Goal: Task Accomplishment & Management: Use online tool/utility

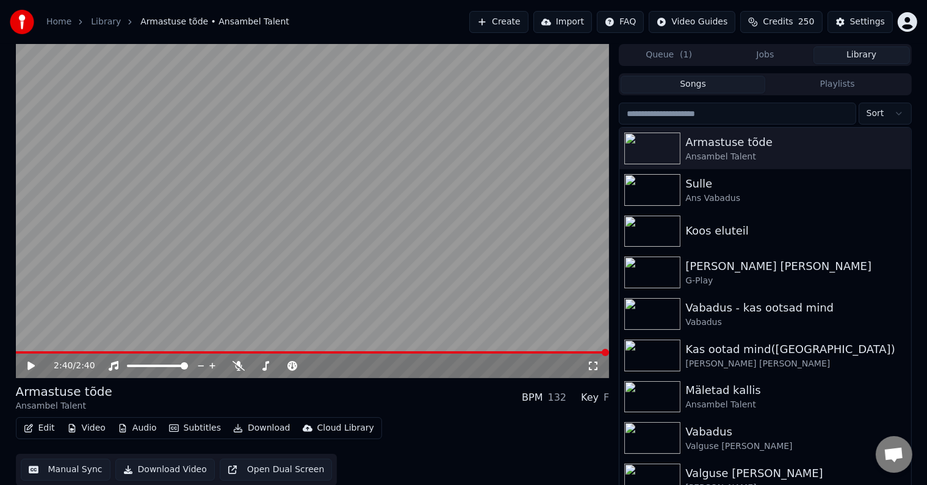
click at [492, 22] on button "Create" at bounding box center [498, 22] width 59 height 22
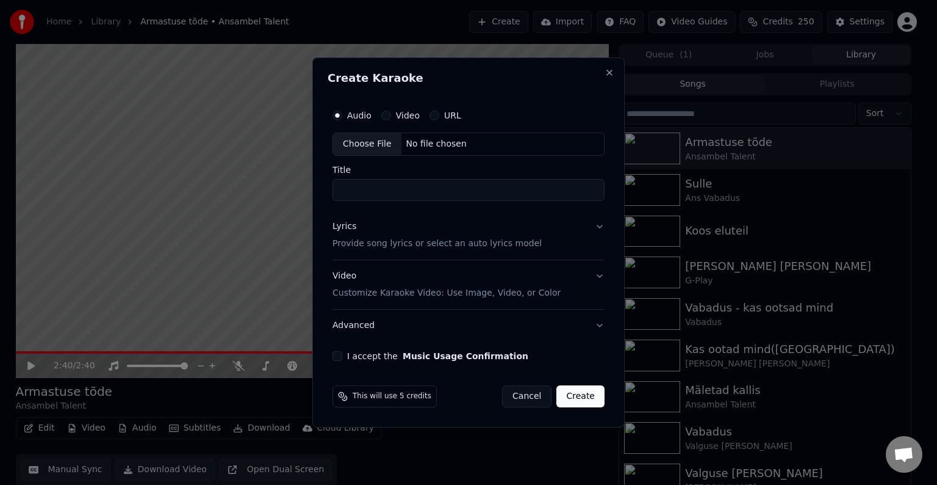
click at [411, 139] on div "No file chosen" at bounding box center [437, 144] width 70 height 12
type input "**********"
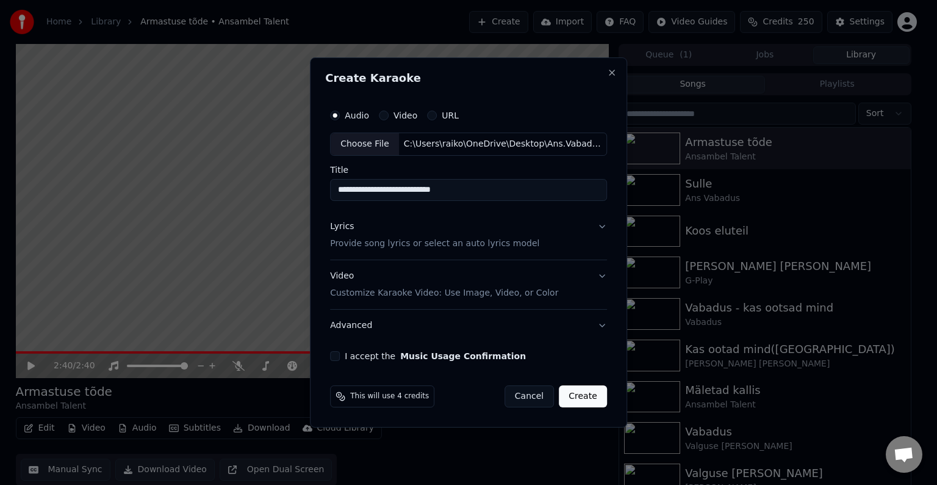
click at [374, 247] on p "Provide song lyrics or select an auto lyrics model" at bounding box center [434, 243] width 209 height 12
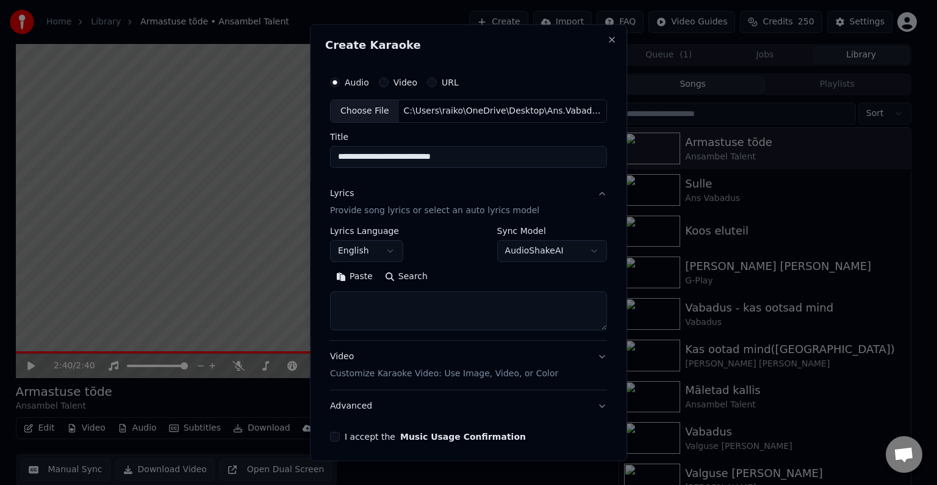
click at [361, 273] on button "Paste" at bounding box center [354, 277] width 49 height 20
click at [391, 251] on button "English" at bounding box center [366, 251] width 73 height 22
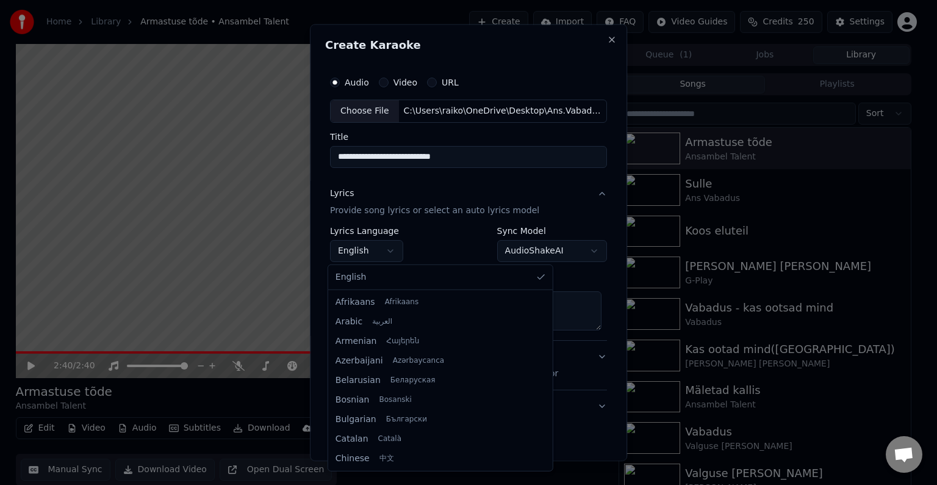
type textarea "**********"
click at [459, 236] on body "**********" at bounding box center [463, 242] width 927 height 485
click at [394, 244] on body "**********" at bounding box center [463, 242] width 927 height 485
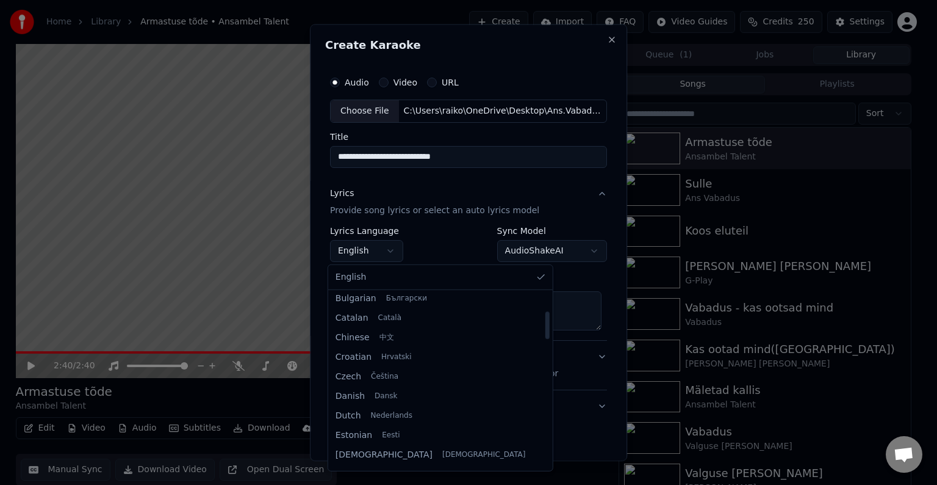
scroll to position [124, 0]
drag, startPoint x: 464, startPoint y: 309, endPoint x: 463, endPoint y: 328, distance: 19.5
click at [545, 328] on div at bounding box center [547, 325] width 4 height 27
select select "**"
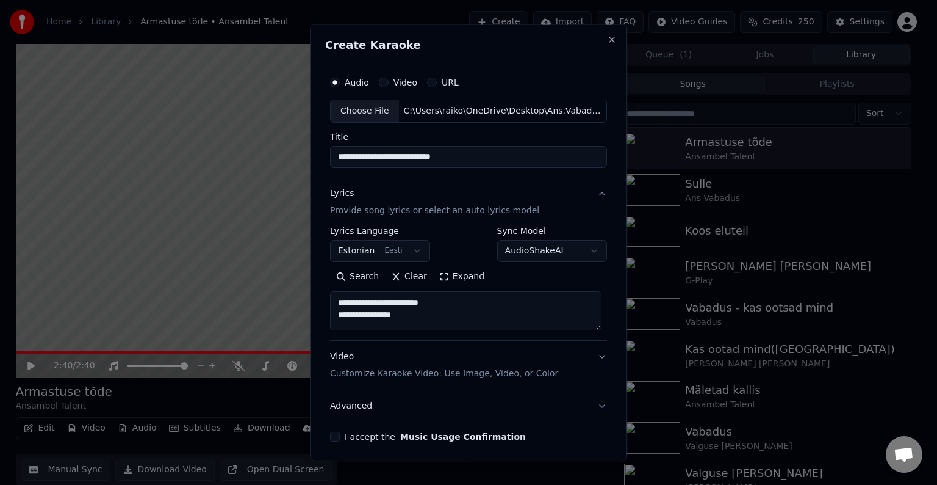
click at [395, 375] on p "Customize Karaoke Video: Use Image, Video, or Color" at bounding box center [444, 373] width 228 height 12
type textarea "**********"
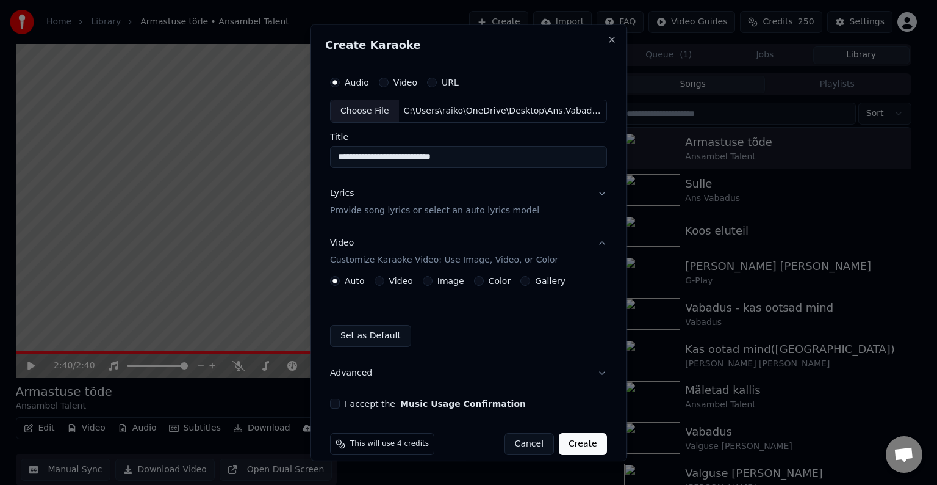
click at [489, 278] on label "Color" at bounding box center [500, 280] width 23 height 9
click at [484, 278] on button "Color" at bounding box center [479, 281] width 10 height 10
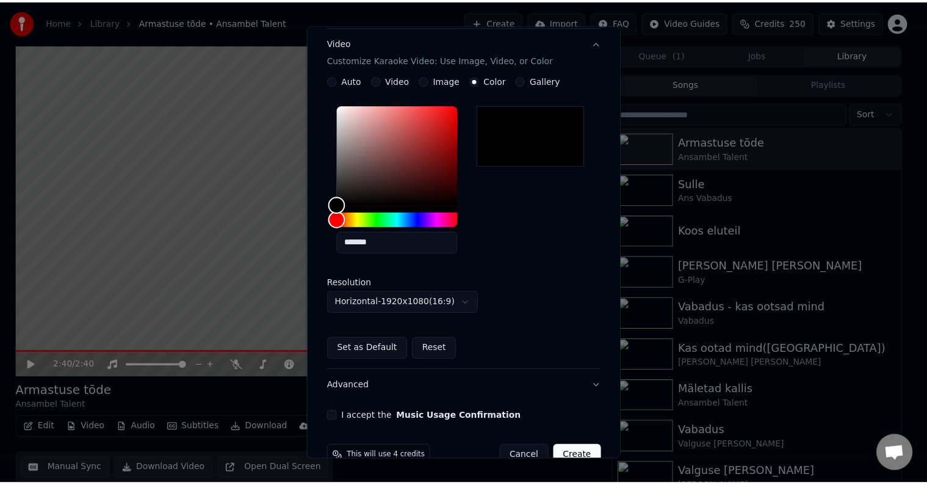
scroll to position [227, 0]
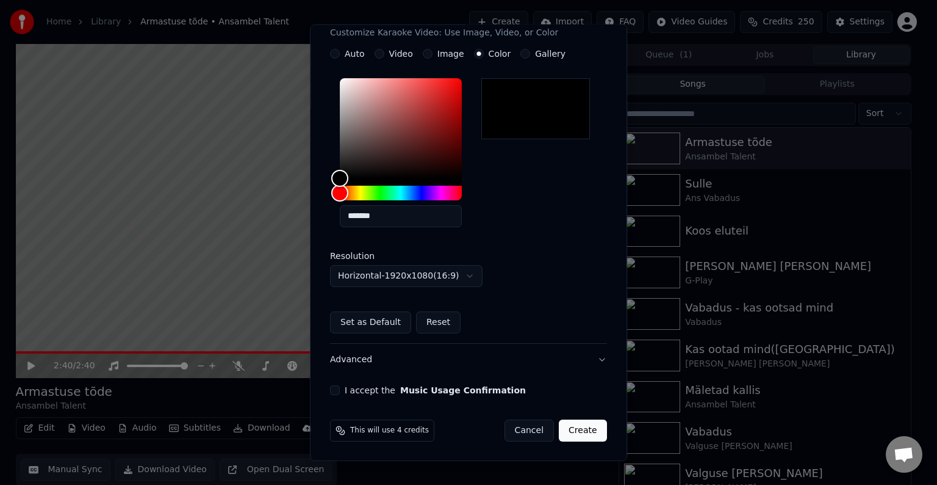
click at [331, 388] on button "I accept the Music Usage Confirmation" at bounding box center [335, 390] width 10 height 10
click at [578, 434] on button "Create" at bounding box center [583, 430] width 48 height 22
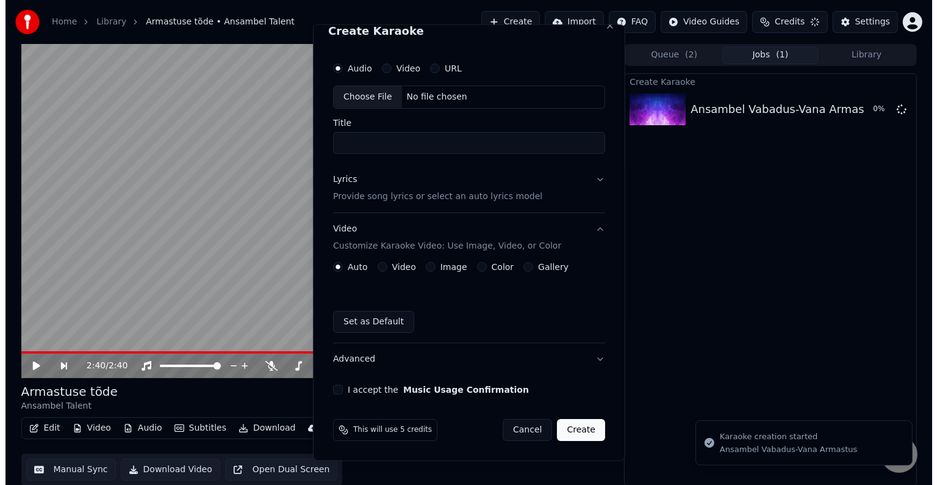
scroll to position [0, 0]
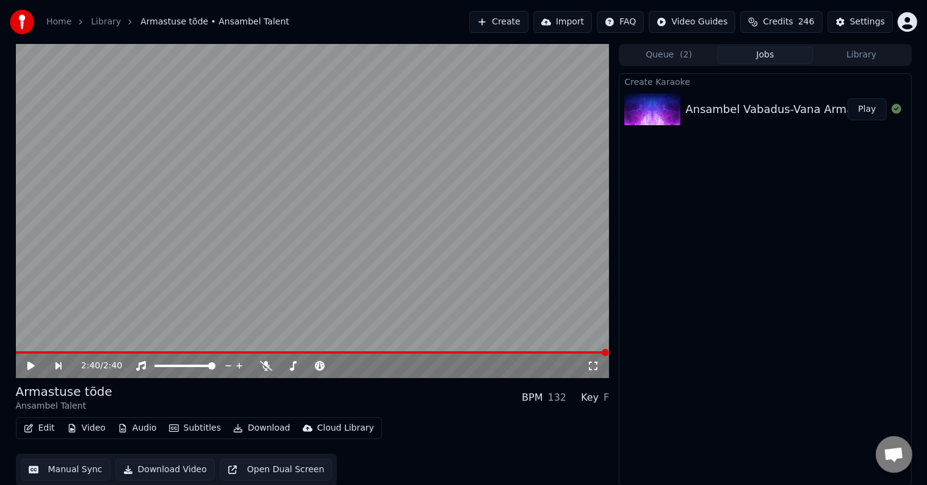
click at [868, 107] on button "Play" at bounding box center [867, 109] width 38 height 22
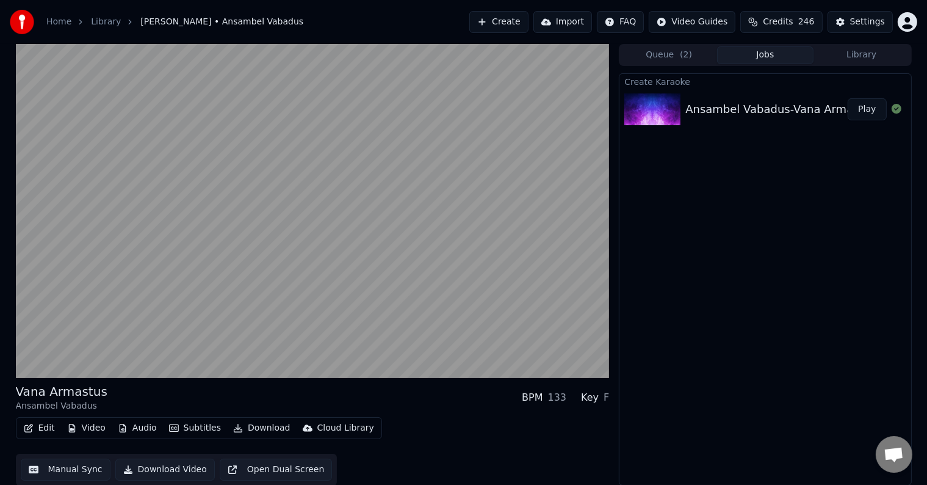
click at [38, 427] on button "Edit" at bounding box center [39, 427] width 41 height 17
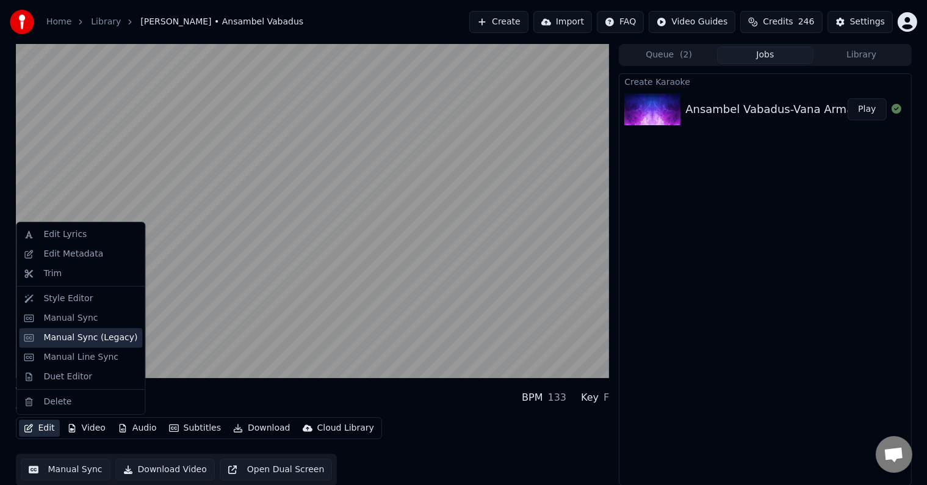
click at [85, 336] on div "Manual Sync (Legacy)" at bounding box center [90, 337] width 94 height 12
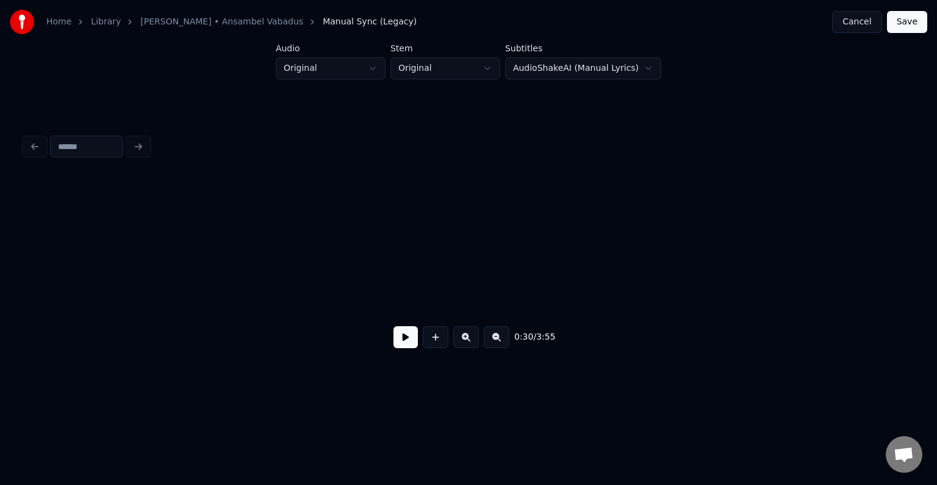
scroll to position [0, 23615]
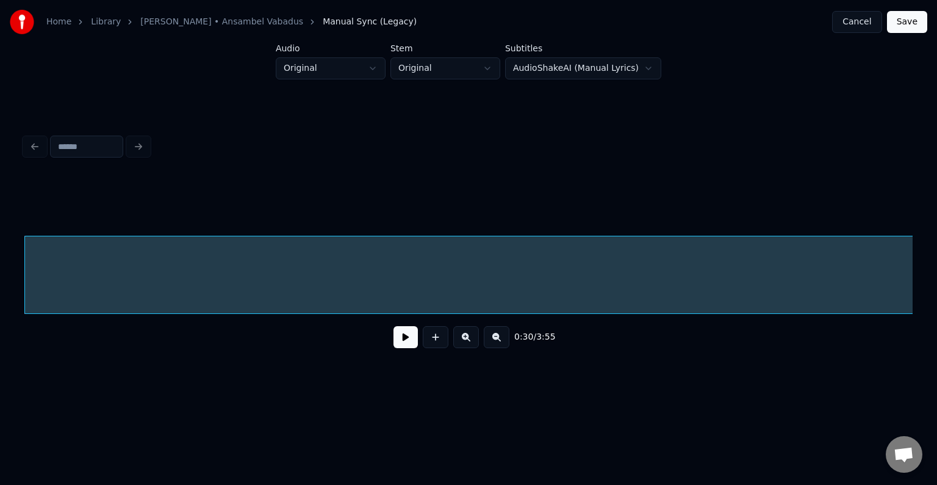
click at [400, 343] on button at bounding box center [406, 337] width 24 height 22
click at [860, 17] on button "Cancel" at bounding box center [856, 22] width 49 height 22
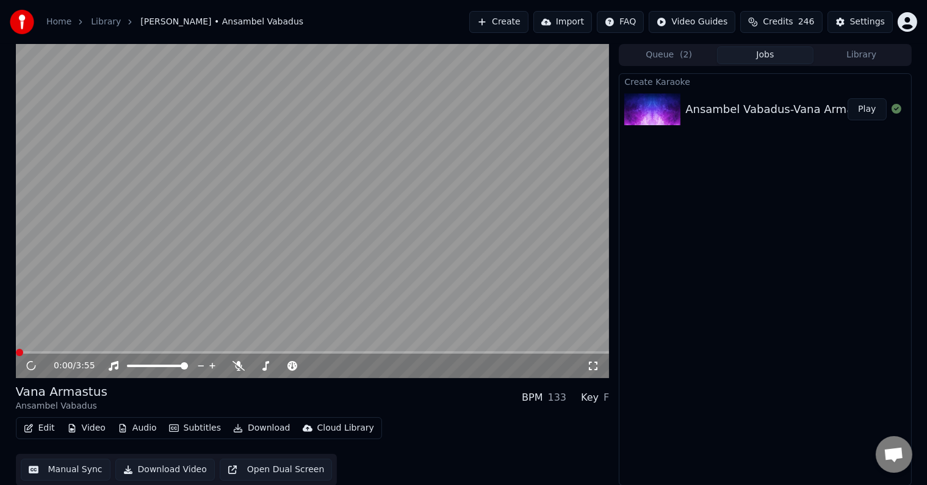
click at [46, 430] on button "Edit" at bounding box center [39, 427] width 41 height 17
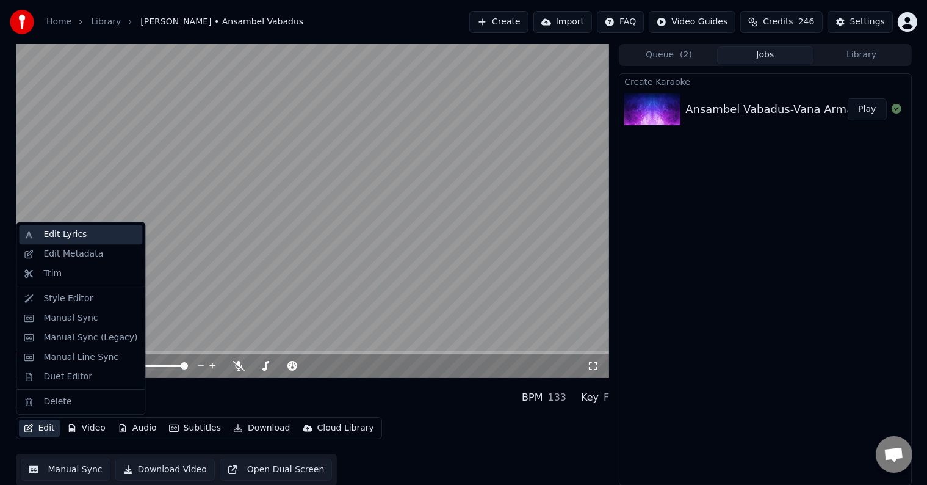
click at [81, 237] on div "Edit Lyrics" at bounding box center [90, 234] width 94 height 12
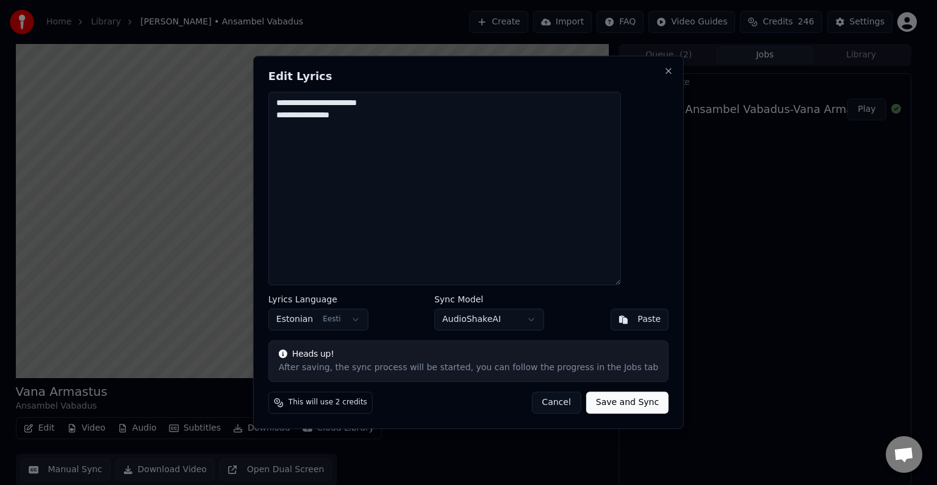
click at [438, 127] on textarea "**********" at bounding box center [444, 188] width 353 height 193
type textarea "*"
click at [402, 135] on textarea at bounding box center [444, 188] width 353 height 193
click at [627, 328] on button "Paste" at bounding box center [639, 320] width 59 height 22
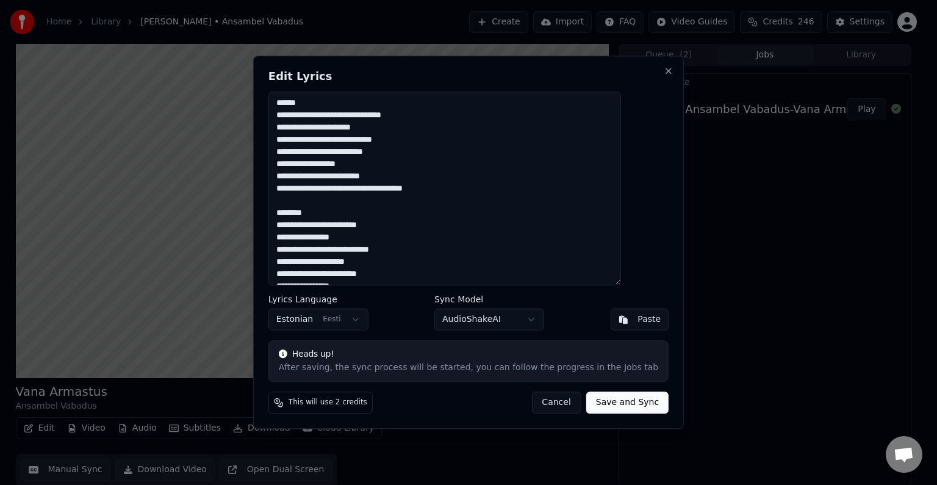
click at [331, 96] on textarea "**********" at bounding box center [444, 188] width 353 height 193
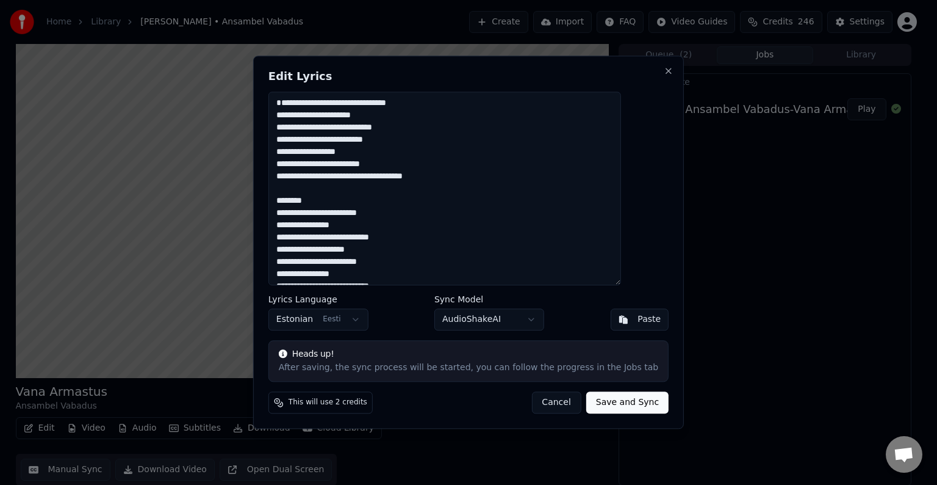
click at [298, 115] on textarea "**********" at bounding box center [444, 188] width 353 height 193
click at [334, 204] on textarea "**********" at bounding box center [444, 188] width 353 height 193
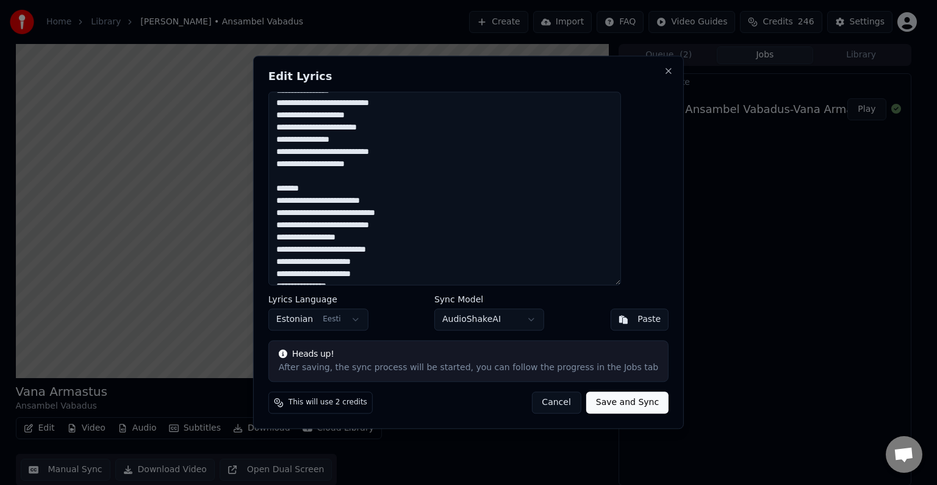
scroll to position [146, 0]
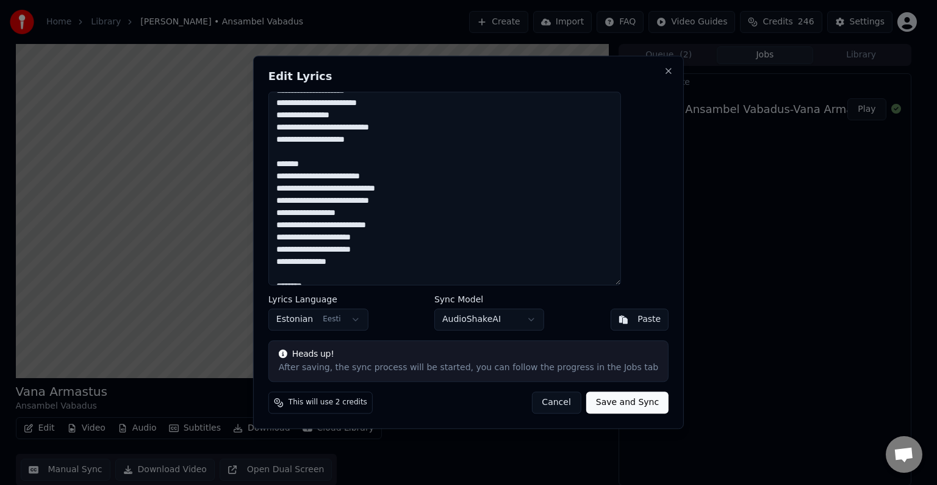
click at [336, 164] on textarea "**********" at bounding box center [444, 188] width 353 height 193
click at [344, 272] on textarea "**********" at bounding box center [444, 188] width 353 height 193
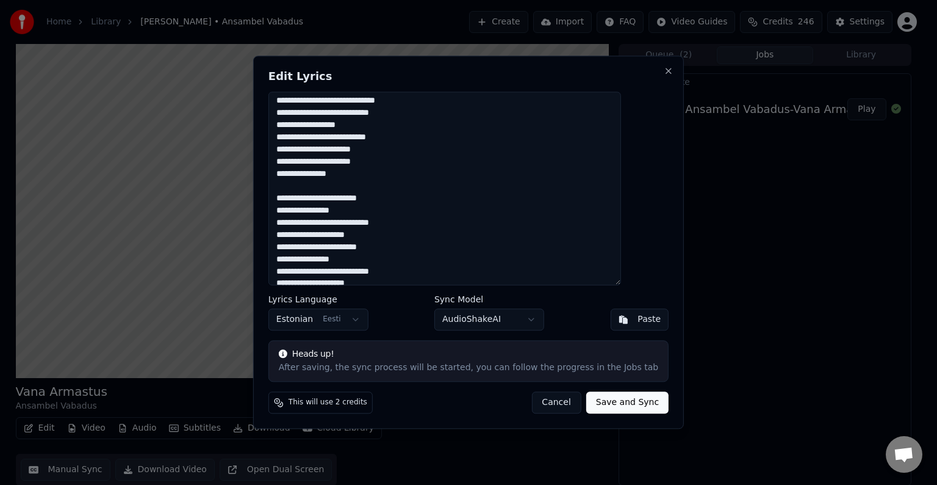
scroll to position [232, 0]
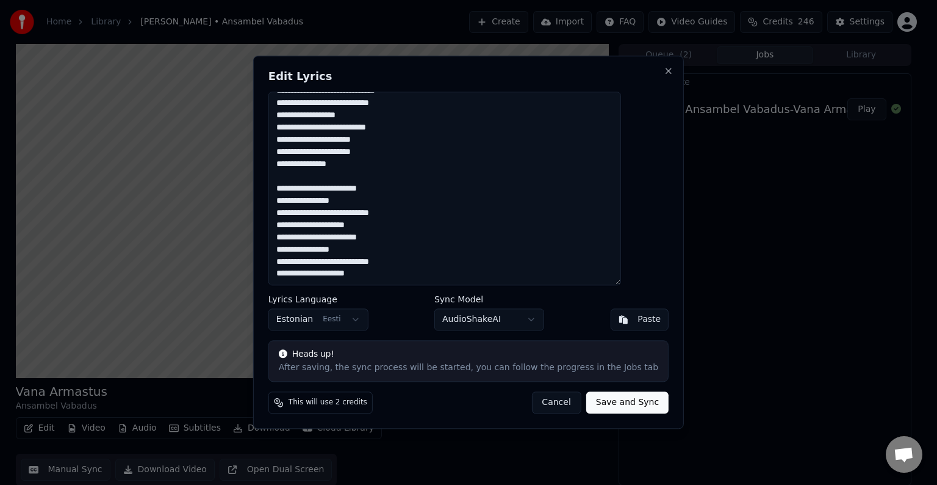
drag, startPoint x: 438, startPoint y: 268, endPoint x: 304, endPoint y: 82, distance: 230.0
click at [304, 82] on div "**********" at bounding box center [468, 242] width 431 height 373
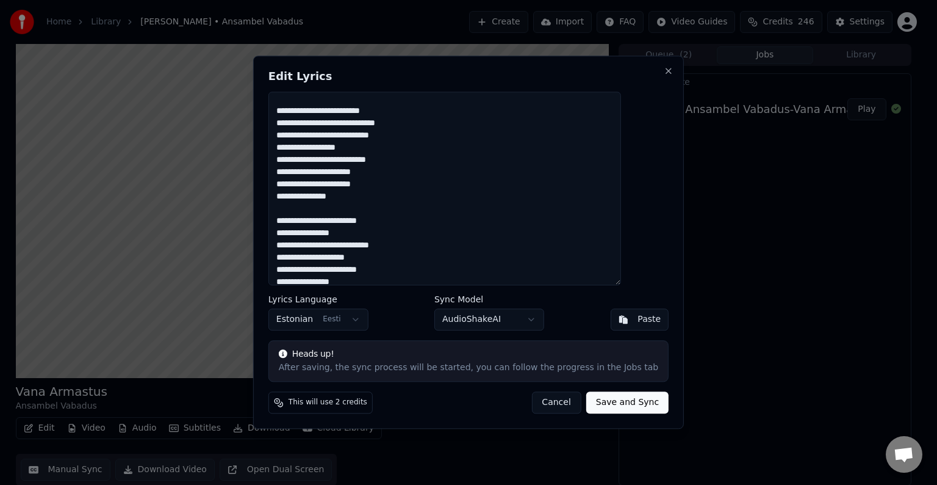
type textarea "**********"
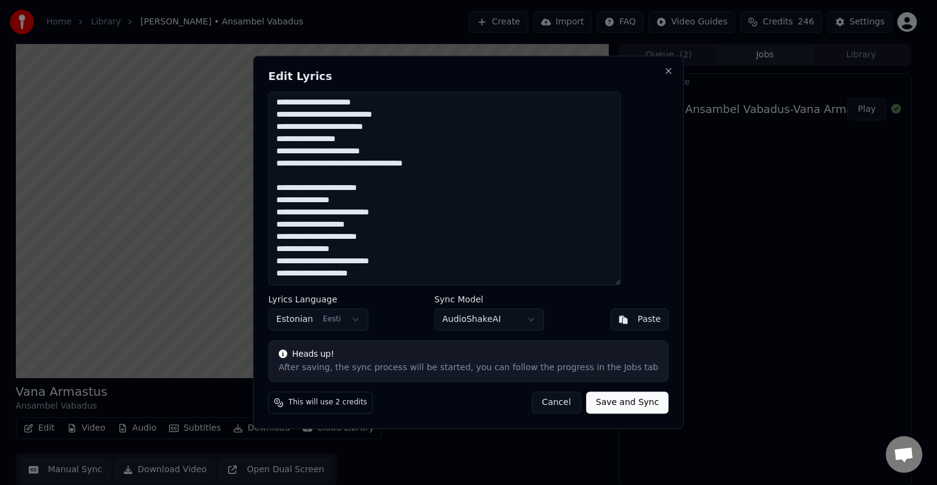
scroll to position [0, 0]
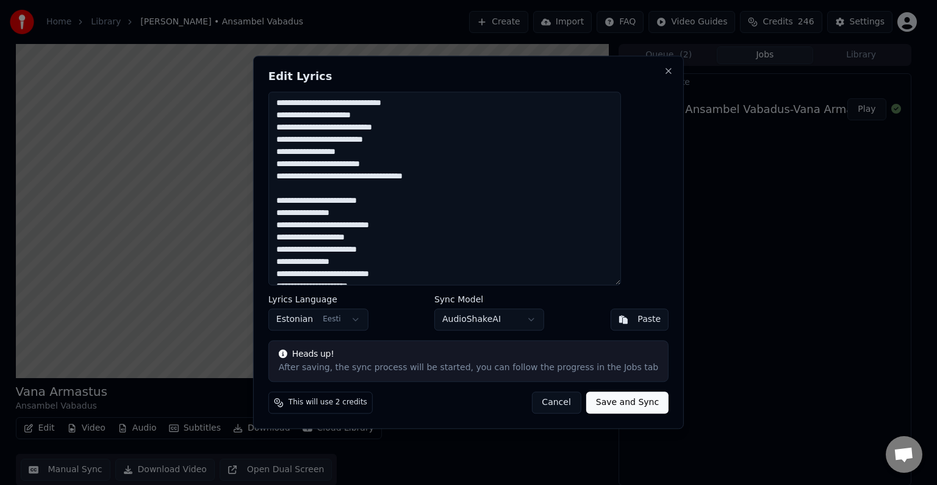
drag, startPoint x: 408, startPoint y: 259, endPoint x: 305, endPoint y: -15, distance: 292.5
click at [305, 0] on html "**********" at bounding box center [468, 242] width 937 height 485
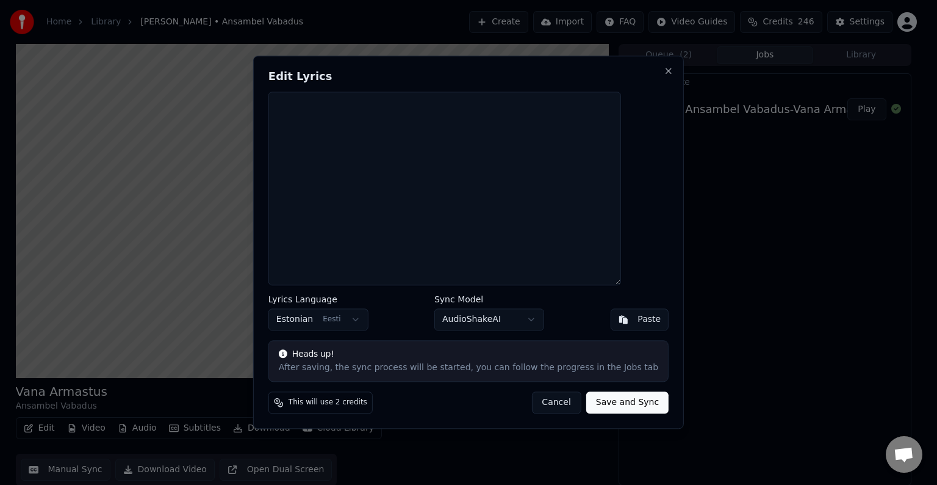
click at [322, 109] on textarea at bounding box center [444, 188] width 353 height 193
click at [610, 317] on button "Paste" at bounding box center [639, 320] width 59 height 22
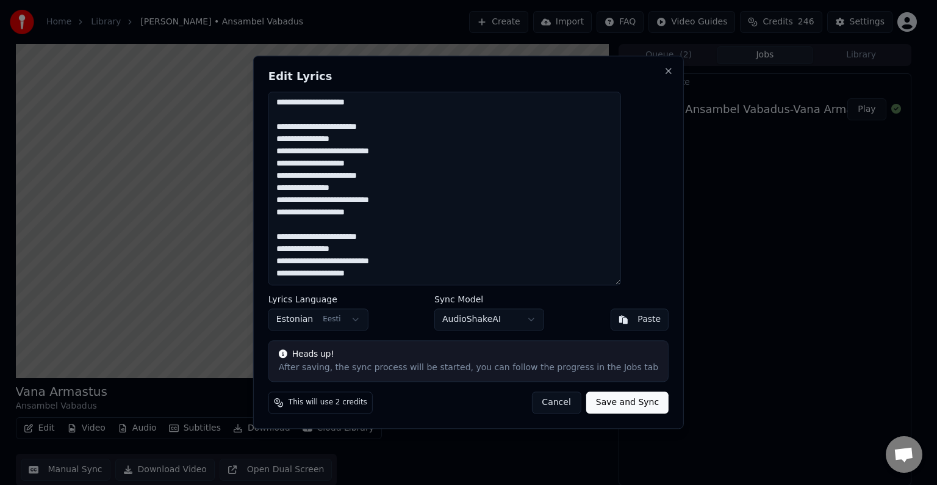
scroll to position [513, 0]
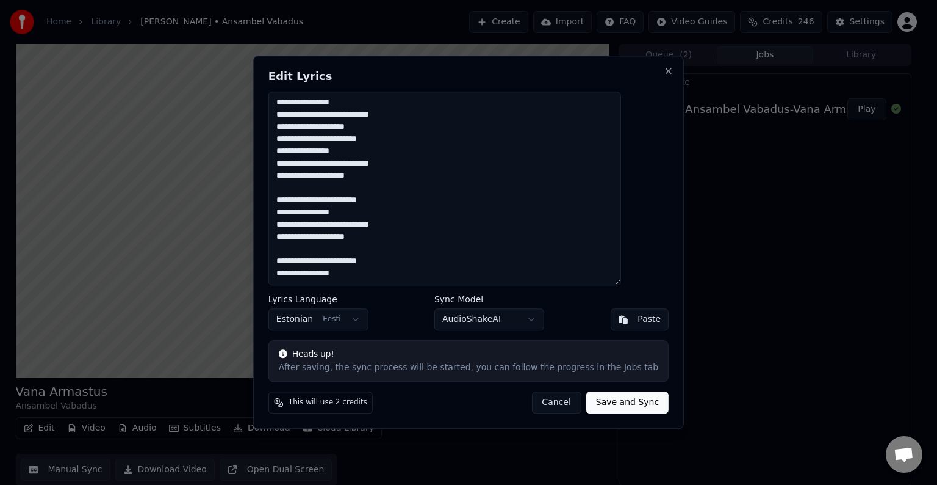
click at [414, 267] on textarea at bounding box center [444, 188] width 353 height 193
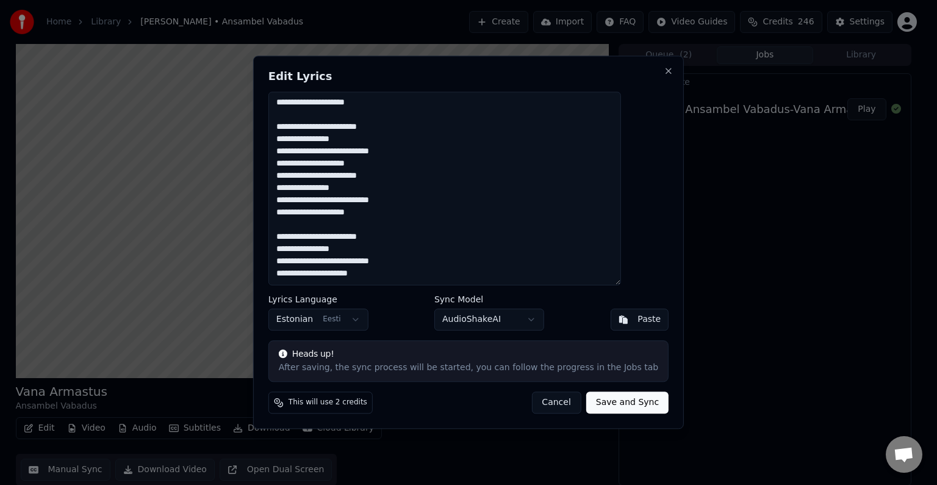
scroll to position [488, 0]
click at [602, 398] on button "Save and Sync" at bounding box center [627, 403] width 82 height 22
type textarea "**********"
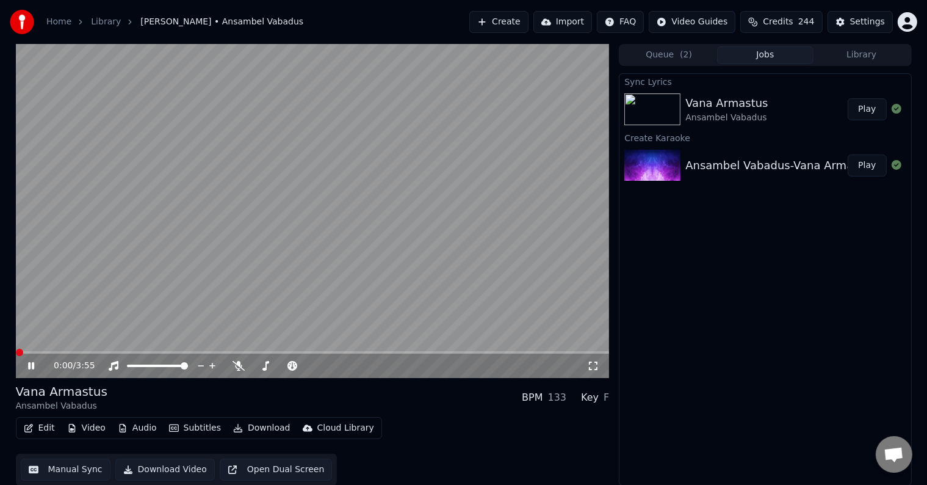
click at [16, 348] on span at bounding box center [19, 351] width 7 height 7
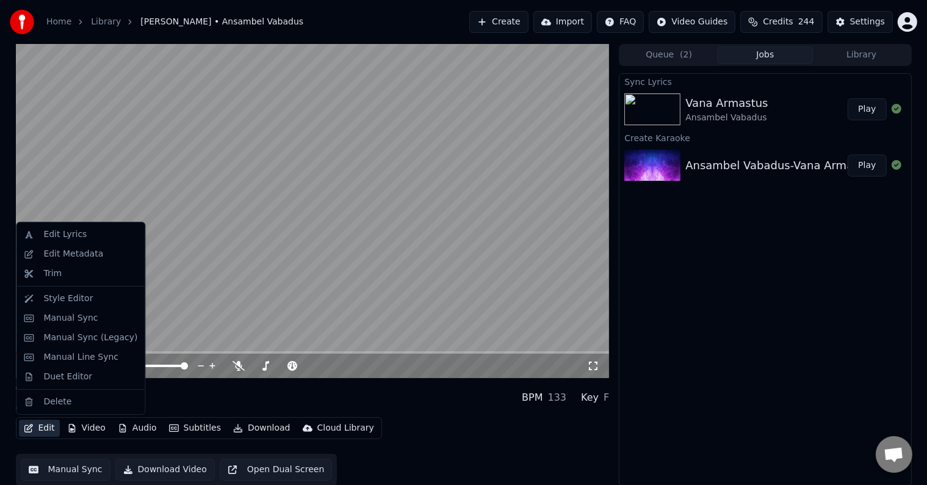
click at [46, 432] on button "Edit" at bounding box center [39, 427] width 41 height 17
click at [74, 336] on div "Manual Sync (Legacy)" at bounding box center [90, 337] width 94 height 12
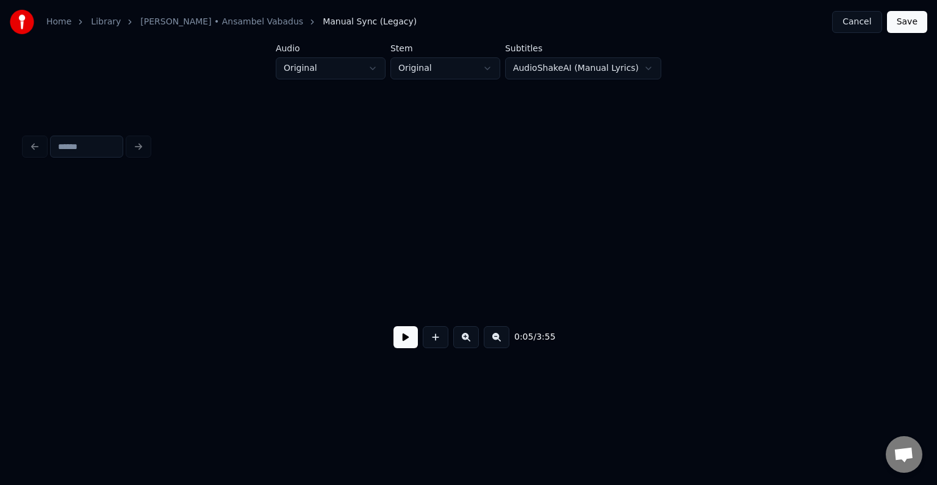
scroll to position [0, 4530]
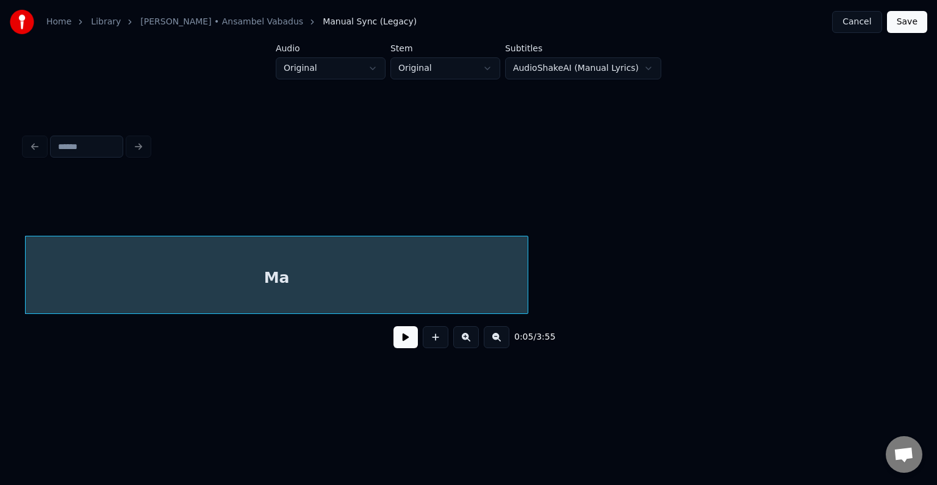
click at [405, 347] on button at bounding box center [406, 337] width 24 height 22
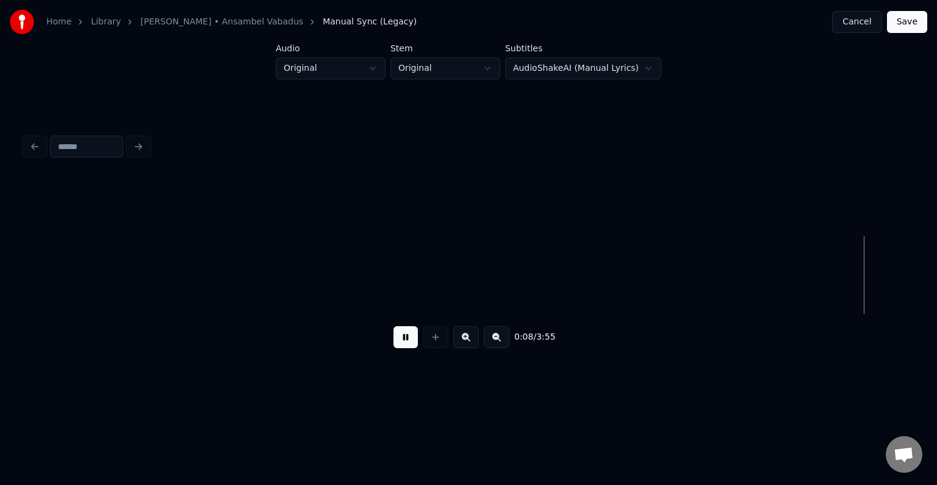
scroll to position [0, 6310]
click at [405, 347] on button at bounding box center [406, 337] width 24 height 22
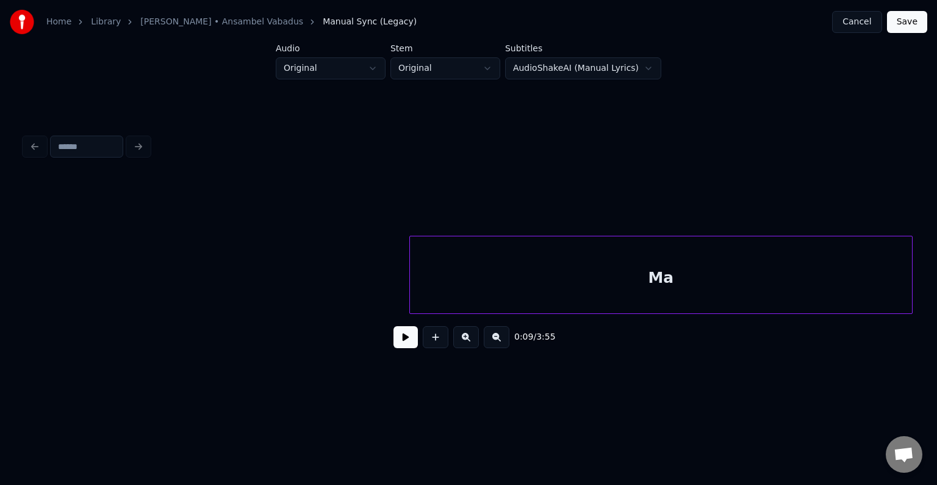
scroll to position [0, 4469]
click at [696, 253] on div "Ma" at bounding box center [624, 277] width 502 height 83
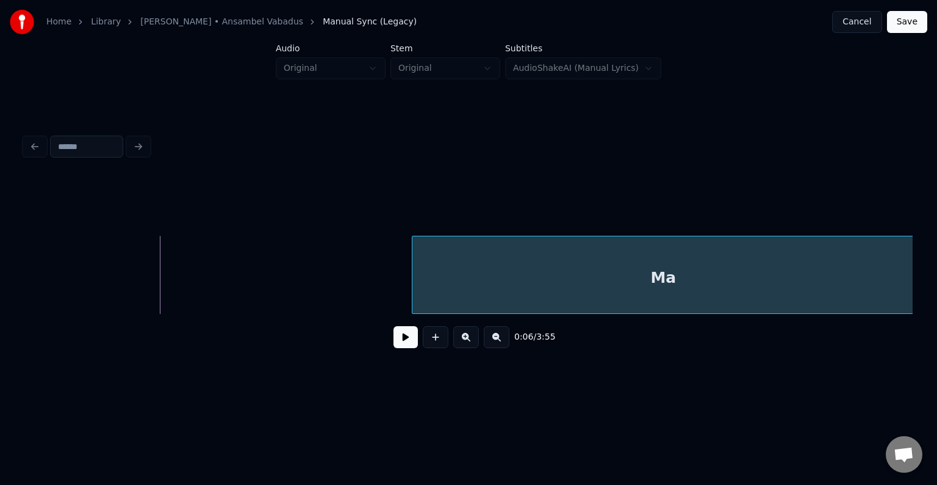
click at [926, 251] on div "Home Library Vana Armastus • Ansambel Vabadus Manual Sync (Legacy) Cancel Save …" at bounding box center [468, 194] width 937 height 389
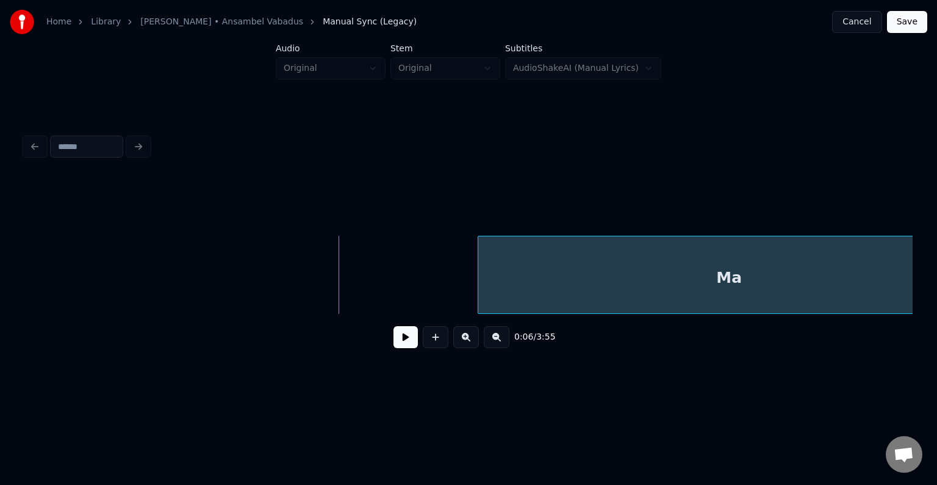
scroll to position [0, 4862]
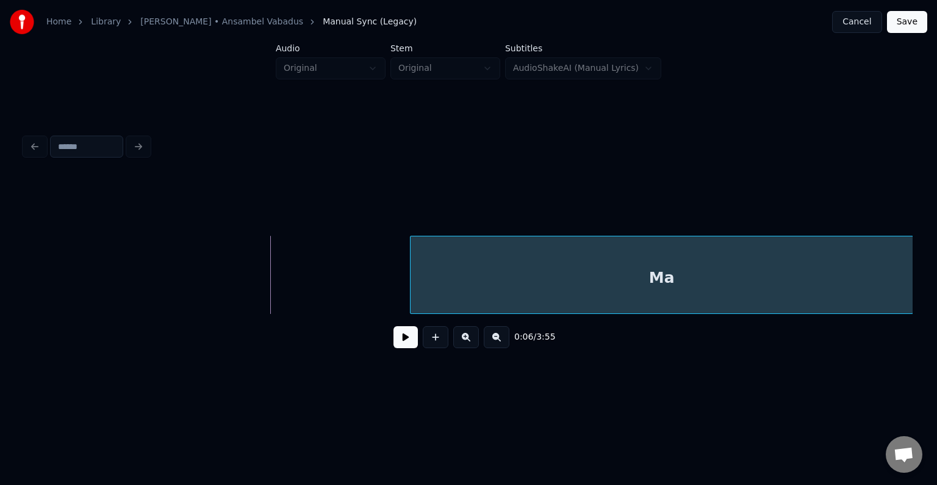
click at [926, 223] on div "Home Library Vana Armastus • Ansambel Vabadus Manual Sync (Legacy) Cancel Save …" at bounding box center [468, 194] width 937 height 389
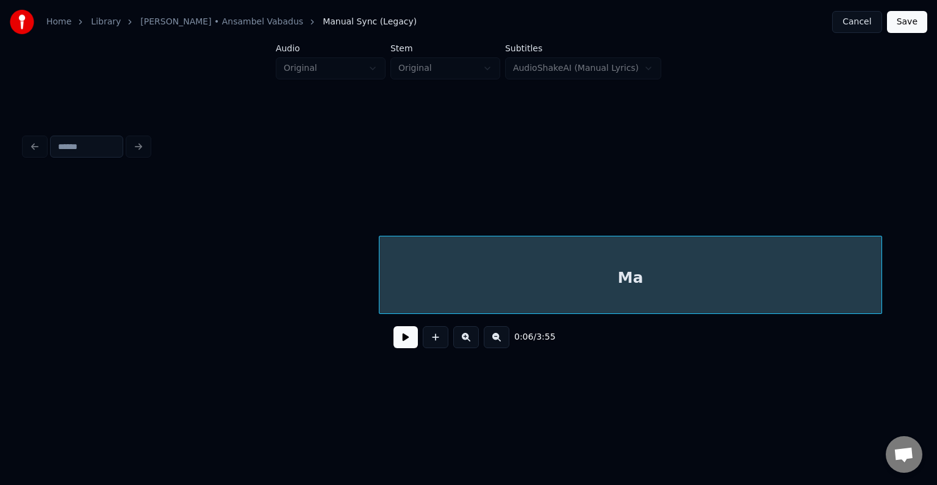
click at [768, 306] on div "Ma" at bounding box center [631, 277] width 502 height 83
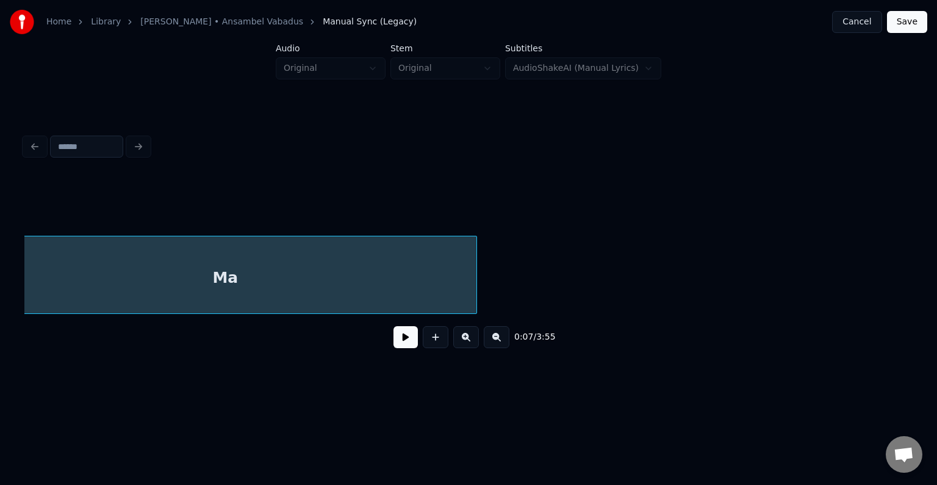
scroll to position [0, 5847]
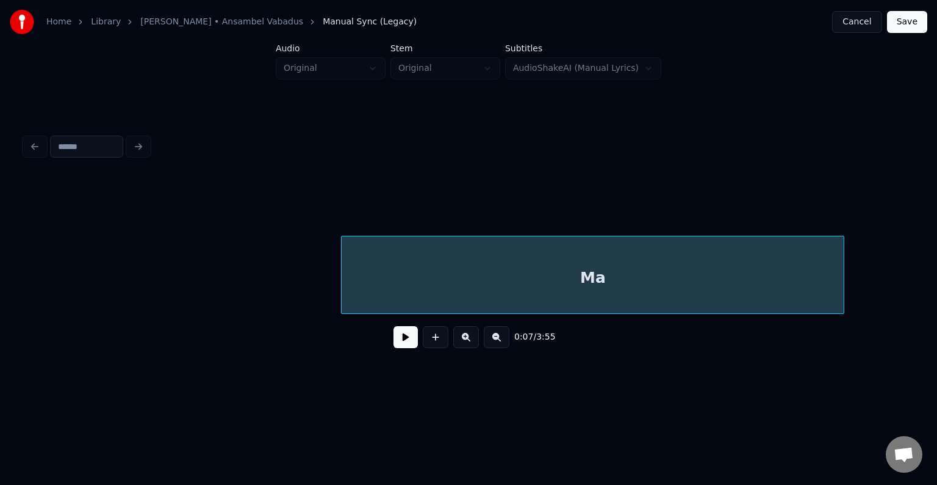
click at [844, 236] on div "Ma" at bounding box center [593, 277] width 502 height 83
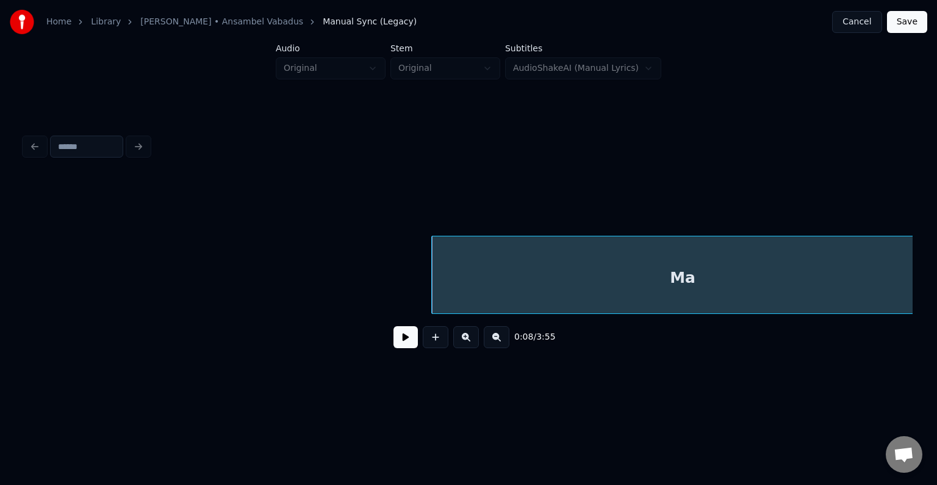
scroll to position [0, 5887]
click at [913, 313] on div "0:08 / 3:55" at bounding box center [469, 244] width 898 height 242
click at [741, 242] on div "Ma" at bounding box center [662, 277] width 502 height 83
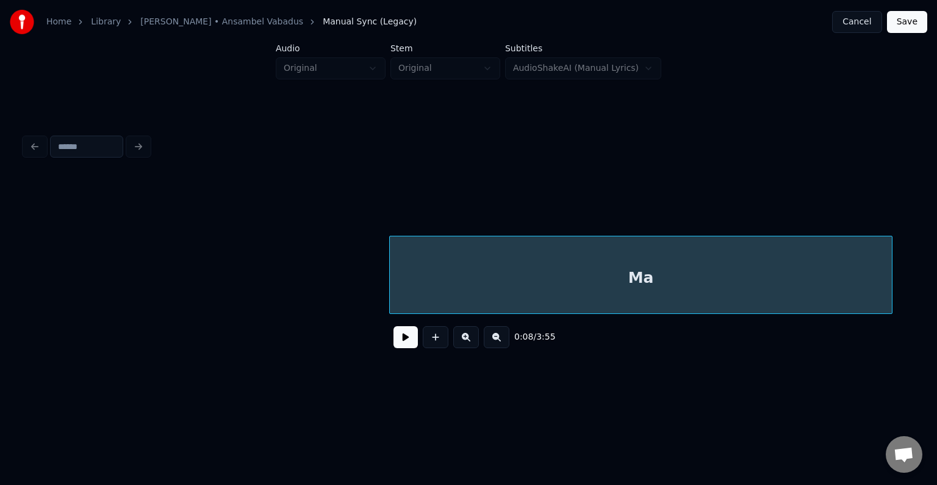
click at [926, 262] on div "Home Library Vana Armastus • Ansambel Vabadus Manual Sync (Legacy) Cancel Save …" at bounding box center [468, 194] width 937 height 389
click at [926, 237] on div "Home Library Vana Armastus • Ansambel Vabadus Manual Sync (Legacy) Cancel Save …" at bounding box center [468, 194] width 937 height 389
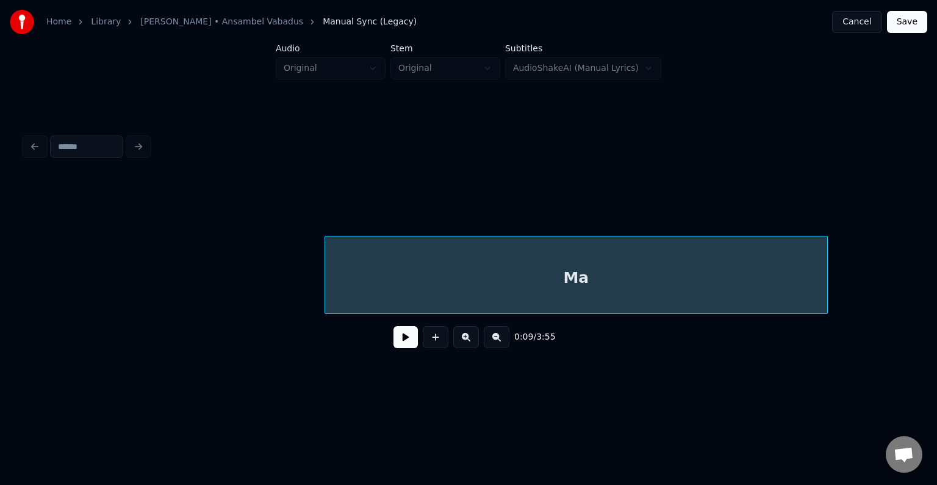
click at [828, 269] on div "Ma" at bounding box center [576, 275] width 503 height 78
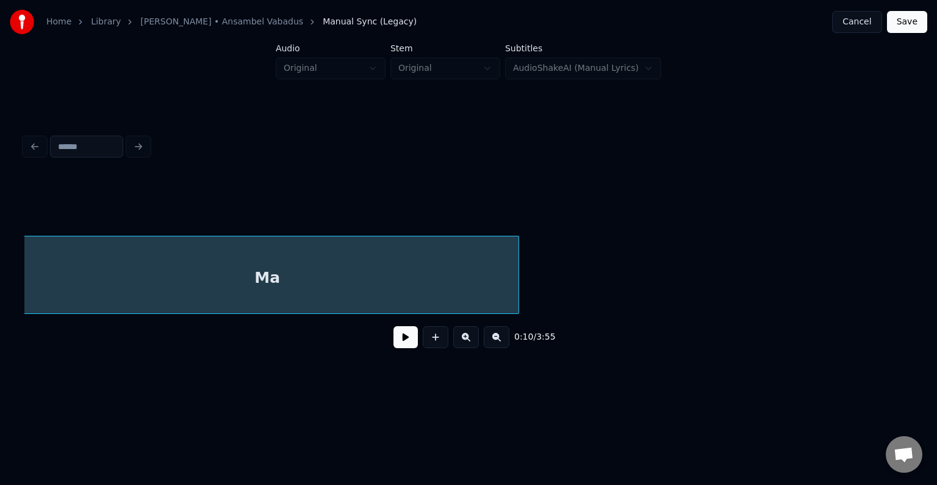
scroll to position [0, 7851]
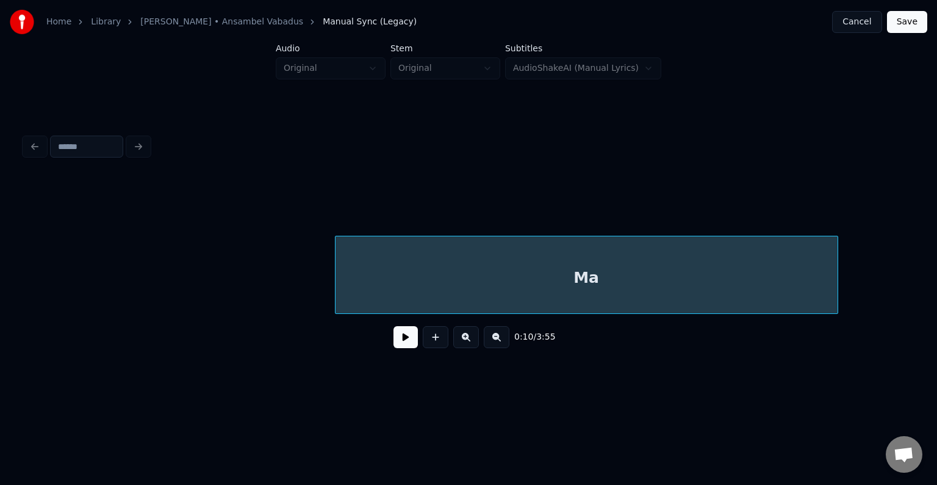
click at [830, 244] on div "Ma" at bounding box center [587, 277] width 502 height 83
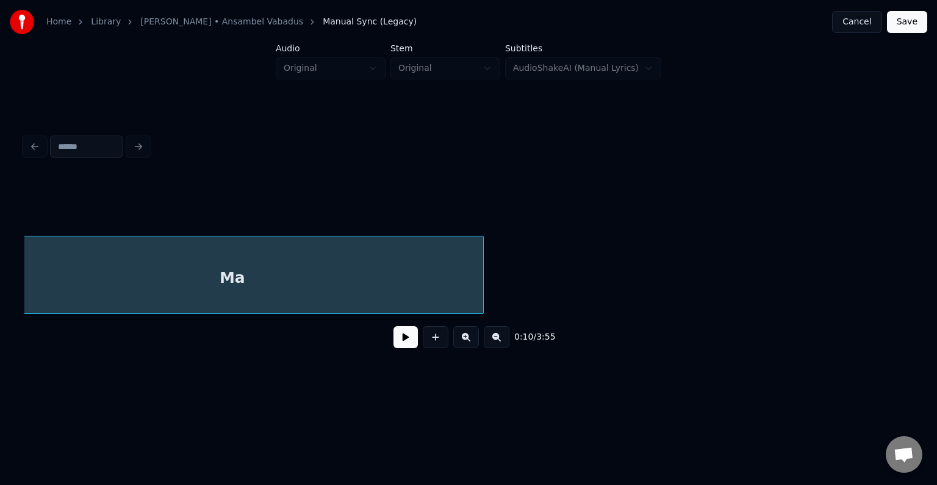
scroll to position [0, 8339]
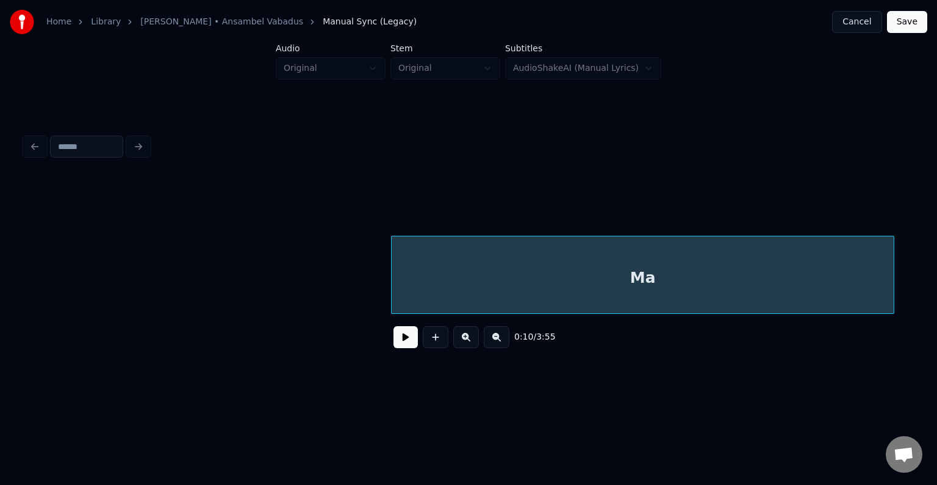
click at [807, 256] on div "Ma" at bounding box center [643, 277] width 502 height 83
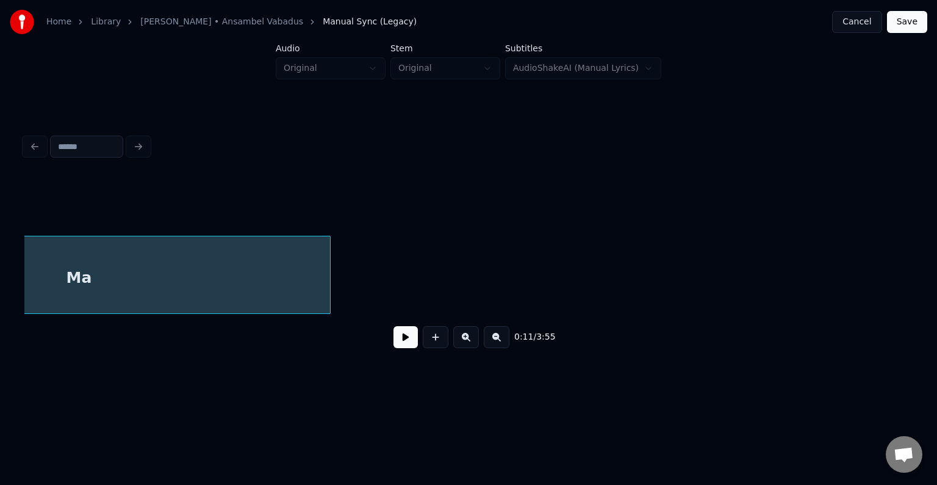
scroll to position [0, 8859]
click at [394, 339] on button at bounding box center [406, 337] width 24 height 22
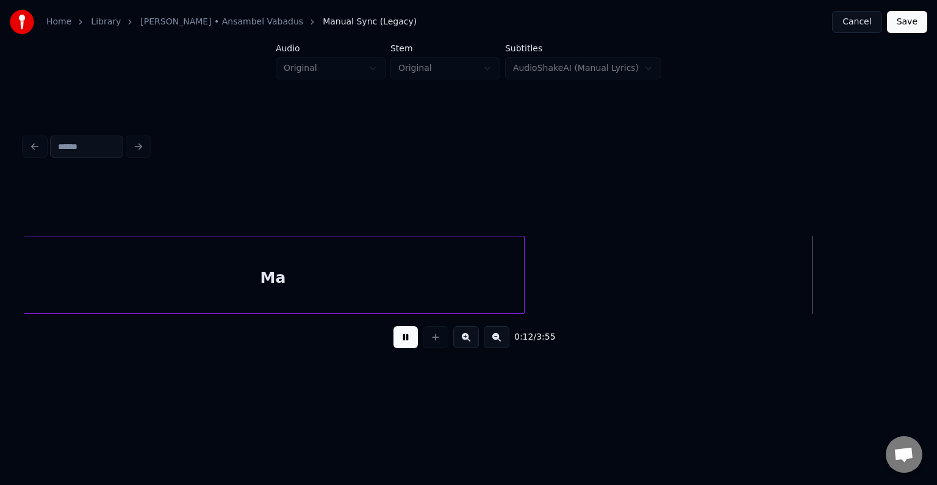
click at [397, 344] on button at bounding box center [406, 337] width 24 height 22
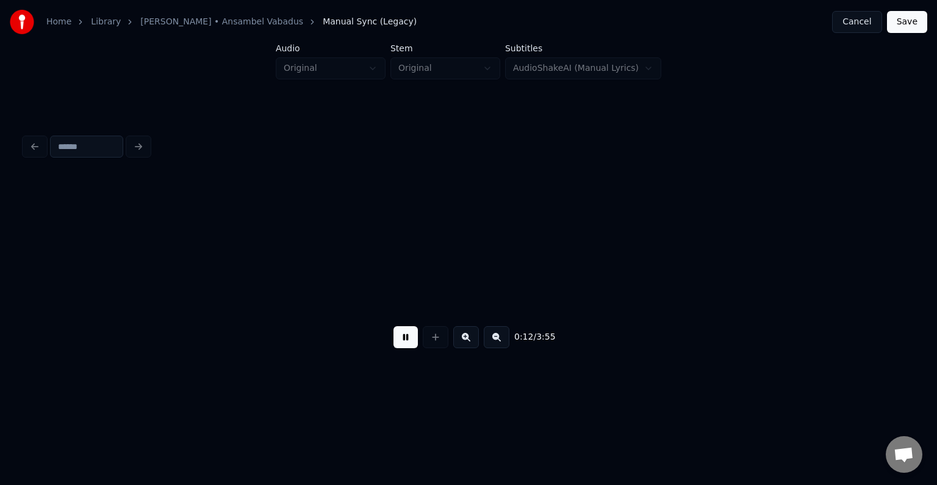
scroll to position [0, 9551]
click at [270, 263] on div "Ma" at bounding box center [19, 277] width 502 height 83
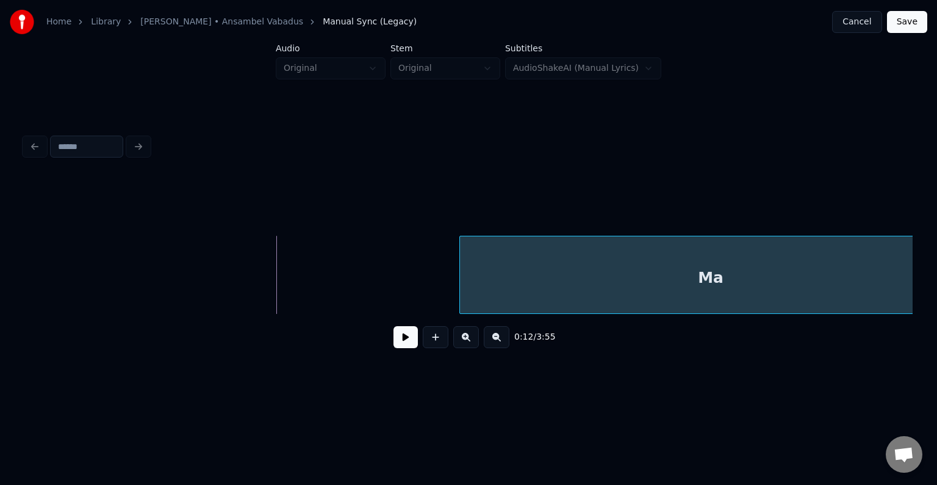
scroll to position [0, 9231]
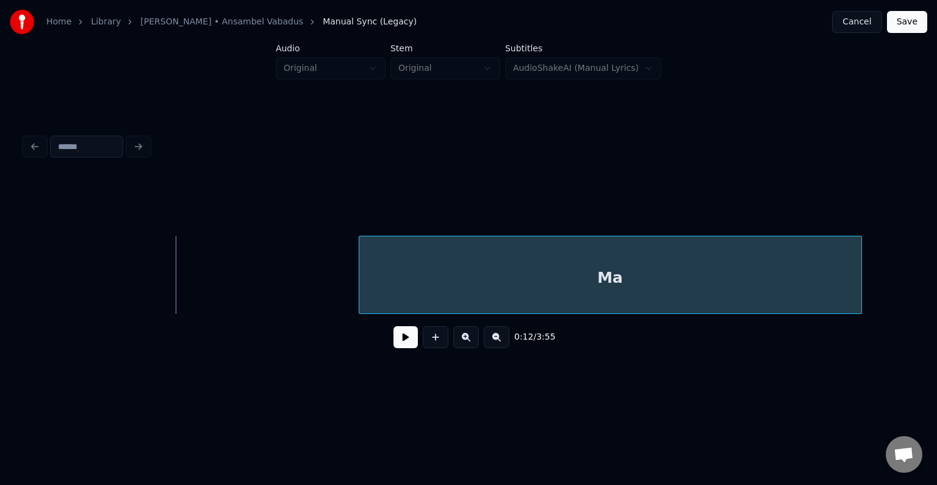
click at [926, 227] on div "Home Library Vana Armastus • Ansambel Vabadus Manual Sync (Legacy) Cancel Save …" at bounding box center [468, 194] width 937 height 389
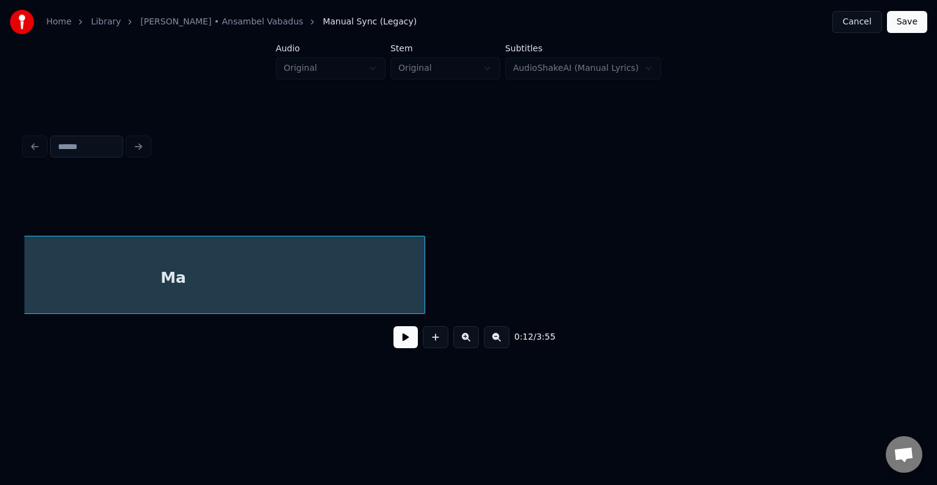
scroll to position [0, 9622]
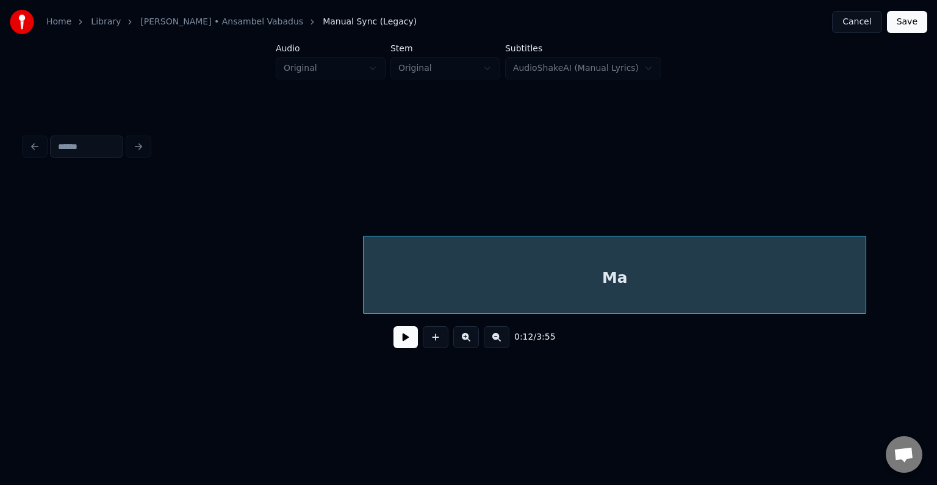
click at [732, 276] on div "Ma" at bounding box center [615, 277] width 502 height 83
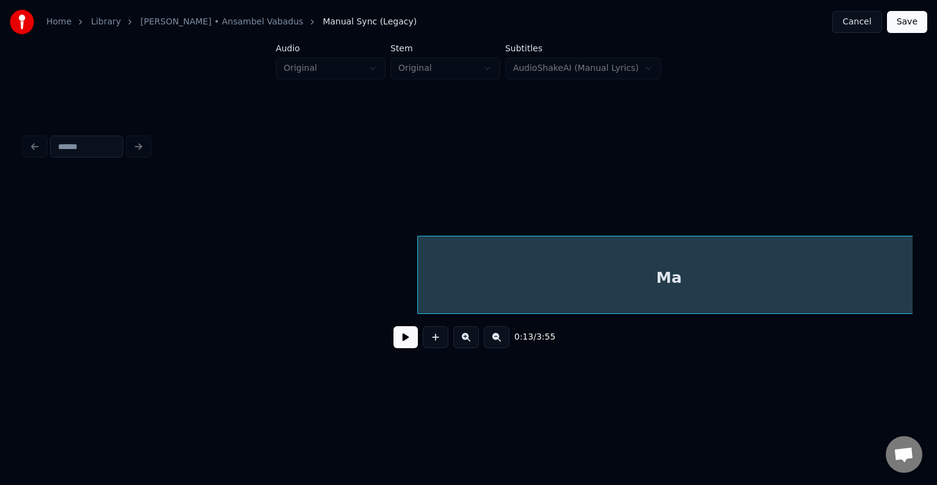
scroll to position [0, 10130]
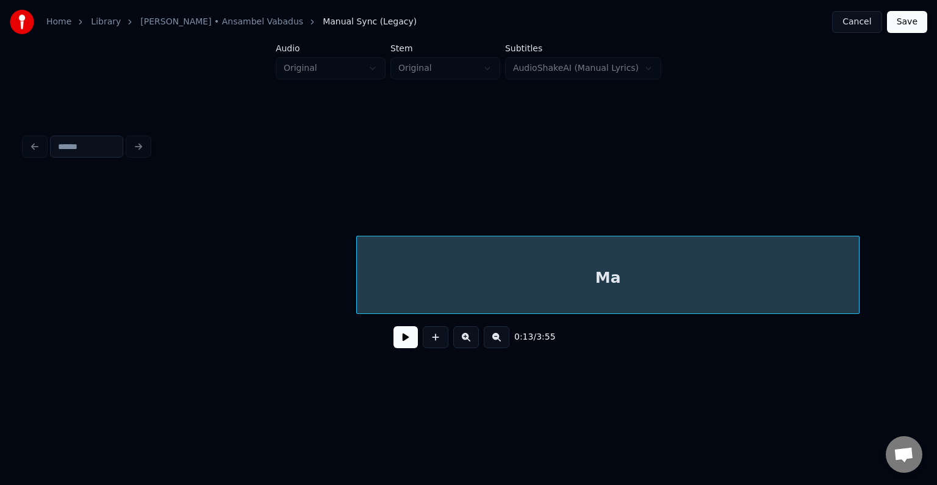
click at [707, 272] on div "Ma" at bounding box center [608, 277] width 502 height 83
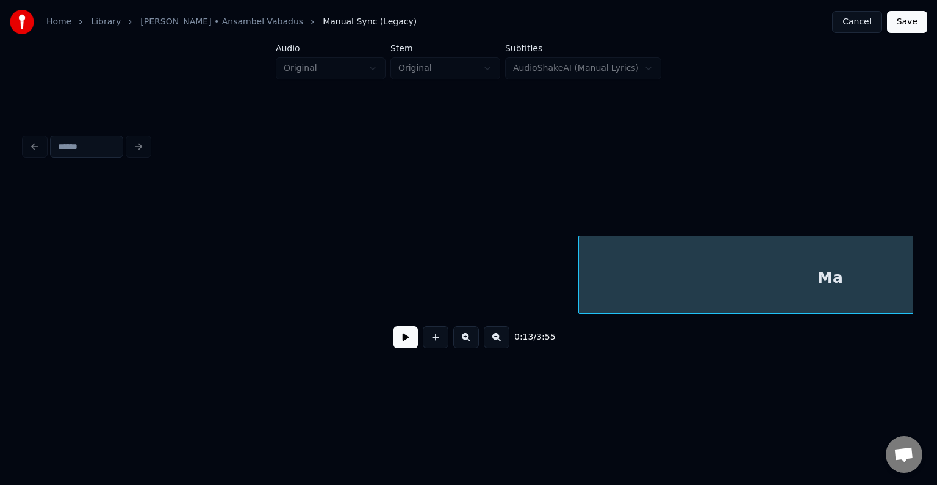
scroll to position [0, 10723]
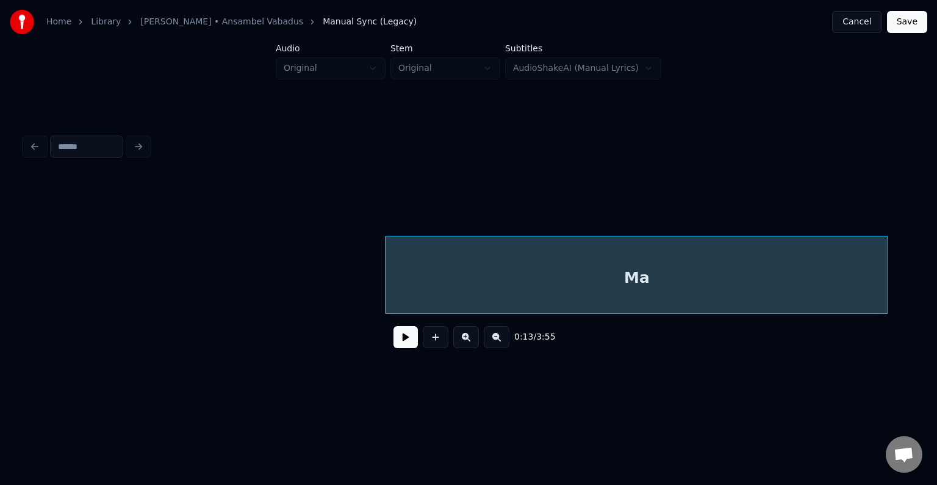
click at [920, 256] on div "Home Library Vana Armastus • Ansambel Vabadus Manual Sync (Legacy) Cancel Save …" at bounding box center [468, 194] width 937 height 389
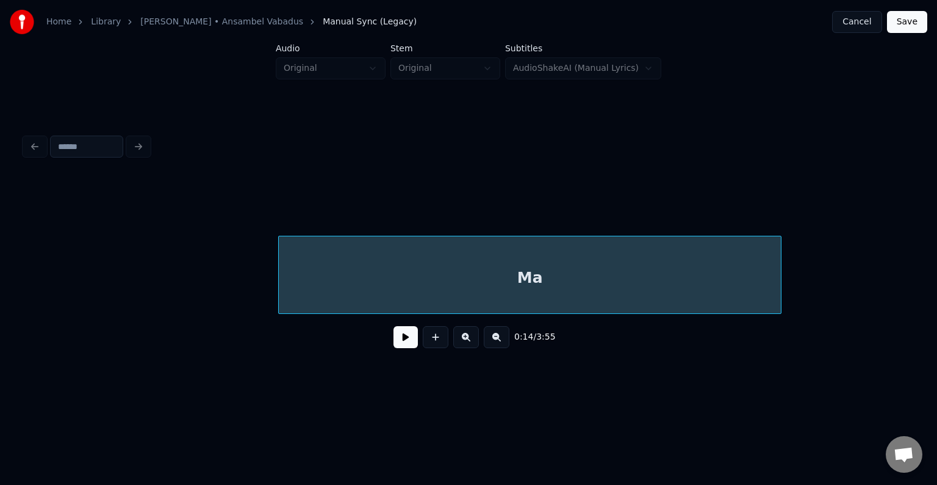
scroll to position [0, 11301]
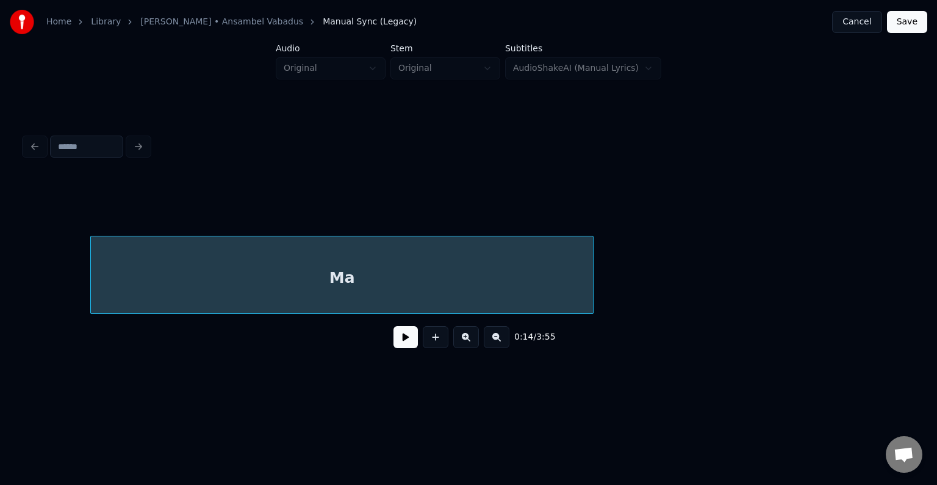
click at [926, 258] on div "Home Library Vana Armastus • Ansambel Vabadus Manual Sync (Legacy) Cancel Save …" at bounding box center [468, 194] width 937 height 389
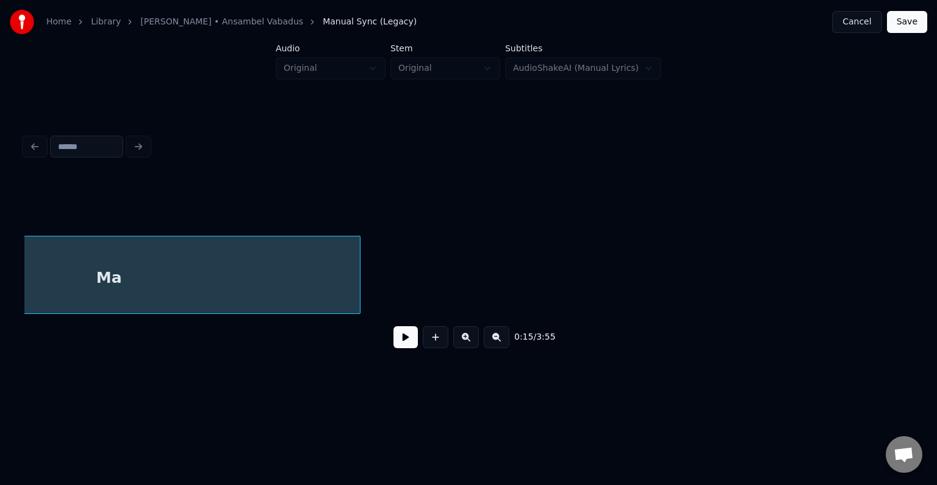
scroll to position [0, 11887]
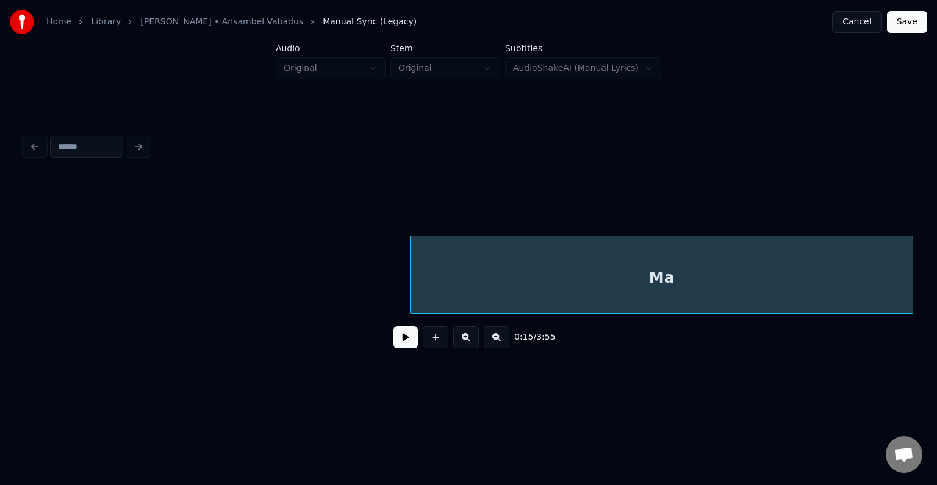
click at [783, 270] on div "Ma" at bounding box center [662, 277] width 502 height 83
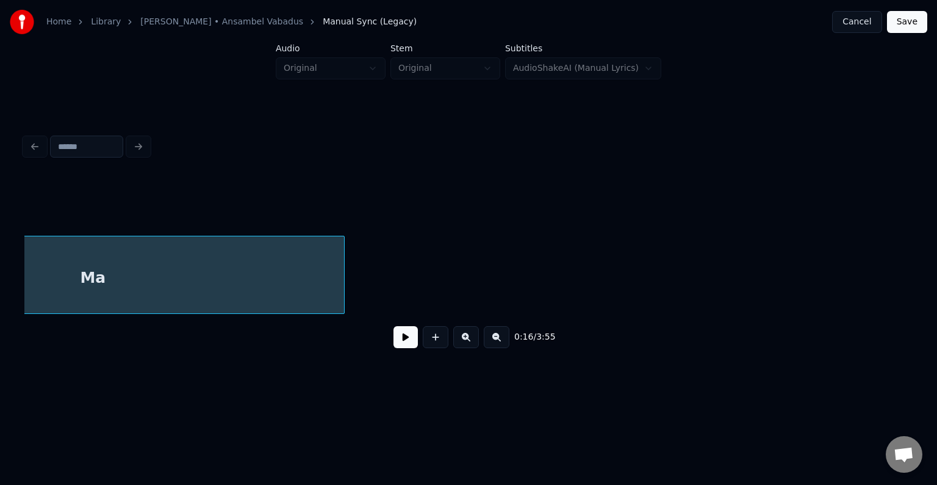
scroll to position [0, 12428]
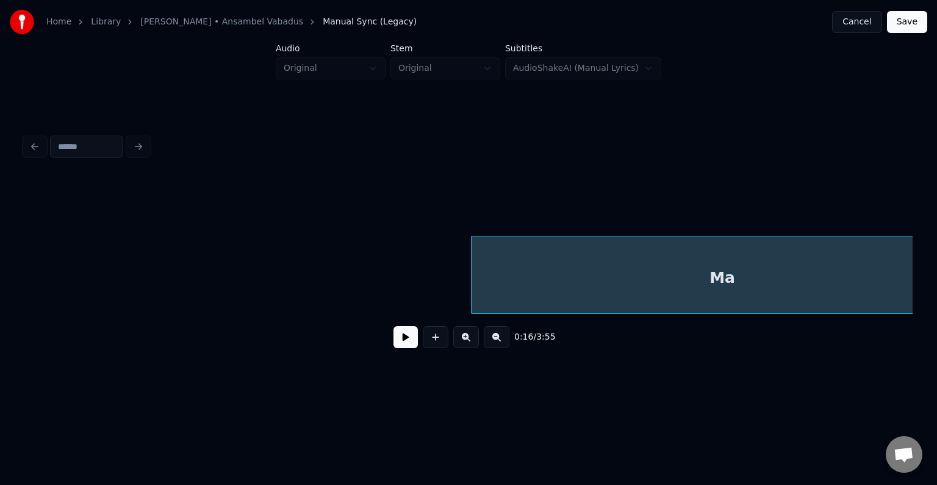
click at [890, 236] on div "Ma" at bounding box center [723, 277] width 502 height 83
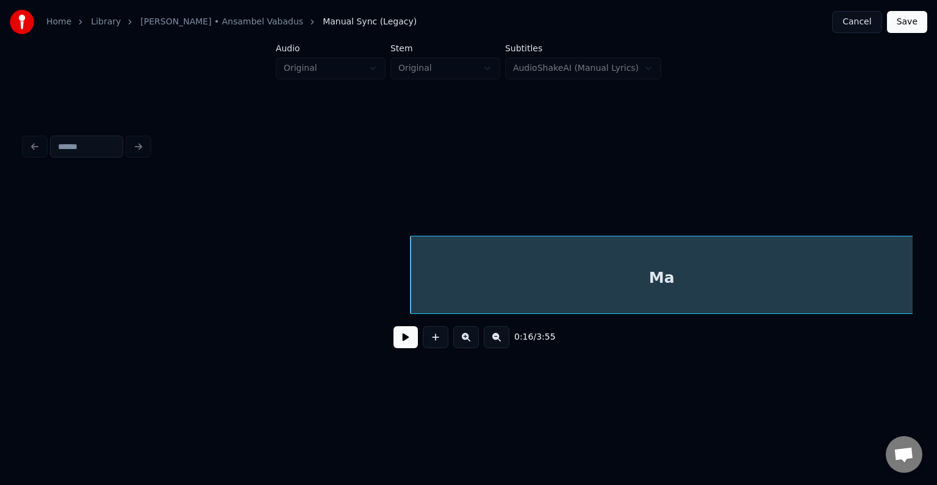
click at [908, 320] on div "0:16 / 3:55" at bounding box center [468, 337] width 888 height 46
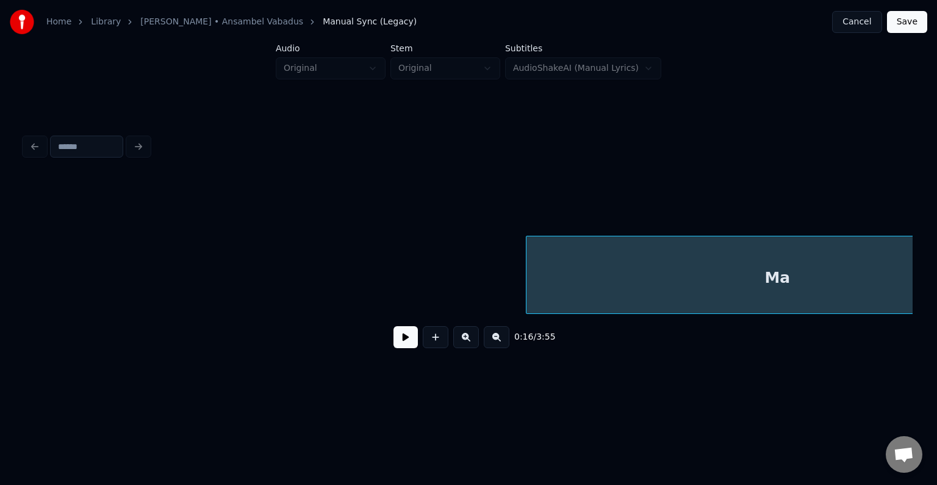
scroll to position [0, 13045]
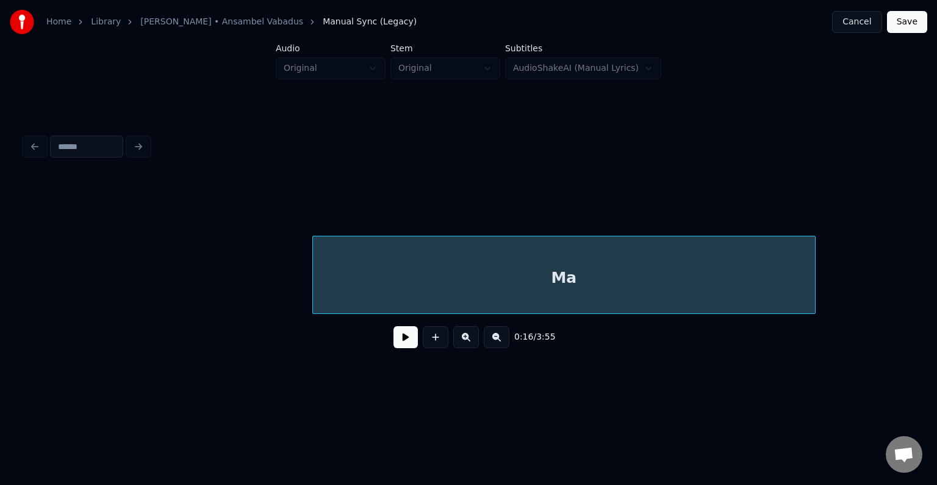
click at [926, 210] on div "Home Library Vana Armastus • Ansambel Vabadus Manual Sync (Legacy) Cancel Save …" at bounding box center [468, 194] width 937 height 389
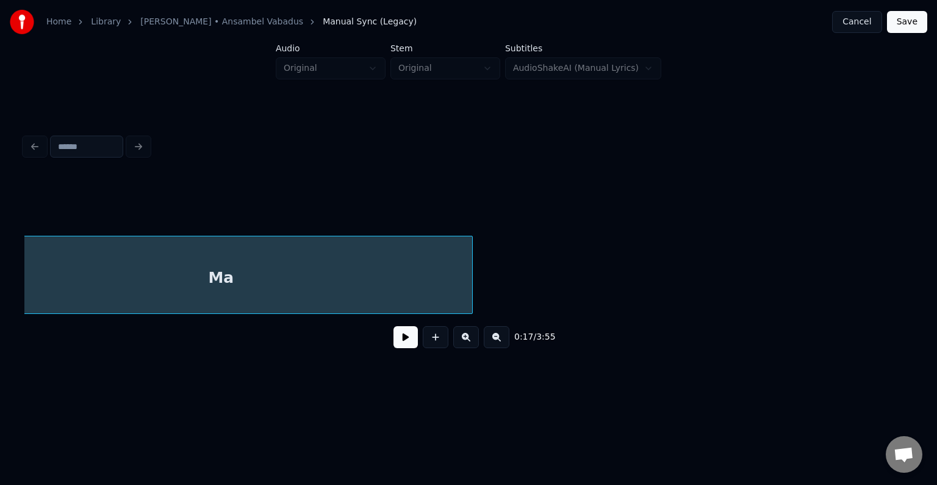
scroll to position [0, 13533]
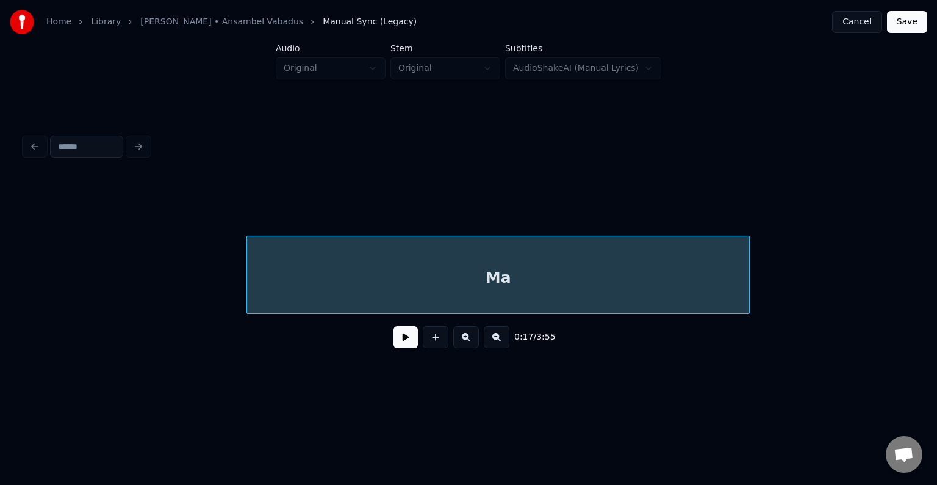
click at [926, 223] on div "Home Library Vana Armastus • Ansambel Vabadus Manual Sync (Legacy) Cancel Save …" at bounding box center [468, 194] width 937 height 389
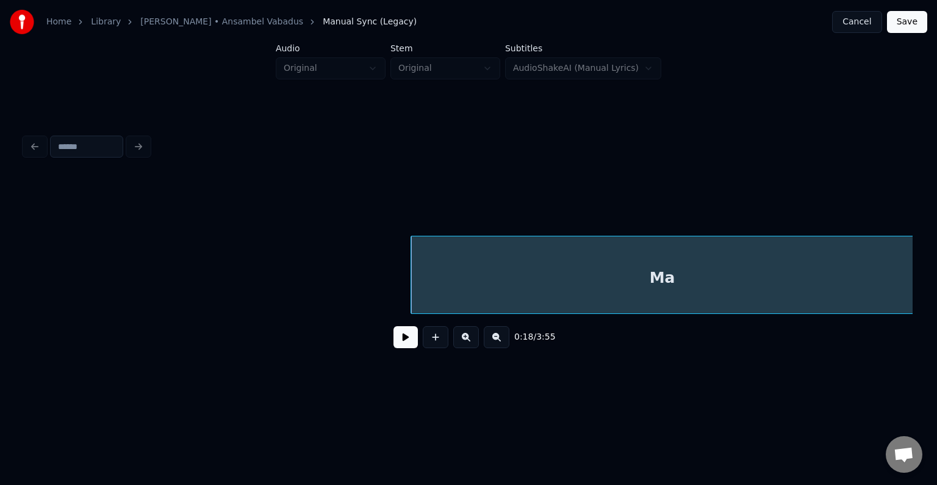
scroll to position [0, 13587]
click at [394, 341] on button at bounding box center [406, 337] width 24 height 22
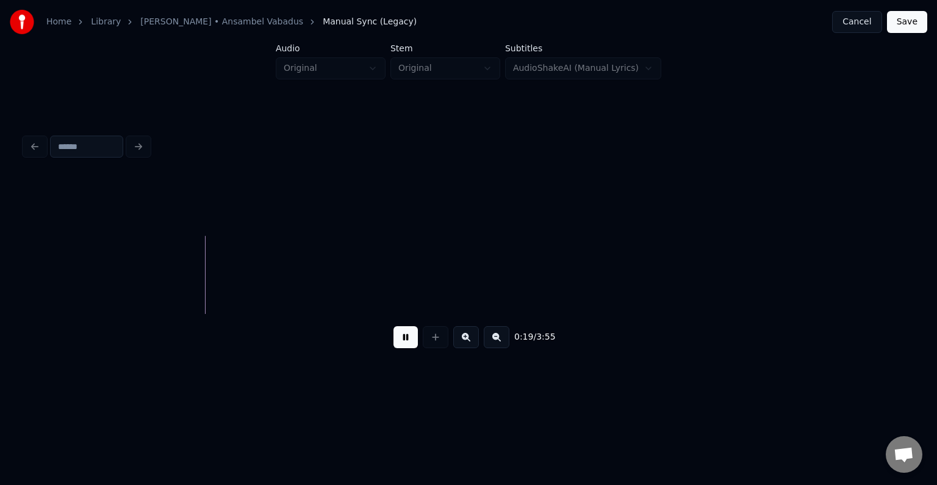
click at [398, 338] on button at bounding box center [406, 337] width 24 height 22
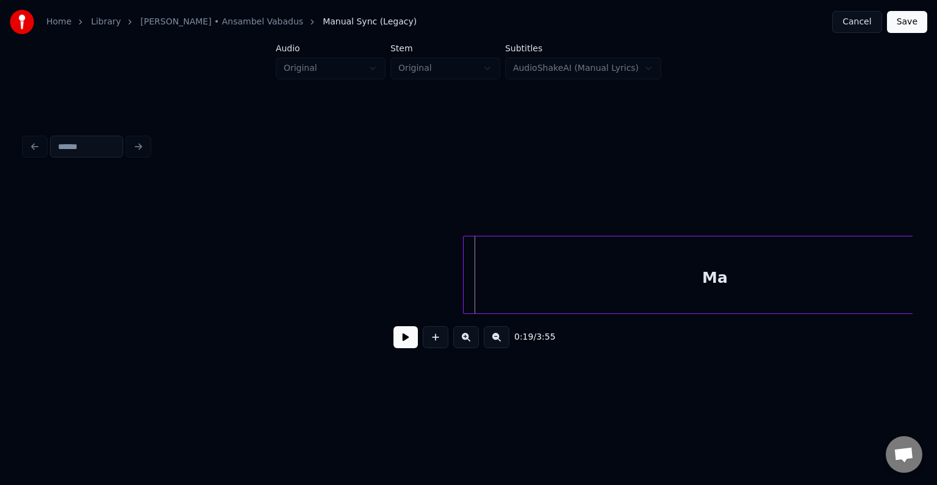
scroll to position [0, 14418]
click at [926, 226] on div "Home Library Vana Armastus • Ansambel Vabadus Manual Sync (Legacy) Cancel Save …" at bounding box center [468, 194] width 937 height 389
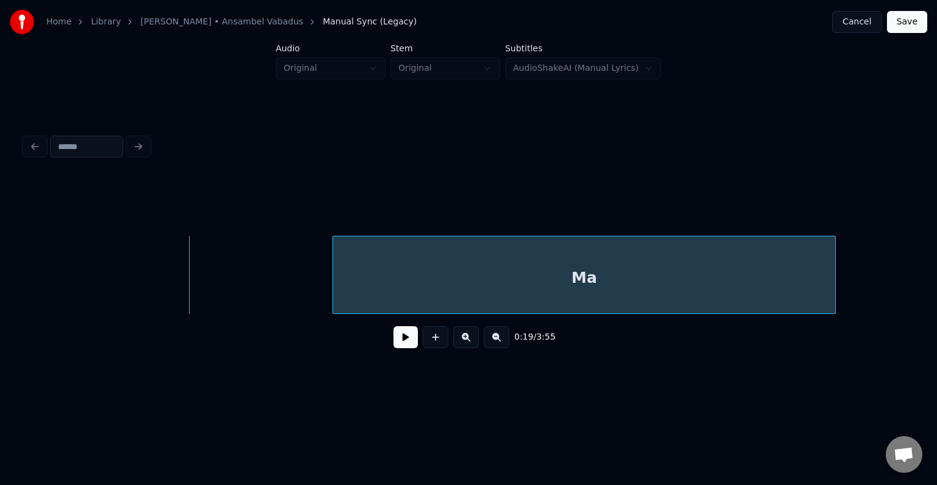
scroll to position [0, 14651]
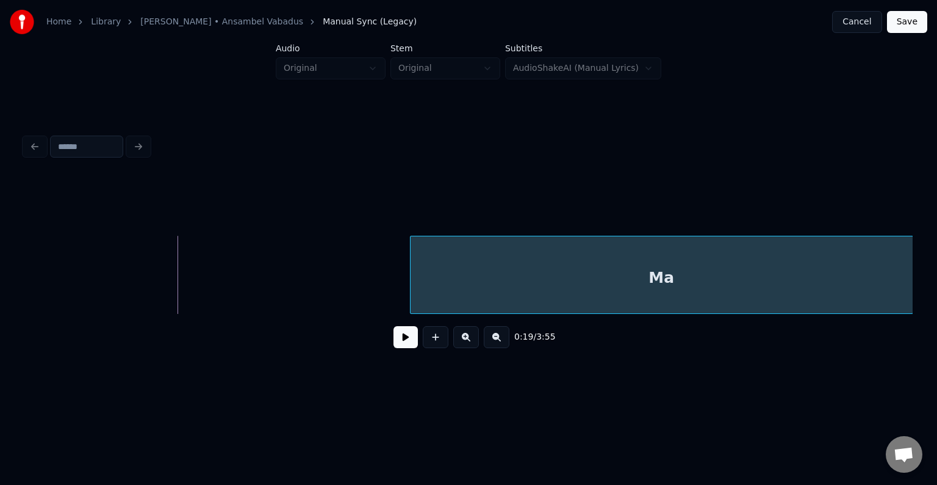
click at [926, 198] on div "Home Library Vana Armastus • Ansambel Vabadus Manual Sync (Legacy) Cancel Save …" at bounding box center [468, 194] width 937 height 389
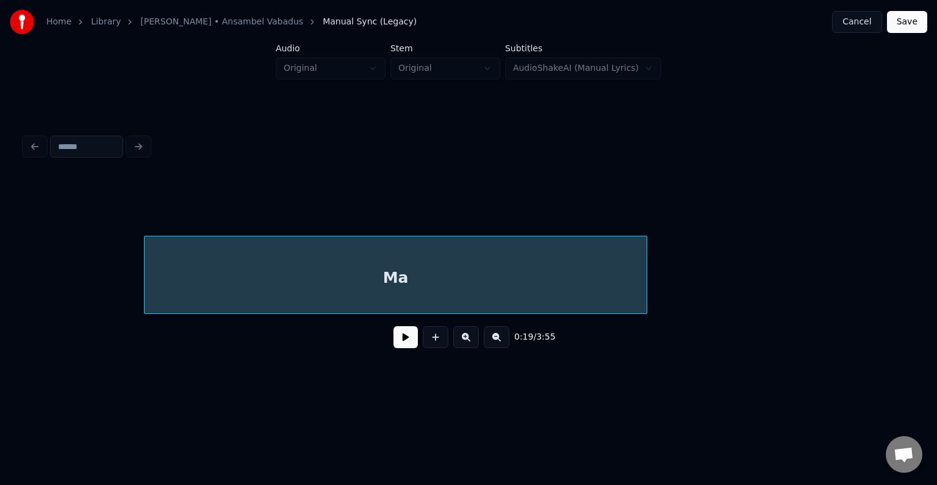
scroll to position [0, 15089]
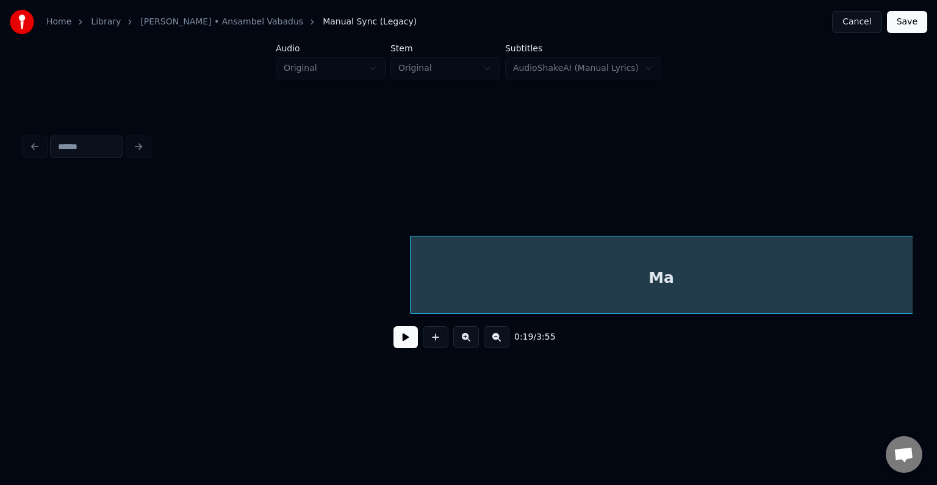
click at [926, 201] on div "Home Library Vana Armastus • Ansambel Vabadus Manual Sync (Legacy) Cancel Save …" at bounding box center [468, 194] width 937 height 389
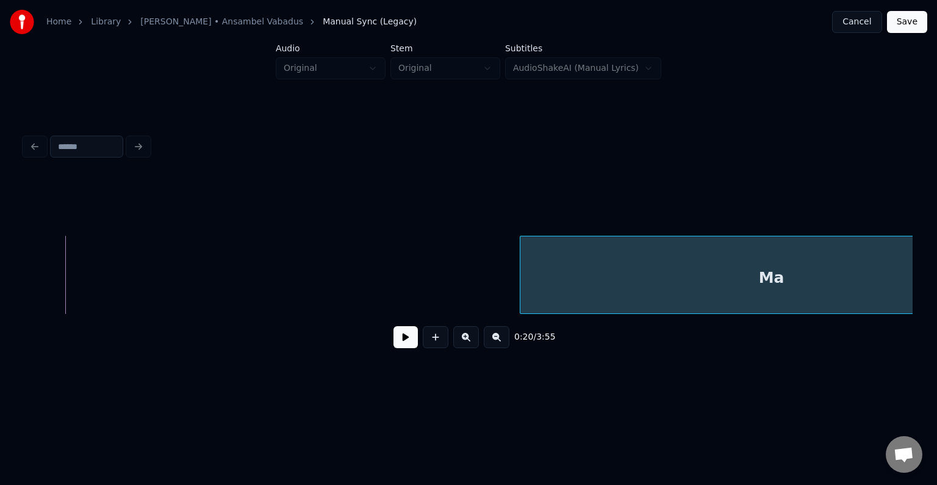
scroll to position [0, 15565]
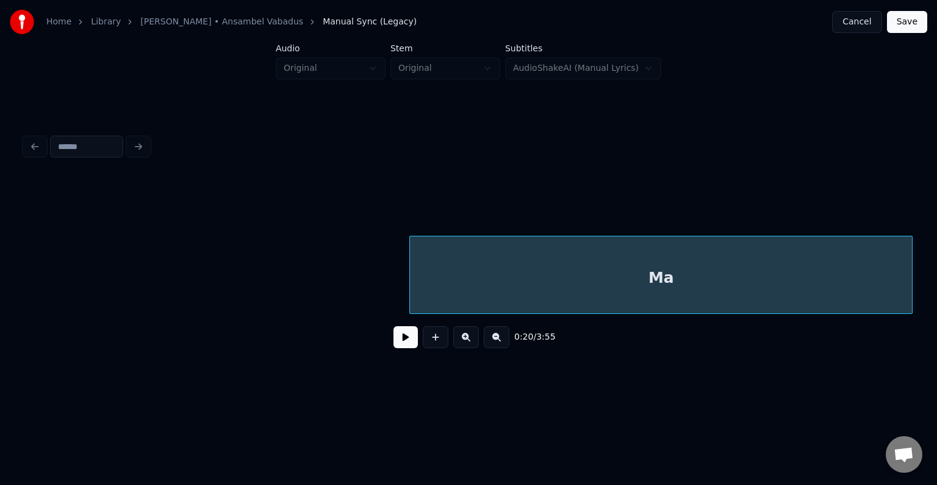
click at [926, 228] on div "Home Library Vana Armastus • Ansambel Vabadus Manual Sync (Legacy) Cancel Save …" at bounding box center [468, 194] width 937 height 389
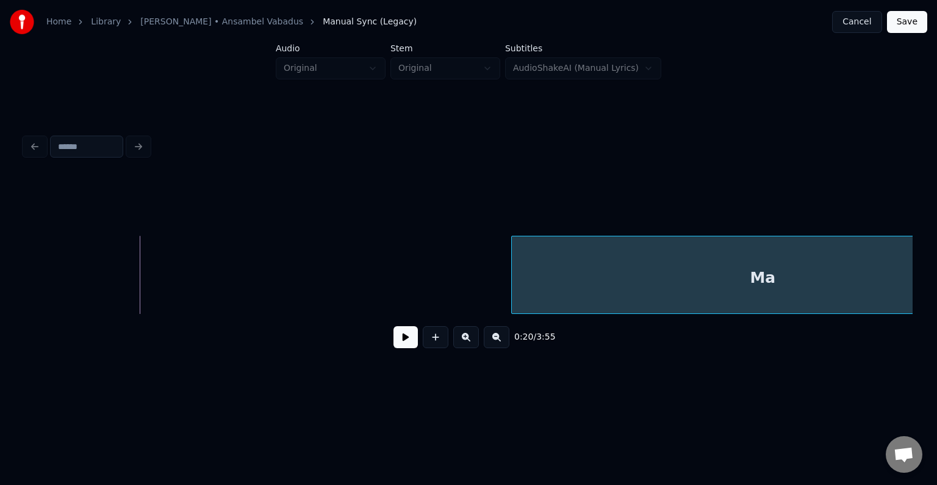
scroll to position [0, 16026]
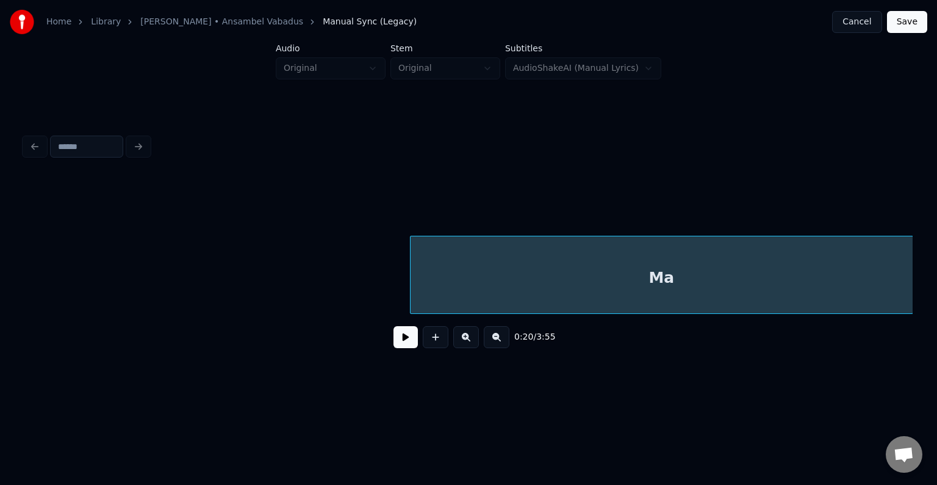
click at [926, 232] on div "Home Library Vana Armastus • Ansambel Vabadus Manual Sync (Legacy) Cancel Save …" at bounding box center [468, 194] width 937 height 389
click at [926, 198] on div "Home Library Vana Armastus • Ansambel Vabadus Manual Sync (Legacy) Cancel Save …" at bounding box center [468, 194] width 937 height 389
click at [926, 184] on div "Home Library Vana Armastus • Ansambel Vabadus Manual Sync (Legacy) Cancel Save …" at bounding box center [468, 194] width 937 height 389
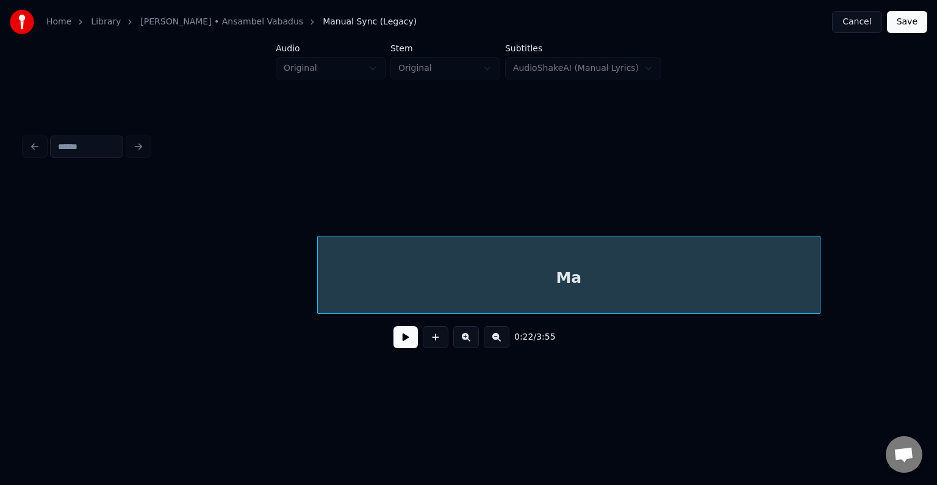
scroll to position [0, 17399]
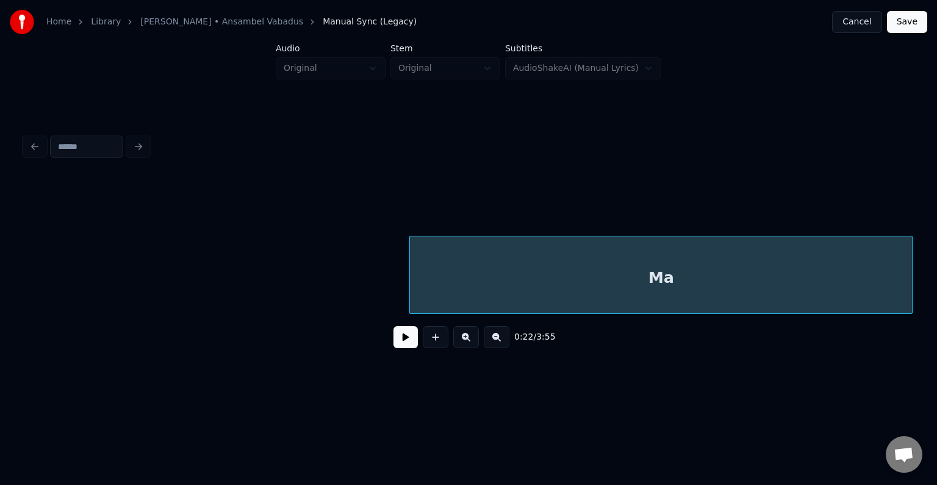
click at [926, 243] on div "Home Library Vana Armastus • Ansambel Vabadus Manual Sync (Legacy) Cancel Save …" at bounding box center [468, 194] width 937 height 389
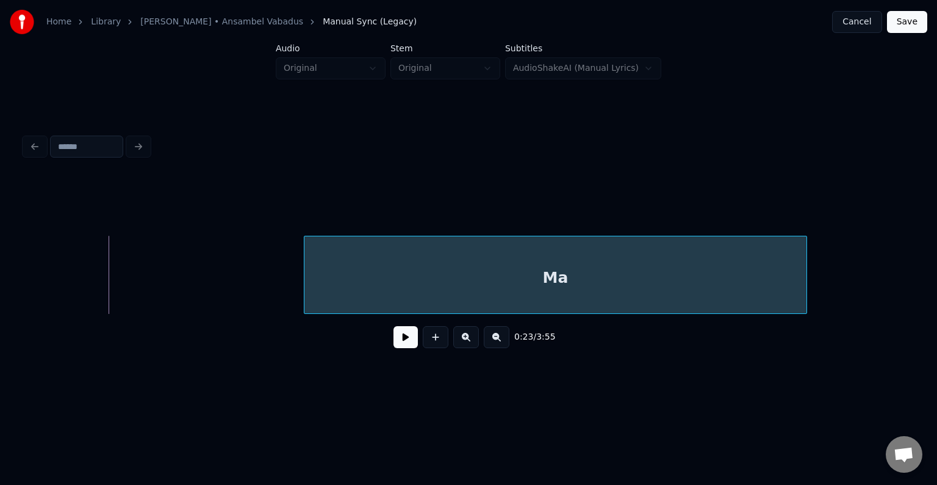
scroll to position [0, 17862]
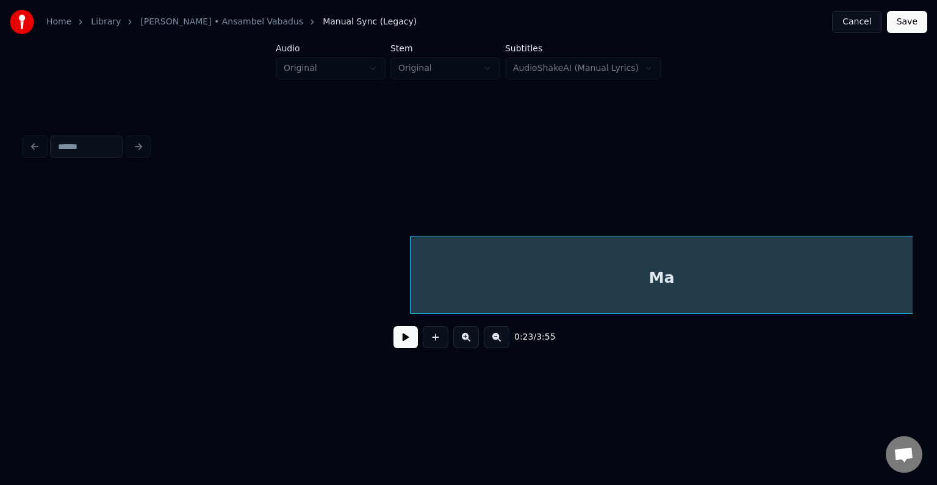
click at [926, 217] on div "Home Library Vana Armastus • Ansambel Vabadus Manual Sync (Legacy) Cancel Save …" at bounding box center [468, 194] width 937 height 389
click at [837, 236] on div "Ma" at bounding box center [662, 277] width 502 height 83
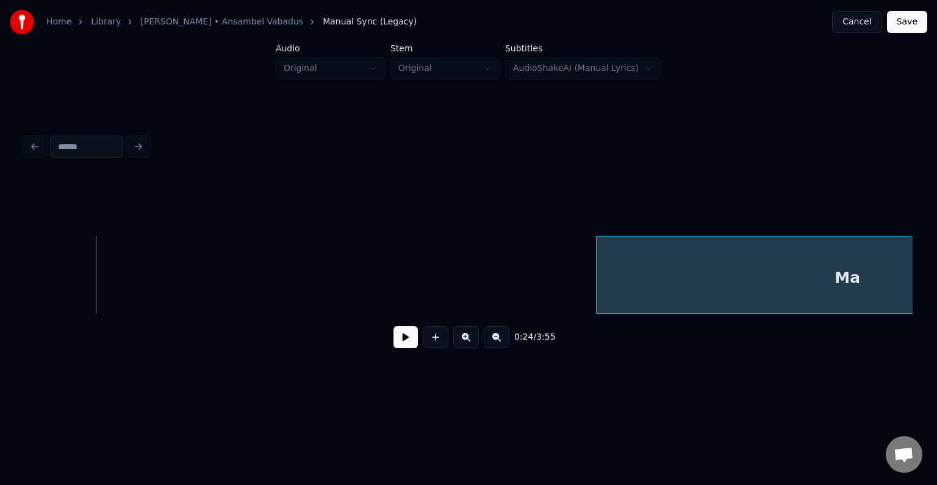
scroll to position [0, 18775]
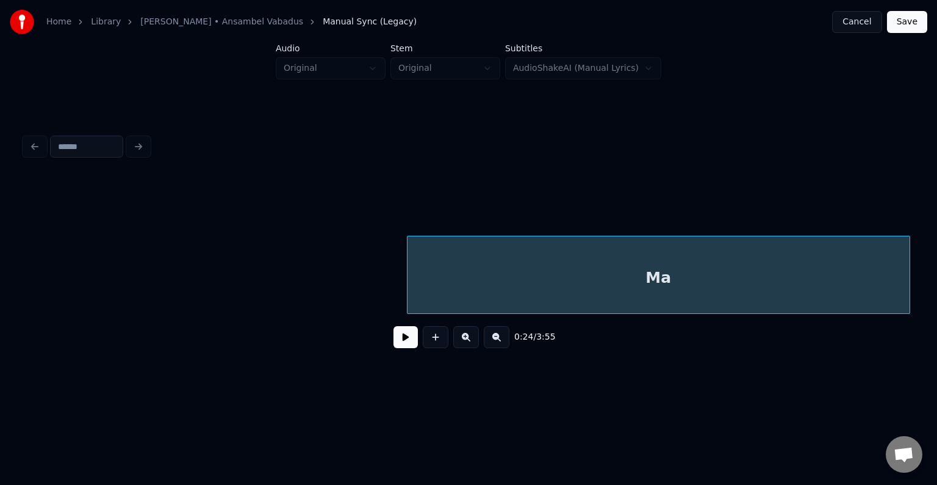
click at [926, 216] on div "Home Library Vana Armastus • Ansambel Vabadus Manual Sync (Legacy) Cancel Save …" at bounding box center [468, 194] width 937 height 389
click at [926, 229] on div "Home Library Vana Armastus • Ansambel Vabadus Manual Sync (Legacy) Cancel Save …" at bounding box center [468, 194] width 937 height 389
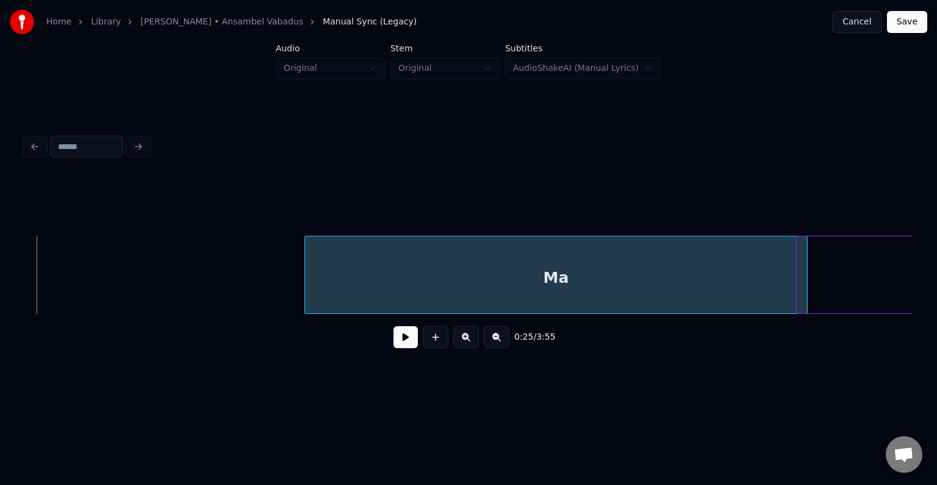
scroll to position [0, 19612]
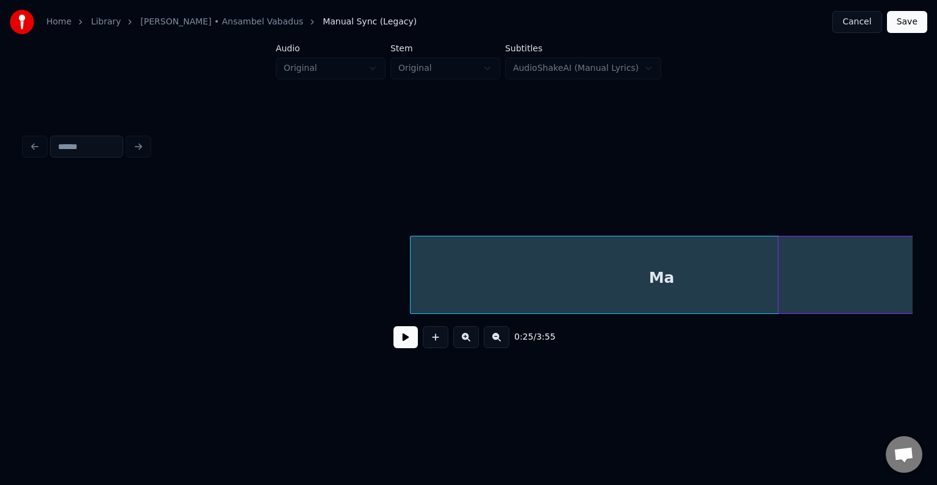
click at [926, 238] on div "Home Library Vana Armastus • Ansambel Vabadus Manual Sync (Legacy) Cancel Save …" at bounding box center [468, 194] width 937 height 389
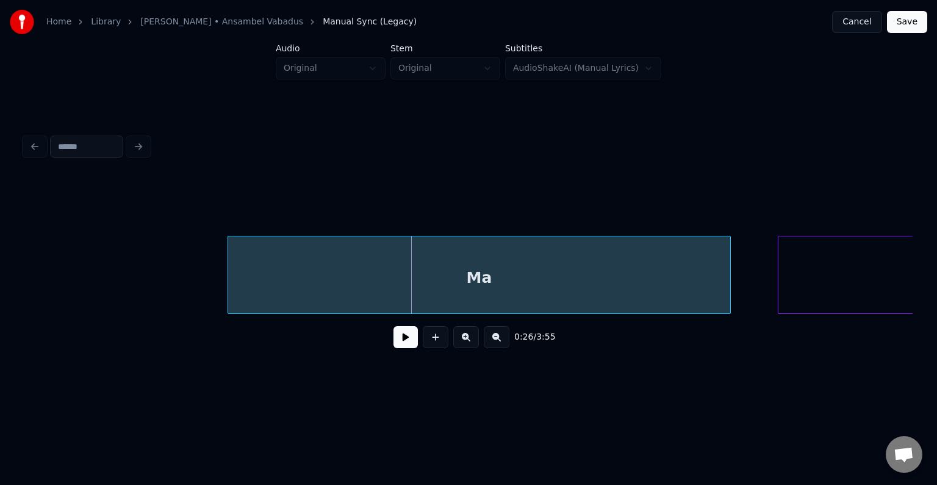
click at [417, 264] on div "Ma" at bounding box center [479, 277] width 502 height 83
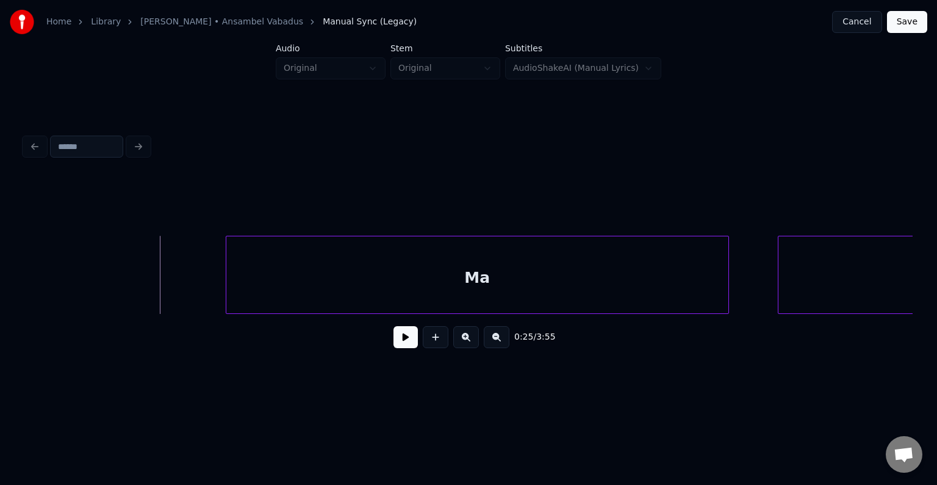
click at [395, 344] on button at bounding box center [406, 337] width 24 height 22
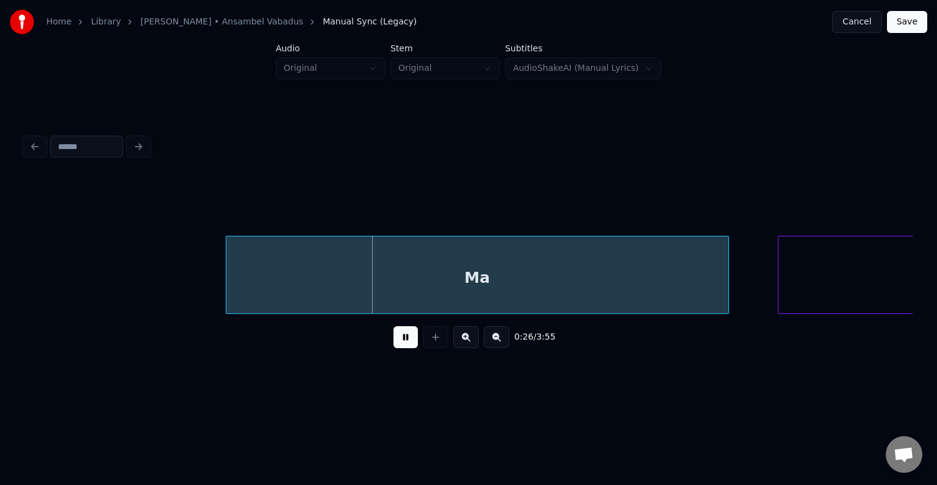
click at [395, 344] on button at bounding box center [406, 337] width 24 height 22
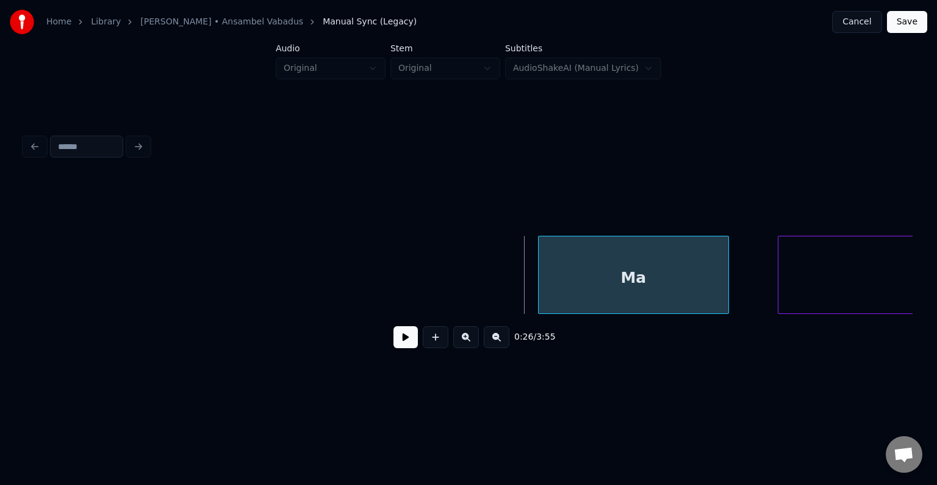
click at [541, 254] on div at bounding box center [541, 274] width 4 height 77
click at [917, 263] on div "0:26 / 3:55" at bounding box center [469, 244] width 898 height 242
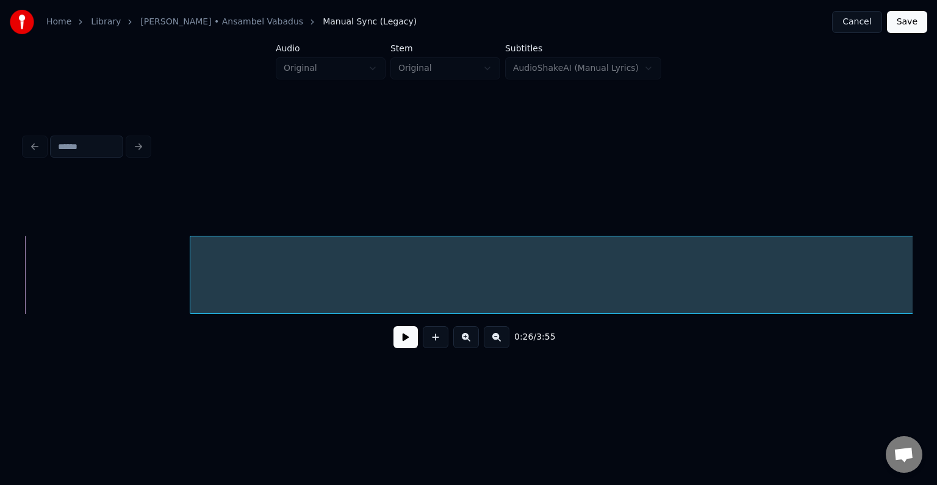
click at [194, 270] on div at bounding box center [192, 274] width 4 height 77
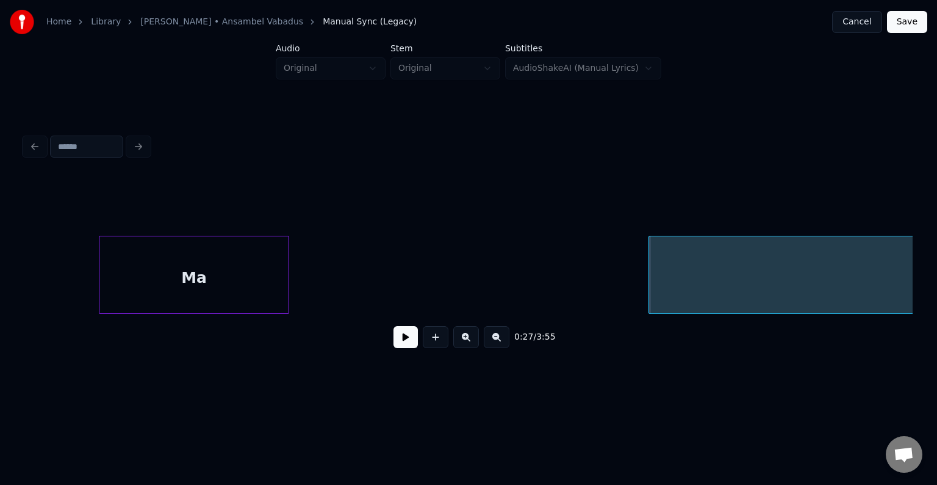
scroll to position [0, 20041]
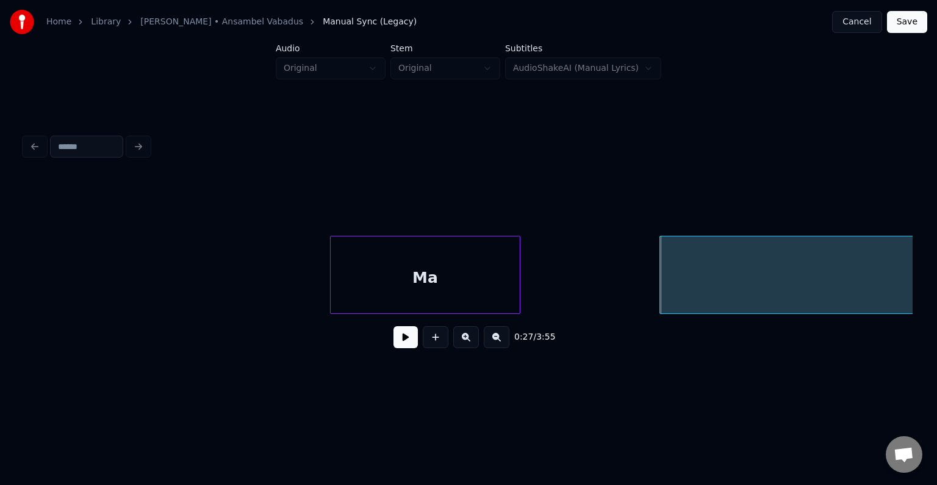
click at [464, 236] on div "Ma" at bounding box center [425, 277] width 189 height 83
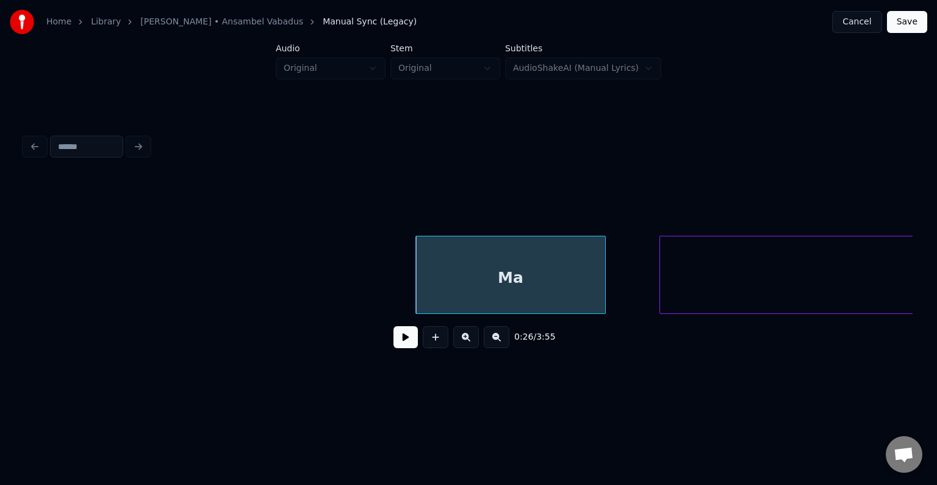
click at [399, 344] on button at bounding box center [406, 337] width 24 height 22
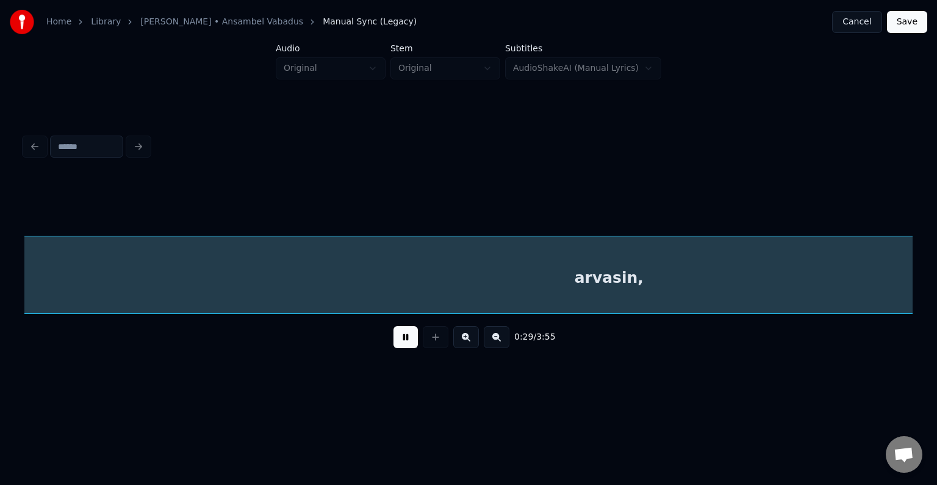
scroll to position [0, 22710]
click at [399, 344] on button at bounding box center [406, 337] width 24 height 22
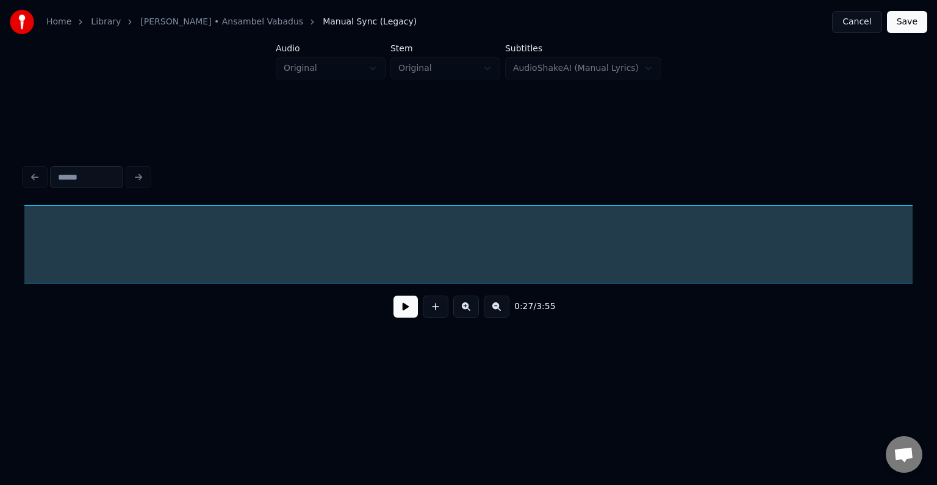
scroll to position [0, 20677]
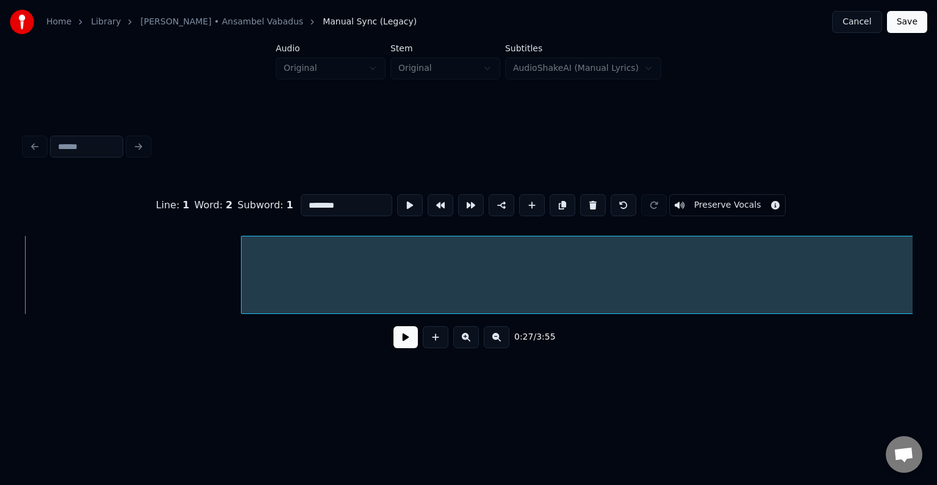
click at [548, 217] on div "Line : 1 Word : 2 Subword : 1 ******** Preserve Vocals 0:27 / 3:55" at bounding box center [468, 268] width 888 height 186
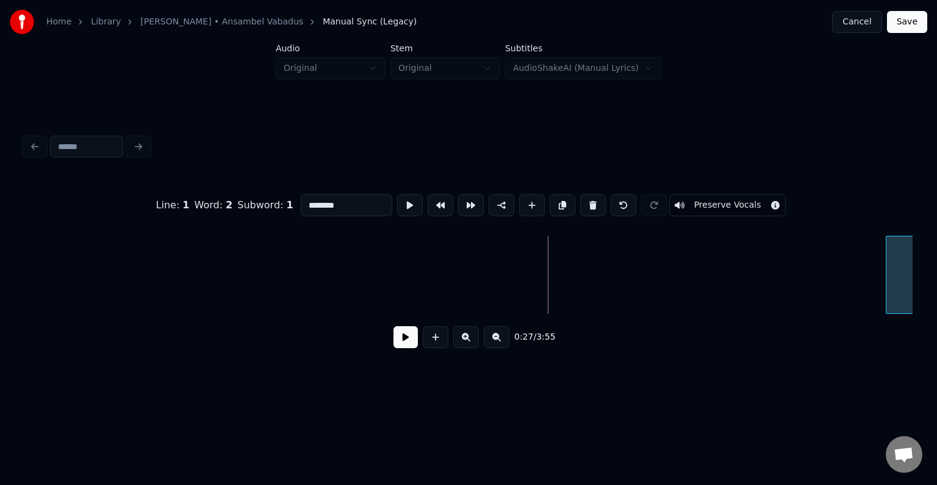
click at [926, 204] on div "Home Library Vana Armastus • Ansambel Vabadus Manual Sync (Legacy) Cancel Save …" at bounding box center [468, 194] width 937 height 389
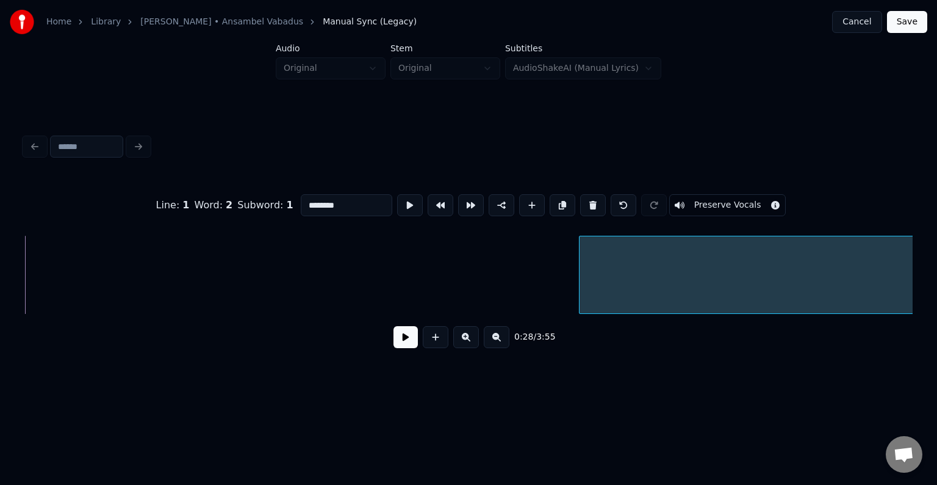
click at [583, 279] on div at bounding box center [582, 274] width 4 height 77
click at [397, 348] on button at bounding box center [406, 337] width 24 height 22
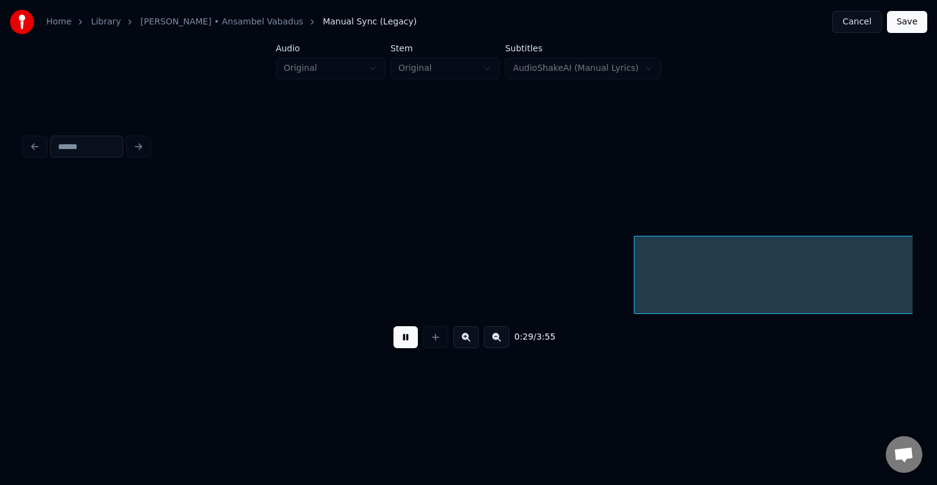
scroll to position [0, 22486]
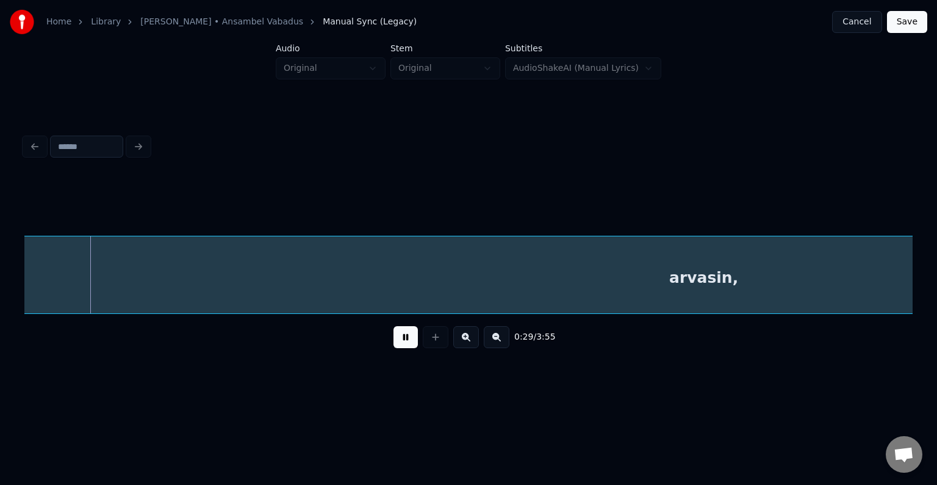
click at [397, 348] on button at bounding box center [406, 337] width 24 height 22
click at [48, 259] on div "arvasin," at bounding box center [704, 277] width 1936 height 83
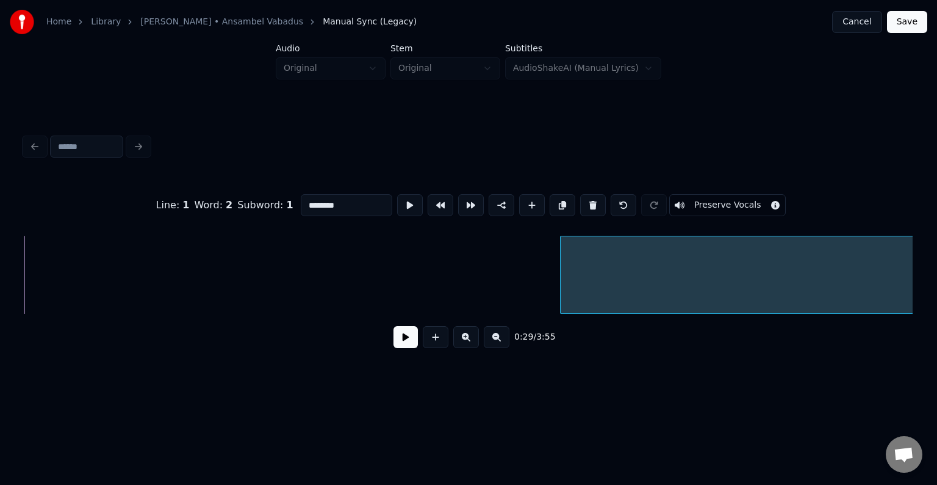
click at [562, 271] on div at bounding box center [563, 274] width 4 height 77
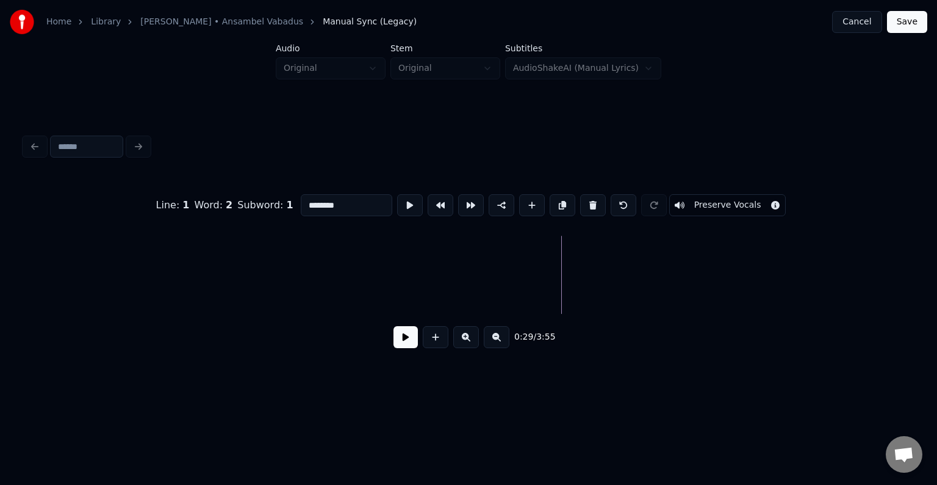
click at [926, 220] on div "Home Library Vana Armastus • Ansambel Vabadus Manual Sync (Legacy) Cancel Save …" at bounding box center [468, 194] width 937 height 389
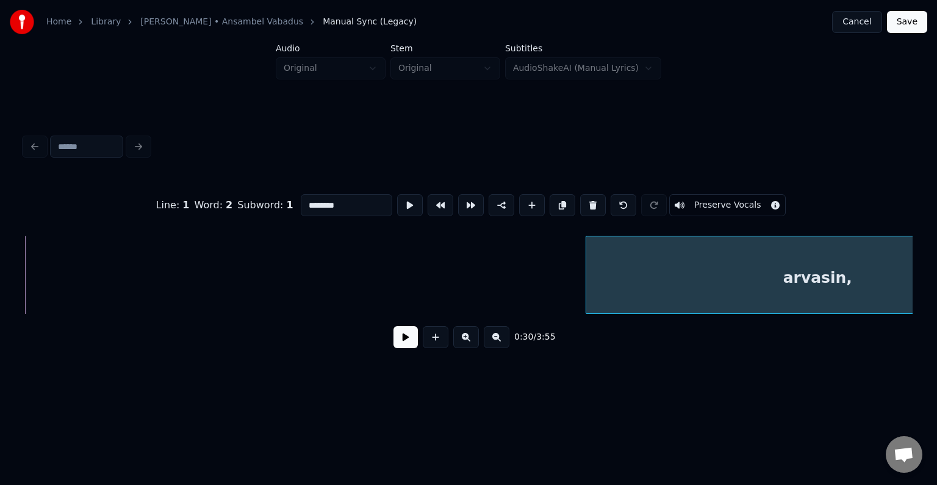
click at [650, 308] on div "arvasin," at bounding box center [818, 275] width 465 height 78
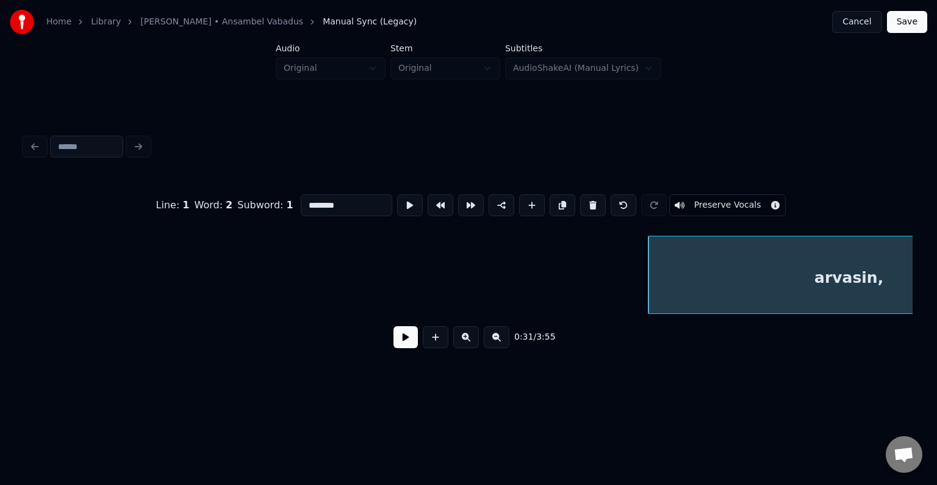
click at [394, 348] on button at bounding box center [406, 337] width 24 height 22
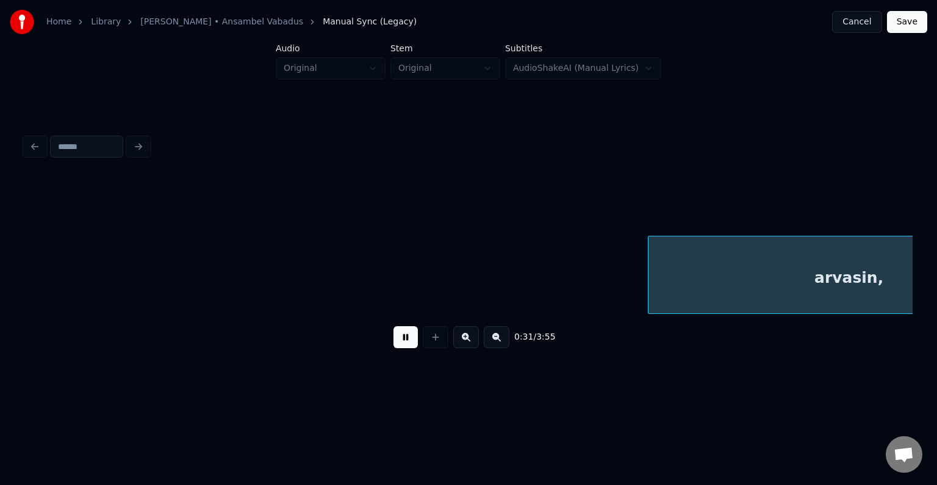
scroll to position [0, 23999]
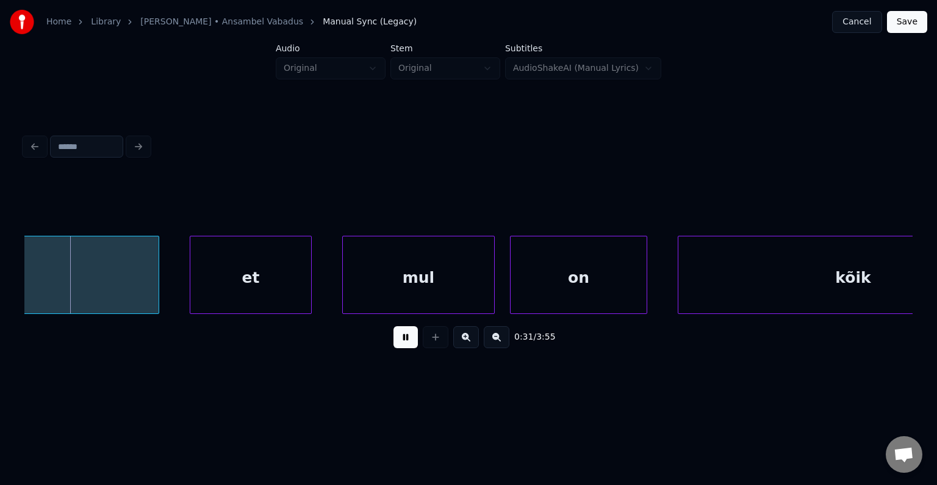
click at [394, 348] on button at bounding box center [406, 337] width 24 height 22
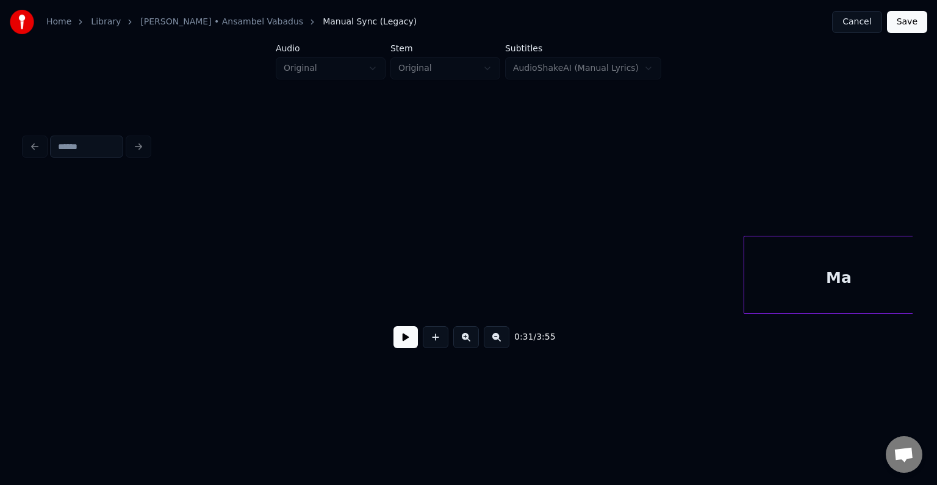
scroll to position [0, 20395]
click at [923, 261] on div "Home Library Vana Armastus • Ansambel Vabadus Manual Sync (Legacy) Cancel Save …" at bounding box center [468, 194] width 937 height 389
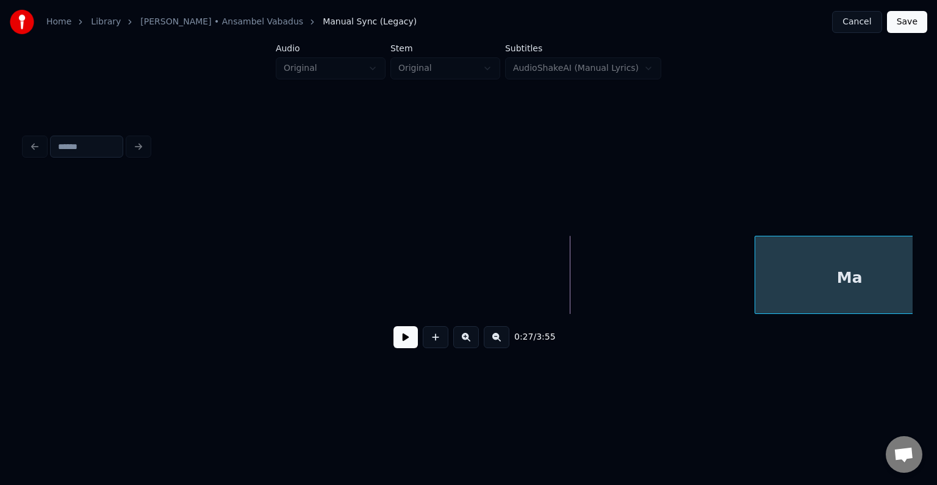
scroll to position [0, 20567]
click at [926, 227] on div "Home Library Vana Armastus • Ansambel Vabadus Manual Sync (Legacy) Cancel Save …" at bounding box center [468, 194] width 937 height 389
click at [926, 270] on div "Home Library Vana Armastus • Ansambel Vabadus Manual Sync (Legacy) Cancel Save …" at bounding box center [468, 194] width 937 height 389
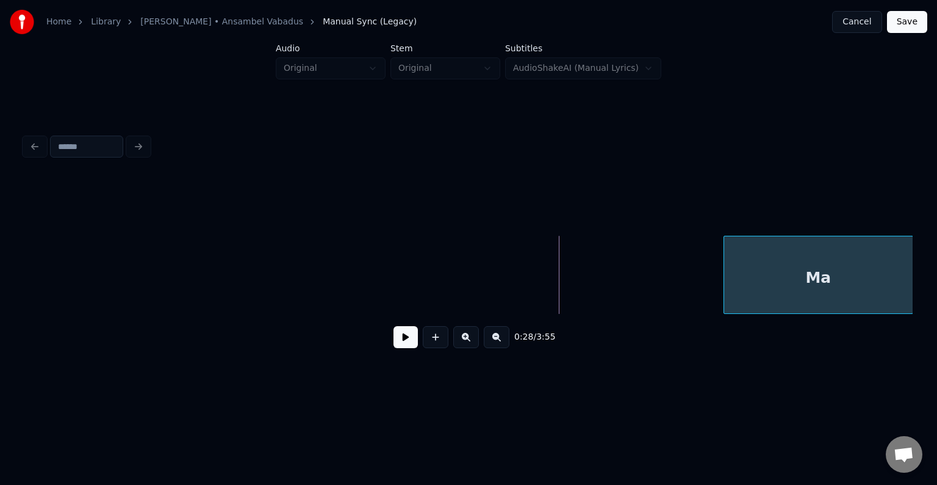
click at [926, 254] on div "Home Library Vana Armastus • Ansambel Vabadus Manual Sync (Legacy) Cancel Save …" at bounding box center [468, 194] width 937 height 389
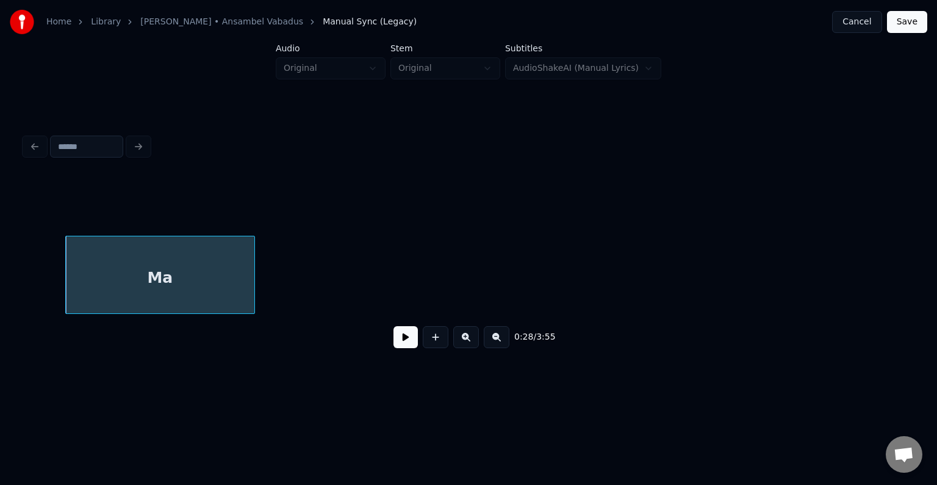
scroll to position [0, 21585]
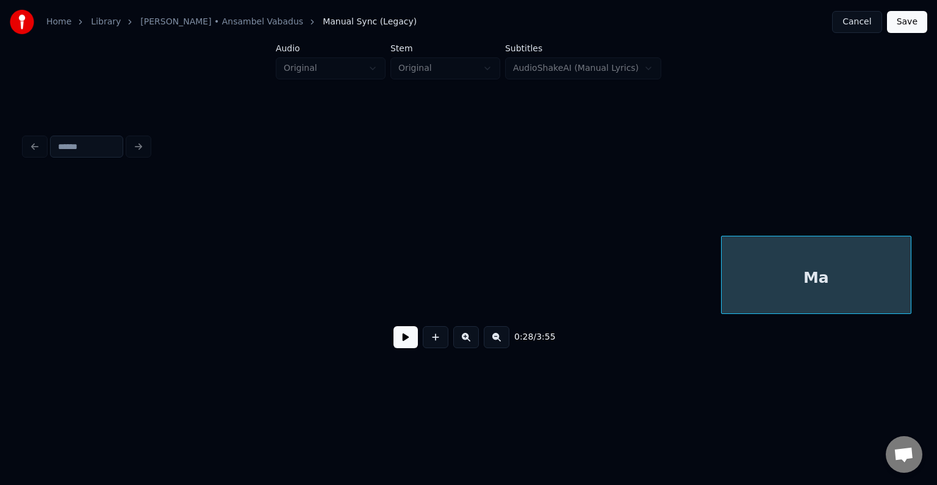
click at [874, 273] on div "Ma" at bounding box center [816, 277] width 189 height 83
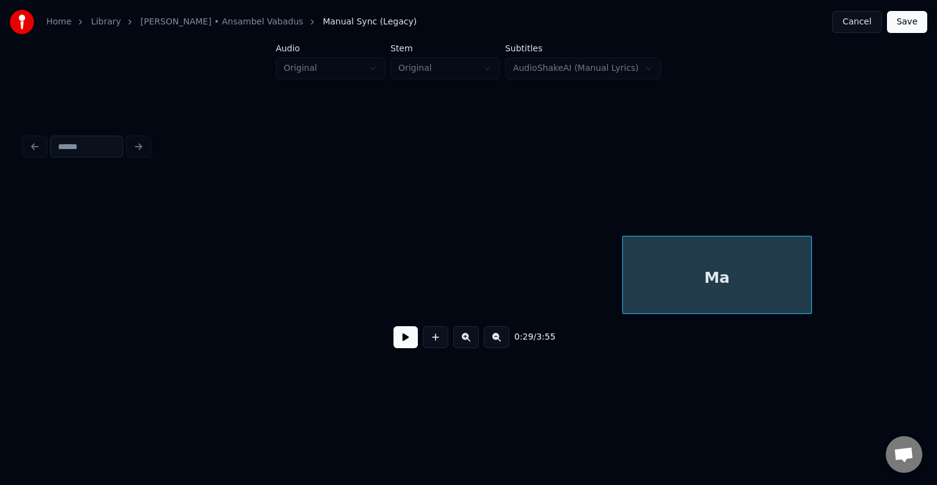
click at [918, 240] on div "Home Library Vana Armastus • Ansambel Vabadus Manual Sync (Legacy) Cancel Save …" at bounding box center [468, 194] width 937 height 389
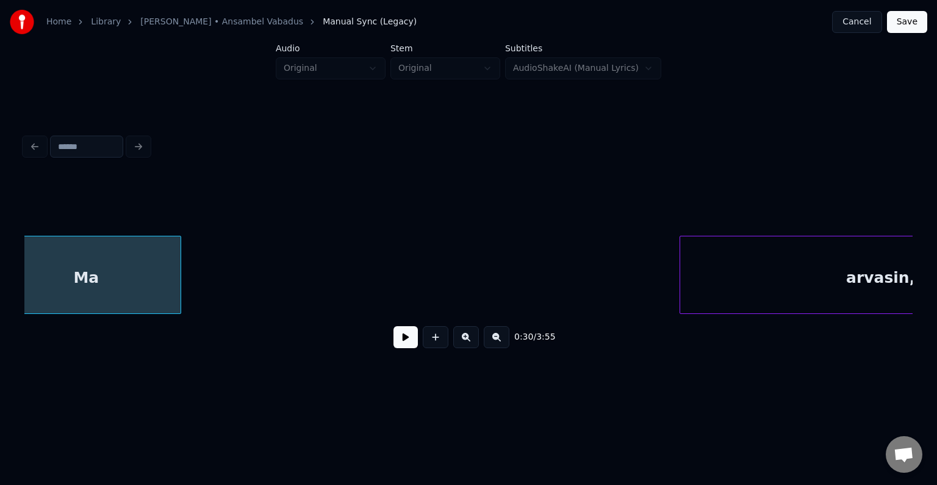
scroll to position [0, 23047]
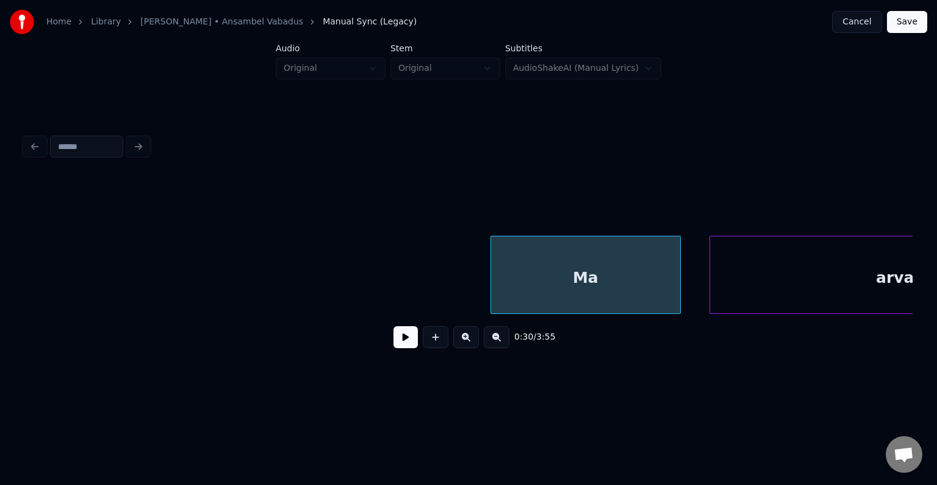
click at [571, 295] on div "Ma" at bounding box center [585, 277] width 189 height 83
click at [403, 341] on button at bounding box center [406, 337] width 24 height 22
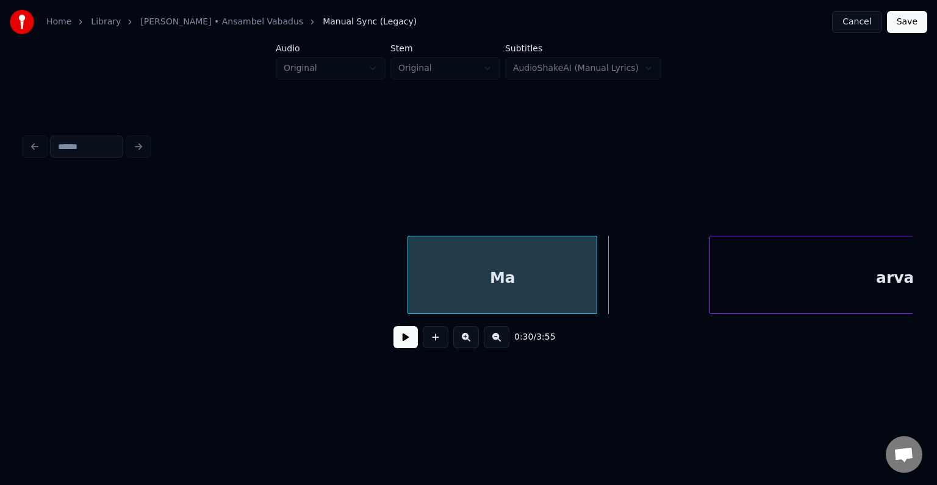
click at [458, 261] on div "Ma" at bounding box center [502, 277] width 189 height 83
click at [401, 342] on button at bounding box center [406, 337] width 24 height 22
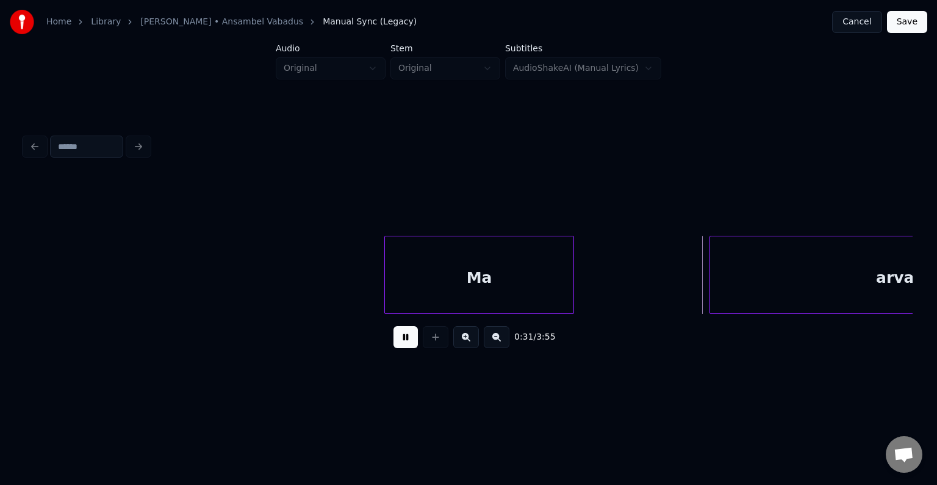
click at [401, 342] on button at bounding box center [406, 337] width 24 height 22
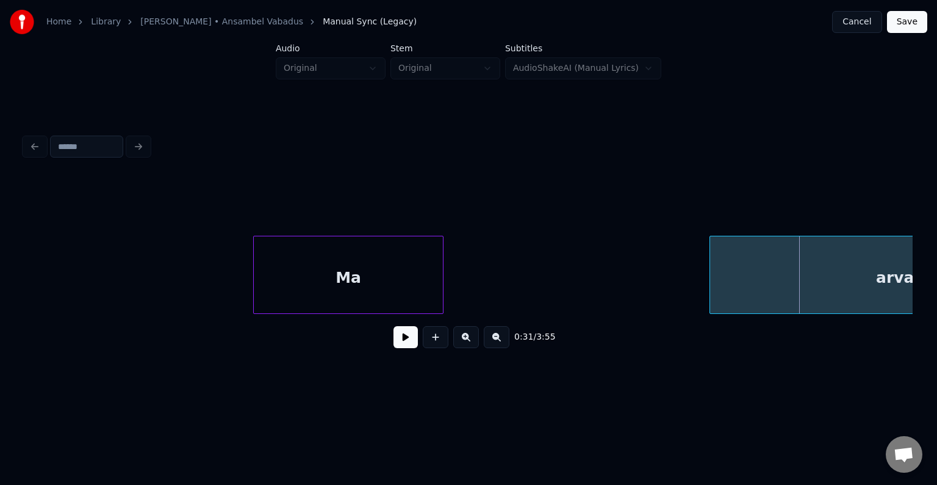
click at [308, 278] on div "Ma" at bounding box center [348, 277] width 189 height 83
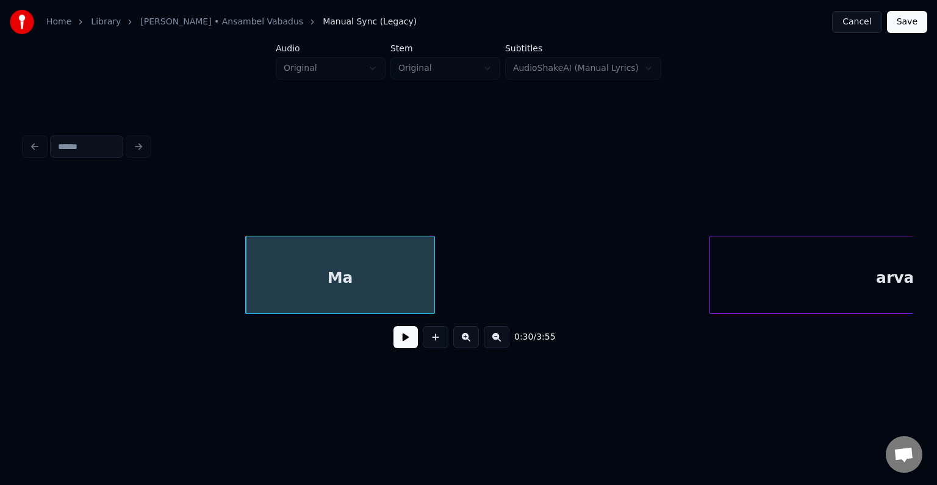
click at [400, 347] on button at bounding box center [406, 337] width 24 height 22
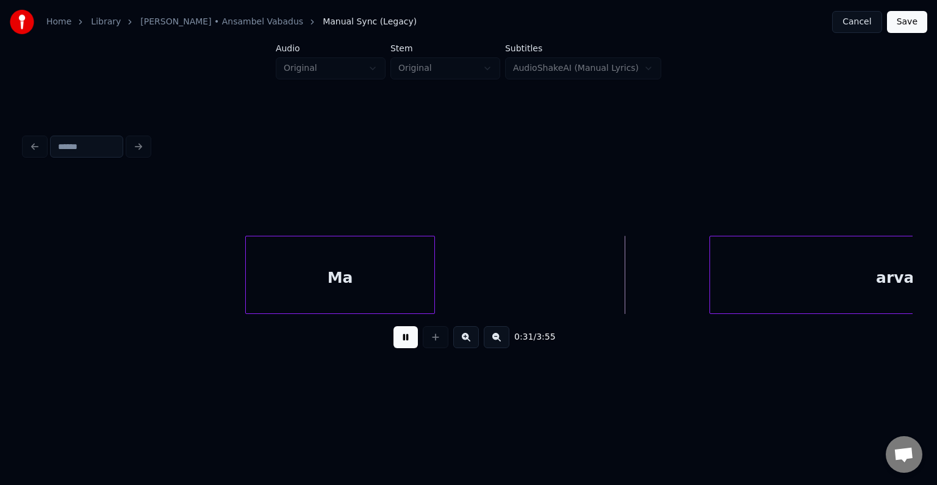
click at [400, 347] on button at bounding box center [406, 337] width 24 height 22
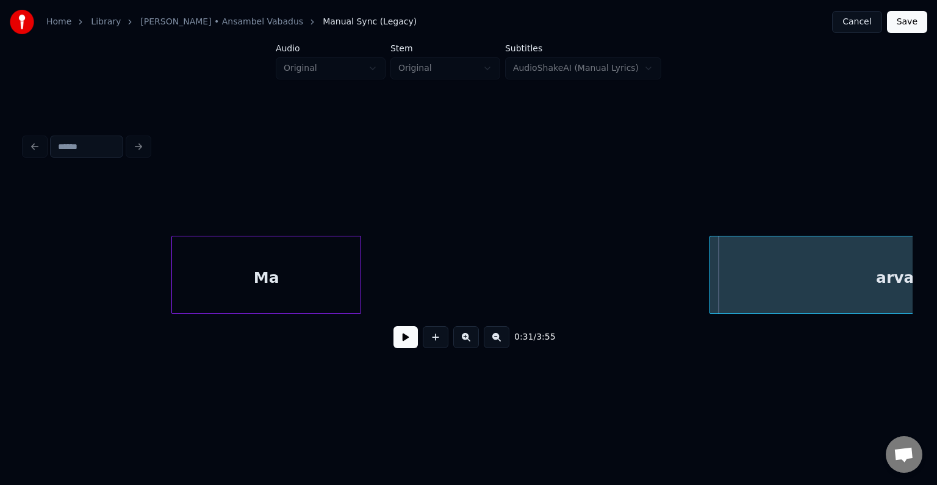
click at [188, 264] on div "Ma" at bounding box center [266, 277] width 189 height 83
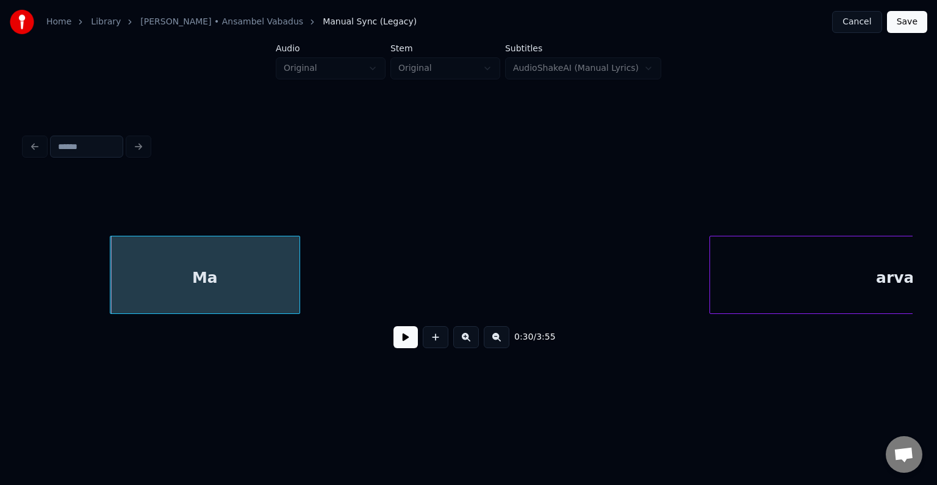
click at [395, 341] on button at bounding box center [406, 337] width 24 height 22
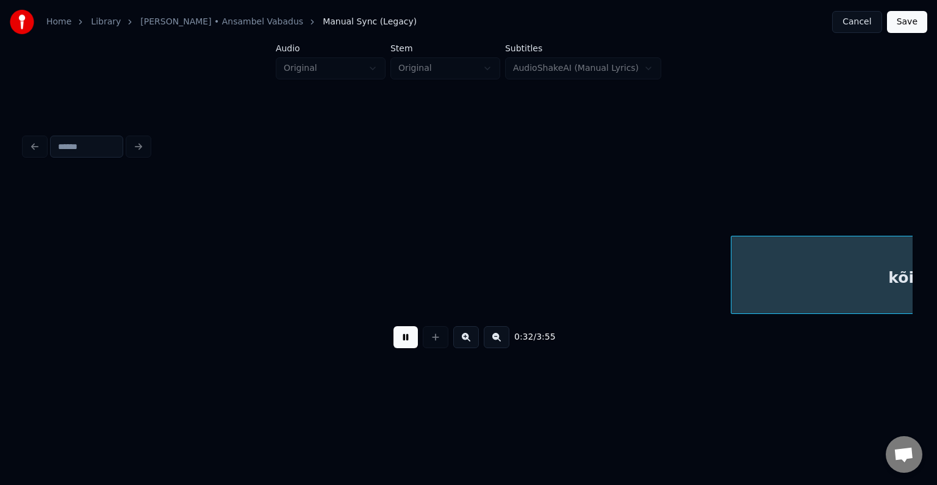
scroll to position [0, 24836]
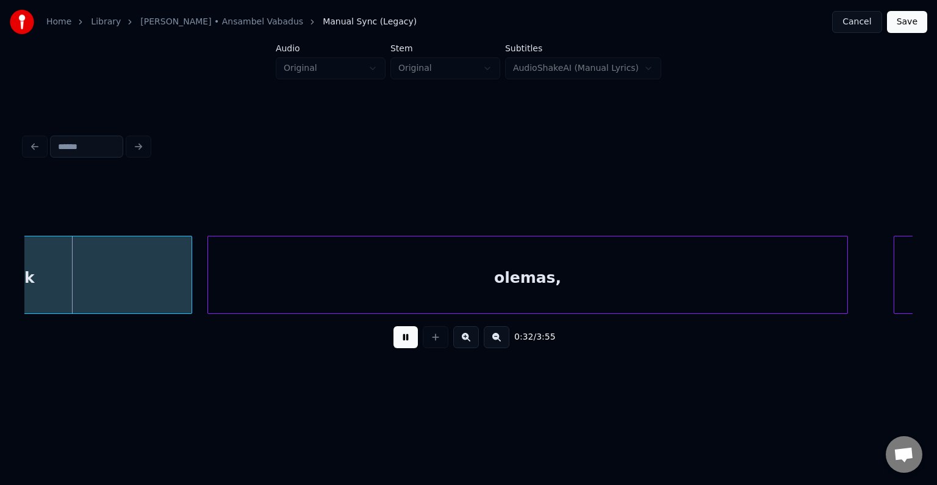
click at [394, 348] on button at bounding box center [406, 337] width 24 height 22
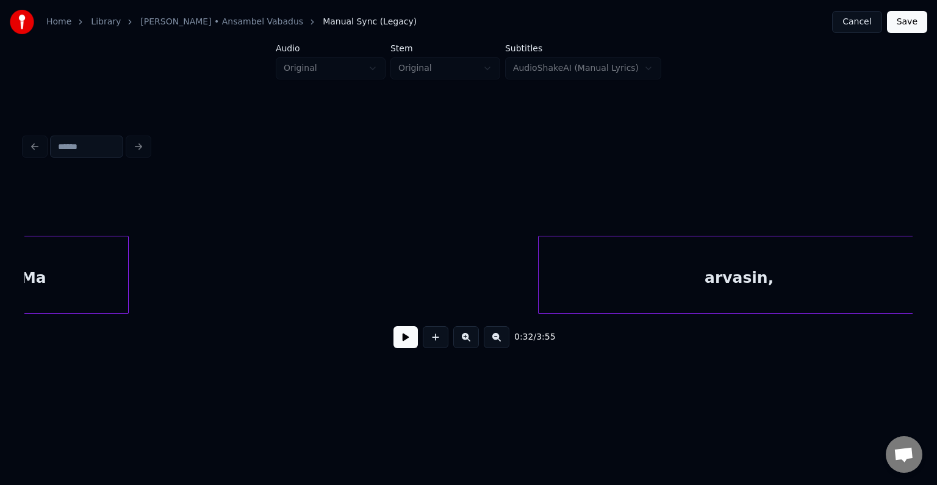
scroll to position [0, 23127]
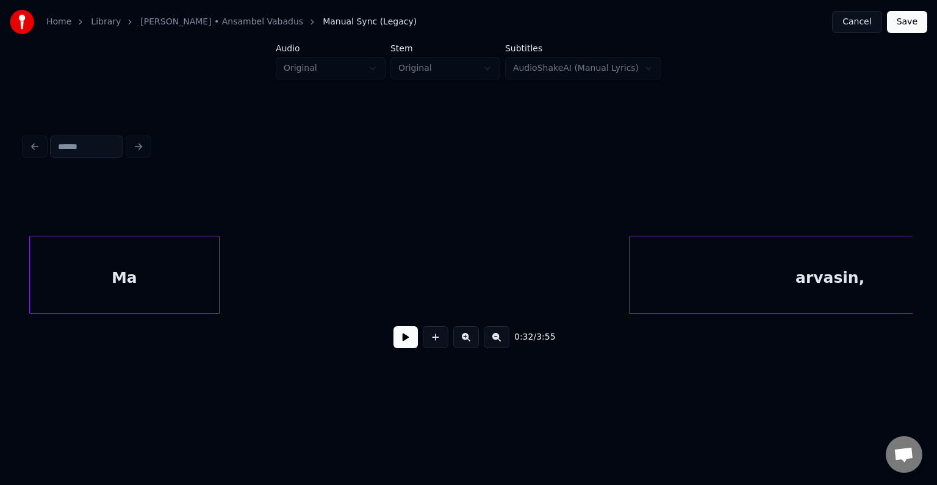
click at [381, 339] on div "0:32 / 3:55" at bounding box center [468, 336] width 869 height 27
click at [394, 341] on button at bounding box center [406, 337] width 24 height 22
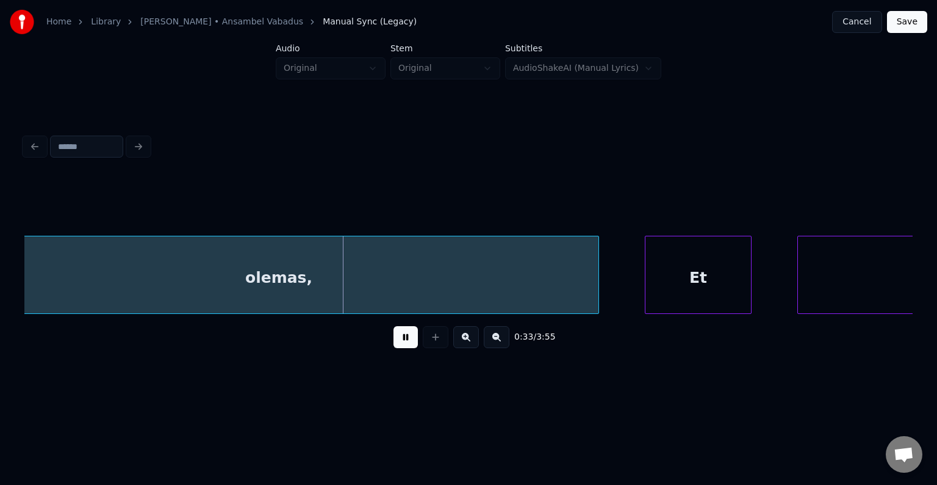
click at [394, 341] on button at bounding box center [406, 337] width 24 height 22
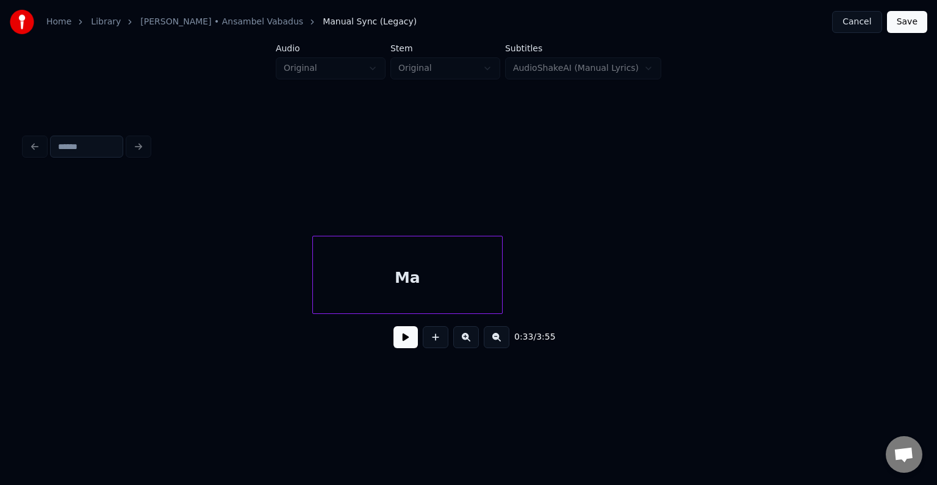
scroll to position [0, 22790]
click at [393, 276] on div "Ma" at bounding box center [461, 277] width 189 height 83
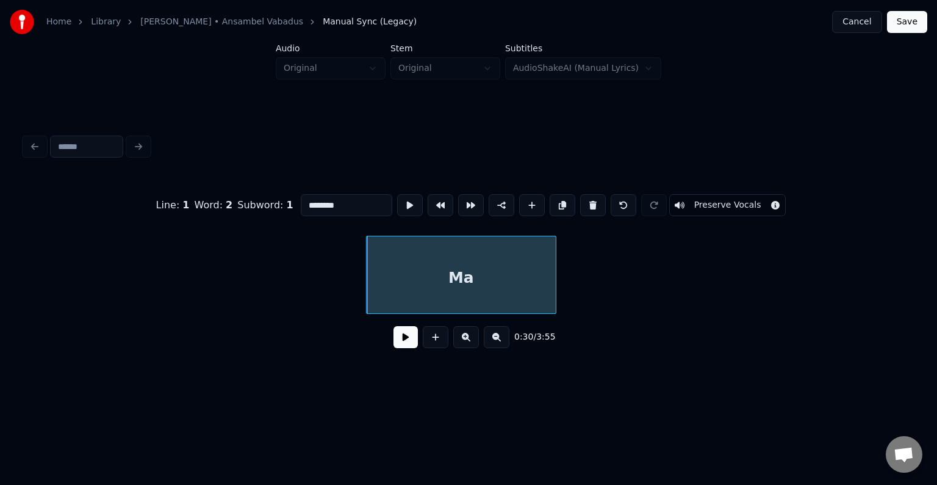
type input "**"
click at [394, 339] on button at bounding box center [406, 337] width 24 height 22
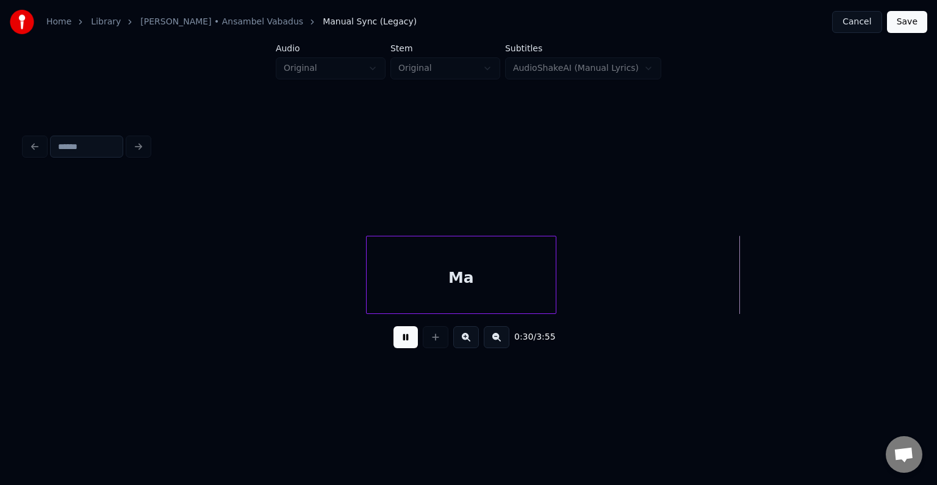
click at [394, 339] on button at bounding box center [406, 337] width 24 height 22
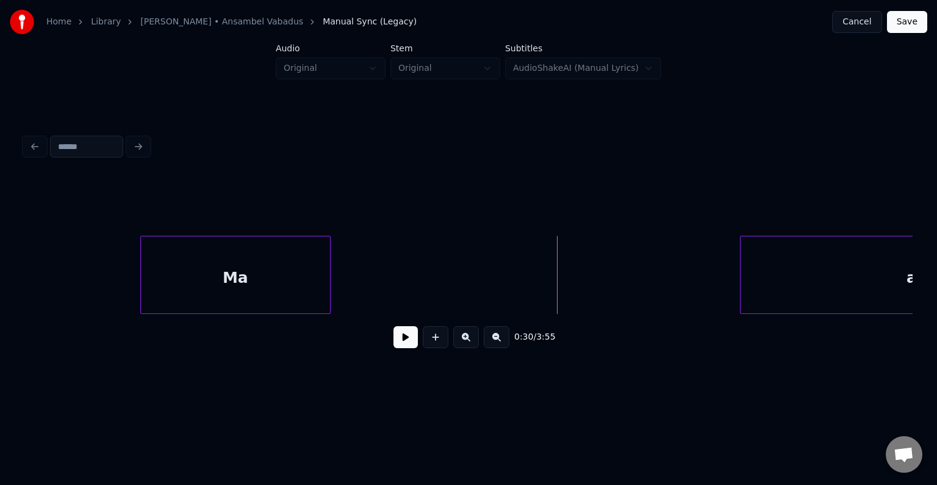
scroll to position [0, 23083]
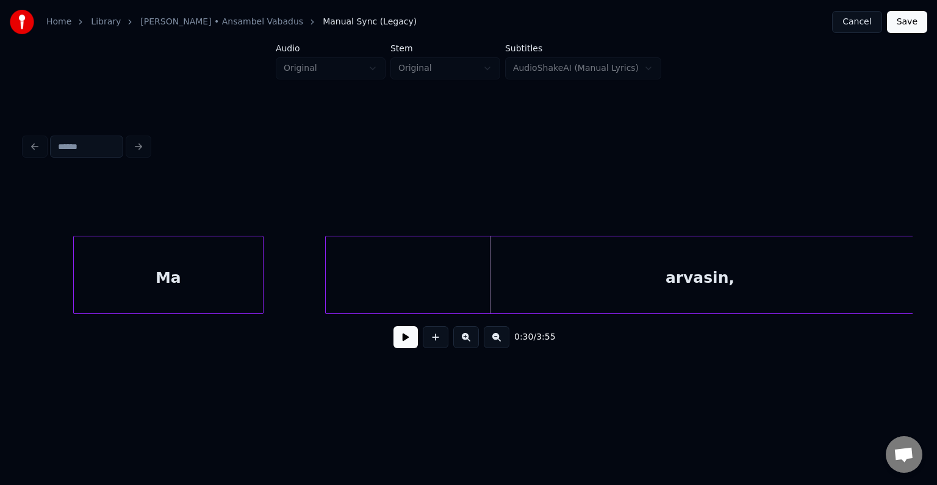
click at [325, 314] on div "Ma arvasin," at bounding box center [468, 275] width 888 height 78
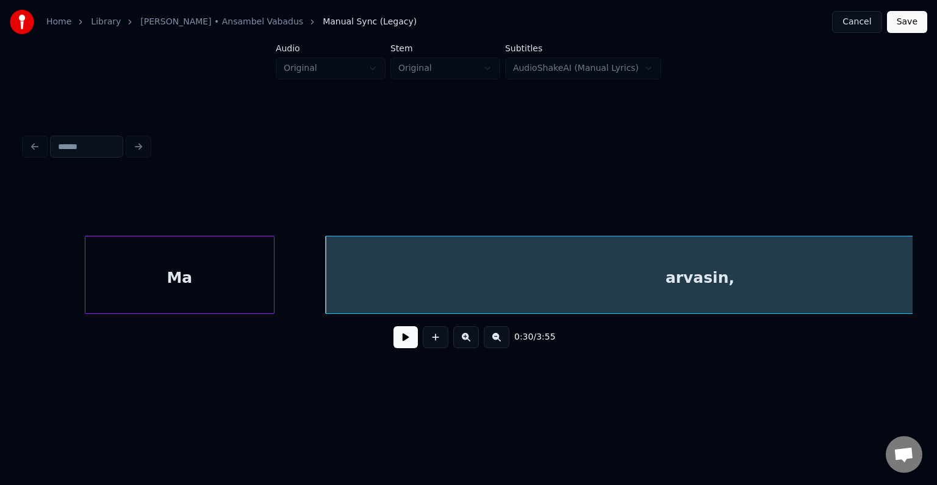
click at [109, 292] on div "Ma" at bounding box center [179, 277] width 189 height 83
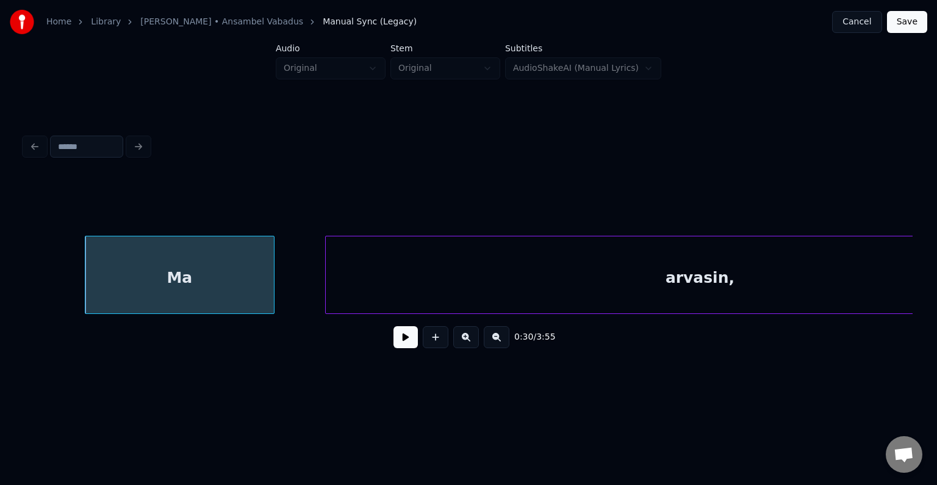
click at [394, 344] on button at bounding box center [406, 337] width 24 height 22
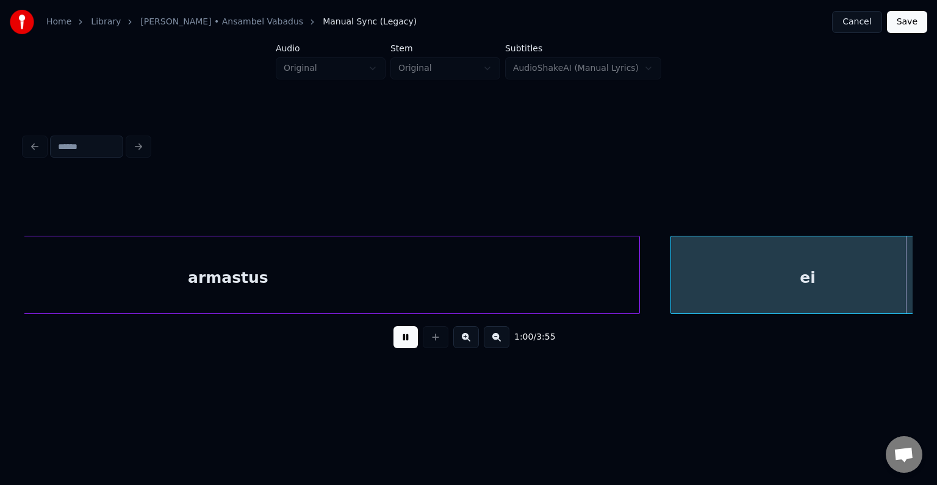
scroll to position [0, 46258]
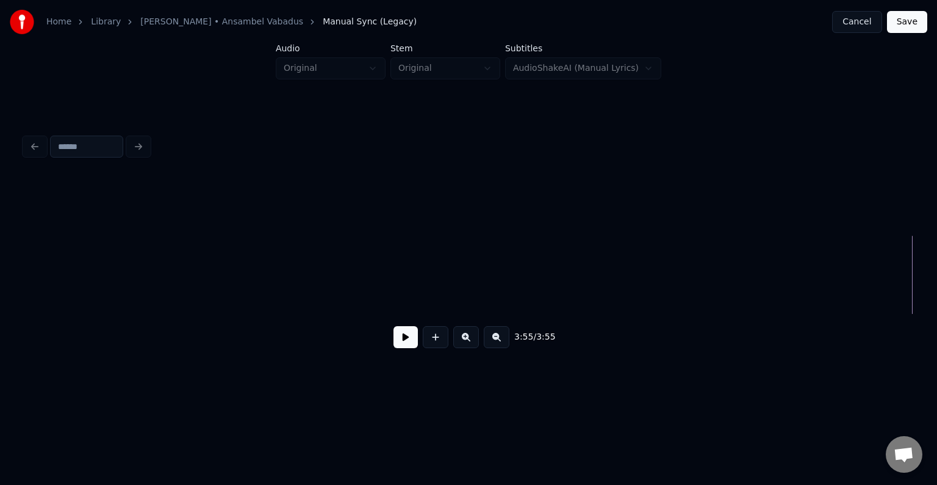
click at [405, 348] on button at bounding box center [406, 337] width 24 height 22
click at [399, 339] on button at bounding box center [406, 337] width 24 height 22
click at [398, 341] on button at bounding box center [406, 337] width 24 height 22
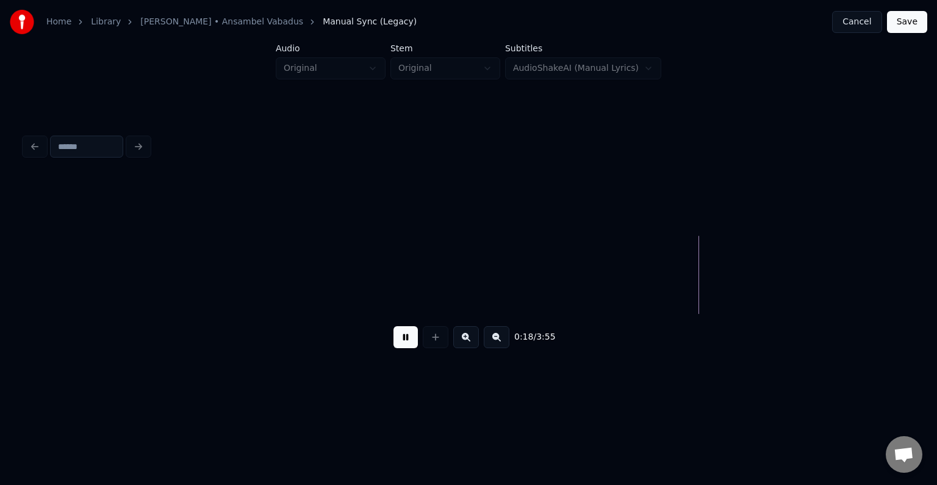
click at [409, 342] on button at bounding box center [406, 337] width 24 height 22
click at [397, 339] on button at bounding box center [406, 337] width 24 height 22
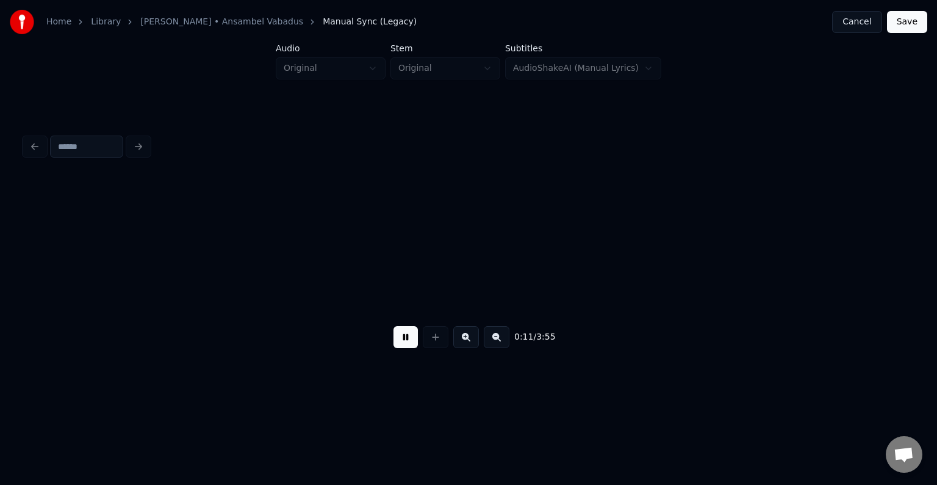
scroll to position [0, 8569]
click at [399, 337] on button at bounding box center [406, 337] width 24 height 22
click at [401, 342] on button at bounding box center [406, 337] width 24 height 22
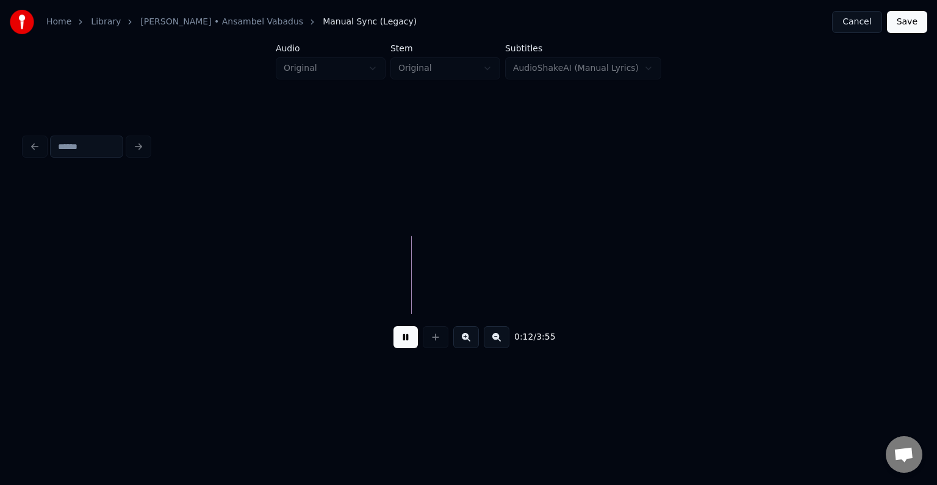
click at [405, 343] on button at bounding box center [406, 337] width 24 height 22
click at [428, 343] on button at bounding box center [436, 337] width 26 height 22
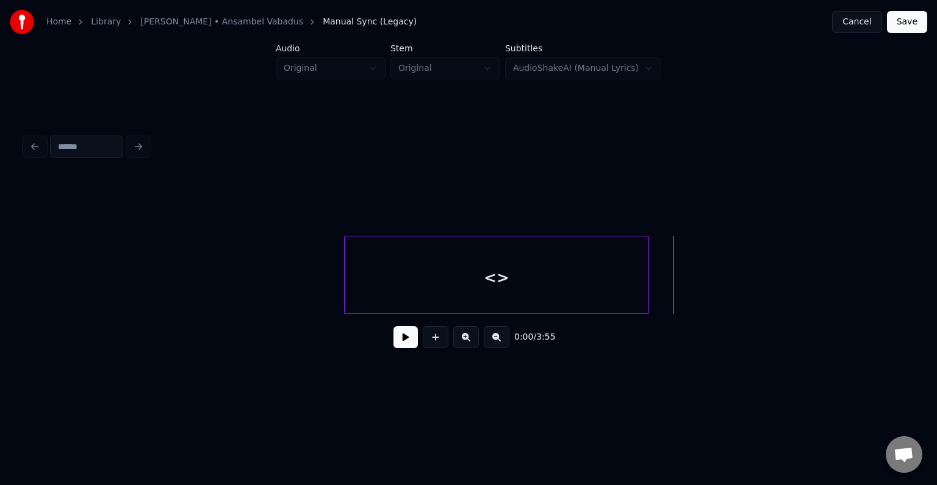
click at [394, 342] on button at bounding box center [406, 337] width 24 height 22
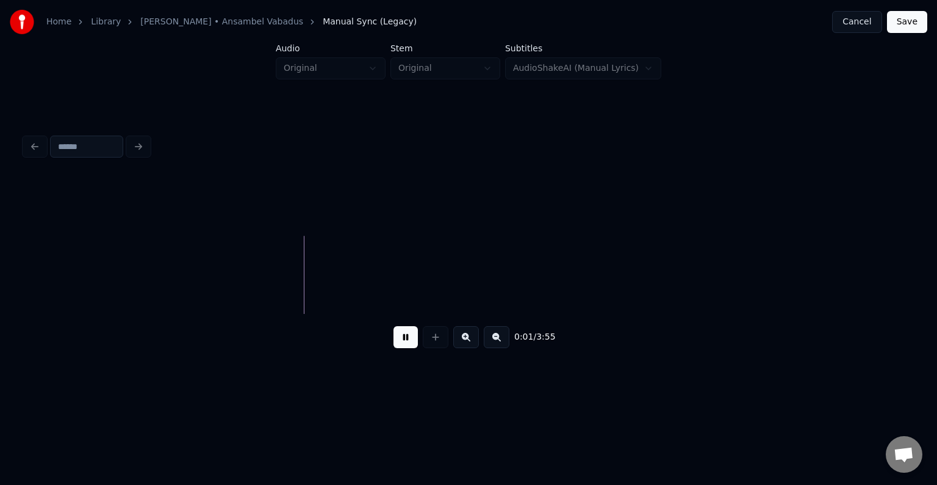
click at [394, 342] on button at bounding box center [406, 337] width 24 height 22
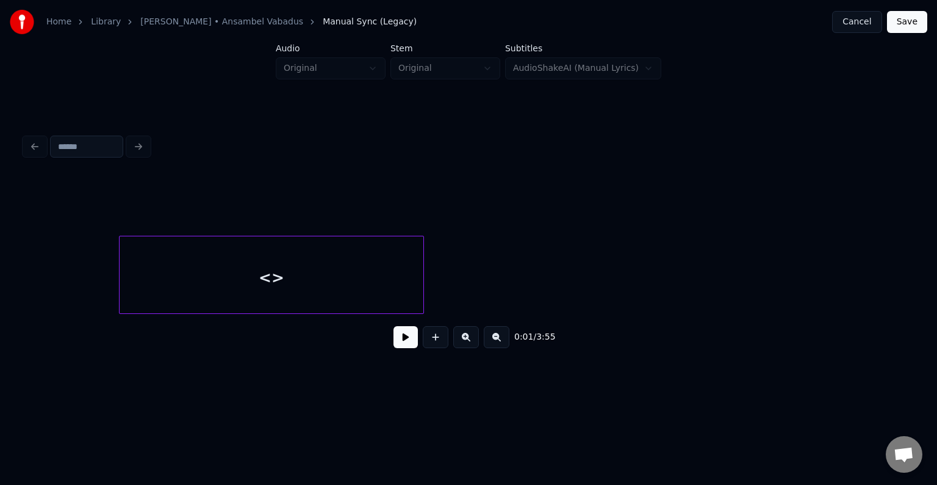
scroll to position [0, 206]
click at [279, 279] on div "<>" at bounding box center [291, 277] width 304 height 83
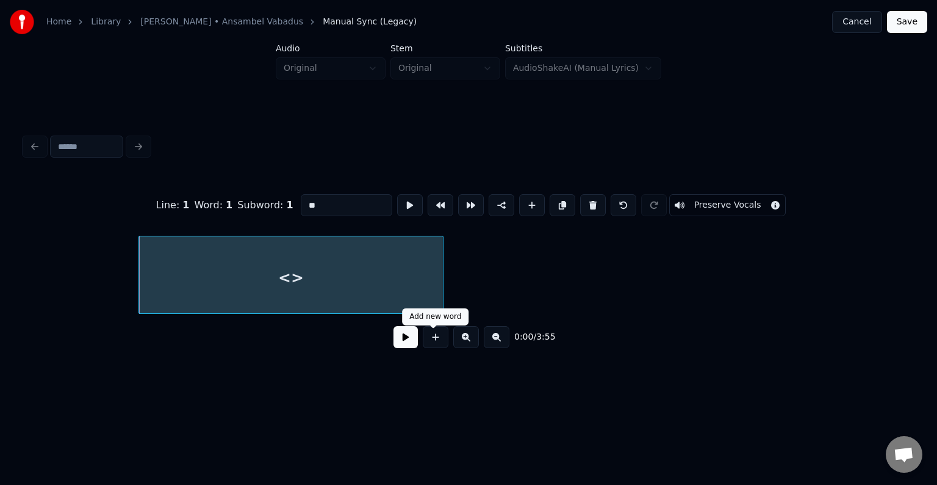
click at [432, 344] on button at bounding box center [436, 337] width 26 height 22
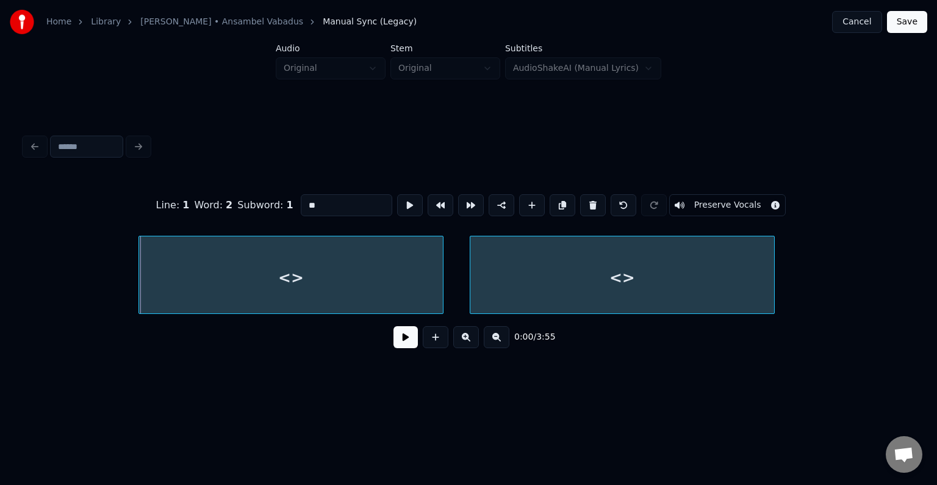
click at [699, 254] on div "<>" at bounding box center [622, 277] width 304 height 83
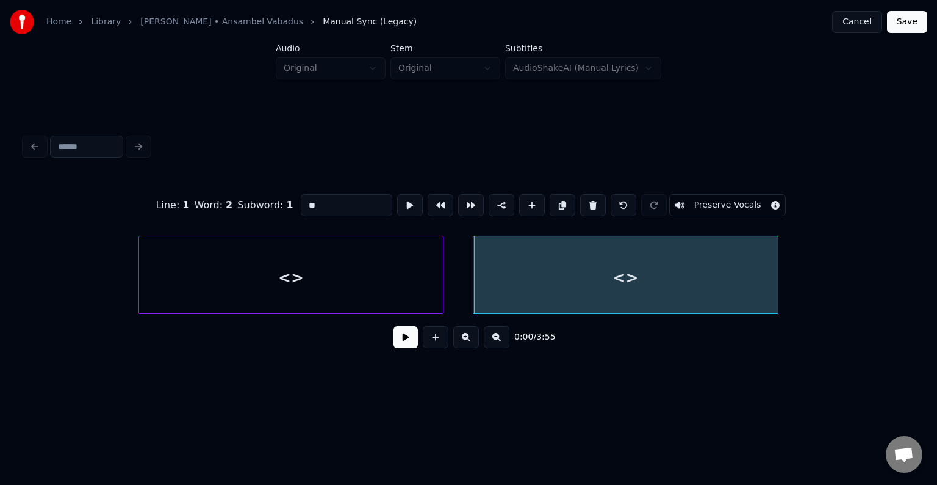
click at [262, 278] on div "<>" at bounding box center [291, 277] width 304 height 83
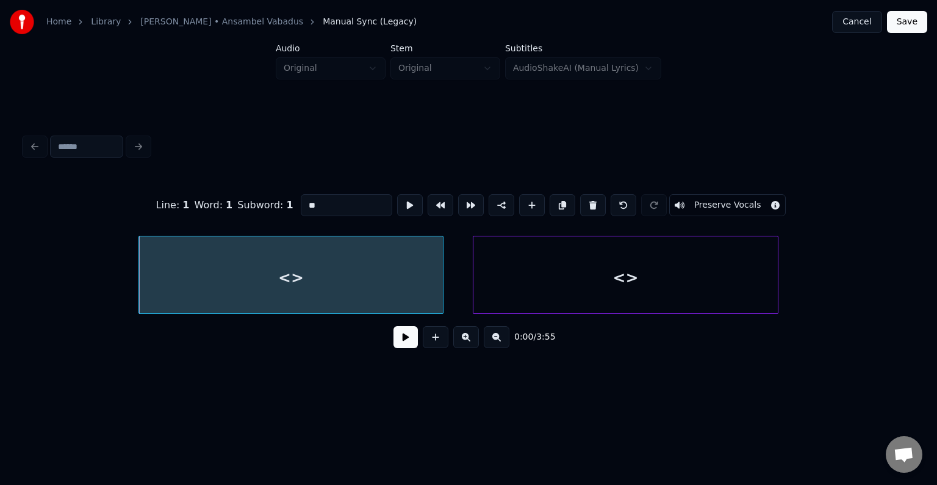
click at [317, 206] on input "**" at bounding box center [347, 205] width 92 height 22
type input "*"
click at [553, 268] on div "<>" at bounding box center [626, 277] width 304 height 83
type input "**"
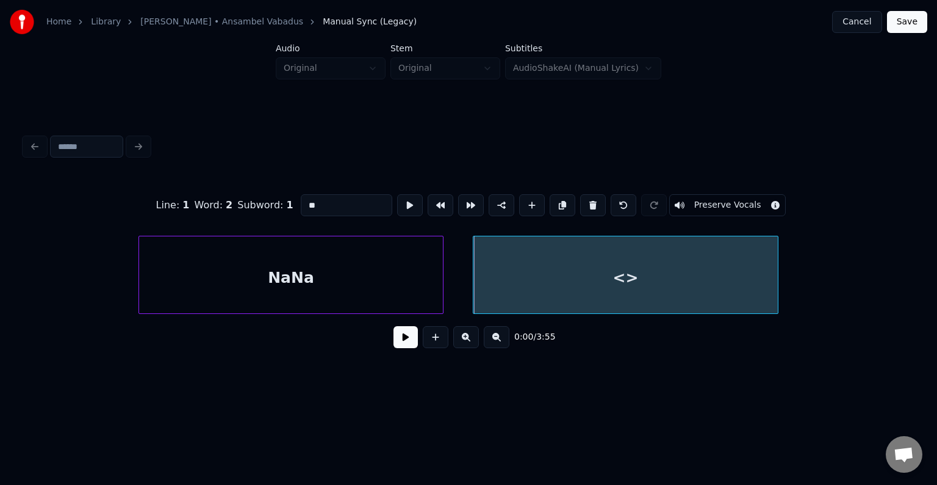
drag, startPoint x: 301, startPoint y: 195, endPoint x: 181, endPoint y: 159, distance: 125.5
click at [183, 163] on div "Line : 1 Word : 2 Subword : 1 ** Preserve Vocals 0:00 / 3:55" at bounding box center [469, 244] width 898 height 242
click at [268, 261] on div "NaNa" at bounding box center [291, 277] width 304 height 83
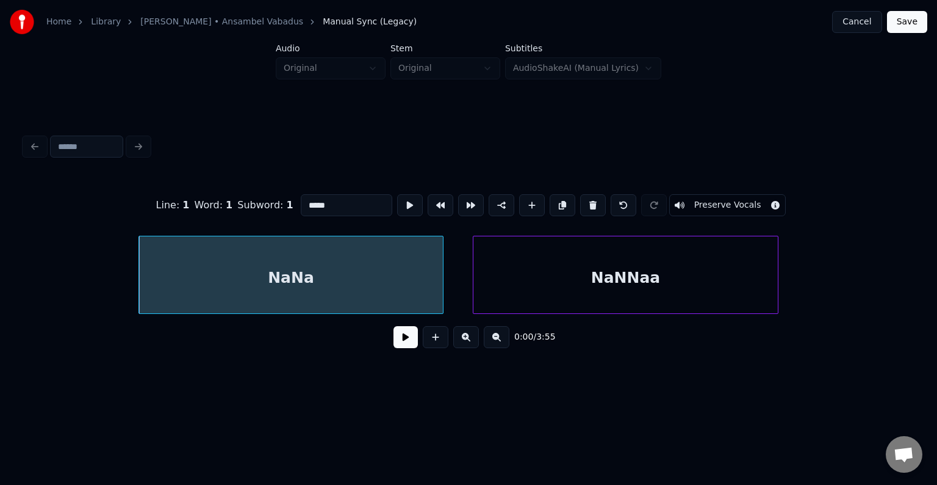
type input "****"
click at [395, 342] on button at bounding box center [406, 337] width 24 height 22
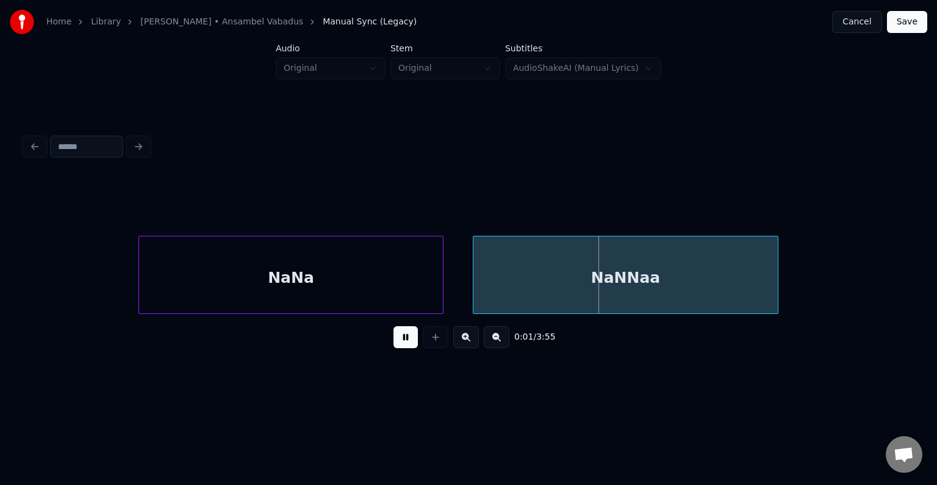
click at [395, 342] on button at bounding box center [406, 337] width 24 height 22
click at [589, 273] on div "NaNNaa" at bounding box center [626, 277] width 304 height 83
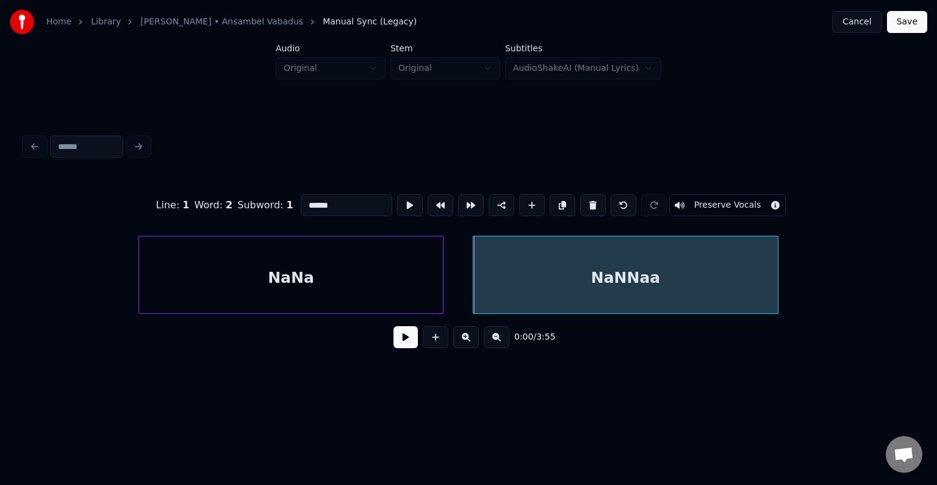
drag, startPoint x: 342, startPoint y: 195, endPoint x: 182, endPoint y: 198, distance: 159.3
click at [179, 200] on div "Line : 1 Word : 2 Subword : 1 ****** Preserve Vocals" at bounding box center [468, 205] width 888 height 61
click at [227, 274] on div "NaNa" at bounding box center [291, 277] width 304 height 83
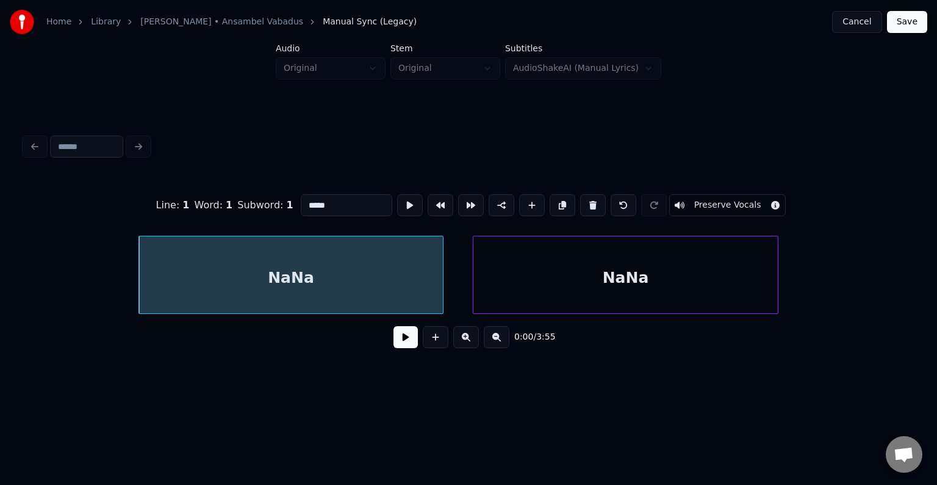
type input "****"
click at [382, 345] on div "0:00 / 3:55" at bounding box center [468, 336] width 869 height 27
click at [394, 344] on button at bounding box center [406, 337] width 24 height 22
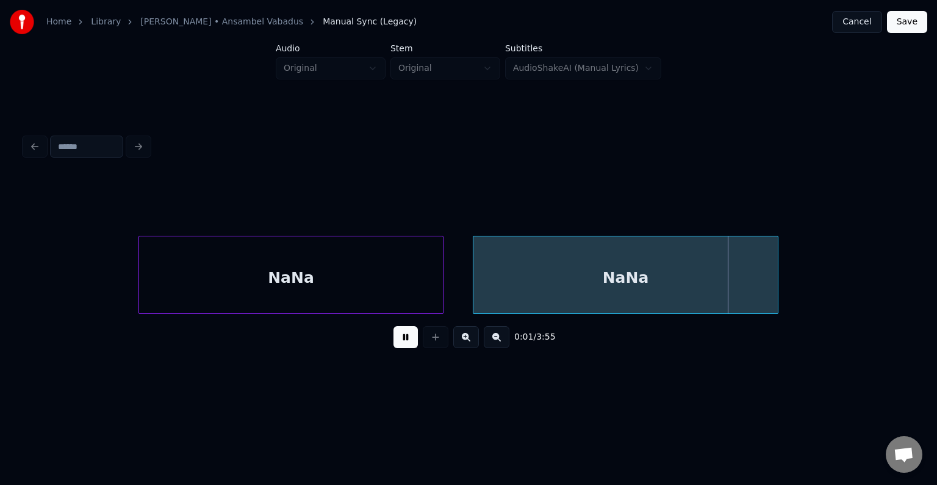
click at [394, 344] on button at bounding box center [406, 337] width 24 height 22
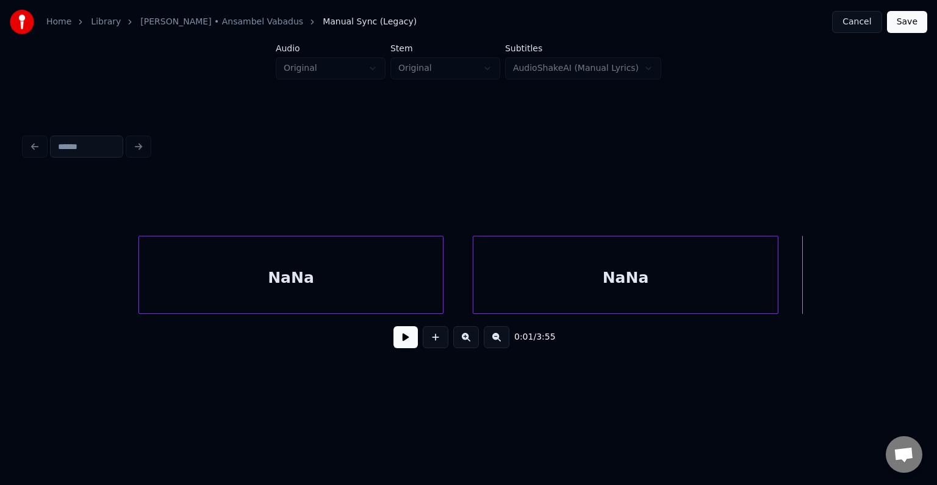
click at [381, 146] on div at bounding box center [469, 146] width 898 height 27
click at [437, 339] on button at bounding box center [436, 337] width 26 height 22
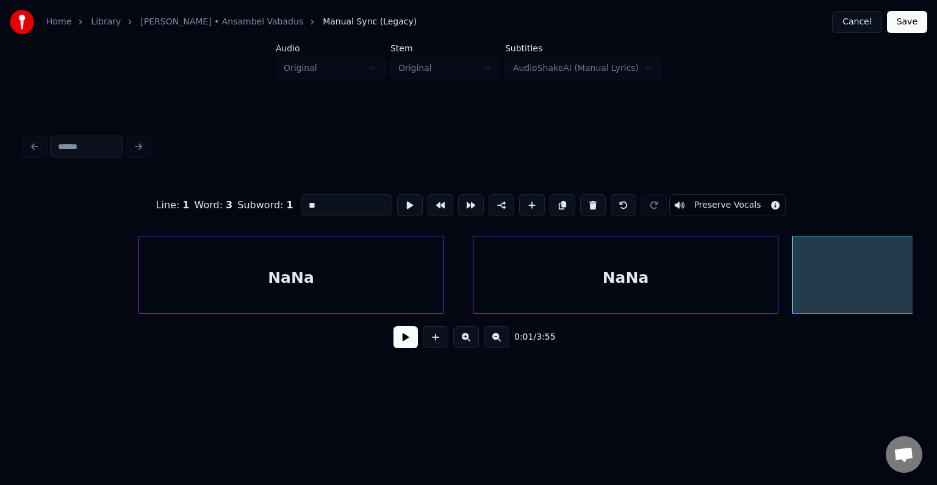
click at [867, 278] on div "<>" at bounding box center [945, 277] width 304 height 83
drag, startPoint x: 317, startPoint y: 207, endPoint x: 220, endPoint y: 196, distance: 98.3
click at [215, 199] on div "Line : 1 Word : 3 Subword : 1 ** Preserve Vocals" at bounding box center [468, 205] width 888 height 61
click at [250, 286] on div "NaNa" at bounding box center [291, 277] width 304 height 83
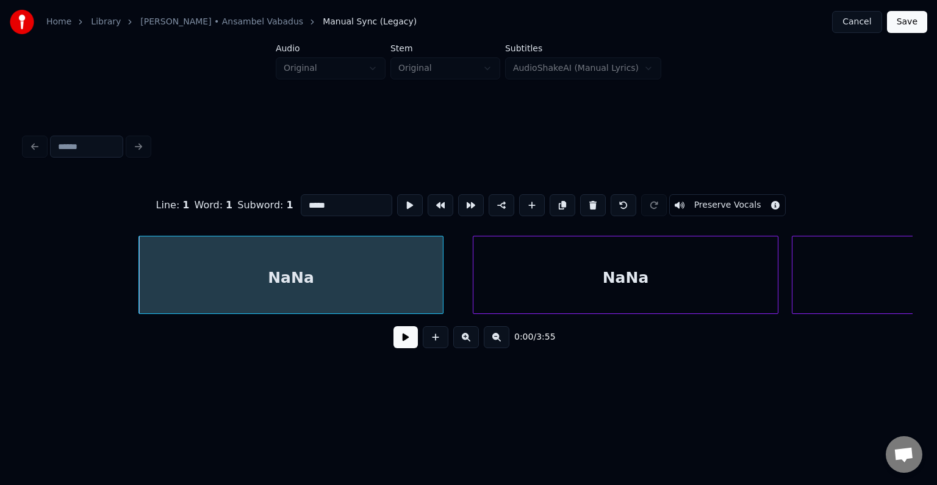
type input "****"
click at [382, 342] on div "0:00 / 3:55" at bounding box center [468, 336] width 869 height 27
click at [394, 341] on button at bounding box center [406, 337] width 24 height 22
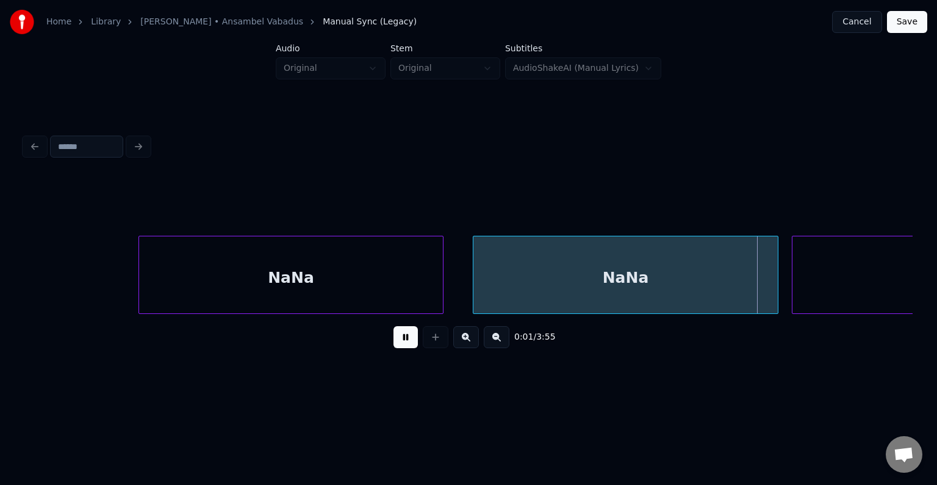
click at [394, 341] on button at bounding box center [406, 337] width 24 height 22
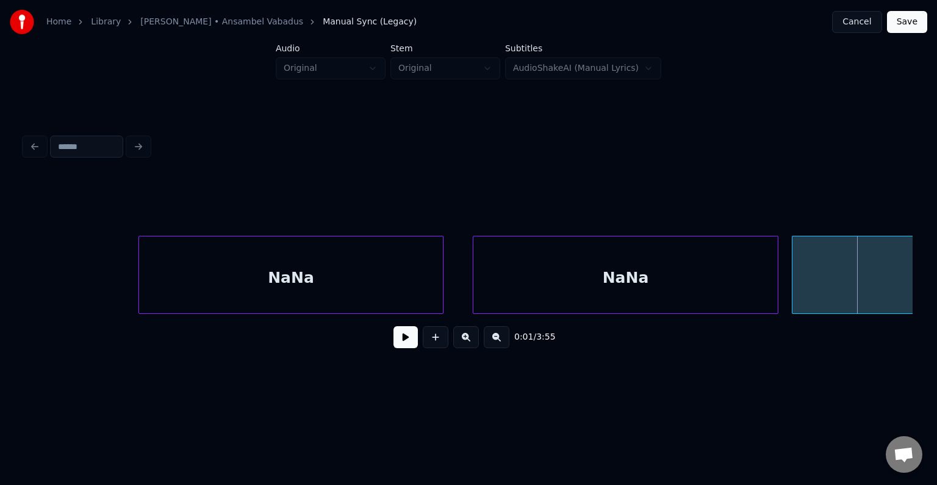
click at [394, 341] on button at bounding box center [406, 337] width 24 height 22
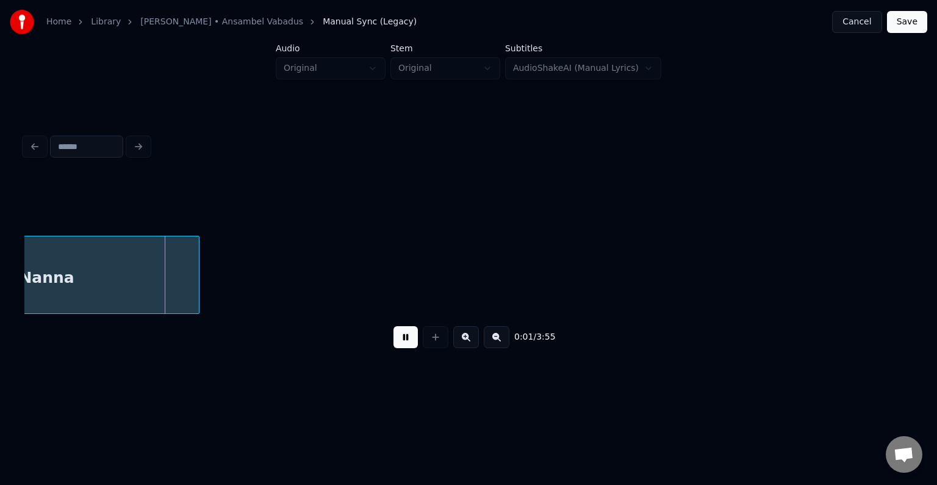
click at [394, 341] on button at bounding box center [406, 337] width 24 height 22
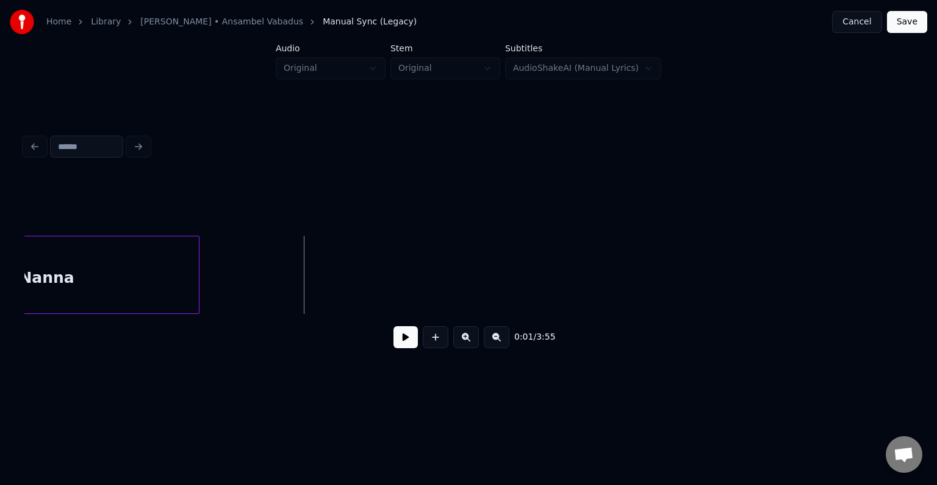
click at [381, 338] on div "0:01 / 3:55" at bounding box center [468, 336] width 869 height 27
click at [394, 341] on button at bounding box center [406, 337] width 24 height 22
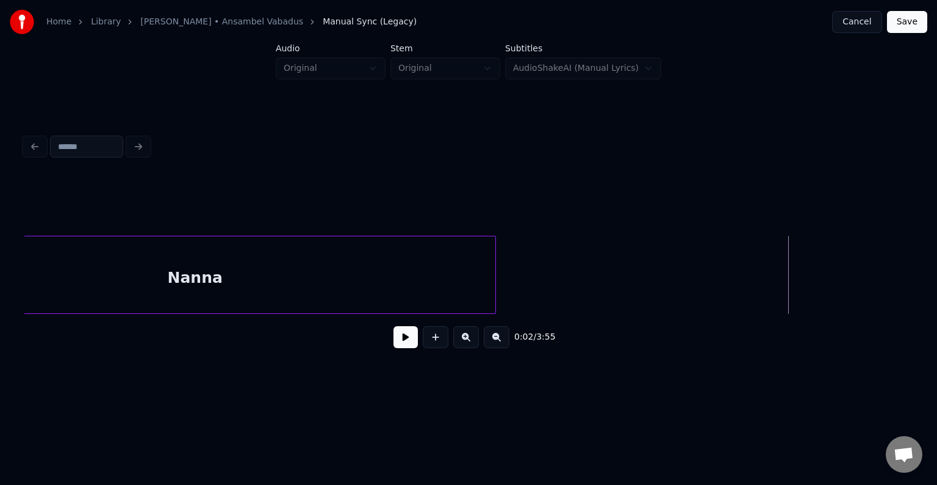
click at [495, 270] on div at bounding box center [494, 274] width 4 height 77
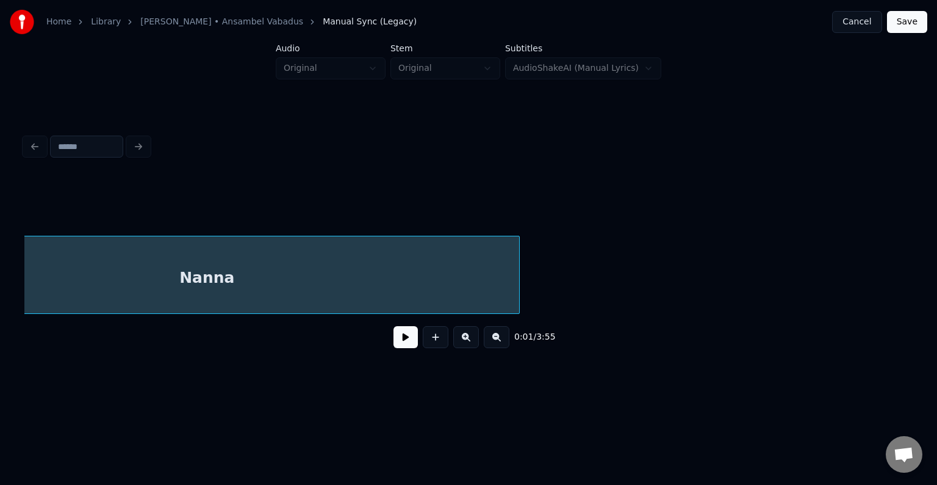
scroll to position [0, 973]
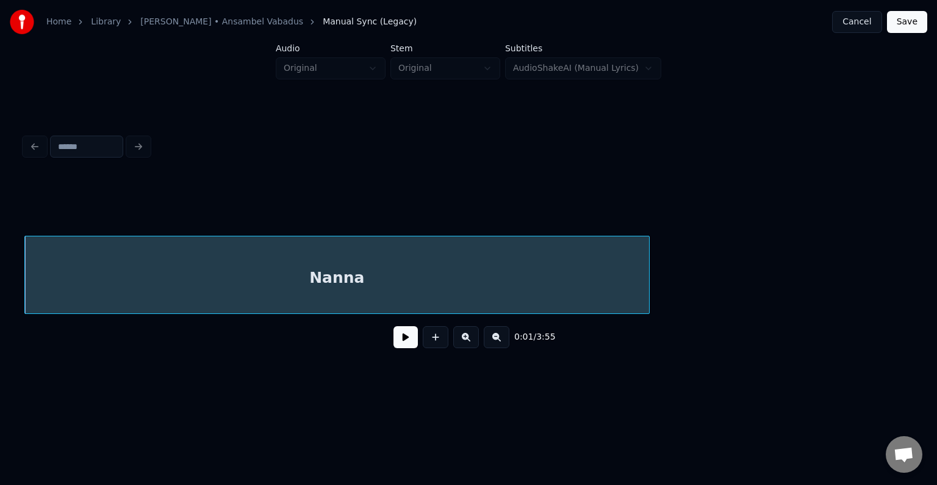
click at [394, 342] on button at bounding box center [406, 337] width 24 height 22
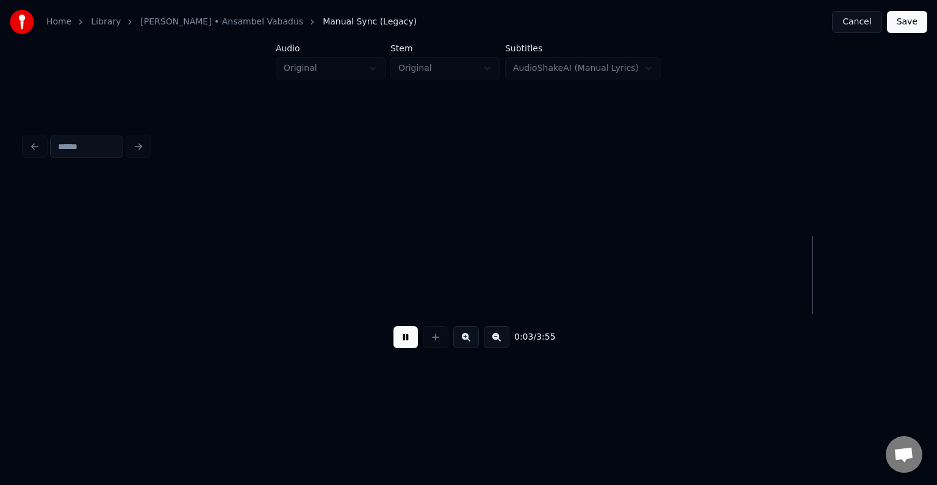
scroll to position [0, 2761]
click at [403, 340] on button at bounding box center [406, 337] width 24 height 22
click at [427, 348] on button at bounding box center [436, 337] width 26 height 22
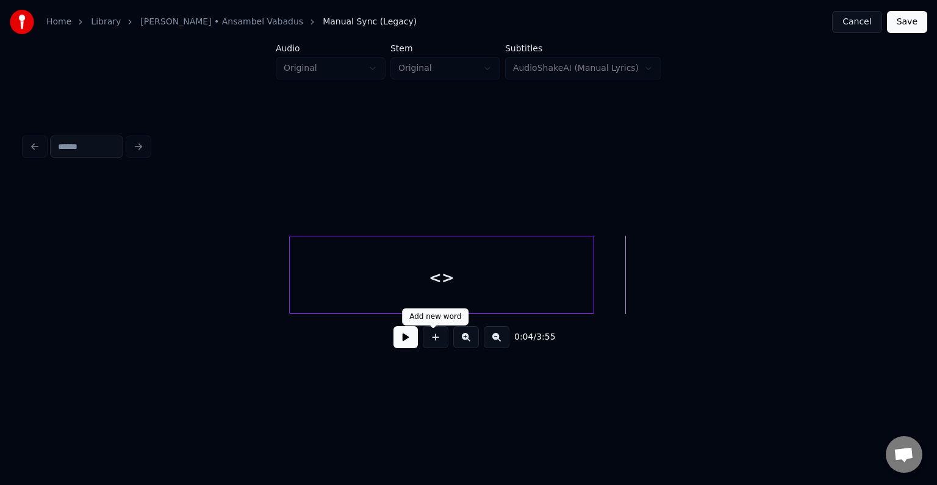
click at [436, 345] on button at bounding box center [436, 337] width 26 height 22
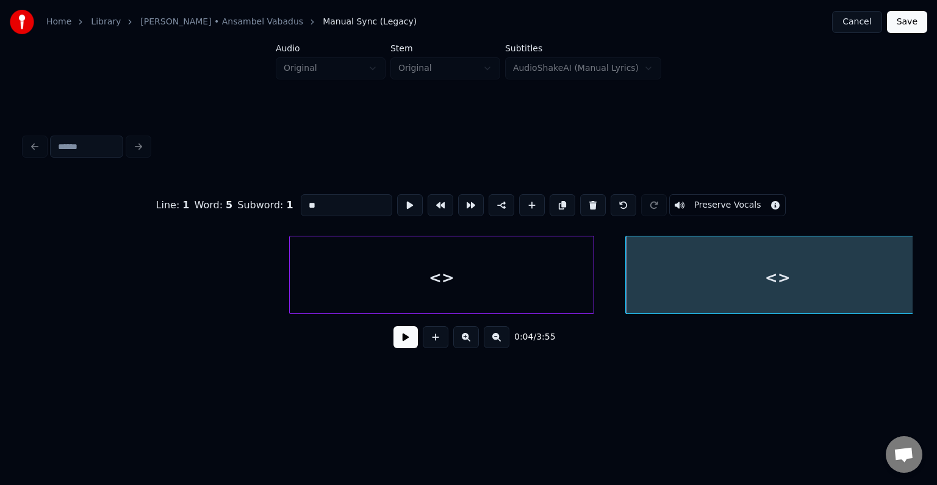
click at [416, 284] on div "<>" at bounding box center [442, 277] width 304 height 83
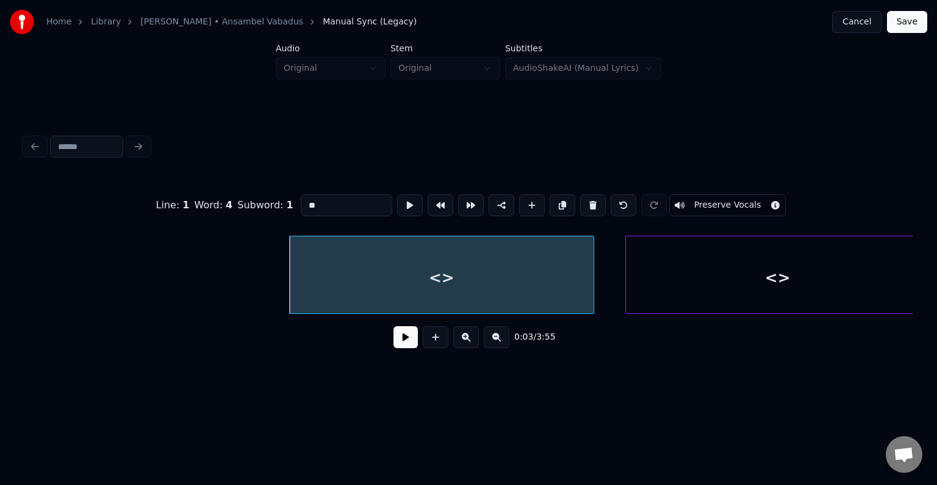
click at [371, 281] on div "<>" at bounding box center [442, 277] width 304 height 83
click at [394, 342] on button at bounding box center [406, 337] width 24 height 22
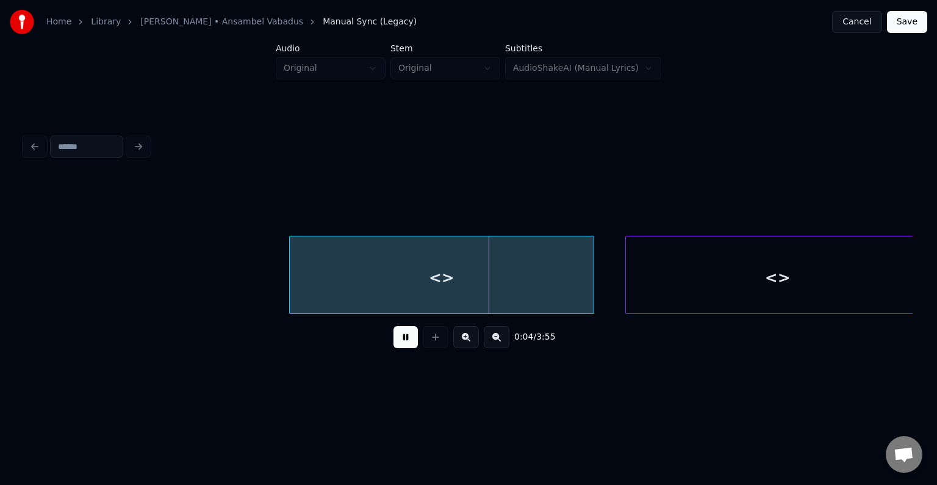
click at [394, 341] on button at bounding box center [406, 337] width 24 height 22
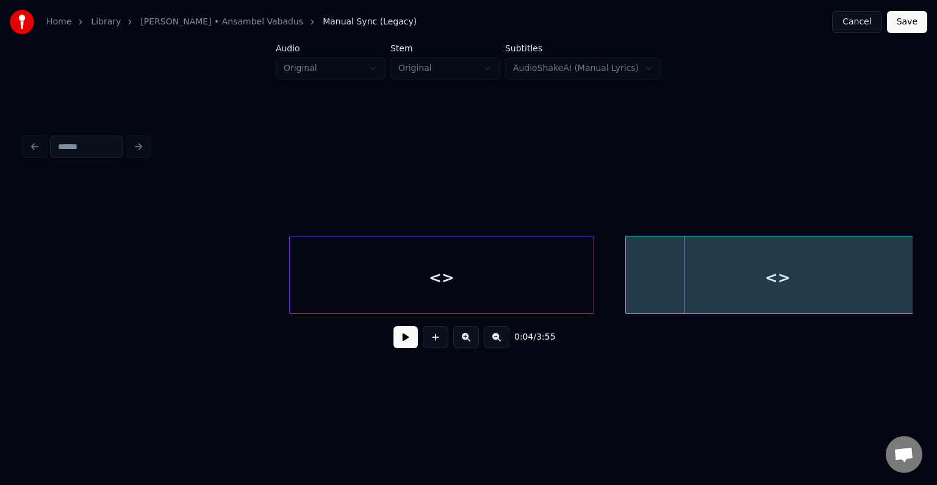
click at [361, 270] on div "<>" at bounding box center [442, 277] width 304 height 83
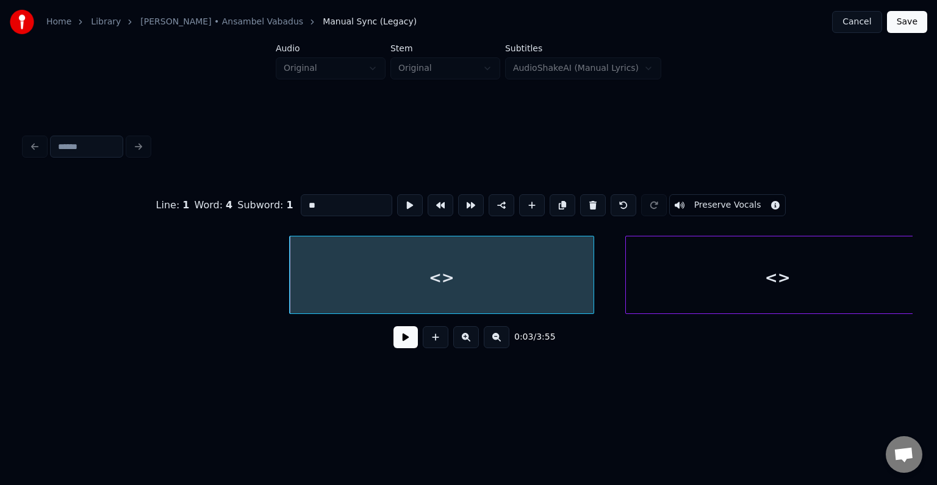
drag, startPoint x: 299, startPoint y: 199, endPoint x: 253, endPoint y: 199, distance: 46.4
click at [247, 203] on div "Line : 1 Word : 4 Subword : 1 ** Preserve Vocals" at bounding box center [468, 205] width 888 height 61
click at [710, 265] on div "<>" at bounding box center [778, 277] width 304 height 83
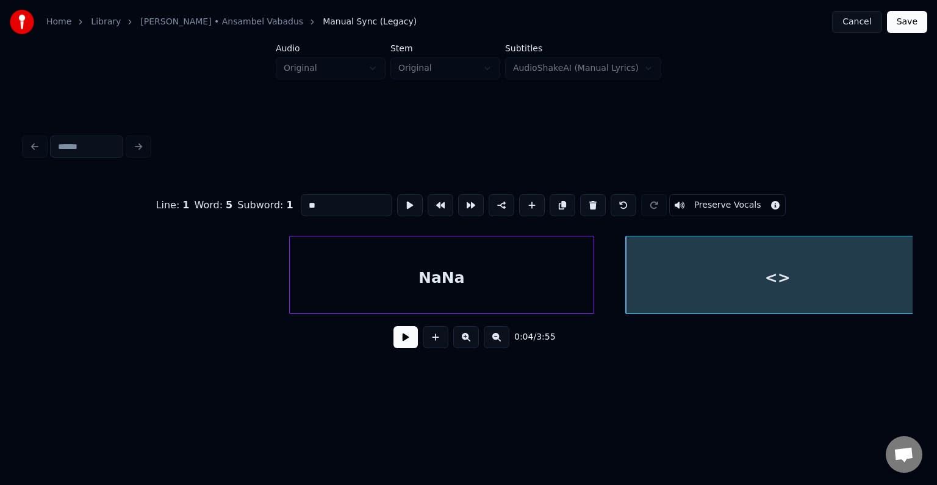
type input "*"
click at [400, 275] on div "NaNa" at bounding box center [442, 277] width 304 height 83
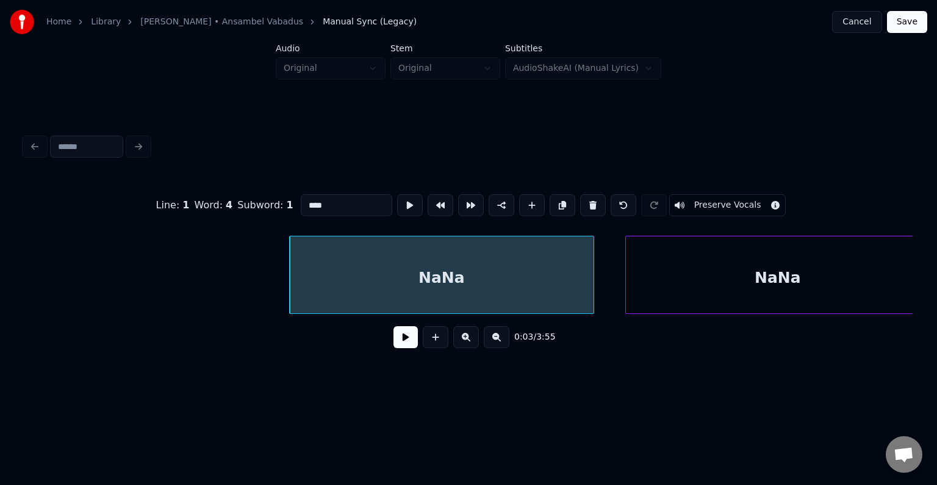
type input "****"
click at [404, 342] on button at bounding box center [406, 337] width 24 height 22
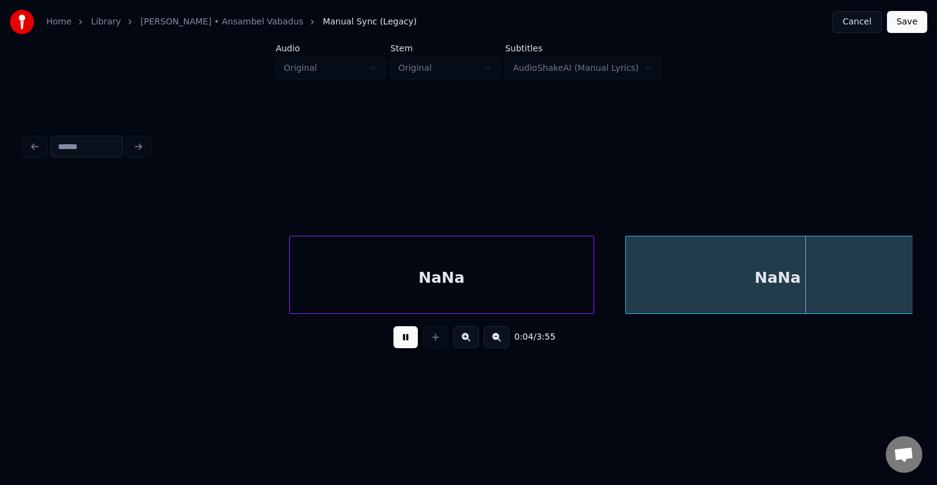
click at [404, 338] on button at bounding box center [406, 337] width 24 height 22
click at [405, 334] on button at bounding box center [406, 337] width 24 height 22
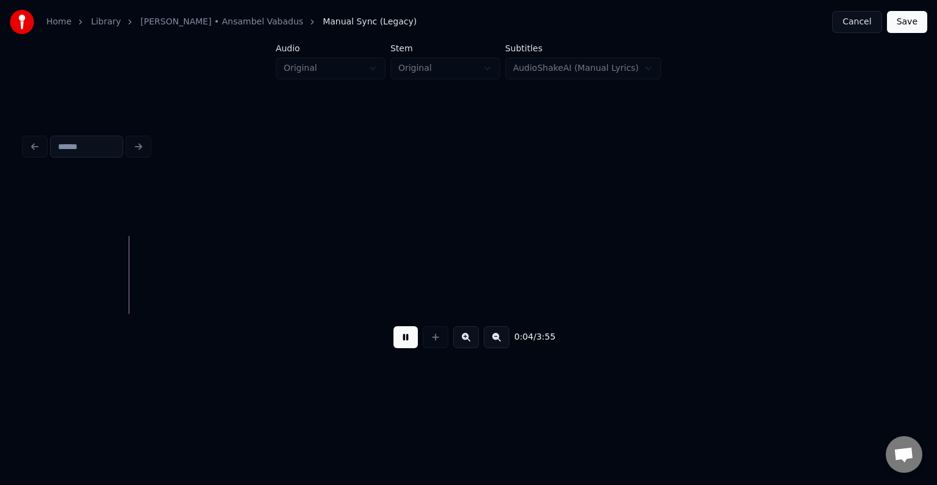
drag, startPoint x: 405, startPoint y: 334, endPoint x: 409, endPoint y: 330, distance: 6.5
click at [406, 334] on button at bounding box center [406, 337] width 24 height 22
click at [24, 314] on div "0:05 / 3:55" at bounding box center [469, 244] width 898 height 242
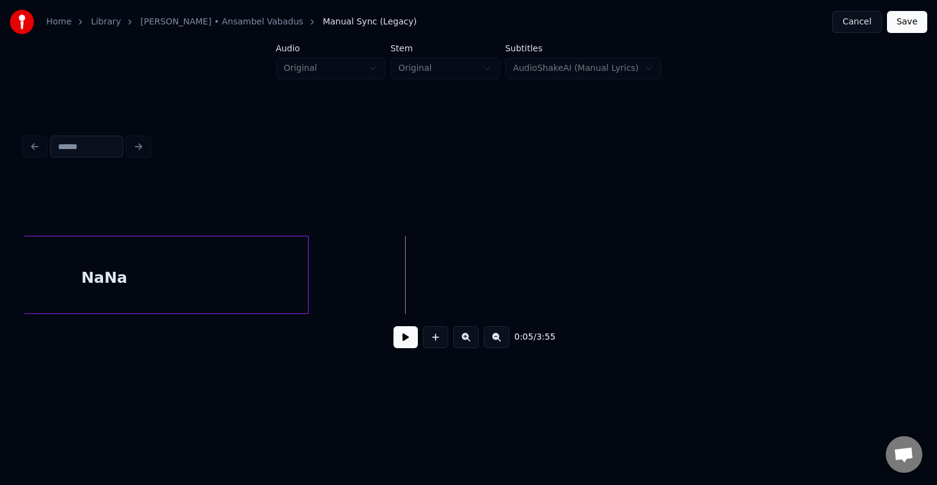
click at [308, 278] on div at bounding box center [306, 274] width 4 height 77
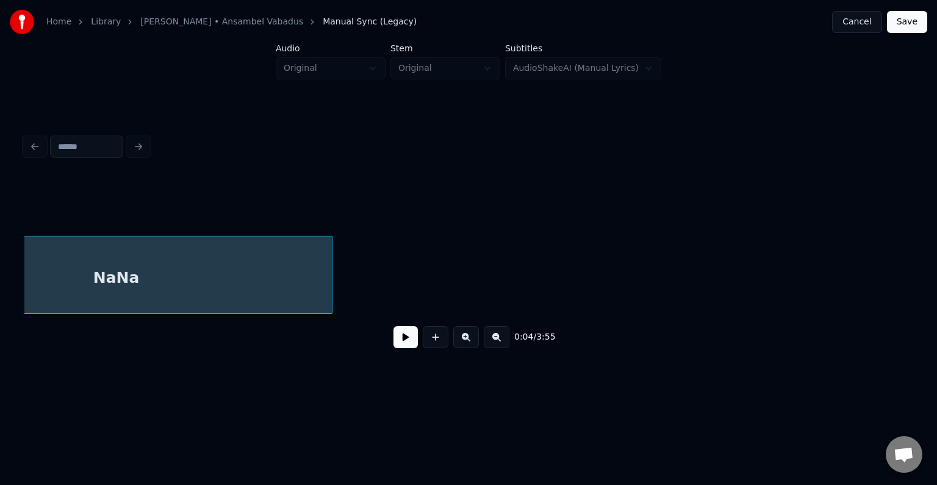
scroll to position [0, 3362]
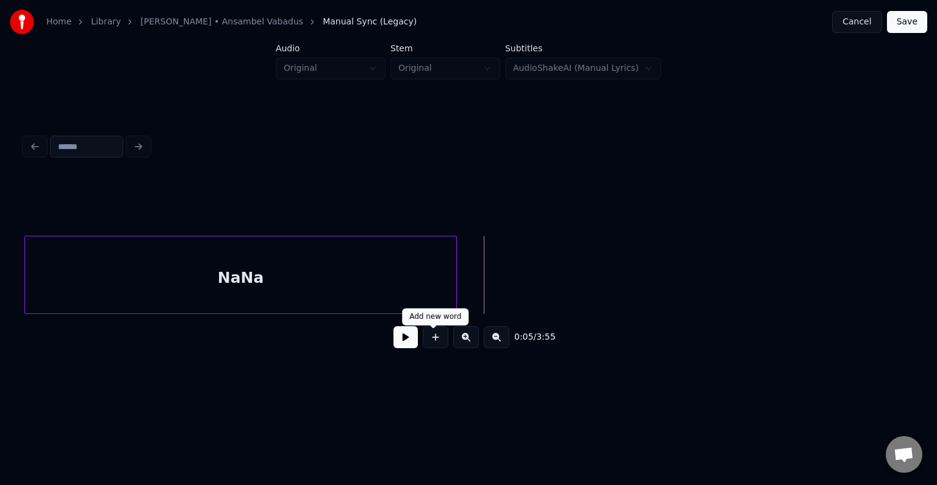
click at [436, 342] on button at bounding box center [436, 337] width 26 height 22
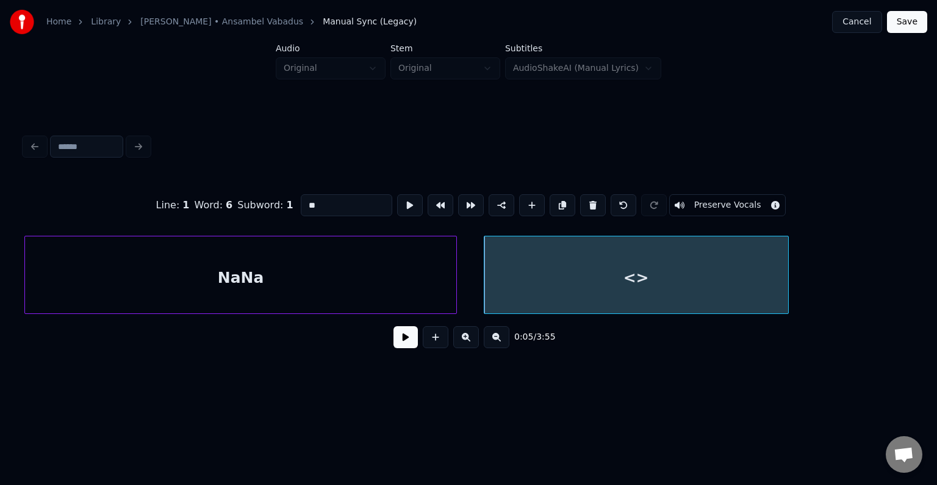
click at [539, 273] on div "<>" at bounding box center [637, 277] width 304 height 83
drag, startPoint x: 317, startPoint y: 203, endPoint x: 247, endPoint y: 211, distance: 71.2
click at [247, 211] on div "Line : 1 Word : 6 Subword : 1 ** Preserve Vocals" at bounding box center [468, 205] width 888 height 61
click at [217, 262] on div "NaNa" at bounding box center [241, 277] width 431 height 83
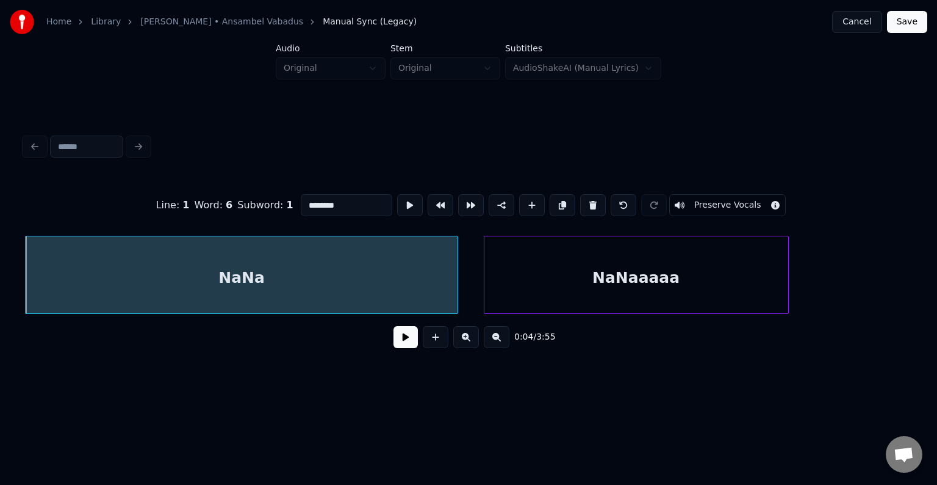
type input "********"
click at [394, 338] on button at bounding box center [406, 337] width 24 height 22
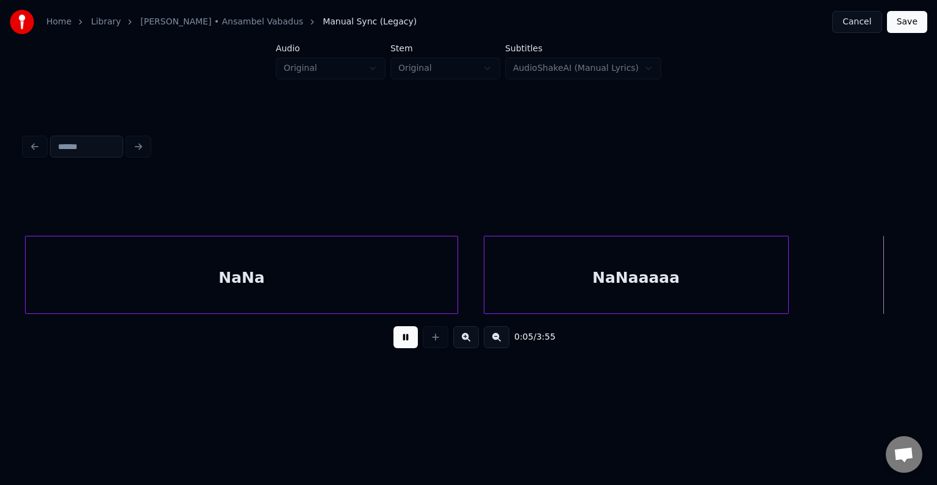
click at [395, 339] on button at bounding box center [406, 337] width 24 height 22
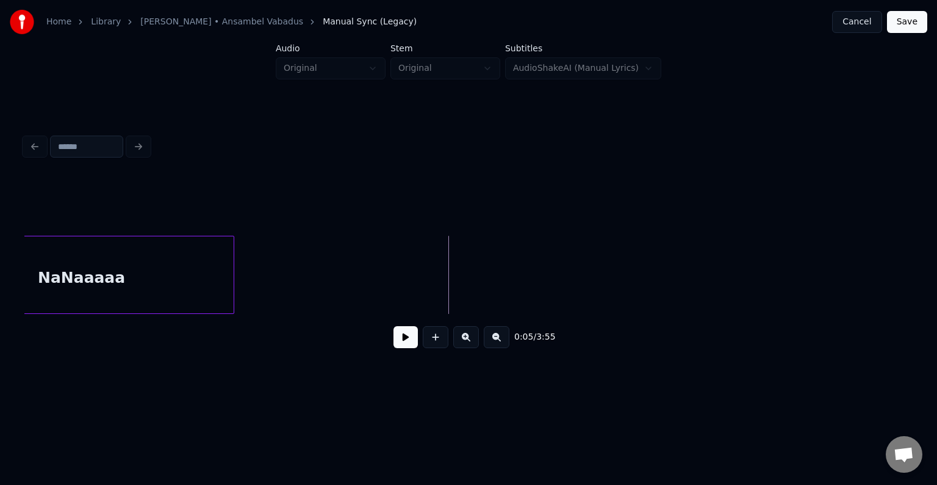
click at [76, 281] on div "NaNaaaaa" at bounding box center [82, 277] width 304 height 83
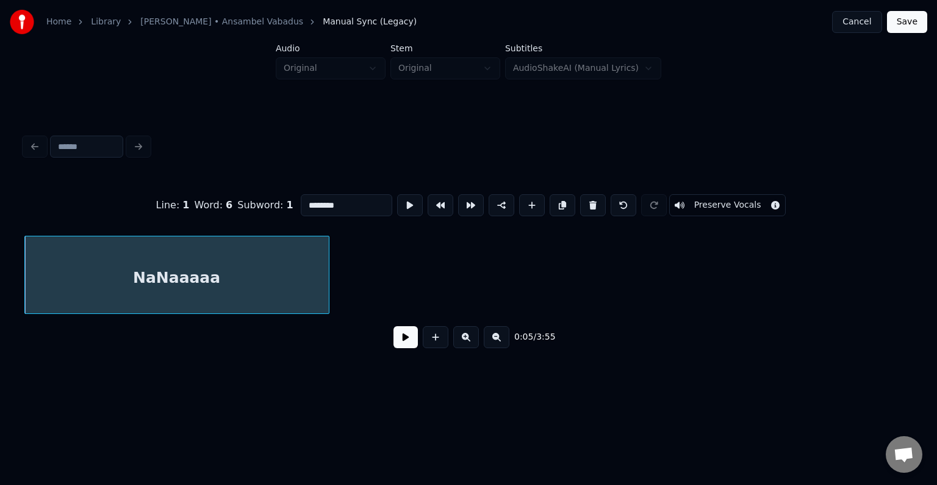
click at [332, 200] on input "********" at bounding box center [347, 205] width 92 height 22
type input "****"
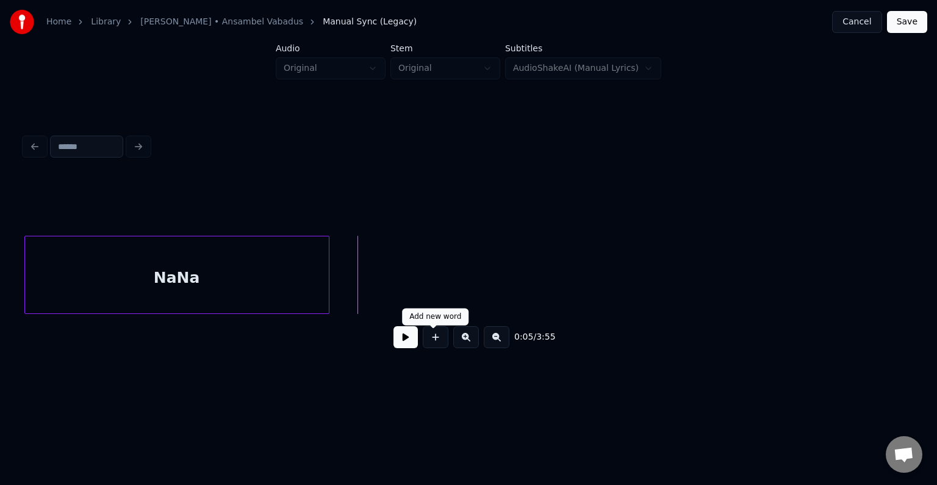
click at [437, 344] on button at bounding box center [436, 337] width 26 height 22
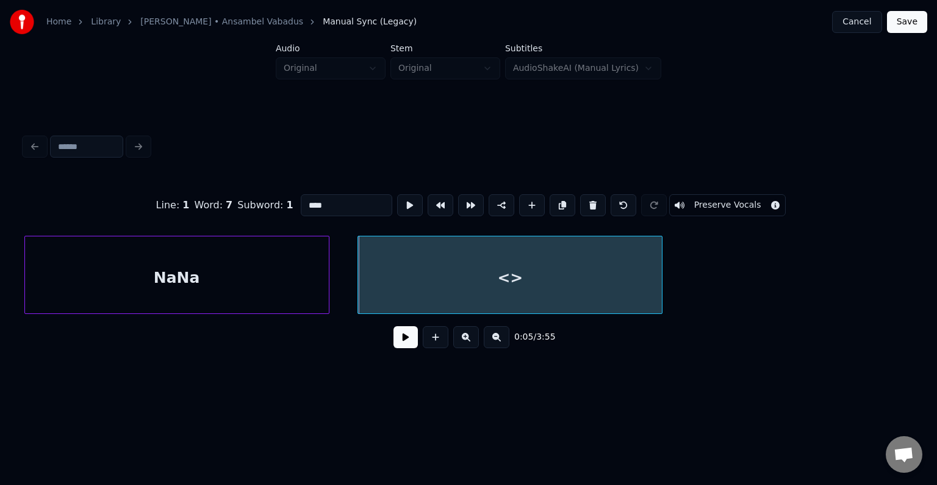
type input "**"
click at [427, 278] on div "<>" at bounding box center [510, 277] width 304 height 83
drag, startPoint x: 308, startPoint y: 199, endPoint x: 245, endPoint y: 187, distance: 63.4
click at [244, 187] on div "Line : 1 Word : 7 Subword : 1 ** Preserve Vocals" at bounding box center [468, 205] width 888 height 61
type input "*******"
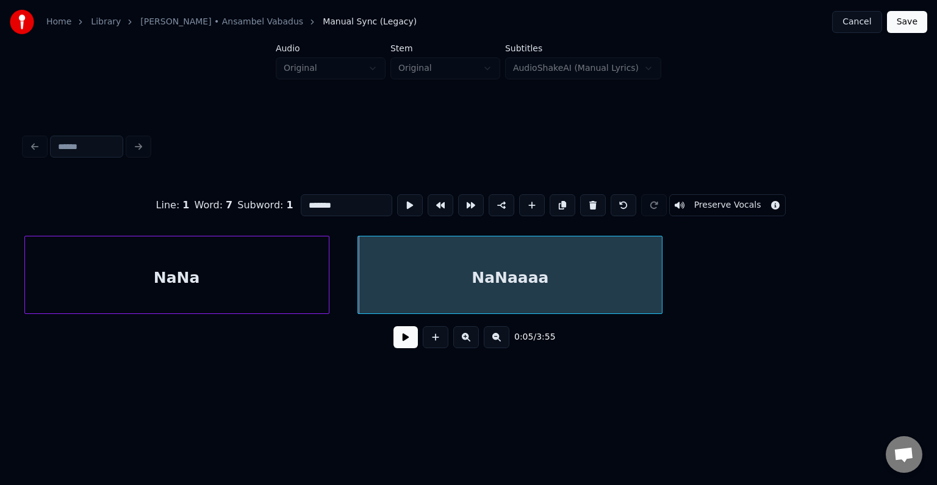
click at [400, 336] on button at bounding box center [406, 337] width 24 height 22
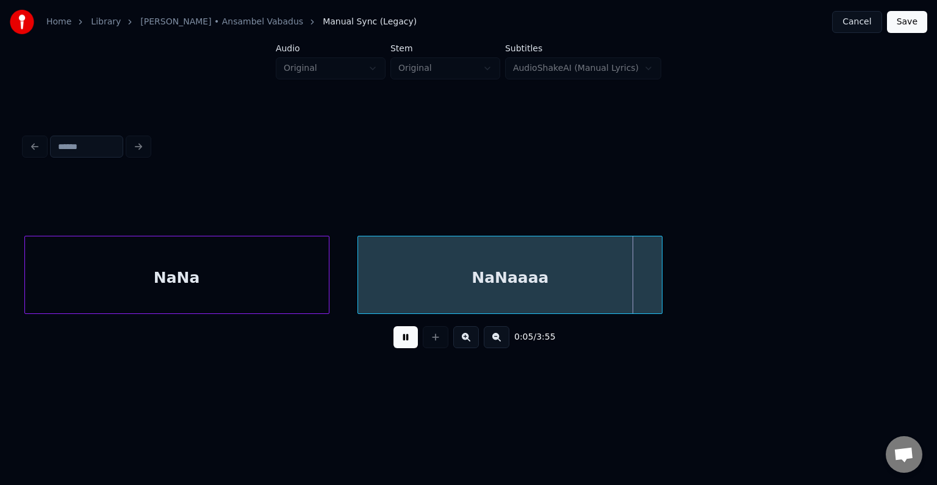
click at [400, 344] on button at bounding box center [406, 337] width 24 height 22
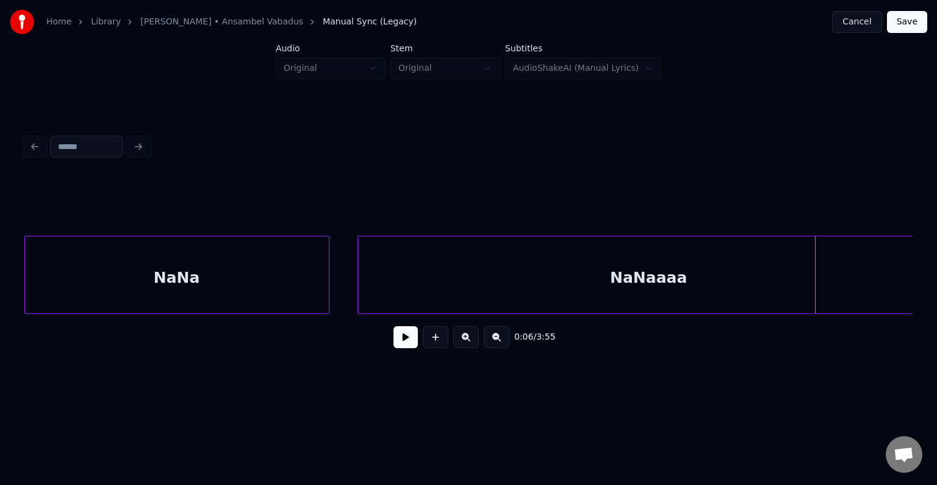
click at [926, 267] on div "Home Library Vana Armastus • Ansambel Vabadus Manual Sync (Legacy) Cancel Save …" at bounding box center [468, 194] width 937 height 389
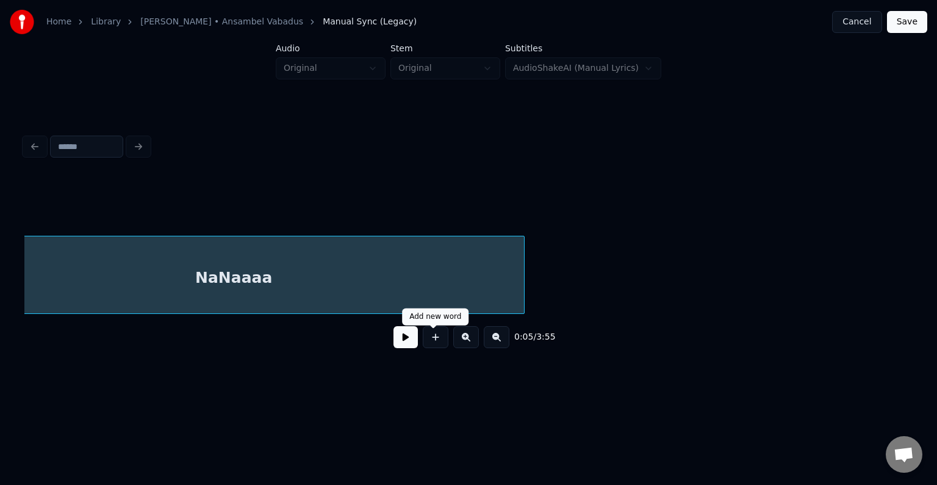
click at [403, 348] on button at bounding box center [406, 337] width 24 height 22
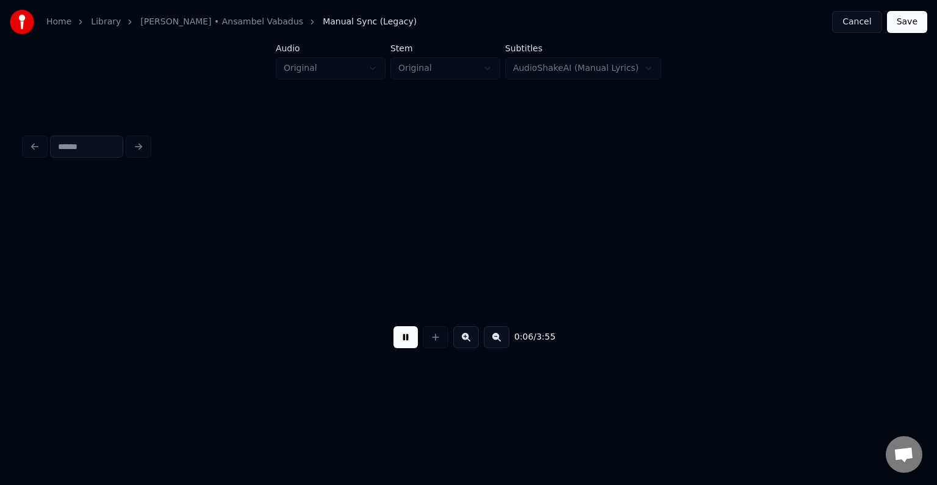
scroll to position [0, 5055]
click at [417, 347] on div "0:07 / 3:55" at bounding box center [468, 336] width 869 height 27
click at [409, 348] on button at bounding box center [406, 337] width 24 height 22
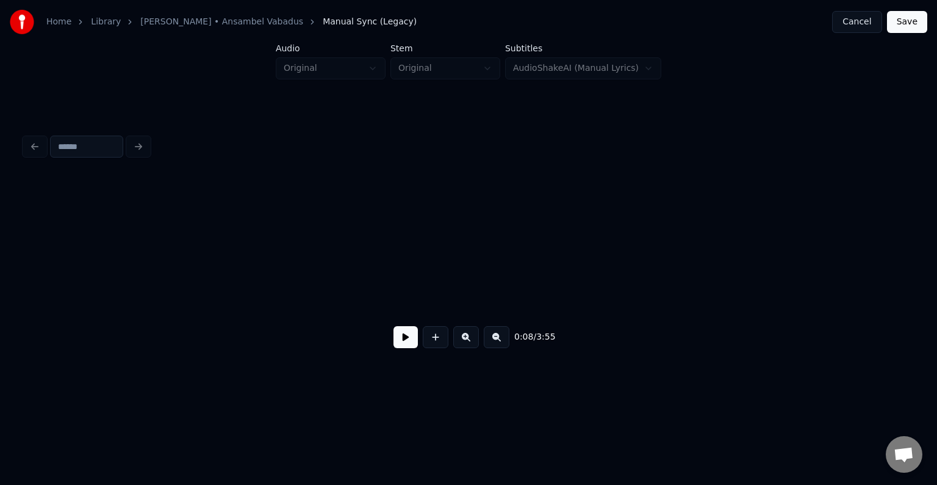
click at [432, 347] on button at bounding box center [436, 337] width 26 height 22
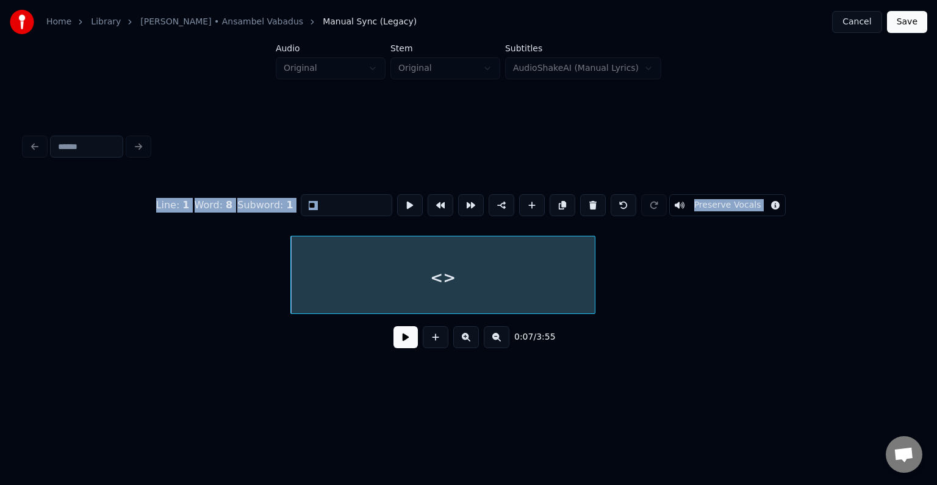
click at [364, 281] on div "<>" at bounding box center [443, 277] width 304 height 83
click at [315, 205] on input "**" at bounding box center [347, 205] width 92 height 22
click at [381, 247] on div "<>" at bounding box center [443, 277] width 304 height 83
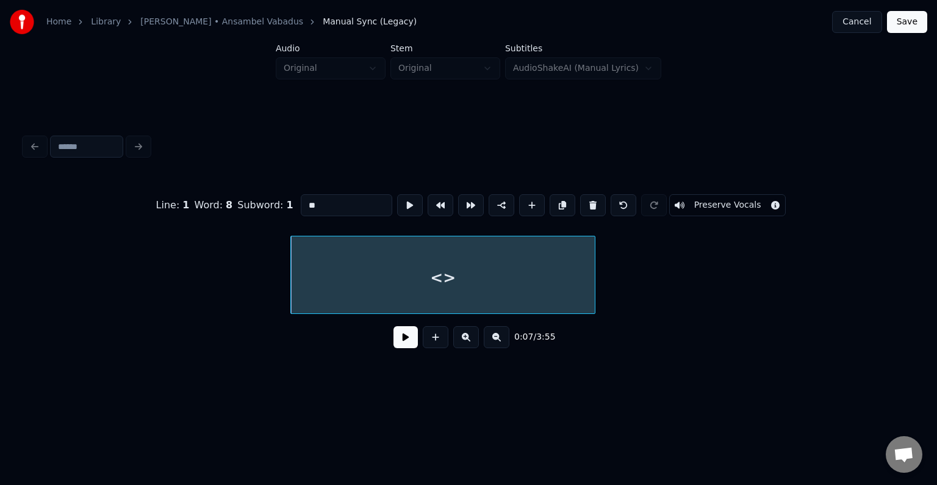
click at [195, 371] on div "Line : 1 Word : 8 Subword : 1 ** Preserve Vocals 0:07 / 3:55" at bounding box center [469, 244] width 898 height 290
click at [312, 198] on input "**" at bounding box center [347, 205] width 92 height 22
type input "*"
type input "****"
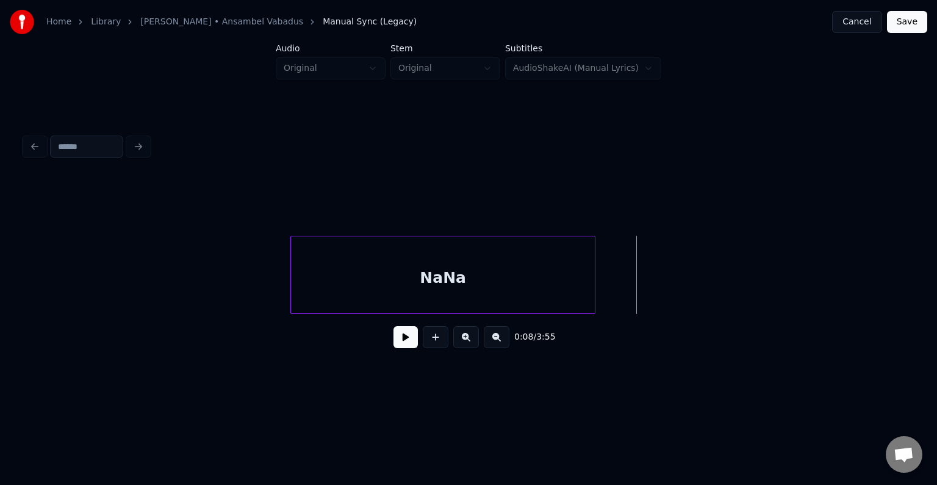
click at [441, 337] on button at bounding box center [436, 337] width 26 height 22
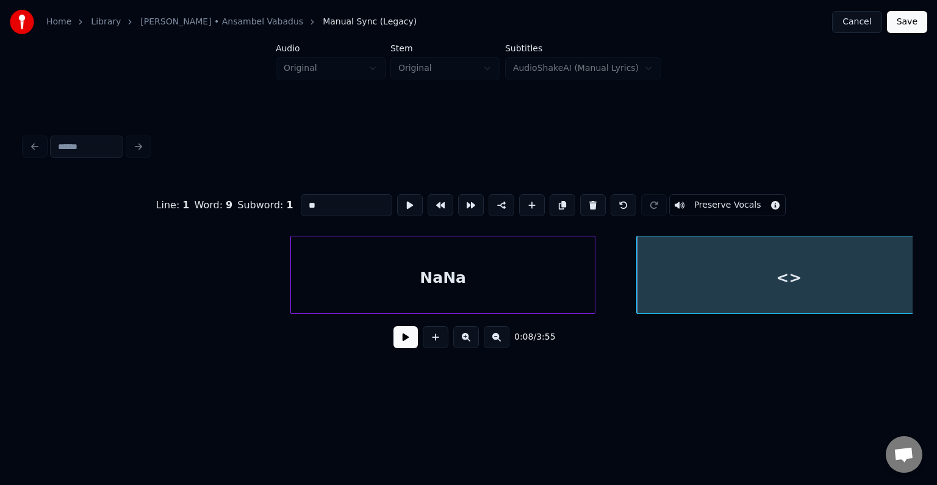
click at [730, 295] on div "<>" at bounding box center [789, 277] width 304 height 83
drag, startPoint x: 326, startPoint y: 200, endPoint x: 207, endPoint y: 196, distance: 119.0
click at [209, 198] on div "Line : 1 Word : 9 Subword : 1 ** Preserve Vocals" at bounding box center [468, 205] width 888 height 61
click at [467, 275] on div "NaNa" at bounding box center [443, 277] width 304 height 83
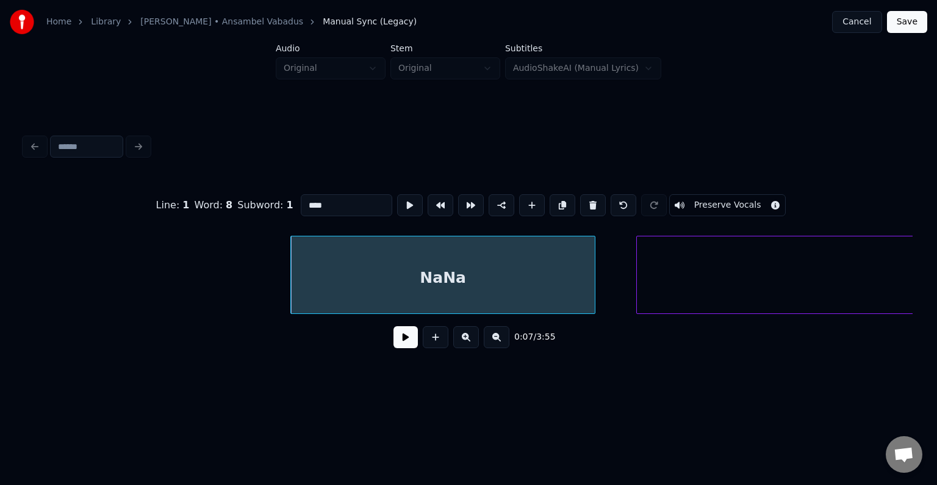
click at [325, 203] on input "****" at bounding box center [347, 205] width 92 height 22
type input "**"
click at [755, 276] on div at bounding box center [789, 277] width 304 height 83
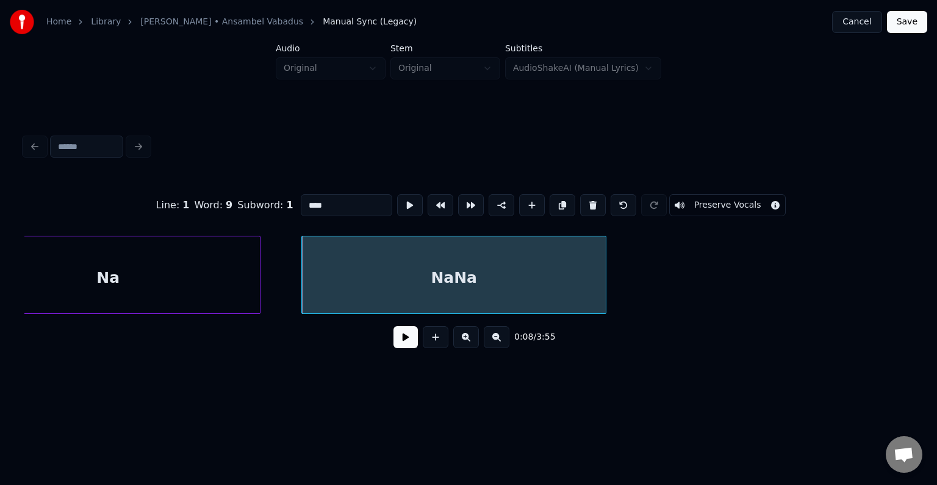
scroll to position [0, 5923]
click at [168, 272] on div "Na" at bounding box center [101, 277] width 304 height 83
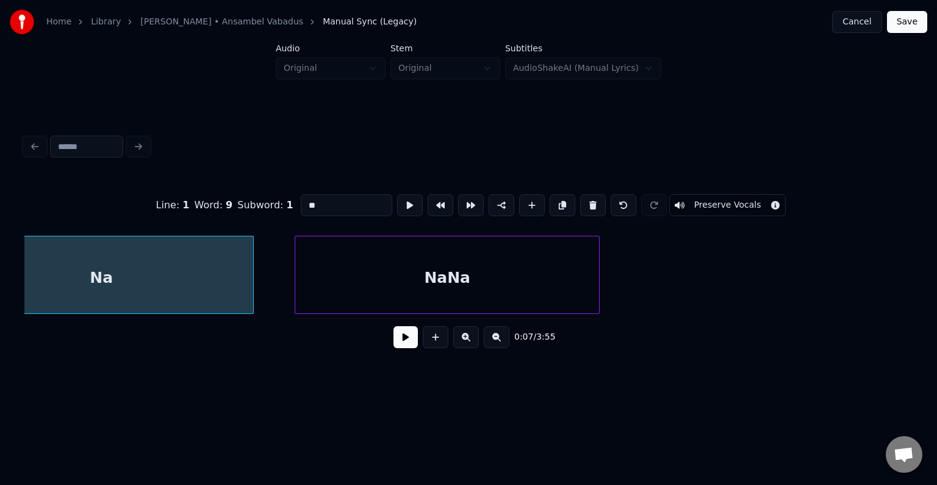
scroll to position [0, 5848]
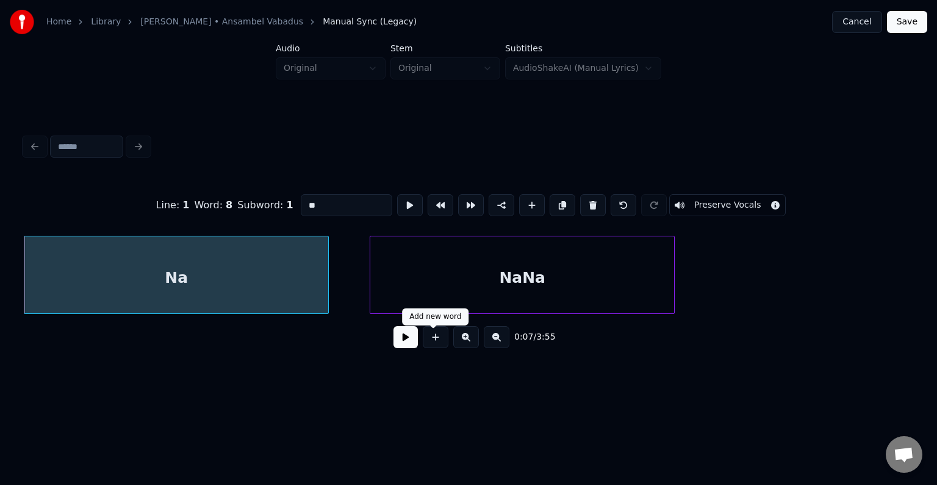
type input "**"
click at [400, 345] on button at bounding box center [406, 337] width 24 height 22
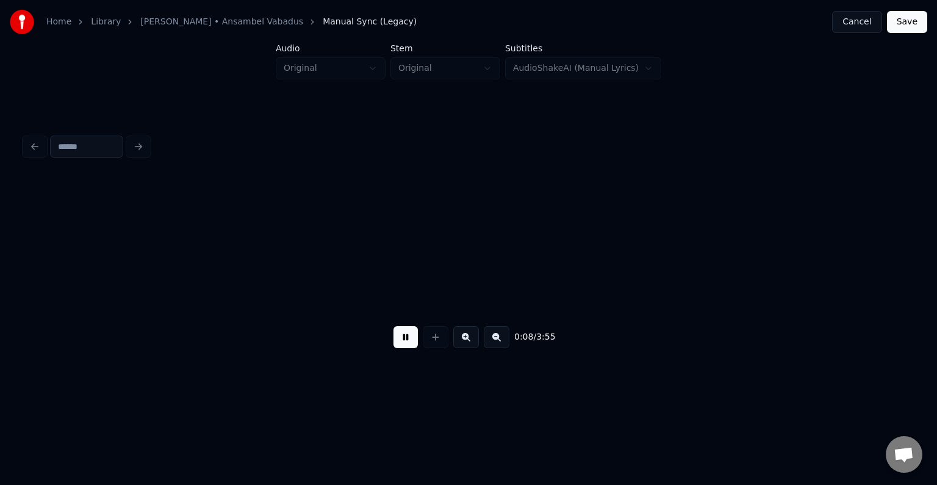
scroll to position [0, 6738]
click at [401, 344] on button at bounding box center [406, 337] width 24 height 22
click at [438, 339] on button at bounding box center [436, 337] width 26 height 22
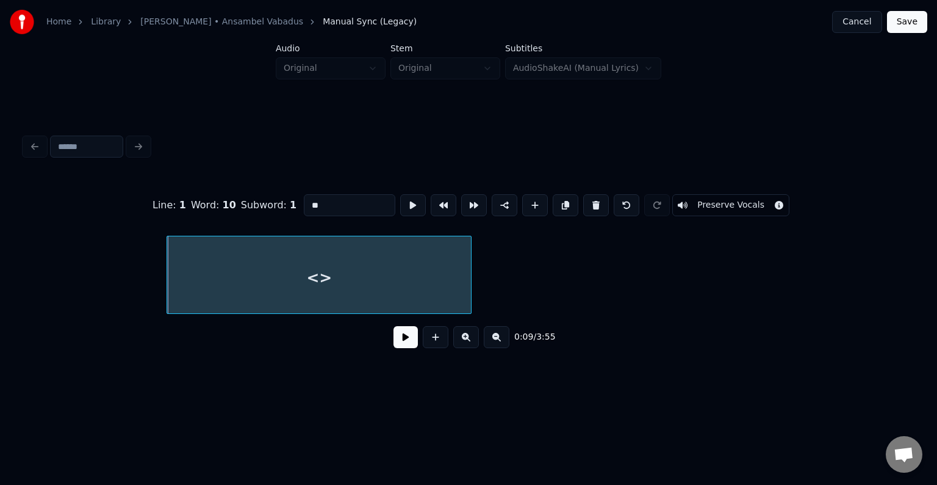
click at [304, 198] on input "**" at bounding box center [350, 205] width 92 height 22
type input "*"
type input "****"
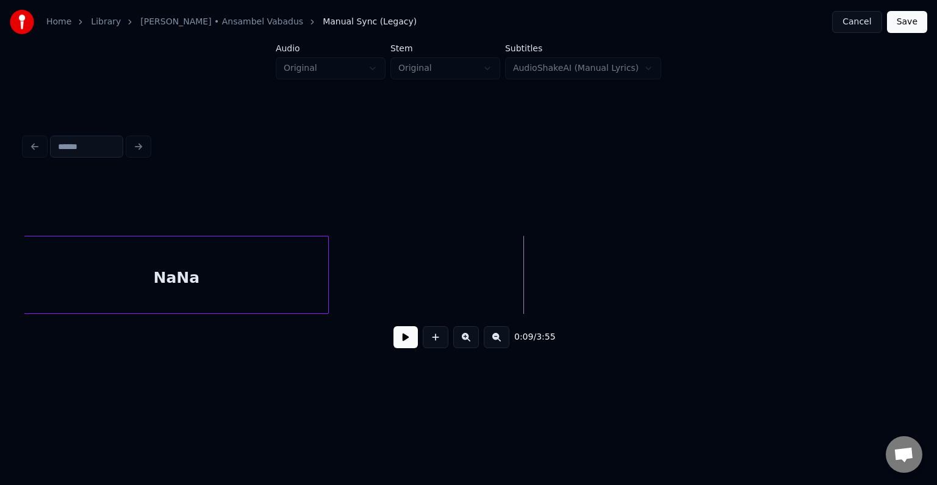
click at [161, 254] on div "NaNa" at bounding box center [176, 277] width 304 height 83
click at [434, 344] on button at bounding box center [436, 337] width 26 height 22
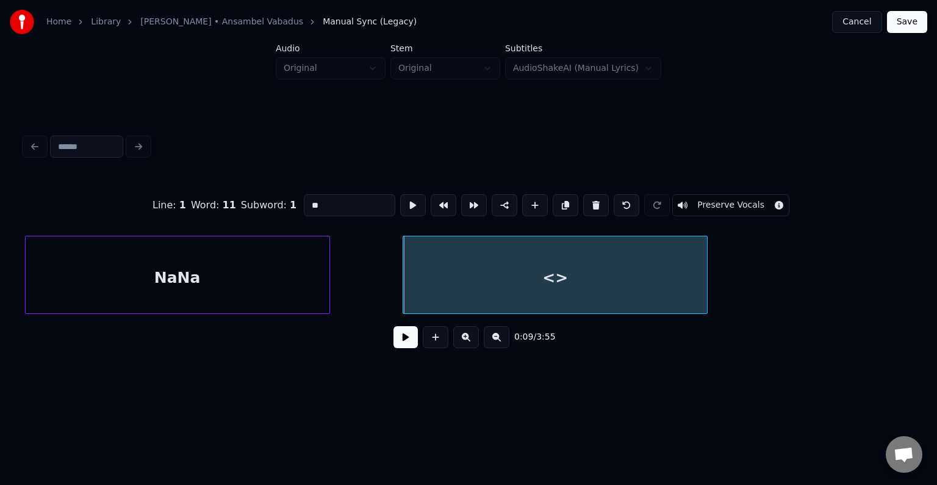
click at [463, 276] on div "<>" at bounding box center [555, 277] width 304 height 83
drag, startPoint x: 293, startPoint y: 201, endPoint x: 198, endPoint y: 188, distance: 96.1
click at [193, 189] on div "Line : 1 Word : 11 Subword : 1 ** Preserve Vocals" at bounding box center [468, 205] width 888 height 61
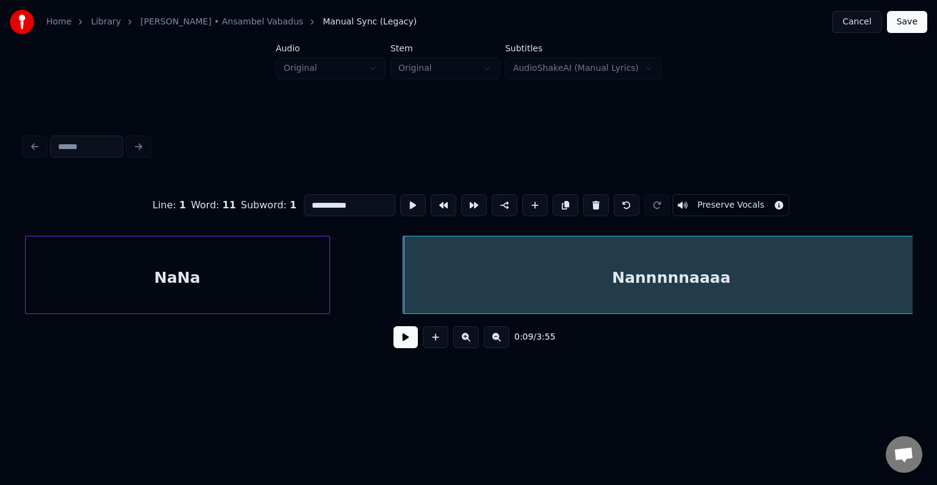
click at [926, 275] on div "**********" at bounding box center [468, 194] width 937 height 389
type input "**********"
click at [401, 333] on button at bounding box center [406, 337] width 24 height 22
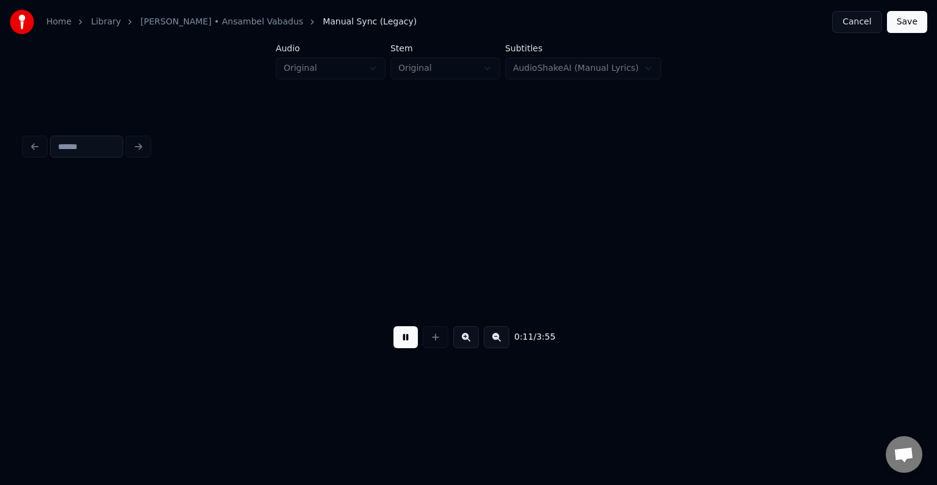
scroll to position [0, 8516]
click at [398, 342] on button at bounding box center [406, 337] width 24 height 22
drag, startPoint x: 16, startPoint y: 261, endPoint x: 24, endPoint y: 262, distance: 8.0
click at [18, 261] on div "Home Library Vana Armastus • Ansambel Vabadus Manual Sync (Legacy) Cancel Save …" at bounding box center [468, 194] width 937 height 389
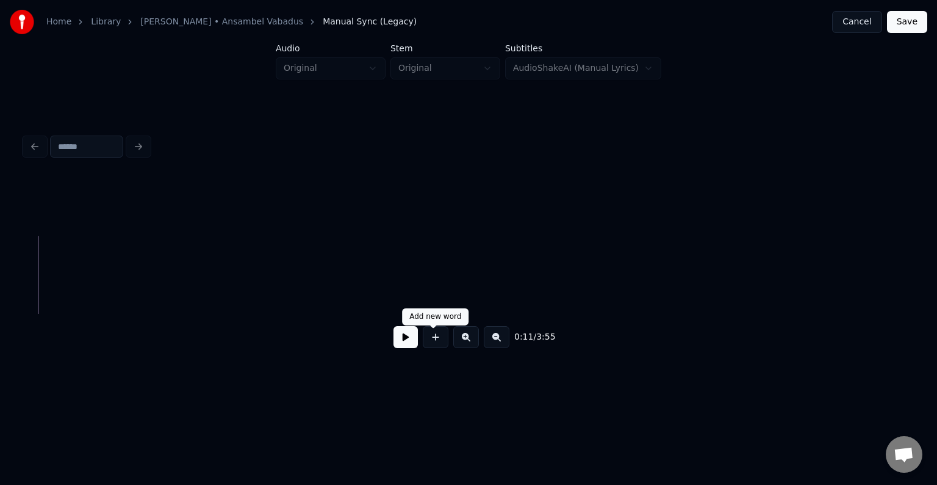
click at [434, 342] on button at bounding box center [436, 337] width 26 height 22
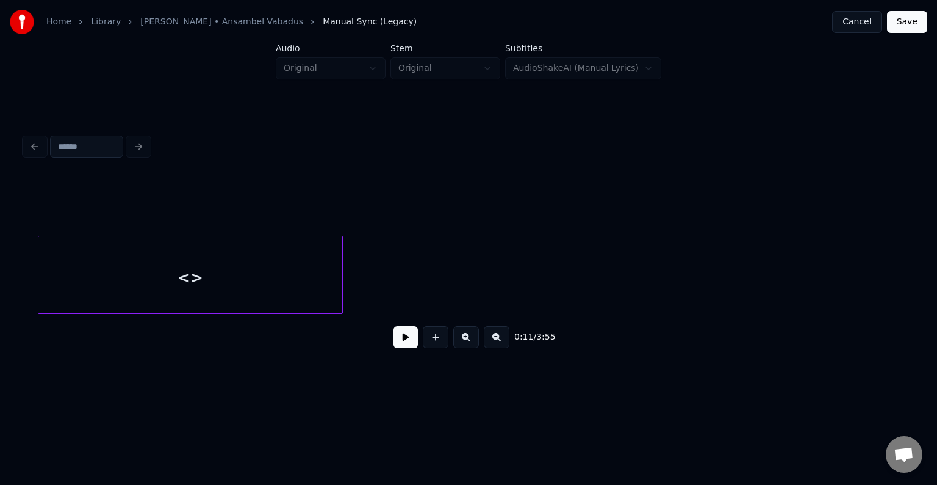
click at [437, 344] on button at bounding box center [436, 337] width 26 height 22
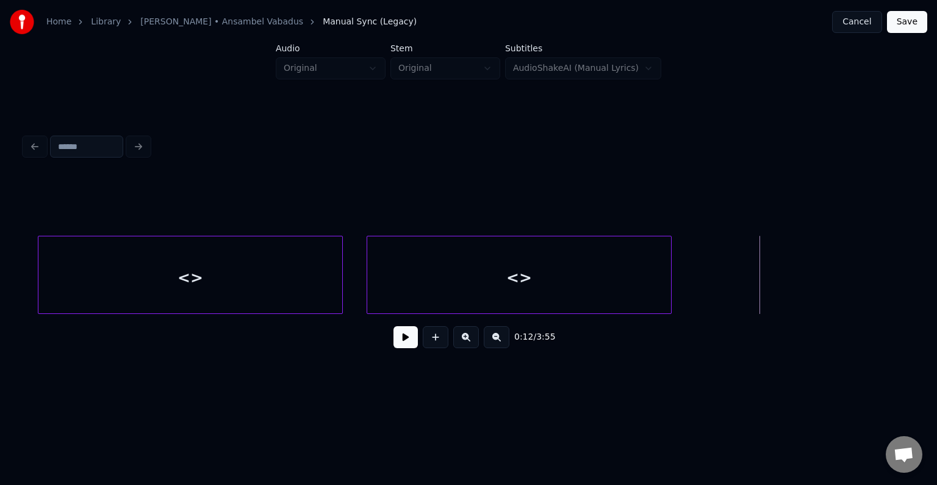
click at [433, 339] on button at bounding box center [436, 337] width 26 height 22
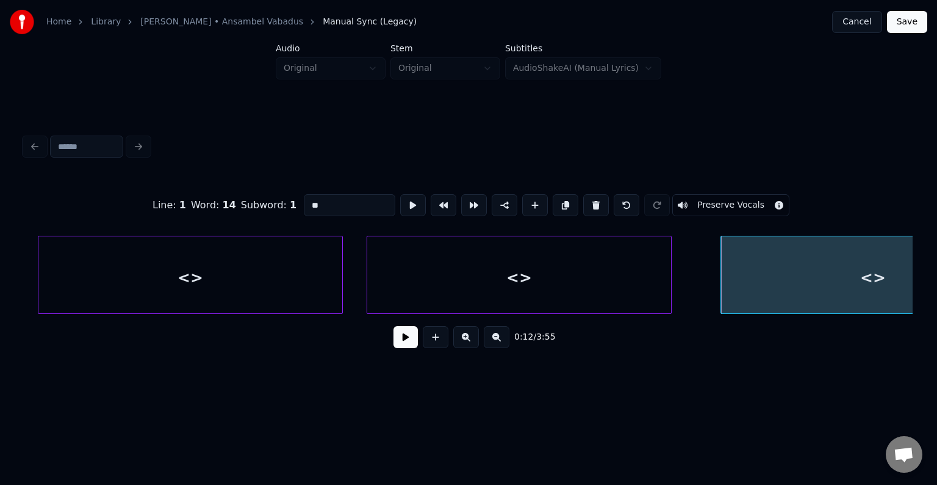
click at [194, 273] on div "<>" at bounding box center [190, 277] width 304 height 83
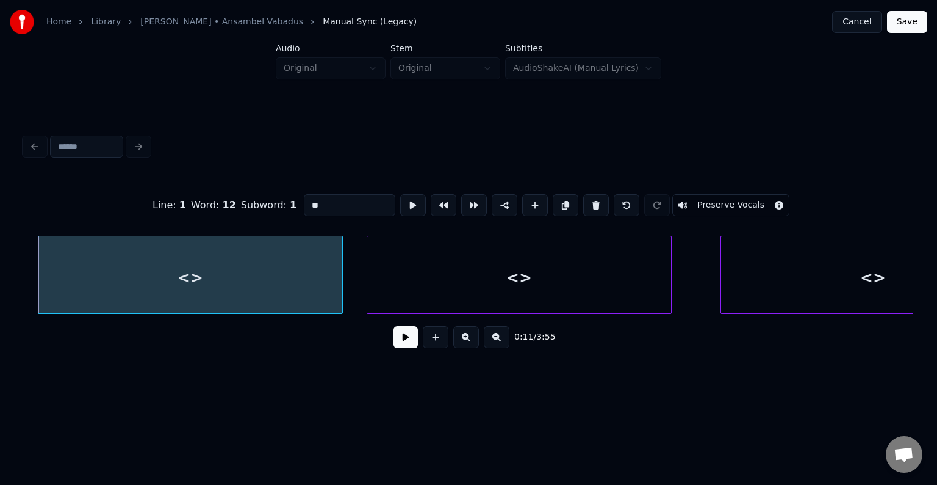
drag, startPoint x: 311, startPoint y: 198, endPoint x: 240, endPoint y: 195, distance: 70.3
click at [240, 195] on div "Line : 1 Word : 12 Subword : 1 ** Preserve Vocals" at bounding box center [468, 205] width 888 height 61
type input "*"
click at [478, 268] on div "<>" at bounding box center [519, 277] width 304 height 83
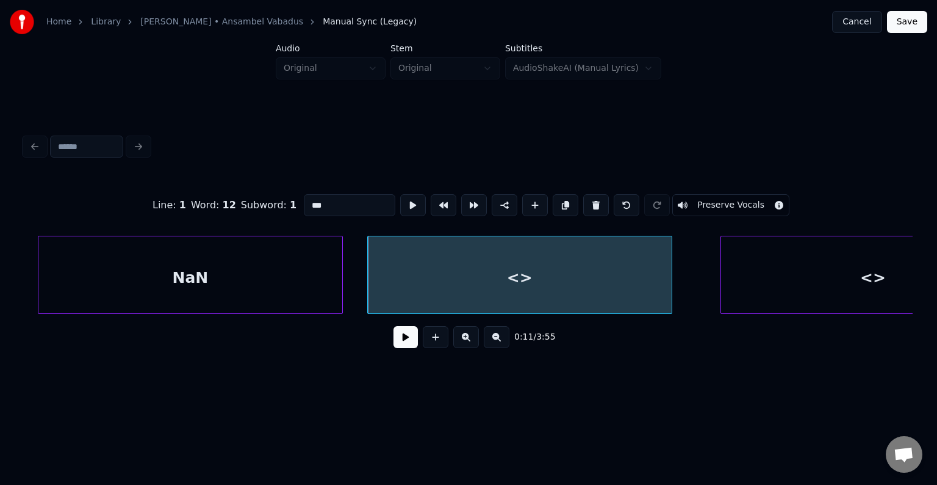
click at [336, 196] on input "***" at bounding box center [350, 205] width 92 height 22
click at [445, 271] on div "<>" at bounding box center [520, 277] width 304 height 83
type input "**"
drag, startPoint x: 311, startPoint y: 205, endPoint x: 254, endPoint y: 183, distance: 61.4
click at [251, 184] on div "Line : 1 Word : 13 Subword : 1 ** Preserve Vocals" at bounding box center [468, 205] width 888 height 61
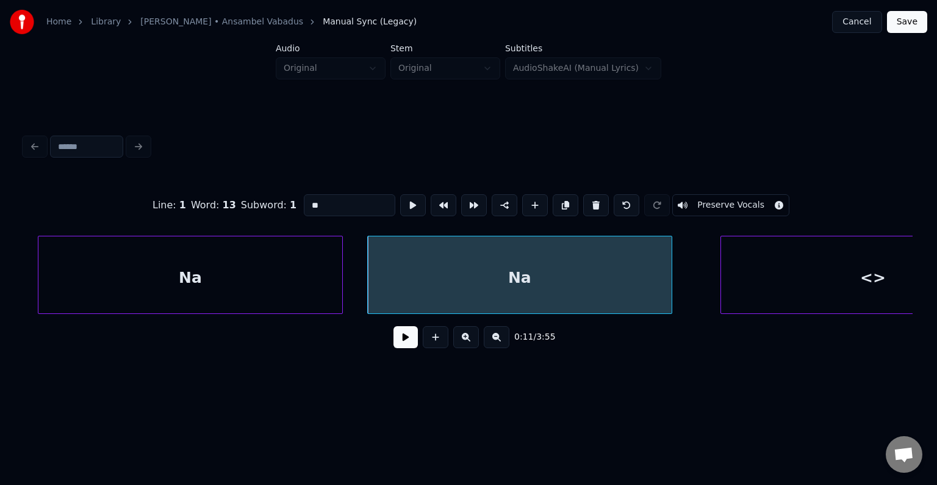
click at [837, 285] on div "<>" at bounding box center [873, 277] width 304 height 83
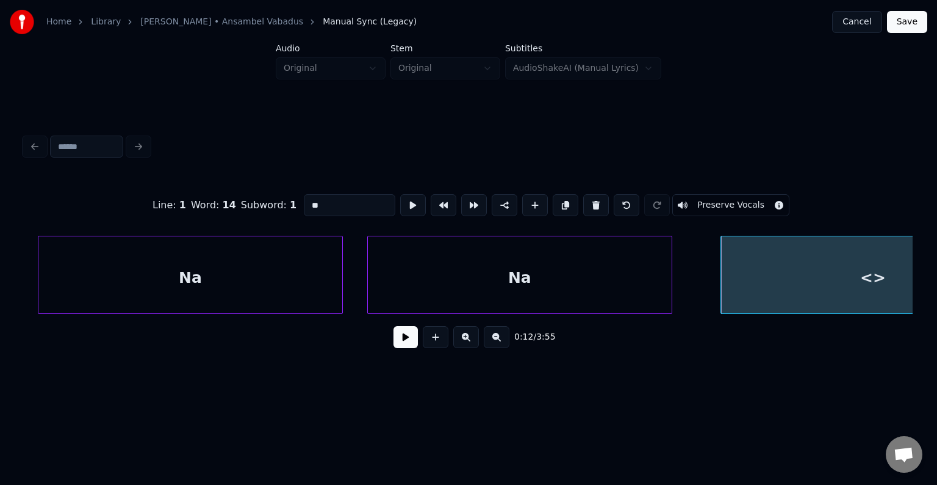
drag, startPoint x: 315, startPoint y: 198, endPoint x: 269, endPoint y: 194, distance: 45.9
click at [269, 194] on div "Line : 1 Word : 14 Subword : 1 ** Preserve Vocals" at bounding box center [468, 205] width 888 height 61
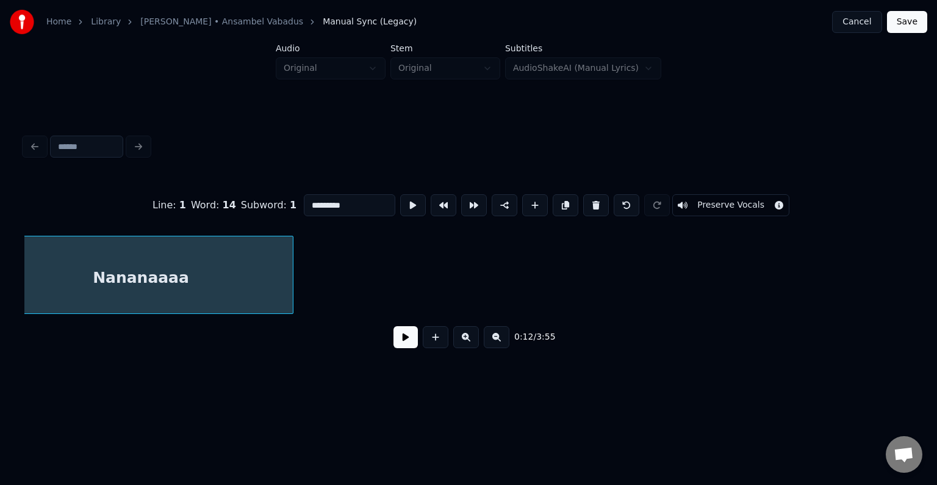
click at [119, 275] on div "Nananaaaa" at bounding box center [141, 277] width 304 height 83
type input "*********"
click at [398, 344] on button at bounding box center [406, 337] width 24 height 22
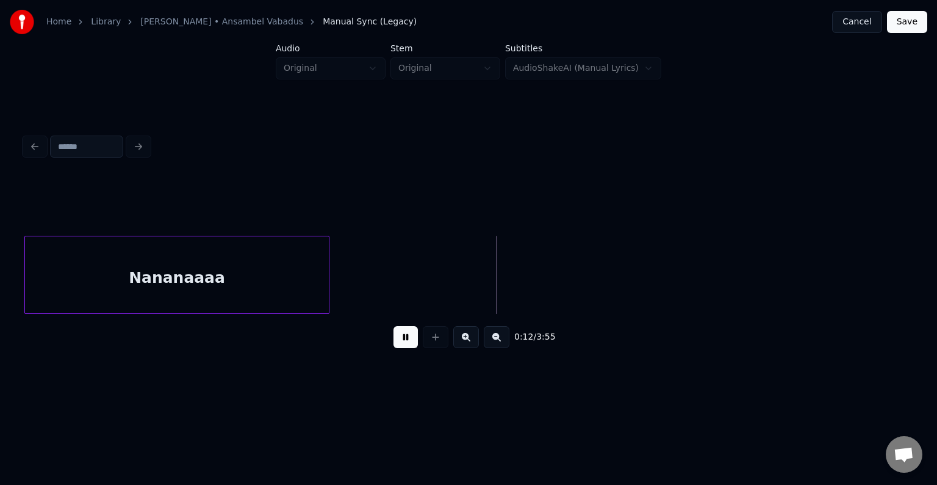
click at [398, 344] on button at bounding box center [406, 337] width 24 height 22
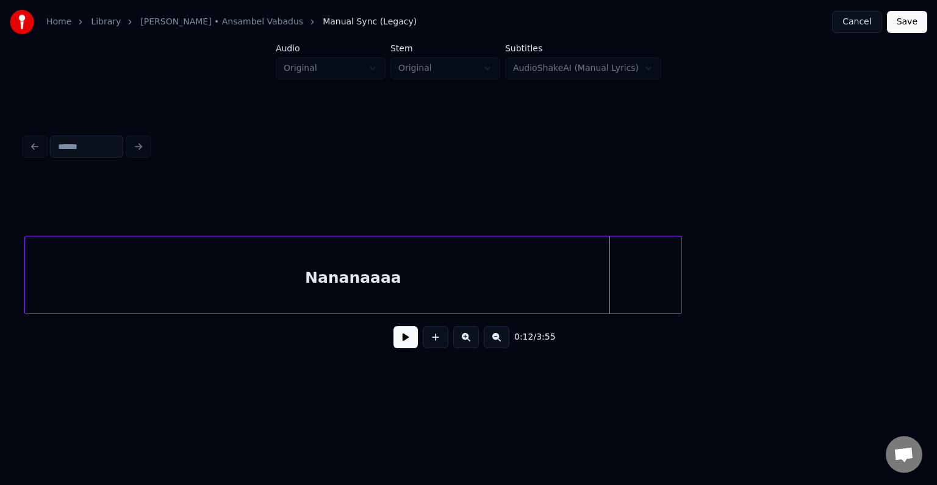
click at [681, 256] on div at bounding box center [680, 274] width 4 height 77
drag, startPoint x: 438, startPoint y: 341, endPoint x: 430, endPoint y: 333, distance: 11.7
click at [436, 342] on button at bounding box center [436, 337] width 26 height 22
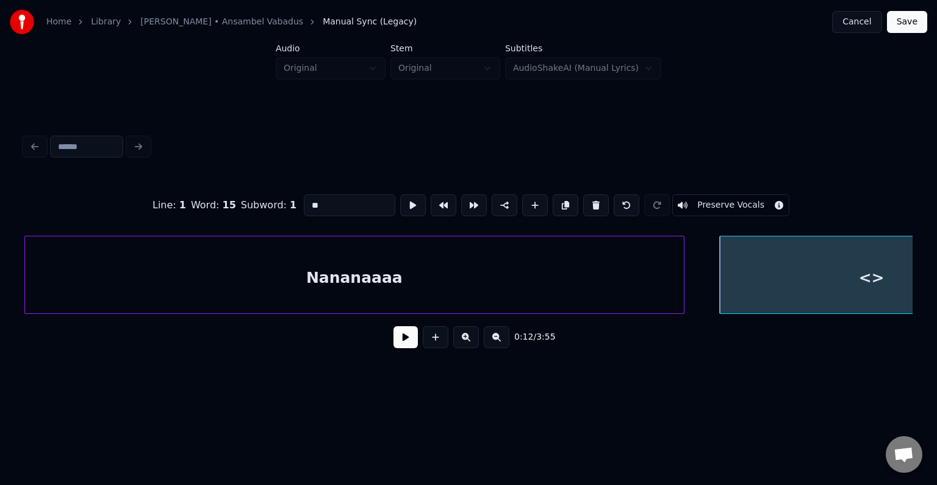
drag, startPoint x: 318, startPoint y: 200, endPoint x: 222, endPoint y: 212, distance: 97.3
click at [218, 207] on div "Line : 1 Word : 15 Subword : 1 ** Preserve Vocals" at bounding box center [468, 205] width 888 height 61
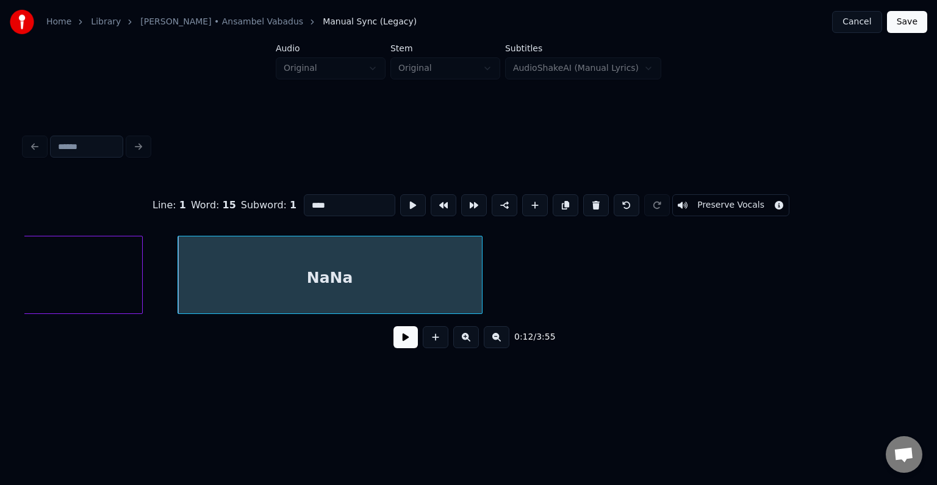
scroll to position [0, 9823]
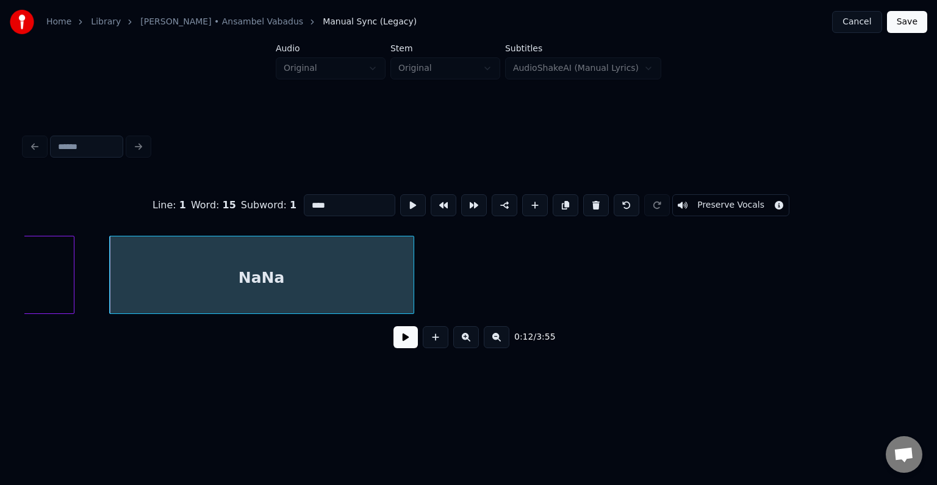
type input "****"
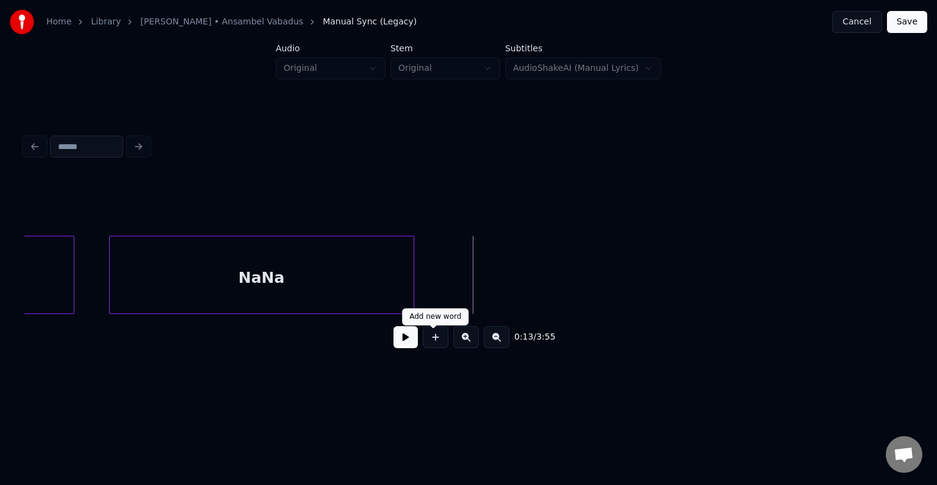
click at [440, 338] on button at bounding box center [436, 337] width 26 height 22
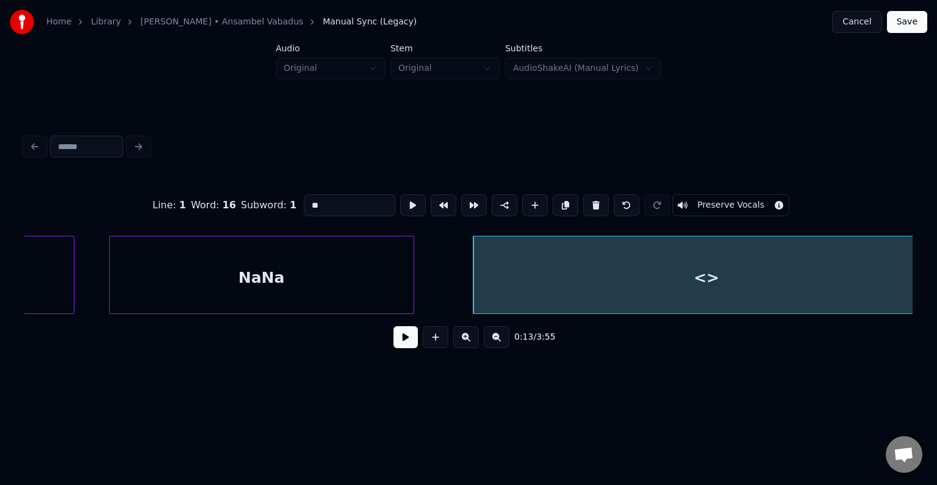
click at [926, 251] on div "Home Library Vana Armastus • Ansambel Vabadus Manual Sync (Legacy) Cancel Save …" at bounding box center [468, 194] width 937 height 389
click at [726, 287] on div "<>" at bounding box center [707, 277] width 467 height 83
drag, startPoint x: 322, startPoint y: 190, endPoint x: 247, endPoint y: 200, distance: 75.7
click at [248, 200] on div "Line : 1 Word : 16 Subword : 1 ** Preserve Vocals" at bounding box center [468, 205] width 888 height 61
click at [284, 290] on div "NaNa" at bounding box center [262, 277] width 304 height 83
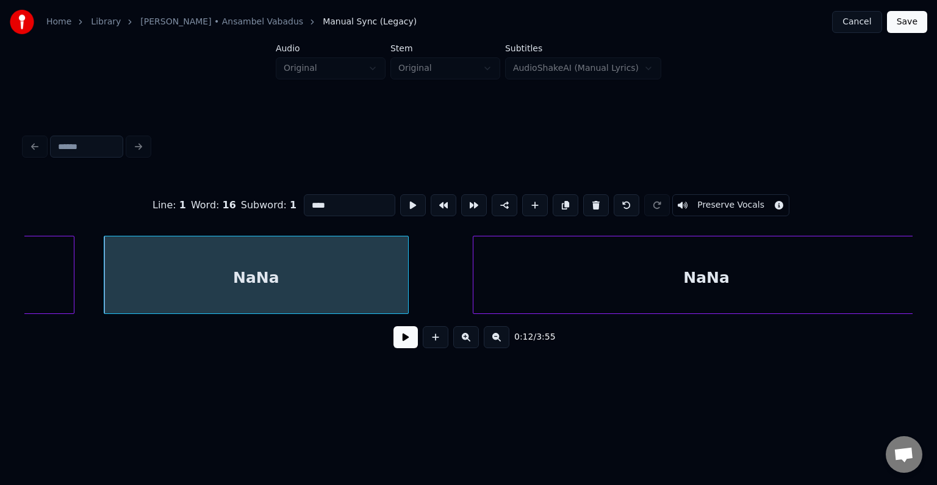
type input "****"
click at [403, 344] on button at bounding box center [406, 337] width 24 height 22
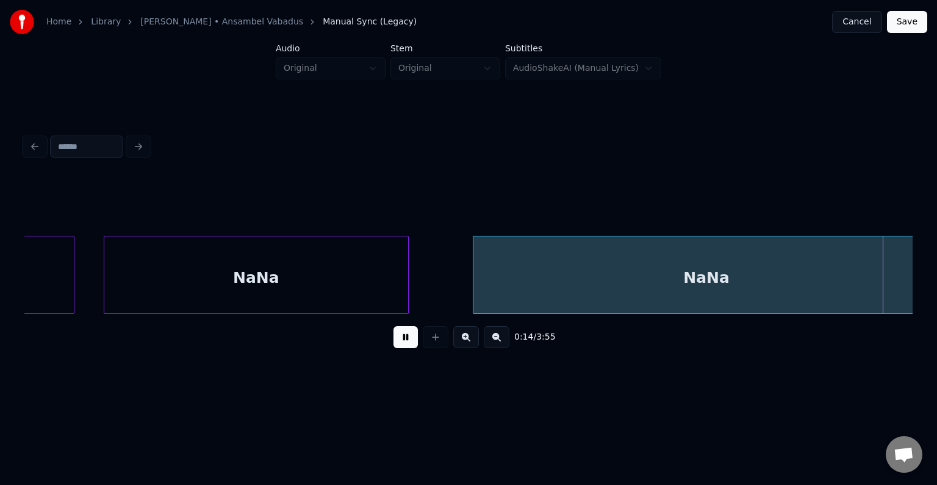
click at [403, 344] on button at bounding box center [406, 337] width 24 height 22
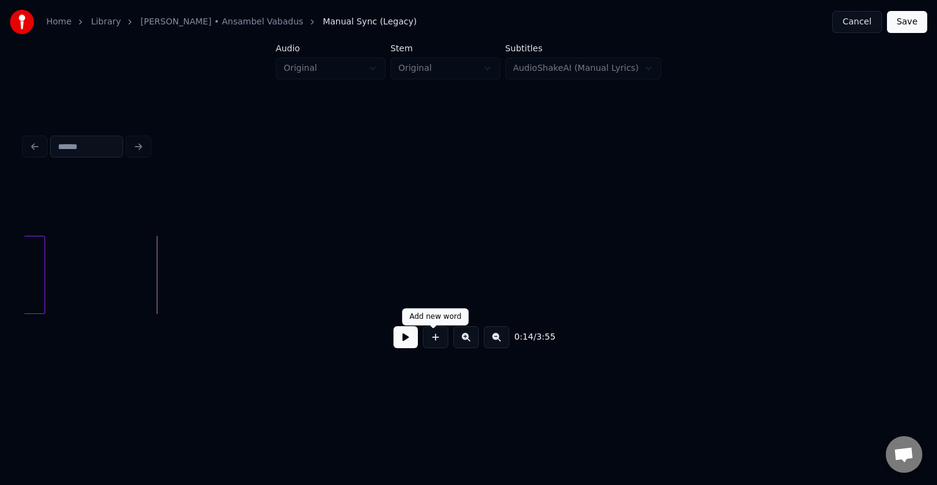
click at [432, 342] on button at bounding box center [436, 337] width 26 height 22
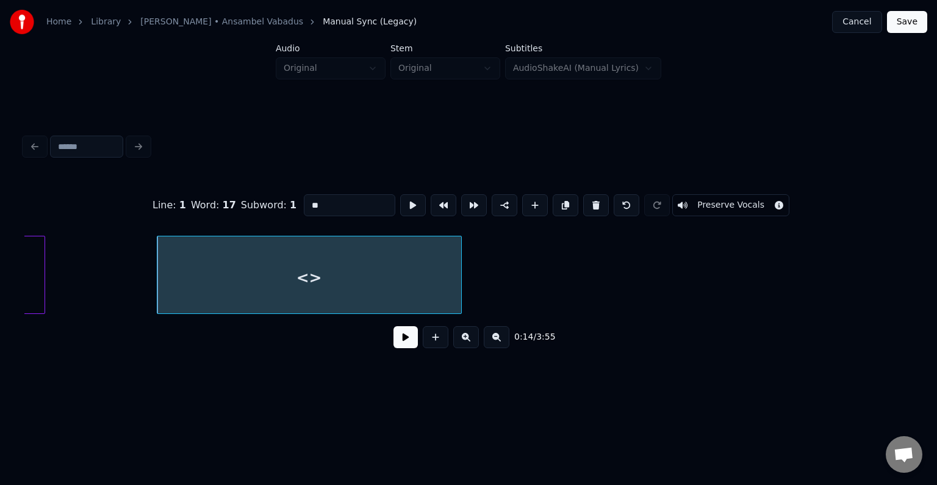
drag, startPoint x: 312, startPoint y: 204, endPoint x: 253, endPoint y: 187, distance: 62.4
click at [235, 189] on div "Line : 1 Word : 17 Subword : 1 ** Preserve Vocals" at bounding box center [468, 205] width 888 height 61
type input "*"
type input "***"
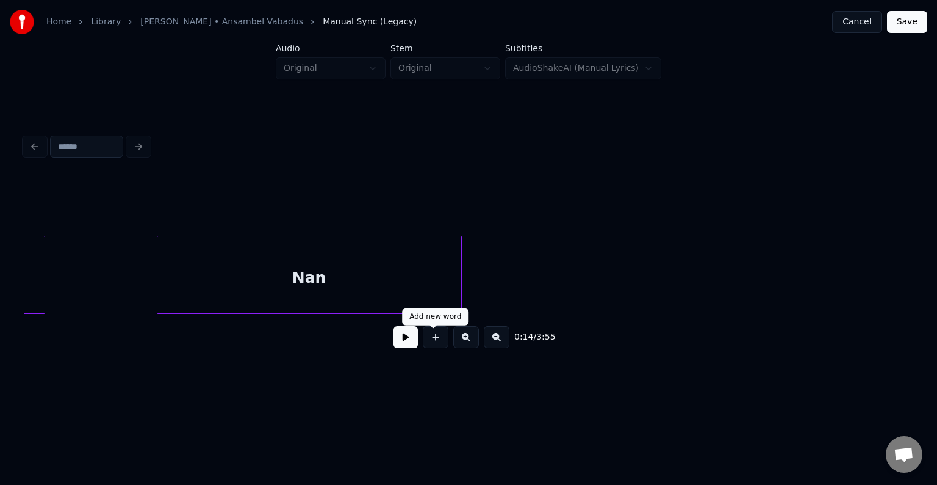
click at [432, 337] on button at bounding box center [436, 337] width 26 height 22
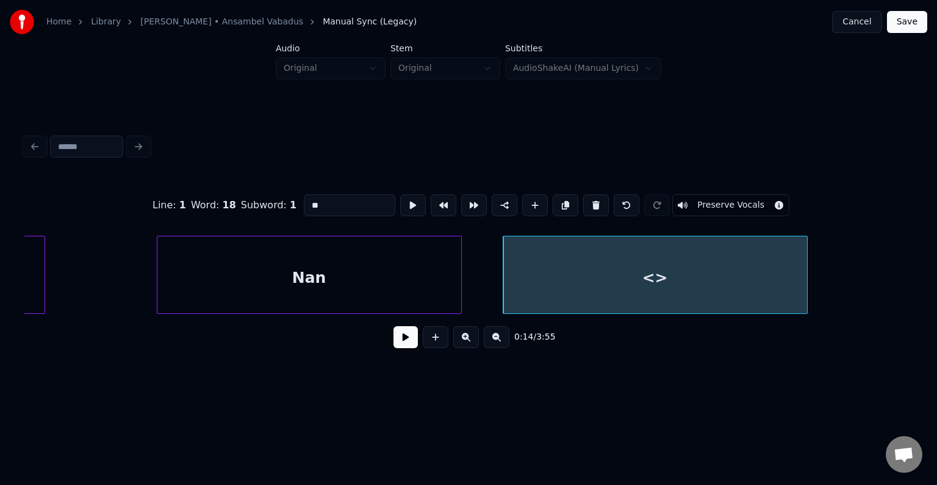
click at [326, 195] on input "**" at bounding box center [350, 205] width 92 height 22
type input "*"
type input "***"
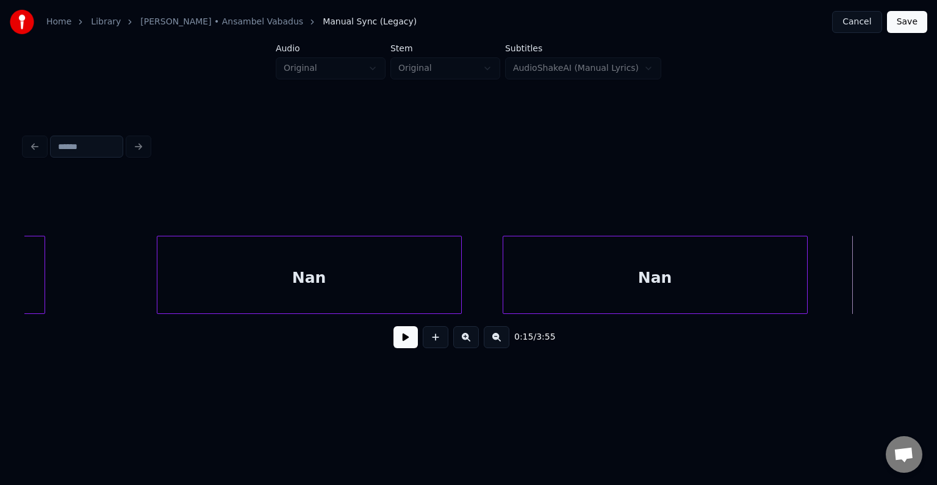
click at [437, 339] on button at bounding box center [436, 337] width 26 height 22
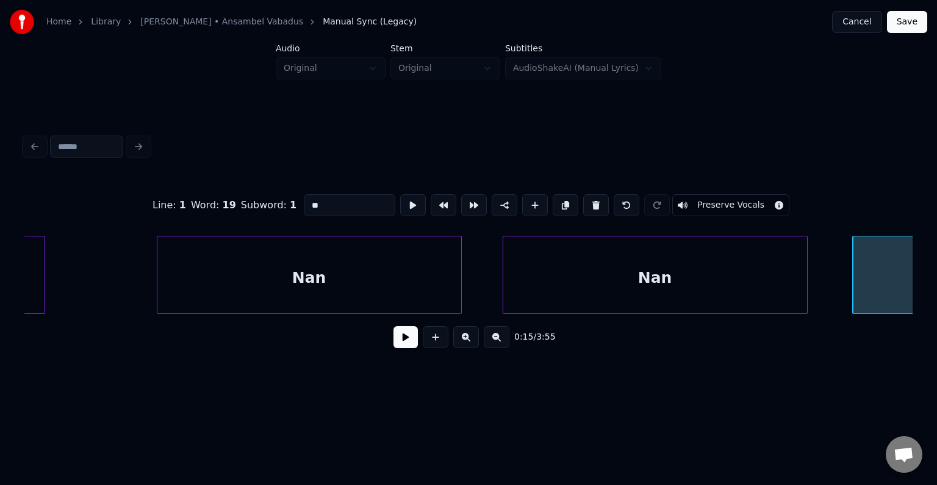
drag, startPoint x: 320, startPoint y: 193, endPoint x: 222, endPoint y: 190, distance: 97.7
click at [223, 193] on div "Line : 1 Word : 19 Subword : 1 ** Preserve Vocals" at bounding box center [468, 205] width 888 height 61
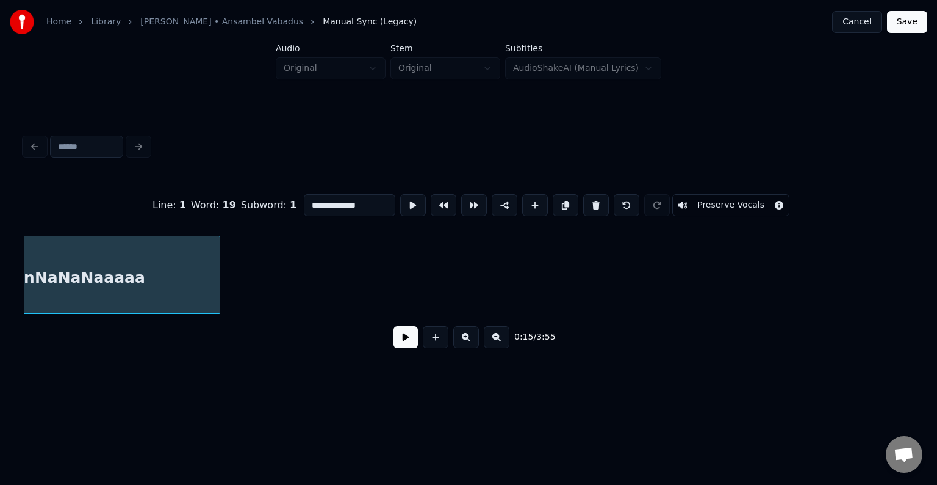
scroll to position [0, 11670]
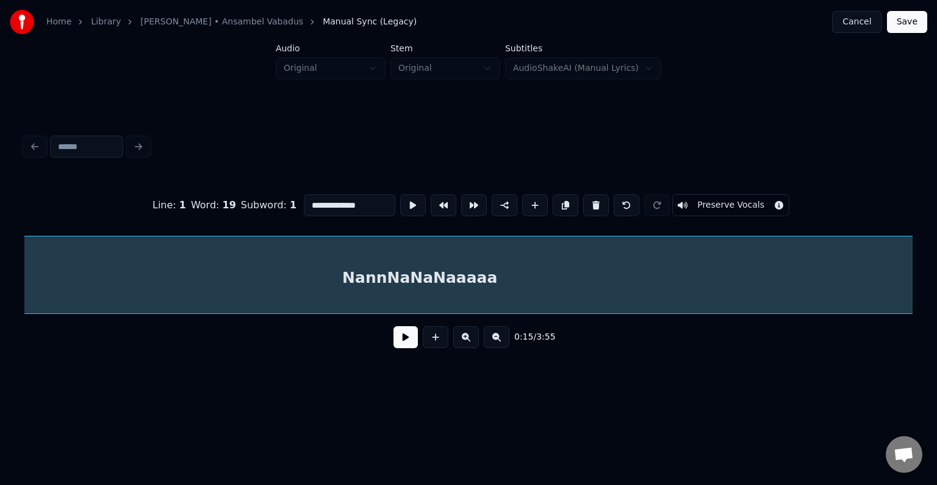
click at [926, 284] on div "**********" at bounding box center [468, 194] width 937 height 389
type input "**********"
click at [394, 344] on button at bounding box center [406, 337] width 24 height 22
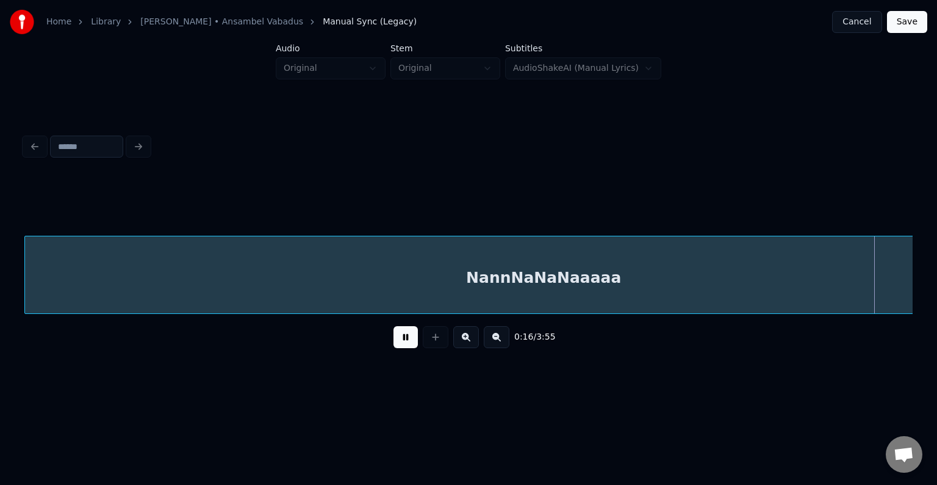
scroll to position [0, 12447]
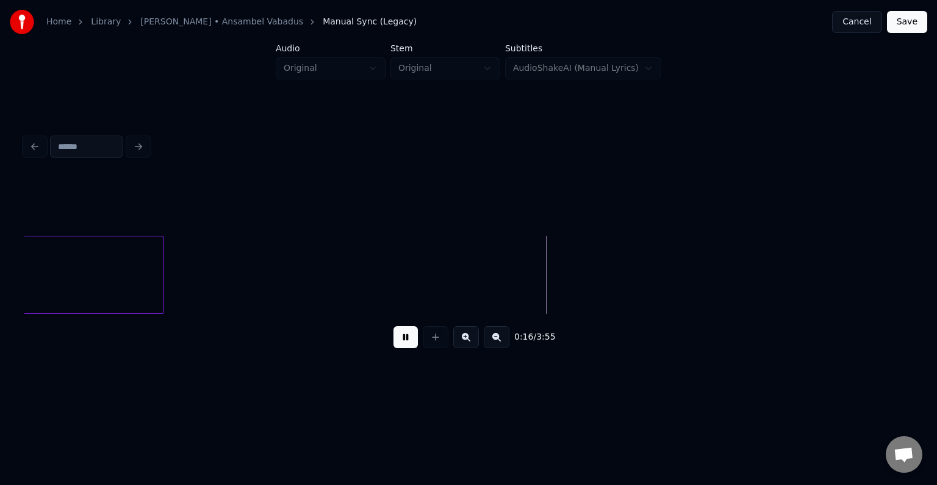
click at [394, 343] on button at bounding box center [406, 337] width 24 height 22
click at [427, 340] on button at bounding box center [436, 337] width 26 height 22
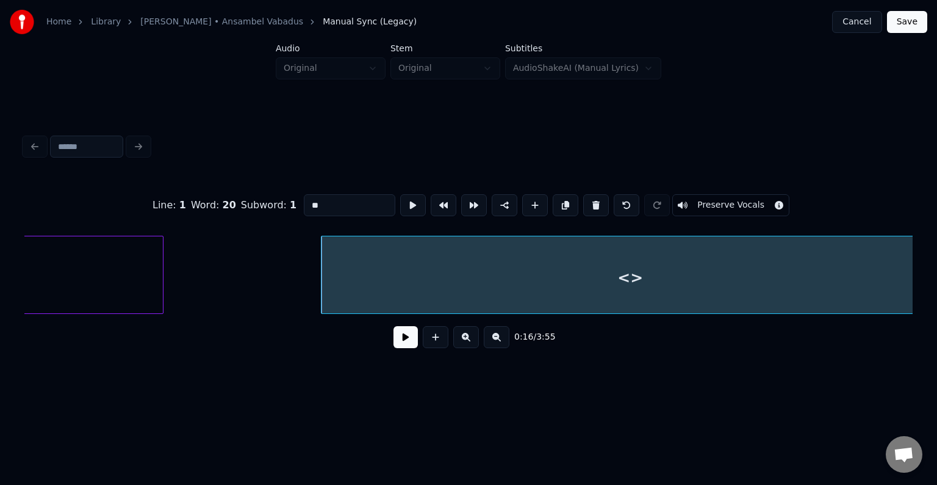
click at [926, 271] on div "Home Library Vana Armastus • Ansambel Vabadus Manual Sync (Legacy) Cancel Save …" at bounding box center [468, 194] width 937 height 389
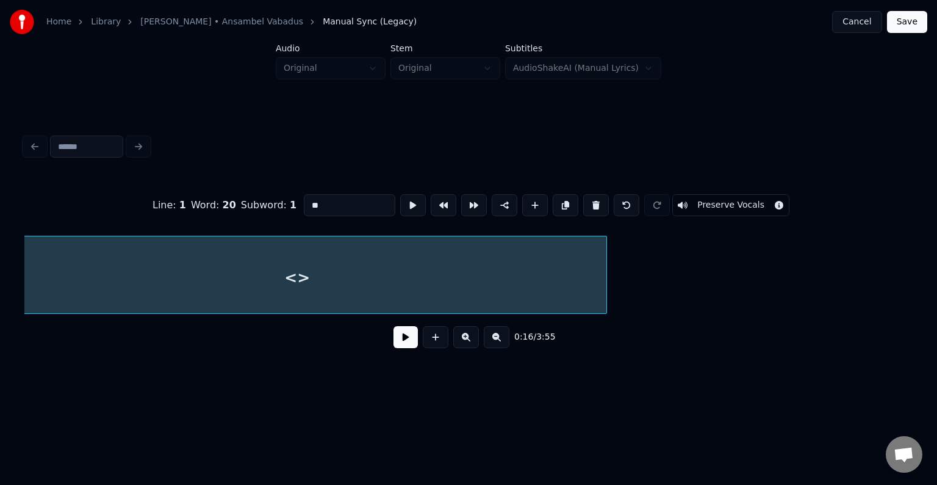
scroll to position [0, 12788]
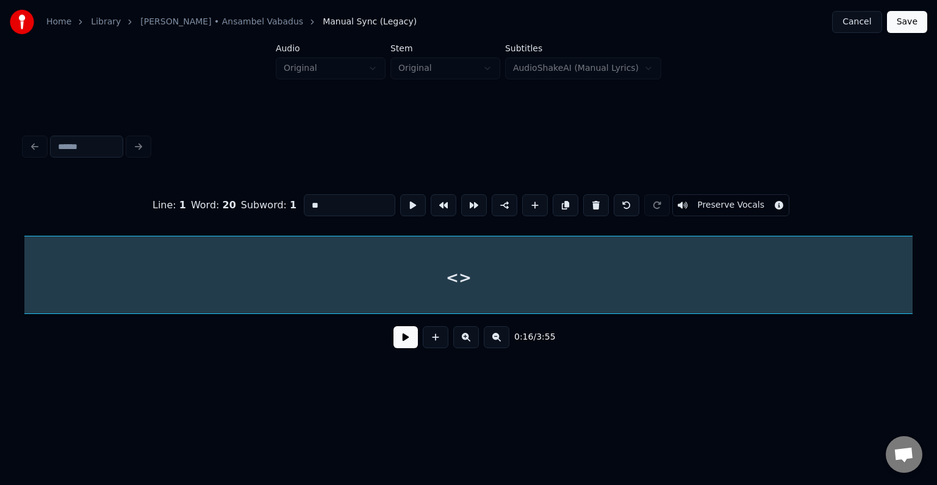
click at [926, 265] on div "Home Library Vana Armastus • Ansambel Vabadus Manual Sync (Legacy) Cancel Save …" at bounding box center [468, 194] width 937 height 389
drag, startPoint x: 904, startPoint y: 320, endPoint x: 907, endPoint y: 314, distance: 6.6
click at [904, 319] on div "0:16 / 3:55" at bounding box center [468, 337] width 888 height 46
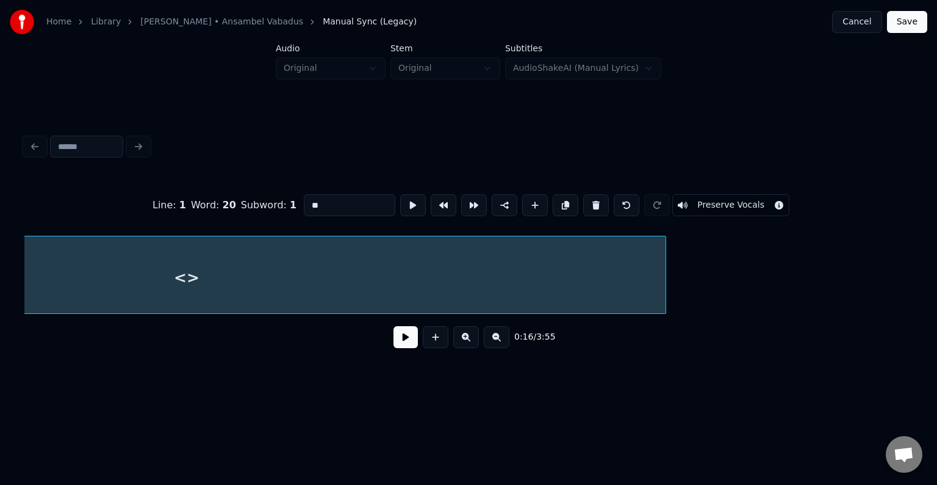
click at [89, 276] on div "<>" at bounding box center [187, 277] width 959 height 83
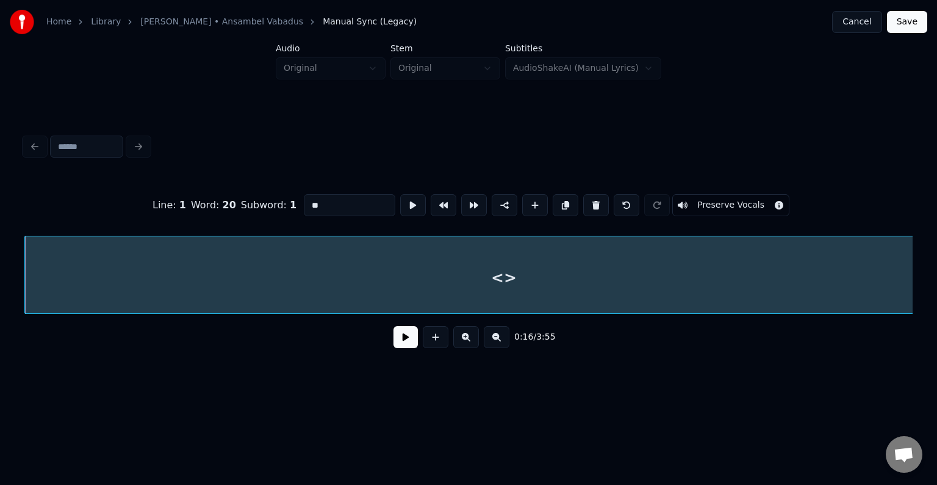
drag, startPoint x: 315, startPoint y: 196, endPoint x: 225, endPoint y: 197, distance: 90.3
click at [215, 200] on div "Line : 1 Word : 20 Subword : 1 ** Preserve Vocals" at bounding box center [468, 205] width 888 height 61
type input "********"
drag, startPoint x: 384, startPoint y: 192, endPoint x: 393, endPoint y: 194, distance: 8.7
click at [400, 194] on button at bounding box center [413, 205] width 26 height 22
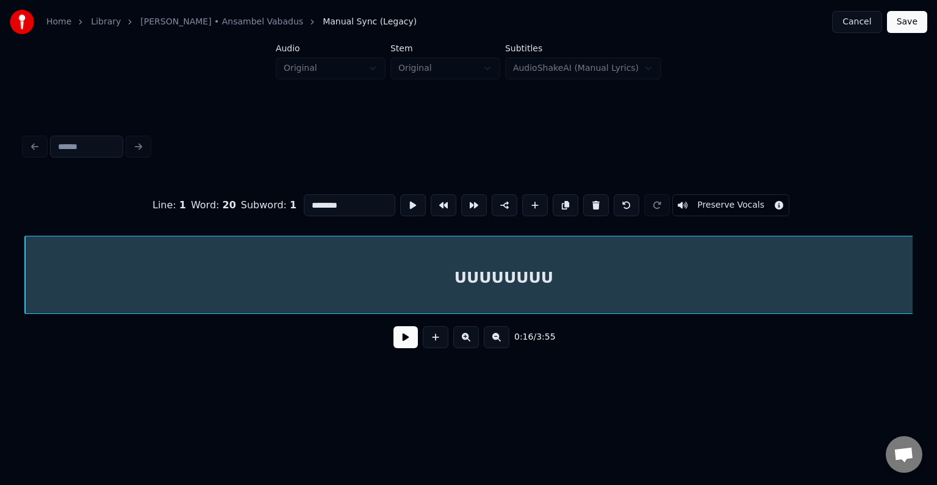
click at [400, 195] on button at bounding box center [413, 205] width 26 height 22
click at [400, 199] on button at bounding box center [413, 205] width 26 height 22
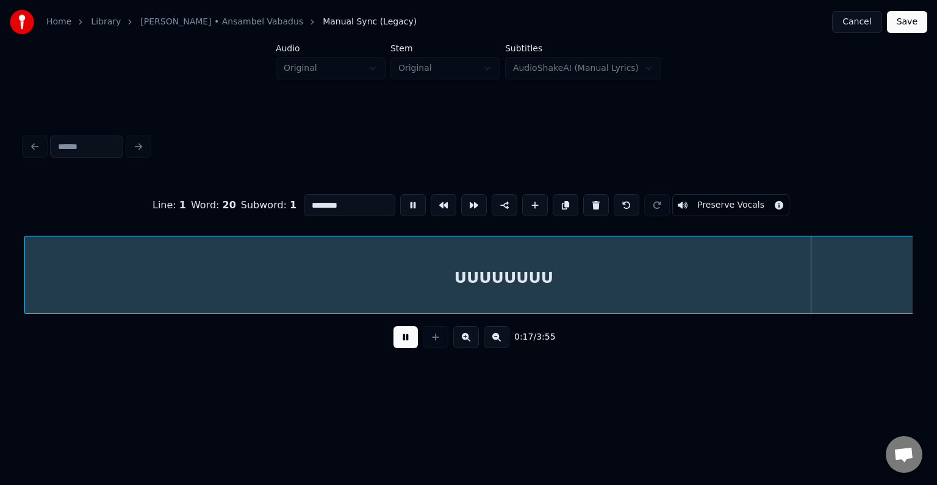
click at [400, 199] on button at bounding box center [413, 205] width 26 height 22
click at [864, 283] on div "UUUUUUUU" at bounding box center [504, 277] width 959 height 83
click at [908, 314] on div "UUUUUUUU" at bounding box center [468, 275] width 888 height 78
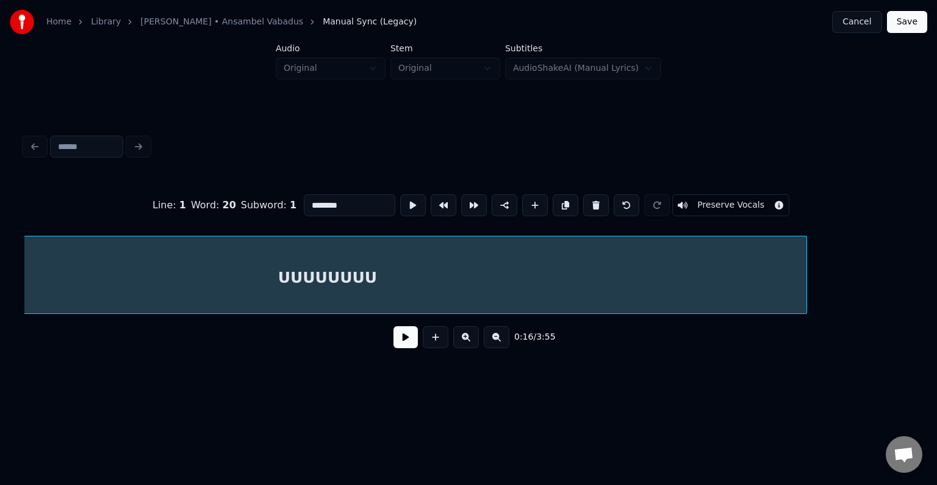
scroll to position [0, 12987]
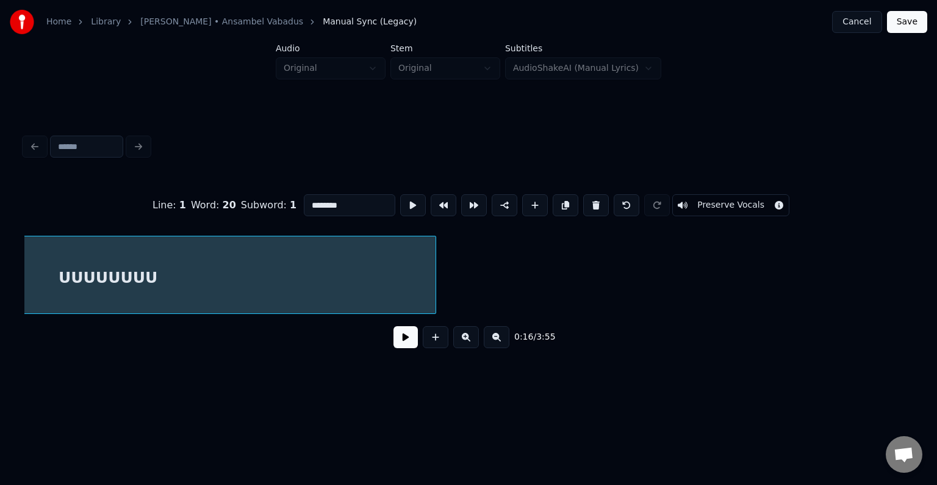
click at [432, 252] on div at bounding box center [434, 274] width 4 height 77
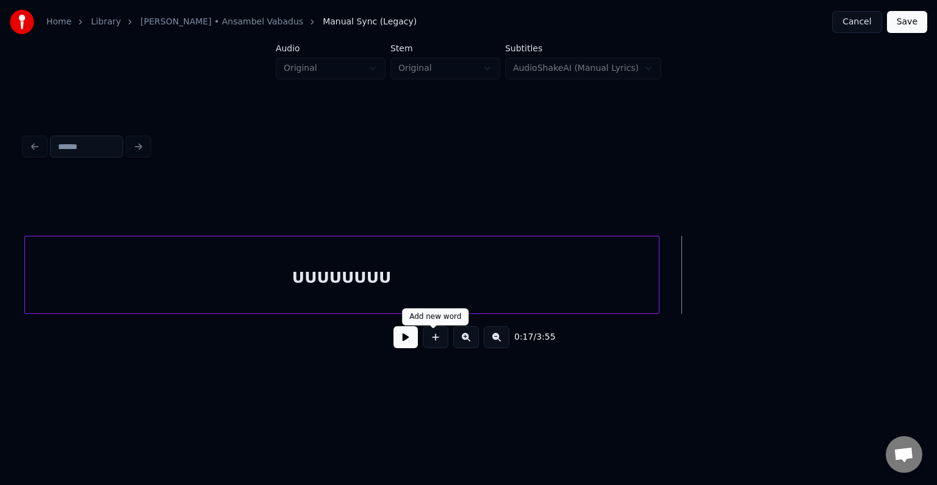
click at [433, 344] on button at bounding box center [436, 337] width 26 height 22
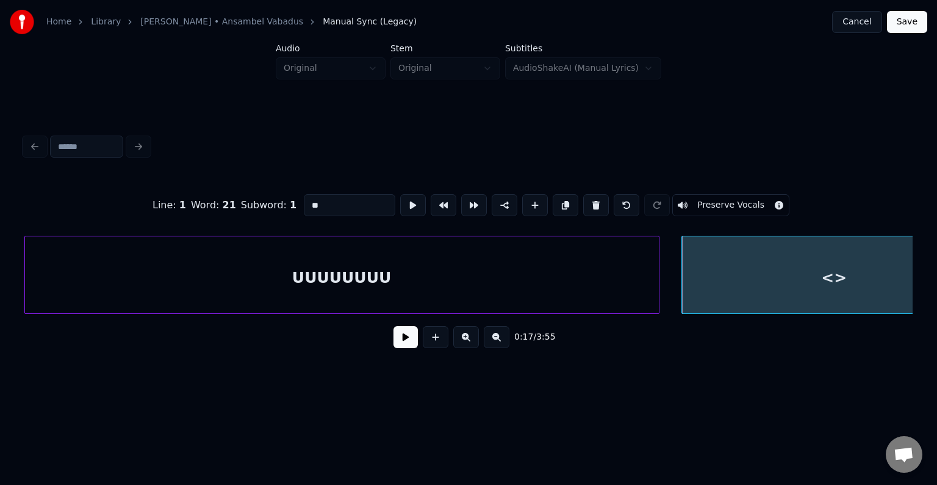
drag, startPoint x: 319, startPoint y: 205, endPoint x: 229, endPoint y: 198, distance: 89.4
click at [226, 206] on div "Line : 1 Word : 21 Subword : 1 ** Preserve Vocals" at bounding box center [468, 205] width 888 height 61
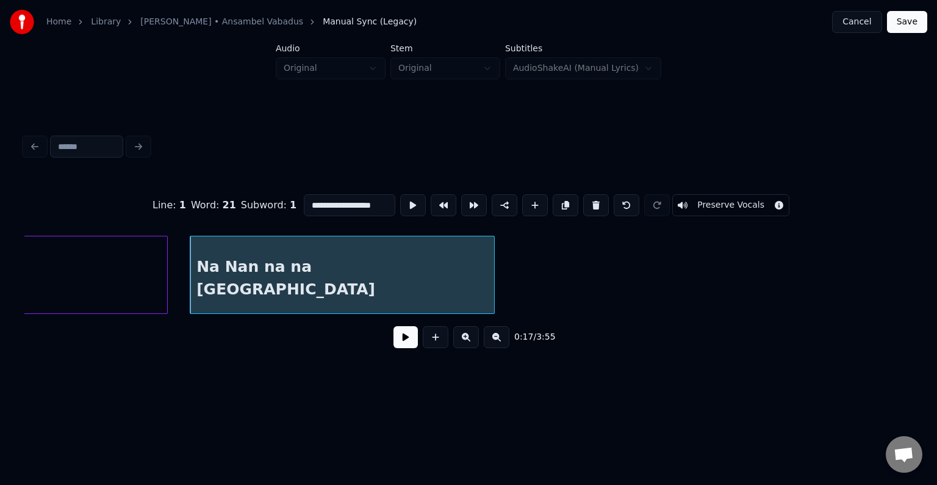
scroll to position [0, 13280]
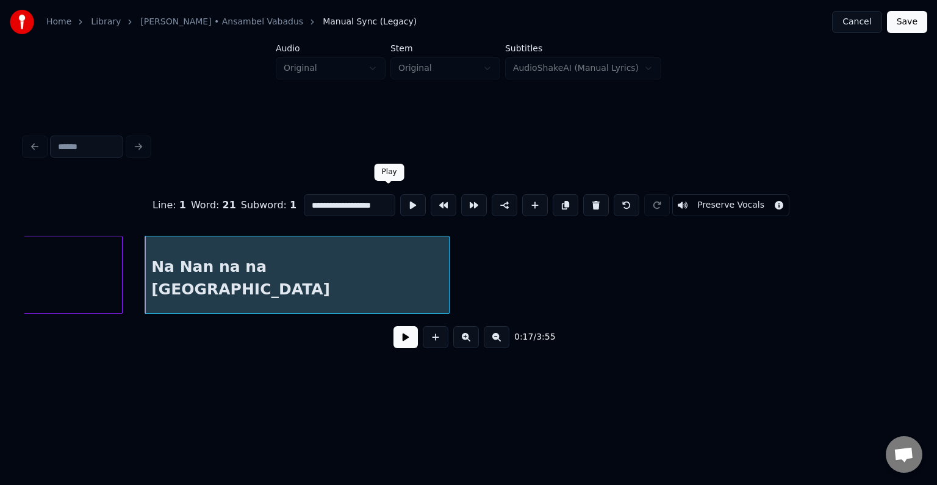
type input "**********"
click at [400, 203] on button at bounding box center [413, 205] width 26 height 22
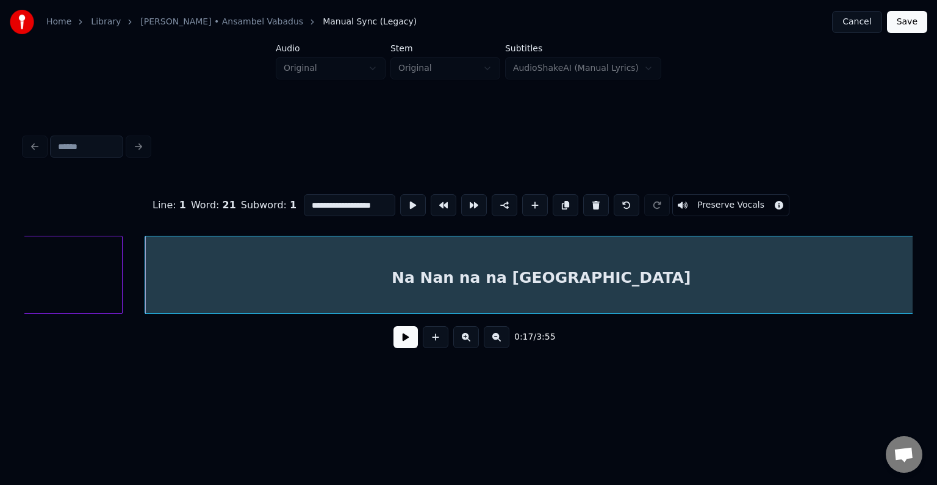
click at [926, 255] on div "**********" at bounding box center [468, 194] width 937 height 389
click at [400, 201] on button at bounding box center [413, 205] width 26 height 22
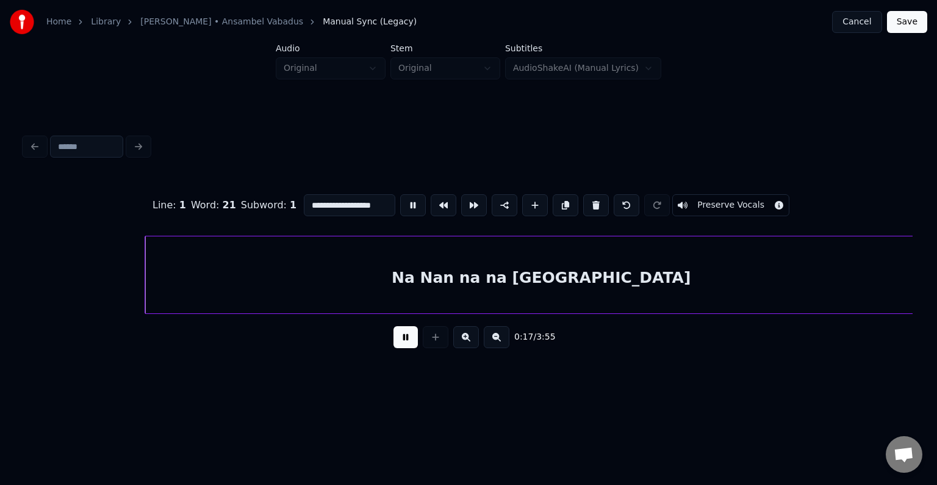
scroll to position [0, 13400]
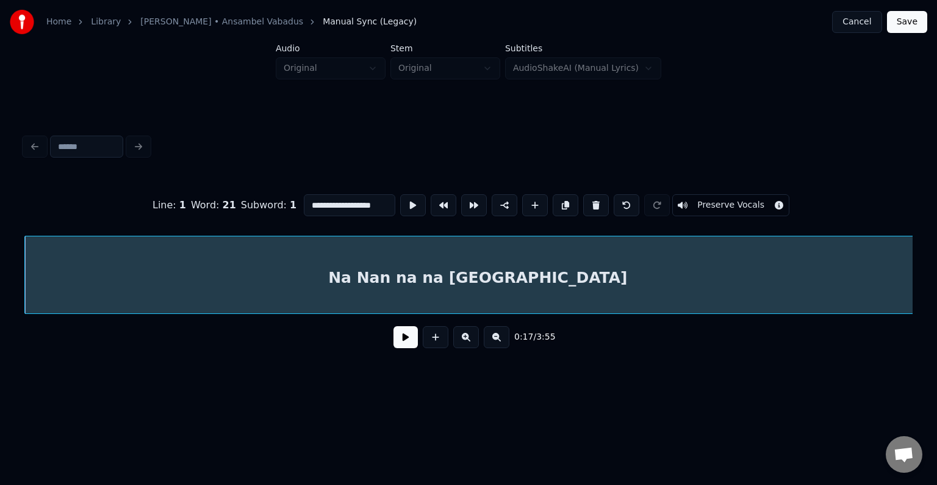
click at [926, 262] on div "**********" at bounding box center [468, 194] width 937 height 389
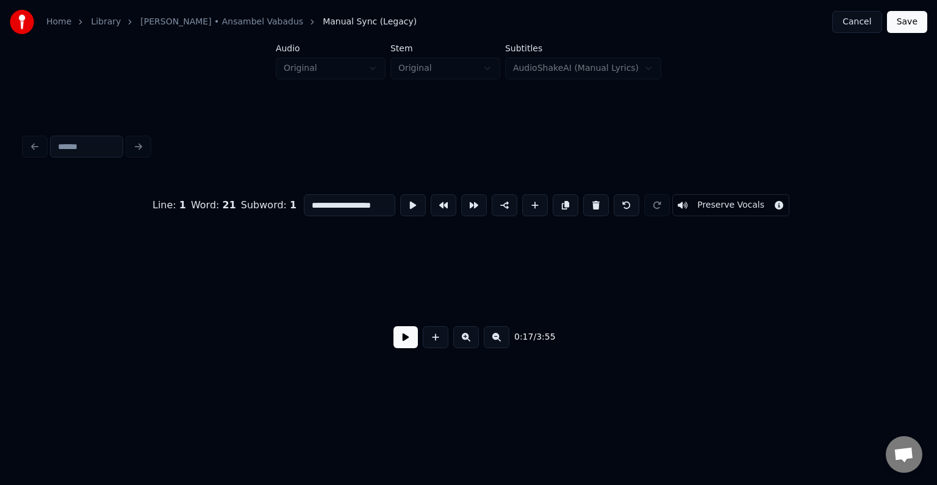
scroll to position [0, 14328]
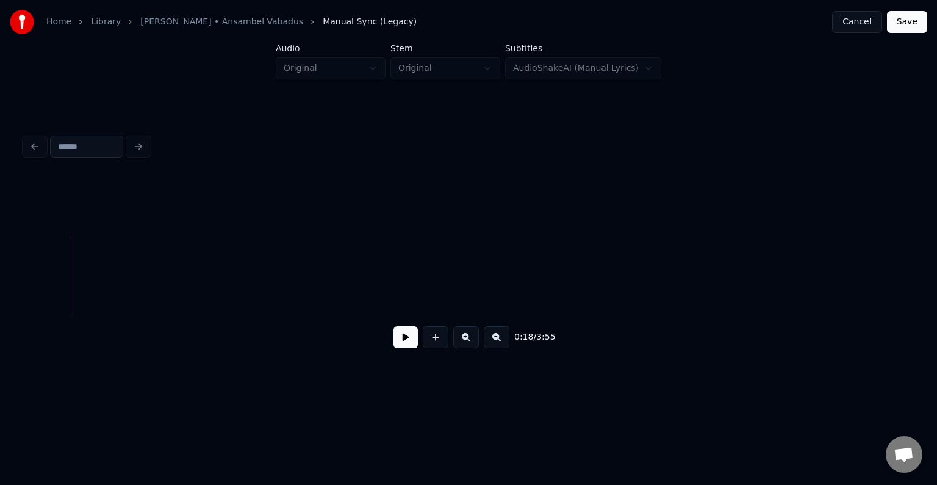
click at [383, 341] on div "0:18 / 3:55" at bounding box center [468, 336] width 869 height 27
click at [395, 339] on button at bounding box center [406, 337] width 24 height 22
click at [408, 346] on button at bounding box center [406, 337] width 24 height 22
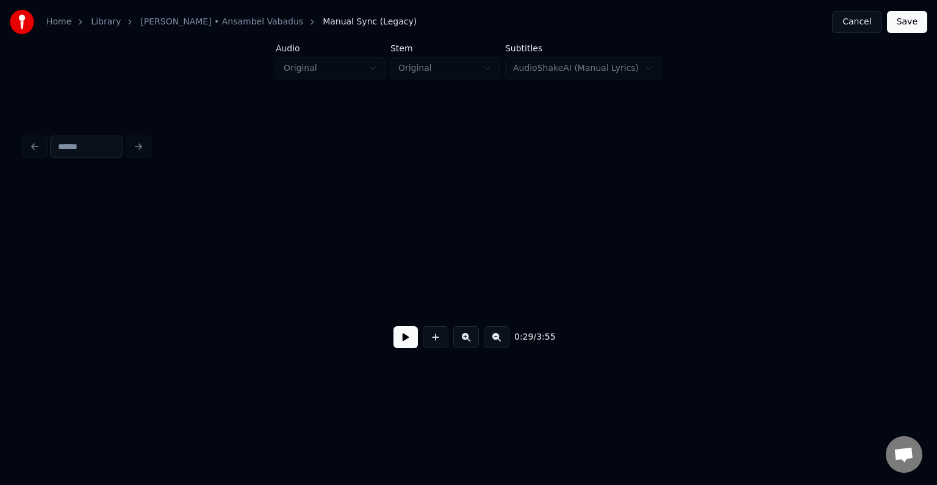
click at [394, 347] on button at bounding box center [406, 337] width 24 height 22
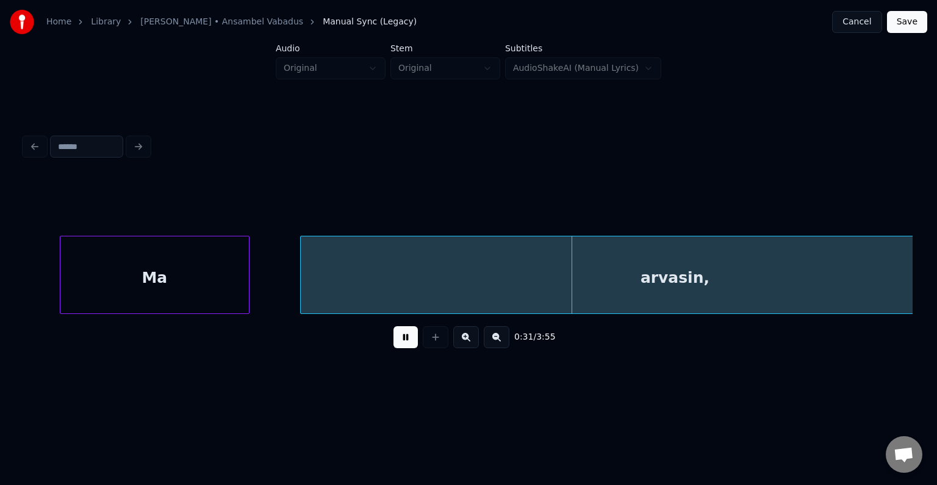
click at [394, 347] on button at bounding box center [406, 337] width 24 height 22
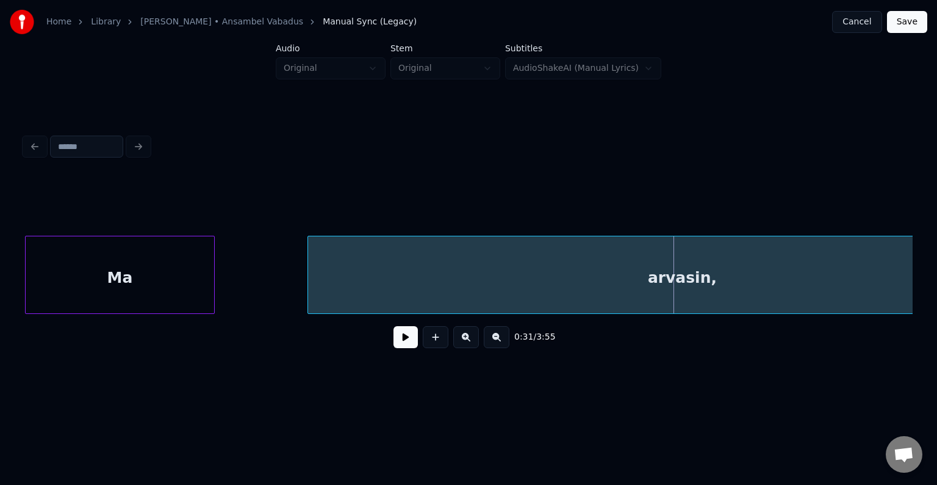
click at [85, 273] on div "Ma" at bounding box center [120, 277] width 189 height 83
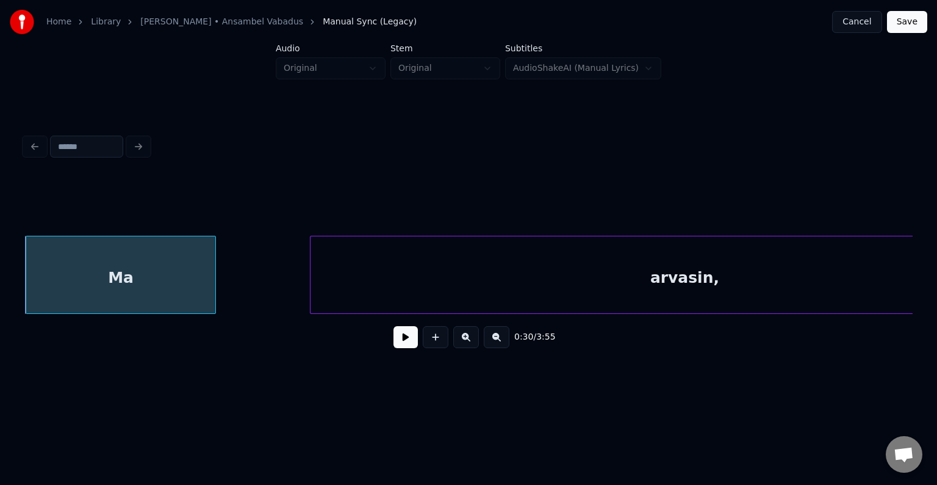
click at [394, 341] on button at bounding box center [406, 337] width 24 height 22
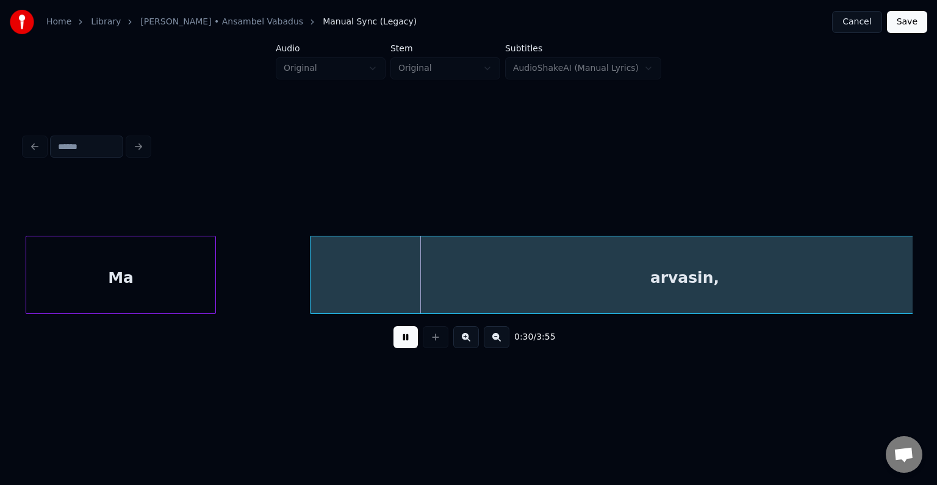
click at [394, 341] on button at bounding box center [406, 337] width 24 height 22
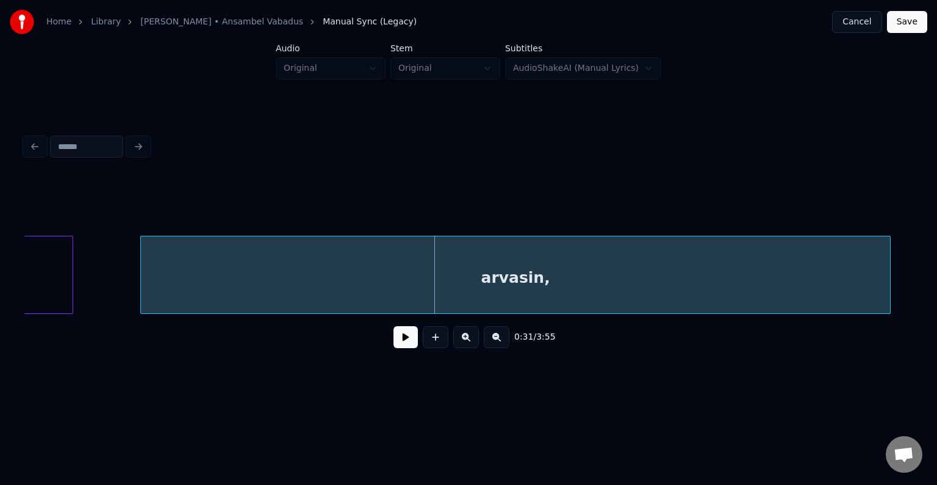
click at [446, 286] on div "arvasin," at bounding box center [515, 277] width 749 height 83
click at [406, 340] on button at bounding box center [406, 337] width 24 height 22
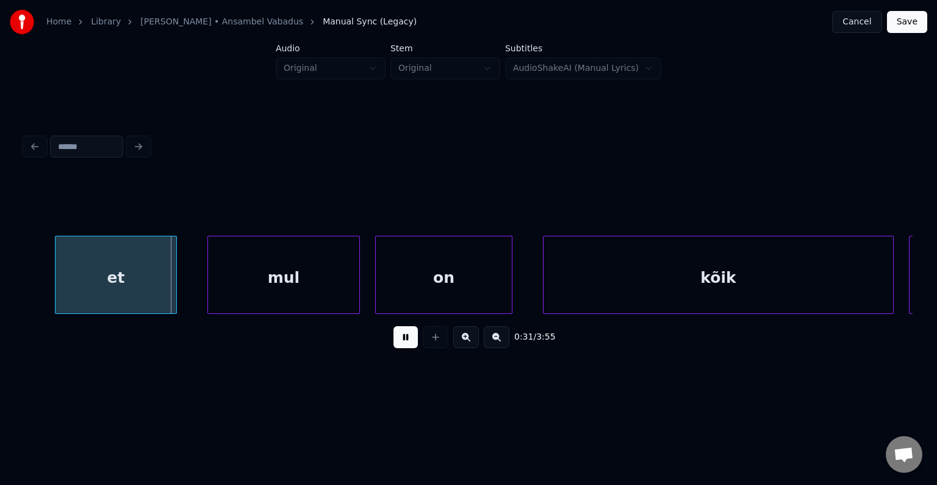
click at [406, 340] on button at bounding box center [406, 337] width 24 height 22
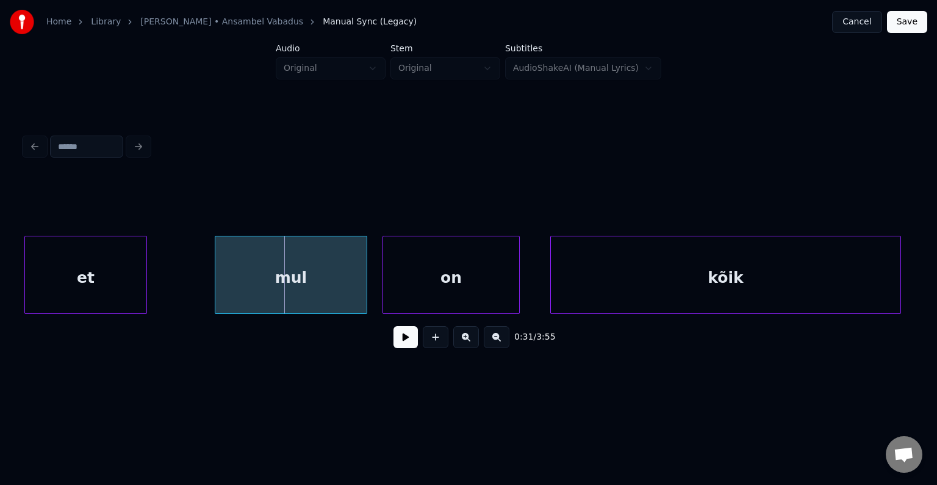
click at [82, 268] on div "et" at bounding box center [85, 277] width 121 height 83
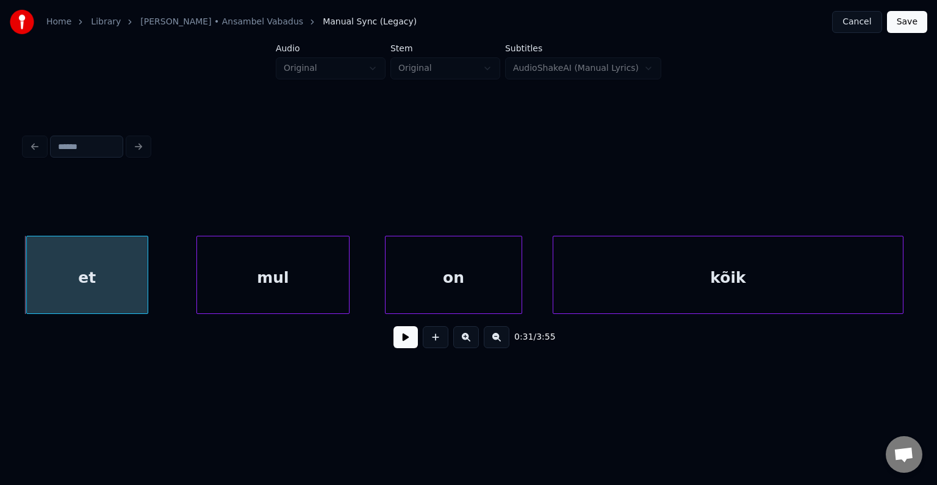
click at [239, 273] on div "mul" at bounding box center [272, 277] width 151 height 83
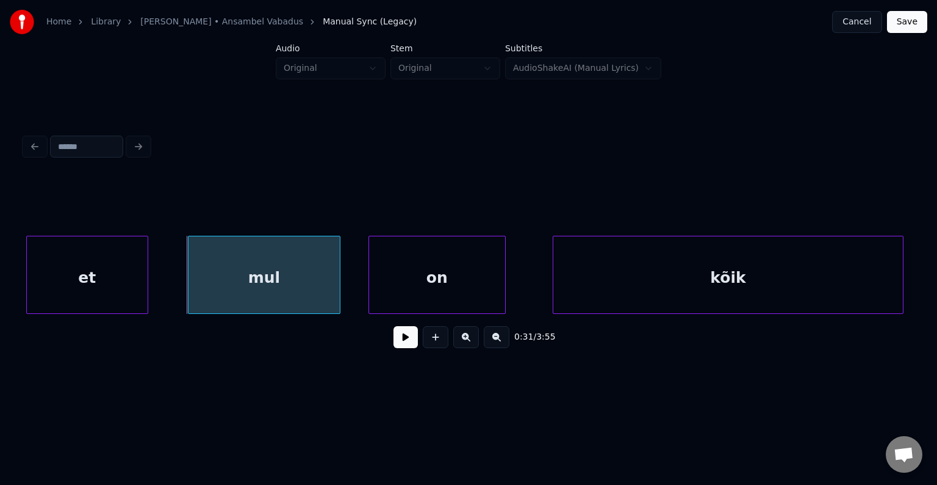
click at [416, 272] on div "on" at bounding box center [437, 277] width 136 height 83
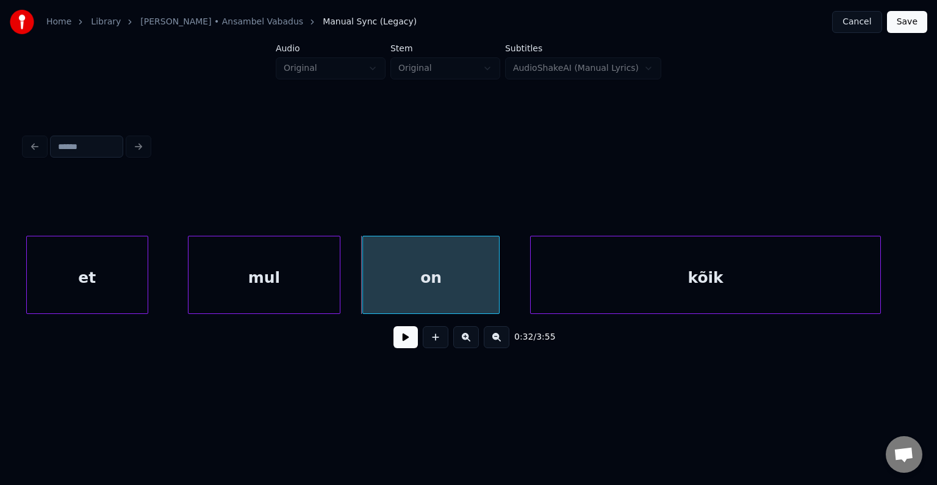
click at [703, 265] on div "kõik" at bounding box center [706, 277] width 350 height 83
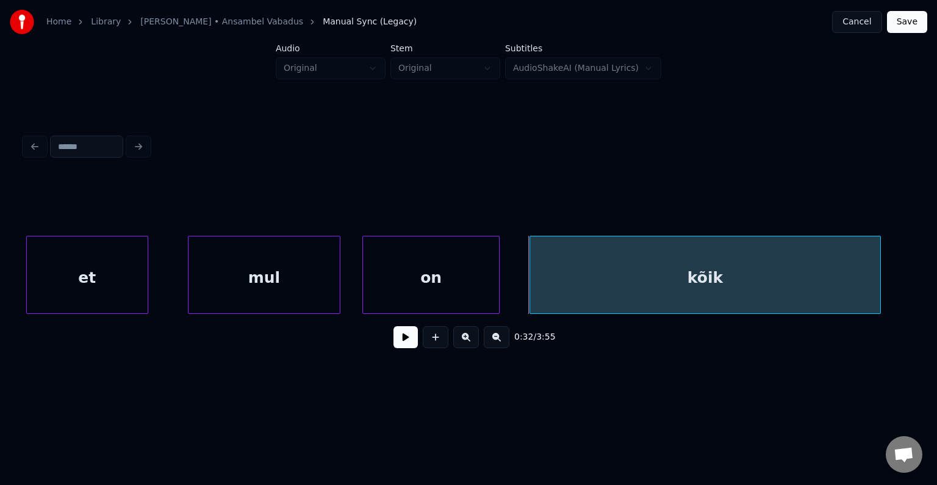
click at [405, 344] on button at bounding box center [406, 337] width 24 height 22
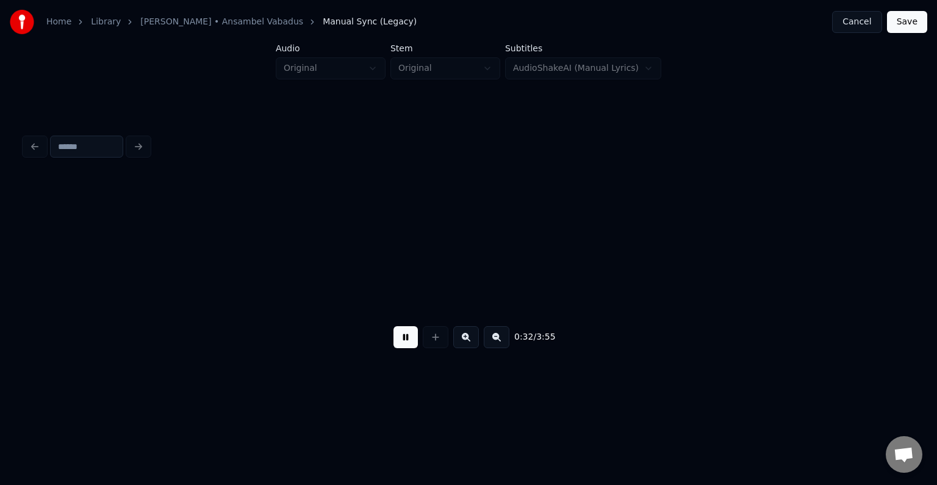
click at [405, 339] on button at bounding box center [406, 337] width 24 height 22
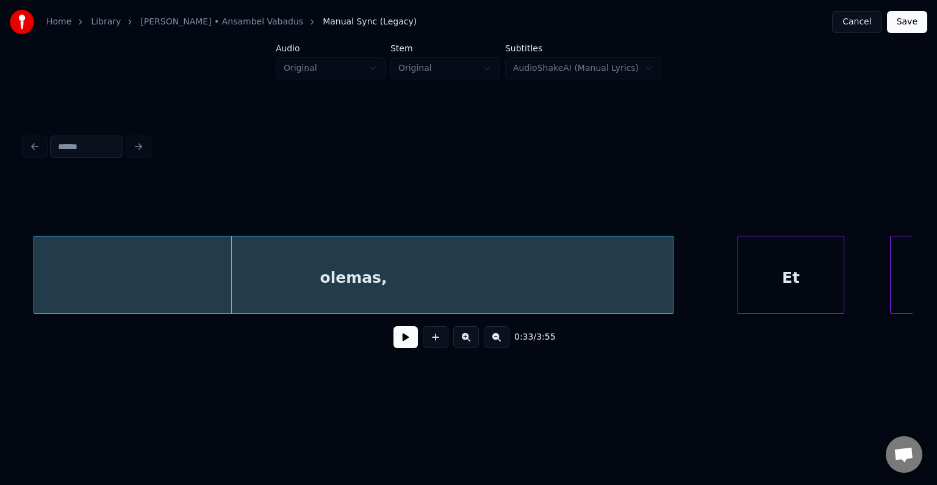
click at [304, 261] on div "olemas," at bounding box center [354, 277] width 640 height 83
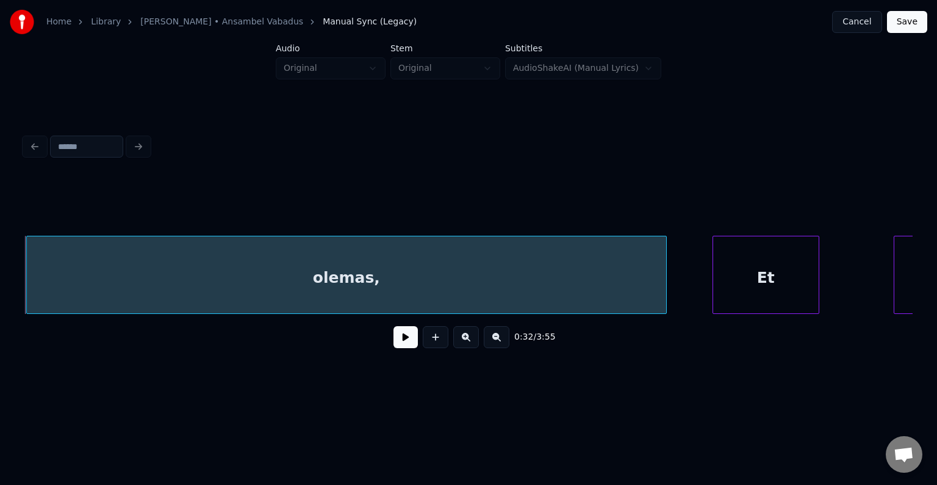
click at [782, 270] on div "Et" at bounding box center [766, 277] width 106 height 83
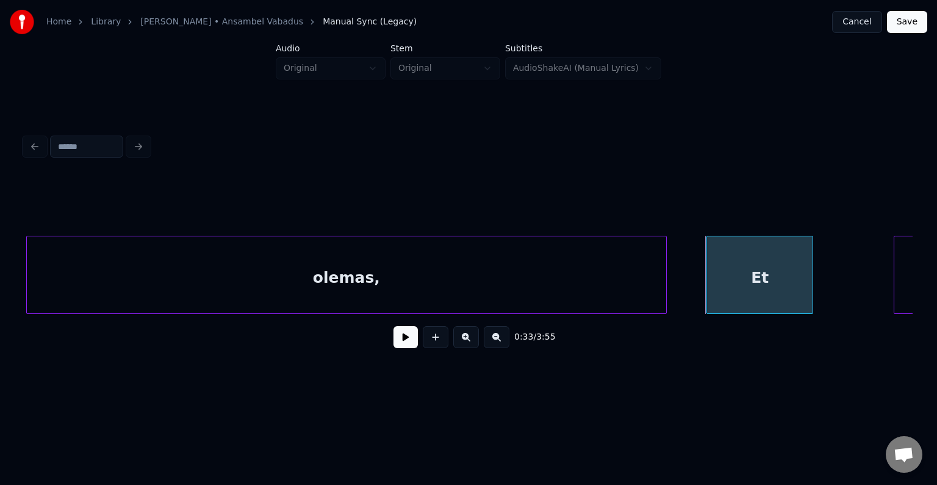
click at [402, 348] on button at bounding box center [406, 337] width 24 height 22
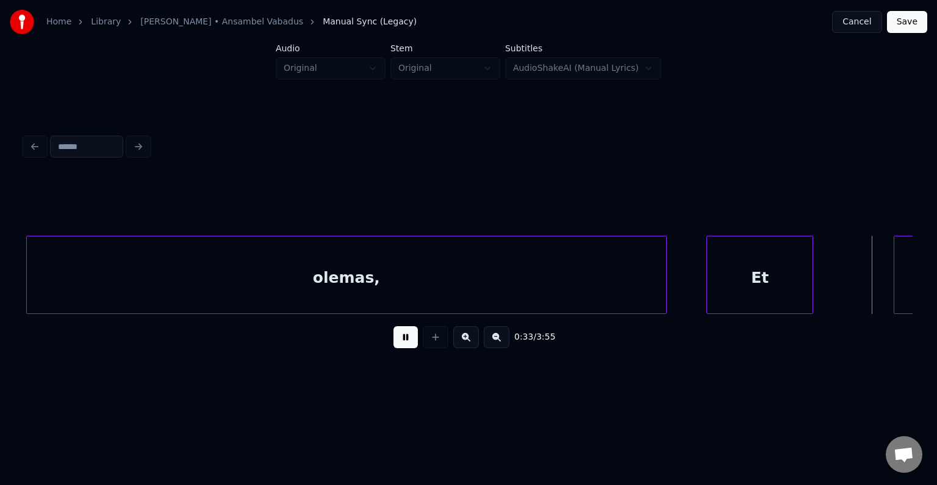
scroll to position [0, 25887]
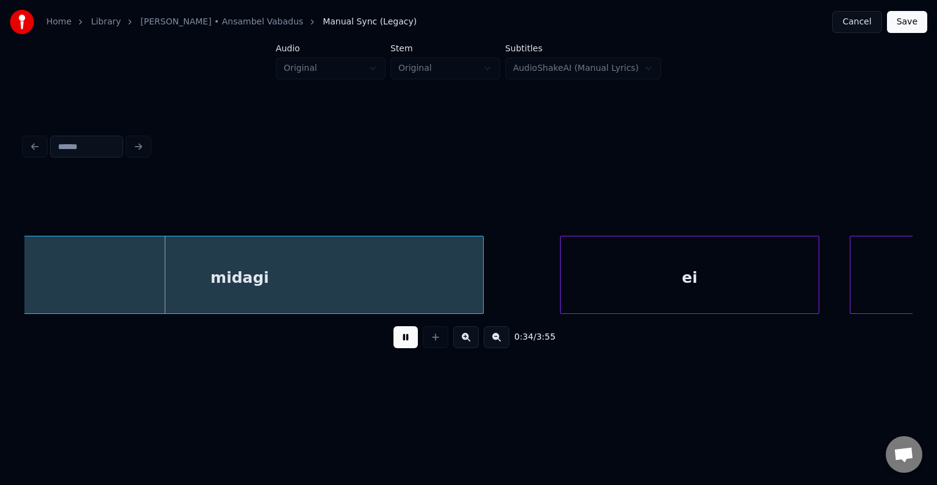
click at [402, 347] on button at bounding box center [406, 337] width 24 height 22
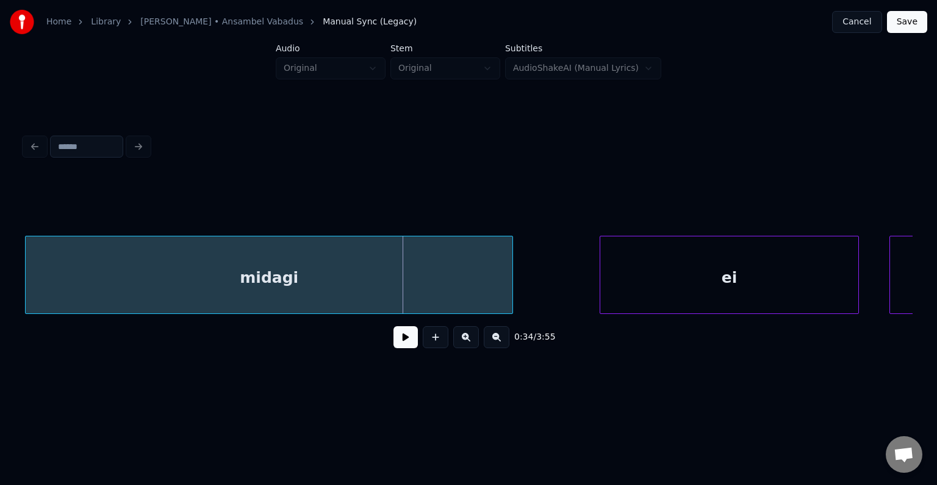
click at [283, 262] on div "midagi" at bounding box center [269, 277] width 487 height 83
click at [714, 267] on div "ei" at bounding box center [700, 277] width 258 height 83
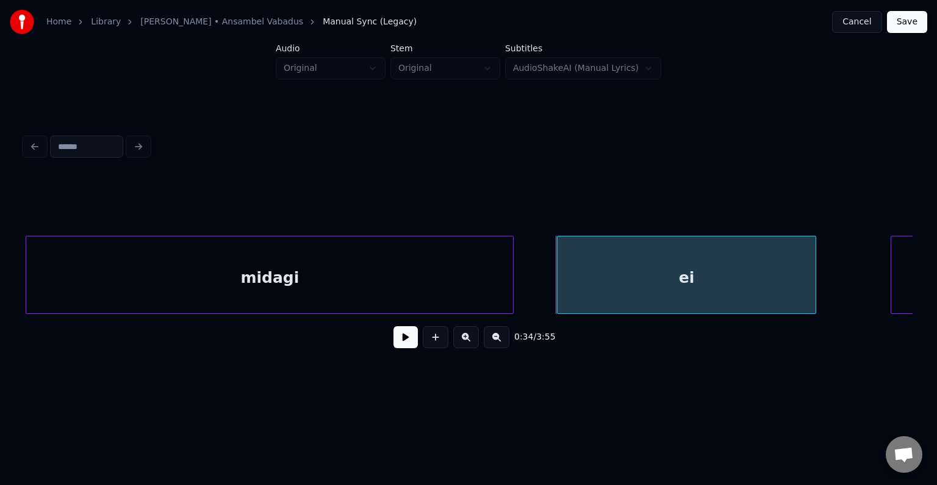
click at [407, 347] on button at bounding box center [406, 337] width 24 height 22
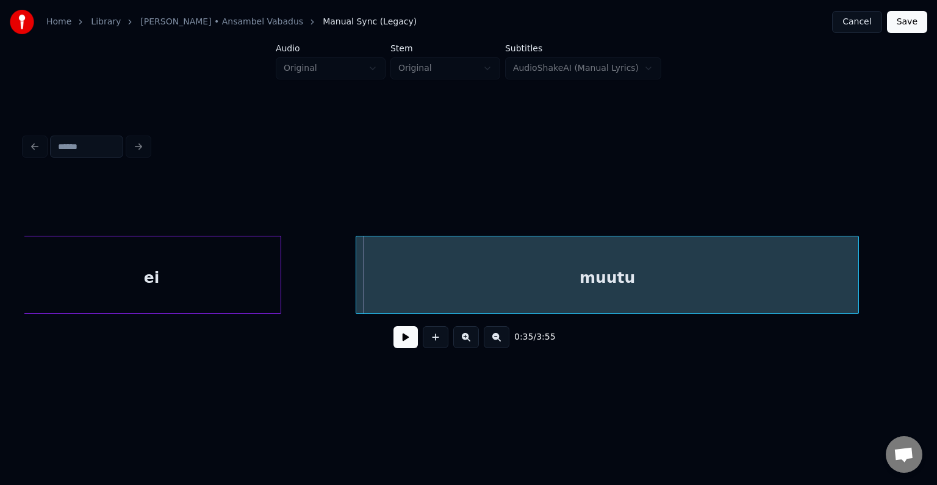
scroll to position [0, 26383]
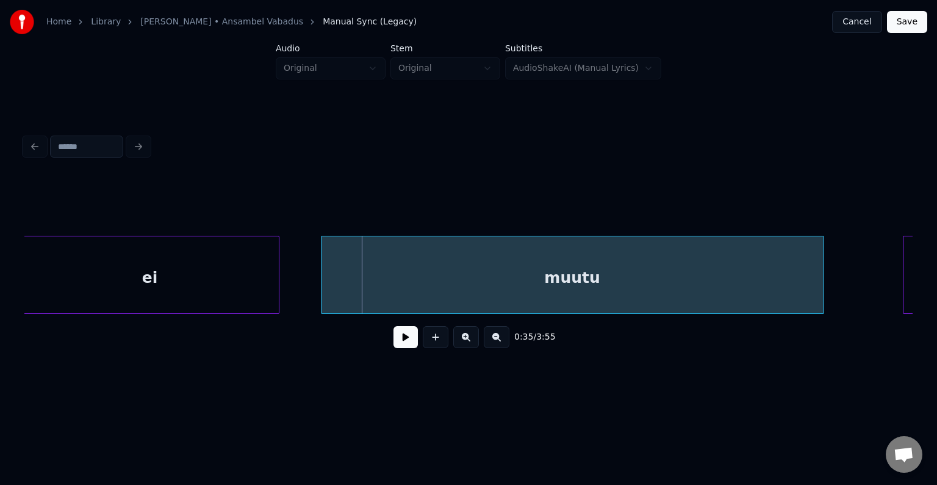
click at [680, 280] on div "muutu" at bounding box center [573, 277] width 502 height 83
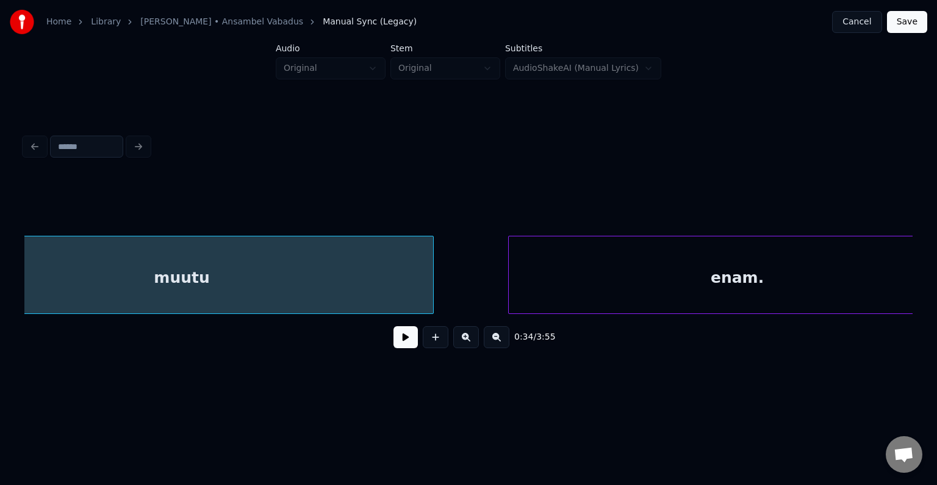
scroll to position [0, 26828]
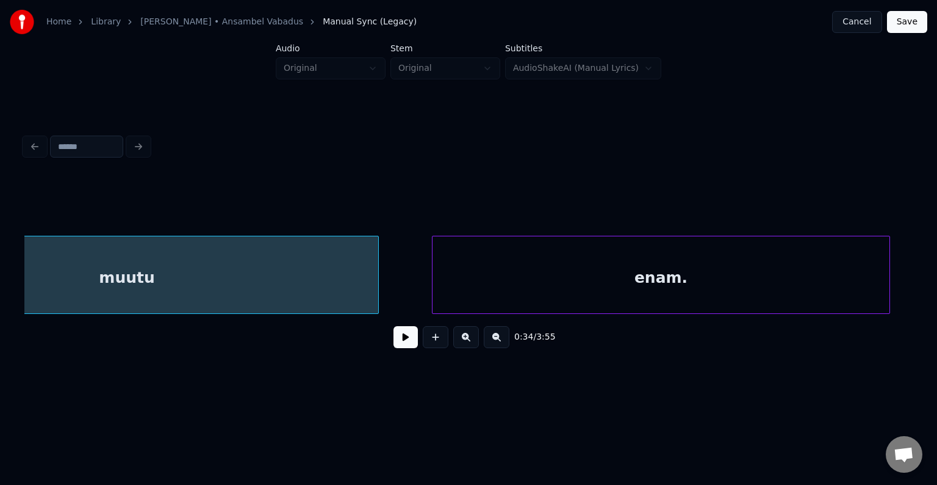
click at [791, 276] on div "enam." at bounding box center [661, 277] width 456 height 83
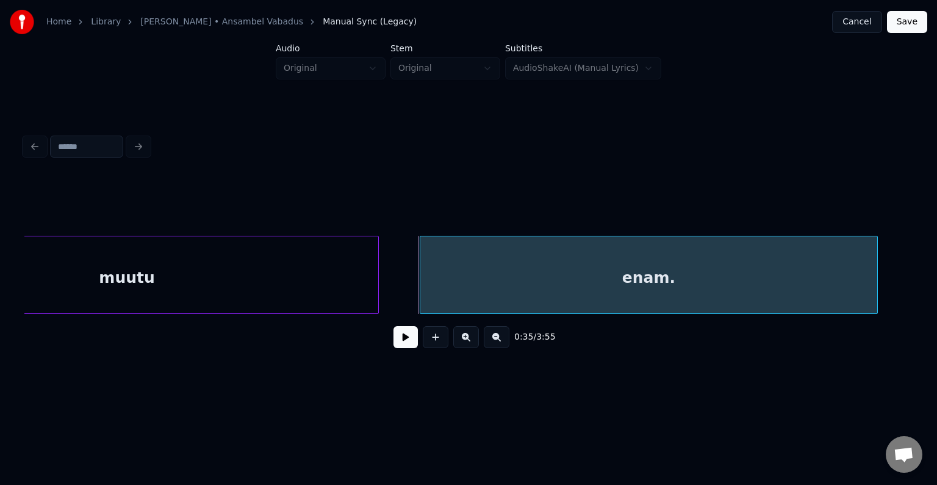
click at [413, 350] on div "0:35 / 3:55" at bounding box center [468, 336] width 869 height 27
click at [405, 347] on button at bounding box center [406, 337] width 24 height 22
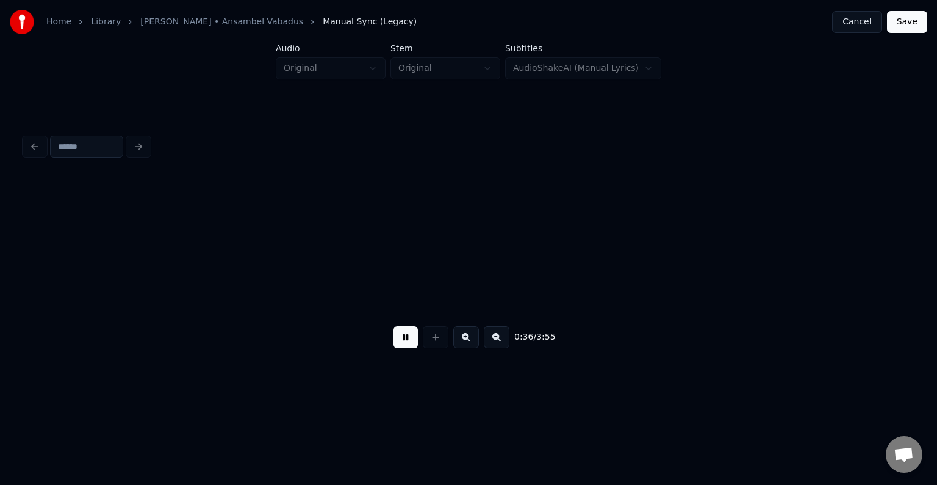
scroll to position [0, 27725]
click at [403, 344] on button at bounding box center [406, 337] width 24 height 22
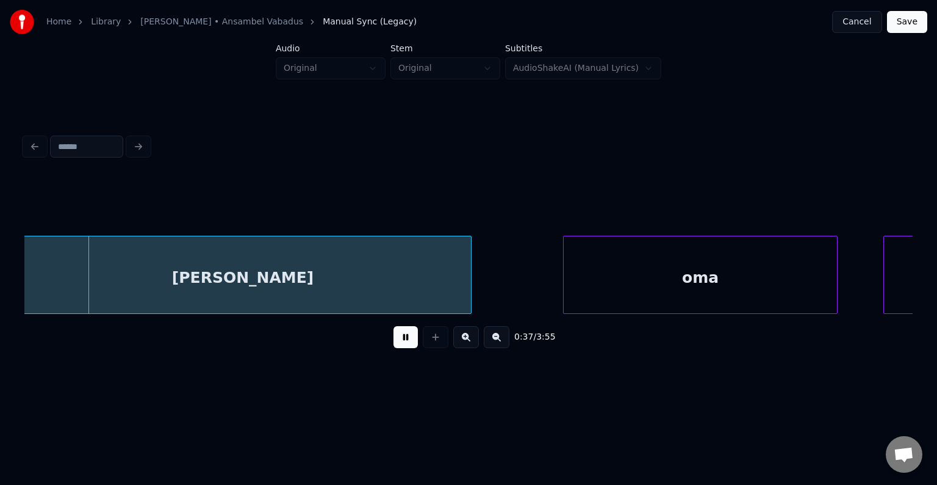
click at [403, 344] on button at bounding box center [406, 337] width 24 height 22
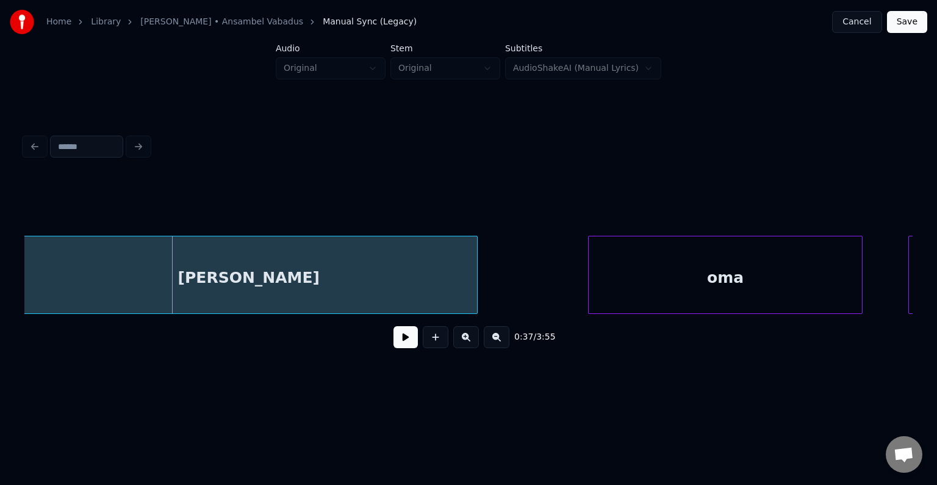
click at [290, 290] on div "[PERSON_NAME]" at bounding box center [249, 277] width 456 height 83
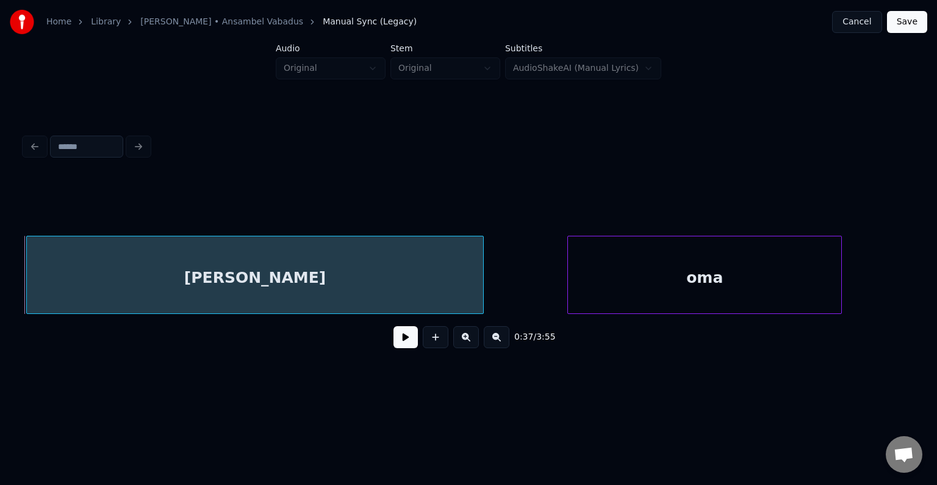
click at [691, 270] on div "oma" at bounding box center [704, 277] width 273 height 83
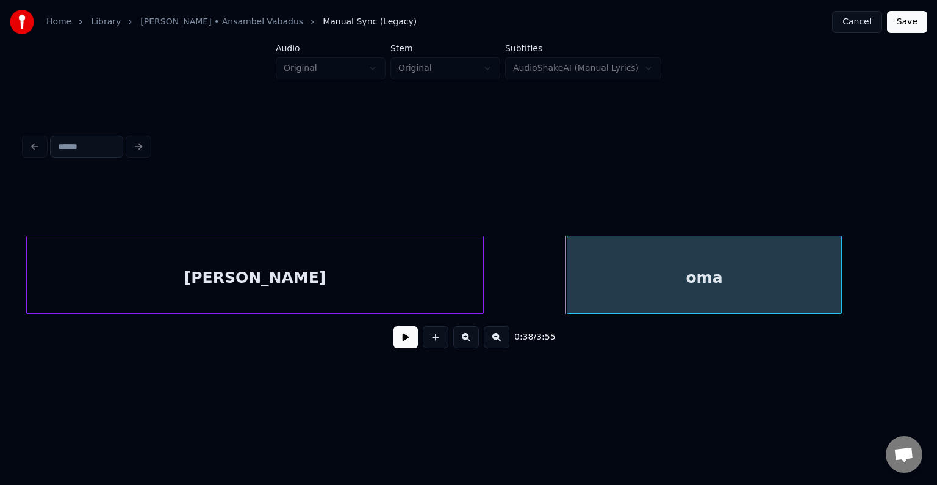
click at [398, 342] on button at bounding box center [406, 337] width 24 height 22
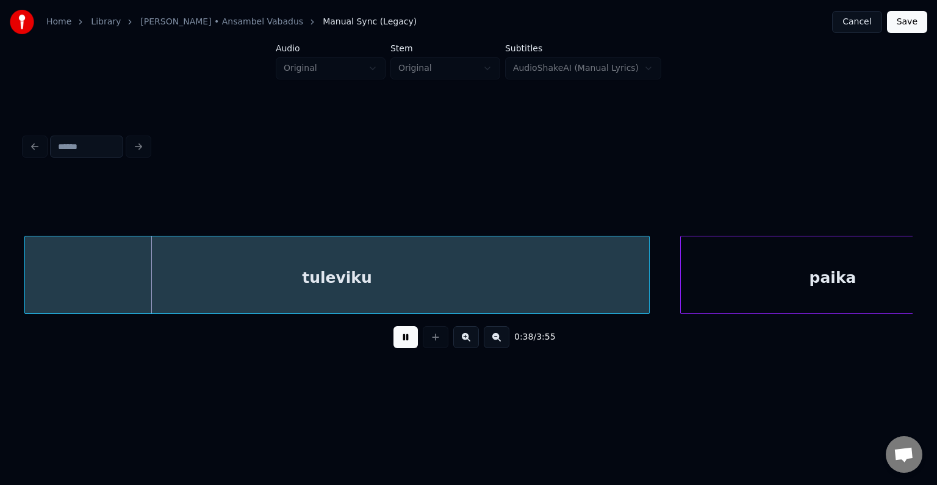
click at [403, 339] on button at bounding box center [406, 337] width 24 height 22
click at [351, 288] on div "tuleviku" at bounding box center [340, 277] width 624 height 83
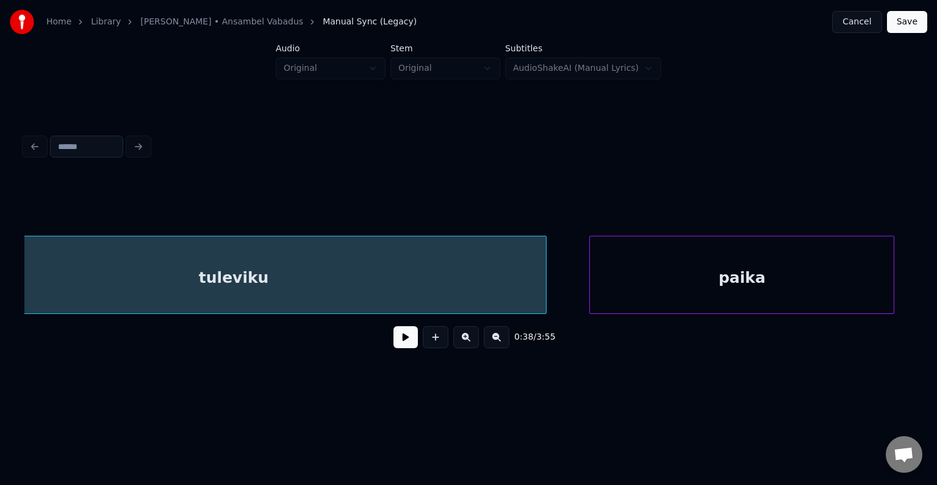
click at [799, 274] on div "paika" at bounding box center [742, 277] width 304 height 83
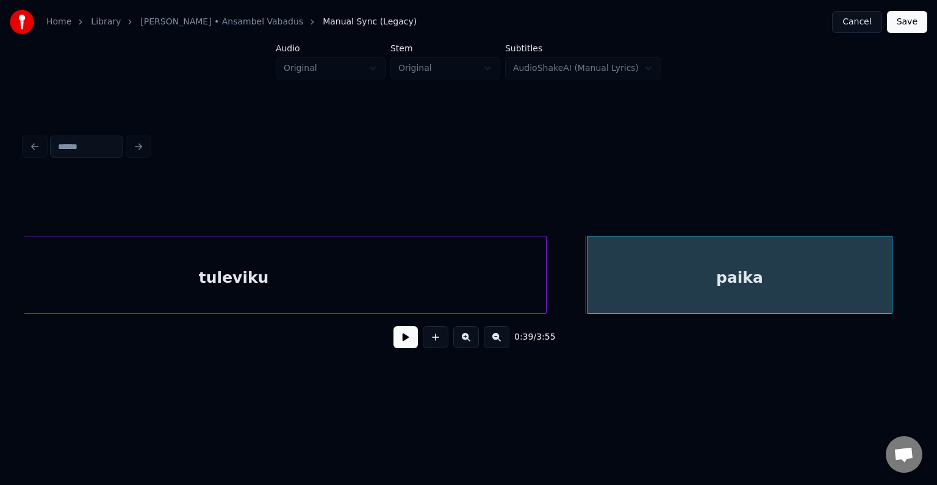
click at [400, 346] on button at bounding box center [406, 337] width 24 height 22
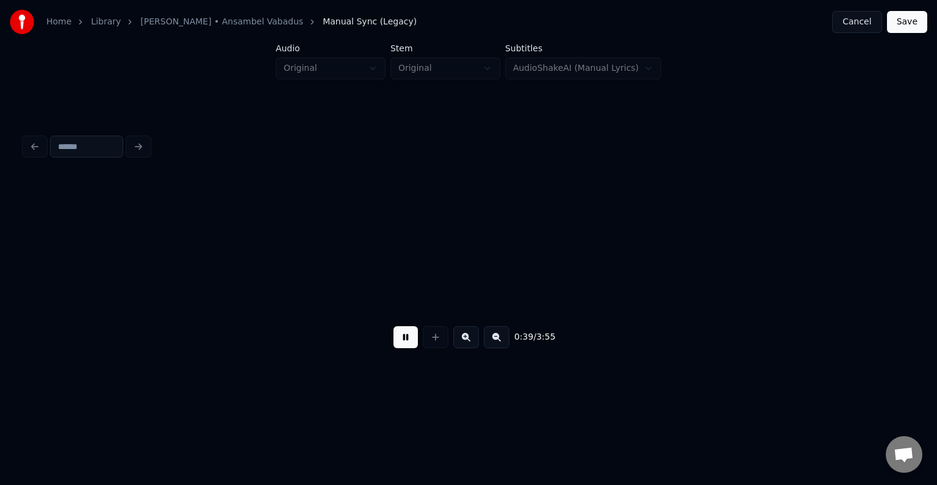
scroll to position [0, 30439]
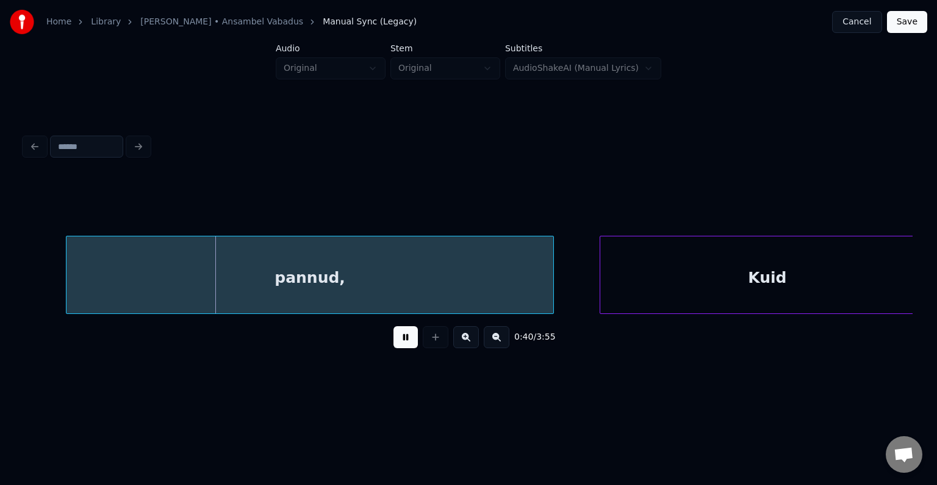
click at [406, 339] on button at bounding box center [406, 337] width 24 height 22
click at [358, 294] on div "pannud," at bounding box center [294, 277] width 487 height 83
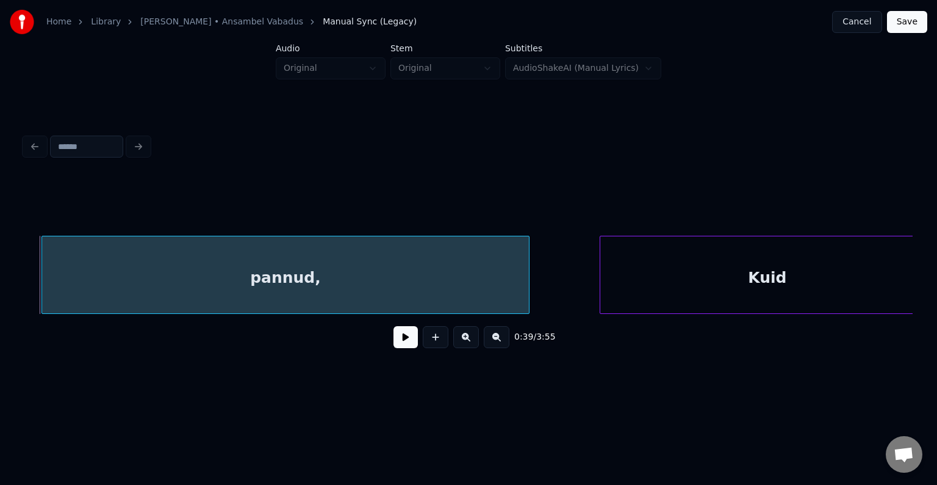
scroll to position [0, 30459]
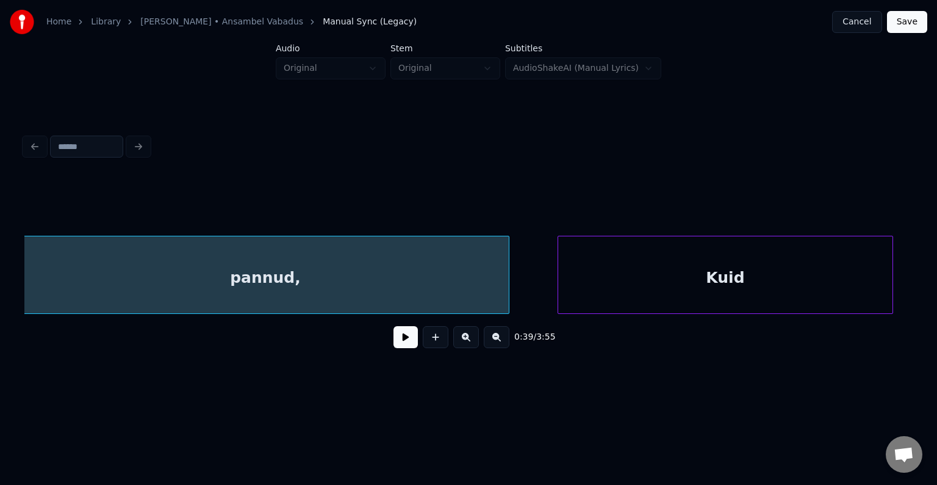
click at [741, 270] on div "Kuid" at bounding box center [725, 277] width 334 height 83
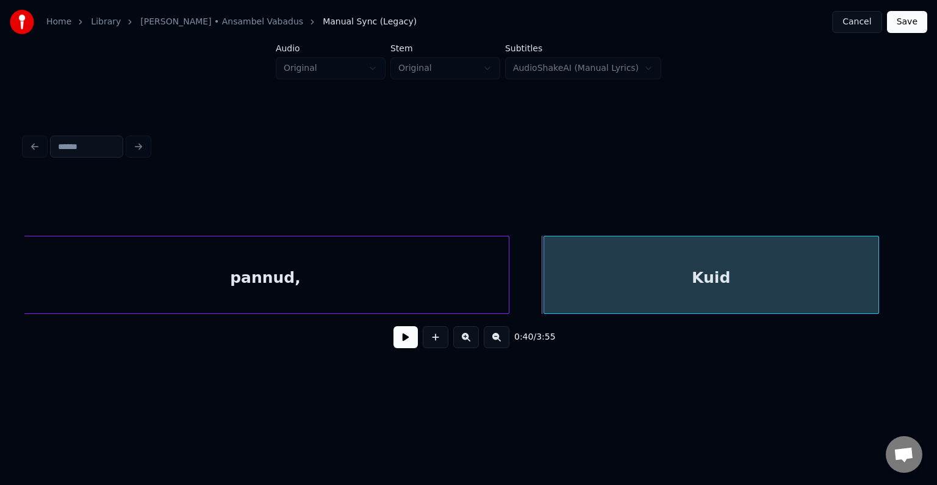
click at [409, 342] on button at bounding box center [406, 337] width 24 height 22
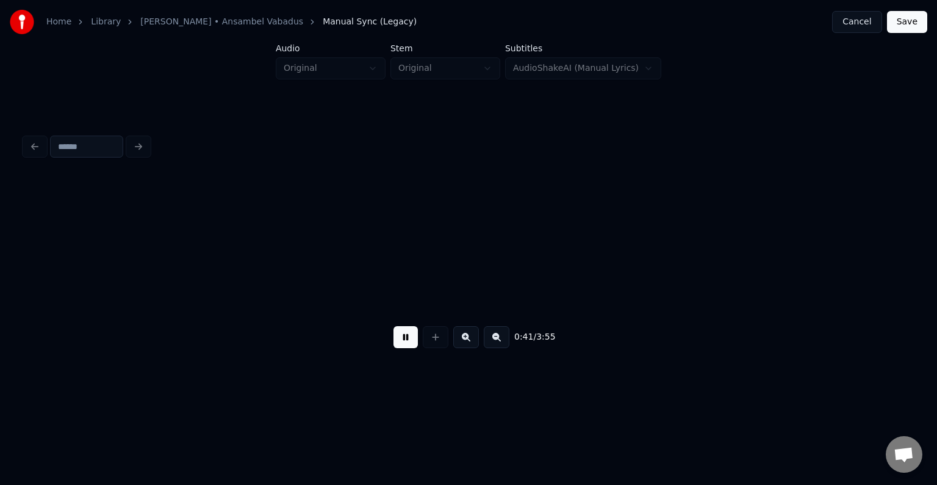
click at [409, 340] on button at bounding box center [406, 337] width 24 height 22
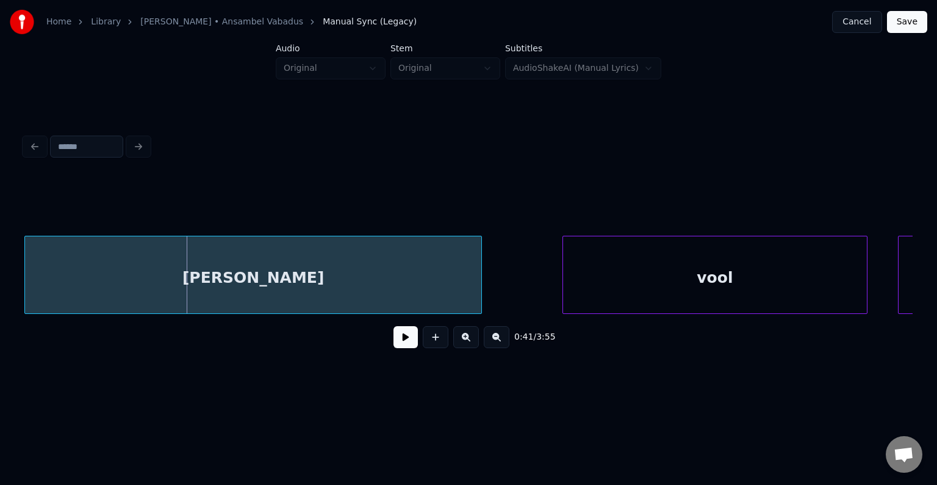
click at [351, 288] on div "[PERSON_NAME]" at bounding box center [253, 277] width 456 height 83
click at [761, 279] on div "vool" at bounding box center [691, 277] width 304 height 83
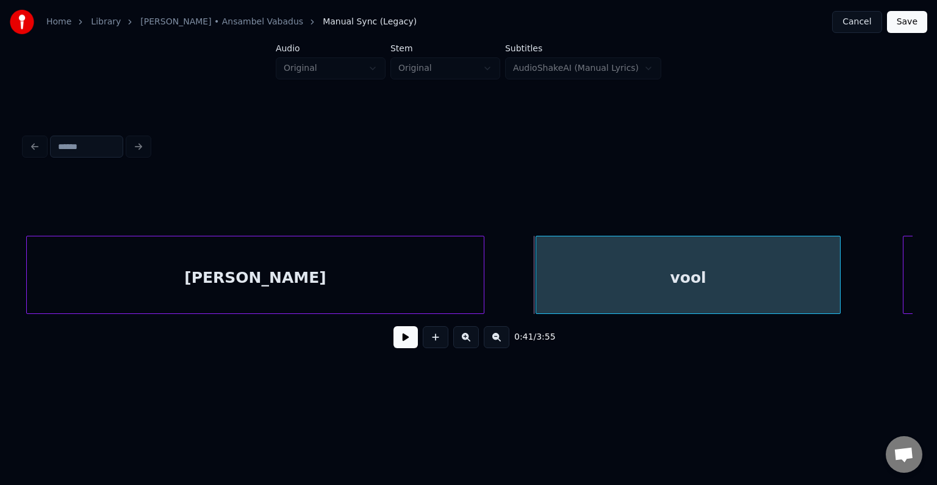
click at [394, 347] on button at bounding box center [406, 337] width 24 height 22
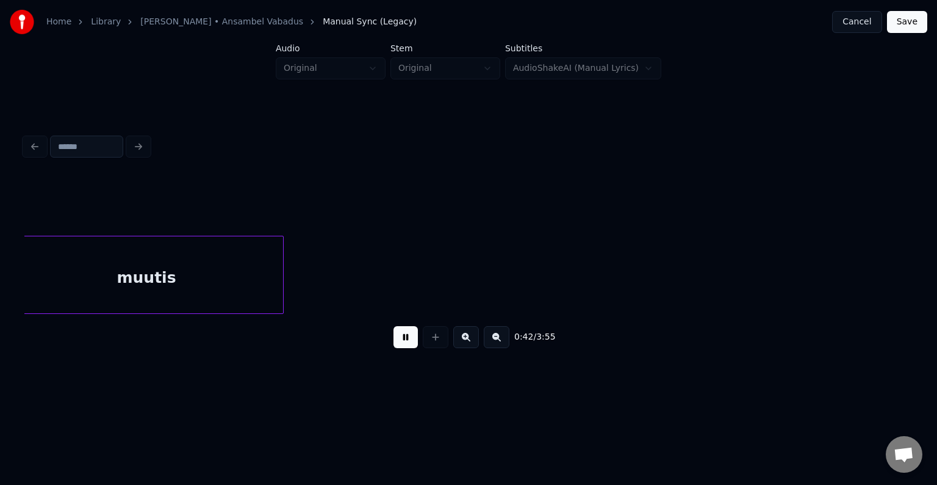
click at [395, 346] on button at bounding box center [406, 337] width 24 height 22
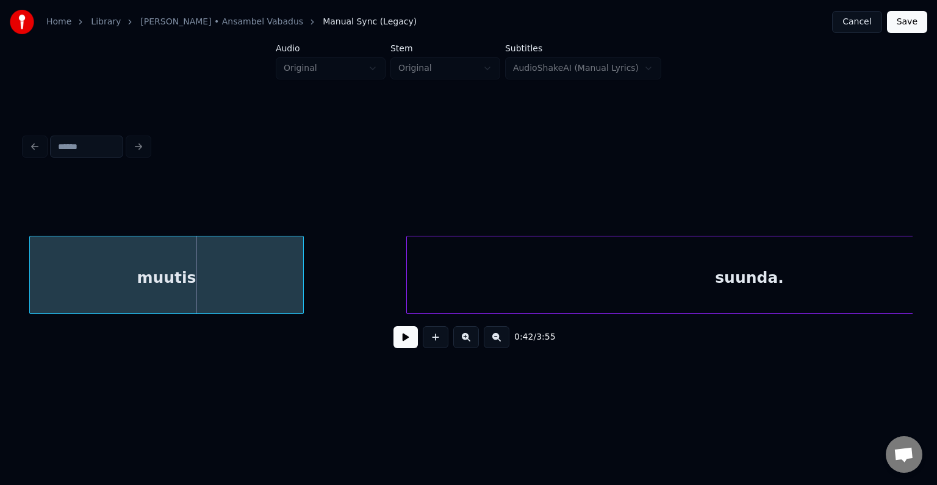
click at [209, 287] on div "muutis" at bounding box center [166, 277] width 273 height 83
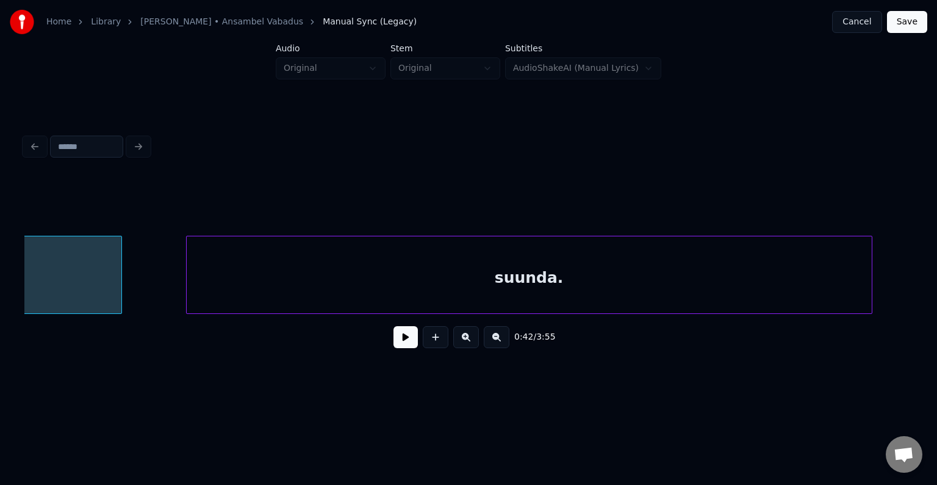
click at [492, 276] on div "suunda." at bounding box center [529, 277] width 685 height 83
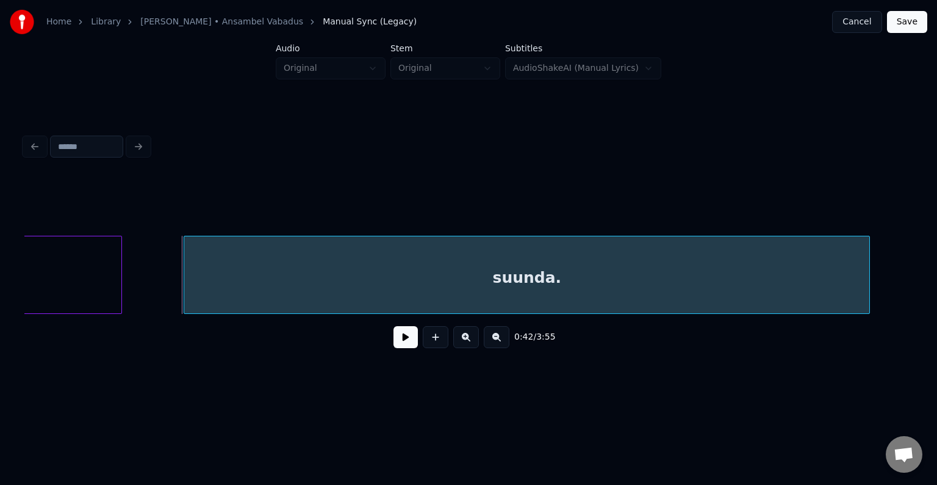
click at [402, 342] on button at bounding box center [406, 337] width 24 height 22
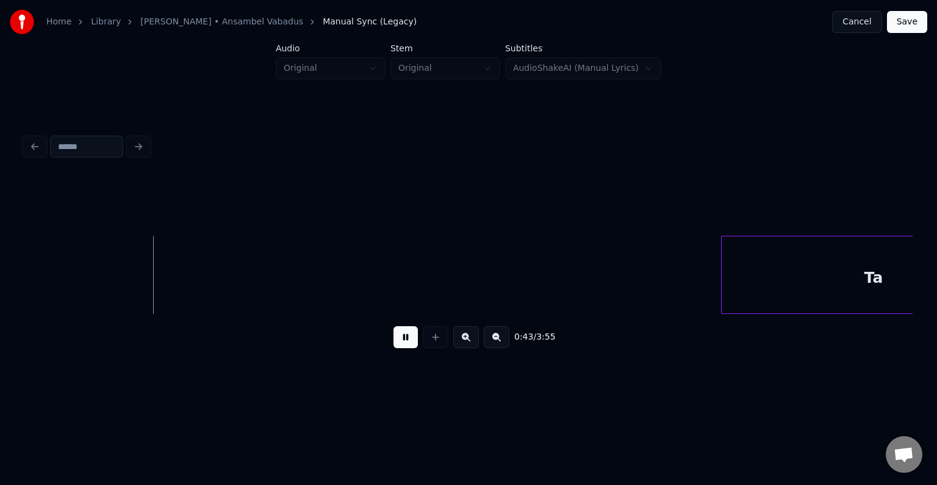
drag, startPoint x: 401, startPoint y: 342, endPoint x: 405, endPoint y: 331, distance: 11.8
click at [403, 342] on button at bounding box center [406, 337] width 24 height 22
click at [394, 347] on button at bounding box center [406, 337] width 24 height 22
click at [400, 345] on button at bounding box center [406, 337] width 24 height 22
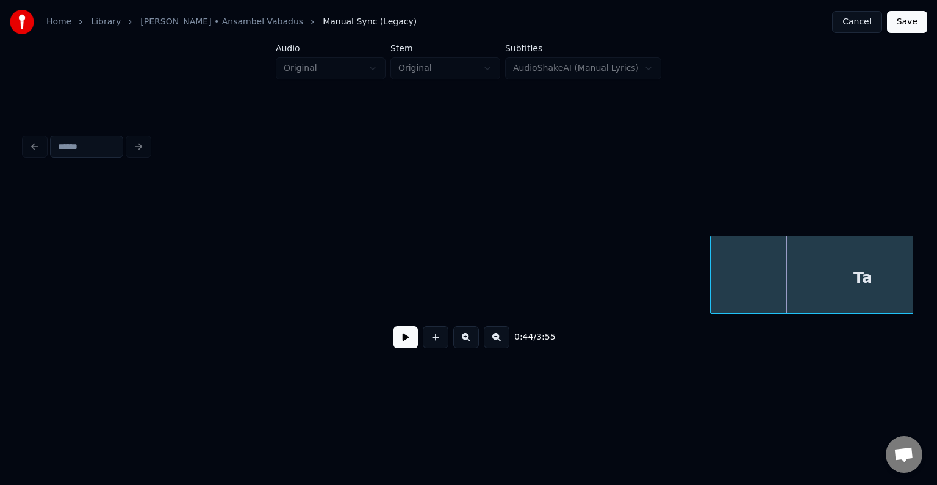
scroll to position [0, 33342]
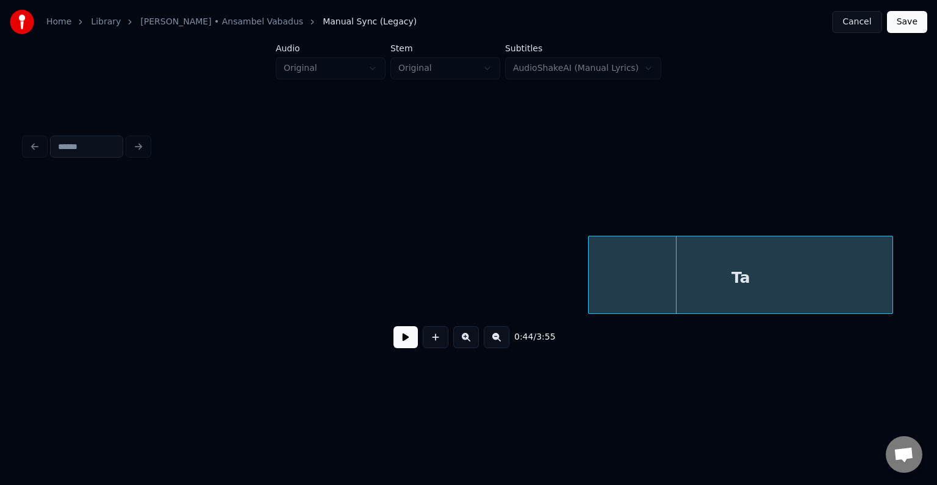
click at [765, 283] on div "Ta" at bounding box center [741, 277] width 304 height 83
click at [394, 346] on button at bounding box center [406, 337] width 24 height 22
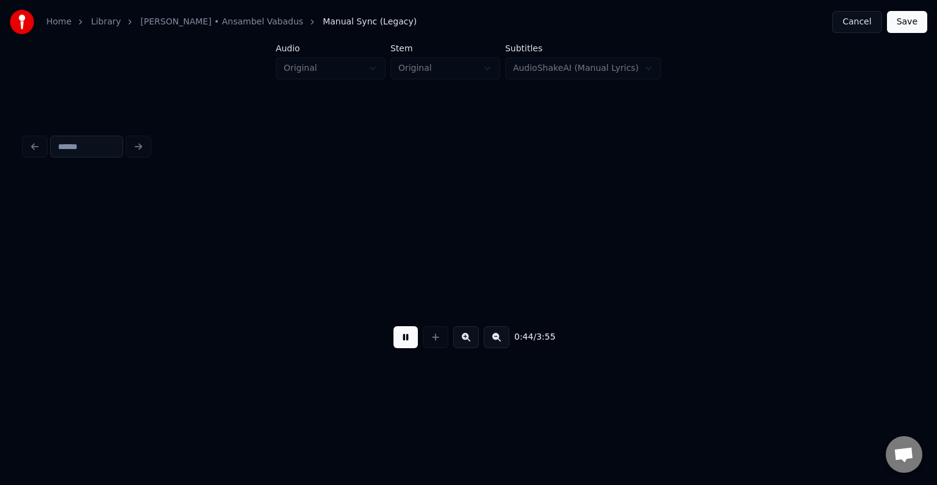
scroll to position [0, 34238]
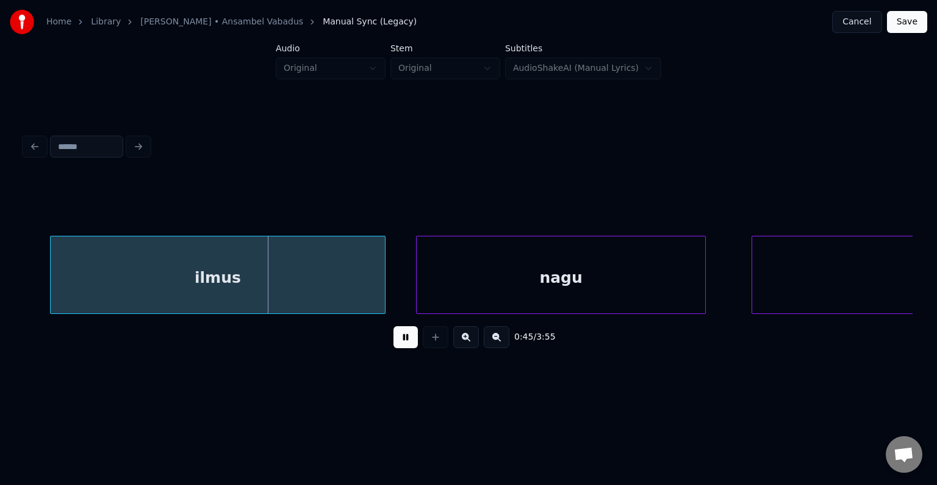
click at [394, 342] on button at bounding box center [406, 337] width 24 height 22
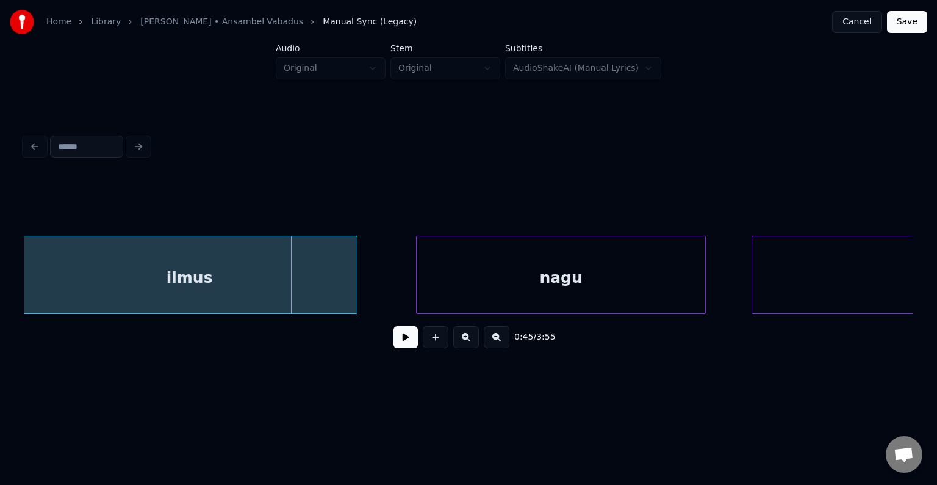
scroll to position [0, 34228]
click at [283, 295] on div "ilmus" at bounding box center [198, 277] width 334 height 83
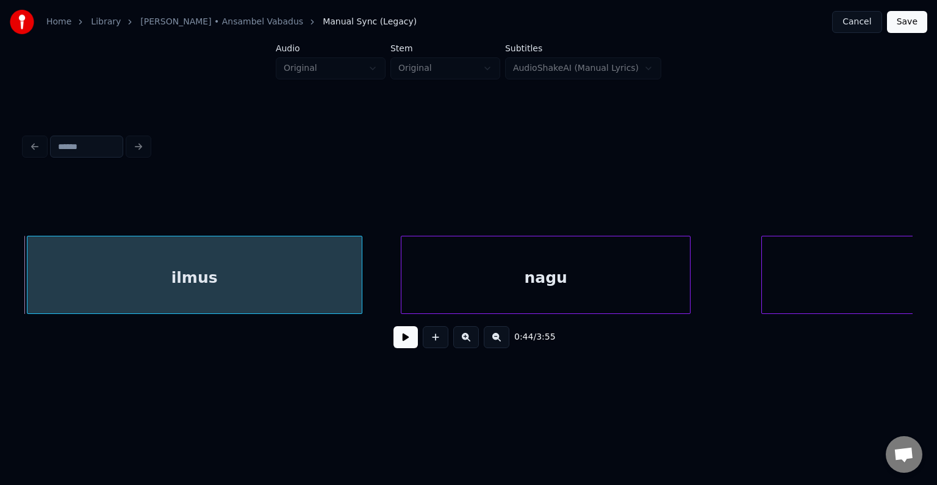
click at [535, 289] on div "nagu" at bounding box center [546, 277] width 289 height 83
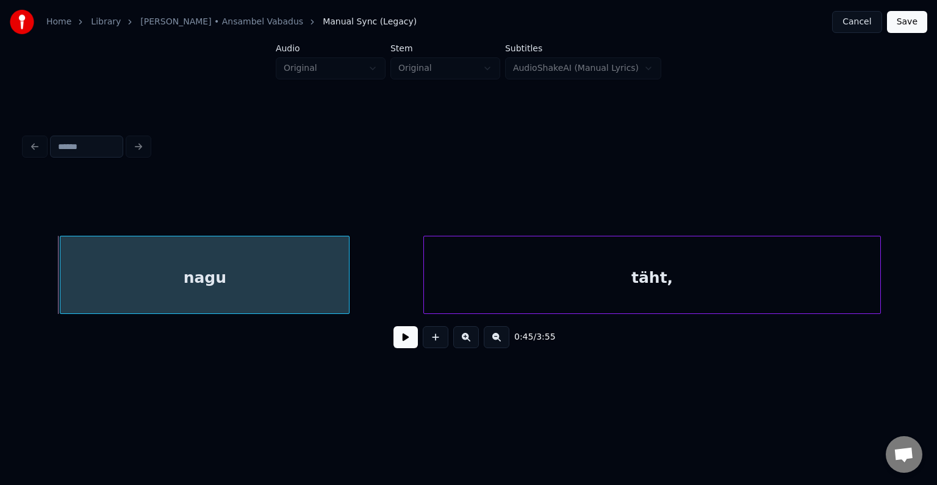
scroll to position [0, 34595]
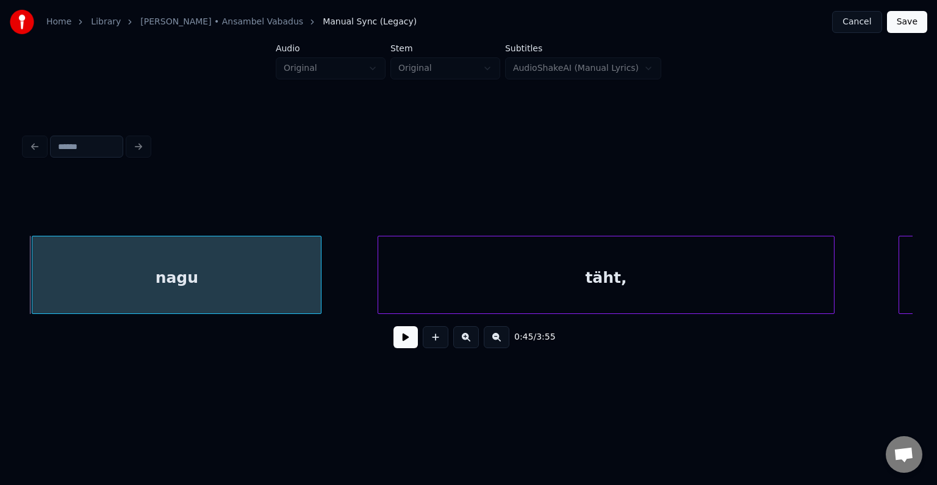
click at [677, 281] on div "täht," at bounding box center [606, 277] width 456 height 83
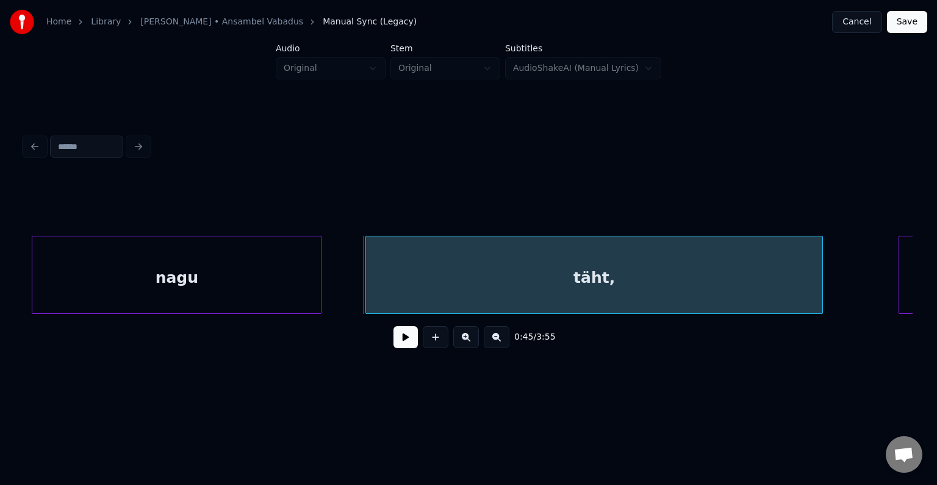
click at [398, 344] on button at bounding box center [406, 337] width 24 height 22
click at [411, 336] on button at bounding box center [406, 337] width 24 height 22
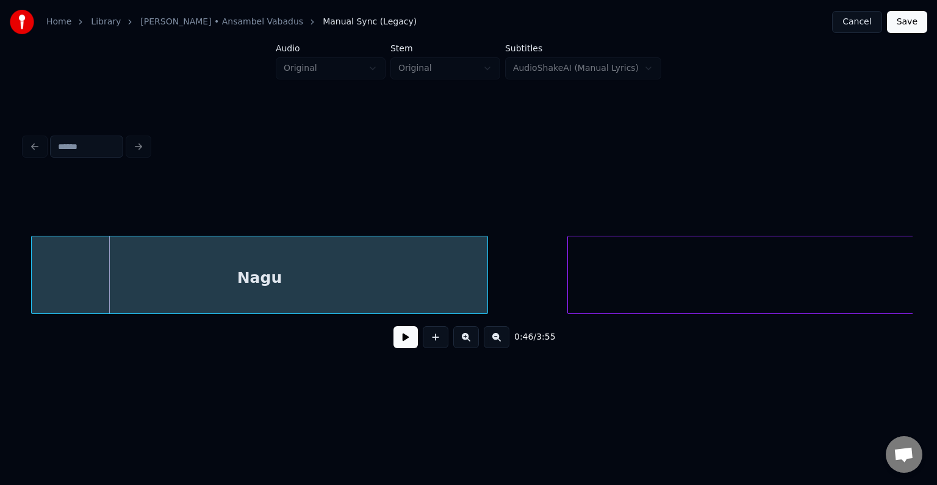
click at [236, 281] on div "Nagu" at bounding box center [260, 277] width 456 height 83
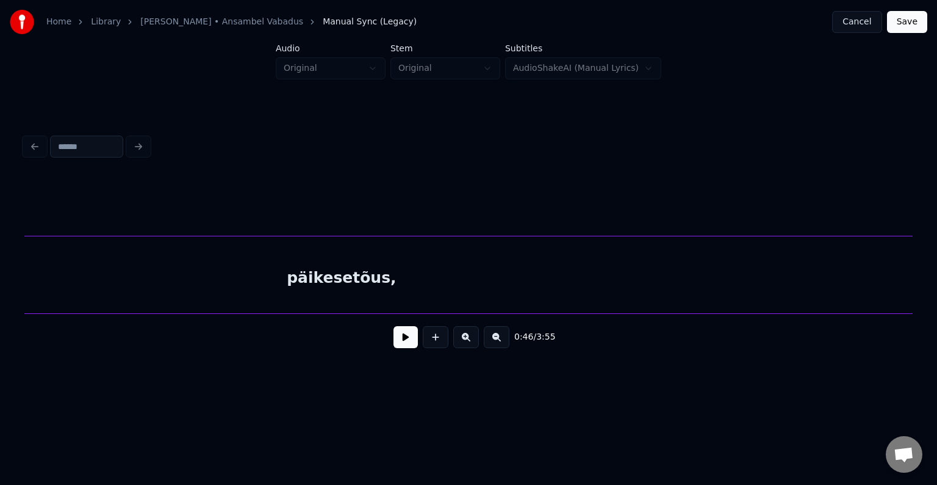
click at [644, 278] on div "päikesetõus," at bounding box center [341, 277] width 1143 height 83
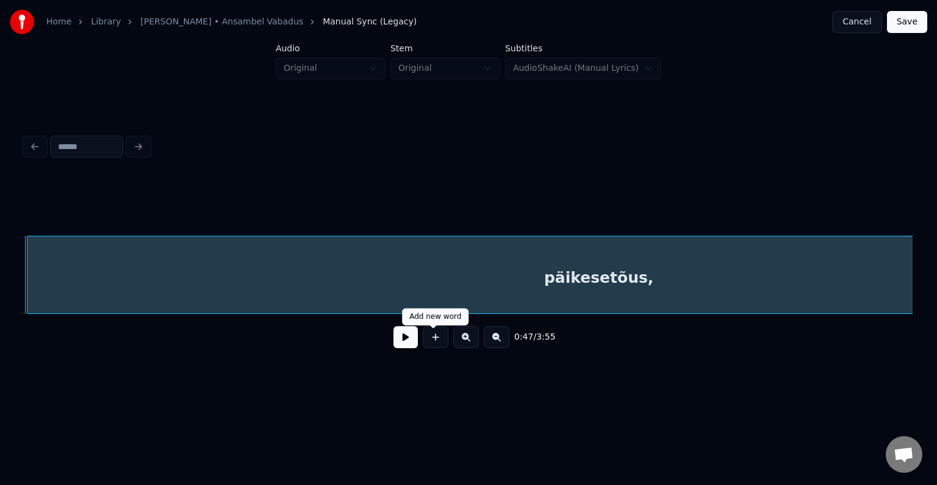
click at [399, 340] on button at bounding box center [406, 337] width 24 height 22
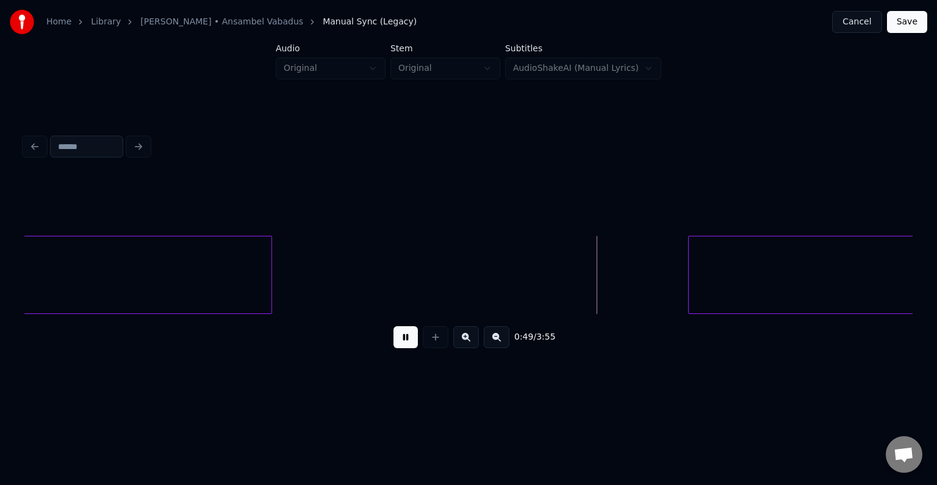
click at [407, 338] on button at bounding box center [406, 337] width 24 height 22
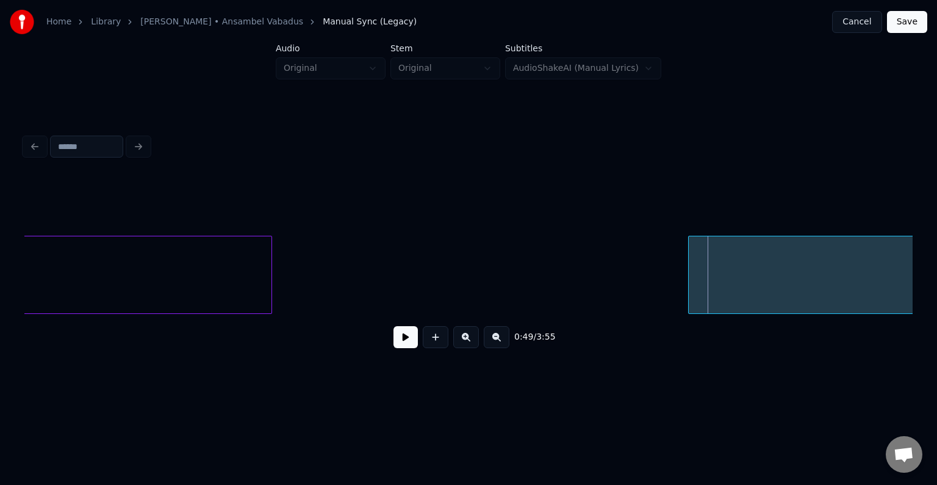
scroll to position [0, 37431]
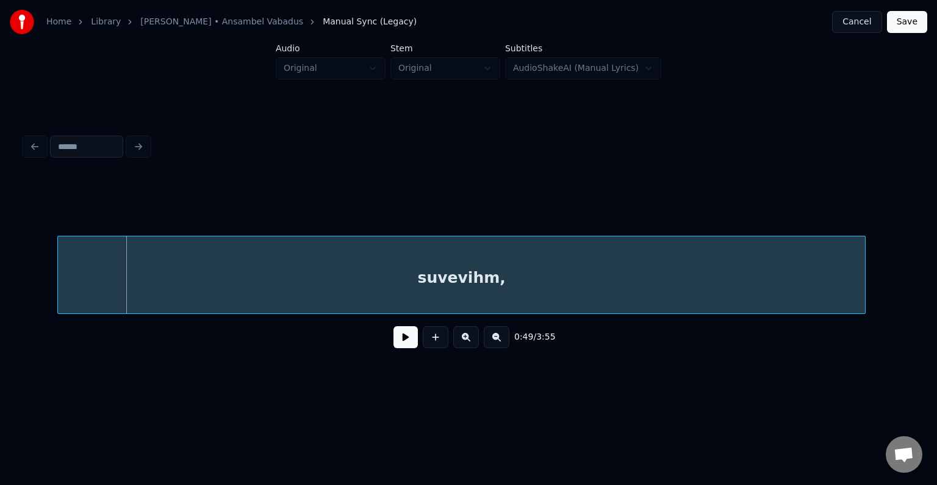
click at [740, 272] on div "suvevihm," at bounding box center [461, 277] width 807 height 83
click at [735, 271] on div "suvevihm," at bounding box center [457, 277] width 807 height 83
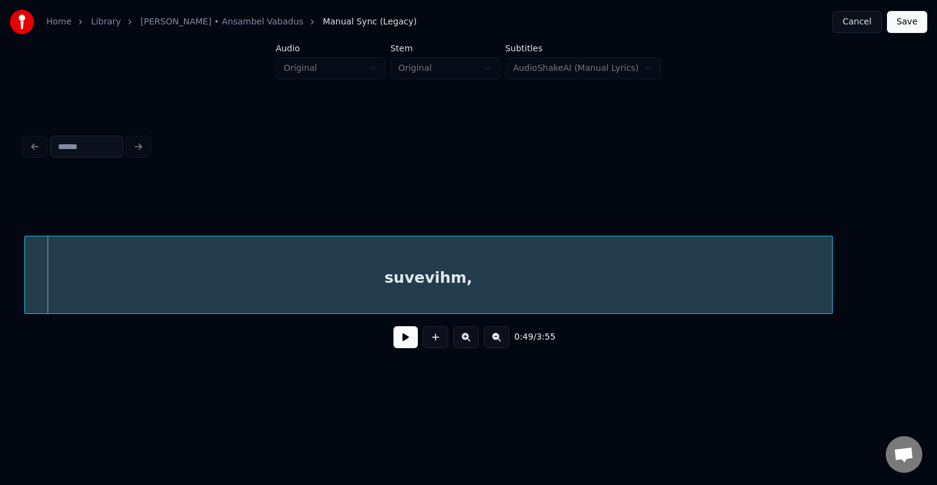
scroll to position [0, 37427]
click at [696, 274] on div "suvevihm," at bounding box center [430, 277] width 807 height 83
click at [394, 342] on button at bounding box center [406, 337] width 24 height 22
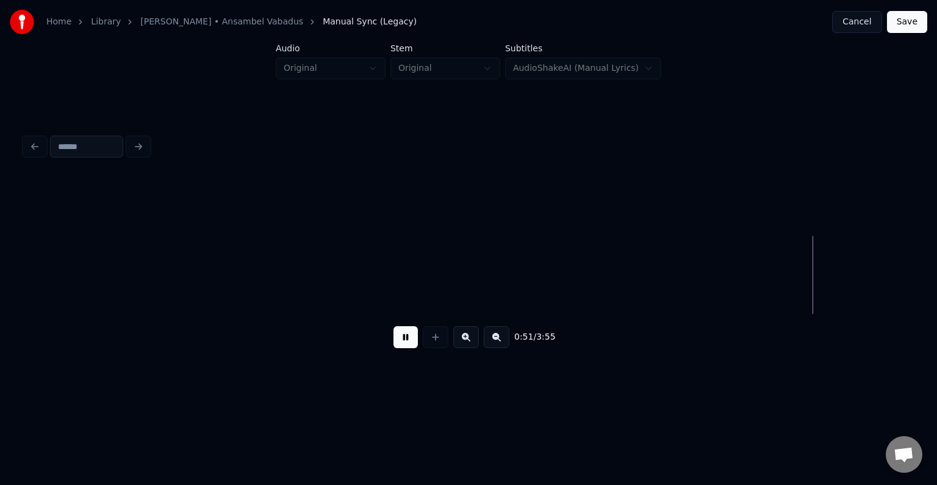
scroll to position [0, 39213]
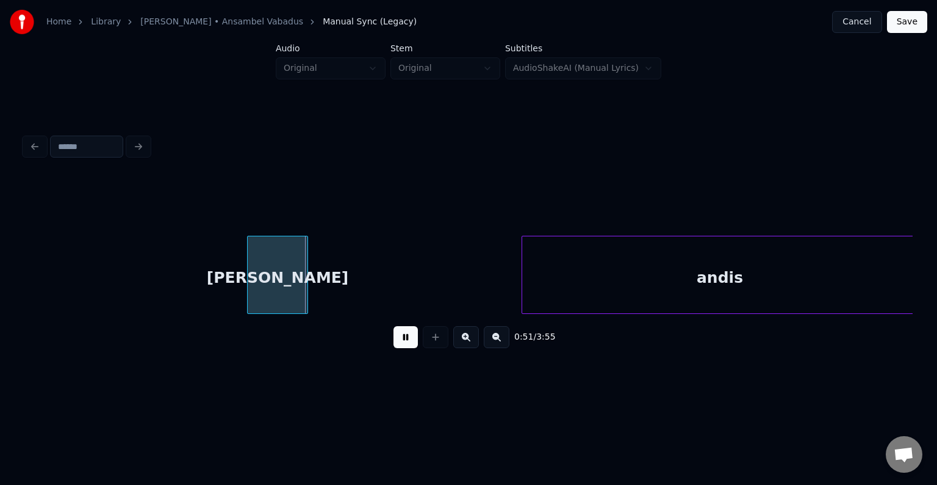
click at [409, 339] on button at bounding box center [406, 337] width 24 height 22
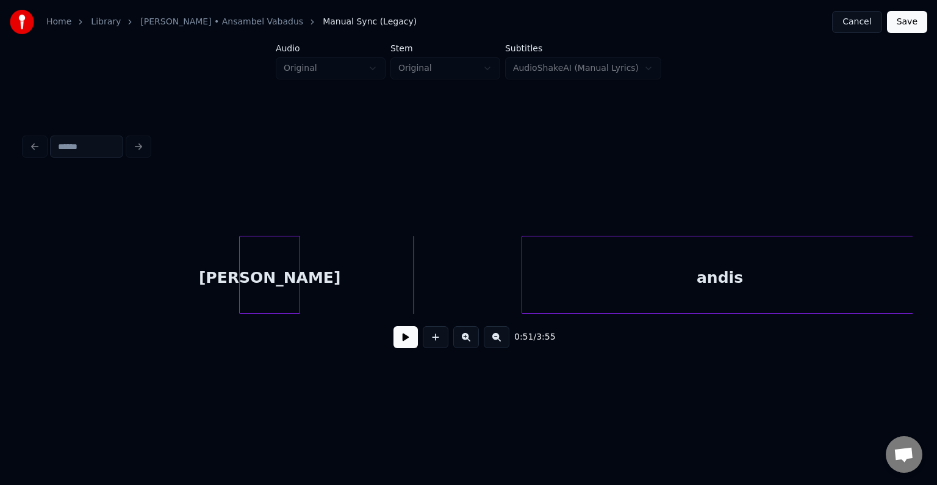
click at [278, 283] on div "[PERSON_NAME]" at bounding box center [270, 277] width 60 height 83
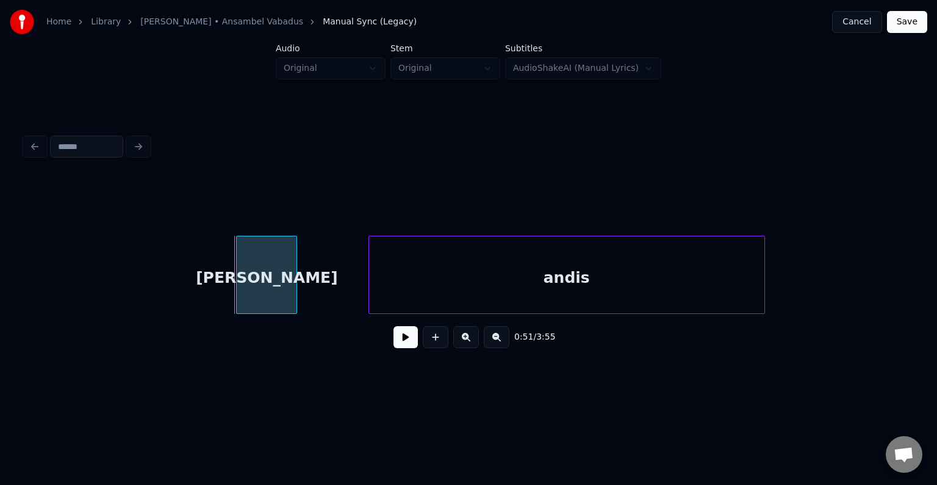
click at [501, 283] on div "andis" at bounding box center [566, 277] width 395 height 83
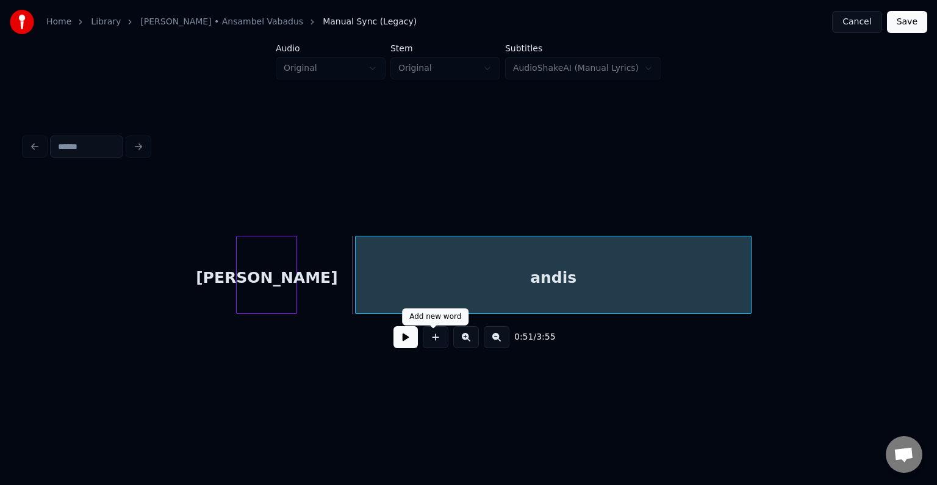
click at [394, 348] on button at bounding box center [406, 337] width 24 height 22
click at [395, 348] on button at bounding box center [406, 337] width 24 height 22
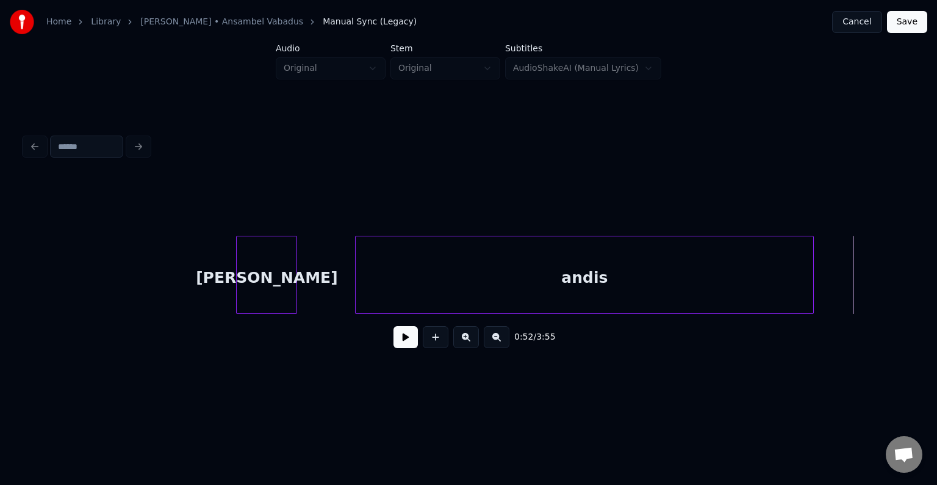
click at [813, 275] on div at bounding box center [812, 274] width 4 height 77
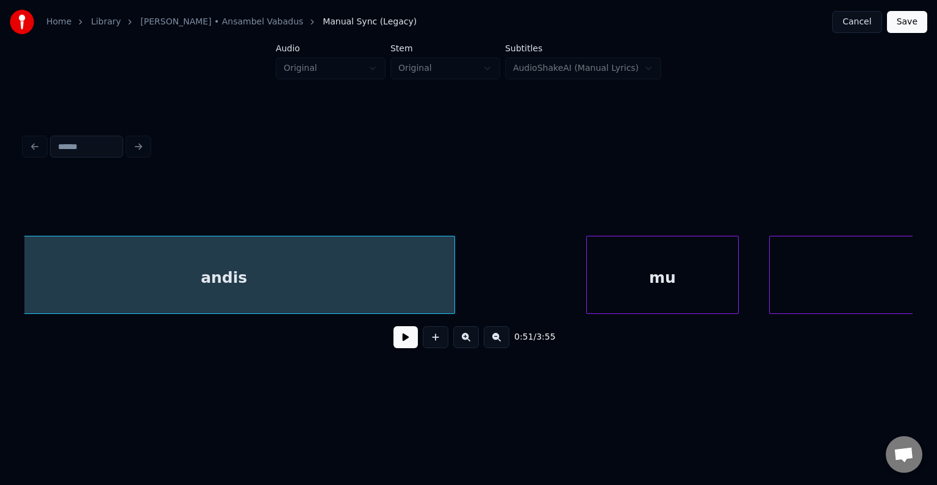
scroll to position [0, 39603]
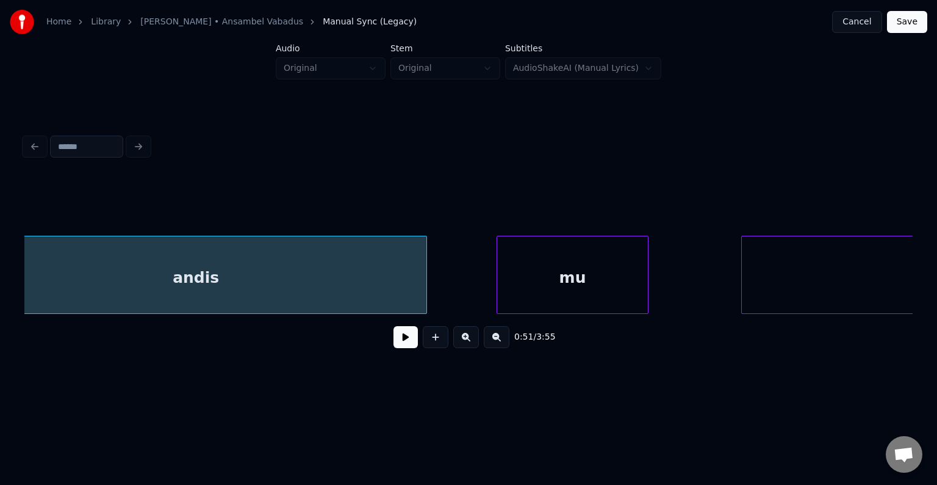
click at [599, 284] on div "mu" at bounding box center [572, 277] width 151 height 83
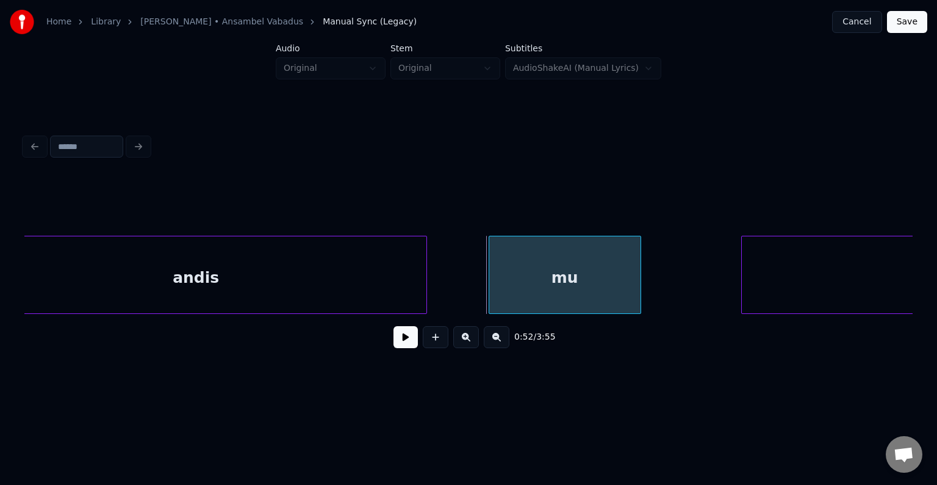
click at [394, 337] on button at bounding box center [406, 337] width 24 height 22
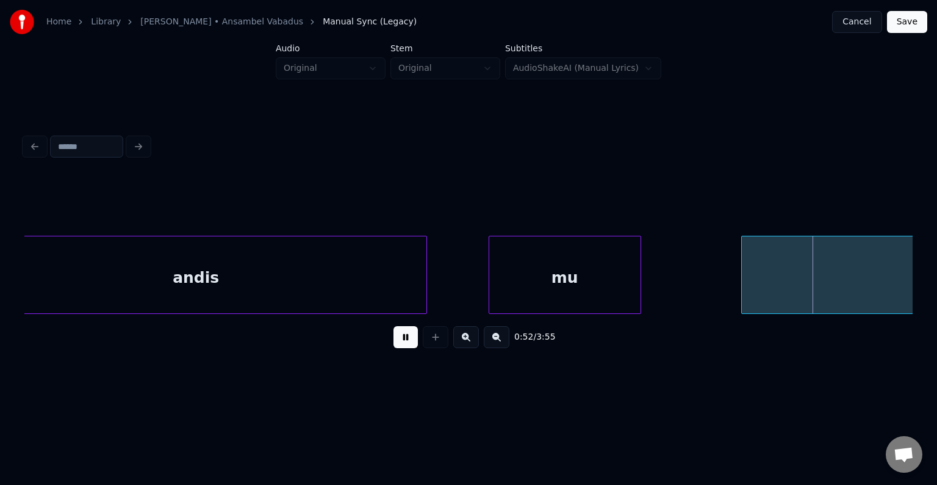
click at [394, 337] on button at bounding box center [406, 337] width 24 height 22
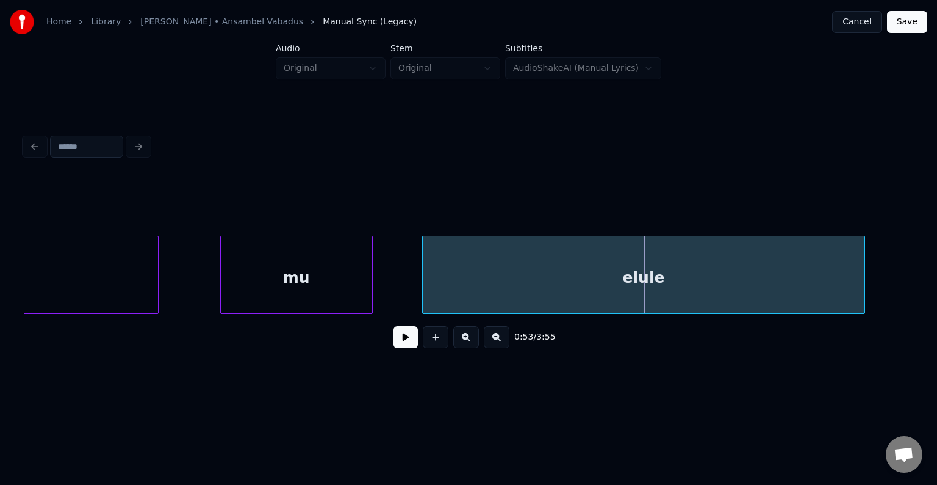
click at [831, 270] on div "elule" at bounding box center [643, 277] width 441 height 83
click at [401, 344] on button at bounding box center [406, 337] width 24 height 22
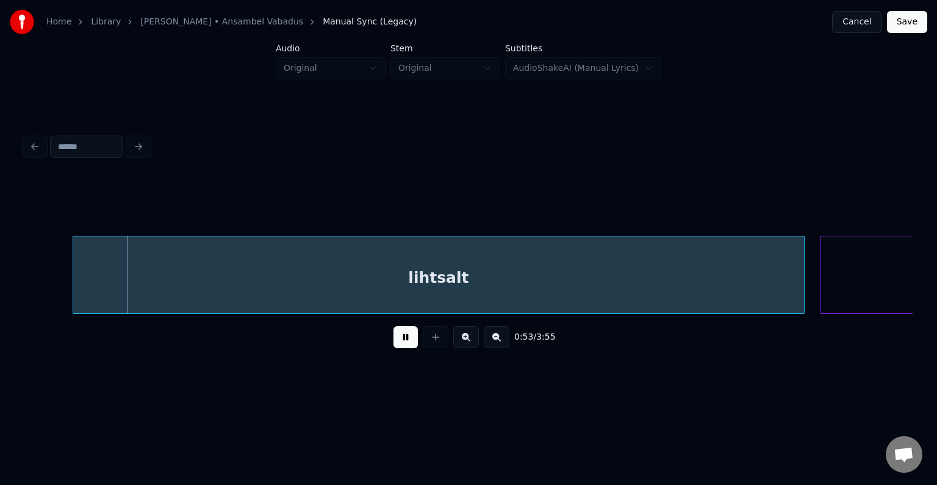
click at [400, 341] on button at bounding box center [406, 337] width 24 height 22
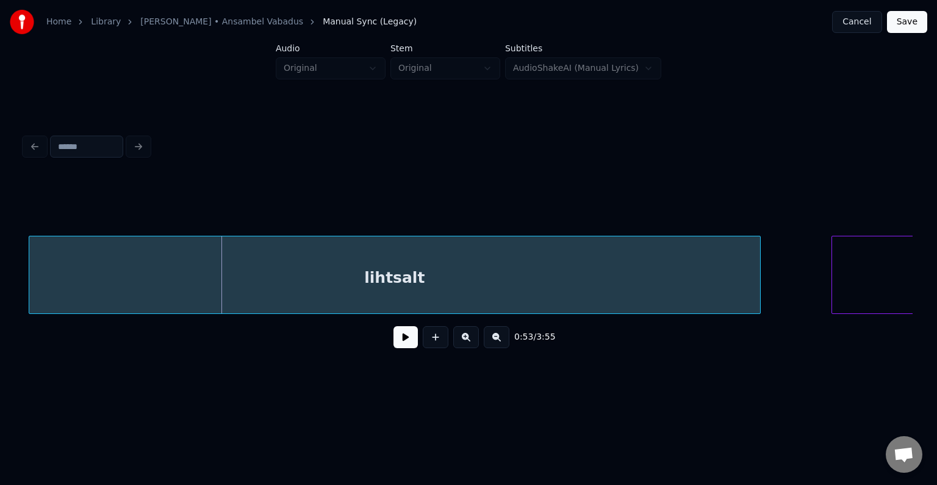
click at [366, 283] on div "lihtsalt" at bounding box center [394, 277] width 731 height 83
click at [398, 347] on button at bounding box center [406, 337] width 24 height 22
drag, startPoint x: 397, startPoint y: 346, endPoint x: 405, endPoint y: 342, distance: 8.7
click at [398, 343] on button at bounding box center [406, 337] width 24 height 22
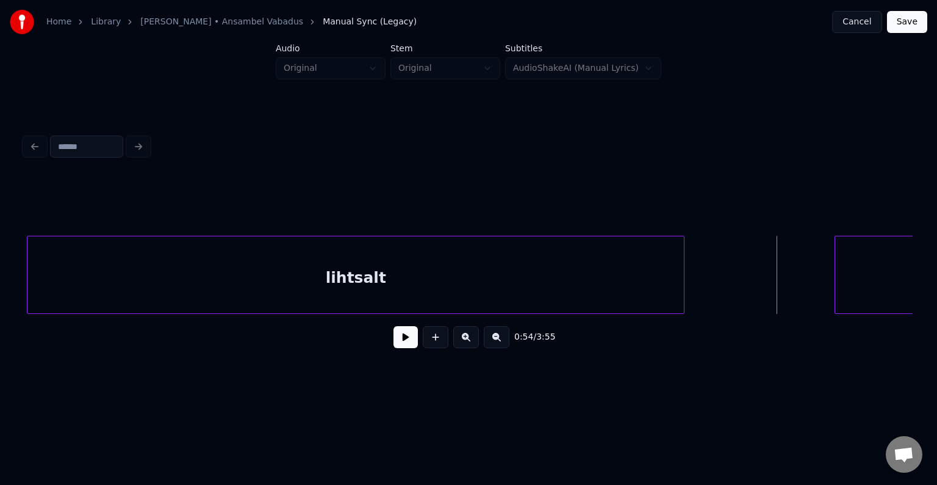
click at [680, 266] on div at bounding box center [682, 274] width 4 height 77
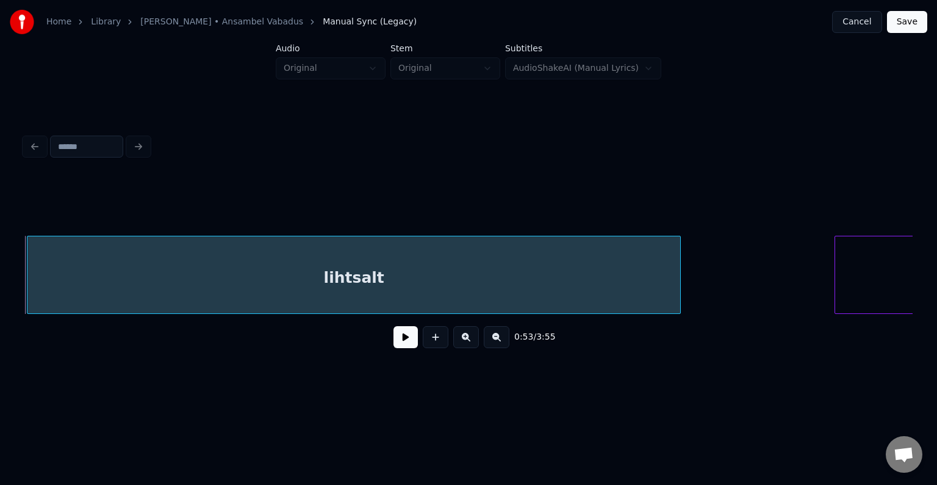
scroll to position [0, 41229]
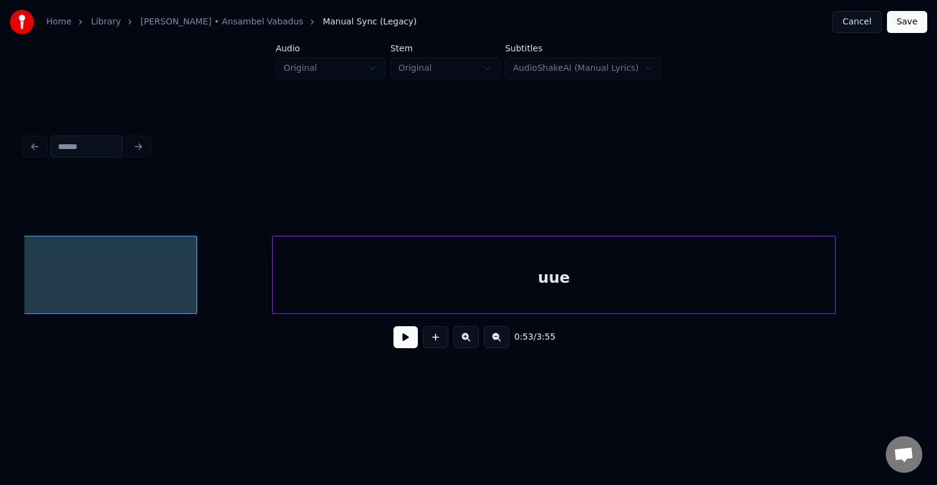
click at [810, 276] on div "uue" at bounding box center [554, 277] width 563 height 83
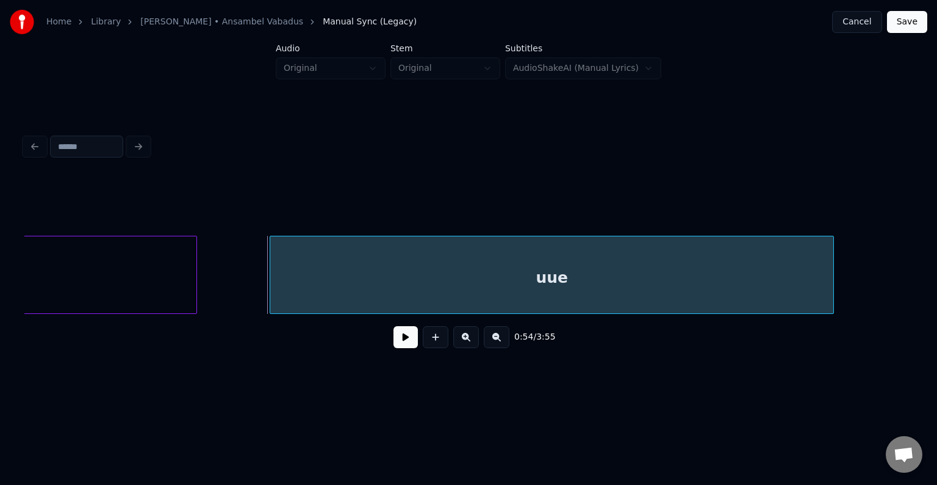
click at [395, 344] on button at bounding box center [406, 337] width 24 height 22
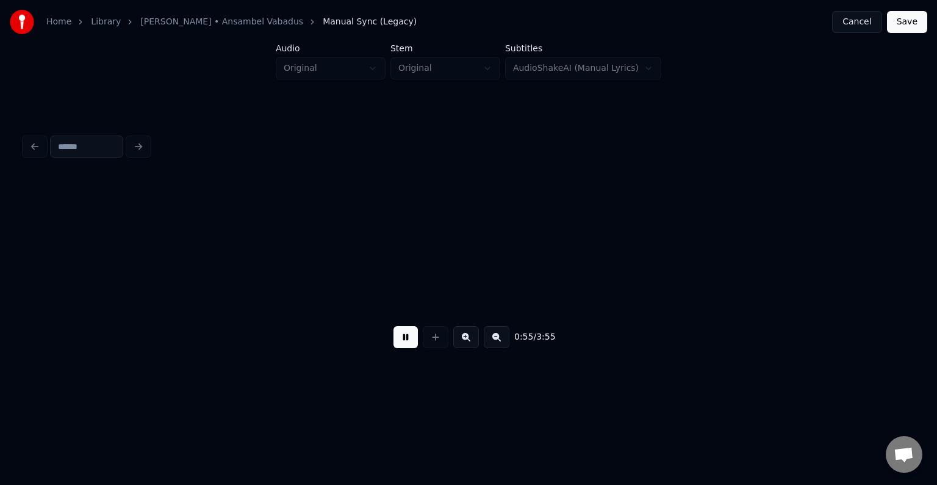
scroll to position [0, 42129]
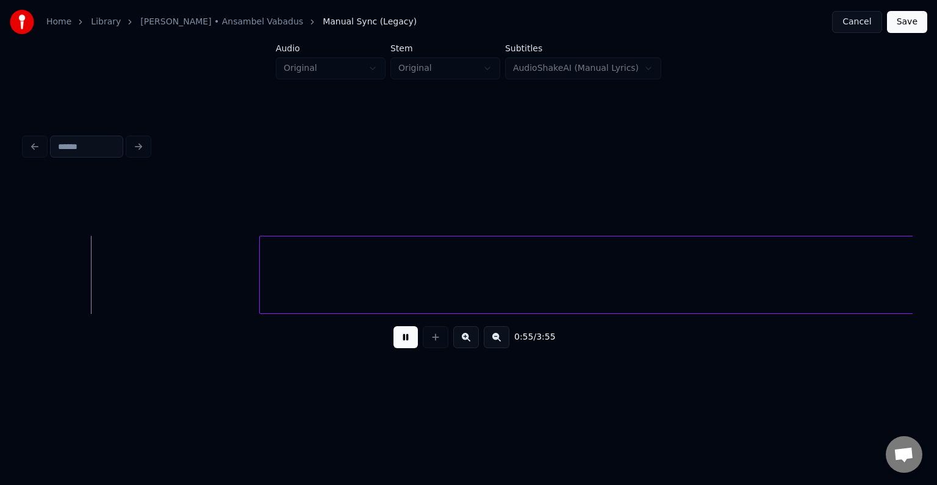
click at [394, 342] on button at bounding box center [406, 337] width 24 height 22
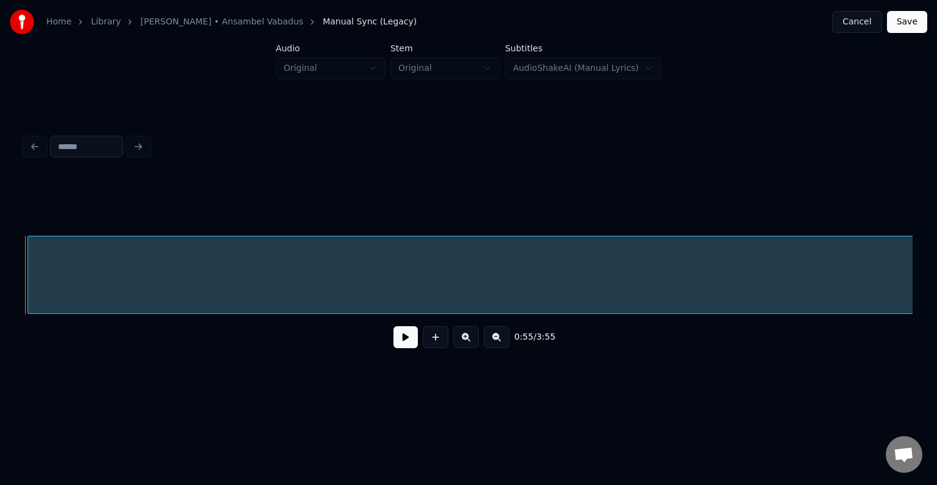
click at [396, 348] on button at bounding box center [406, 337] width 24 height 22
click at [396, 344] on button at bounding box center [406, 337] width 24 height 22
click at [348, 287] on div "tähenduse." at bounding box center [299, 277] width 2318 height 83
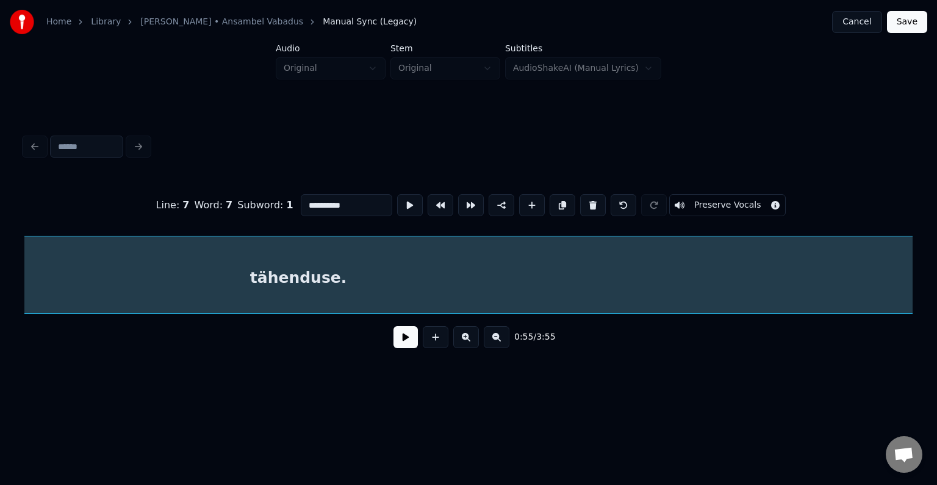
scroll to position [0, 42335]
click at [322, 204] on input "**********" at bounding box center [347, 205] width 92 height 22
click at [320, 204] on input "**********" at bounding box center [347, 205] width 92 height 22
type input "**********"
click at [395, 337] on button at bounding box center [406, 337] width 24 height 22
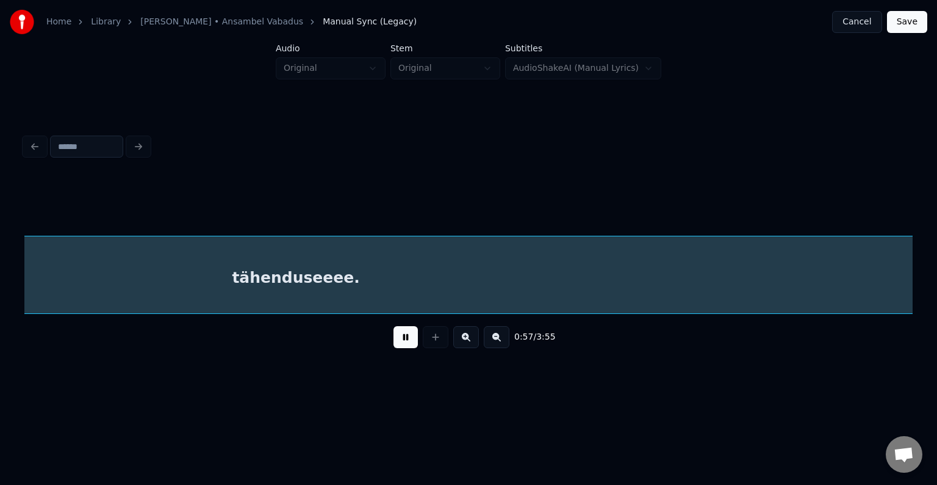
scroll to position [0, 44116]
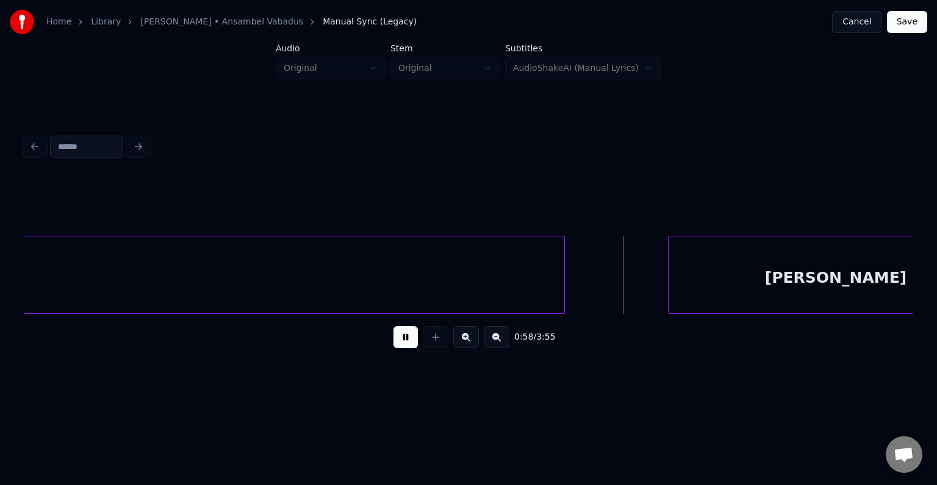
click at [408, 339] on button at bounding box center [406, 337] width 24 height 22
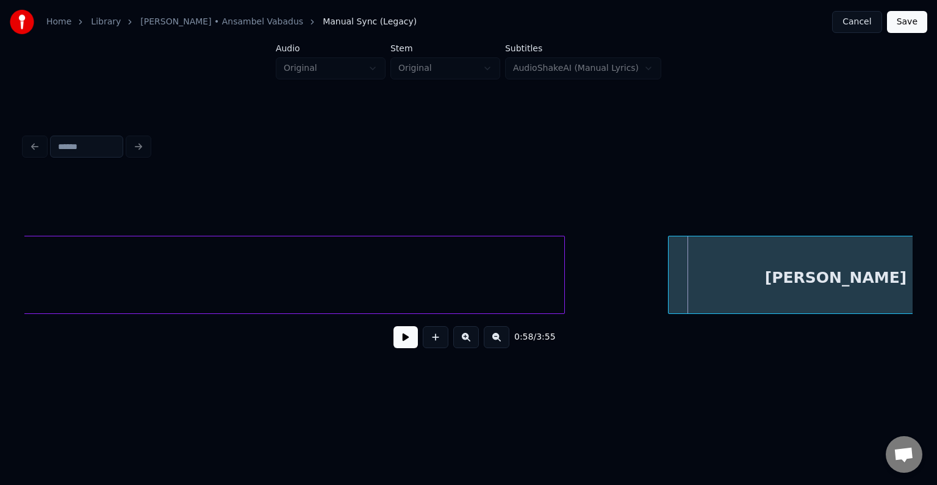
scroll to position [0, 44204]
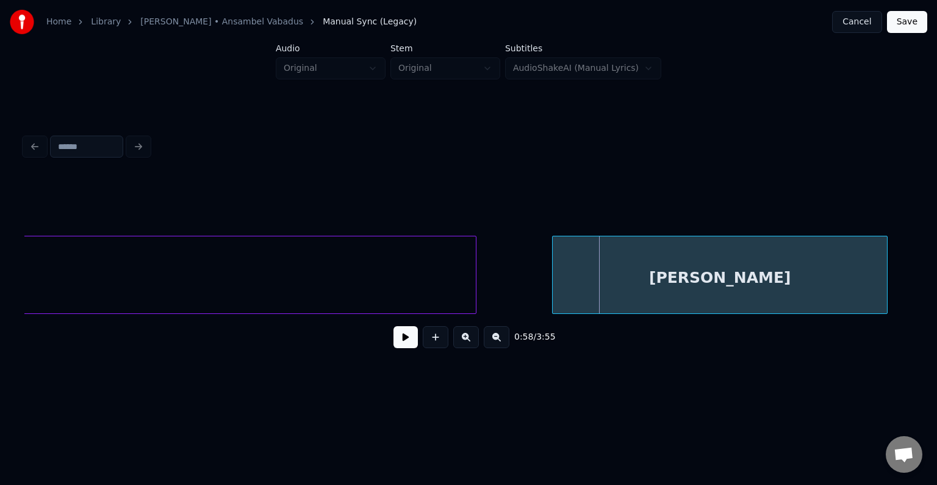
click at [707, 266] on div "[PERSON_NAME]" at bounding box center [720, 277] width 334 height 83
click at [636, 277] on div "[PERSON_NAME]" at bounding box center [728, 277] width 334 height 83
click at [400, 347] on button at bounding box center [406, 337] width 24 height 22
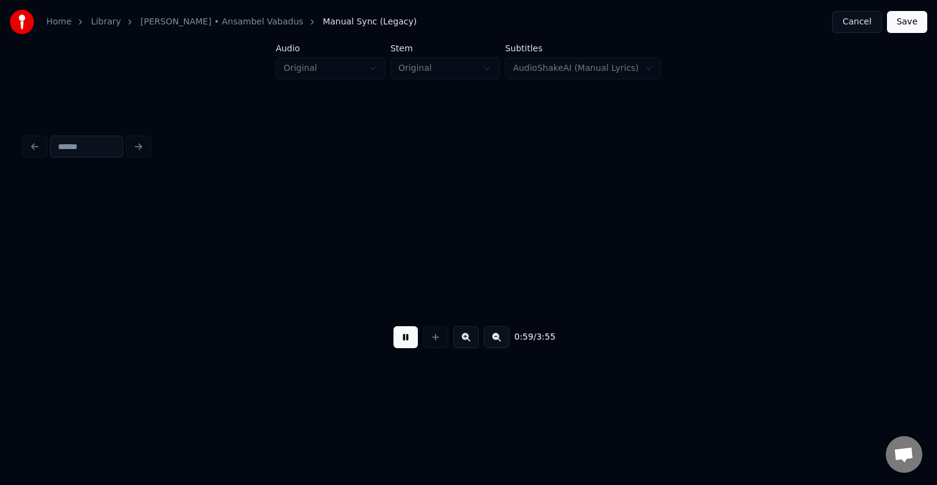
scroll to position [0, 45103]
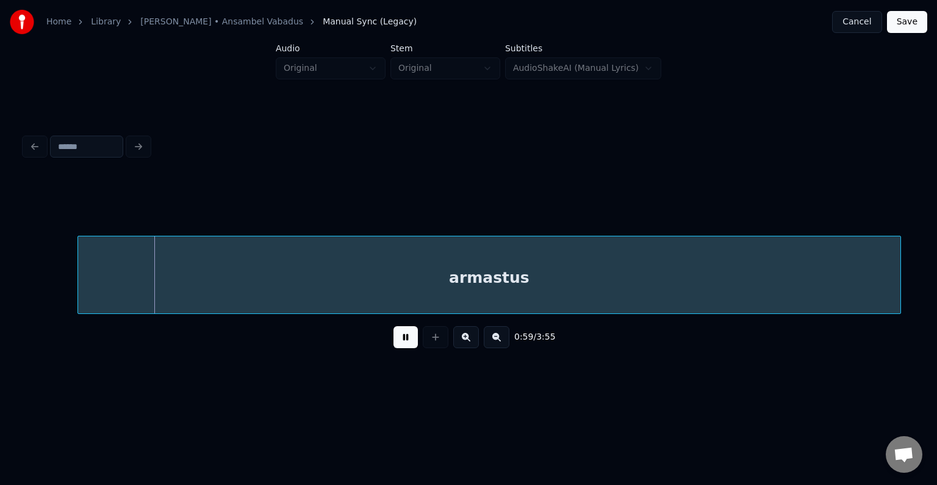
click at [402, 345] on button at bounding box center [406, 337] width 24 height 22
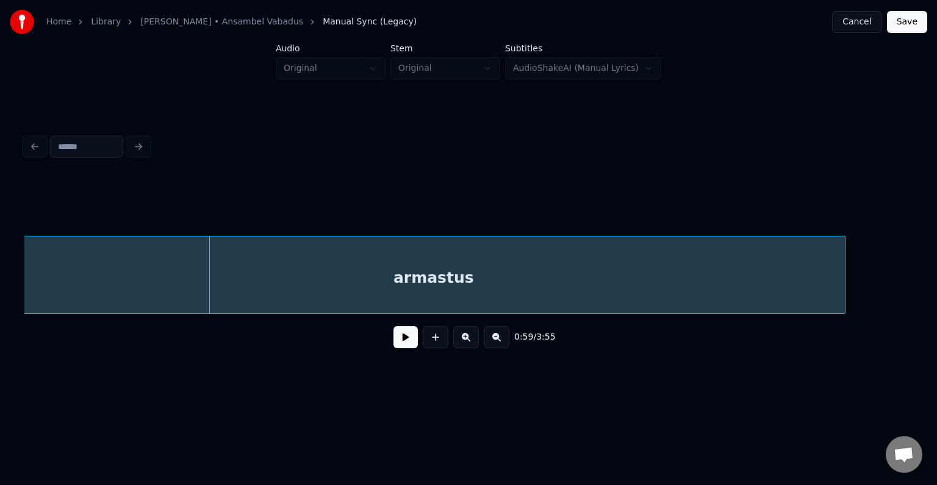
click at [372, 275] on div "armastus" at bounding box center [434, 277] width 823 height 83
click at [405, 346] on button at bounding box center [406, 337] width 24 height 22
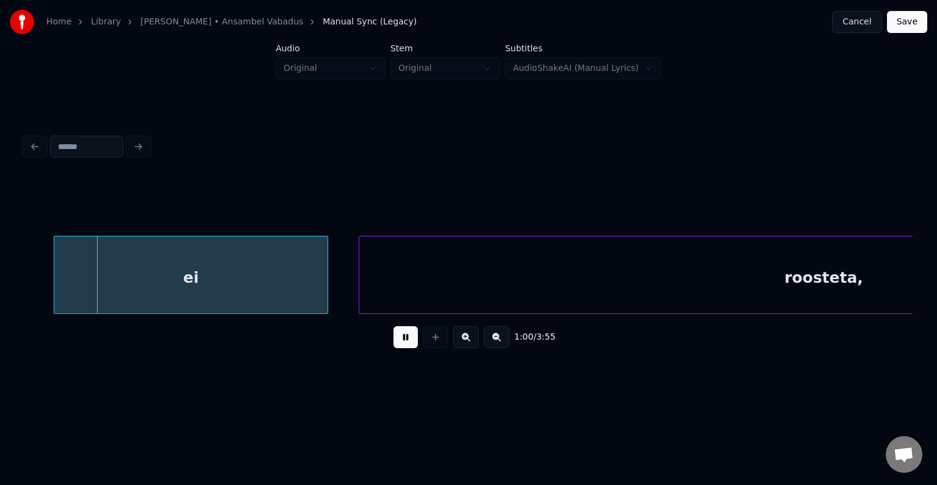
drag, startPoint x: 406, startPoint y: 342, endPoint x: 415, endPoint y: 339, distance: 9.6
click at [409, 341] on button at bounding box center [406, 337] width 24 height 22
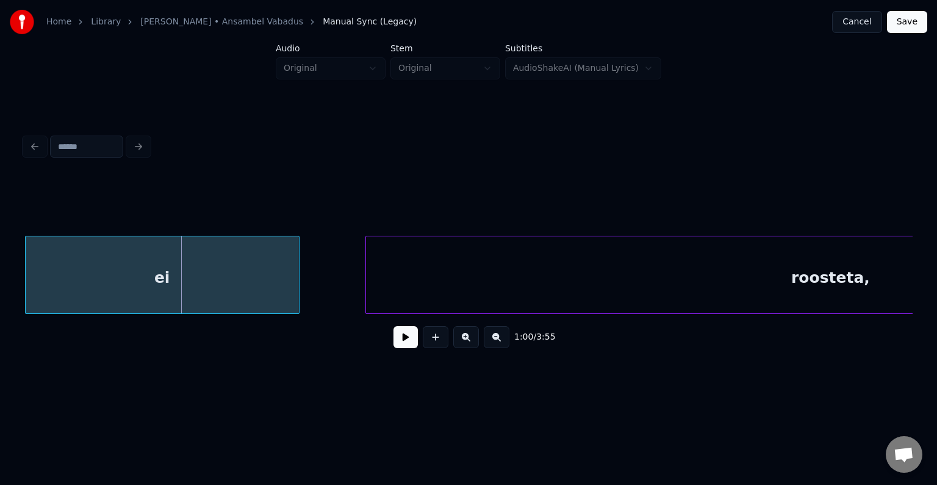
click at [214, 272] on div "ei" at bounding box center [162, 277] width 273 height 83
click at [394, 347] on button at bounding box center [406, 337] width 24 height 22
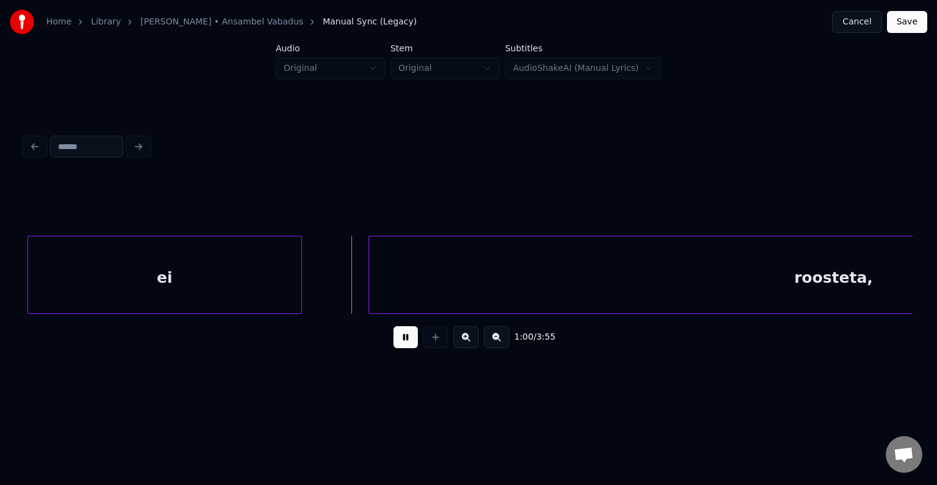
click at [394, 347] on button at bounding box center [406, 337] width 24 height 22
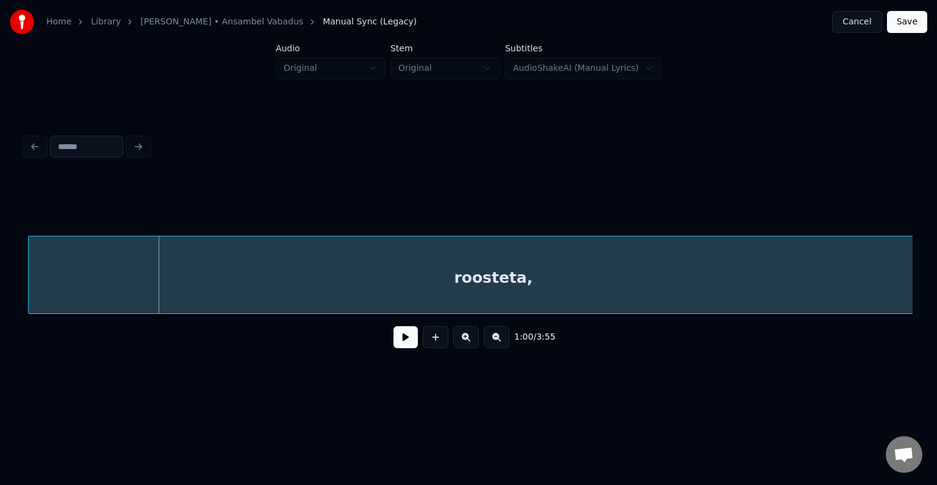
click at [470, 282] on div "roosteta," at bounding box center [493, 277] width 929 height 83
click at [397, 347] on button at bounding box center [406, 337] width 24 height 22
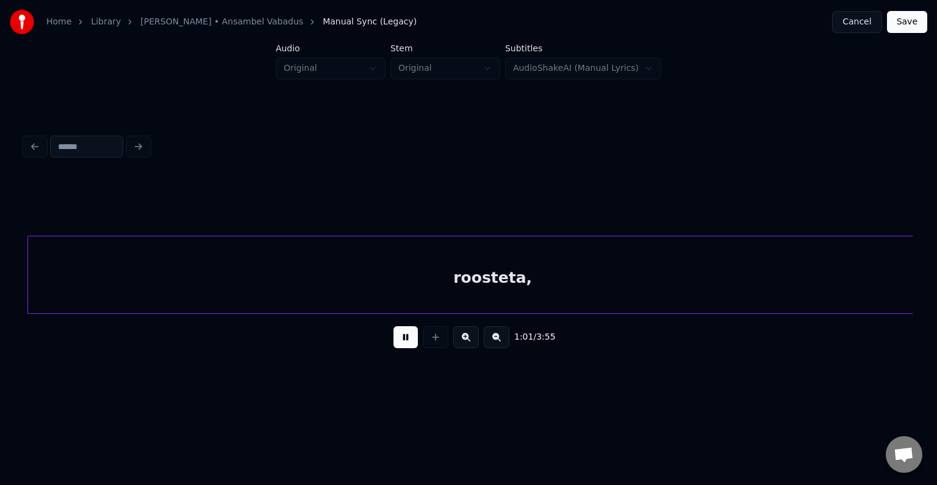
scroll to position [0, 47181]
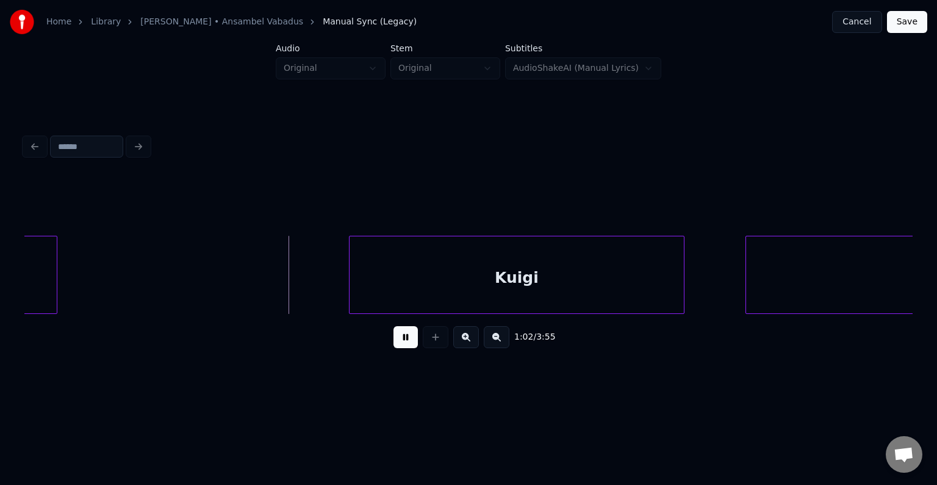
drag, startPoint x: 408, startPoint y: 336, endPoint x: 415, endPoint y: 330, distance: 9.9
click at [408, 336] on button at bounding box center [406, 337] width 24 height 22
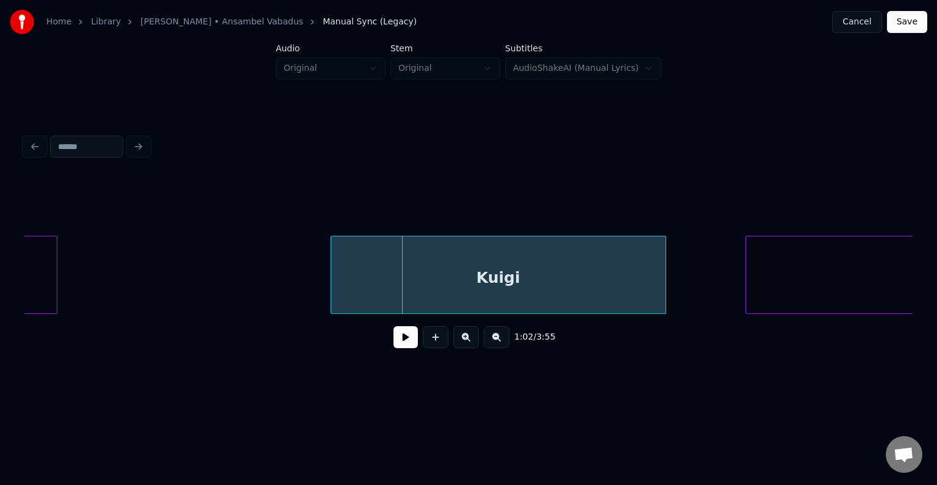
click at [487, 268] on div "Kuigi" at bounding box center [498, 277] width 334 height 83
click at [400, 337] on button at bounding box center [406, 337] width 24 height 22
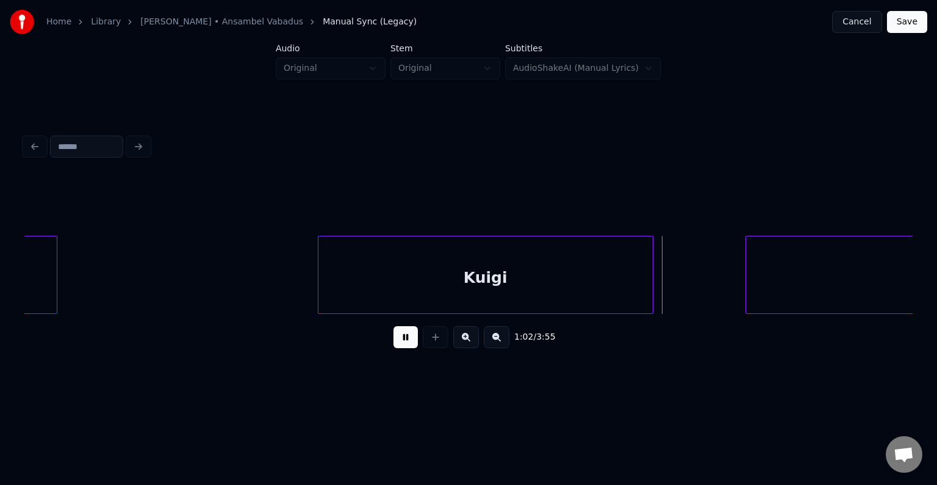
drag, startPoint x: 402, startPoint y: 334, endPoint x: 434, endPoint y: 323, distance: 34.2
click at [404, 331] on button at bounding box center [406, 337] width 24 height 22
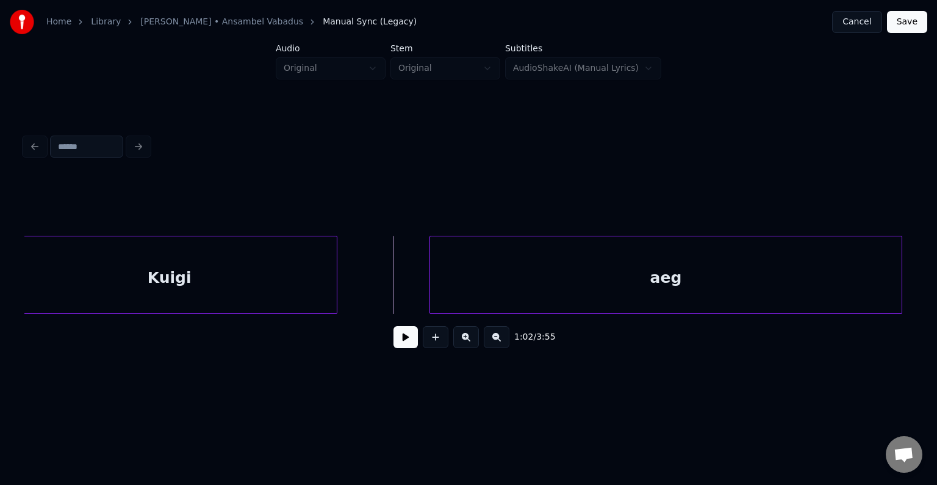
scroll to position [0, 47498]
click at [700, 288] on div "aeg" at bounding box center [611, 277] width 472 height 83
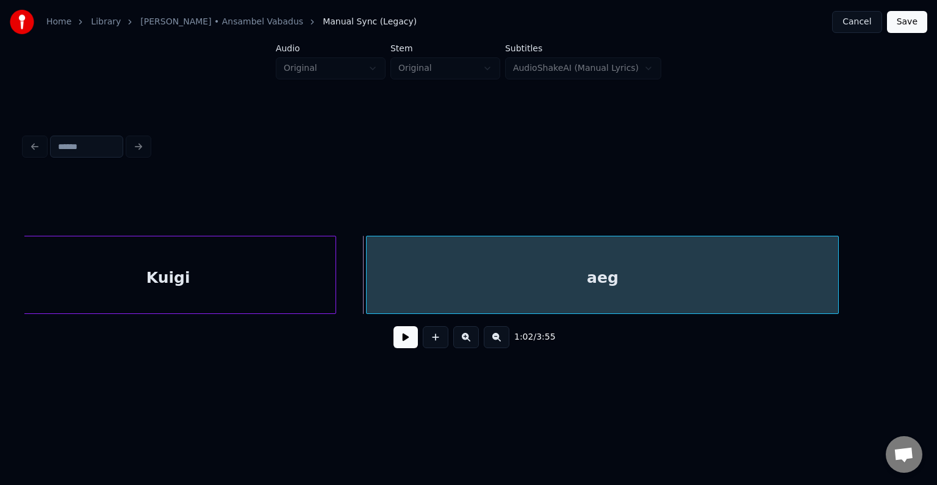
click at [398, 344] on button at bounding box center [406, 337] width 24 height 22
click at [402, 341] on button at bounding box center [406, 337] width 24 height 22
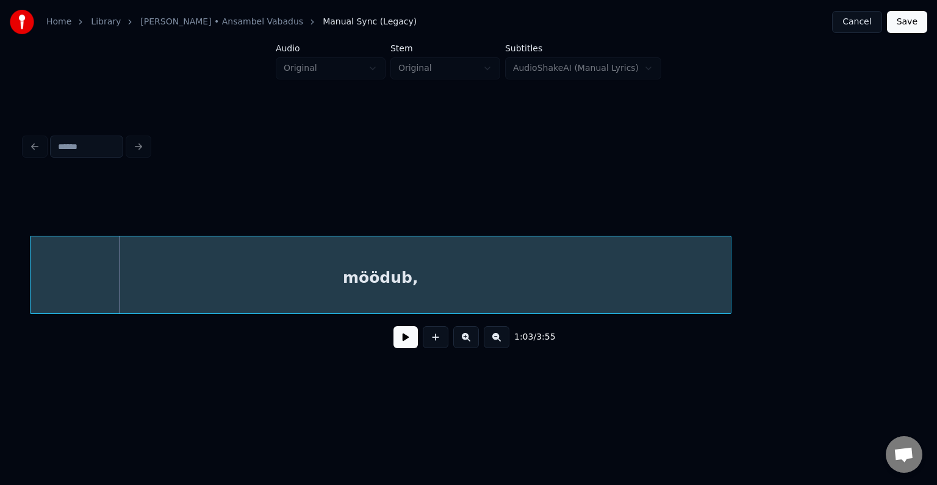
click at [382, 289] on div "möödub," at bounding box center [381, 277] width 701 height 83
click at [398, 347] on button at bounding box center [406, 337] width 24 height 22
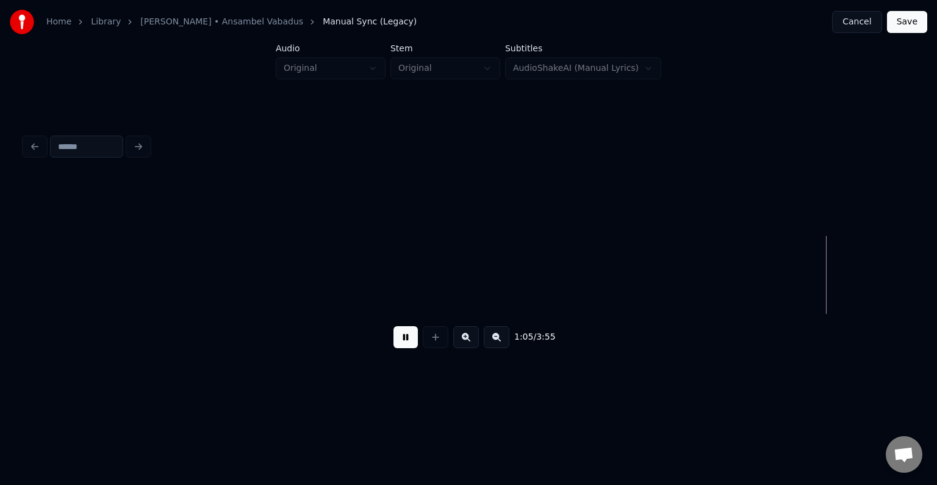
scroll to position [0, 50138]
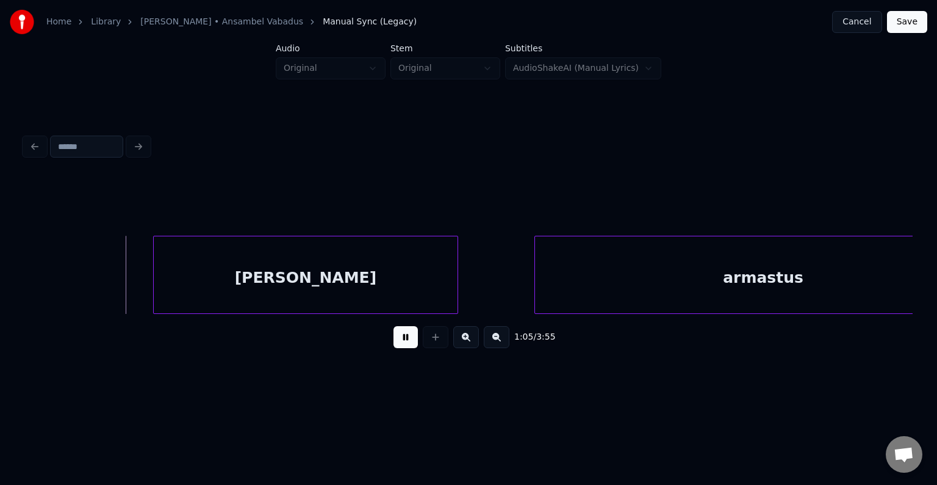
click at [401, 336] on button at bounding box center [406, 337] width 24 height 22
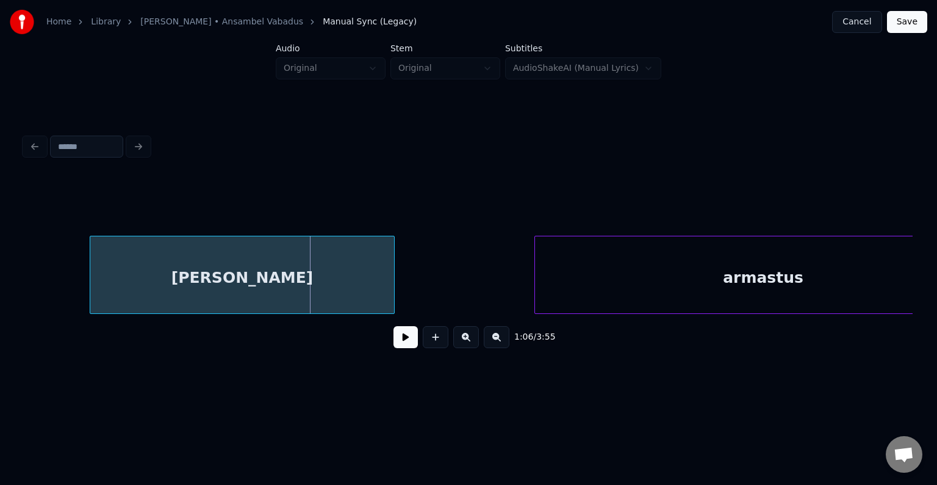
click at [323, 301] on div "[PERSON_NAME]" at bounding box center [242, 277] width 304 height 83
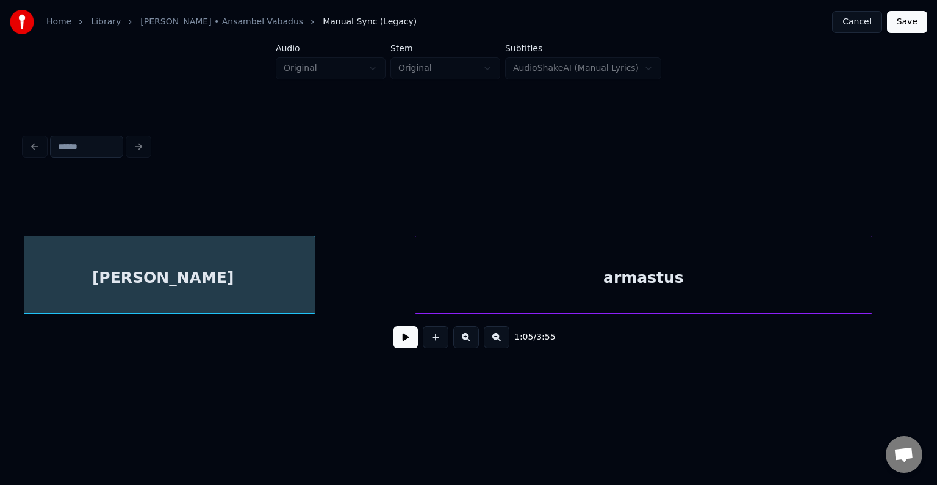
click at [607, 287] on div "armastus" at bounding box center [644, 277] width 456 height 83
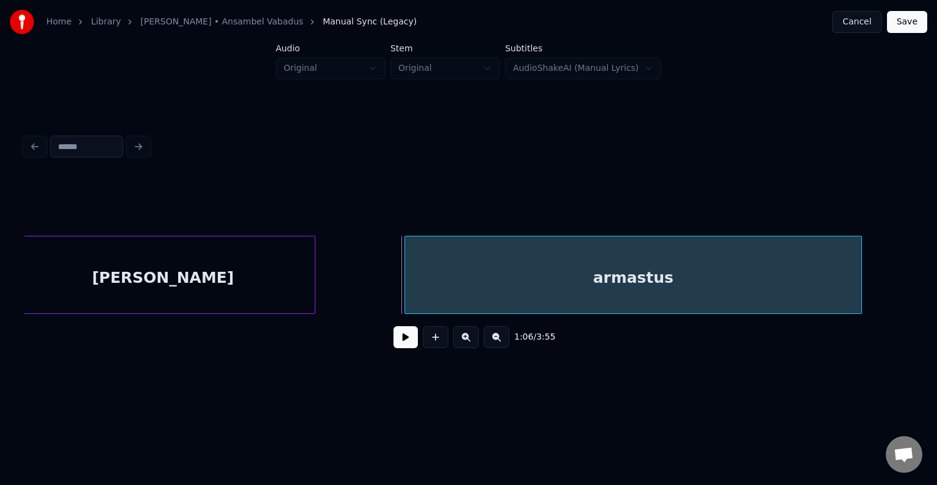
click at [395, 340] on button at bounding box center [406, 337] width 24 height 22
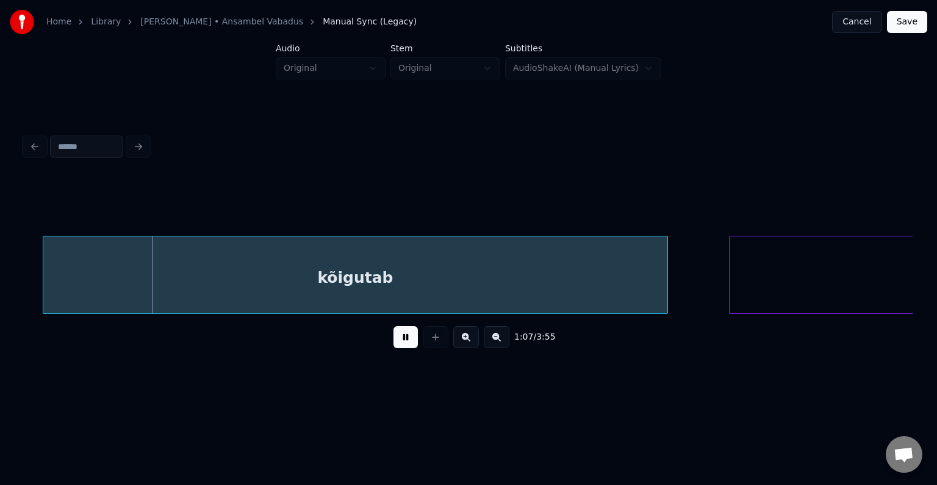
drag, startPoint x: 395, startPoint y: 339, endPoint x: 398, endPoint y: 331, distance: 8.3
click at [398, 339] on button at bounding box center [406, 337] width 24 height 22
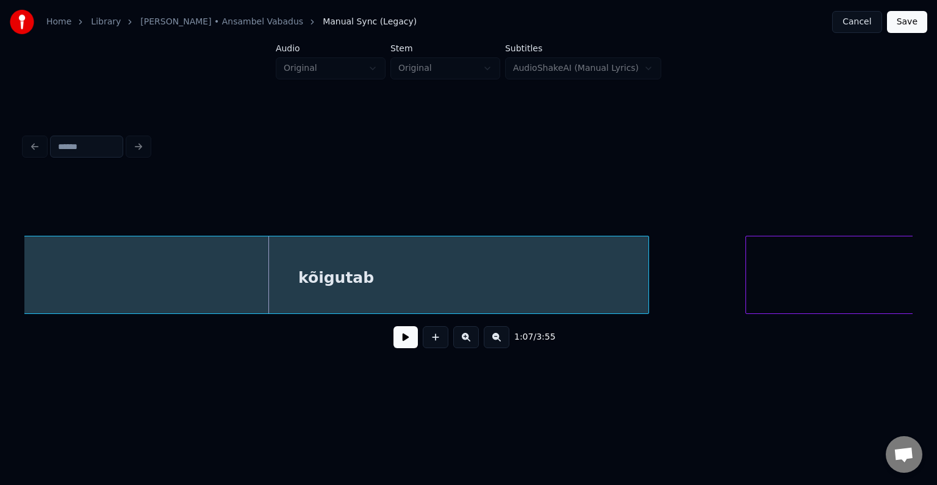
click at [372, 295] on div "kõigutab" at bounding box center [336, 277] width 624 height 83
click at [394, 347] on button at bounding box center [406, 337] width 24 height 22
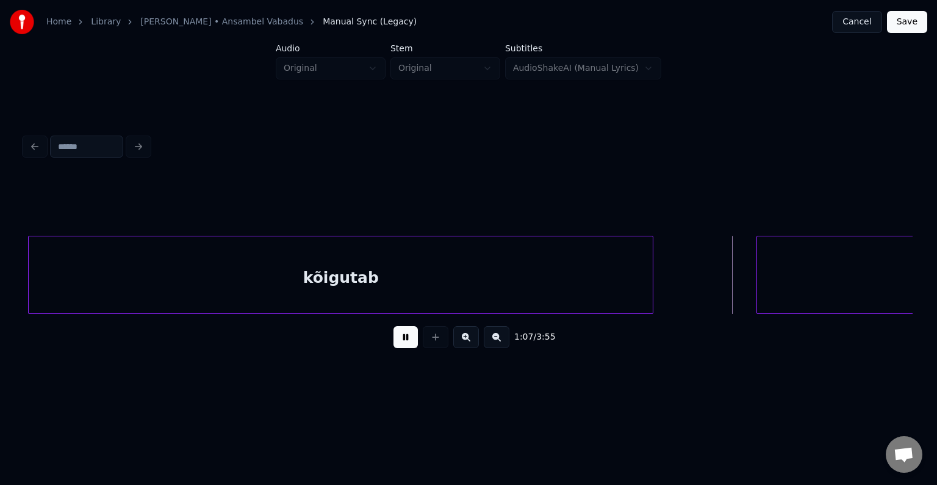
drag, startPoint x: 395, startPoint y: 347, endPoint x: 425, endPoint y: 337, distance: 31.5
click at [395, 344] on button at bounding box center [406, 337] width 24 height 22
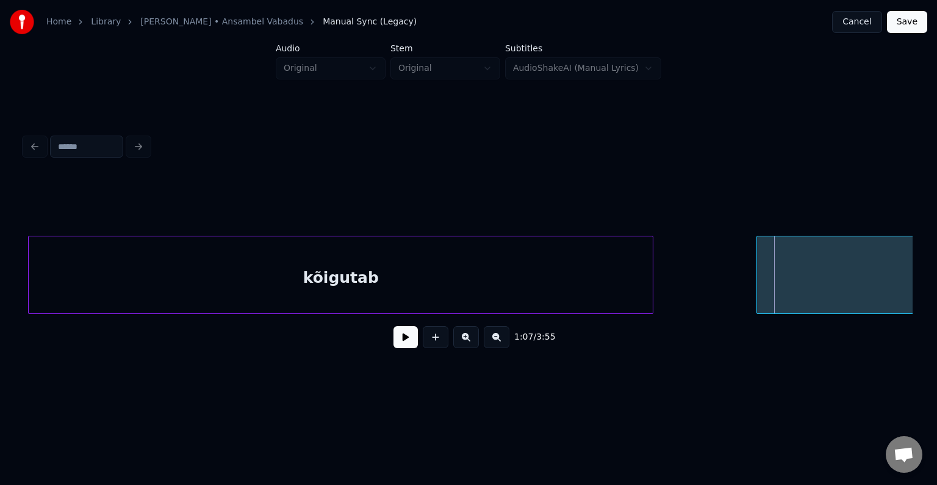
scroll to position [0, 51435]
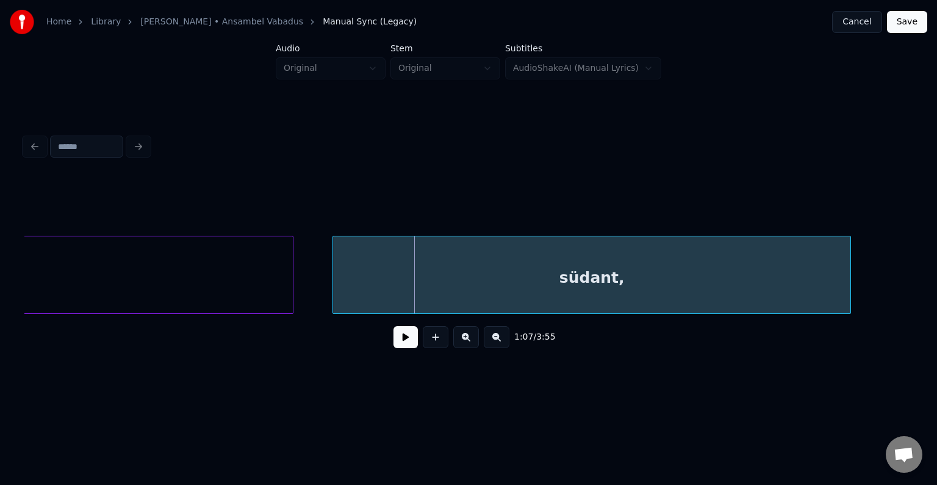
click at [769, 289] on div "südant," at bounding box center [591, 277] width 517 height 83
click at [491, 288] on div "südant," at bounding box center [608, 277] width 517 height 83
click at [400, 337] on button at bounding box center [406, 337] width 24 height 22
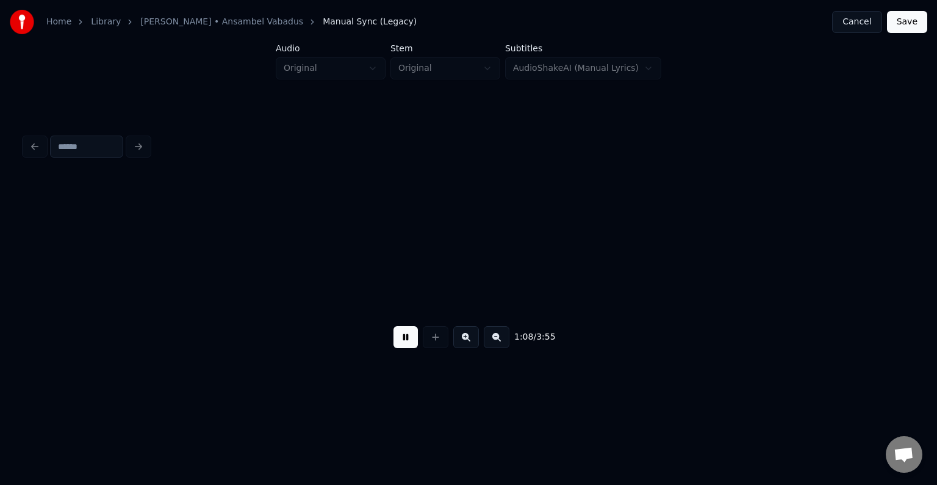
scroll to position [0, 52324]
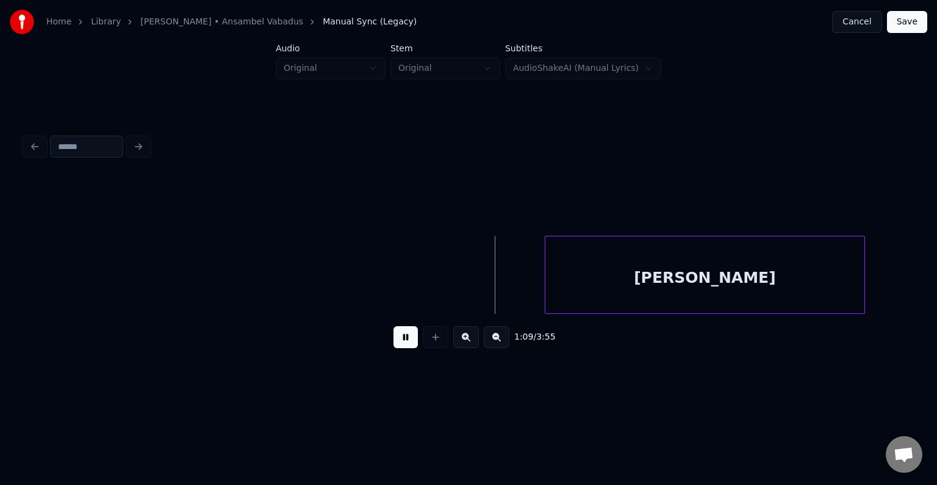
drag, startPoint x: 414, startPoint y: 334, endPoint x: 467, endPoint y: 331, distance: 53.1
click at [417, 333] on div "1:09 / 3:55" at bounding box center [468, 336] width 869 height 27
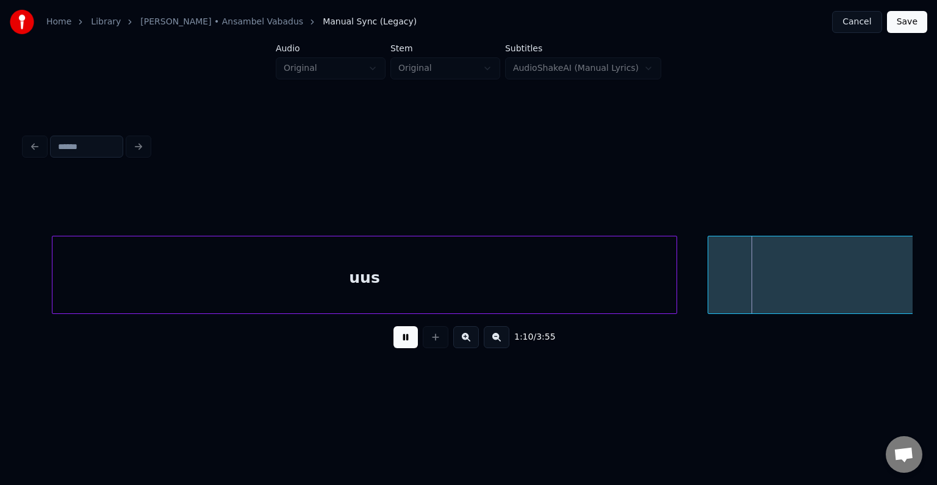
click at [400, 348] on button at bounding box center [406, 337] width 24 height 22
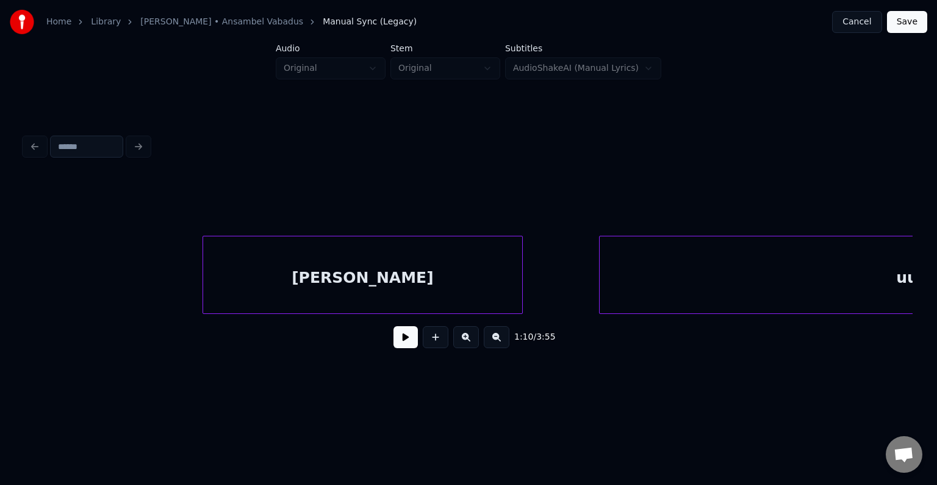
scroll to position [0, 52653]
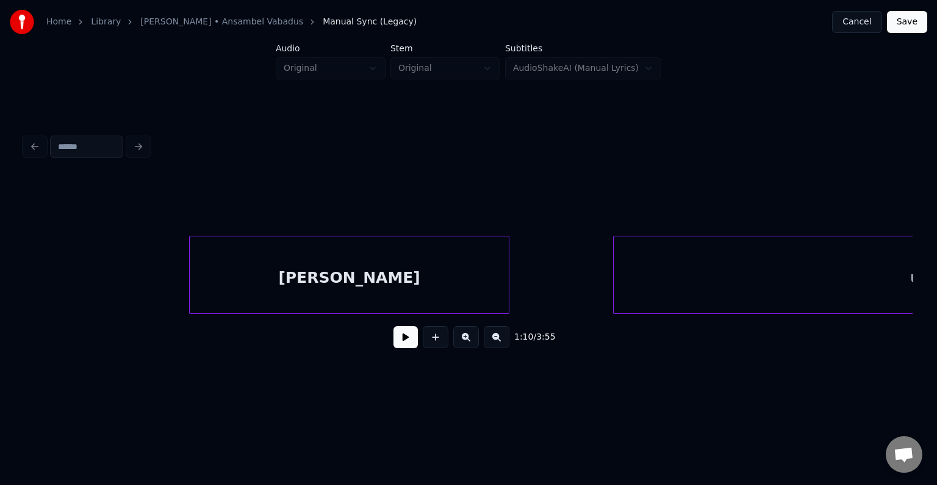
click at [290, 268] on div "[PERSON_NAME]" at bounding box center [349, 277] width 319 height 83
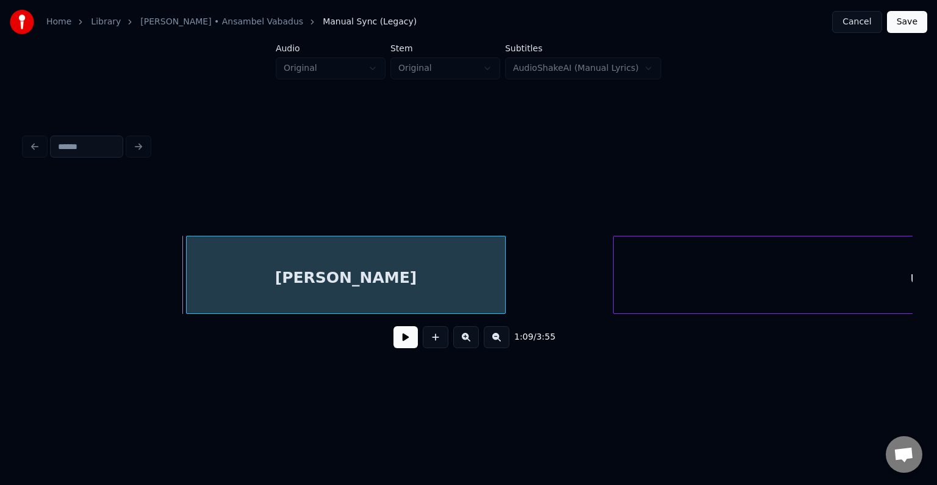
scroll to position [0, 52976]
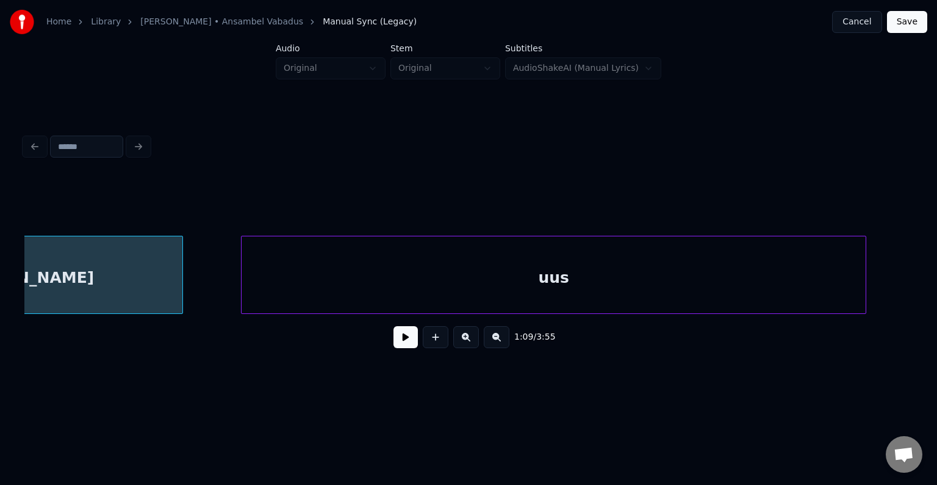
click at [657, 262] on div "uus" at bounding box center [554, 277] width 624 height 83
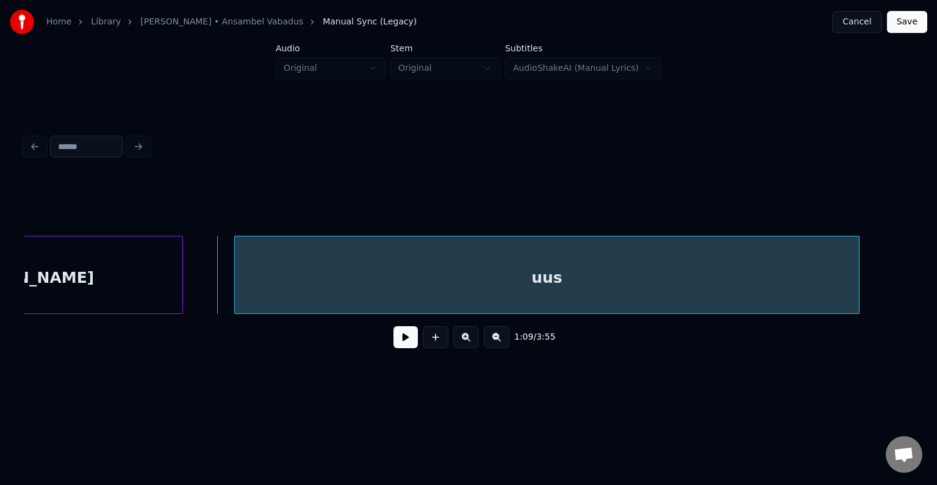
click at [437, 286] on div "uus" at bounding box center [547, 277] width 624 height 83
click at [402, 339] on button at bounding box center [406, 337] width 24 height 22
click at [402, 338] on button at bounding box center [406, 337] width 24 height 22
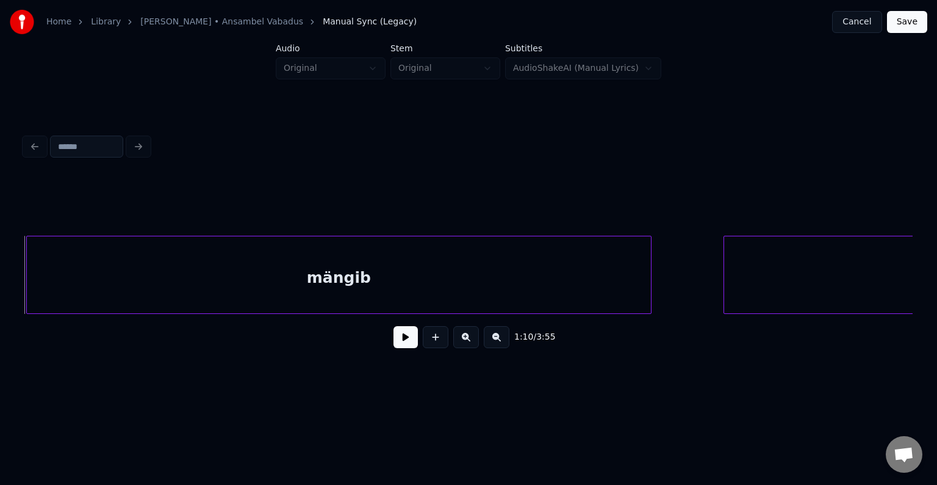
click at [361, 296] on div "mängib" at bounding box center [339, 277] width 624 height 83
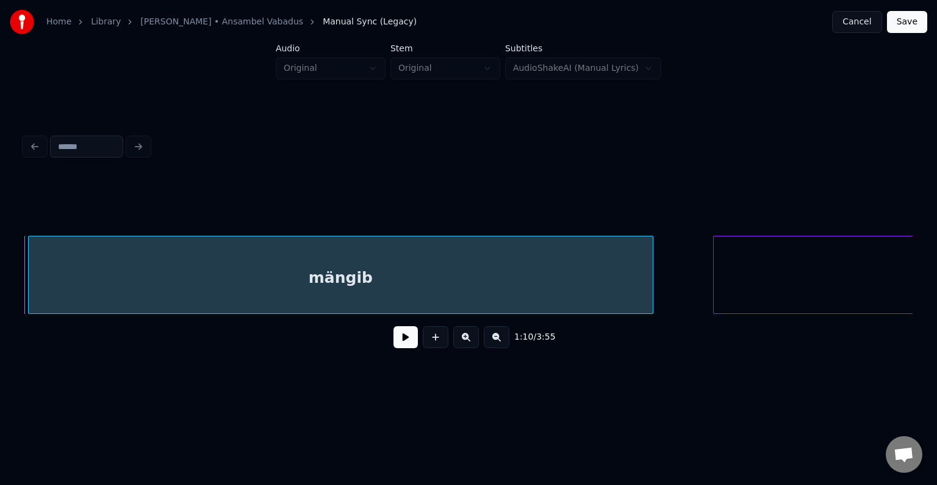
scroll to position [0, 54482]
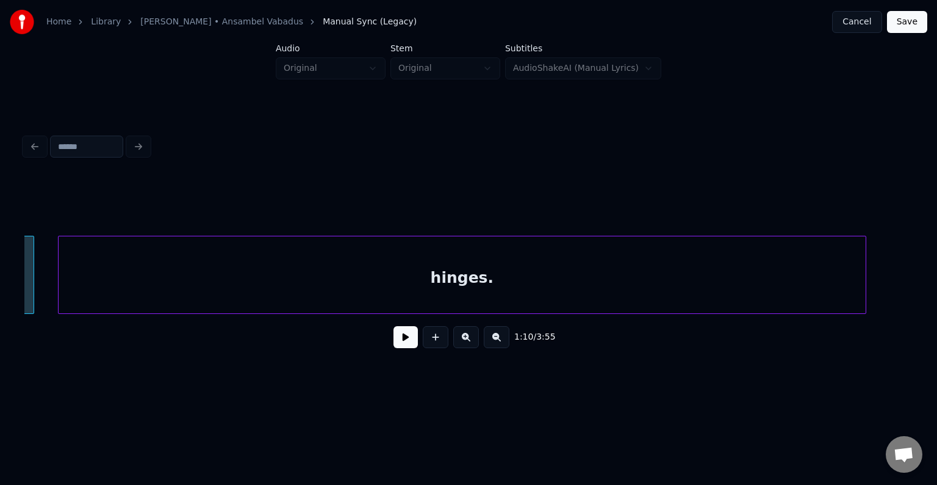
click at [755, 283] on div "hinges." at bounding box center [462, 277] width 807 height 83
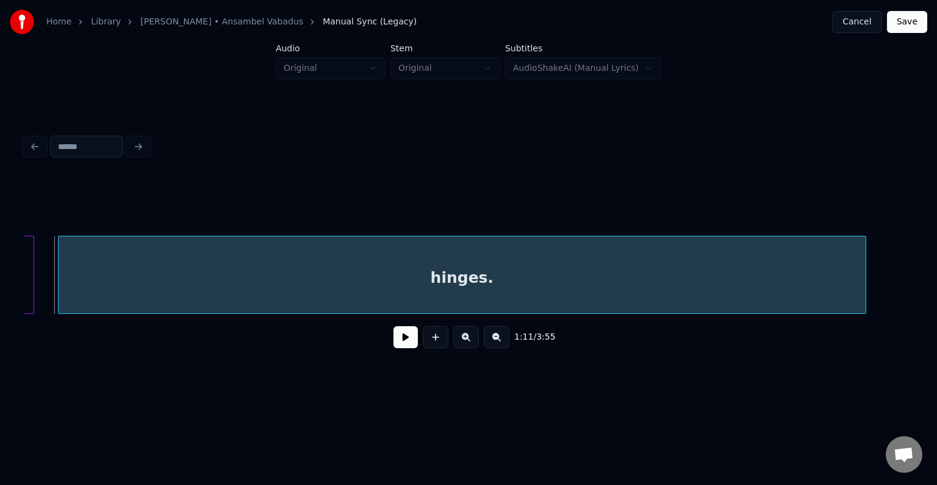
click at [451, 283] on div "hinges." at bounding box center [462, 277] width 807 height 83
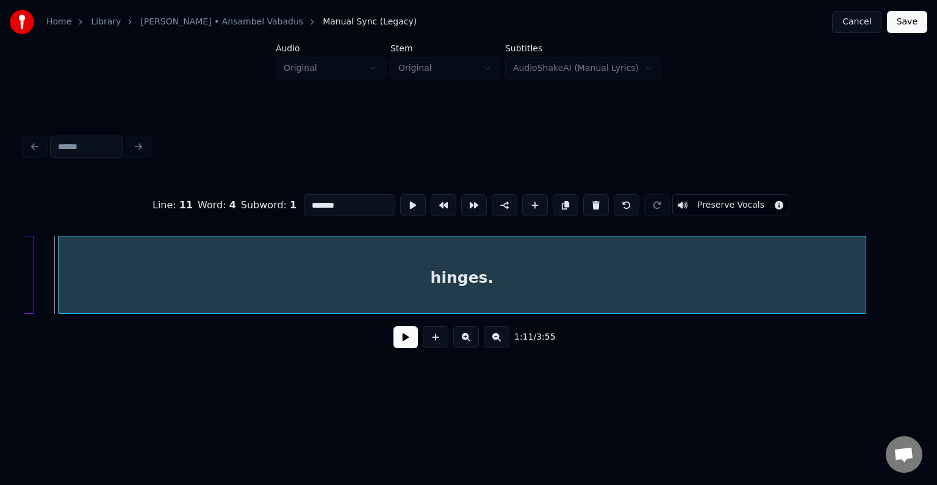
click at [400, 198] on button at bounding box center [413, 205] width 26 height 22
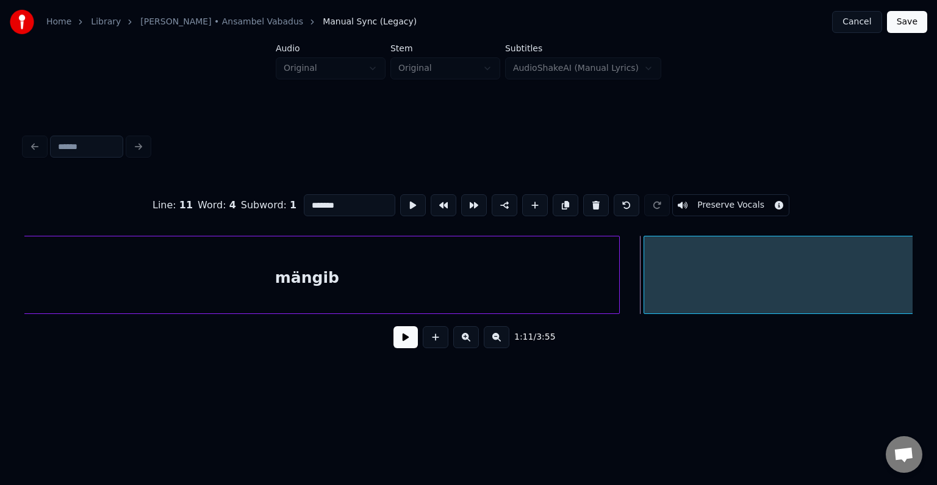
click at [90, 297] on div "mängib" at bounding box center [307, 277] width 624 height 83
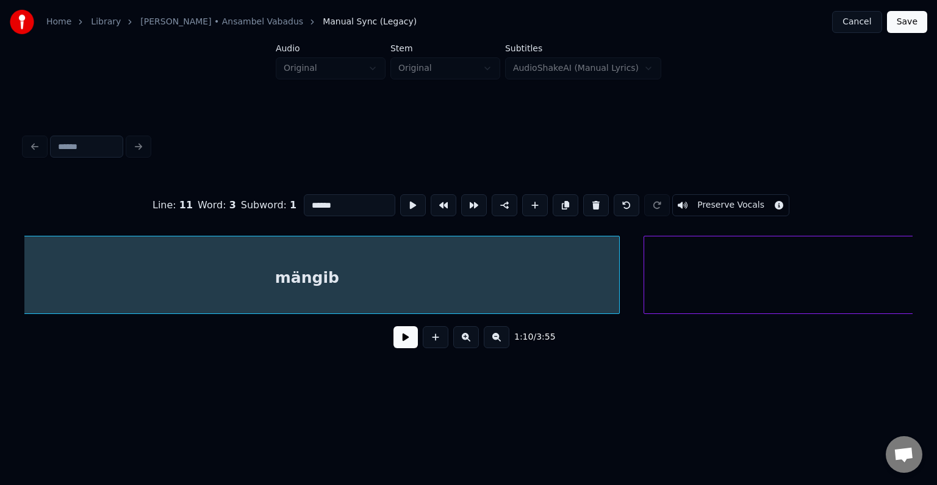
scroll to position [0, 53863]
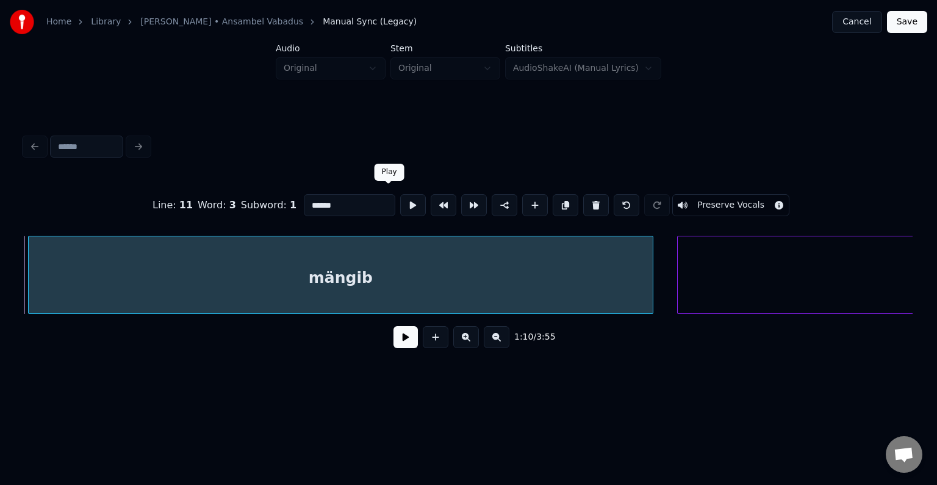
click at [400, 206] on button at bounding box center [413, 205] width 26 height 22
click at [400, 203] on button at bounding box center [413, 205] width 26 height 22
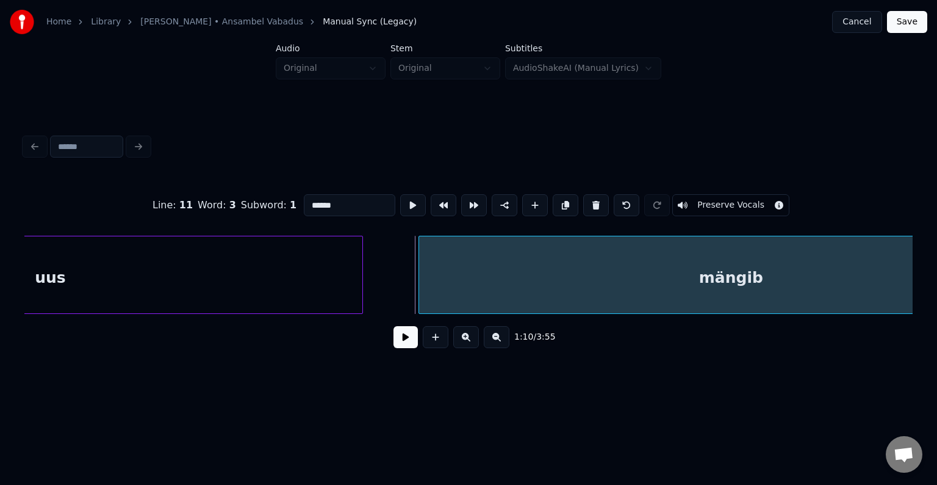
click at [93, 282] on div "uus" at bounding box center [50, 277] width 624 height 83
type input "***"
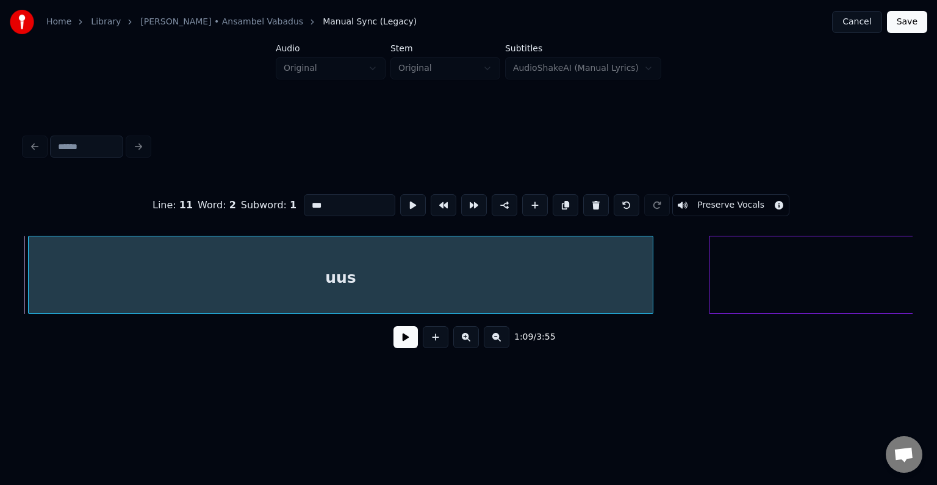
click at [400, 199] on button at bounding box center [413, 205] width 26 height 22
click at [330, 276] on div "uus" at bounding box center [337, 277] width 624 height 83
click at [400, 202] on button at bounding box center [413, 205] width 26 height 22
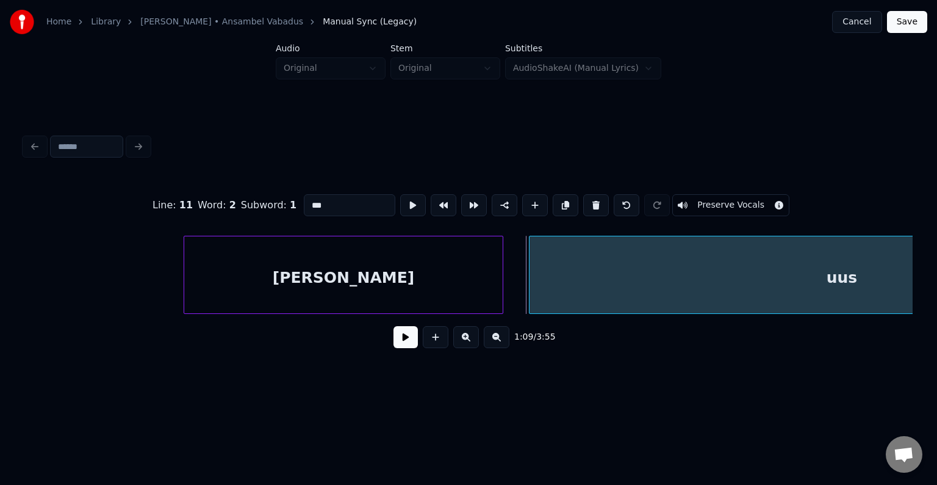
scroll to position [0, 52644]
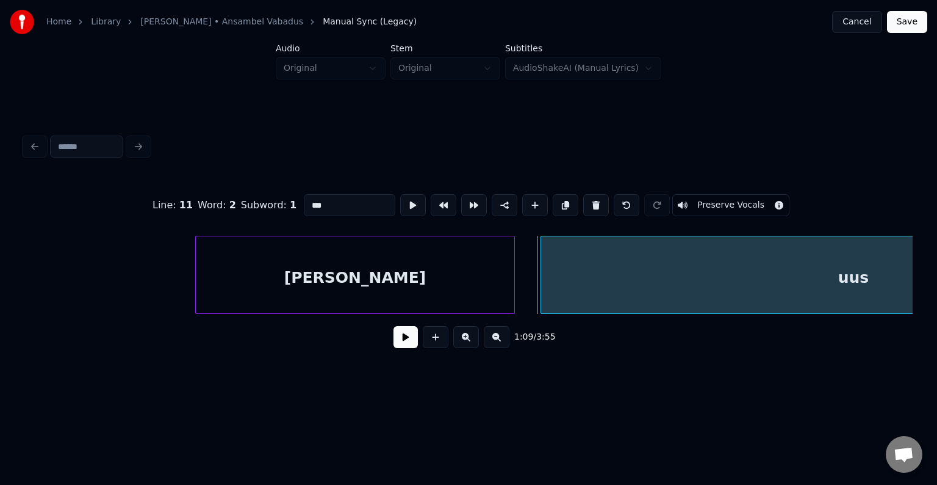
click at [298, 259] on div "[PERSON_NAME]" at bounding box center [355, 277] width 319 height 83
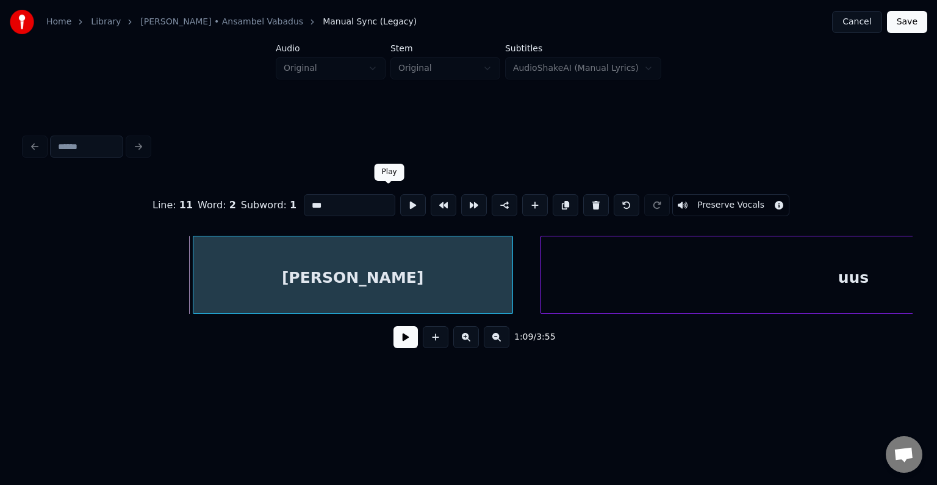
click at [400, 200] on button at bounding box center [413, 205] width 26 height 22
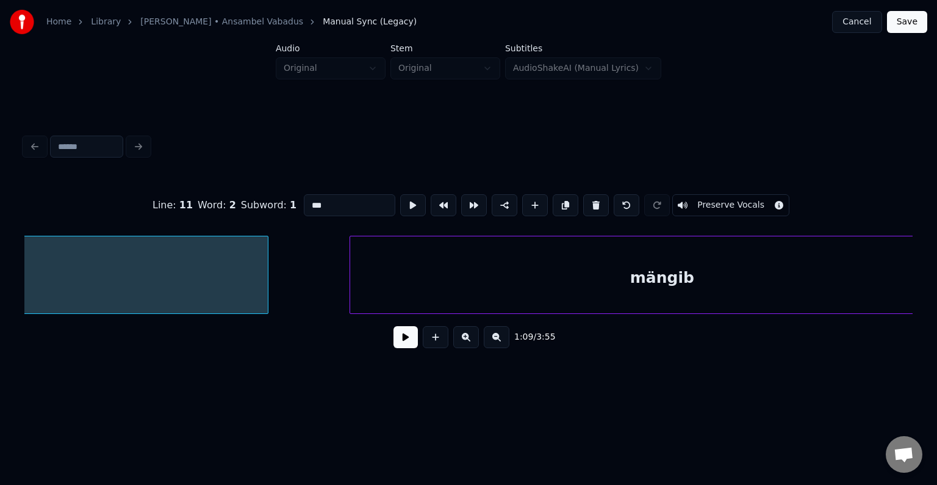
scroll to position [0, 53156]
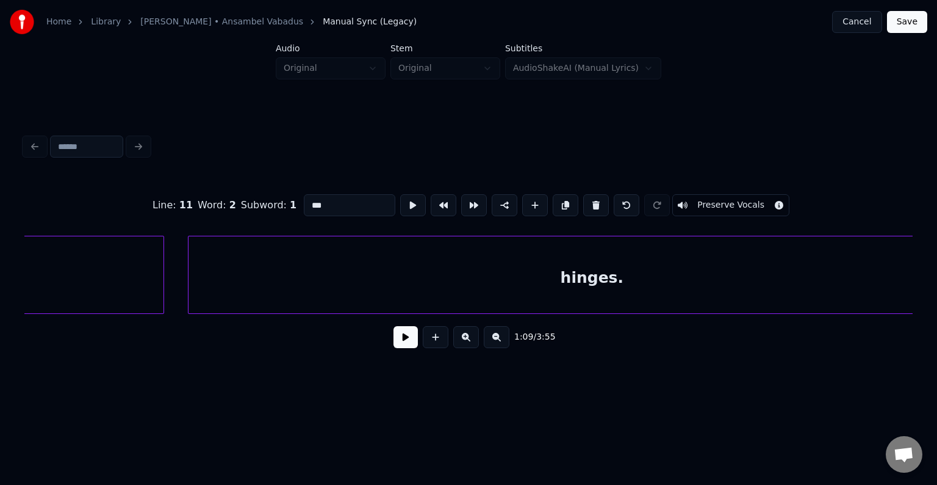
click at [496, 278] on div "hinges." at bounding box center [592, 277] width 807 height 83
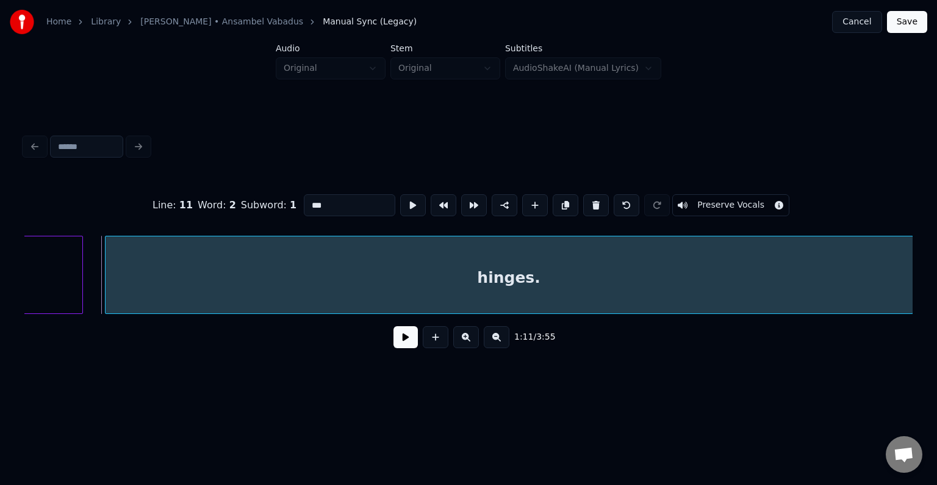
click at [396, 339] on button at bounding box center [406, 337] width 24 height 22
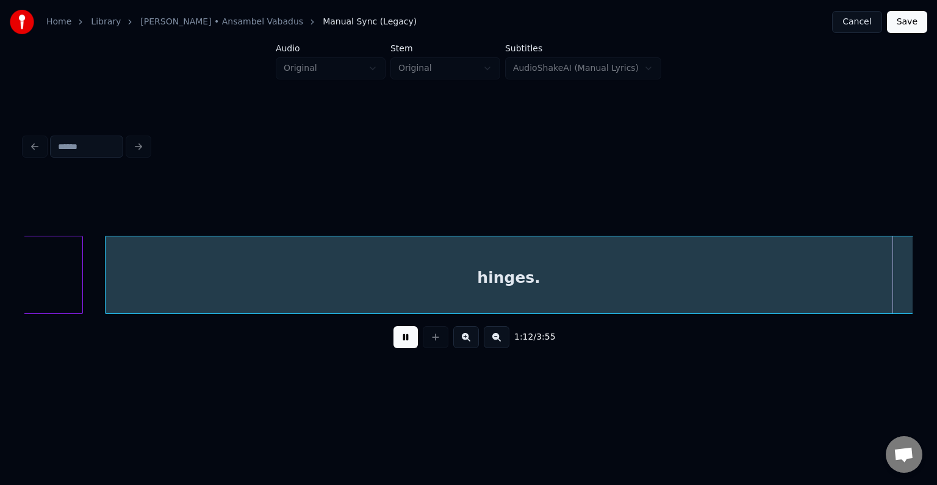
scroll to position [0, 55327]
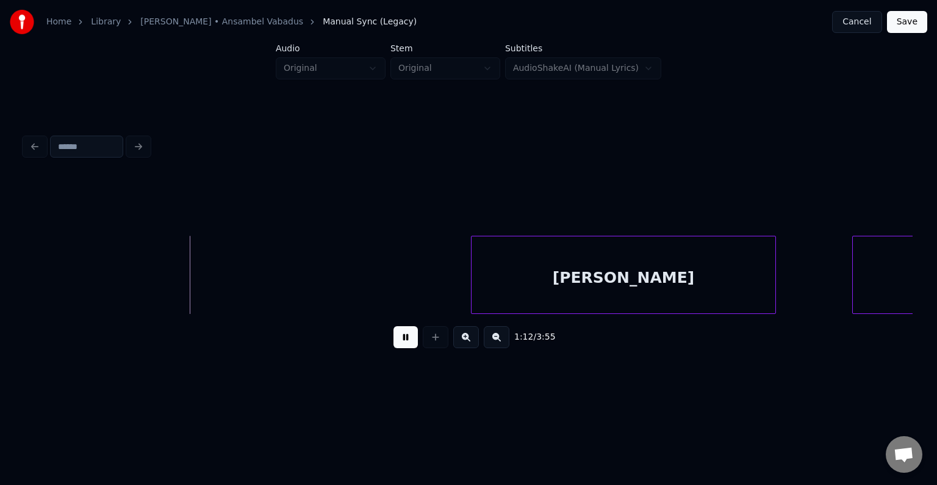
click at [396, 339] on button at bounding box center [406, 337] width 24 height 22
click at [519, 281] on div "[PERSON_NAME]" at bounding box center [624, 277] width 304 height 83
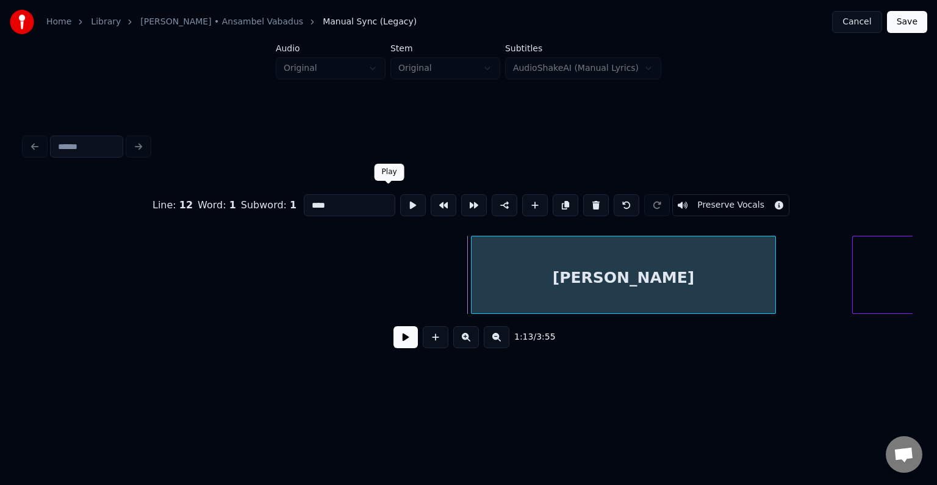
click at [400, 204] on button at bounding box center [413, 205] width 26 height 22
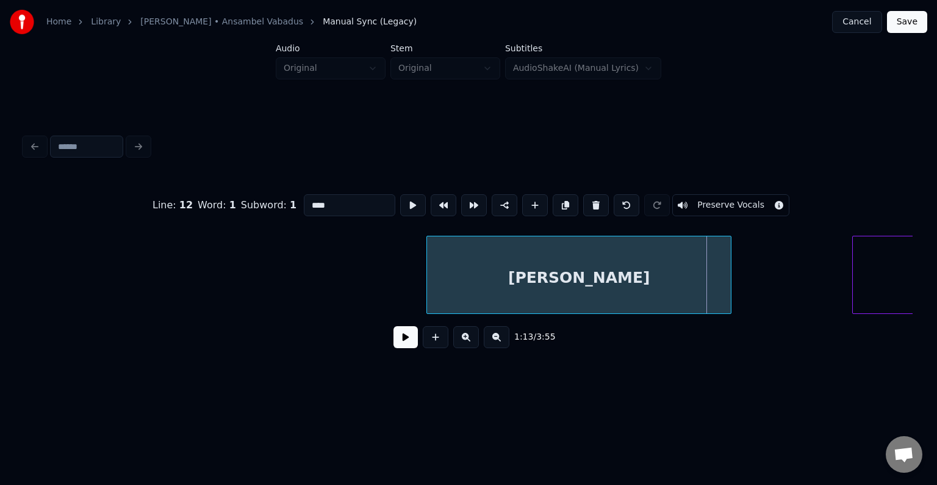
click at [517, 265] on div "[PERSON_NAME]" at bounding box center [579, 277] width 304 height 83
click at [400, 200] on button at bounding box center [413, 205] width 26 height 22
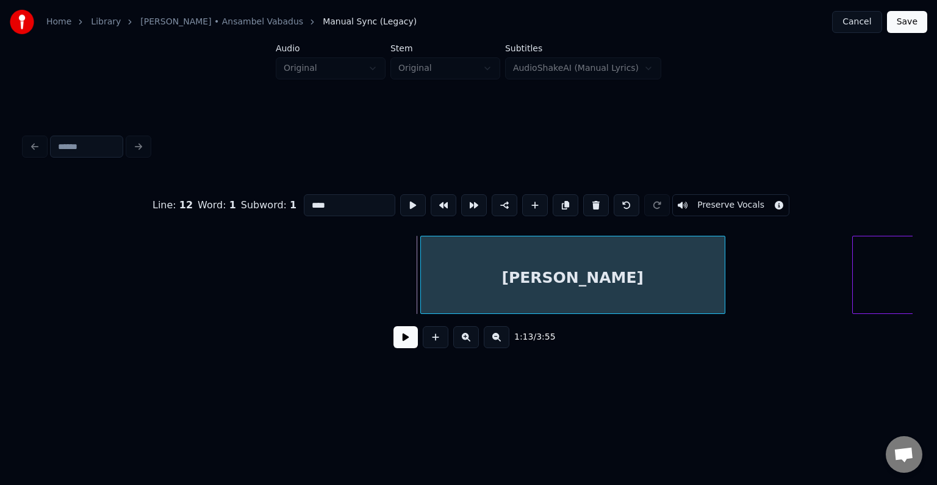
type input "********"
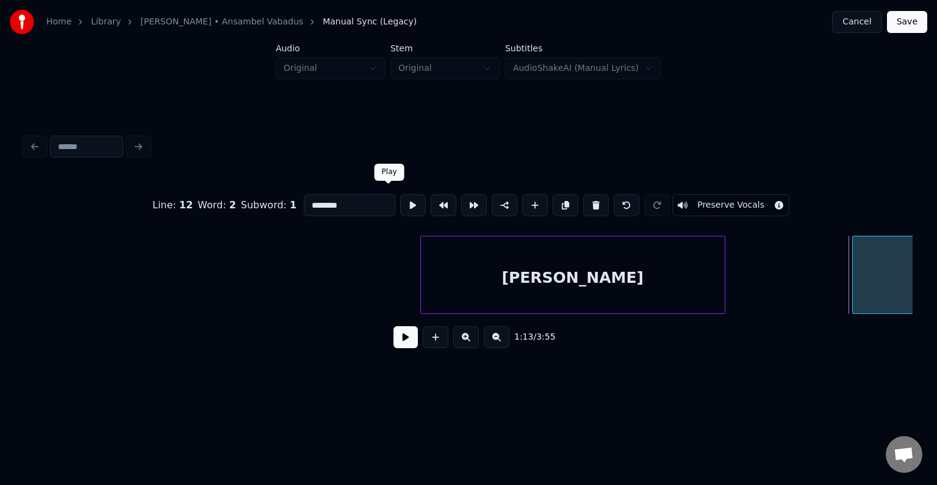
click at [400, 203] on button at bounding box center [413, 205] width 26 height 22
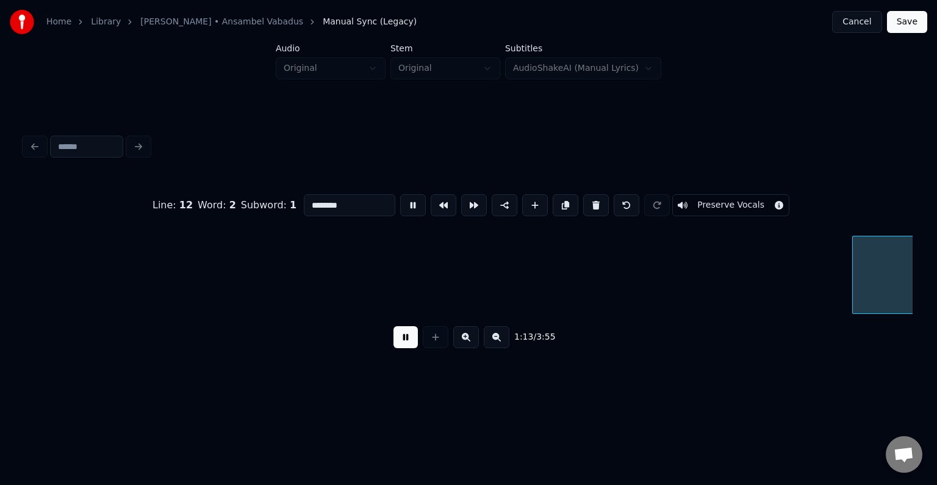
scroll to position [0, 56226]
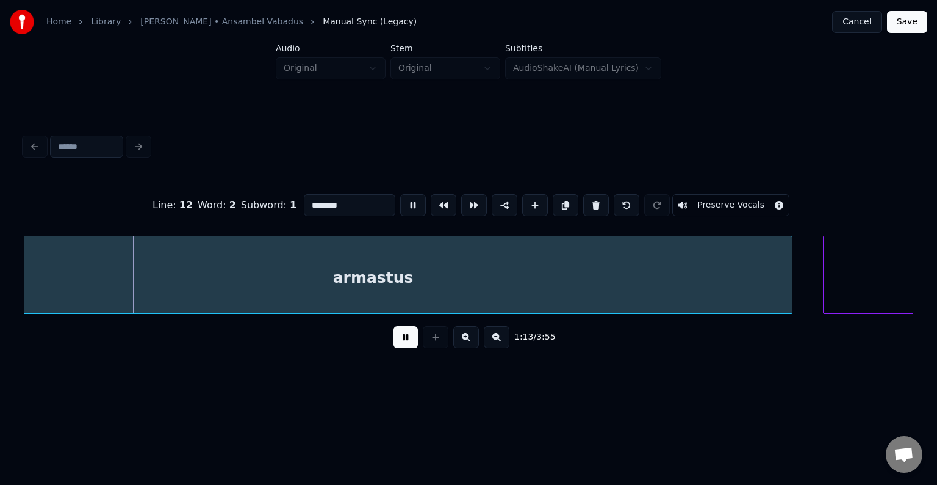
click at [400, 203] on button at bounding box center [413, 205] width 26 height 22
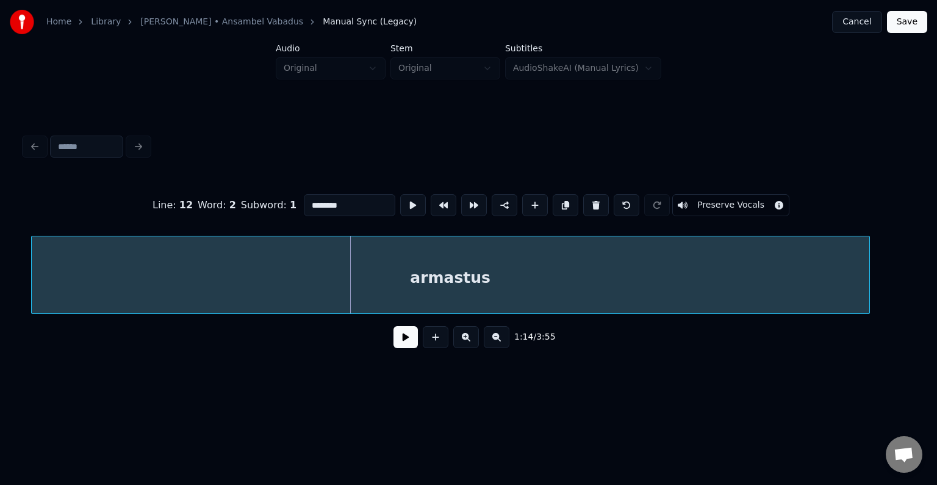
click at [355, 271] on div "armastus" at bounding box center [451, 277] width 838 height 83
click at [406, 348] on button at bounding box center [406, 337] width 24 height 22
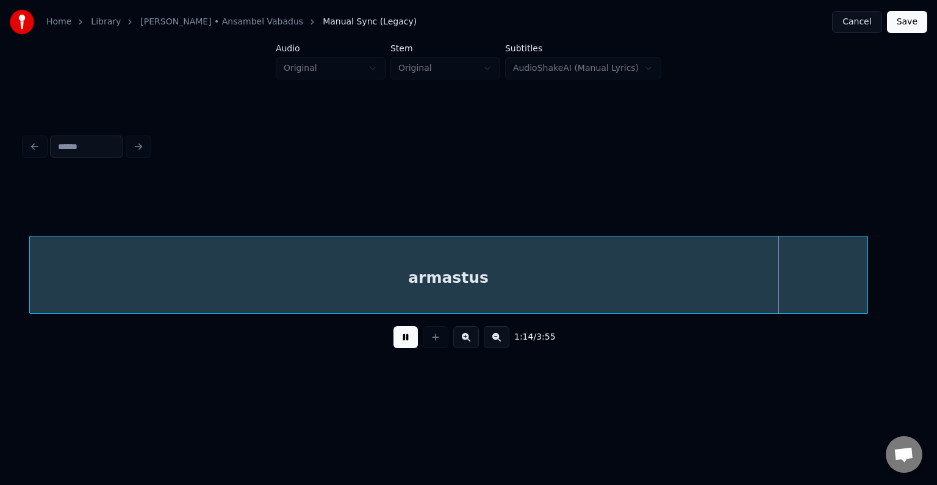
click at [399, 342] on button at bounding box center [406, 337] width 24 height 22
click at [398, 255] on div "armastus" at bounding box center [449, 277] width 838 height 83
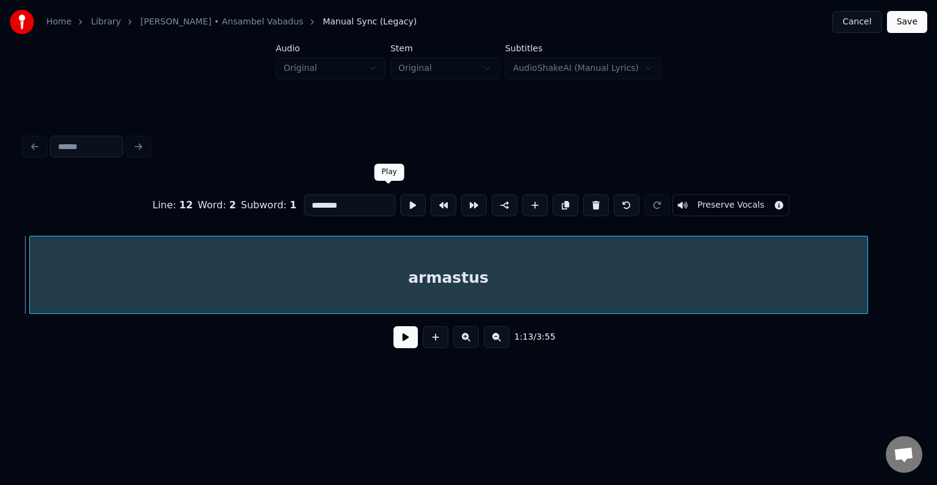
click at [400, 202] on button at bounding box center [413, 205] width 26 height 22
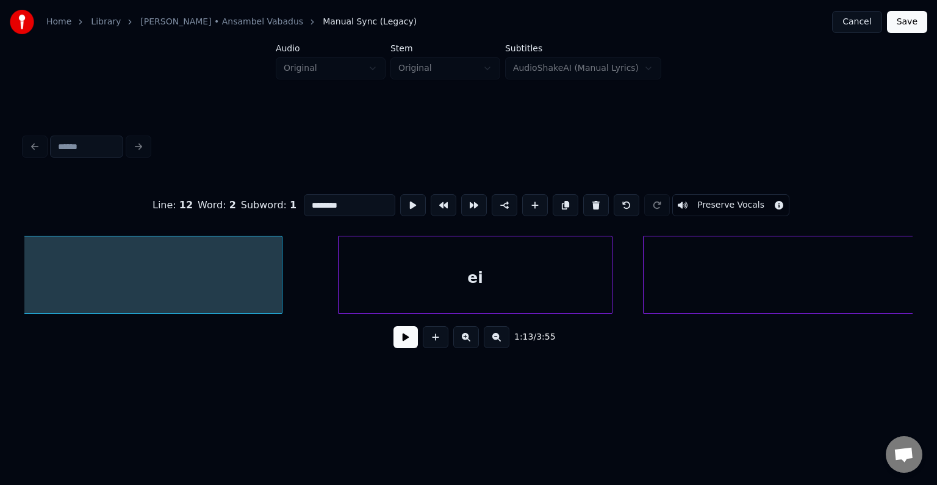
scroll to position [0, 56711]
click at [512, 270] on div "ei" at bounding box center [475, 277] width 273 height 83
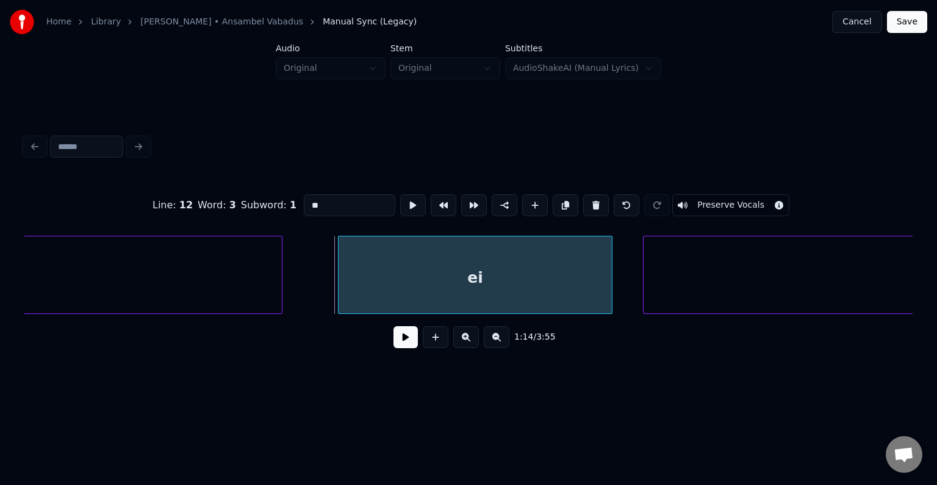
click at [400, 200] on button at bounding box center [413, 205] width 26 height 22
click at [409, 281] on div "ei" at bounding box center [459, 277] width 273 height 83
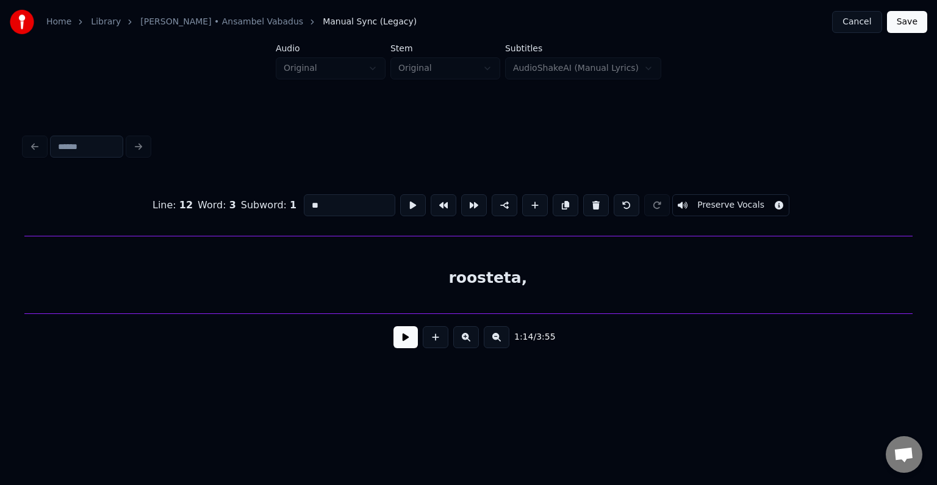
scroll to position [0, 57291]
click at [697, 281] on div "roosteta," at bounding box center [500, 277] width 929 height 83
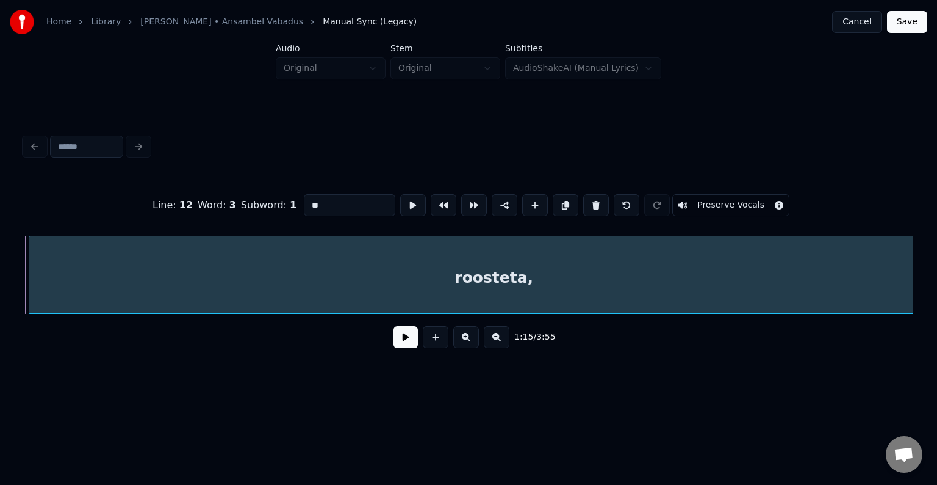
click at [437, 294] on div "roosteta," at bounding box center [493, 277] width 929 height 83
type input "*********"
click at [394, 344] on button at bounding box center [406, 337] width 24 height 22
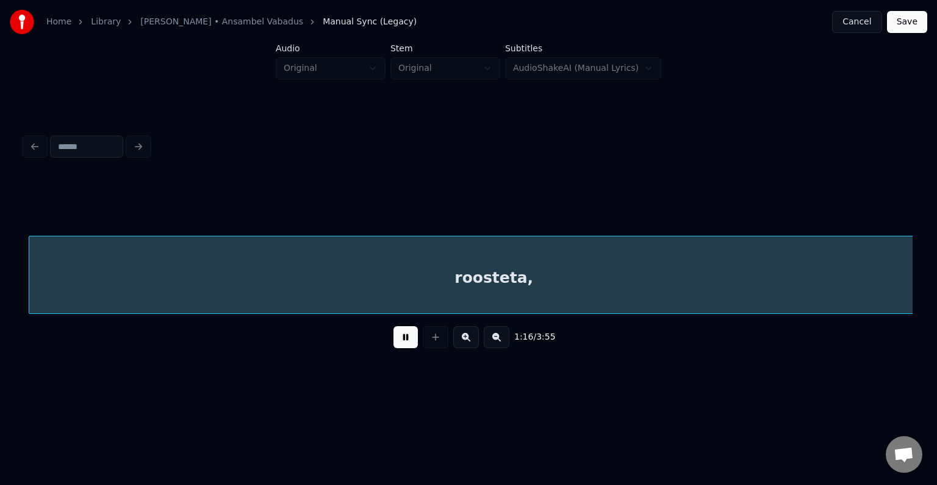
scroll to position [0, 58190]
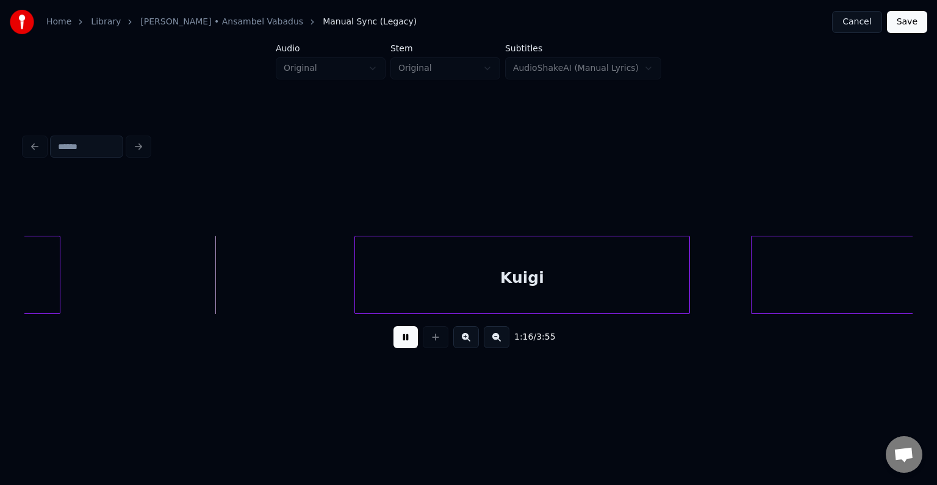
click at [395, 342] on button at bounding box center [406, 337] width 24 height 22
click at [419, 288] on div "Kuigi" at bounding box center [498, 277] width 334 height 83
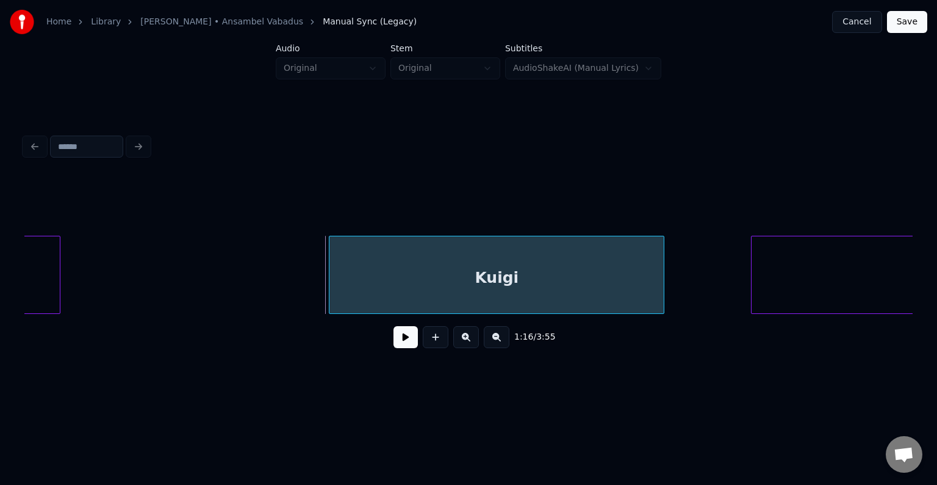
click at [416, 286] on div "Kuigi" at bounding box center [497, 277] width 334 height 83
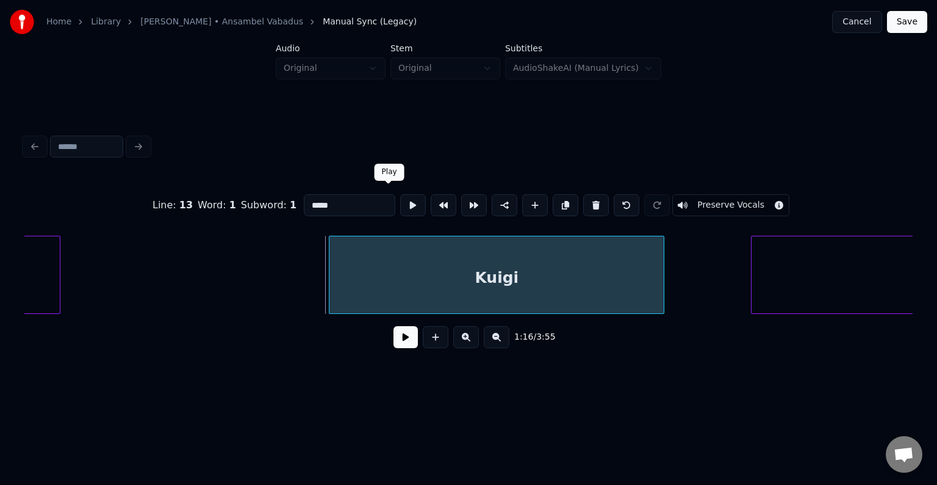
click at [400, 194] on button at bounding box center [413, 205] width 26 height 22
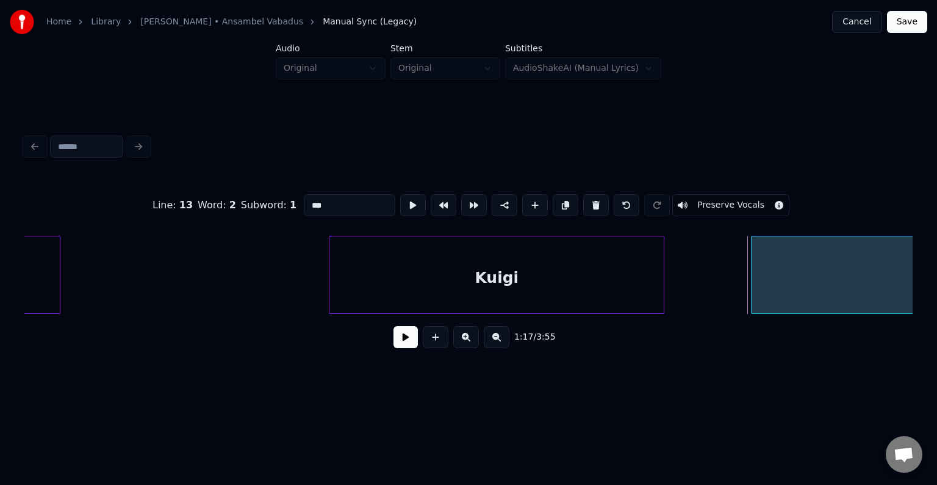
scroll to position [0, 58497]
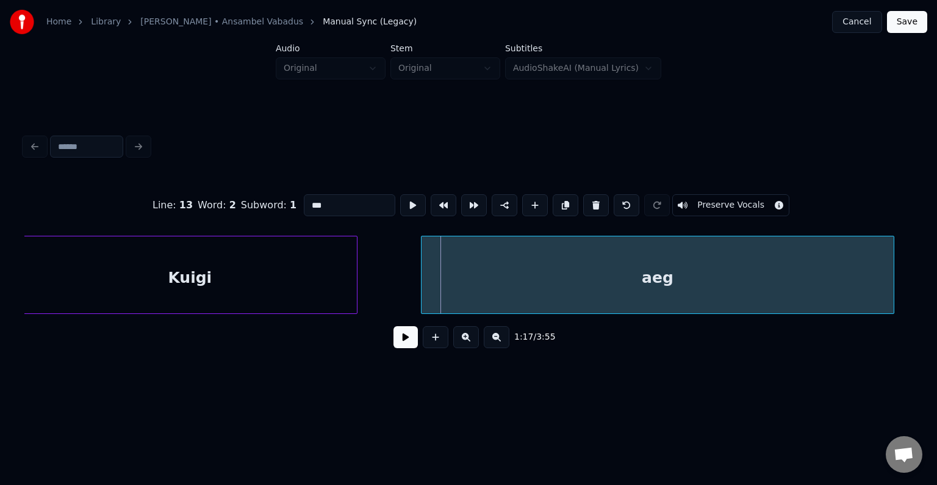
click at [779, 299] on div "aeg" at bounding box center [658, 277] width 472 height 83
click at [400, 196] on button at bounding box center [413, 205] width 26 height 22
click at [400, 197] on button at bounding box center [413, 205] width 26 height 22
click at [850, 279] on div "aeg" at bounding box center [635, 275] width 439 height 78
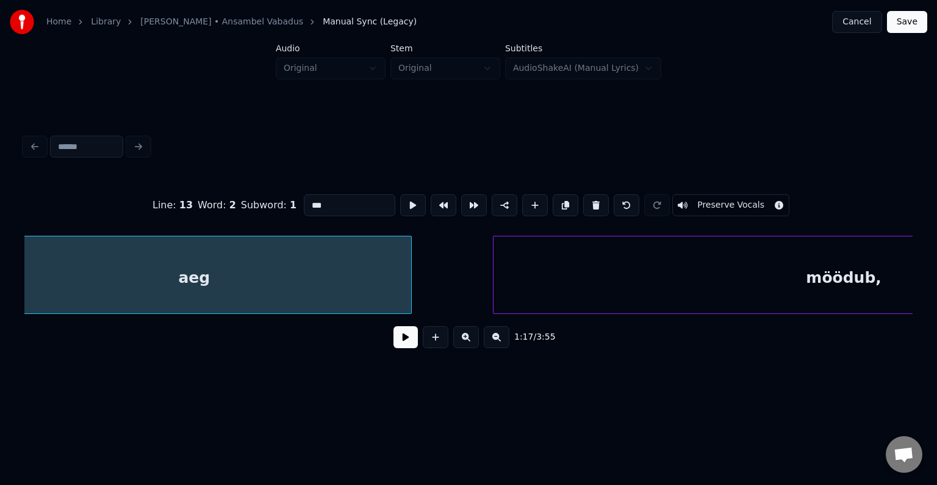
scroll to position [0, 59216]
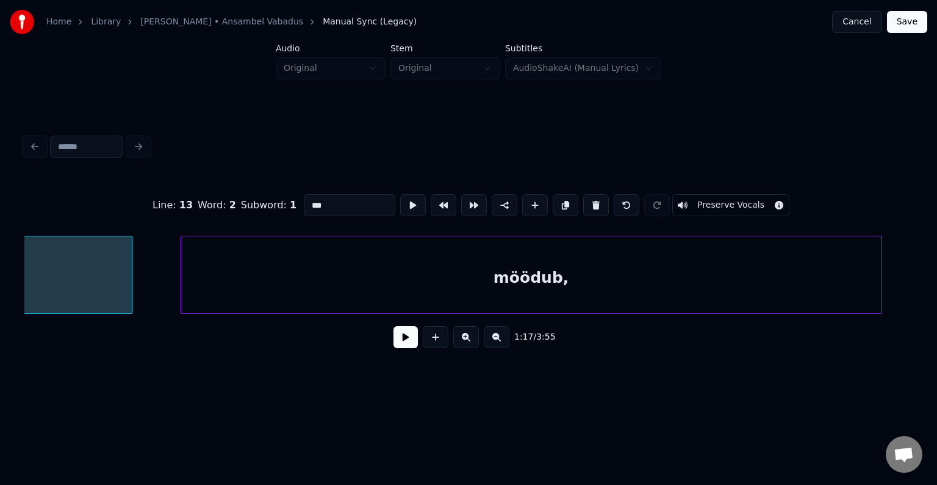
click at [799, 294] on div "möödub," at bounding box center [531, 277] width 701 height 83
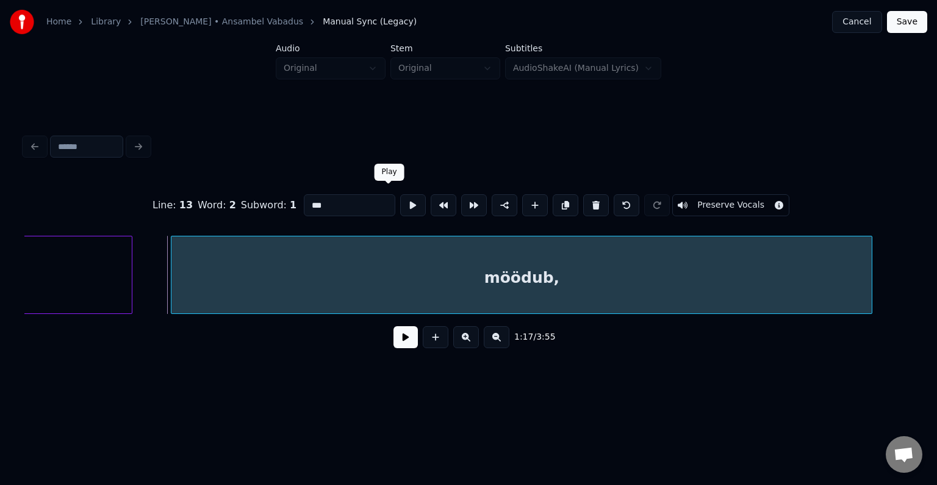
click at [400, 204] on button at bounding box center [413, 205] width 26 height 22
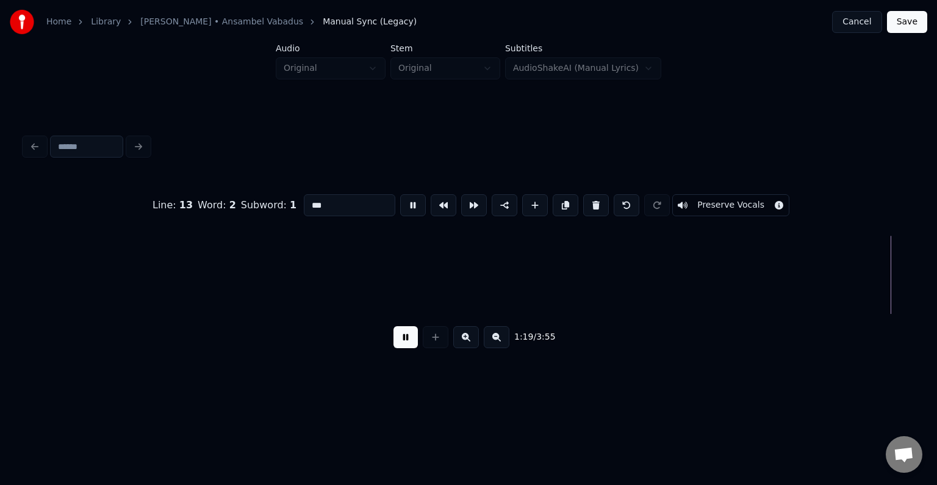
scroll to position [0, 61004]
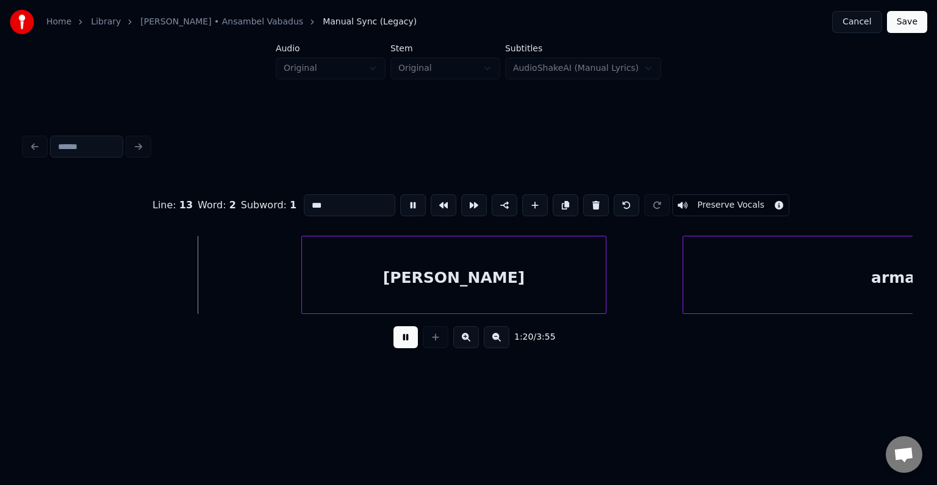
click at [400, 203] on button at bounding box center [413, 205] width 26 height 22
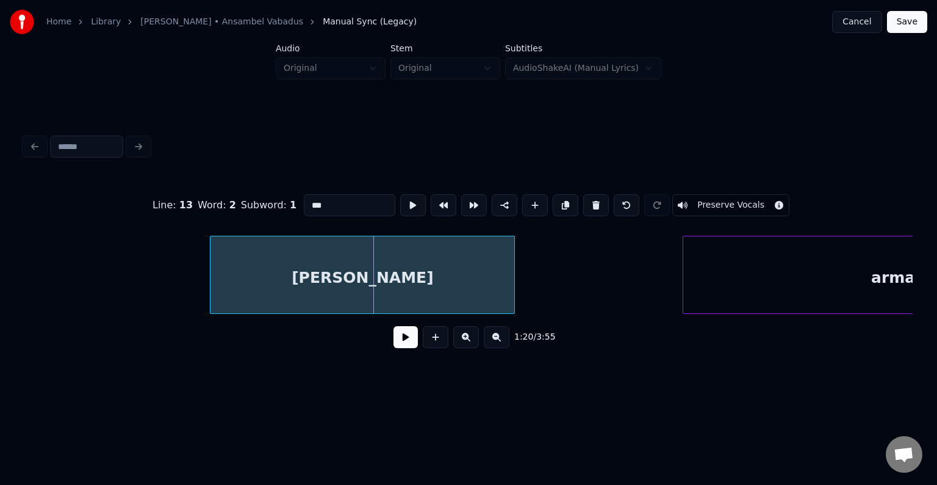
click at [356, 257] on div "[PERSON_NAME]" at bounding box center [363, 277] width 304 height 83
click at [355, 254] on div "[PERSON_NAME]" at bounding box center [350, 277] width 304 height 83
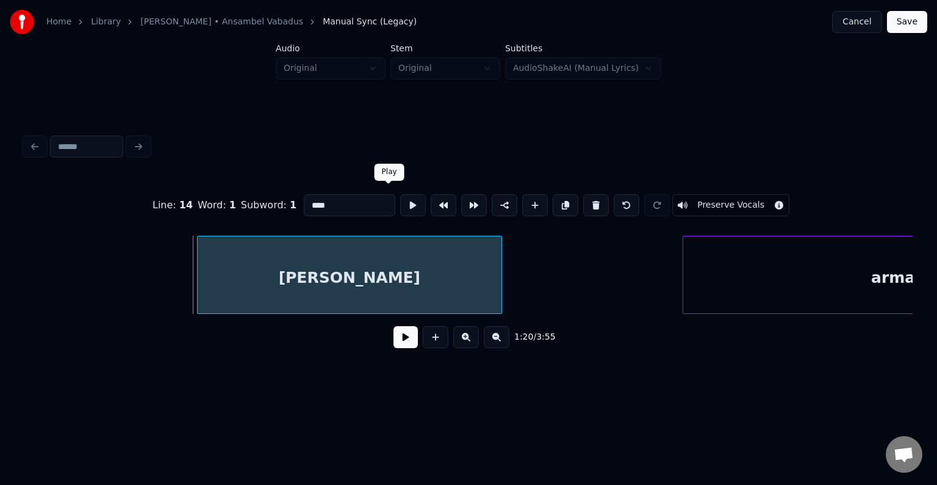
click at [400, 196] on button at bounding box center [413, 205] width 26 height 22
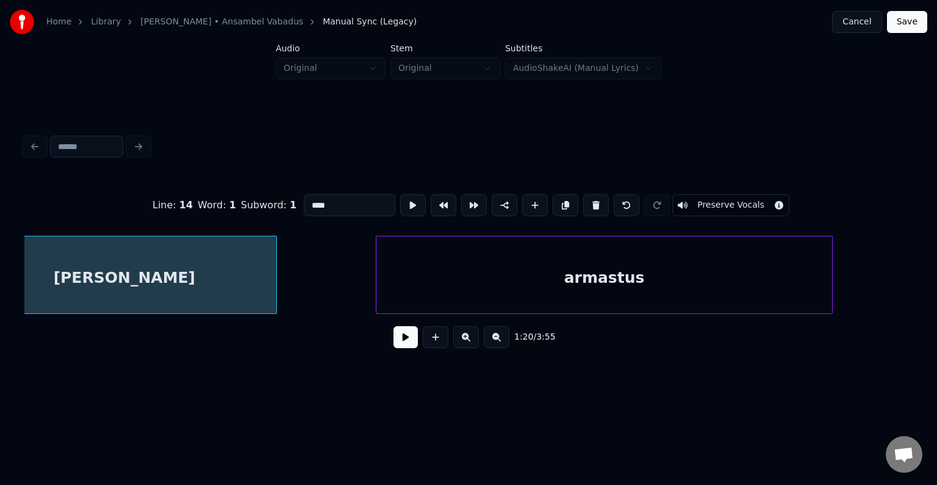
click at [754, 265] on div "armastus" at bounding box center [605, 277] width 456 height 83
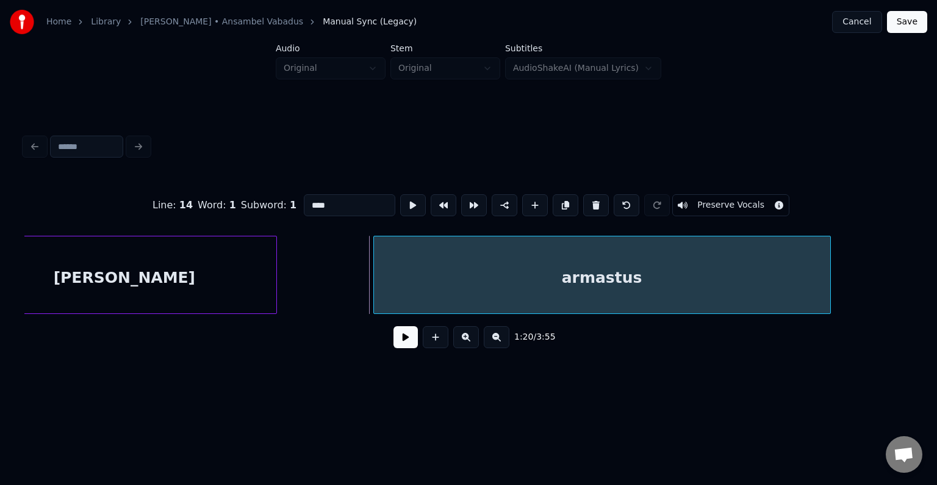
click at [597, 283] on div "armastus" at bounding box center [602, 277] width 456 height 83
click at [400, 200] on button at bounding box center [413, 205] width 26 height 22
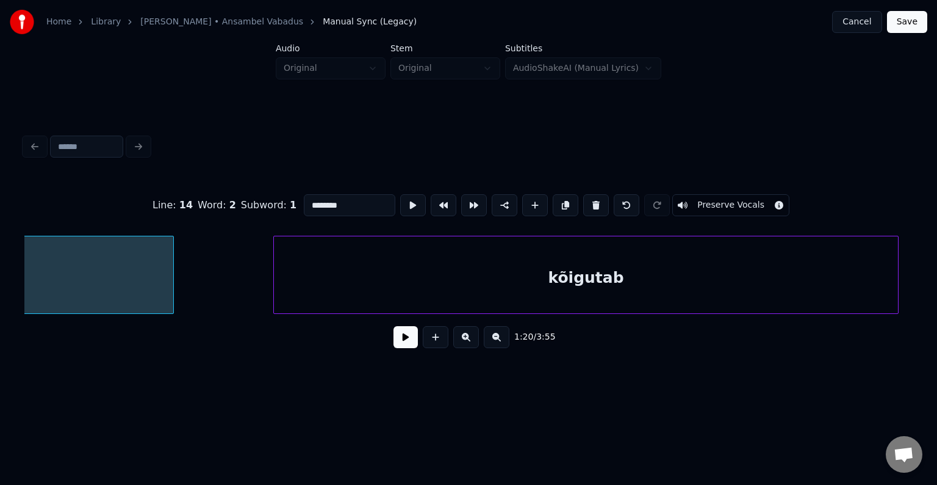
scroll to position [0, 61888]
click at [618, 273] on div "kõigutab" at bounding box center [550, 277] width 624 height 83
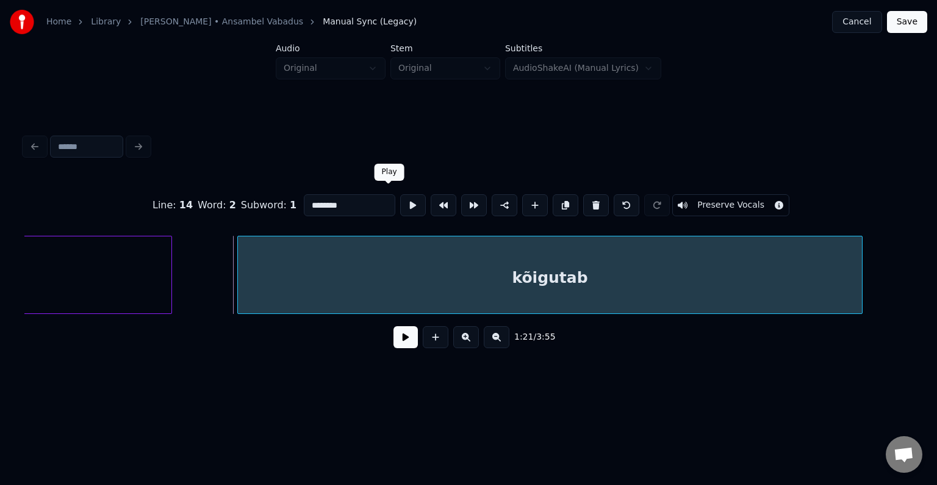
click at [415, 273] on div "kõigutab" at bounding box center [550, 277] width 624 height 83
click at [400, 196] on button at bounding box center [413, 205] width 26 height 22
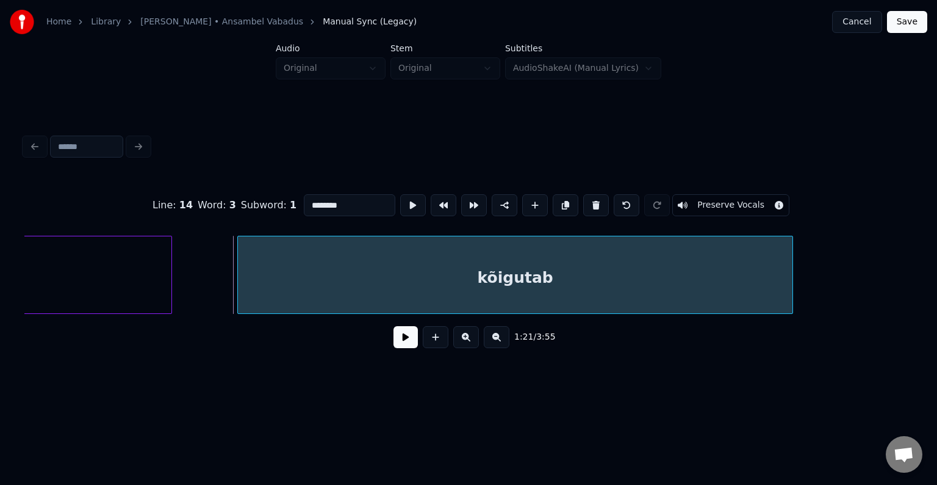
click at [789, 253] on div at bounding box center [791, 274] width 4 height 77
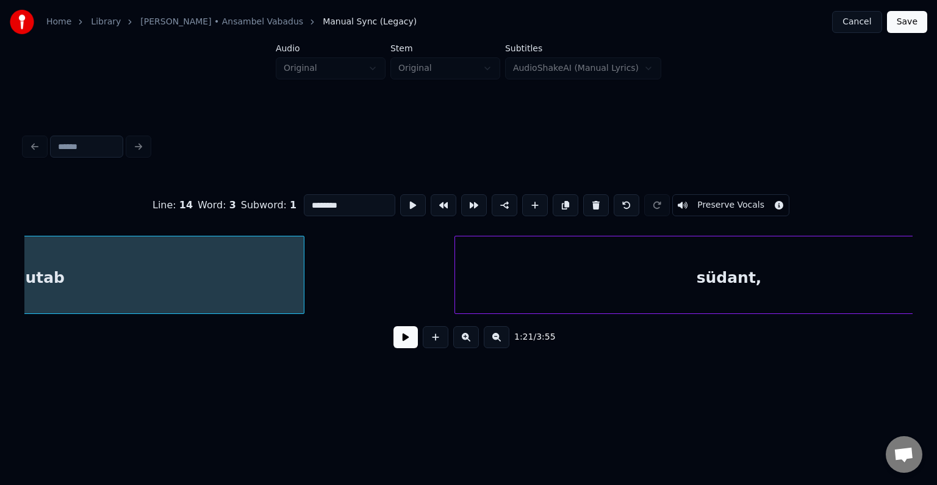
scroll to position [0, 62465]
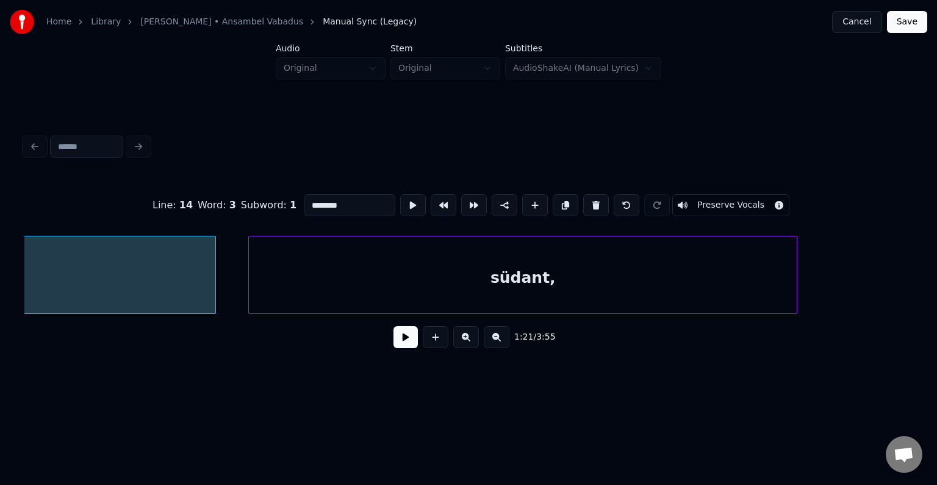
click at [681, 272] on div "südant," at bounding box center [523, 277] width 548 height 83
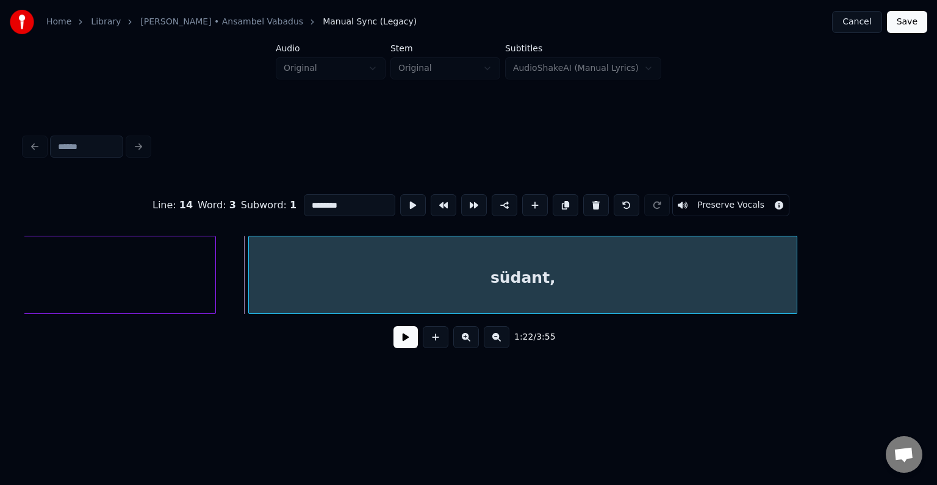
click at [370, 283] on div "südant," at bounding box center [523, 277] width 548 height 83
type input "*******"
click at [400, 198] on button at bounding box center [413, 205] width 26 height 22
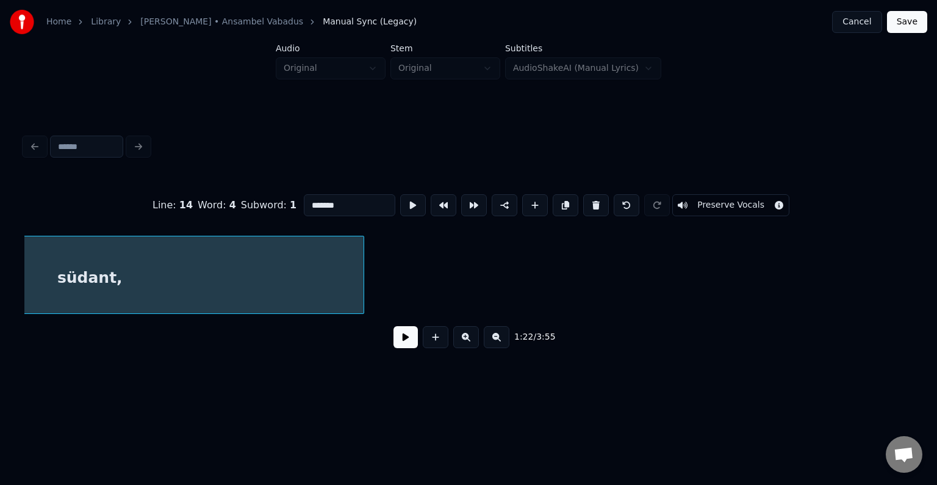
scroll to position [0, 62904]
click at [397, 347] on button at bounding box center [406, 337] width 24 height 22
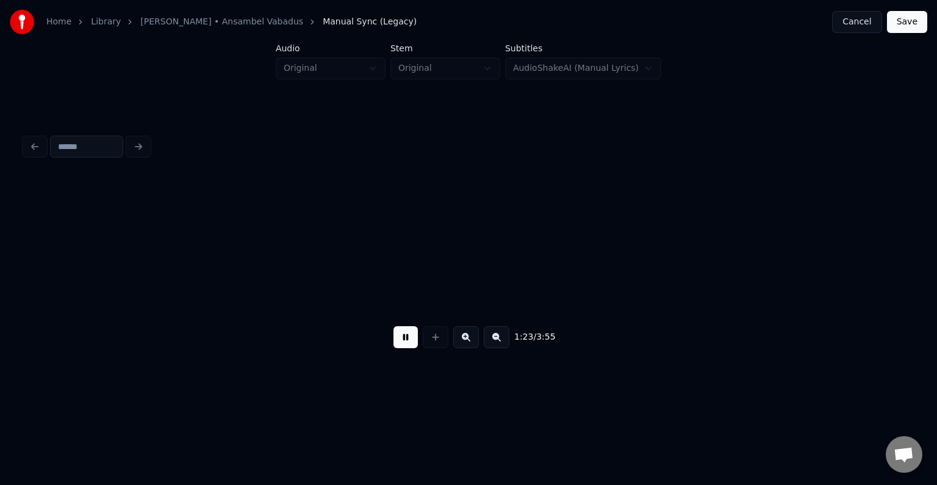
scroll to position [0, 63583]
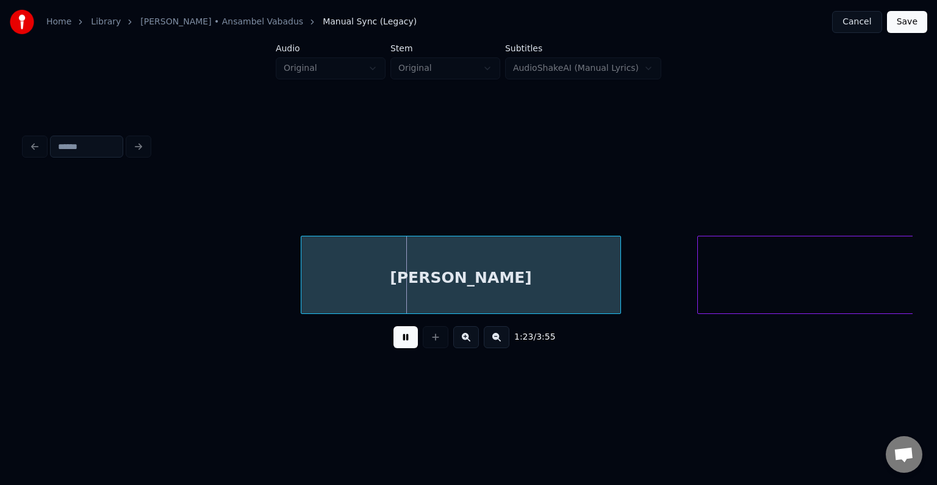
drag, startPoint x: 397, startPoint y: 347, endPoint x: 406, endPoint y: 347, distance: 9.8
click at [398, 347] on button at bounding box center [406, 337] width 24 height 22
click at [449, 276] on div "[PERSON_NAME]" at bounding box center [460, 277] width 319 height 83
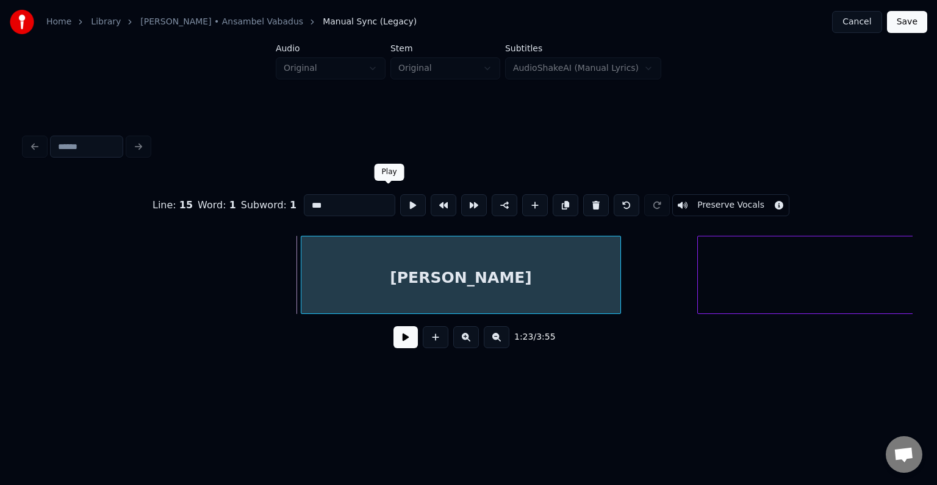
click at [400, 196] on button at bounding box center [413, 205] width 26 height 22
click at [408, 280] on div "[PERSON_NAME]" at bounding box center [444, 277] width 319 height 83
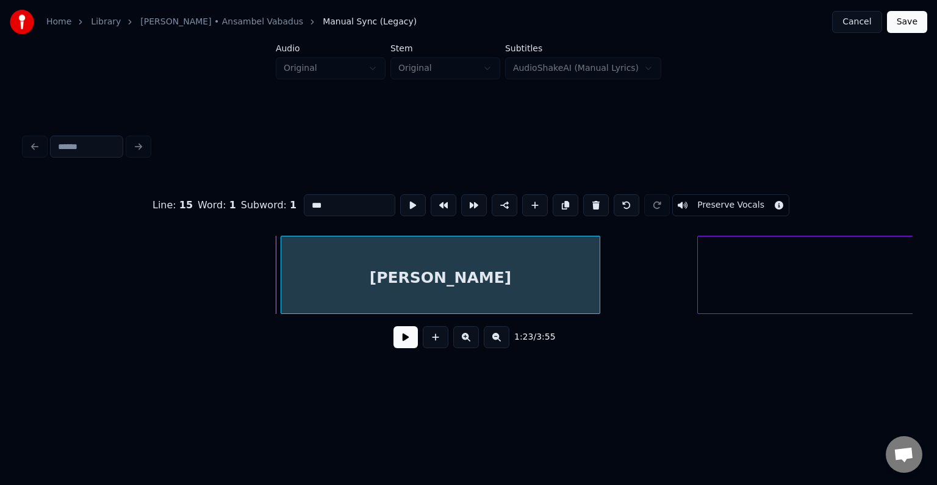
scroll to position [0, 63974]
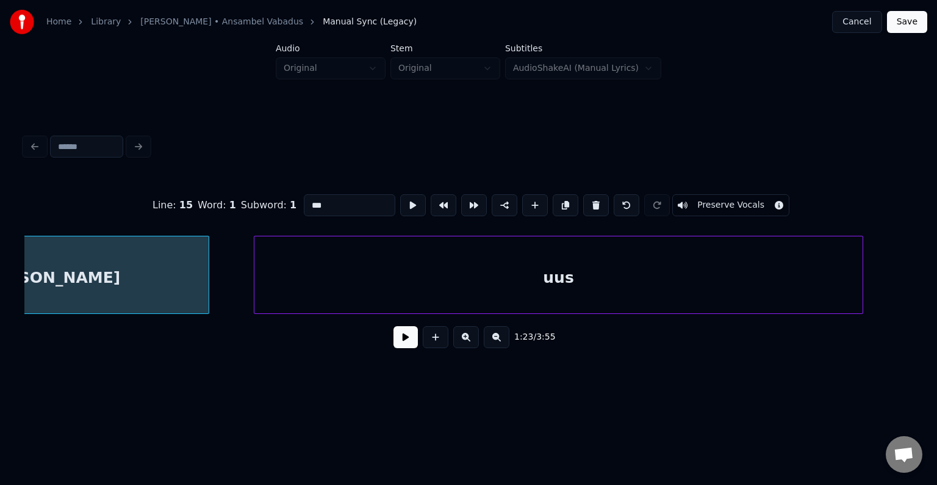
click at [728, 272] on div "uus" at bounding box center [558, 277] width 609 height 83
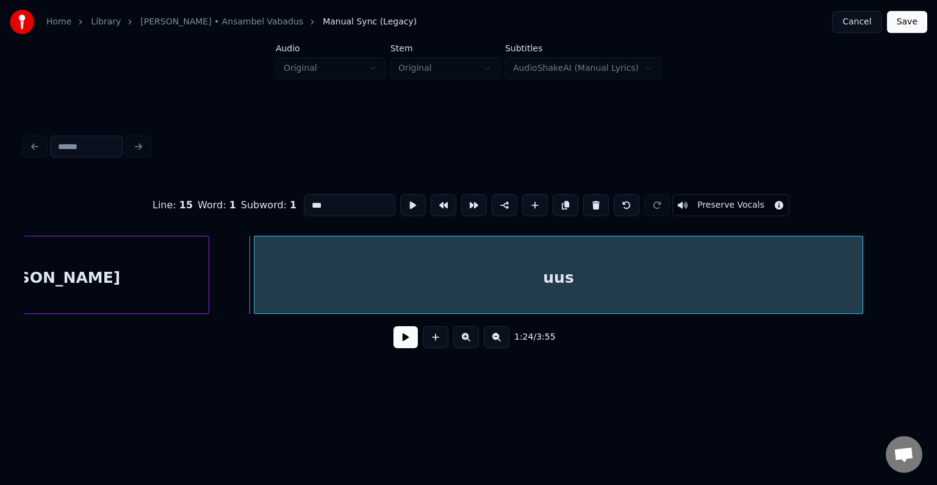
click at [406, 266] on div "uus" at bounding box center [558, 277] width 609 height 83
click at [400, 200] on button at bounding box center [413, 205] width 26 height 22
click at [400, 198] on button at bounding box center [413, 205] width 26 height 22
click at [400, 195] on button at bounding box center [413, 205] width 26 height 22
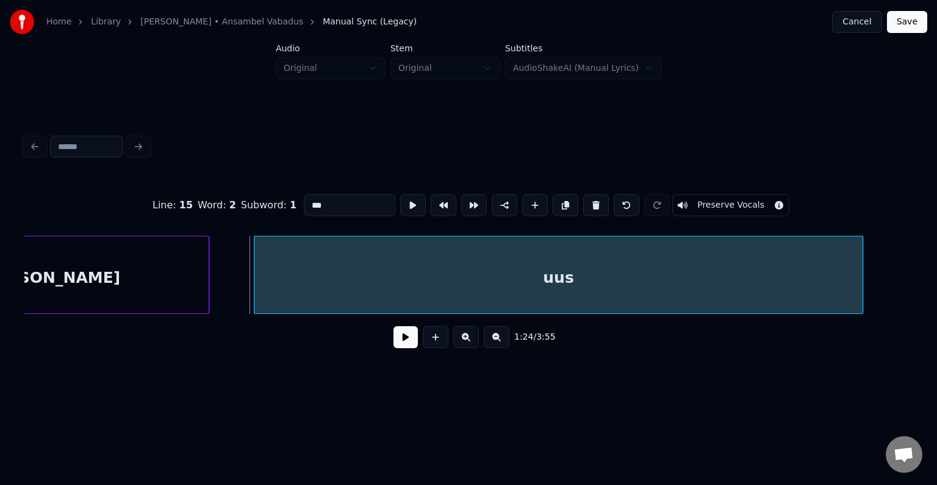
click at [400, 195] on button at bounding box center [413, 205] width 26 height 22
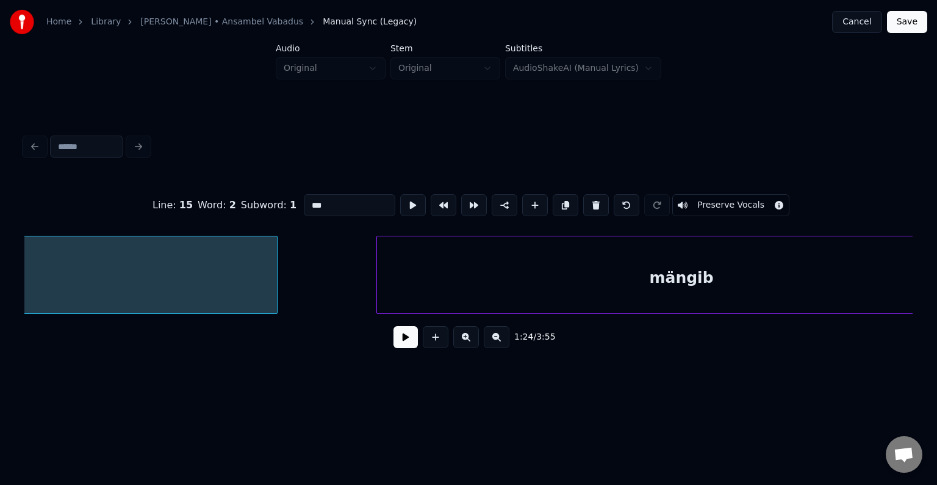
scroll to position [0, 64629]
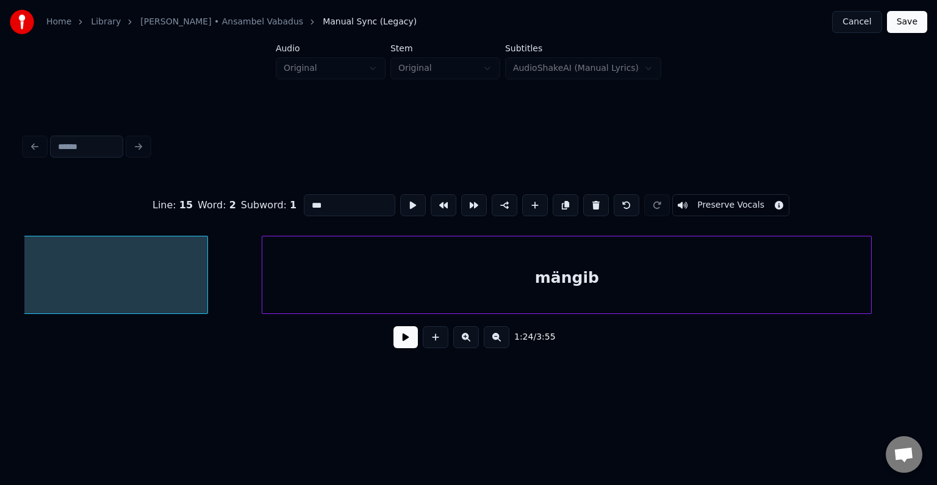
click at [670, 265] on div "mängib" at bounding box center [566, 277] width 609 height 83
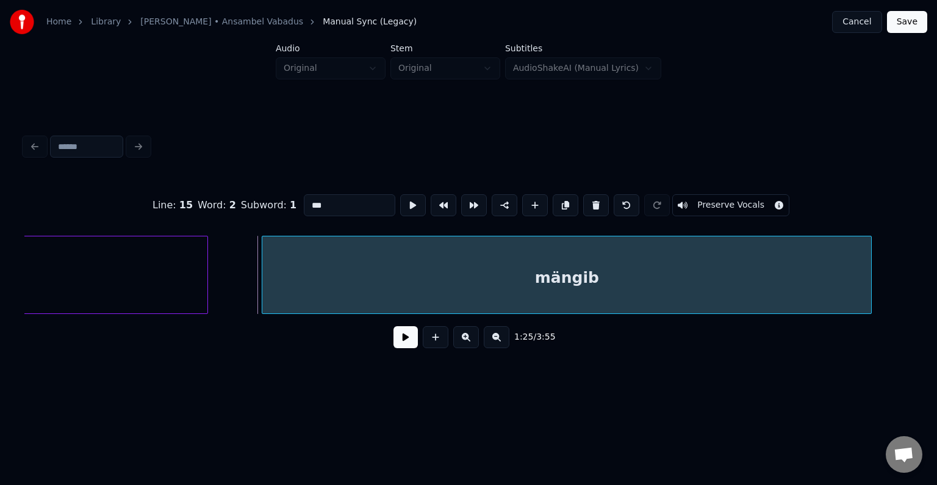
click at [525, 261] on div "mängib" at bounding box center [566, 277] width 609 height 83
click at [400, 198] on button at bounding box center [413, 205] width 26 height 22
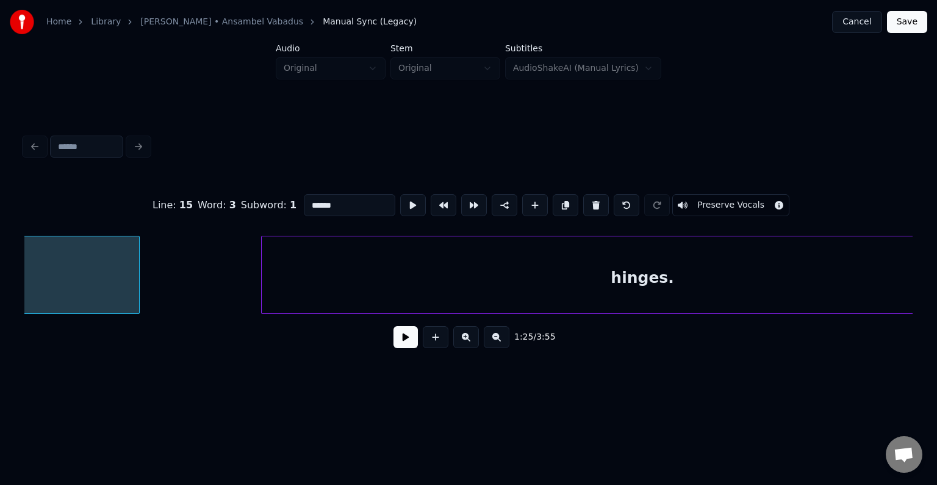
scroll to position [0, 65470]
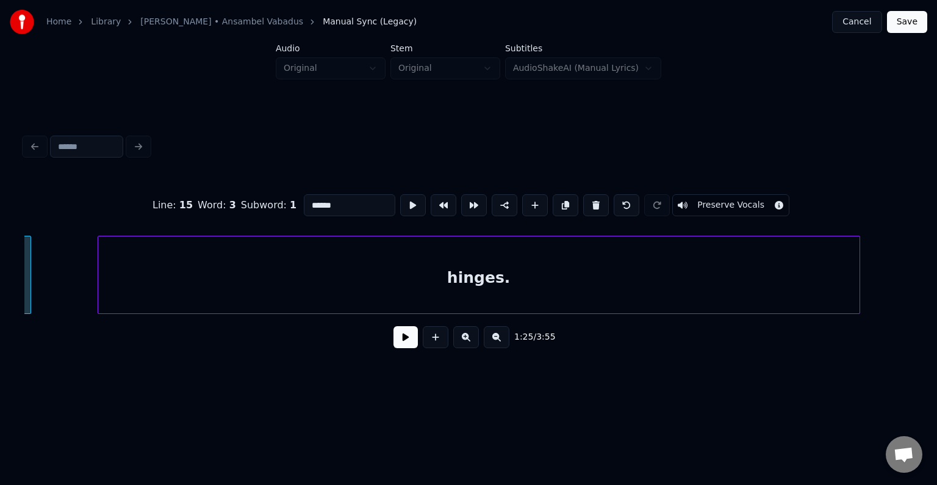
click at [666, 273] on div "hinges." at bounding box center [479, 277] width 762 height 83
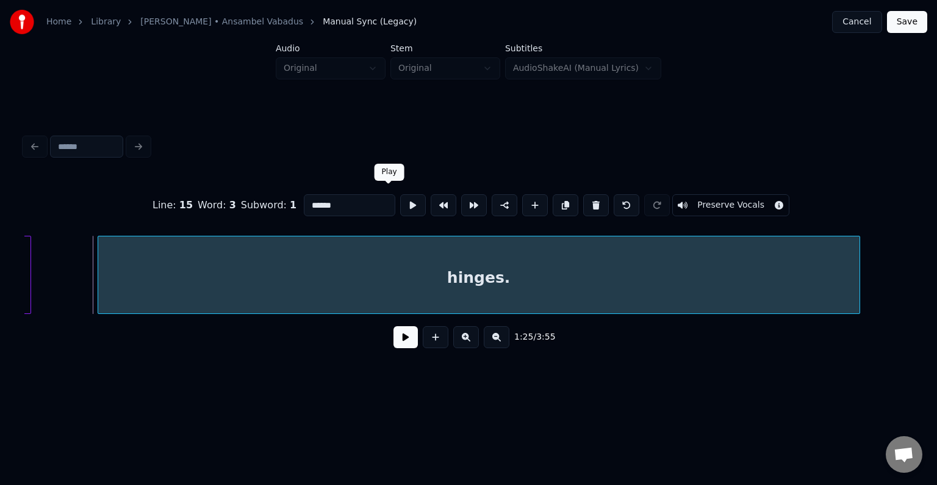
click at [400, 200] on button at bounding box center [413, 205] width 26 height 22
click at [412, 259] on div "hinges." at bounding box center [479, 277] width 762 height 83
type input "*******"
click at [400, 199] on button at bounding box center [413, 205] width 26 height 22
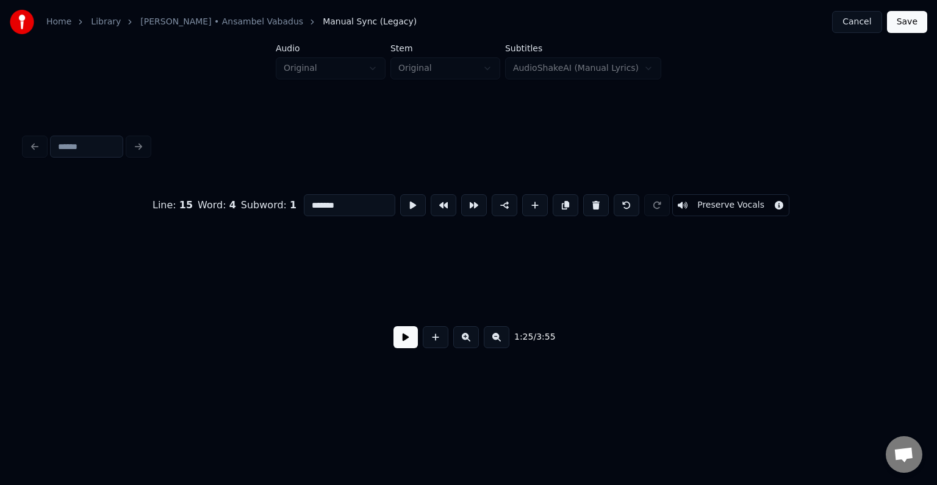
click at [394, 337] on button at bounding box center [406, 337] width 24 height 22
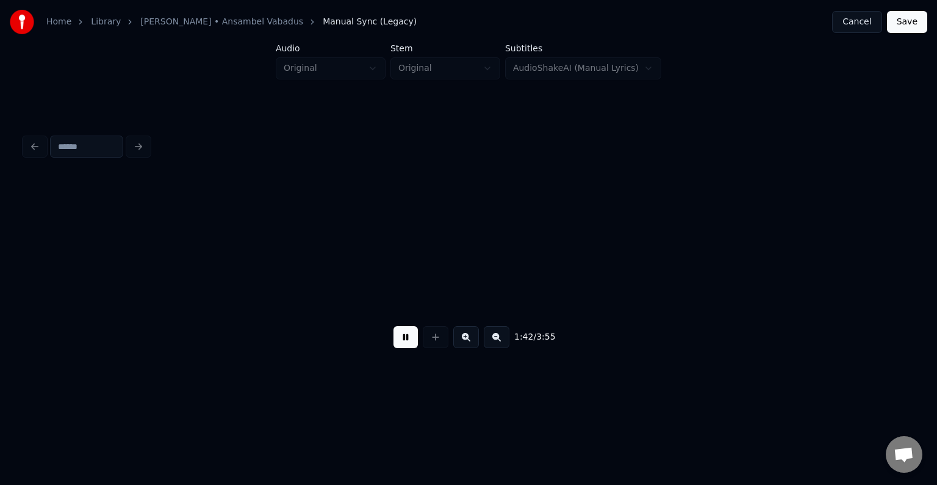
scroll to position [0, 78018]
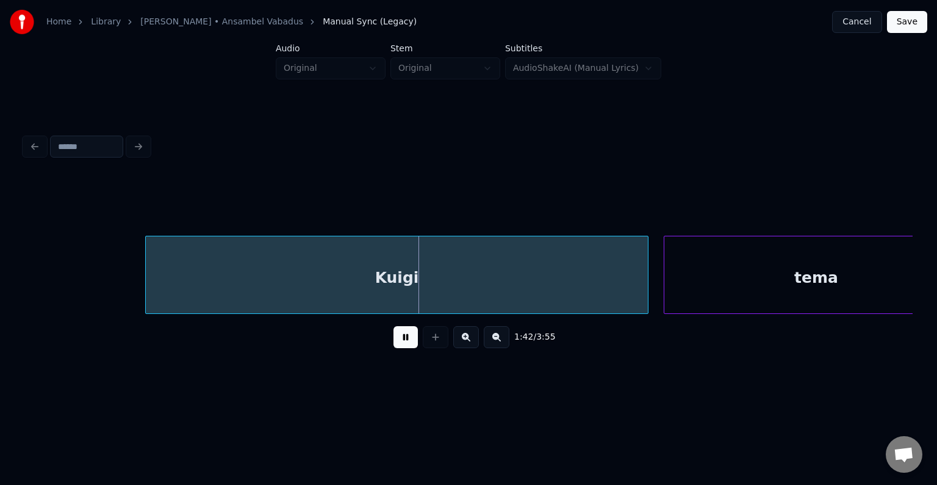
click at [403, 335] on button at bounding box center [406, 337] width 24 height 22
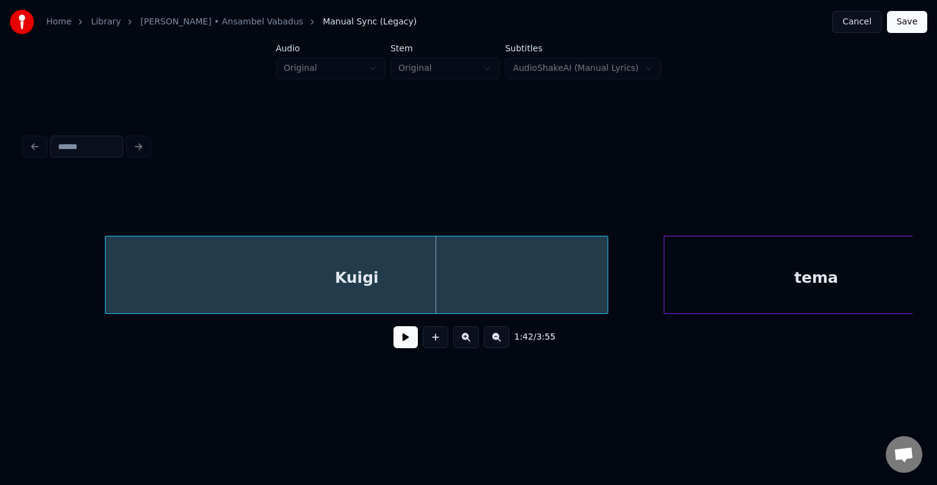
click at [332, 272] on div "Kuigi" at bounding box center [357, 277] width 502 height 83
click at [334, 272] on div "Kuigi" at bounding box center [350, 277] width 502 height 83
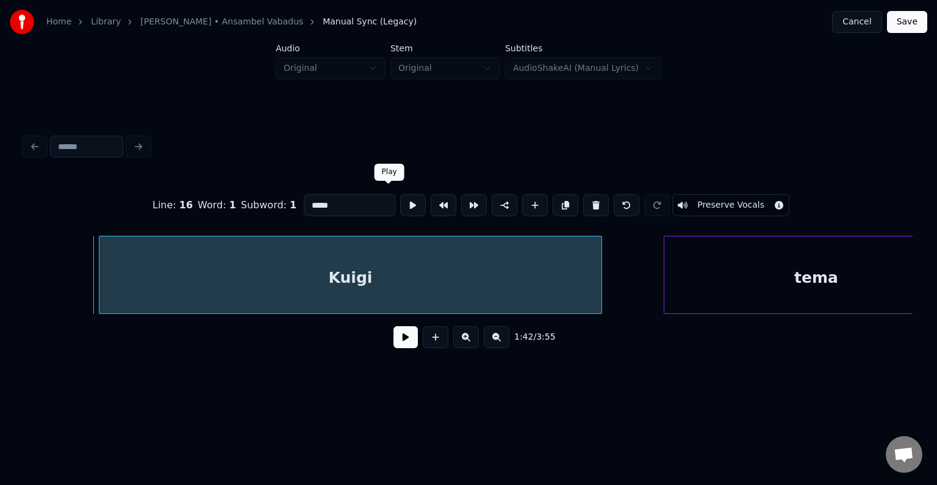
click at [400, 200] on button at bounding box center [413, 205] width 26 height 22
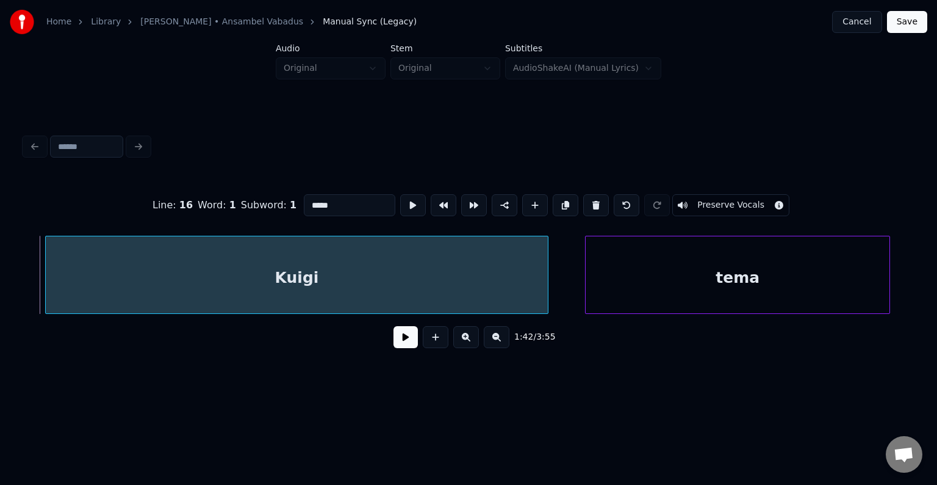
click at [762, 279] on div "tema" at bounding box center [738, 277] width 304 height 83
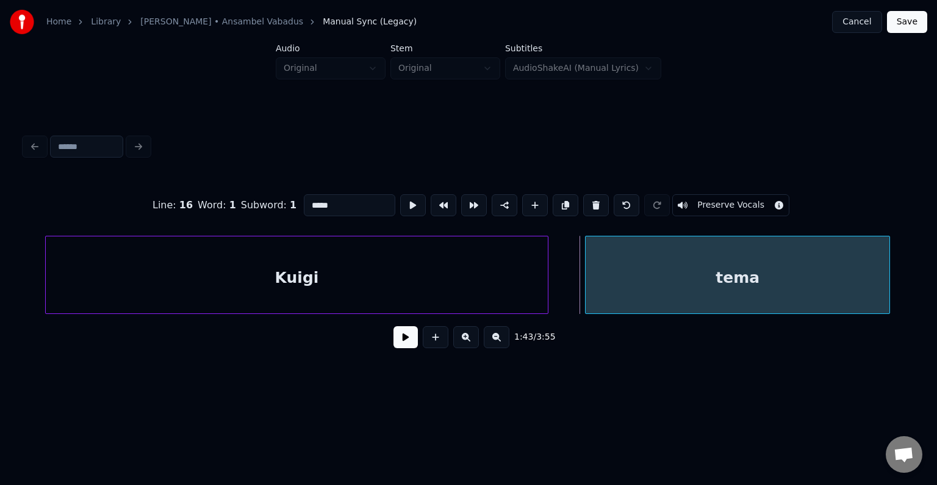
click at [677, 284] on div "tema" at bounding box center [738, 277] width 304 height 83
click at [688, 278] on div "tema" at bounding box center [743, 277] width 304 height 83
click at [684, 280] on div "tema" at bounding box center [741, 277] width 304 height 83
click at [400, 198] on button at bounding box center [413, 205] width 26 height 22
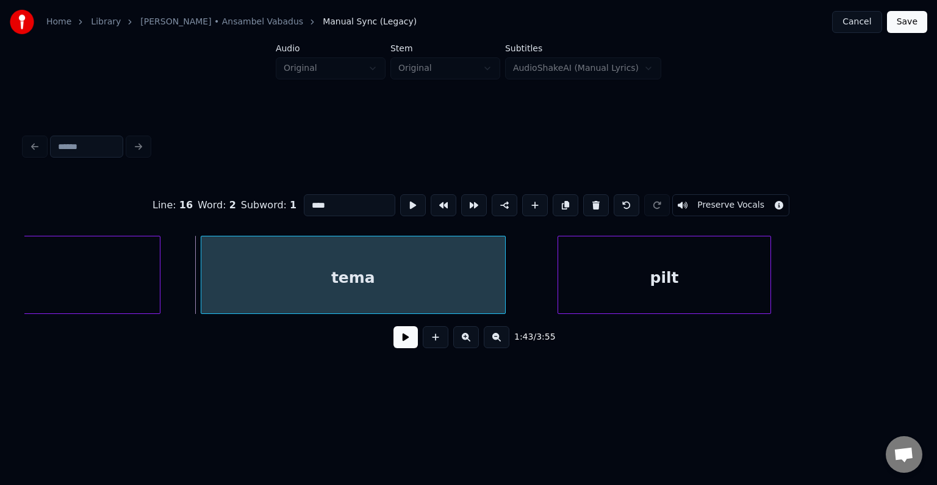
scroll to position [0, 78462]
click at [651, 273] on div "pilt" at bounding box center [641, 277] width 212 height 83
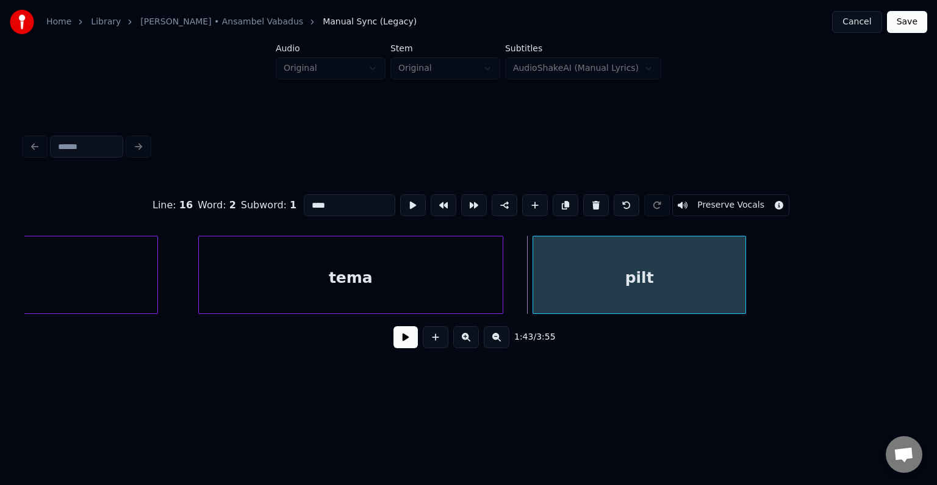
click at [636, 272] on div "pilt" at bounding box center [639, 277] width 212 height 83
click at [400, 197] on button at bounding box center [413, 205] width 26 height 22
click at [712, 275] on div at bounding box center [714, 274] width 4 height 77
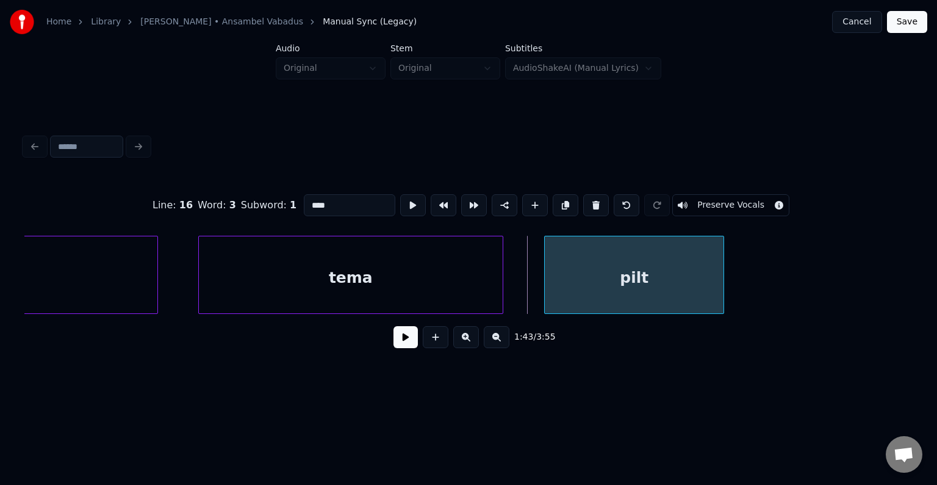
click at [657, 283] on div "pilt" at bounding box center [634, 277] width 179 height 83
click at [657, 269] on div "pilt" at bounding box center [634, 277] width 179 height 83
click at [400, 203] on button at bounding box center [413, 205] width 26 height 22
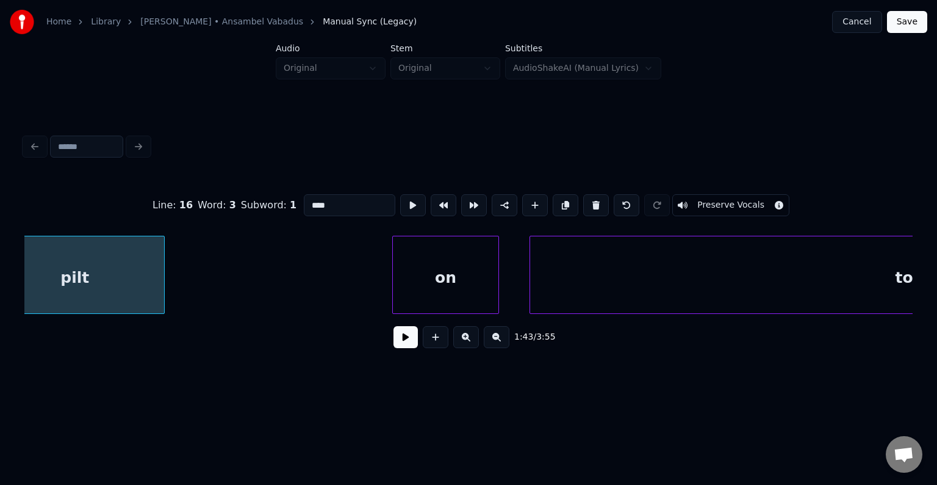
scroll to position [0, 79023]
click at [420, 265] on div "on" at bounding box center [389, 277] width 106 height 83
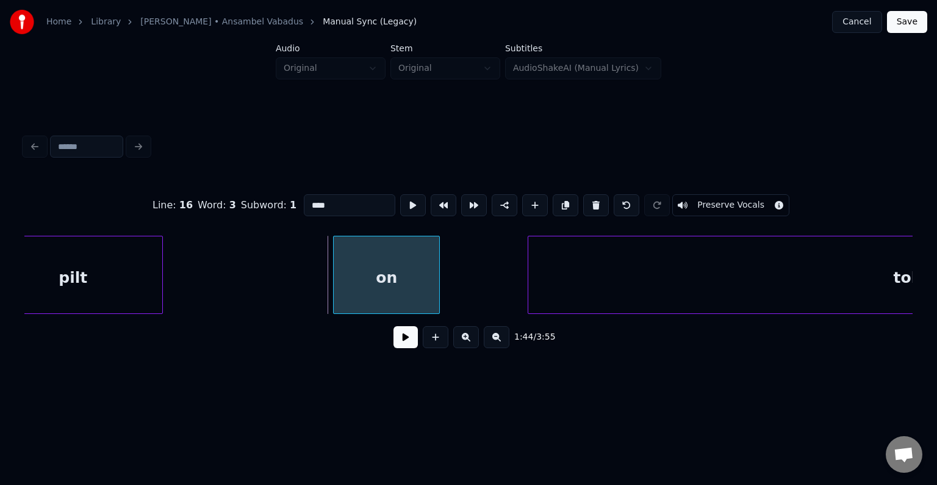
click at [405, 260] on div "on" at bounding box center [387, 277] width 106 height 83
type input "**"
click at [400, 200] on button at bounding box center [413, 205] width 26 height 22
click at [413, 286] on div "on" at bounding box center [401, 277] width 106 height 83
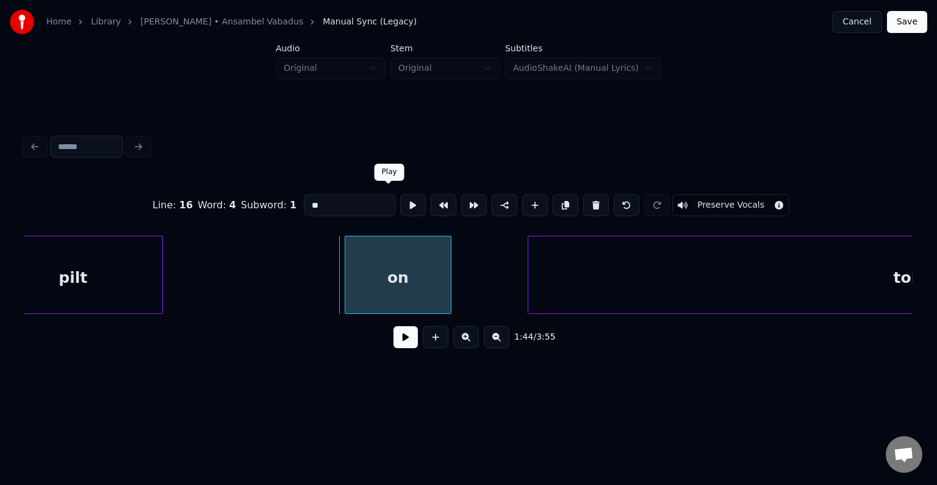
click at [398, 192] on div at bounding box center [413, 205] width 31 height 27
click at [400, 203] on button at bounding box center [413, 205] width 26 height 22
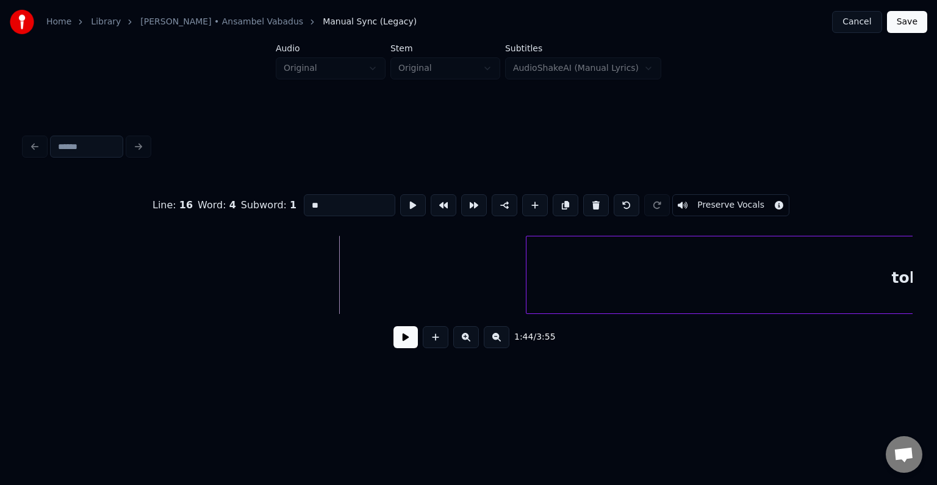
scroll to position [0, 79444]
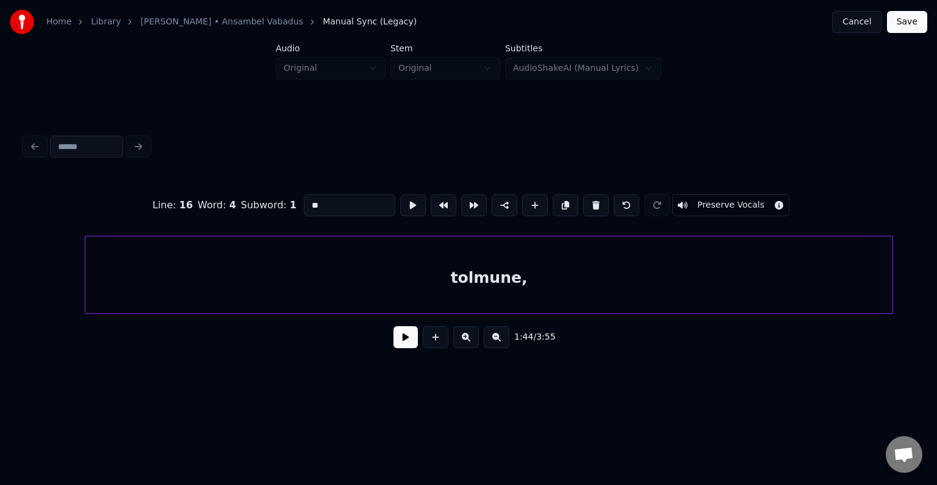
click at [628, 285] on div "tolmune," at bounding box center [488, 277] width 807 height 83
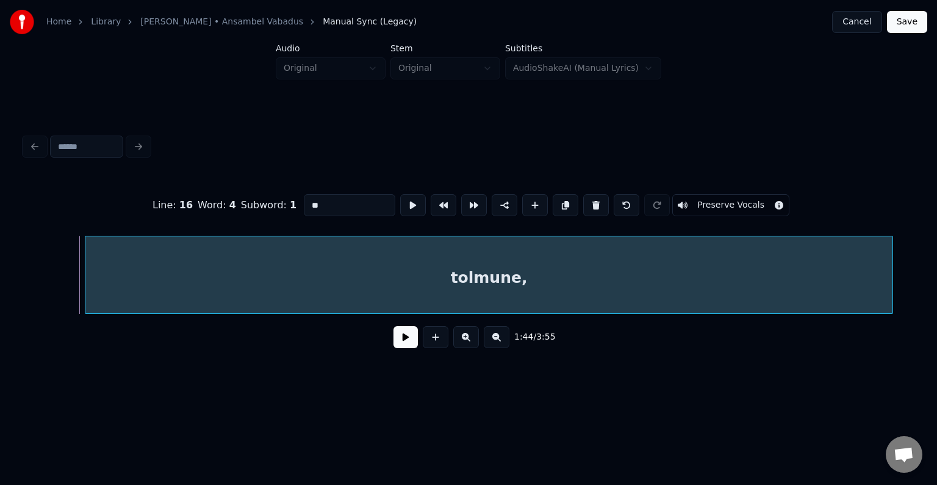
click at [394, 344] on button at bounding box center [406, 337] width 24 height 22
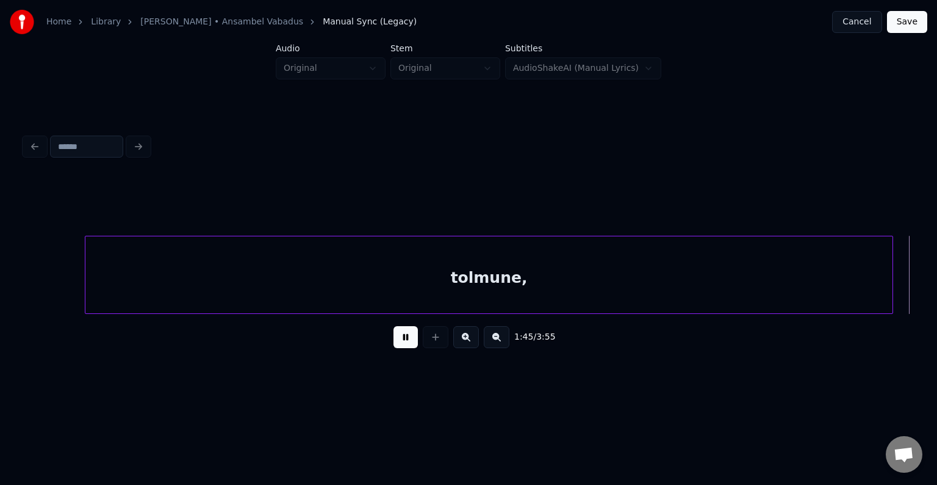
scroll to position [0, 80343]
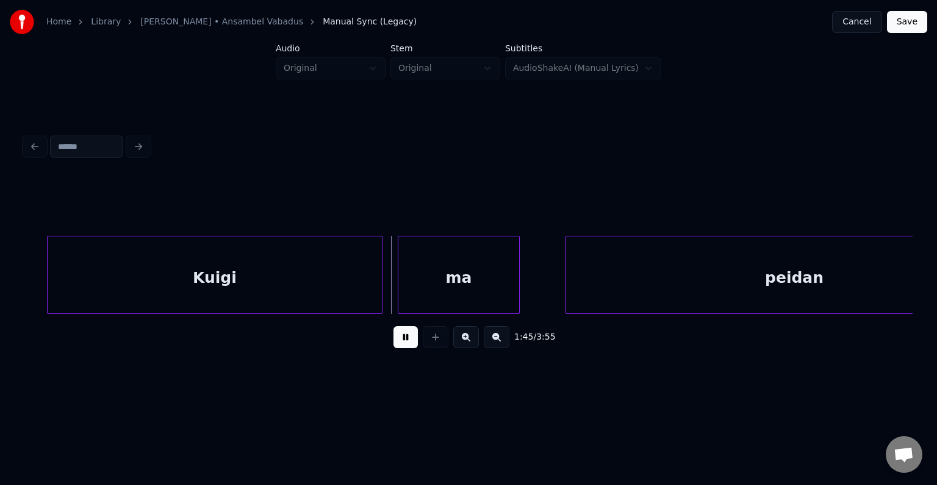
click at [405, 339] on button at bounding box center [406, 337] width 24 height 22
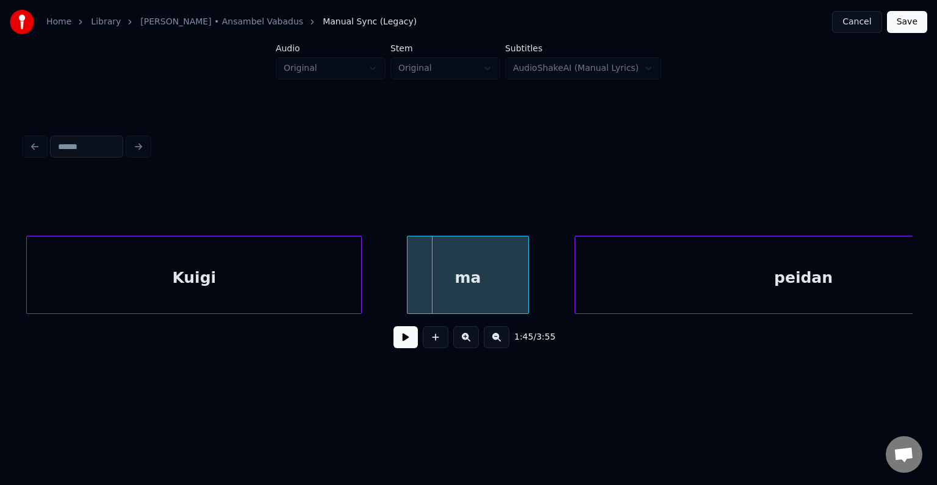
click at [220, 262] on div "Kuigi" at bounding box center [194, 277] width 334 height 83
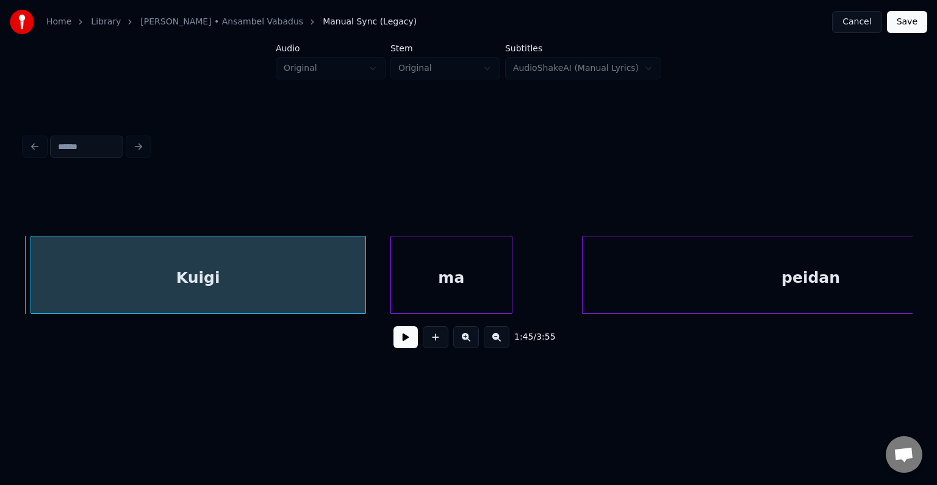
click at [444, 264] on div "ma" at bounding box center [451, 277] width 121 height 83
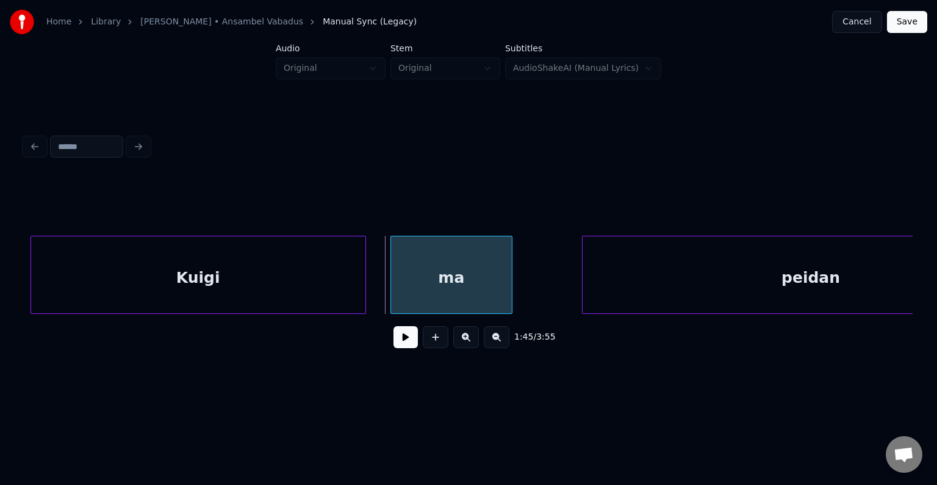
click at [442, 264] on div "ma" at bounding box center [451, 277] width 121 height 83
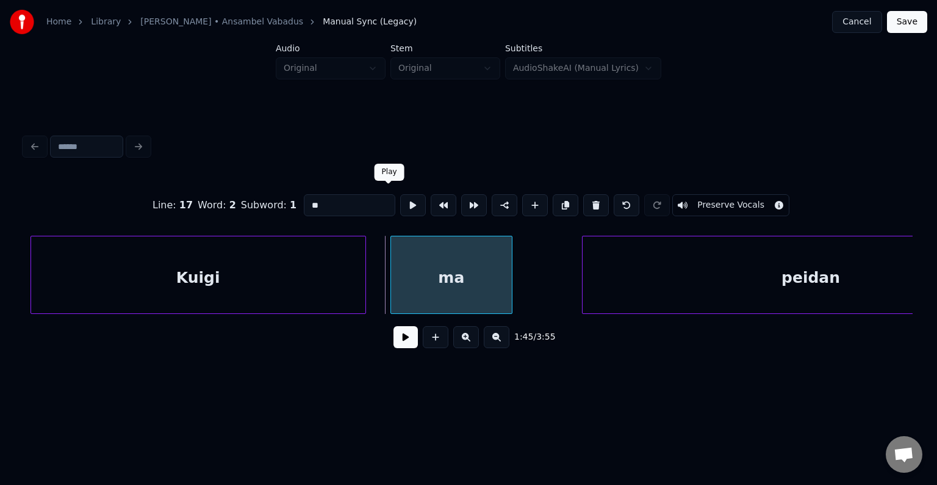
click at [400, 202] on button at bounding box center [413, 205] width 26 height 22
click at [400, 201] on button at bounding box center [413, 205] width 26 height 22
click at [484, 272] on div at bounding box center [484, 274] width 4 height 77
click at [469, 268] on div "ma" at bounding box center [445, 277] width 95 height 83
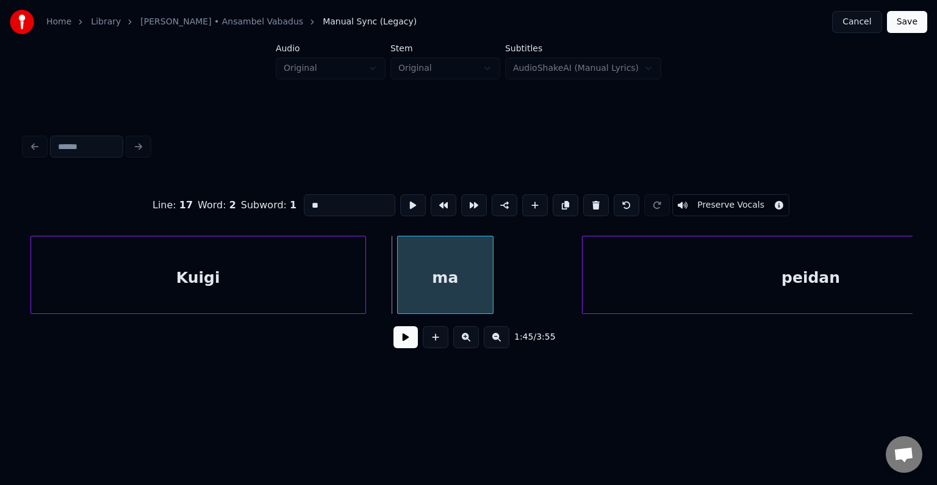
scroll to position [0, 80451]
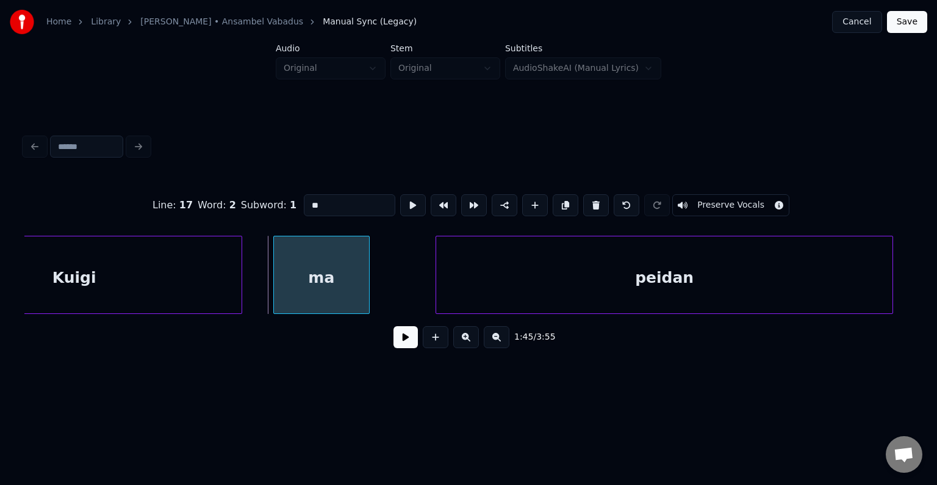
click at [622, 268] on div "peidan" at bounding box center [664, 277] width 456 height 83
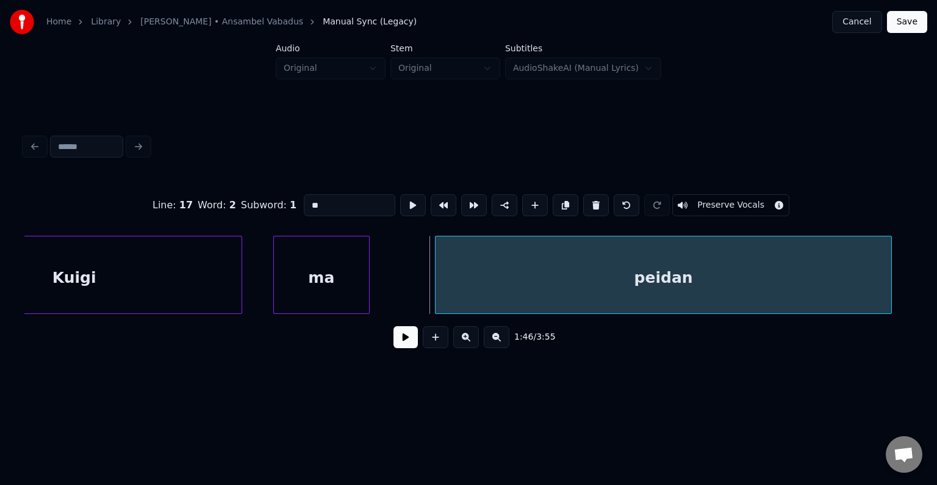
click at [622, 267] on div "peidan" at bounding box center [664, 277] width 456 height 83
type input "******"
click at [400, 198] on button at bounding box center [413, 205] width 26 height 22
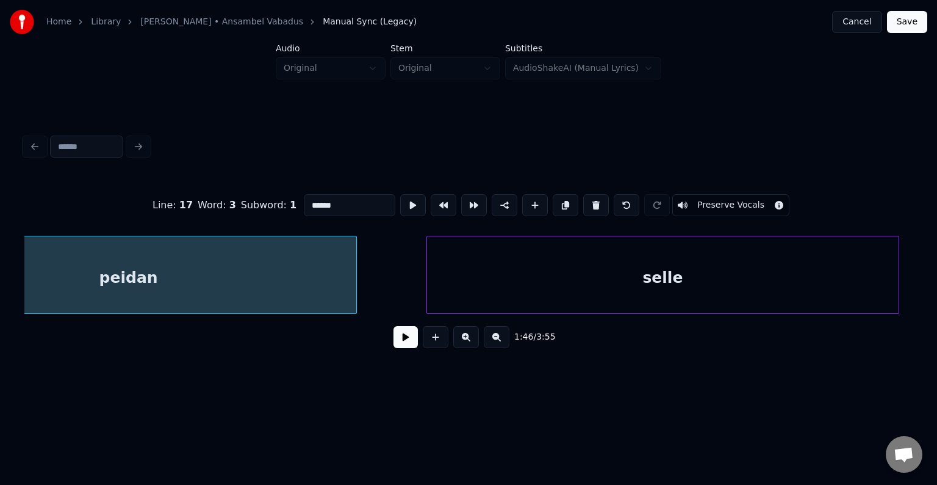
scroll to position [0, 80988]
click at [244, 271] on div "peidan" at bounding box center [127, 277] width 456 height 83
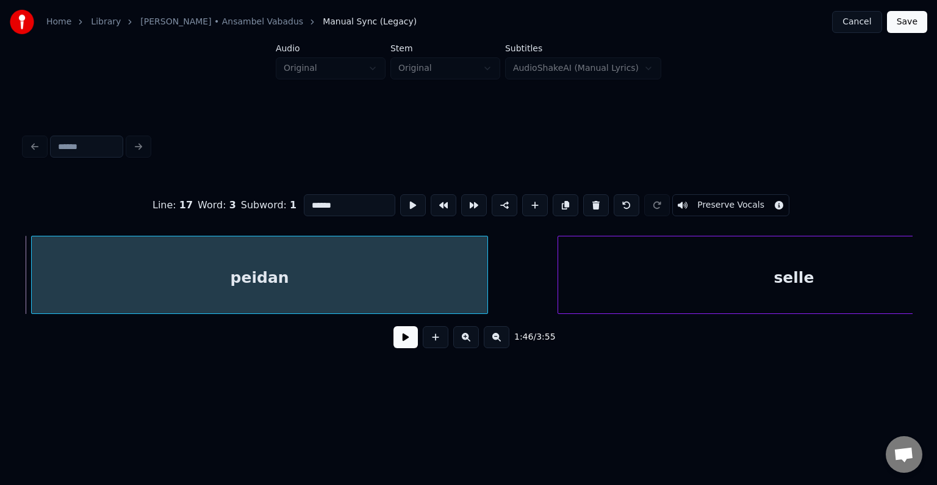
click at [394, 343] on button at bounding box center [406, 337] width 24 height 22
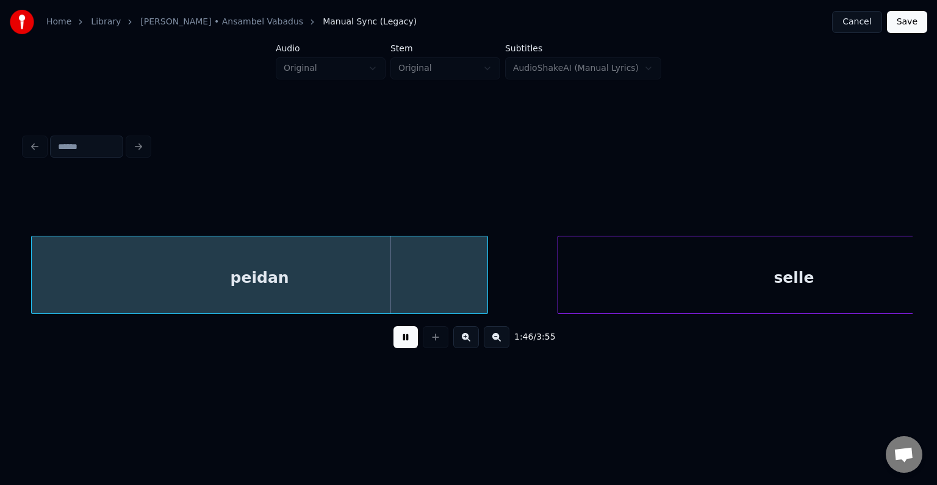
click at [394, 343] on button at bounding box center [406, 337] width 24 height 22
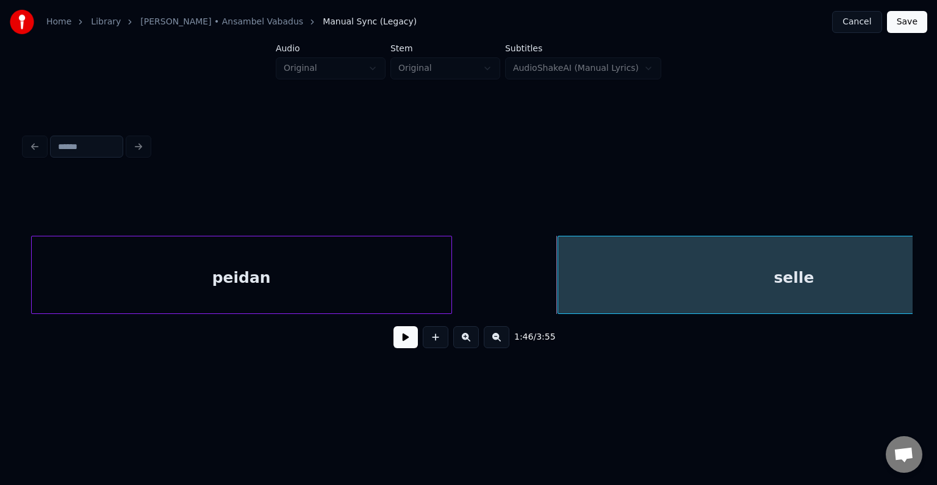
click at [448, 268] on div at bounding box center [450, 274] width 4 height 77
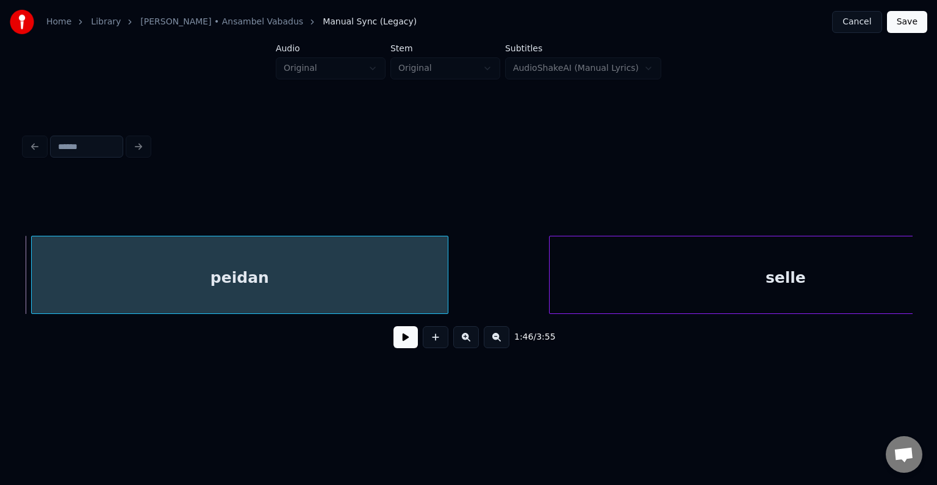
scroll to position [0, 80970]
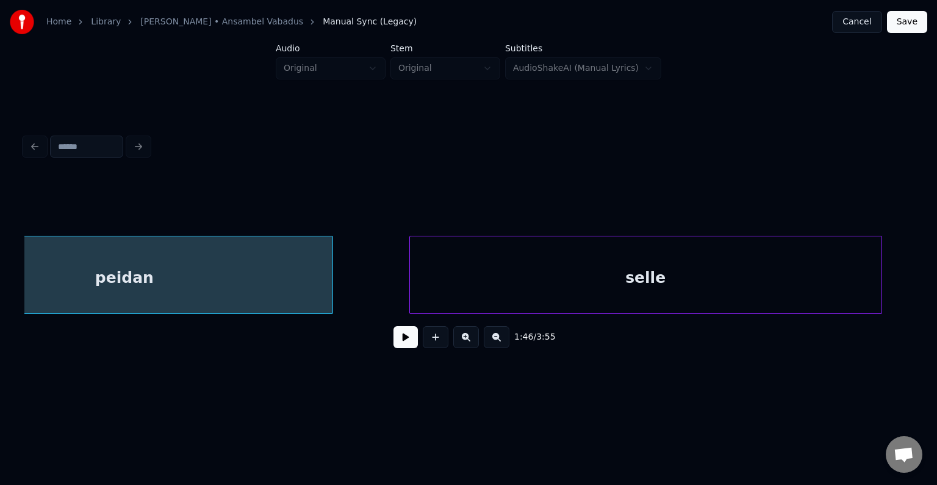
click at [624, 275] on div "selle" at bounding box center [646, 277] width 472 height 83
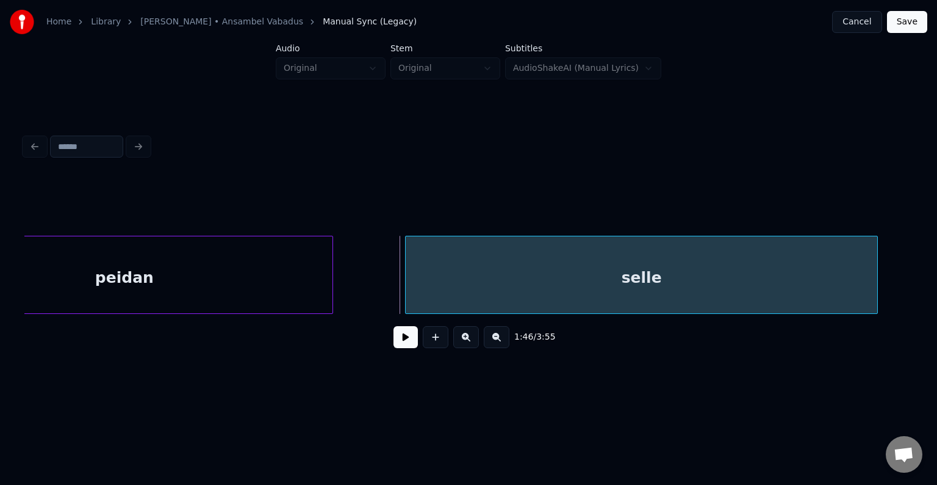
click at [593, 271] on div "selle" at bounding box center [642, 277] width 472 height 83
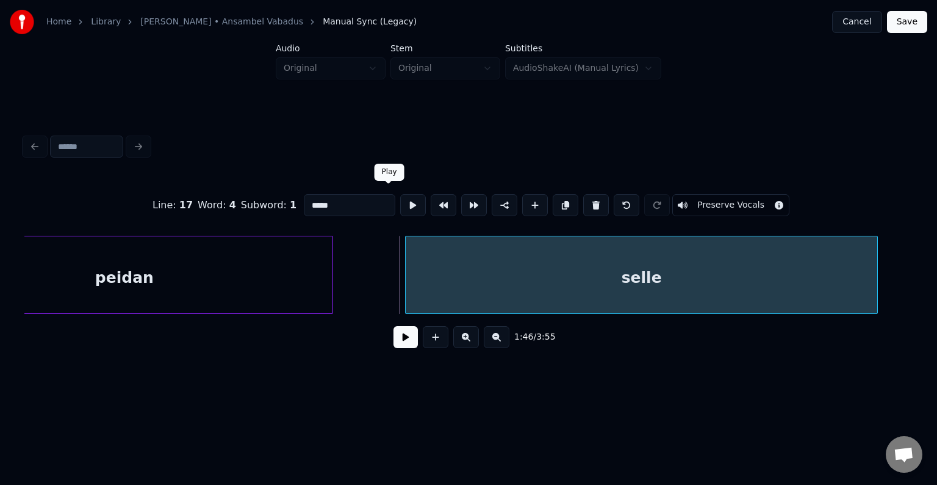
click at [400, 194] on button at bounding box center [413, 205] width 26 height 22
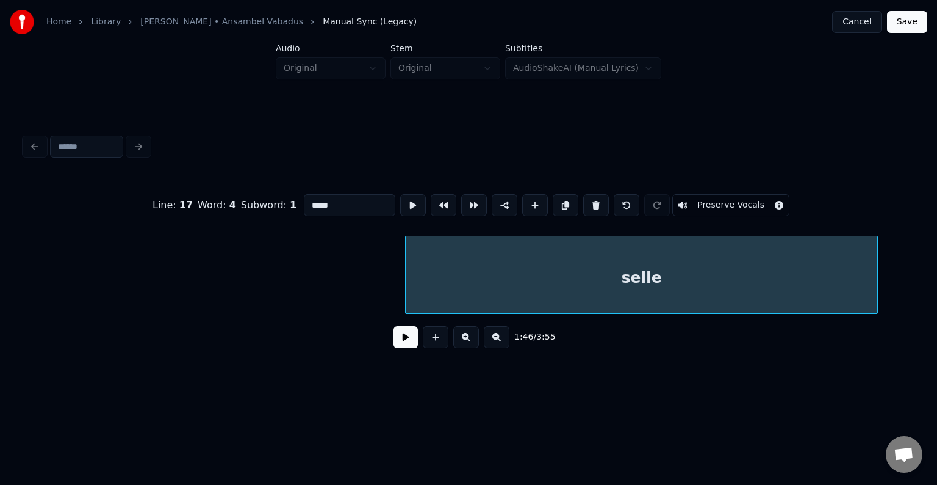
scroll to position [0, 81345]
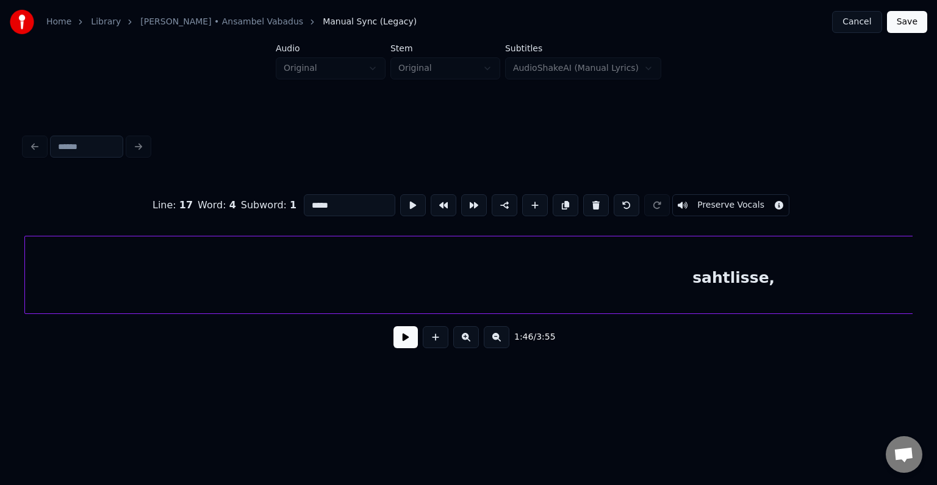
click at [645, 279] on div "sahtlisse," at bounding box center [734, 277] width 1418 height 83
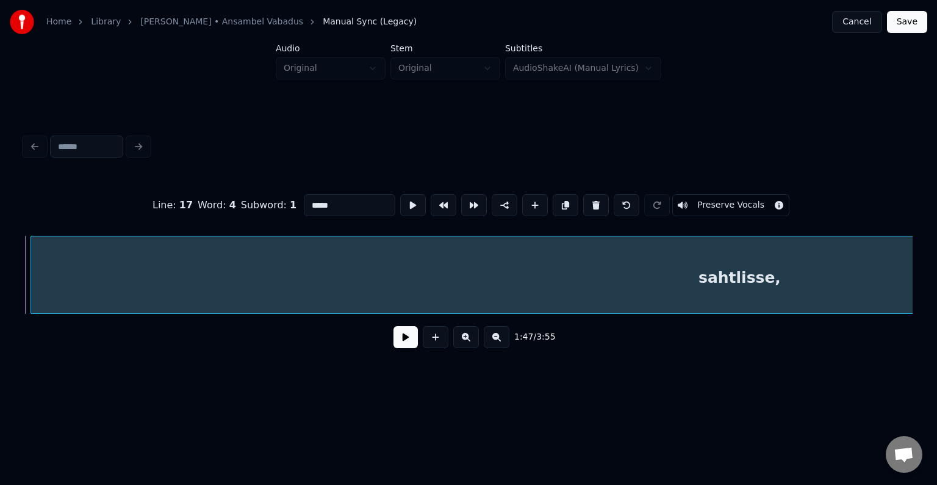
click at [483, 284] on div "sahtlisse," at bounding box center [740, 277] width 1418 height 83
type input "**********"
click at [395, 347] on button at bounding box center [406, 337] width 24 height 22
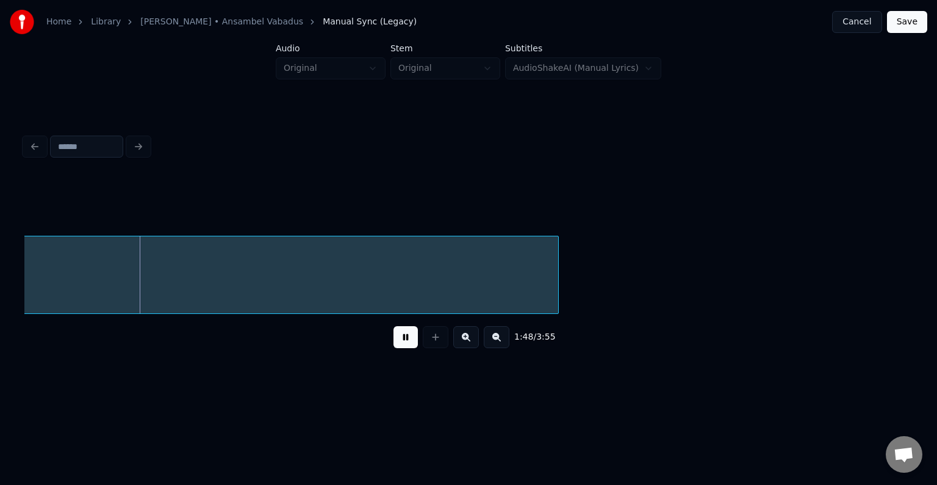
click at [401, 337] on button at bounding box center [406, 337] width 24 height 22
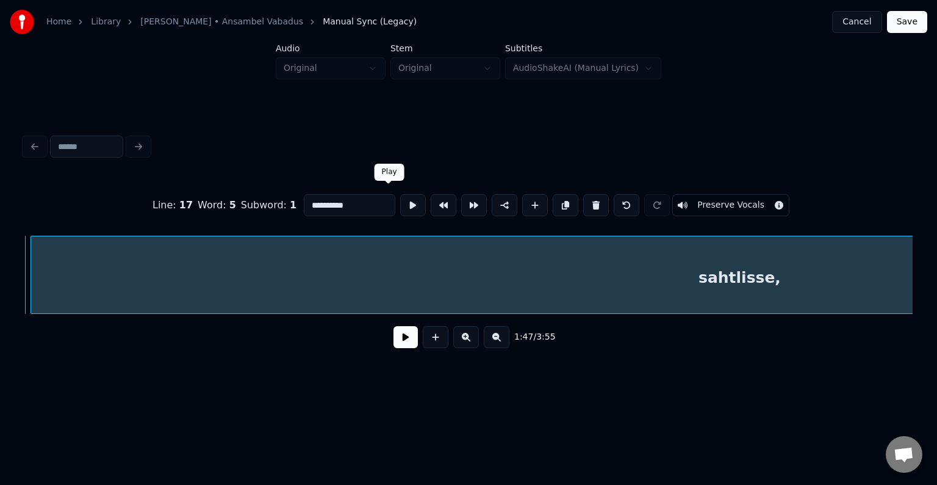
click at [400, 198] on button at bounding box center [413, 205] width 26 height 22
click at [381, 269] on div "sahtlisse," at bounding box center [734, 277] width 1418 height 83
click at [400, 200] on button at bounding box center [413, 205] width 26 height 22
drag, startPoint x: 391, startPoint y: 198, endPoint x: 428, endPoint y: 226, distance: 46.6
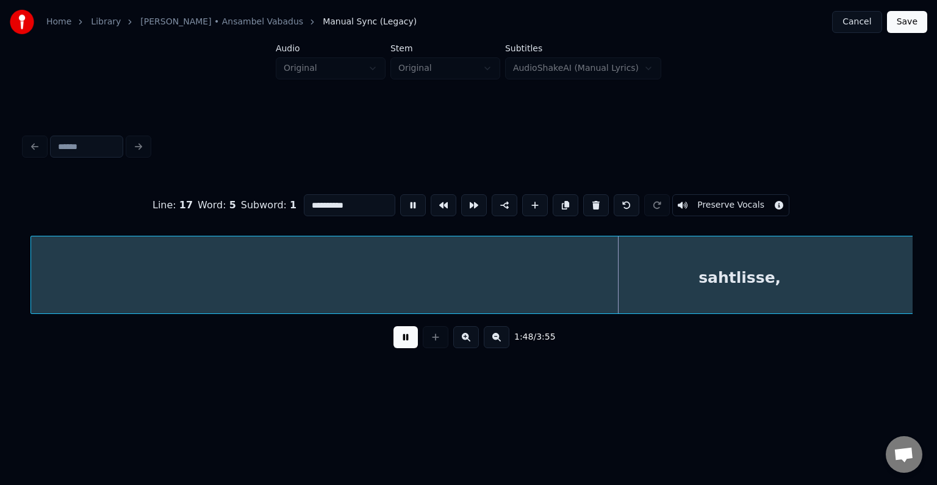
click at [400, 200] on button at bounding box center [413, 205] width 26 height 22
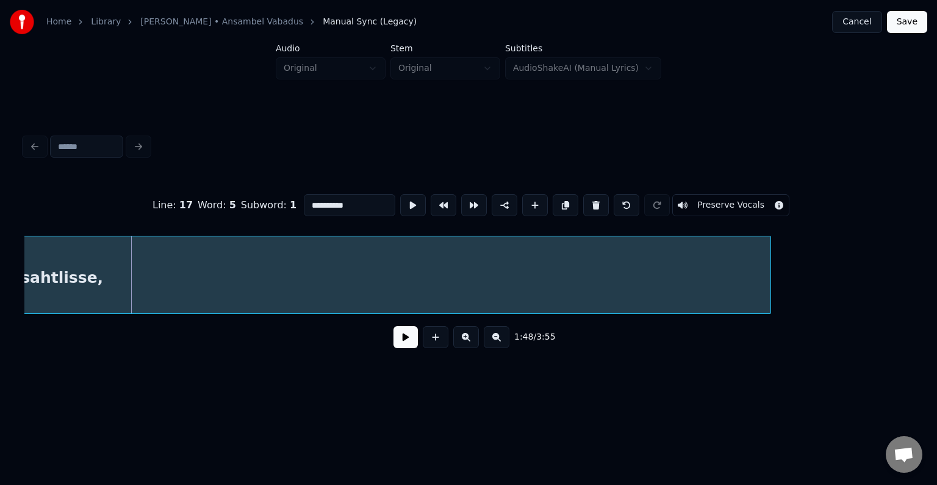
scroll to position [0, 82524]
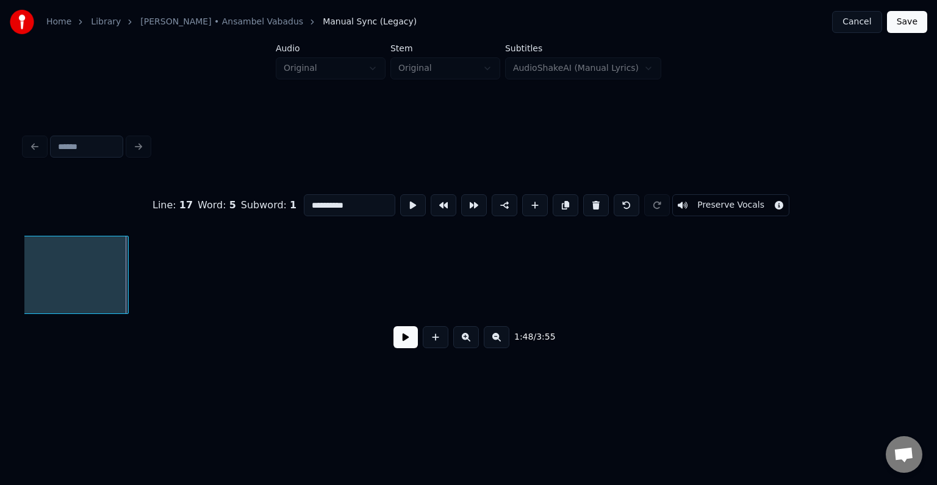
click at [128, 283] on div at bounding box center [126, 274] width 4 height 77
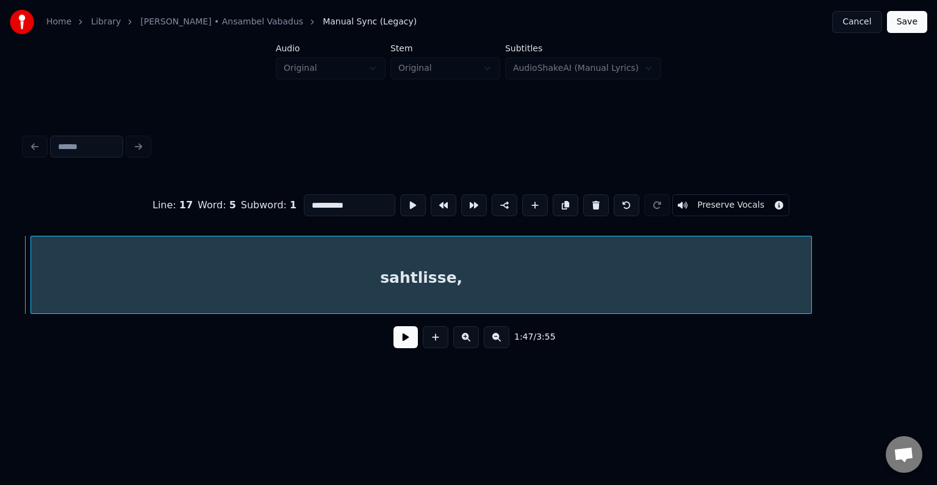
click at [394, 336] on button at bounding box center [406, 337] width 24 height 22
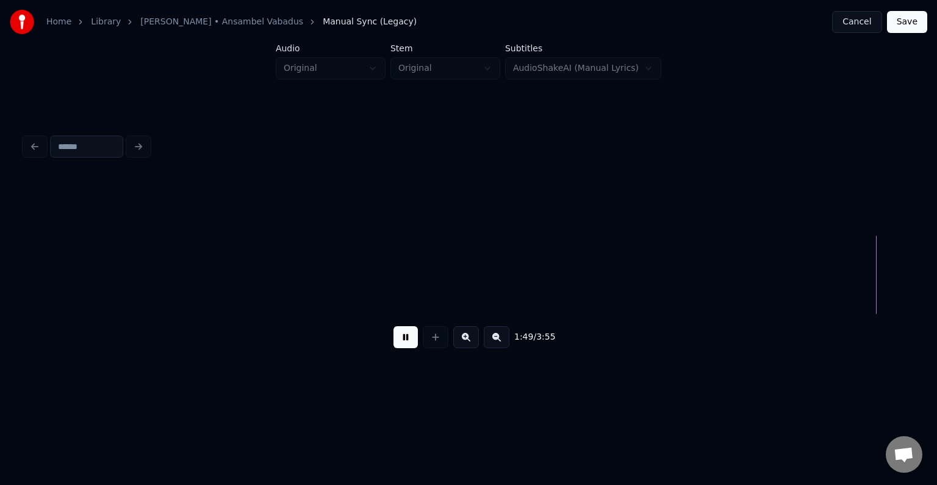
scroll to position [0, 83624]
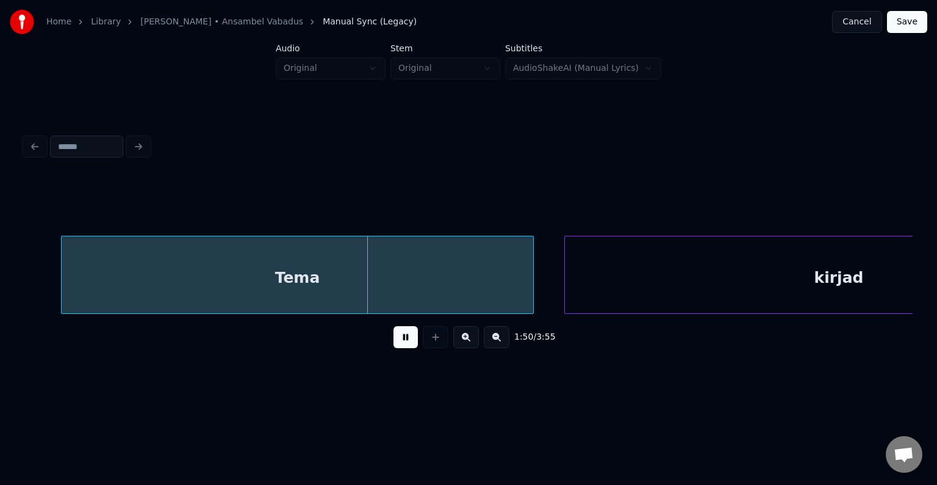
click at [397, 342] on button at bounding box center [406, 337] width 24 height 22
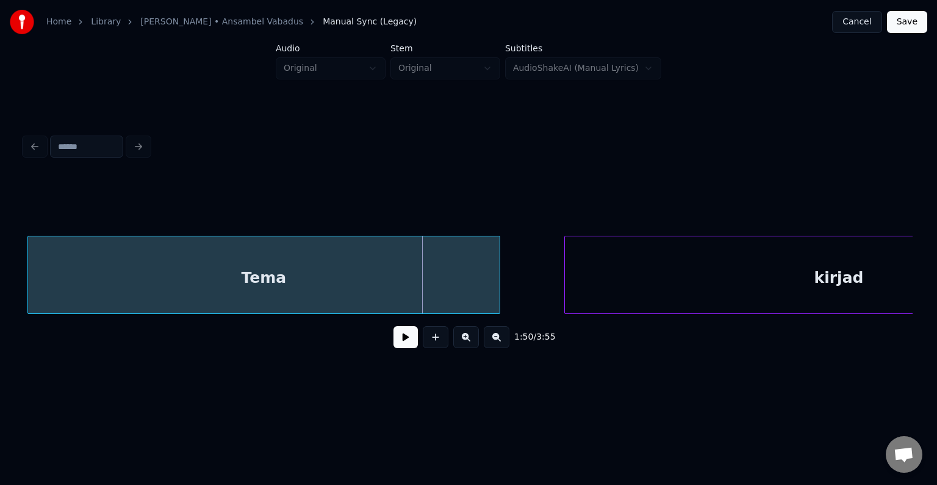
click at [303, 276] on div "Tema" at bounding box center [264, 277] width 472 height 83
click at [300, 275] on div "Tema" at bounding box center [267, 277] width 472 height 83
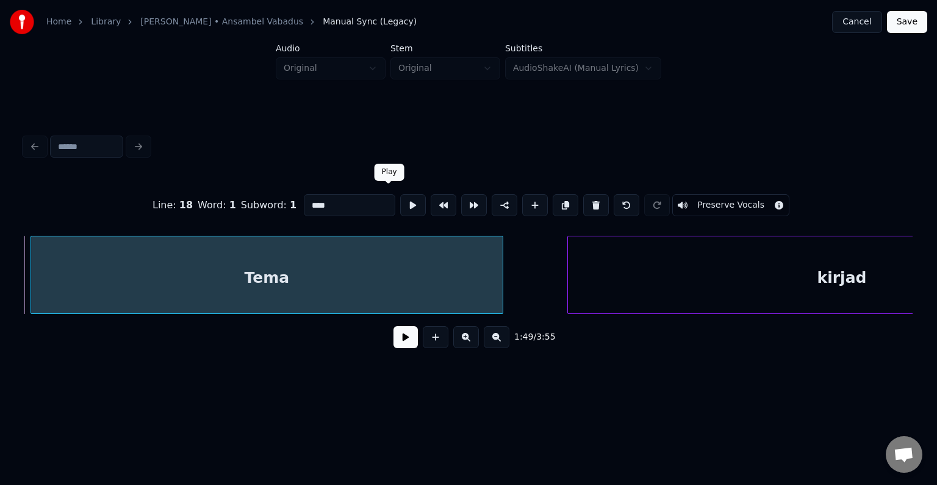
click at [400, 197] on button at bounding box center [413, 205] width 26 height 22
click at [400, 196] on button at bounding box center [413, 205] width 26 height 22
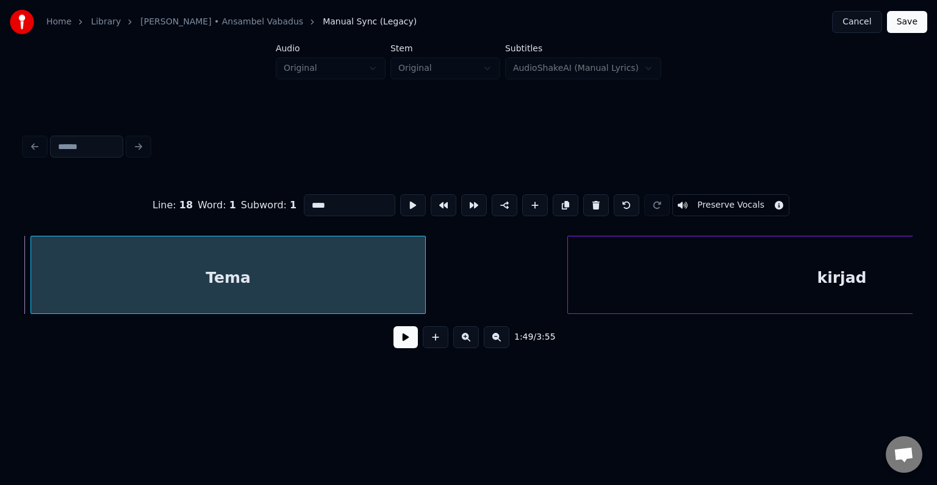
click at [422, 276] on div at bounding box center [424, 274] width 4 height 77
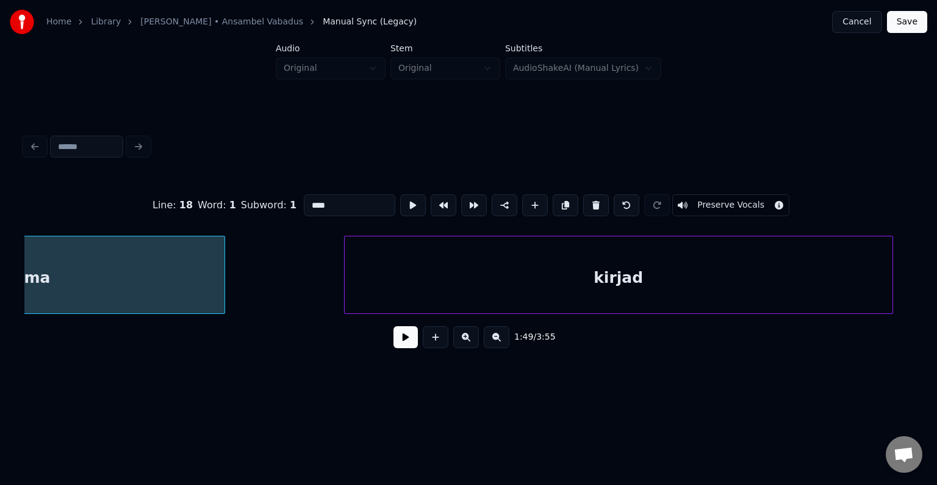
click at [616, 264] on div "kirjad" at bounding box center [619, 277] width 548 height 83
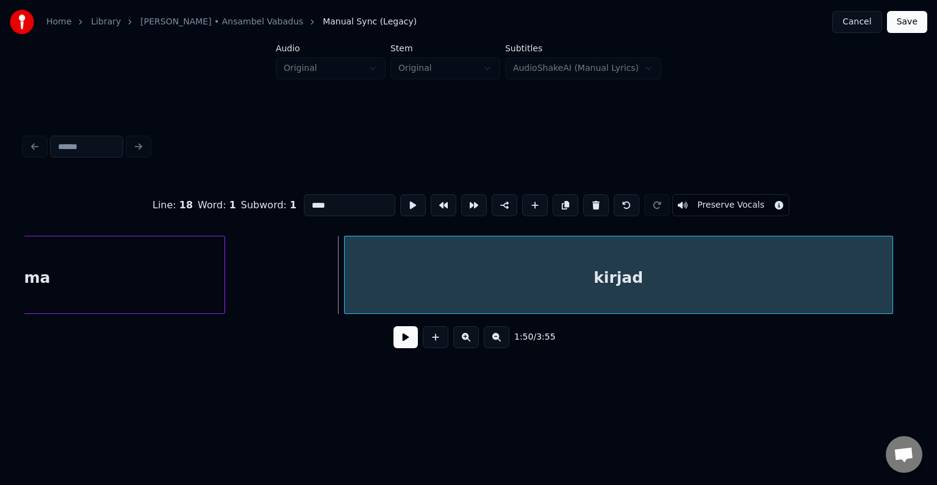
click at [524, 279] on div "kirjad" at bounding box center [619, 277] width 548 height 83
click at [400, 195] on button at bounding box center [413, 205] width 26 height 22
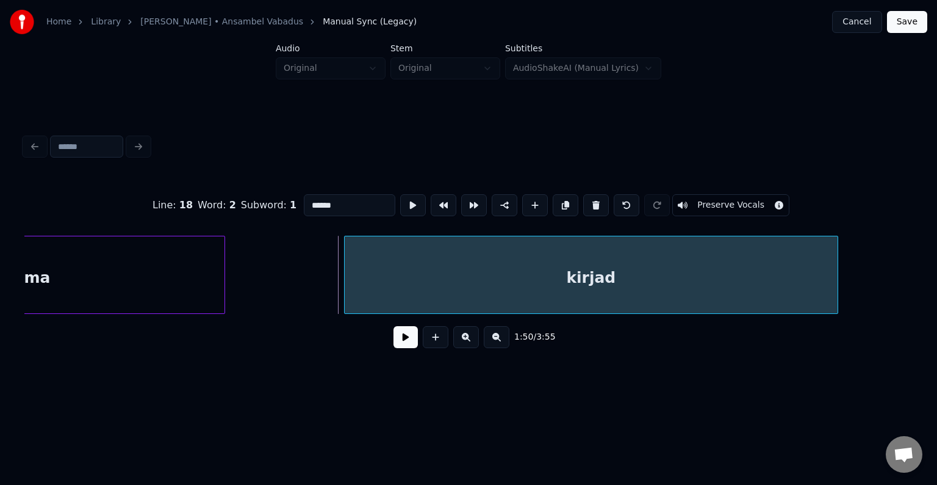
click at [834, 271] on div at bounding box center [836, 274] width 4 height 77
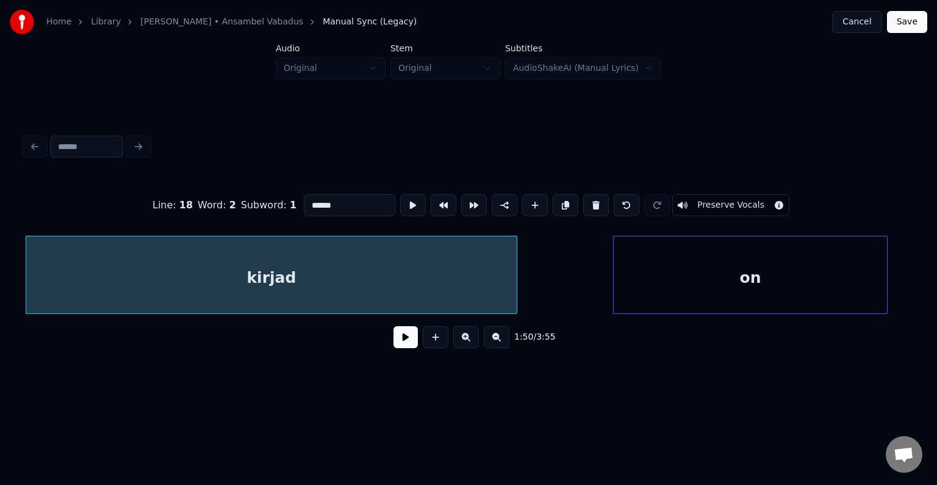
scroll to position [0, 84188]
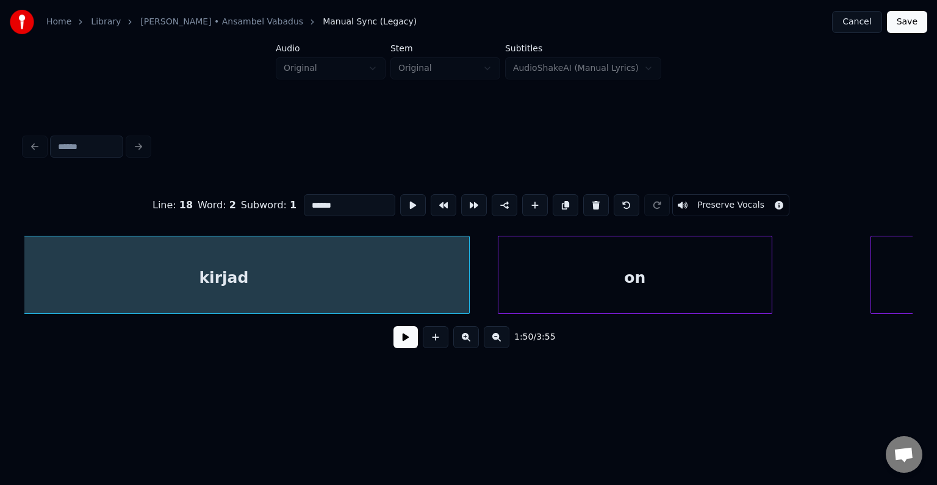
click at [727, 278] on div "on" at bounding box center [635, 277] width 273 height 83
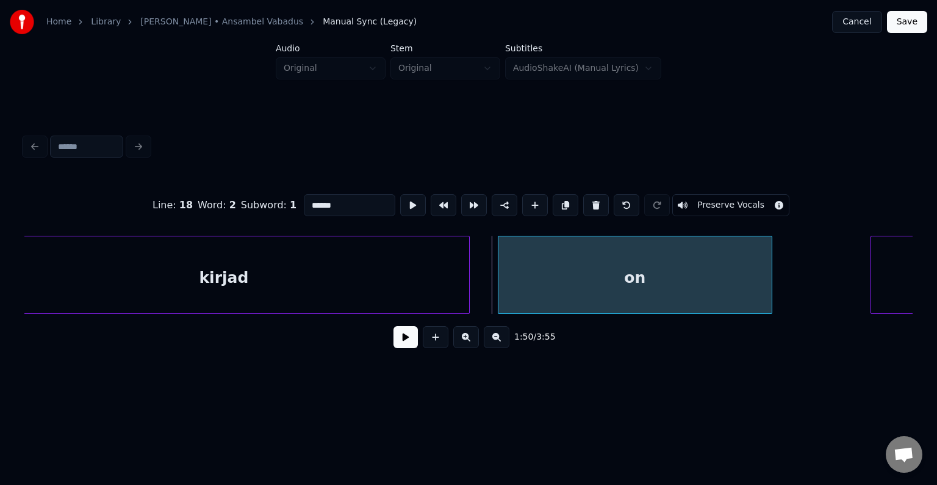
click at [632, 268] on div "on" at bounding box center [635, 277] width 273 height 83
click at [400, 201] on button at bounding box center [413, 205] width 26 height 22
click at [400, 200] on button at bounding box center [413, 205] width 26 height 22
click at [327, 300] on div "kirjad" at bounding box center [224, 277] width 491 height 83
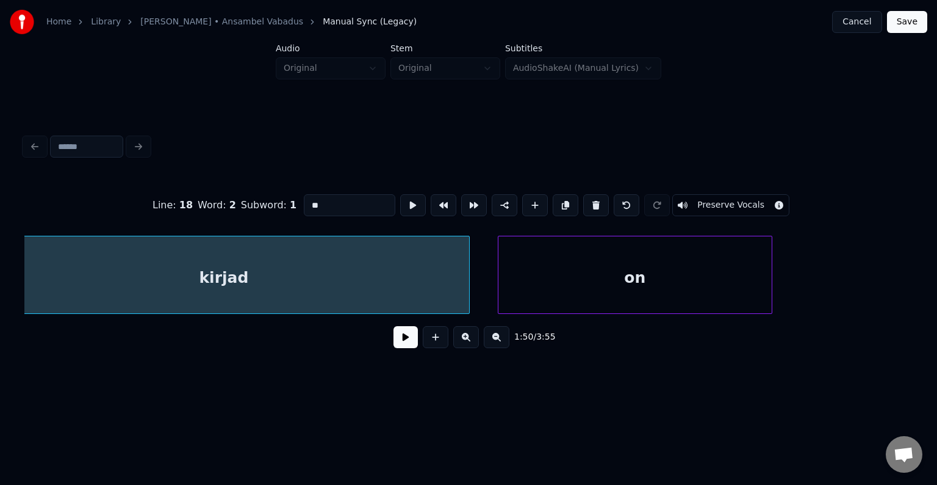
type input "******"
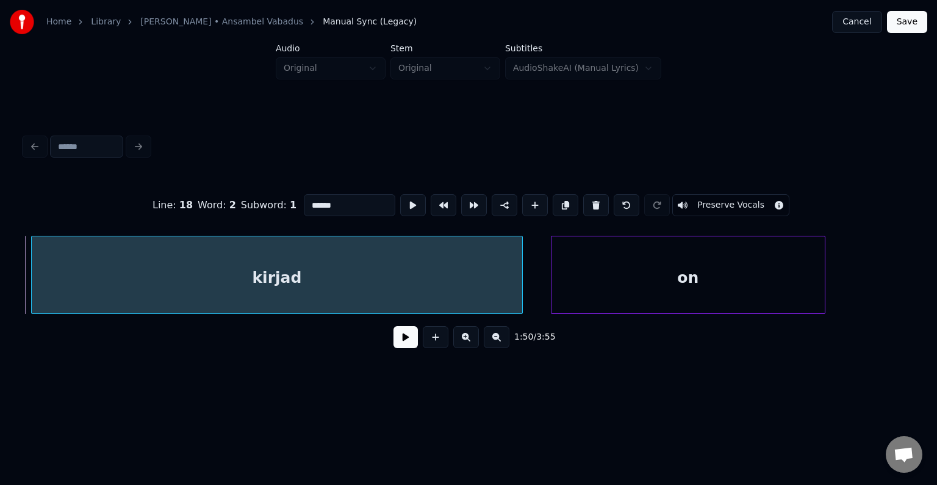
click at [395, 348] on button at bounding box center [406, 337] width 24 height 22
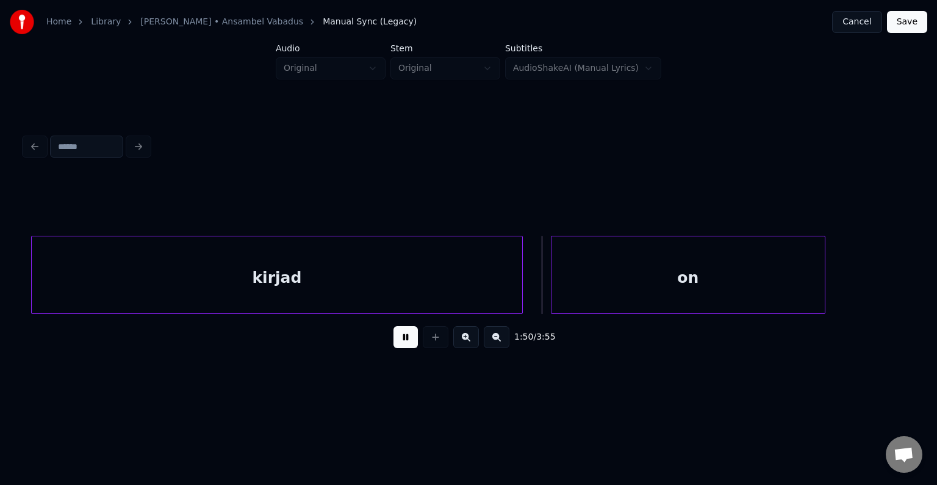
click at [395, 348] on button at bounding box center [406, 337] width 24 height 22
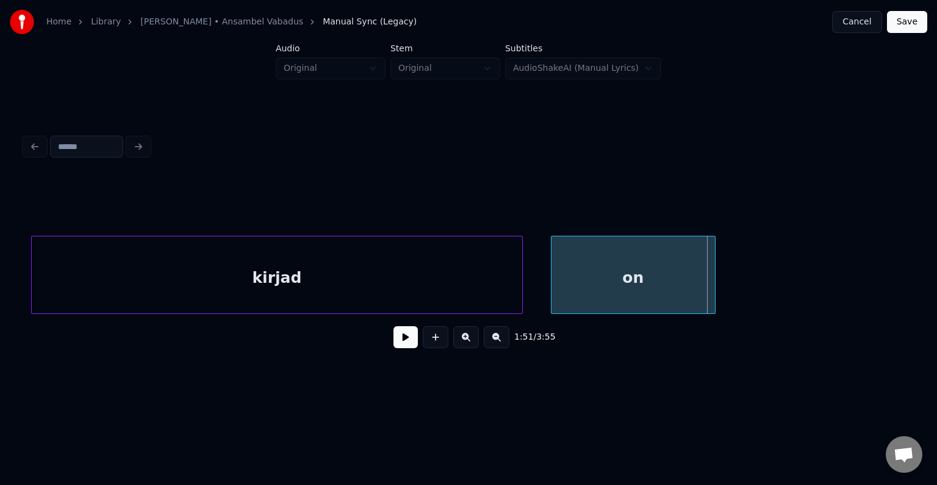
click at [712, 270] on div at bounding box center [714, 274] width 4 height 77
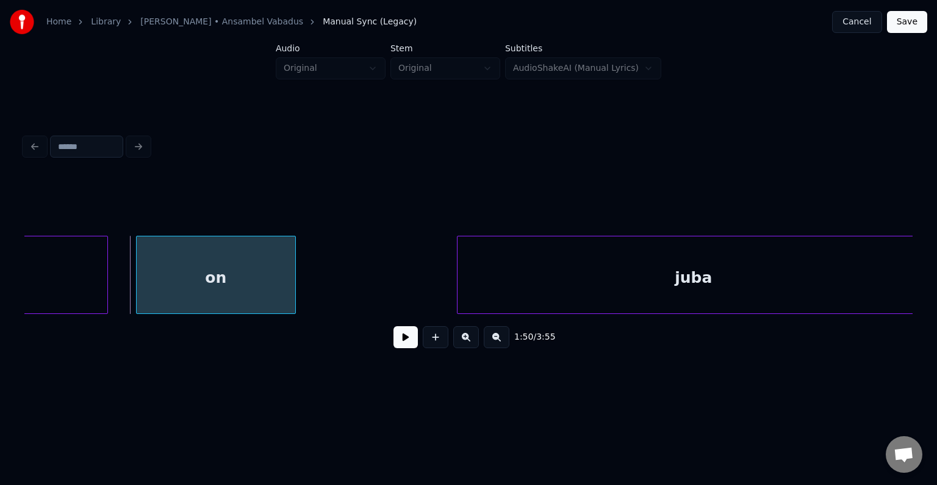
scroll to position [0, 84611]
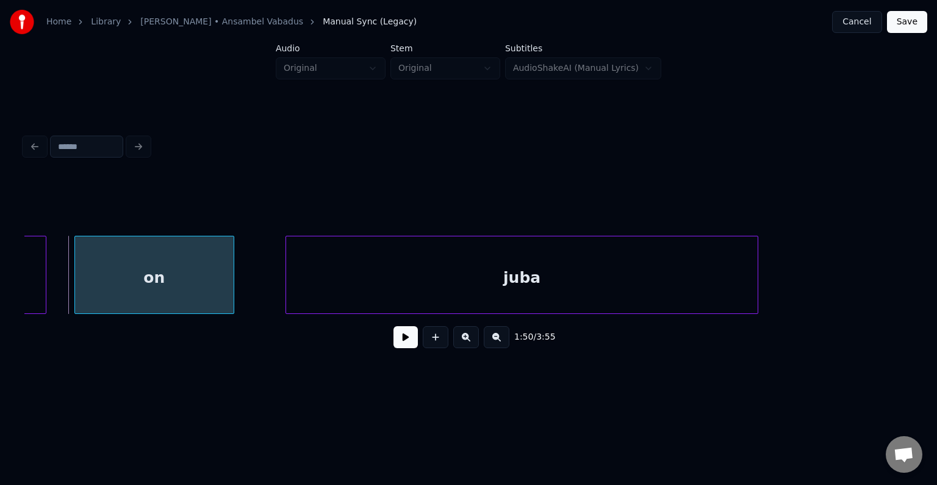
click at [628, 281] on div "juba" at bounding box center [522, 277] width 472 height 83
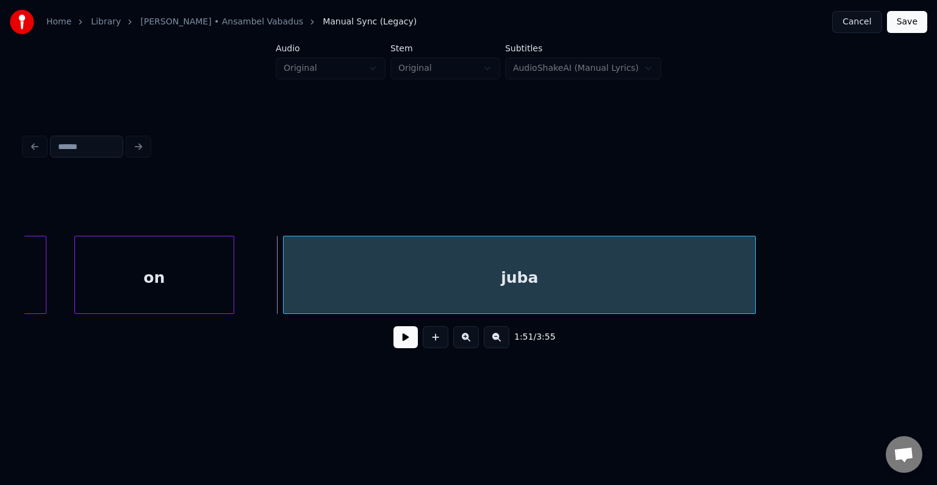
click at [394, 347] on button at bounding box center [406, 337] width 24 height 22
click at [394, 346] on button at bounding box center [406, 337] width 24 height 22
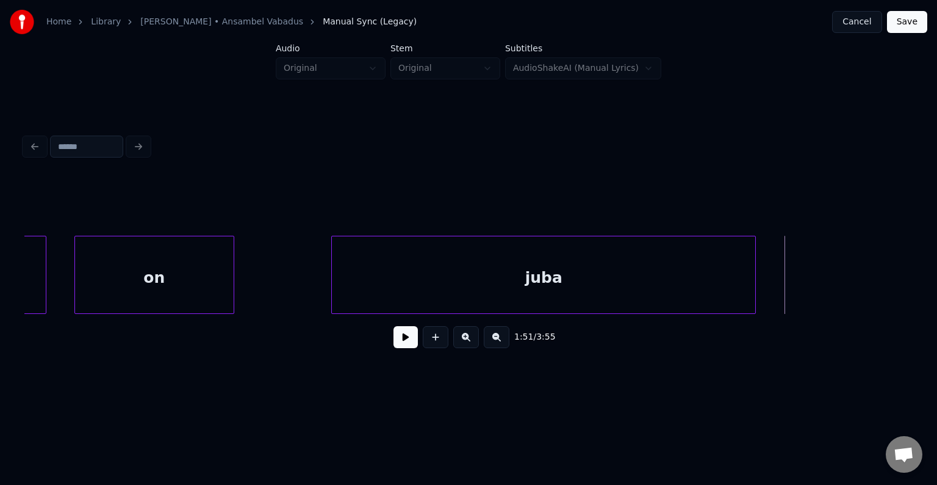
click at [334, 276] on div at bounding box center [334, 274] width 4 height 77
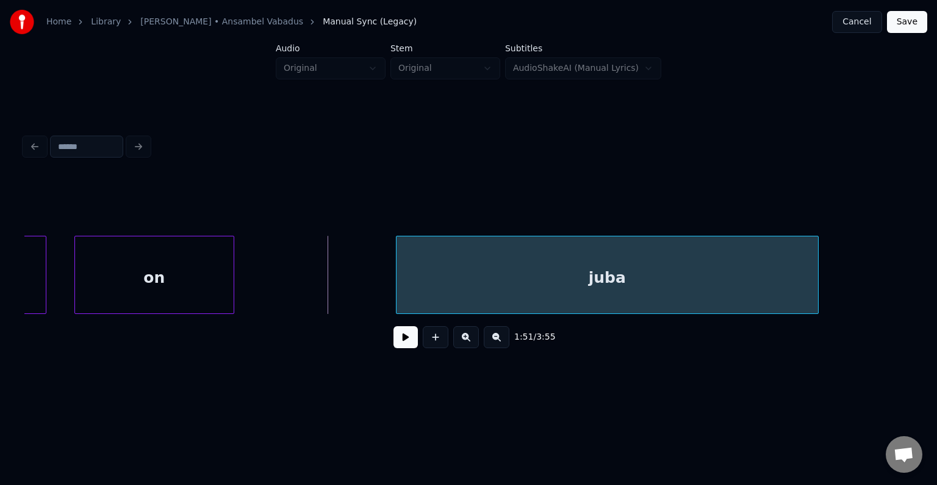
click at [516, 279] on div "juba" at bounding box center [607, 277] width 421 height 83
click at [397, 348] on button at bounding box center [406, 337] width 24 height 22
click at [254, 281] on div "on" at bounding box center [177, 277] width 159 height 83
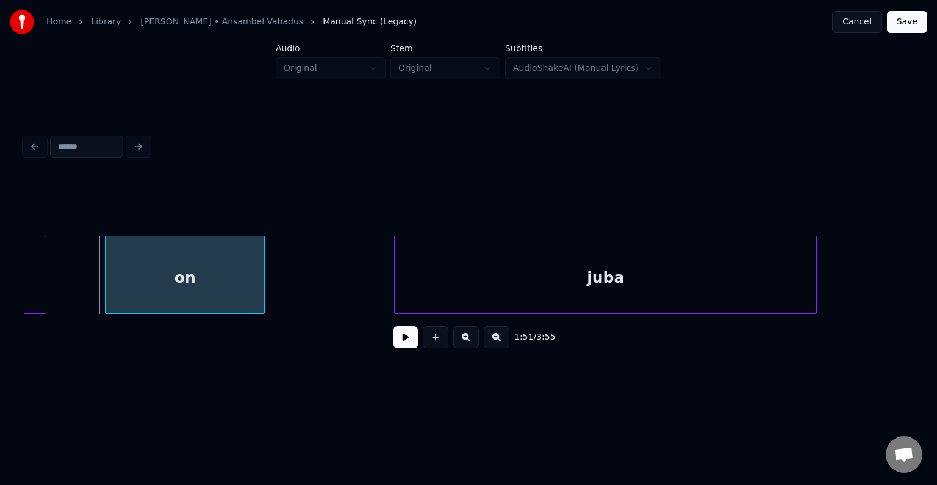
click at [397, 341] on button at bounding box center [406, 337] width 24 height 22
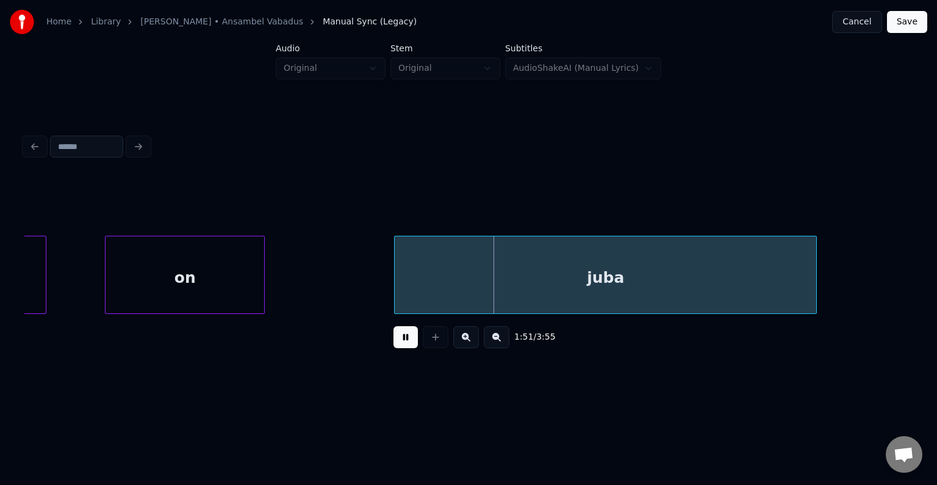
click at [395, 341] on button at bounding box center [406, 337] width 24 height 22
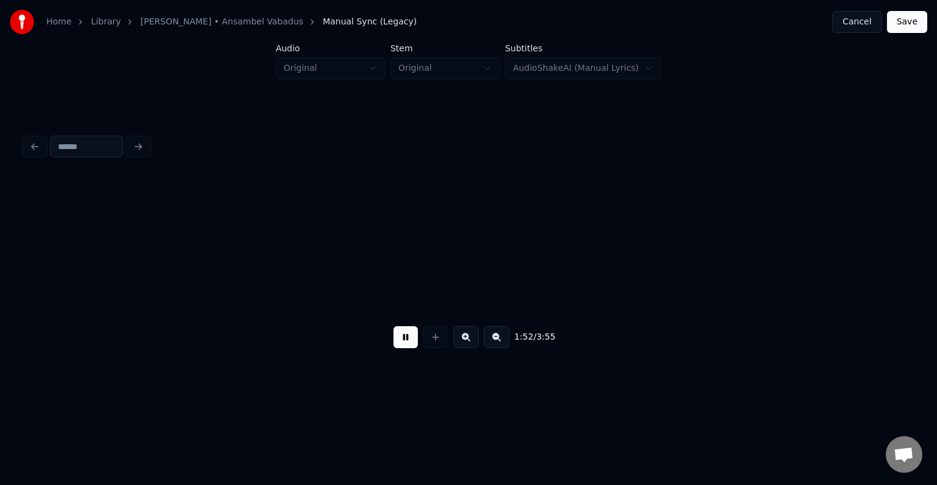
scroll to position [0, 85500]
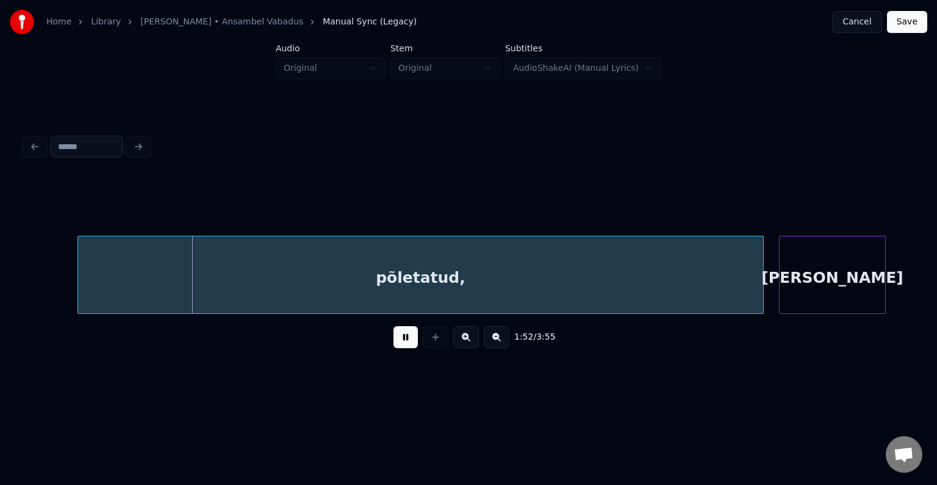
click at [395, 341] on button at bounding box center [406, 337] width 24 height 22
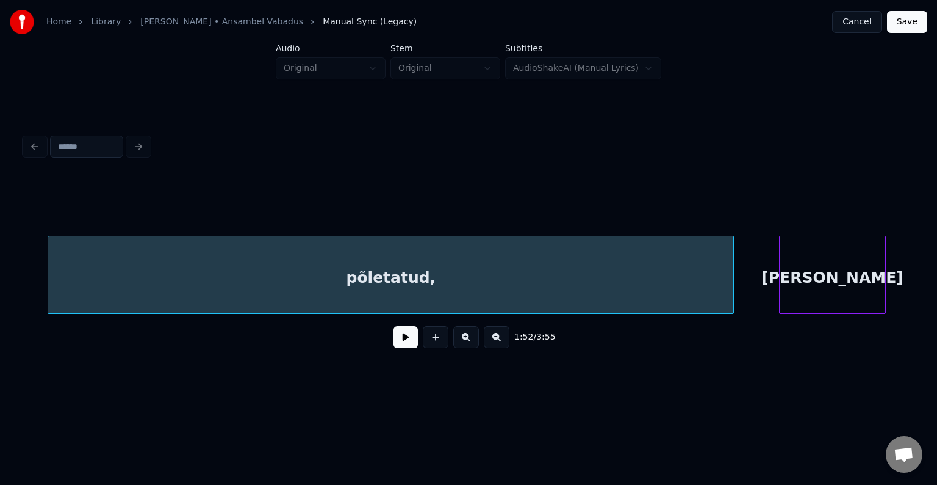
click at [351, 271] on div "põletatud," at bounding box center [390, 277] width 685 height 83
click at [401, 342] on button at bounding box center [406, 337] width 24 height 22
click at [406, 342] on button at bounding box center [406, 337] width 24 height 22
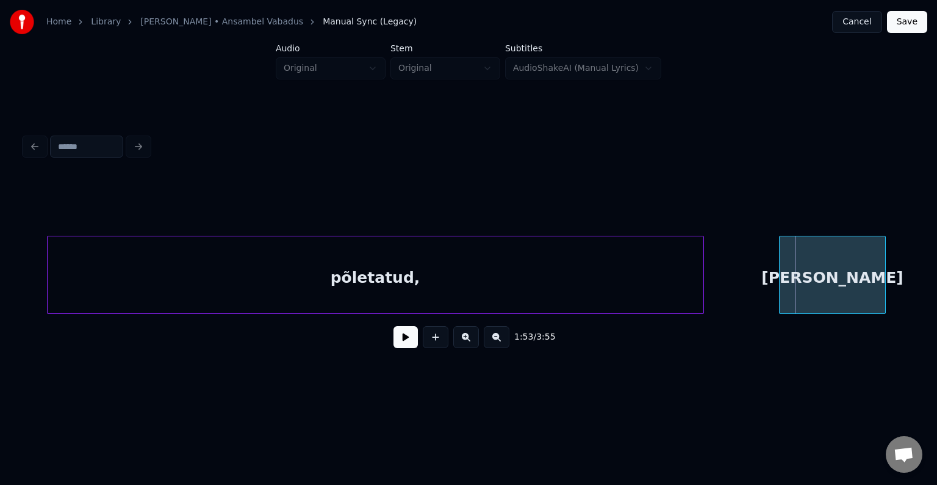
click at [700, 273] on div at bounding box center [702, 274] width 4 height 77
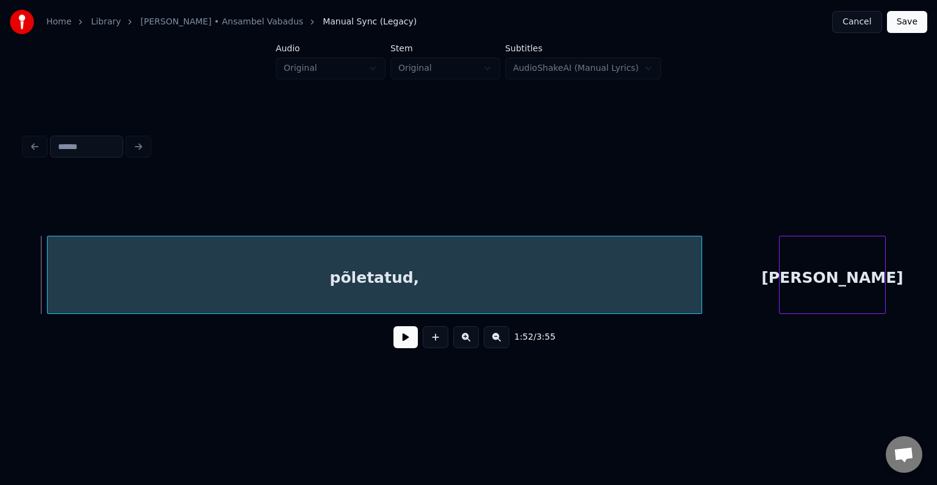
click at [431, 288] on div "põletatud," at bounding box center [375, 277] width 655 height 83
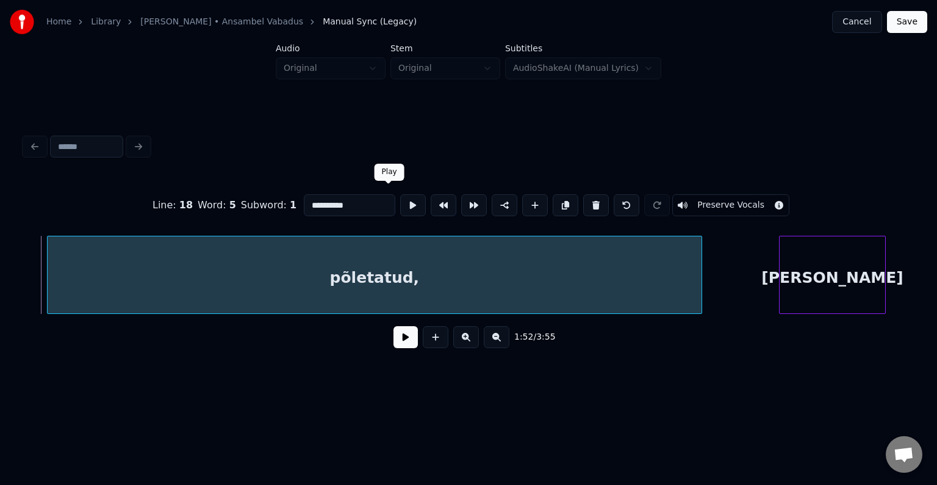
click at [400, 196] on button at bounding box center [413, 205] width 26 height 22
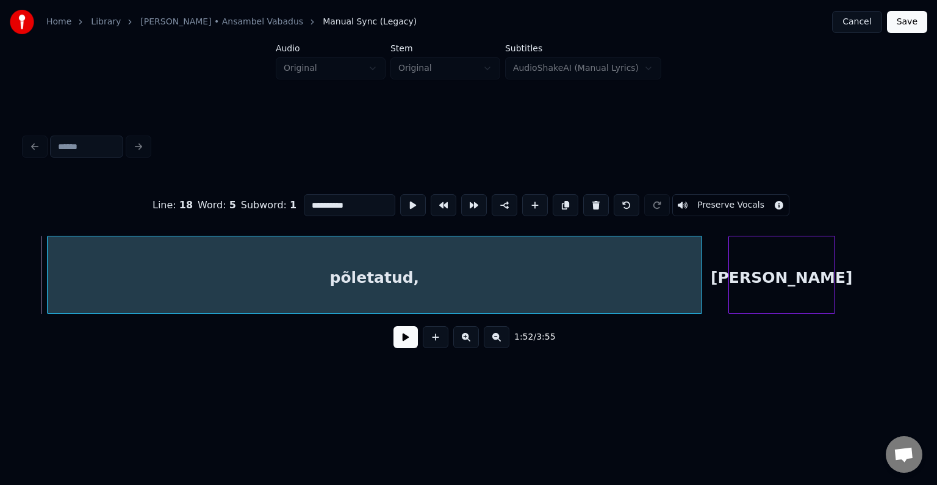
click at [791, 264] on div "[PERSON_NAME]" at bounding box center [782, 277] width 106 height 83
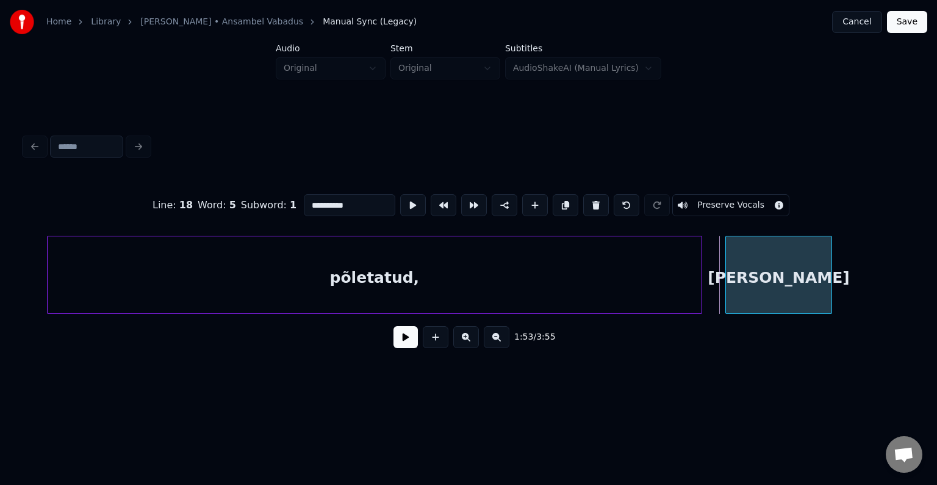
click at [802, 259] on div "[PERSON_NAME]" at bounding box center [779, 277] width 106 height 83
click at [400, 203] on button at bounding box center [413, 205] width 26 height 22
click at [351, 281] on div "põletatud," at bounding box center [375, 277] width 655 height 83
type input "**********"
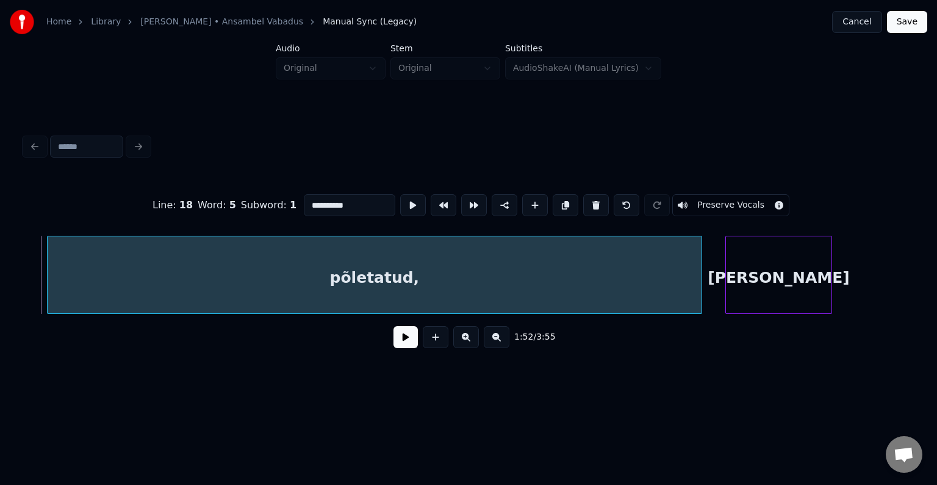
click at [397, 337] on button at bounding box center [406, 337] width 24 height 22
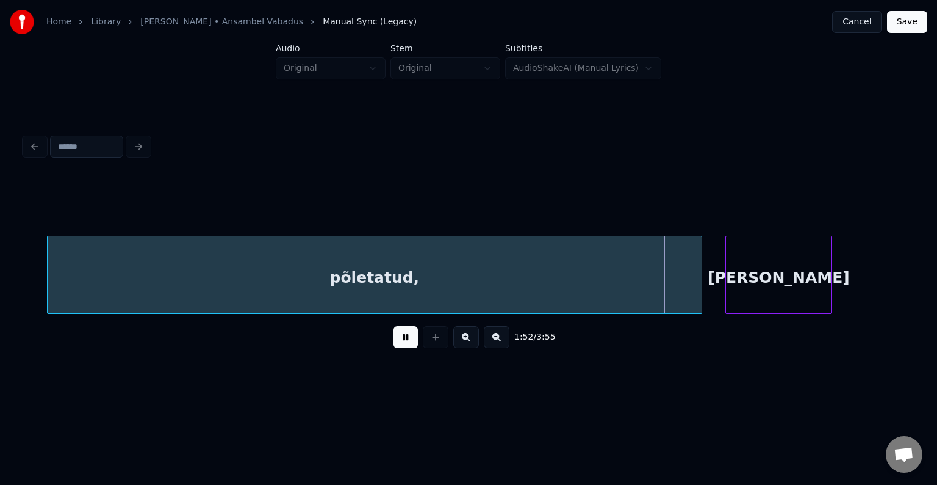
click at [400, 337] on button at bounding box center [406, 337] width 24 height 22
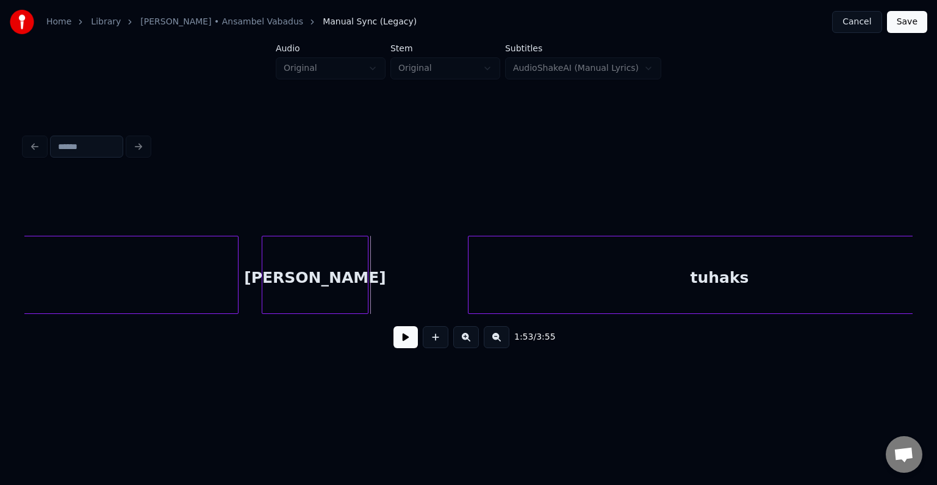
scroll to position [0, 86019]
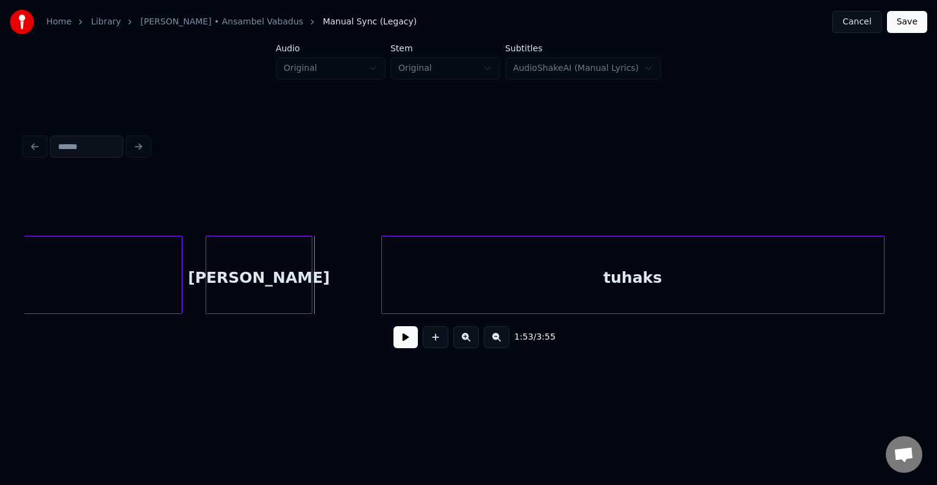
click at [760, 278] on div "tuhaks" at bounding box center [633, 277] width 502 height 83
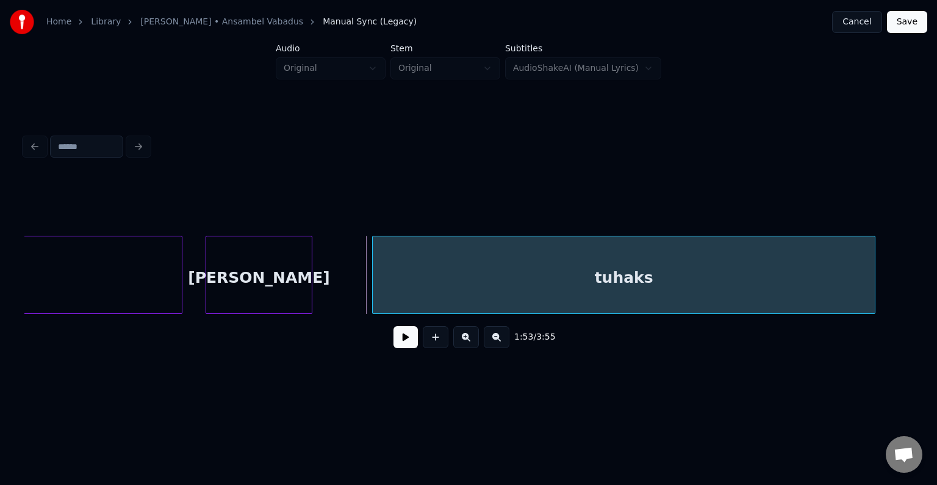
click at [674, 287] on div "tuhaks" at bounding box center [624, 277] width 502 height 83
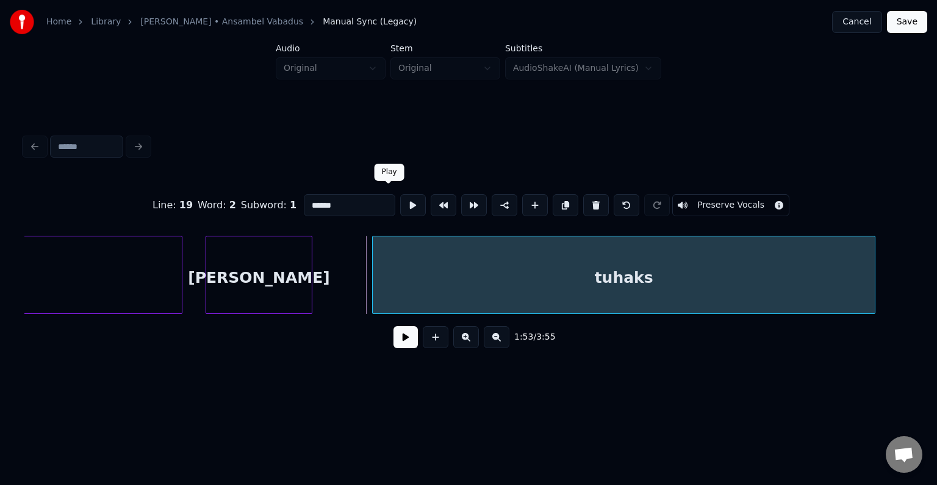
click at [400, 200] on button at bounding box center [413, 205] width 26 height 22
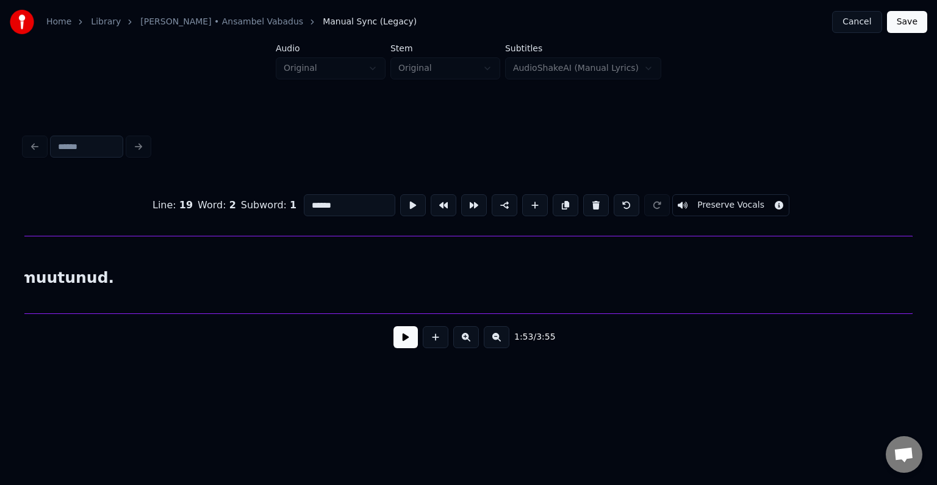
click at [803, 288] on div "muutunud." at bounding box center [67, 277] width 1692 height 83
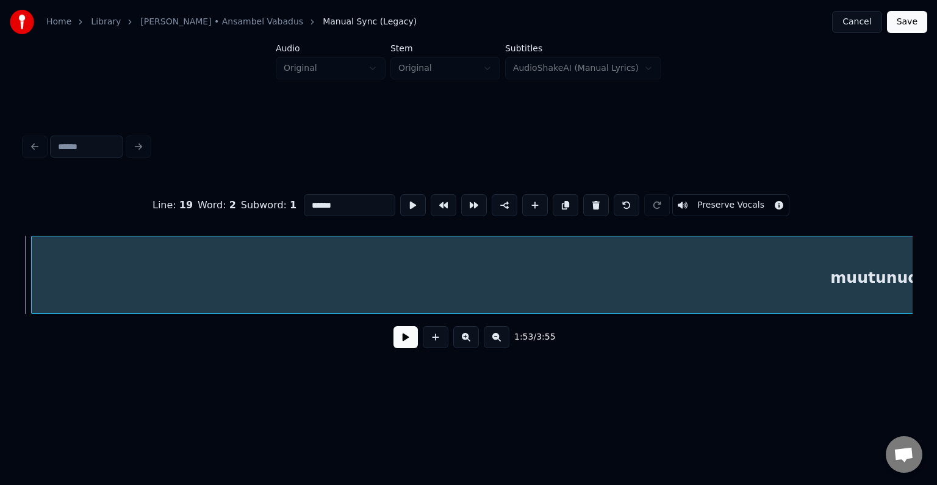
click at [398, 348] on button at bounding box center [406, 337] width 24 height 22
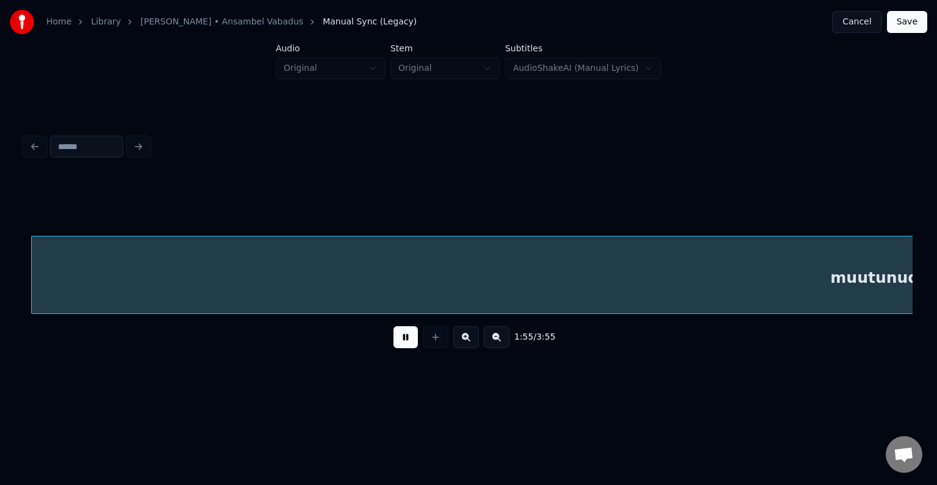
click at [402, 344] on button at bounding box center [406, 337] width 24 height 22
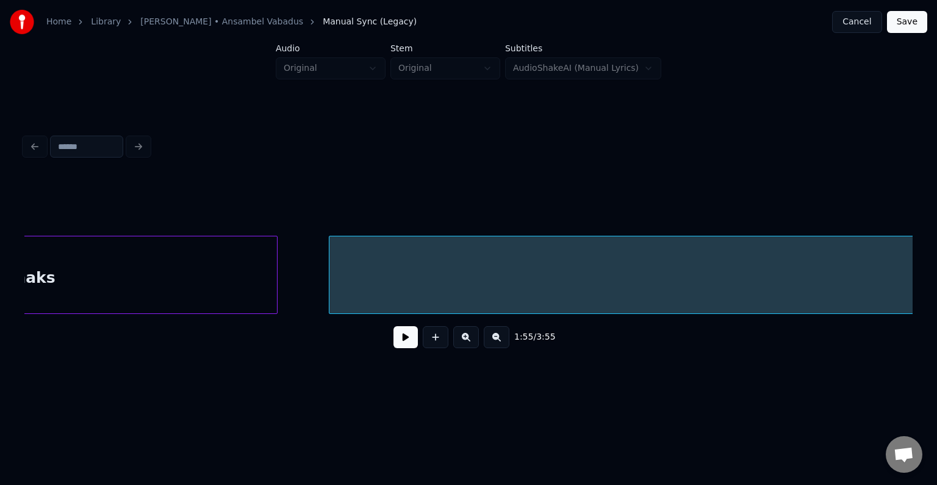
click at [92, 289] on div "tuhaks" at bounding box center [26, 277] width 502 height 83
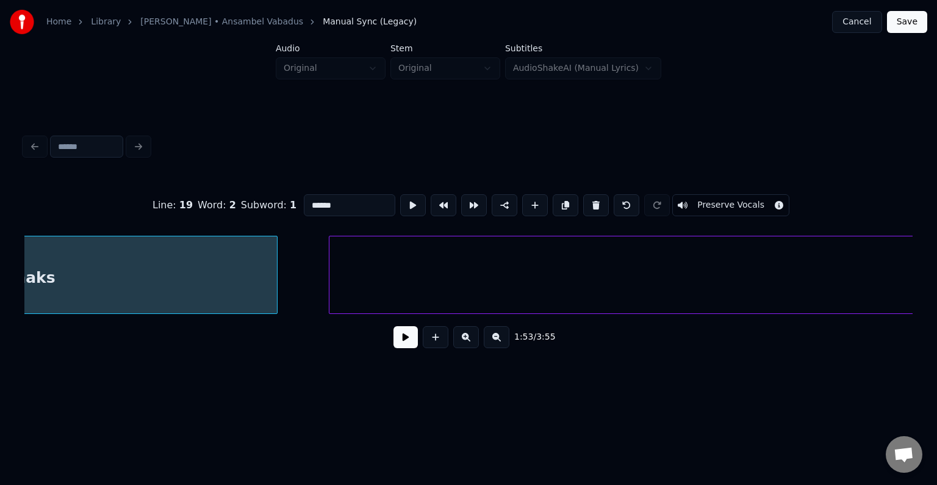
scroll to position [0, 86361]
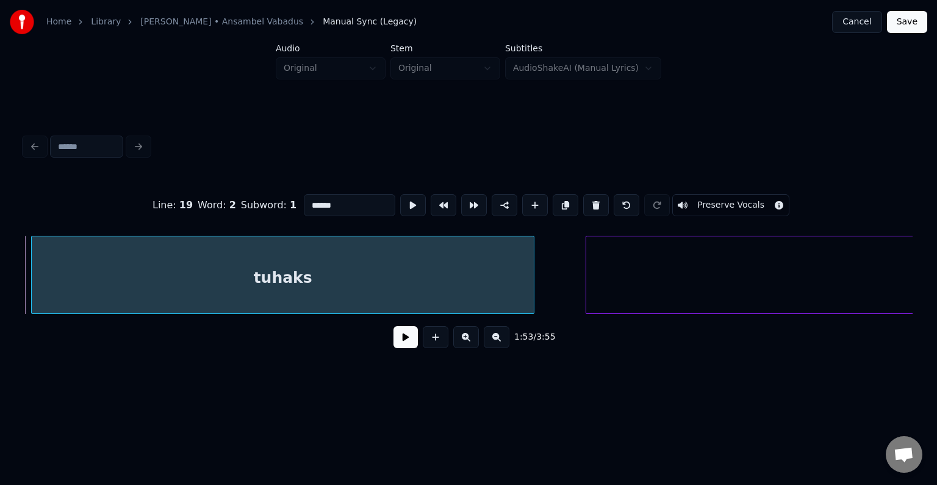
click at [397, 342] on button at bounding box center [406, 337] width 24 height 22
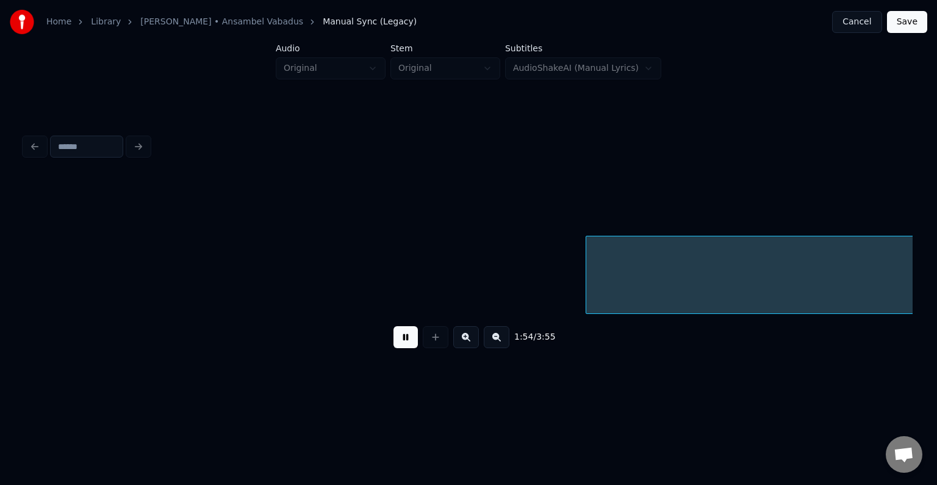
scroll to position [0, 87261]
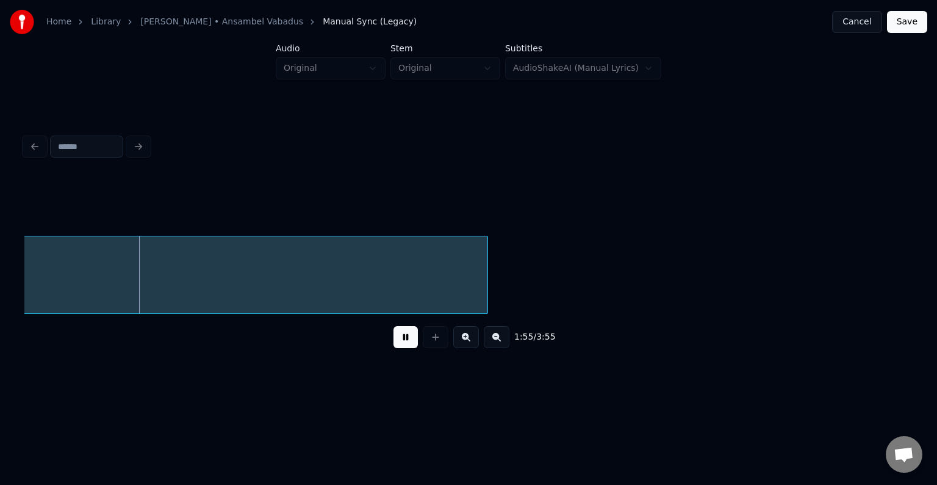
click at [397, 341] on button at bounding box center [406, 337] width 24 height 22
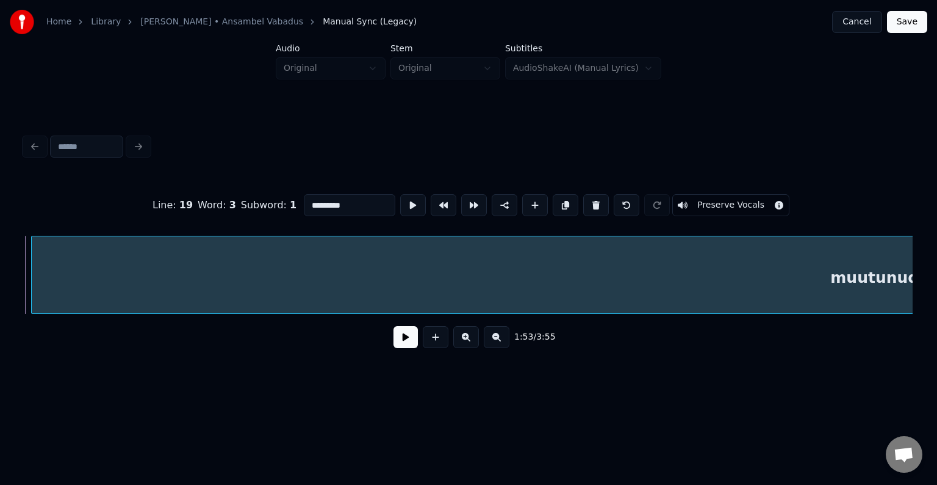
click at [317, 201] on input "*********" at bounding box center [350, 205] width 92 height 22
type input "**********"
click at [394, 339] on button at bounding box center [406, 337] width 24 height 22
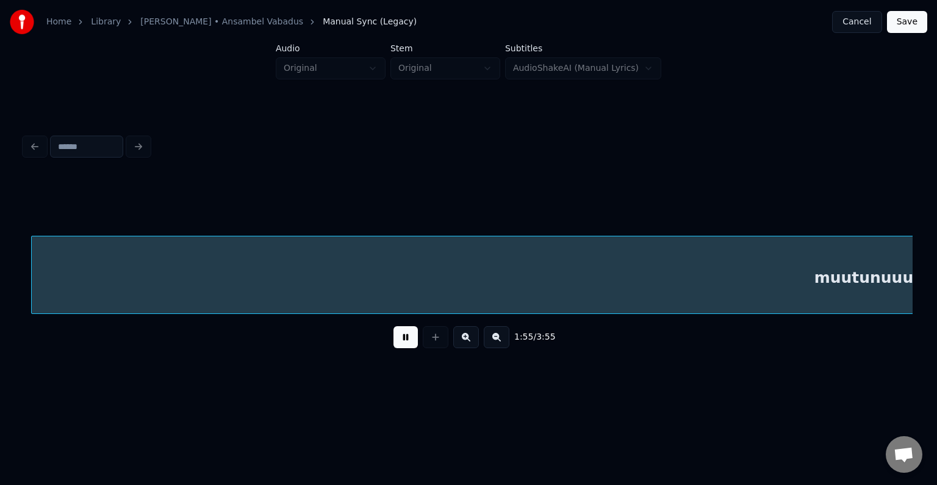
scroll to position [0, 87808]
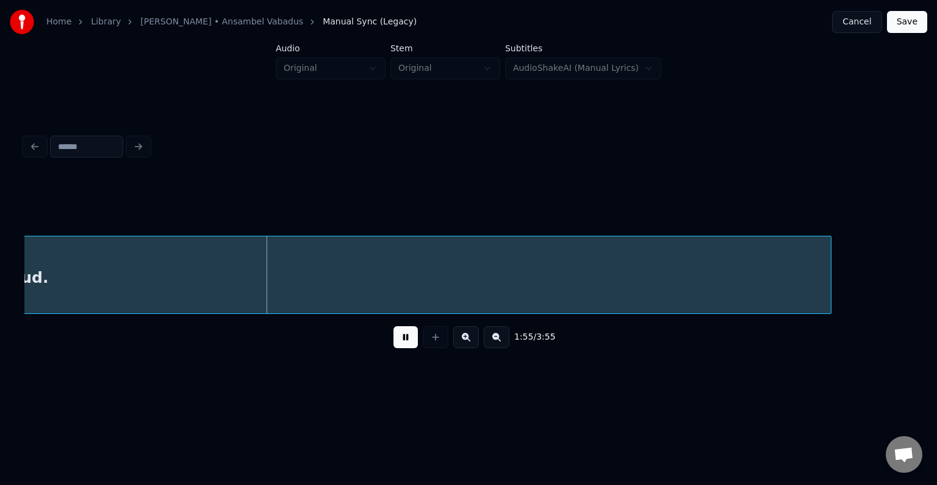
click at [403, 334] on button at bounding box center [406, 337] width 24 height 22
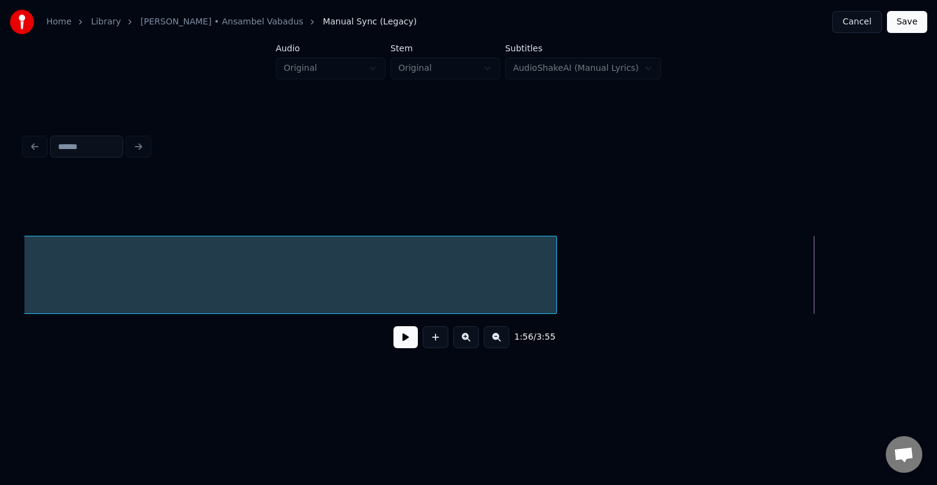
click at [553, 281] on div at bounding box center [555, 274] width 4 height 77
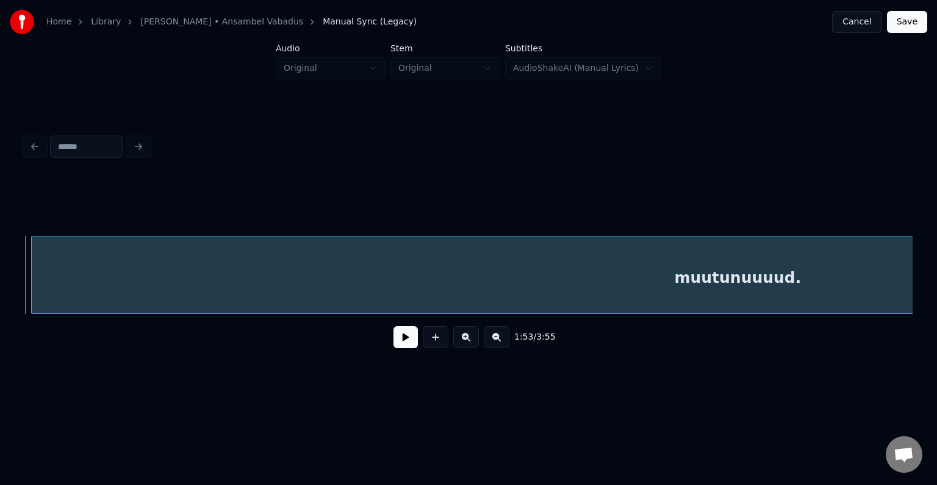
click at [397, 344] on button at bounding box center [406, 337] width 24 height 22
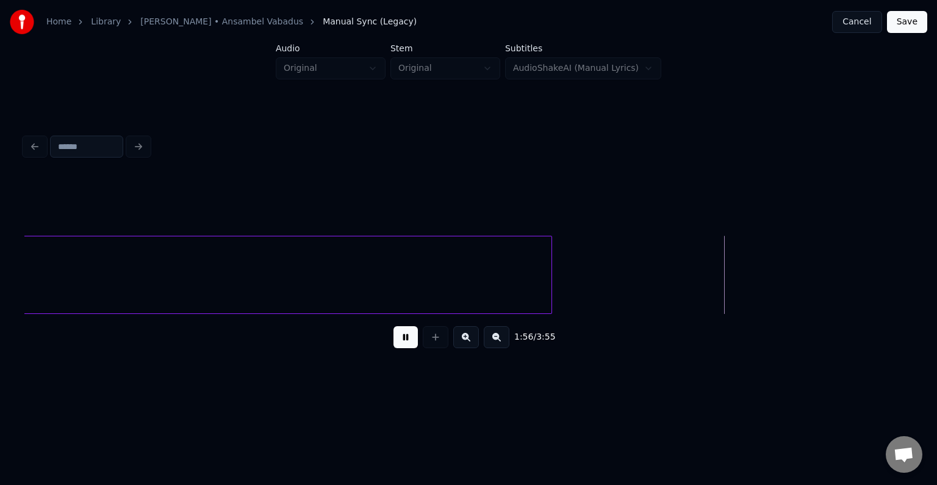
click at [403, 342] on button at bounding box center [406, 337] width 24 height 22
click at [395, 342] on button at bounding box center [406, 337] width 24 height 22
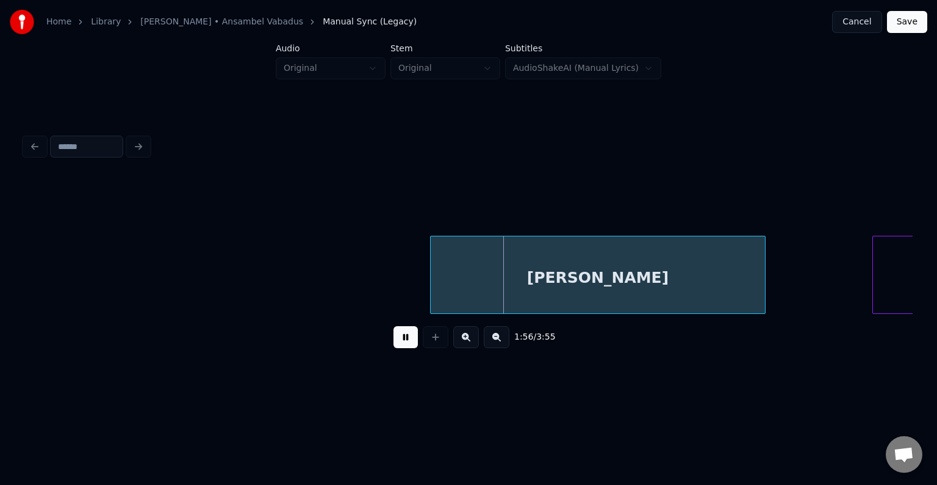
drag, startPoint x: 395, startPoint y: 342, endPoint x: 408, endPoint y: 356, distance: 19.5
click at [397, 344] on button at bounding box center [406, 337] width 24 height 22
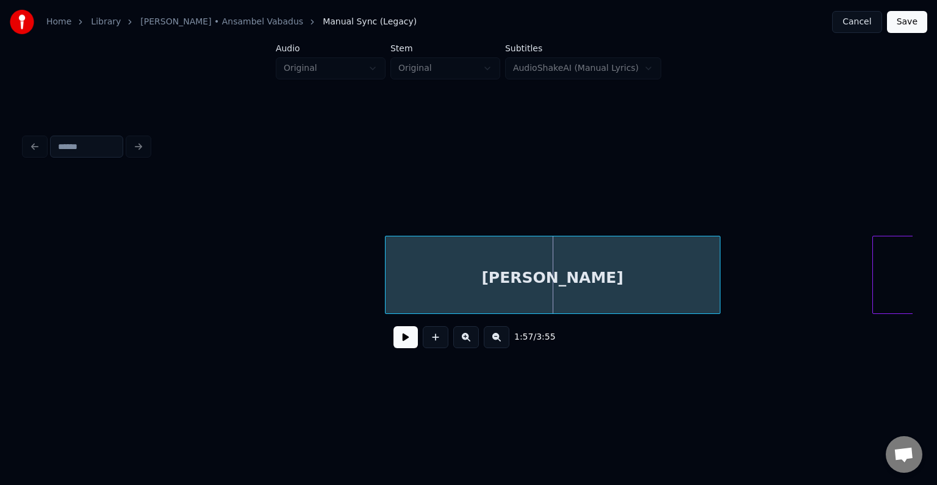
click at [460, 287] on div "[PERSON_NAME]" at bounding box center [553, 277] width 334 height 83
click at [459, 286] on div "[PERSON_NAME]" at bounding box center [534, 277] width 334 height 83
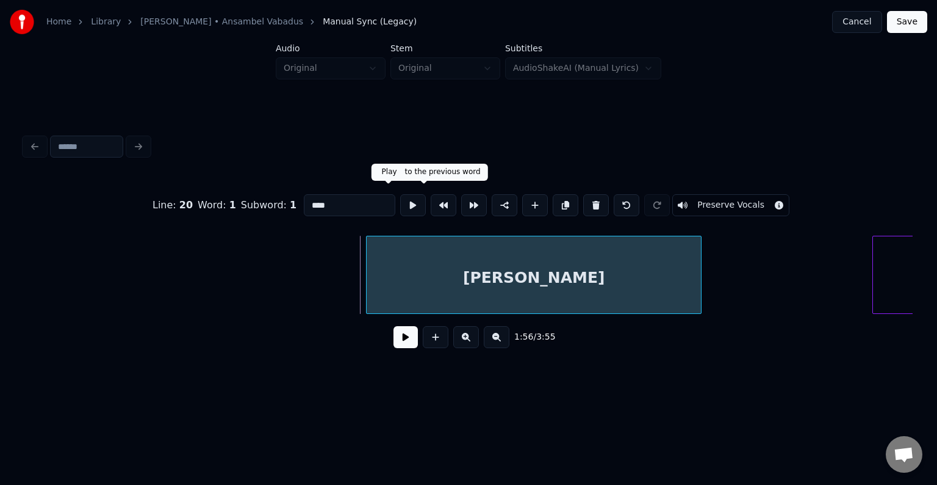
click at [400, 200] on button at bounding box center [413, 205] width 26 height 22
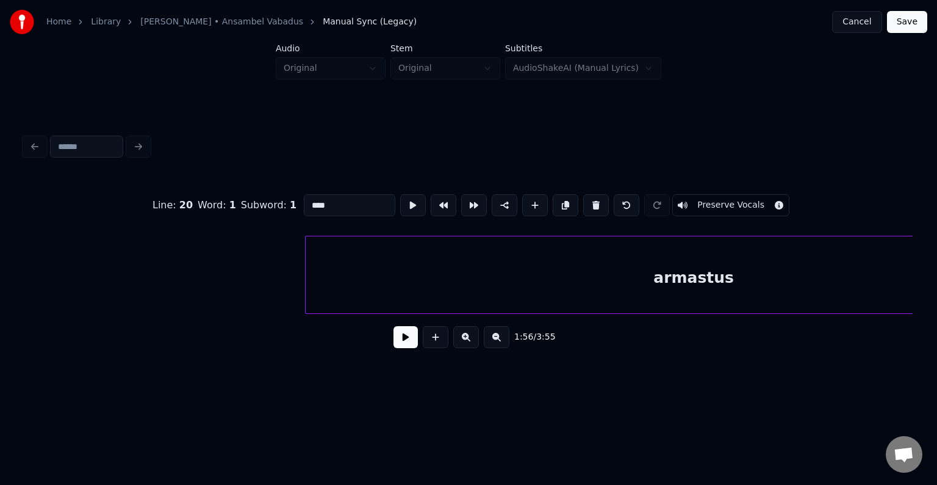
scroll to position [0, 89481]
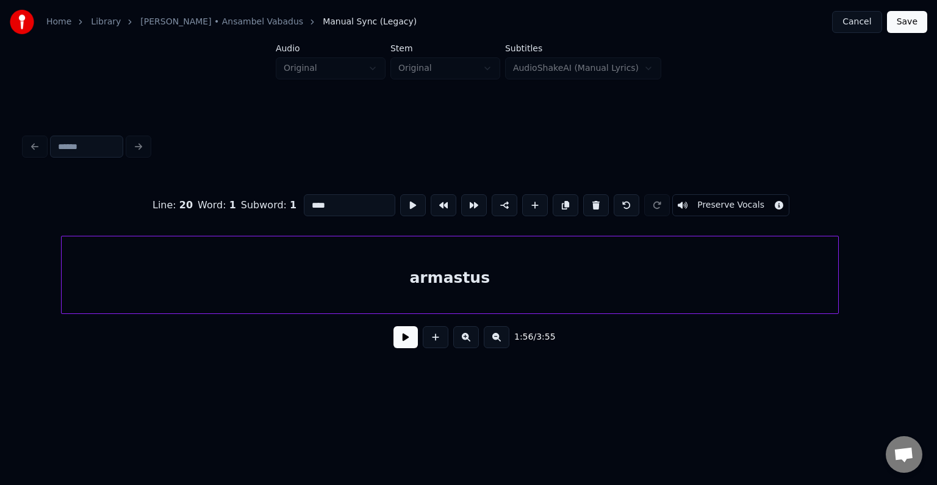
click at [645, 274] on div "armastus" at bounding box center [450, 277] width 777 height 83
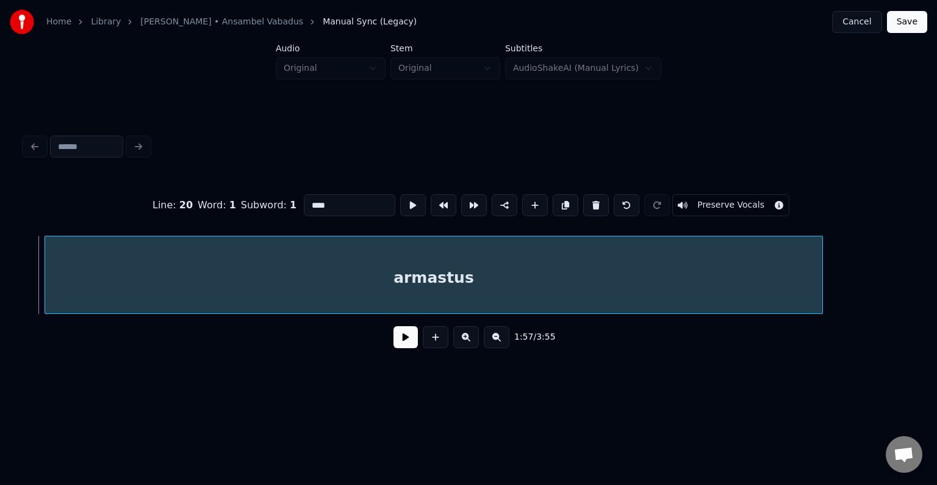
click at [384, 278] on div "armastus" at bounding box center [433, 277] width 777 height 83
click at [400, 198] on button at bounding box center [413, 205] width 26 height 22
click at [373, 273] on div "armastus" at bounding box center [450, 277] width 777 height 83
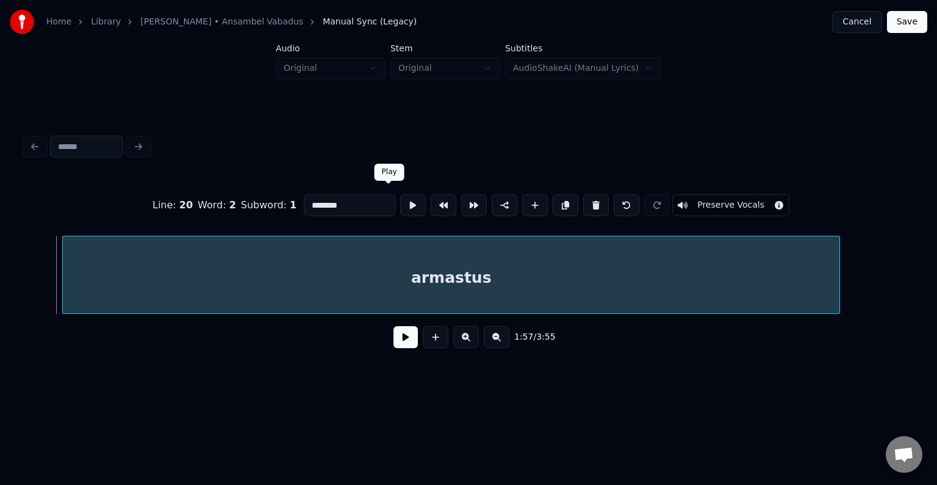
click at [400, 201] on button at bounding box center [413, 205] width 26 height 22
click at [398, 256] on div "armastus" at bounding box center [462, 277] width 777 height 83
click at [400, 208] on button at bounding box center [413, 205] width 26 height 22
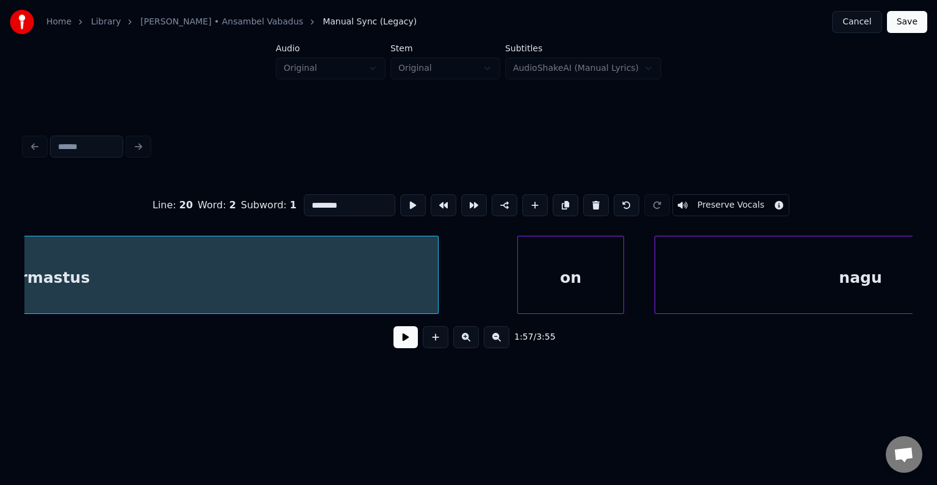
scroll to position [0, 89896]
click at [546, 279] on div "on" at bounding box center [547, 277] width 106 height 83
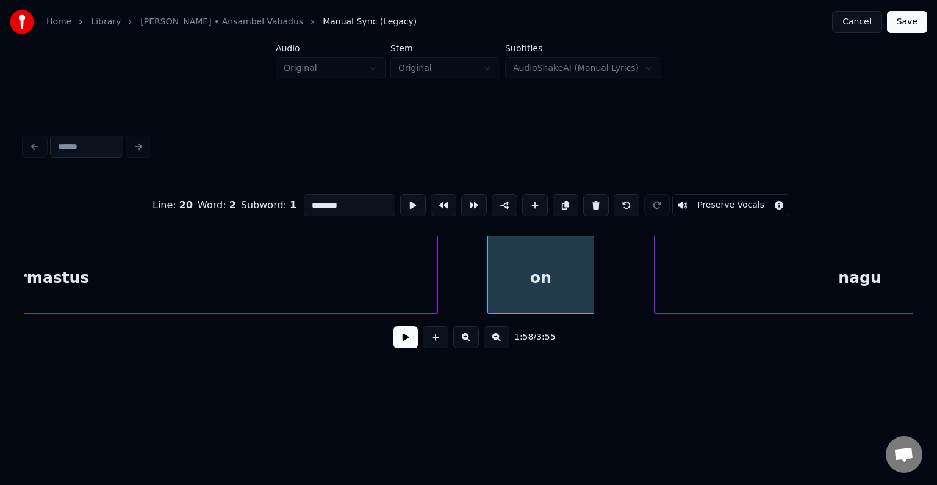
click at [530, 278] on div "on" at bounding box center [541, 277] width 106 height 83
click at [400, 196] on button at bounding box center [413, 205] width 26 height 22
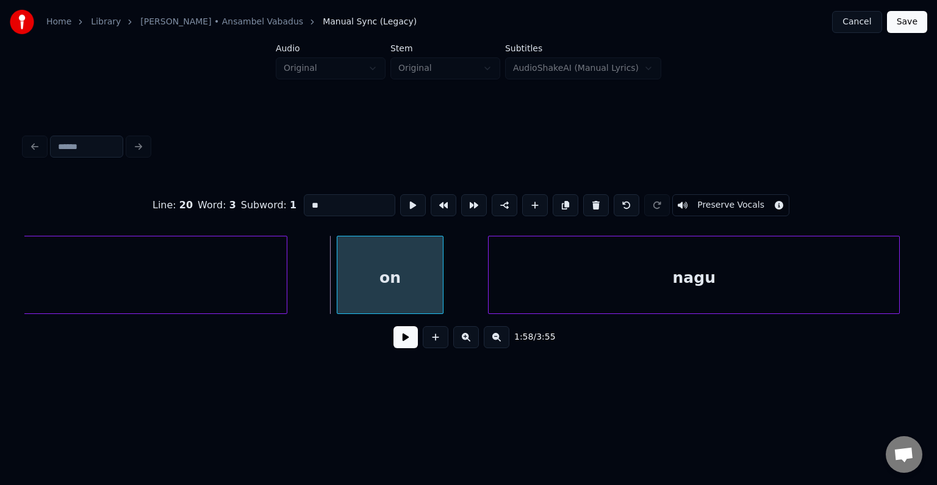
click at [716, 267] on div "nagu" at bounding box center [694, 277] width 411 height 83
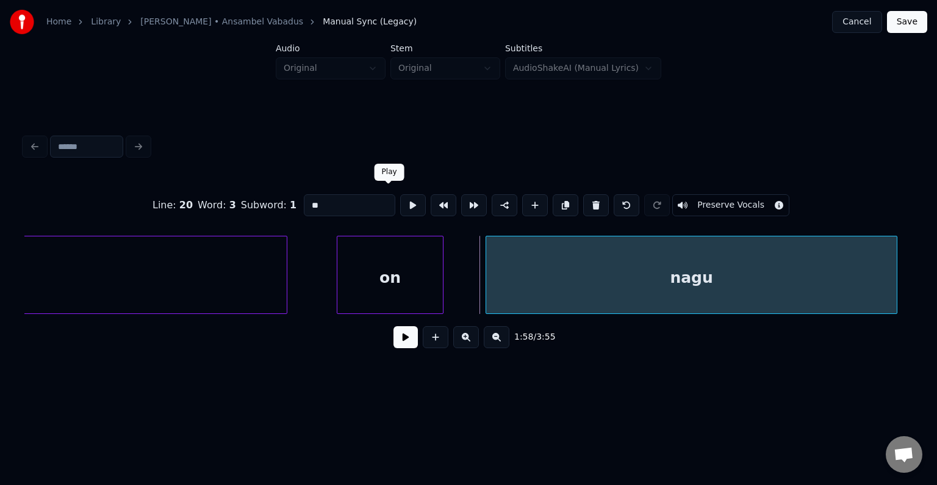
click at [400, 196] on button at bounding box center [413, 205] width 26 height 22
click at [581, 271] on div "nagu" at bounding box center [691, 277] width 411 height 83
click at [400, 195] on button at bounding box center [413, 205] width 26 height 22
click at [400, 197] on button at bounding box center [413, 205] width 26 height 22
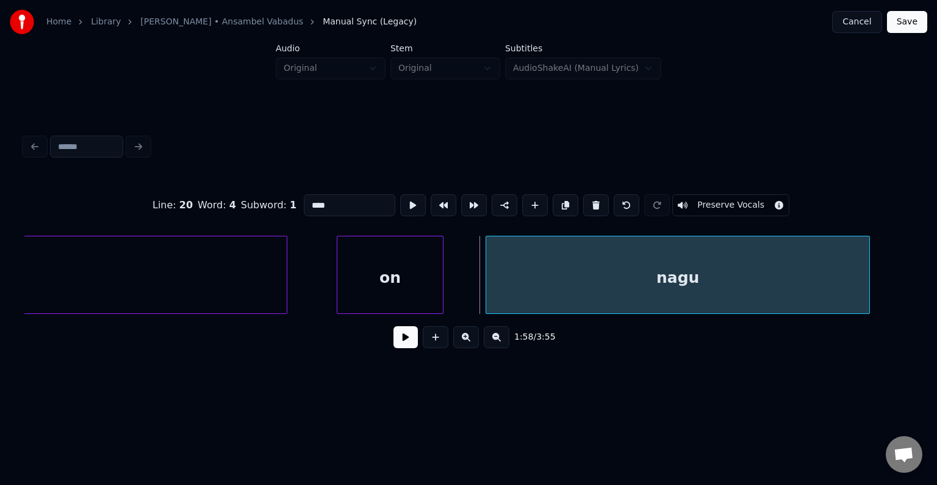
click at [868, 272] on div at bounding box center [868, 274] width 4 height 77
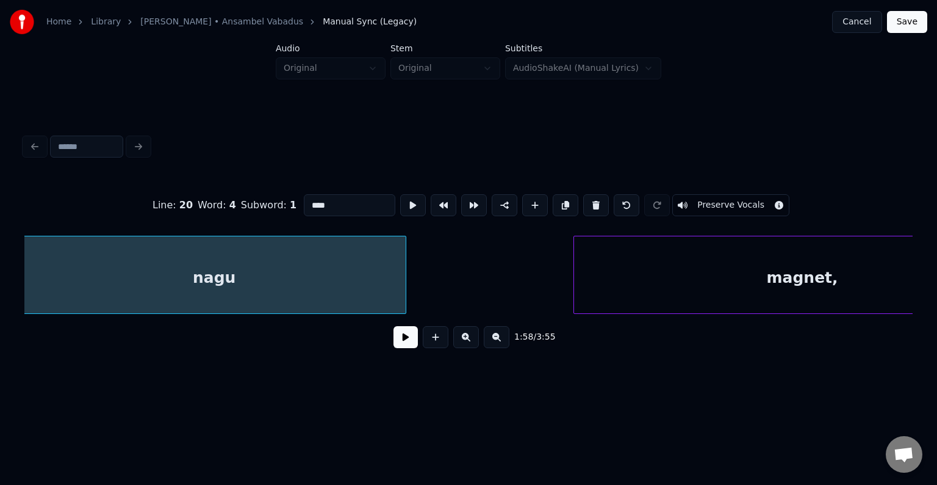
scroll to position [0, 90627]
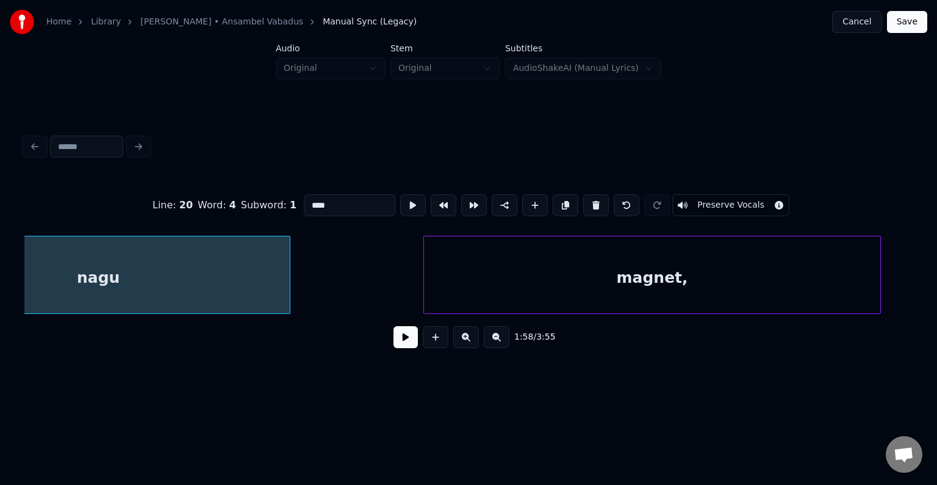
click at [743, 280] on div "magnet," at bounding box center [652, 277] width 456 height 83
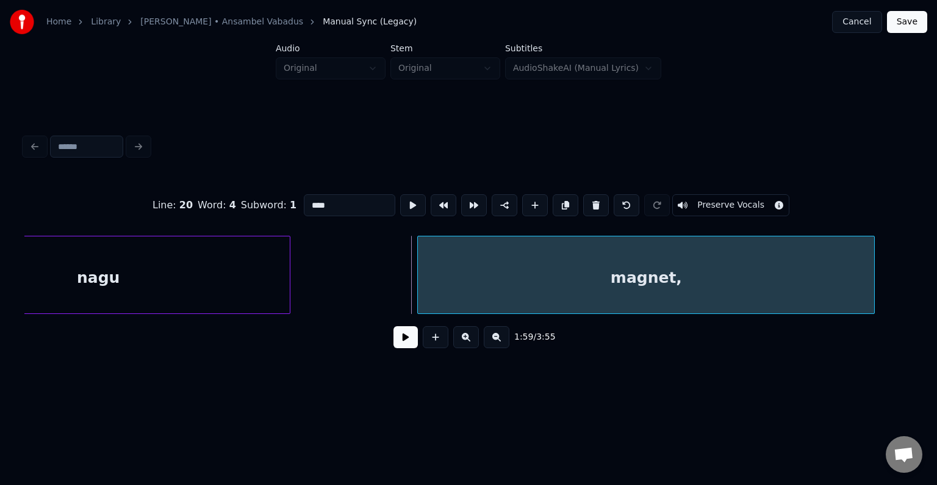
click at [454, 244] on div "magnet," at bounding box center [646, 277] width 456 height 83
type input "*******"
click at [400, 201] on button at bounding box center [413, 205] width 26 height 22
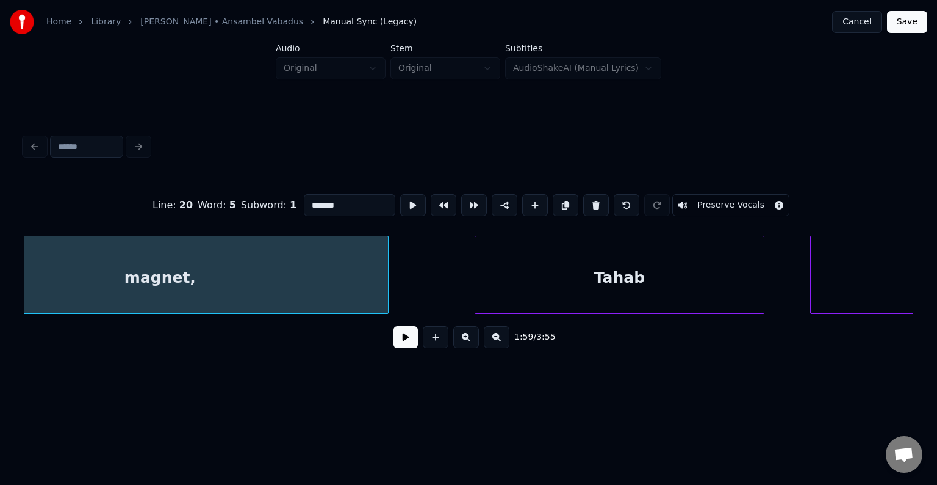
scroll to position [0, 91115]
click at [671, 276] on div "Tahab" at bounding box center [597, 277] width 289 height 83
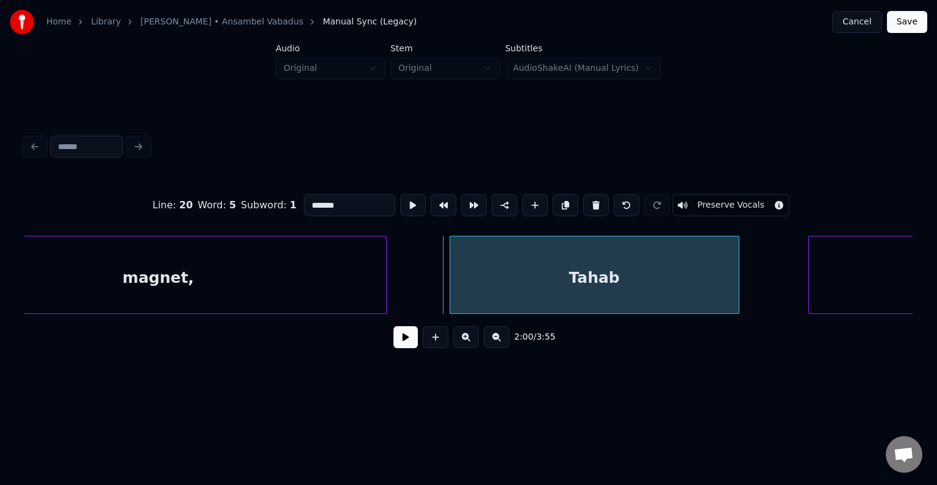
click at [401, 337] on button at bounding box center [406, 337] width 24 height 22
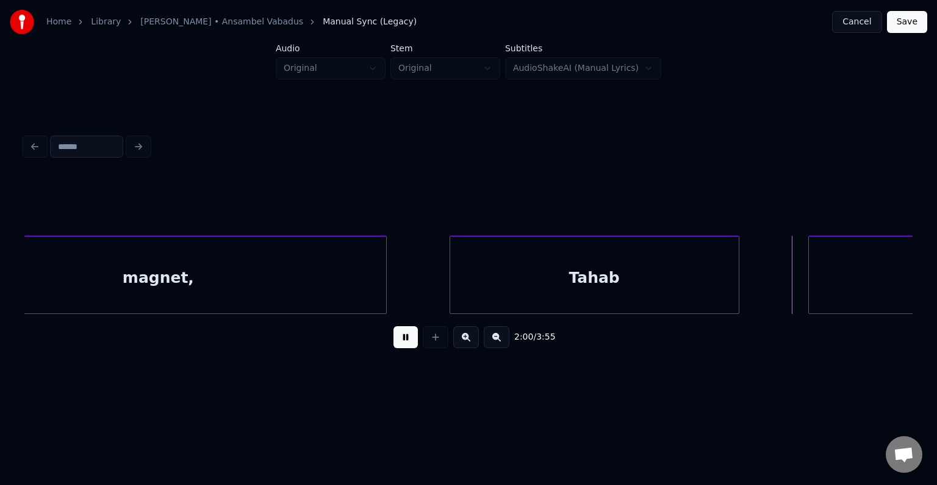
click at [401, 337] on button at bounding box center [406, 337] width 24 height 22
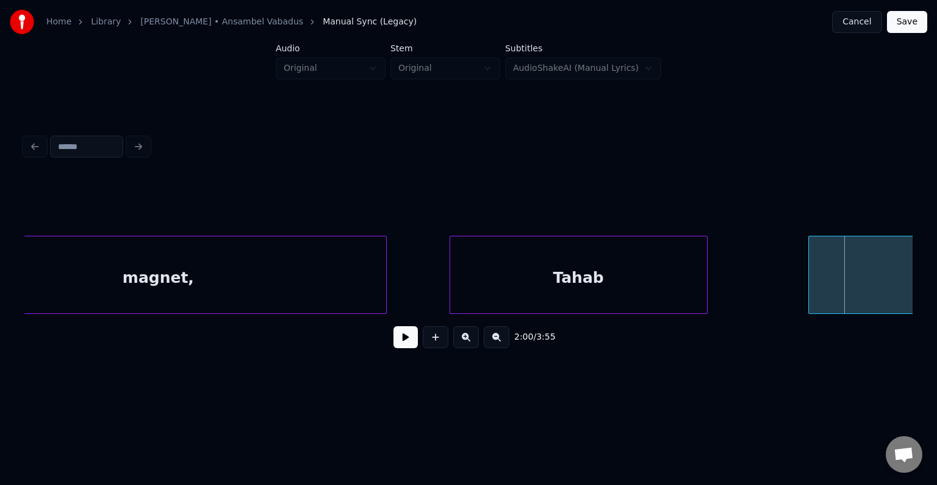
click at [704, 271] on div at bounding box center [706, 274] width 4 height 77
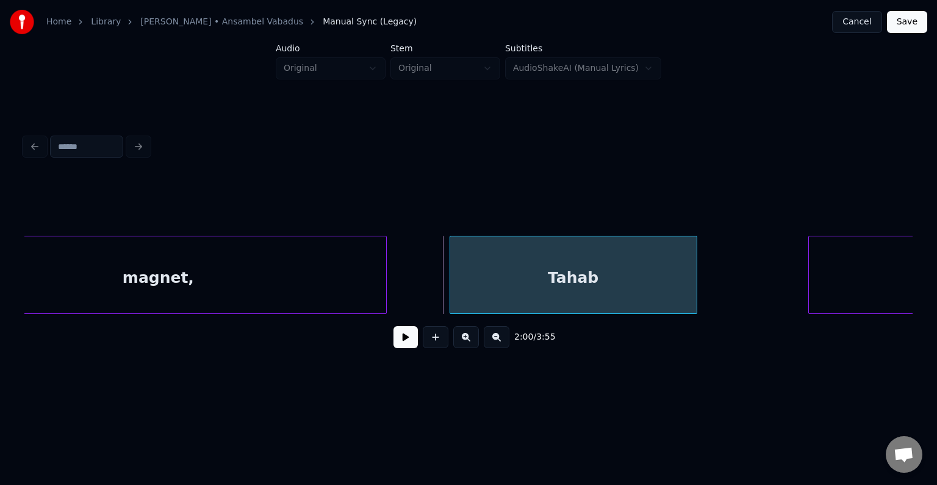
scroll to position [0, 91845]
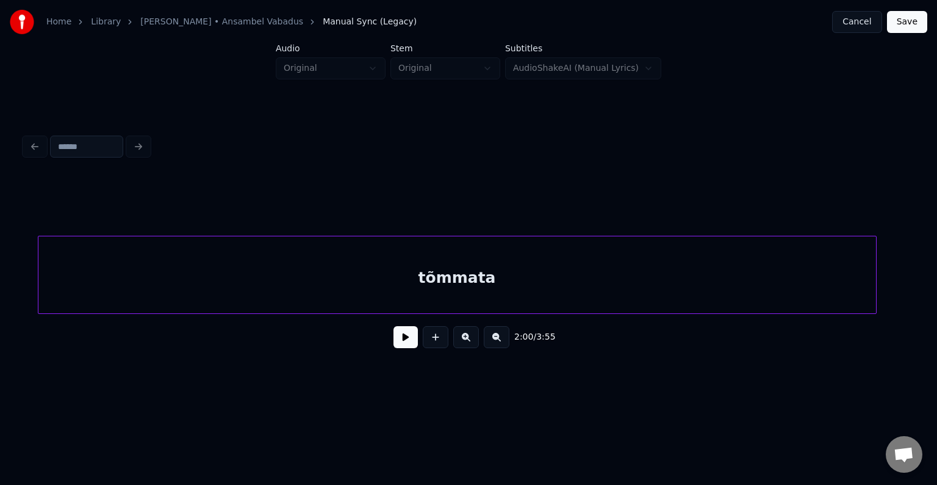
click at [824, 279] on div "tõmmata" at bounding box center [457, 277] width 838 height 83
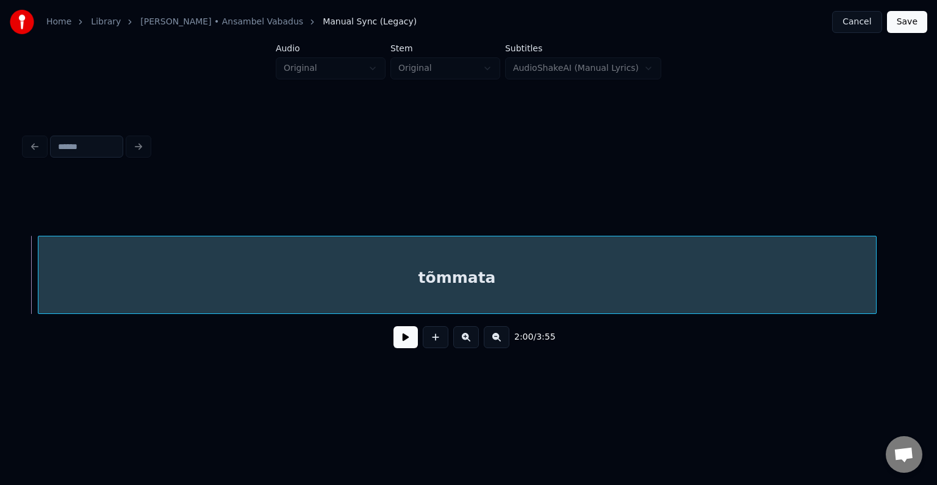
click at [544, 279] on div "tõmmata" at bounding box center [457, 277] width 838 height 83
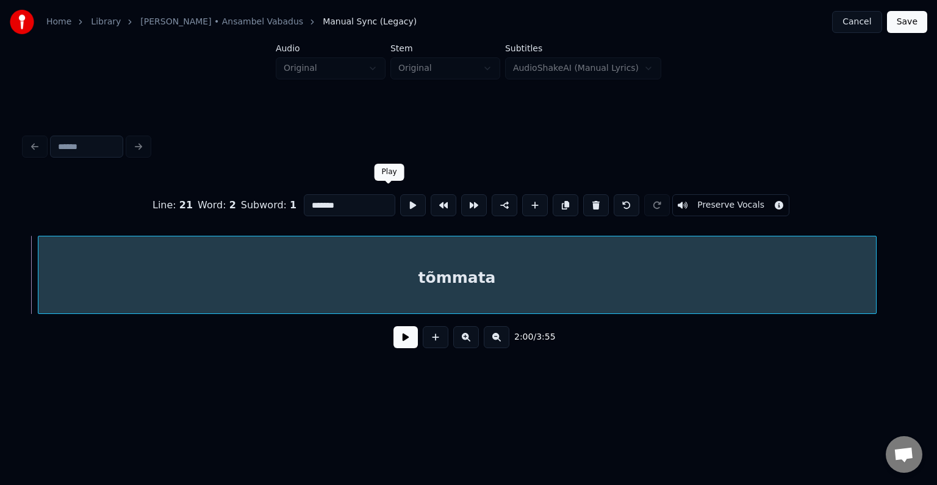
click at [400, 202] on button at bounding box center [413, 205] width 26 height 22
click at [400, 200] on button at bounding box center [413, 205] width 26 height 22
click at [851, 269] on div at bounding box center [853, 274] width 4 height 77
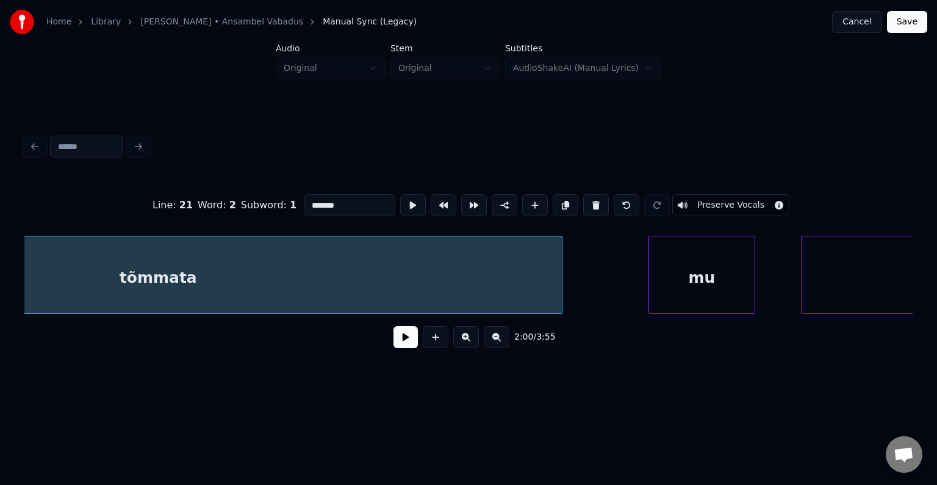
scroll to position [0, 92138]
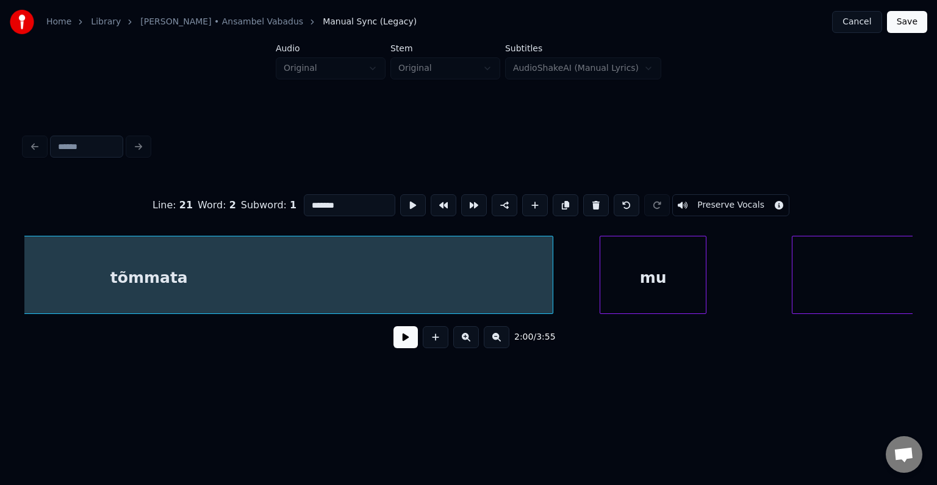
click at [668, 274] on div "mu" at bounding box center [653, 277] width 106 height 83
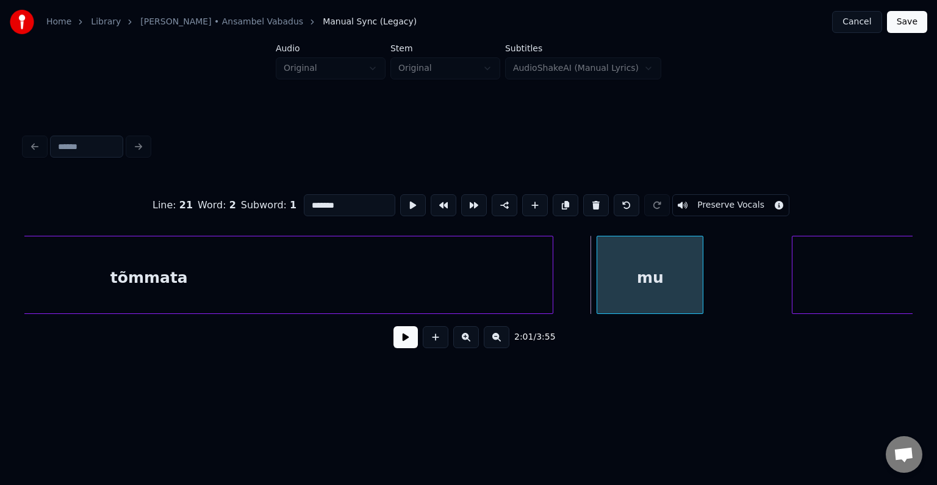
click at [649, 292] on div "mu" at bounding box center [650, 277] width 106 height 83
type input "**"
click at [400, 200] on button at bounding box center [413, 205] width 26 height 22
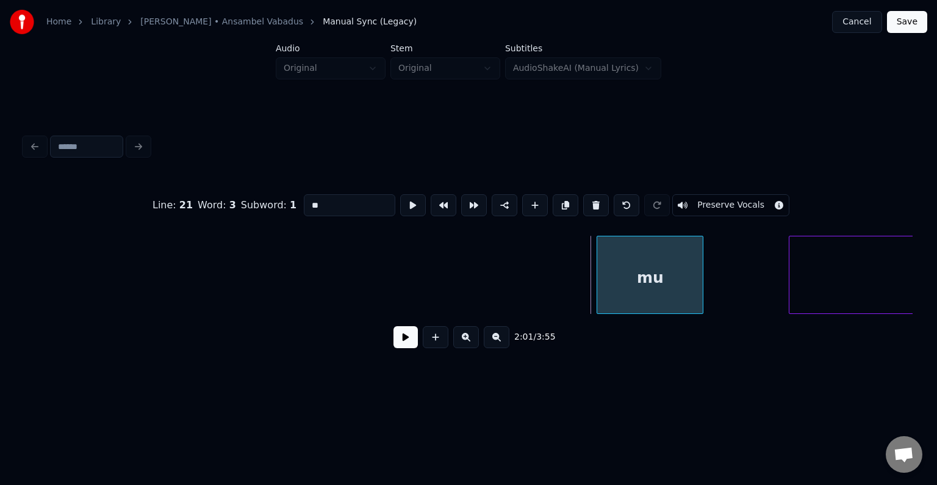
scroll to position [0, 92670]
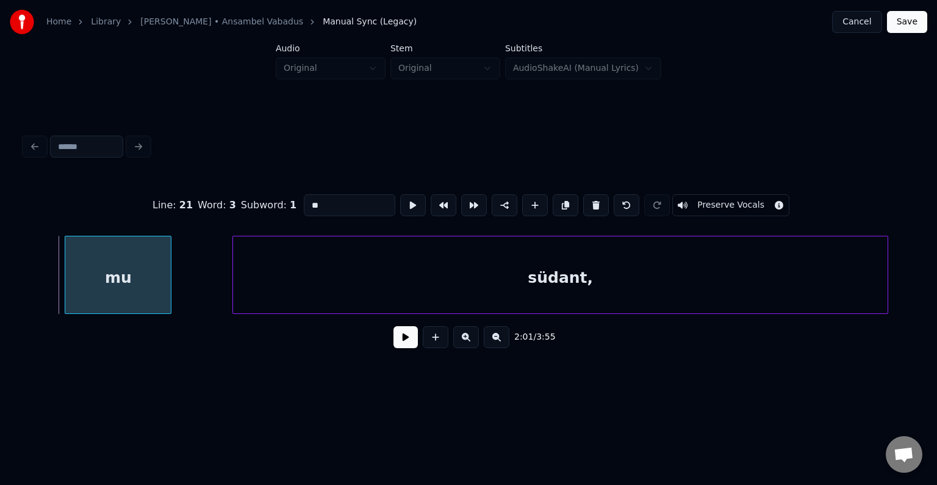
click at [828, 287] on div "südant," at bounding box center [560, 277] width 655 height 83
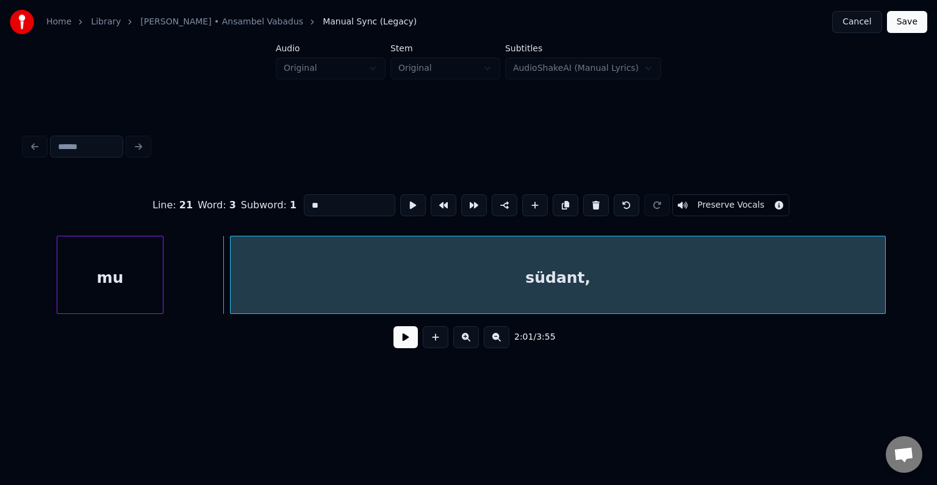
click at [107, 266] on div "mu" at bounding box center [110, 277] width 106 height 83
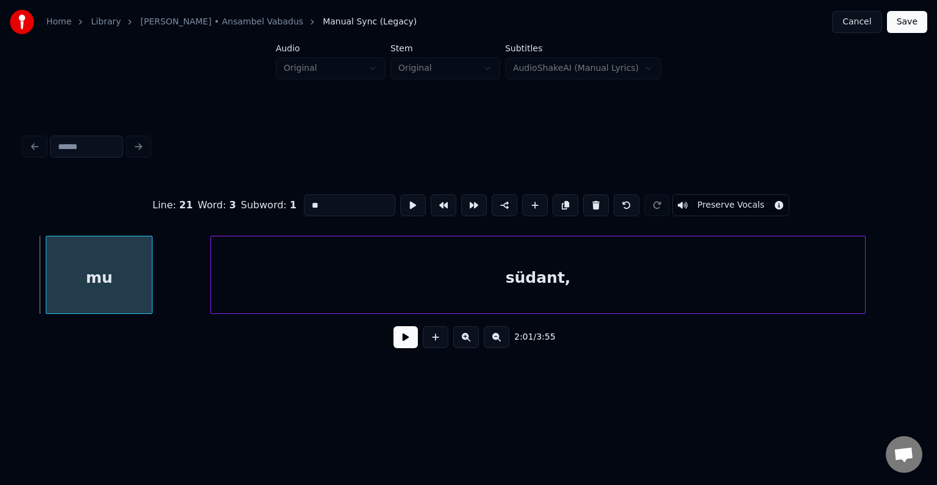
click at [312, 276] on div "südant," at bounding box center [538, 277] width 655 height 83
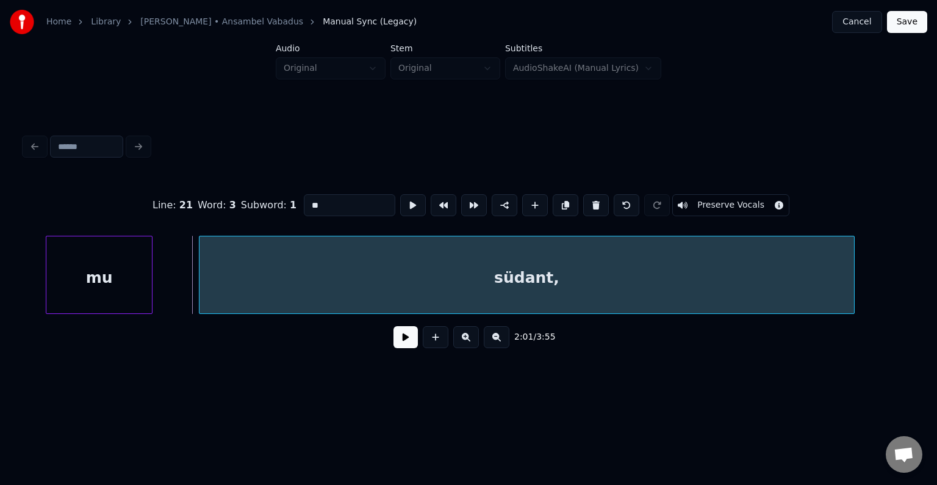
click at [398, 346] on button at bounding box center [406, 337] width 24 height 22
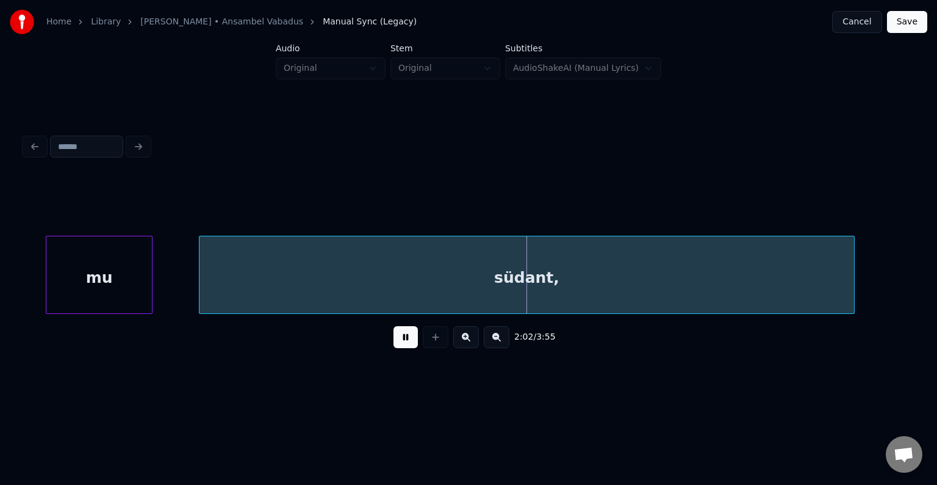
click at [398, 346] on button at bounding box center [406, 337] width 24 height 22
click at [312, 298] on div "südant," at bounding box center [527, 277] width 655 height 83
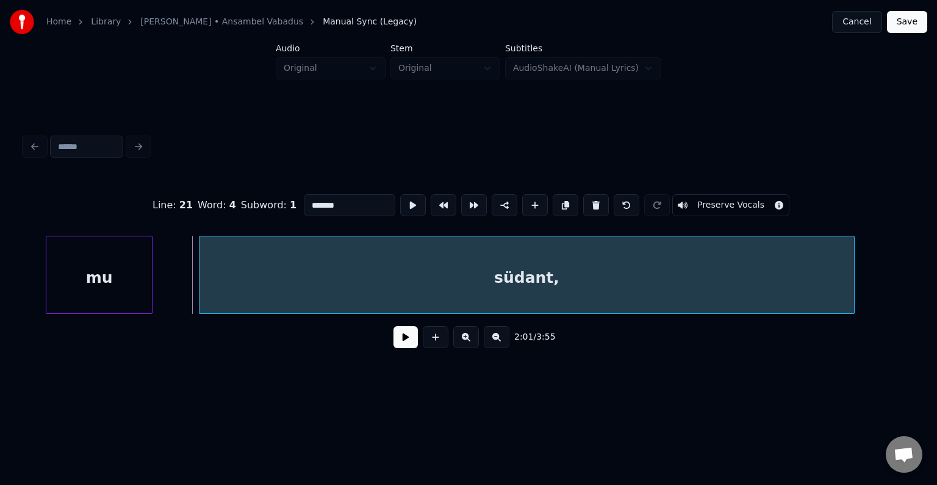
click at [400, 195] on button at bounding box center [413, 205] width 26 height 22
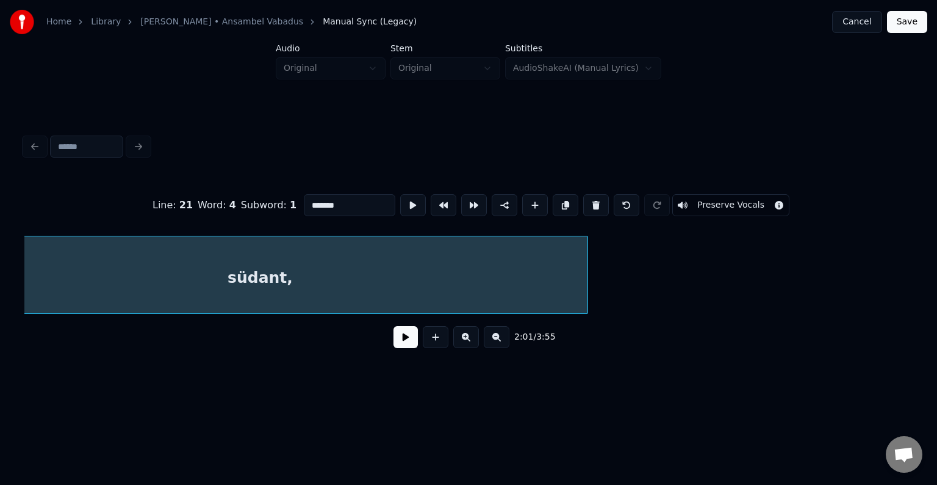
scroll to position [0, 92939]
click at [402, 296] on div "südant," at bounding box center [258, 277] width 655 height 83
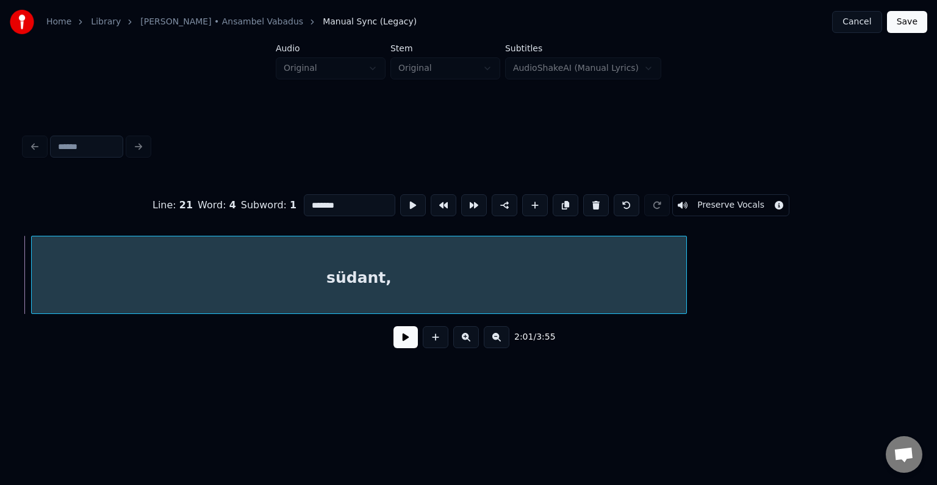
click at [402, 343] on button at bounding box center [406, 337] width 24 height 22
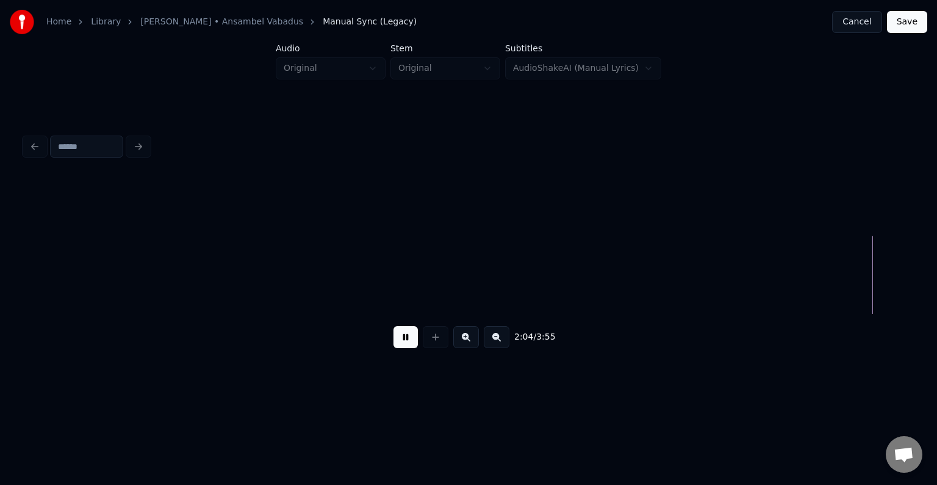
scroll to position [0, 94634]
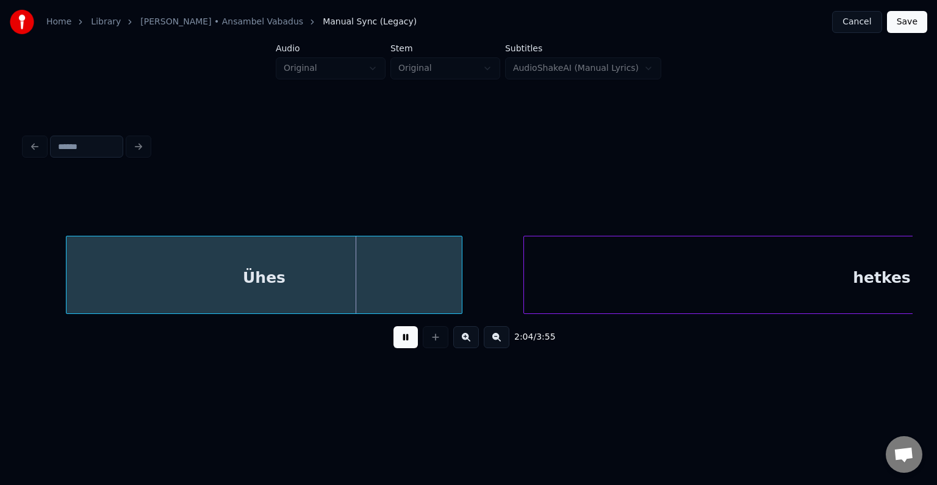
drag, startPoint x: 395, startPoint y: 339, endPoint x: 403, endPoint y: 350, distance: 13.5
click at [395, 341] on button at bounding box center [406, 337] width 24 height 22
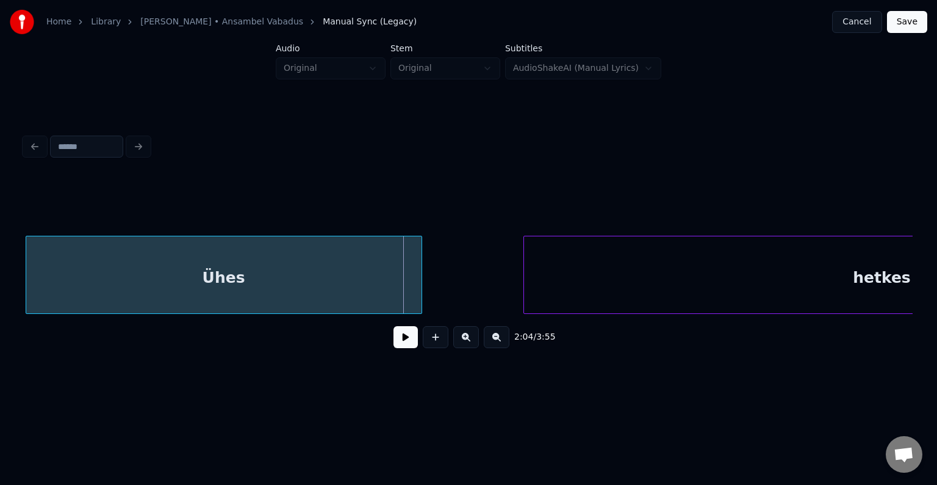
scroll to position [0, 94621]
click at [315, 243] on div "Ühes" at bounding box center [234, 277] width 395 height 83
click at [400, 338] on button at bounding box center [406, 337] width 24 height 22
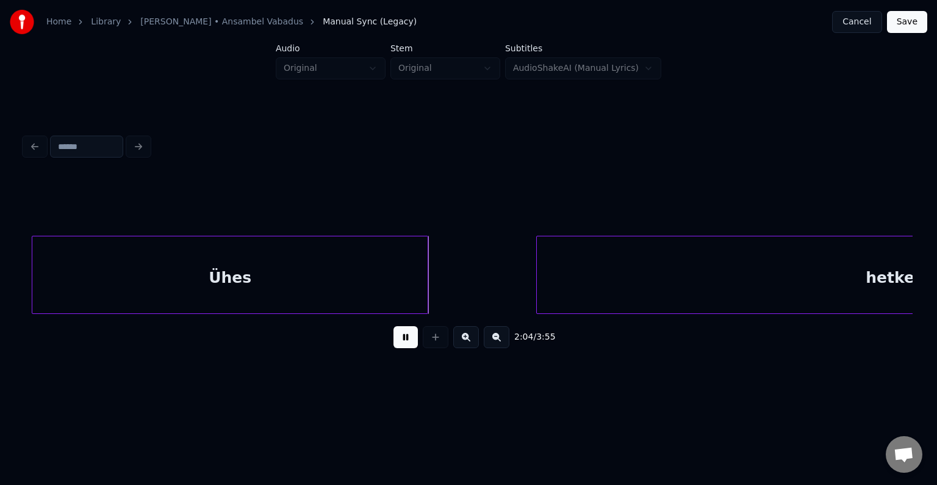
click at [399, 338] on button at bounding box center [406, 337] width 24 height 22
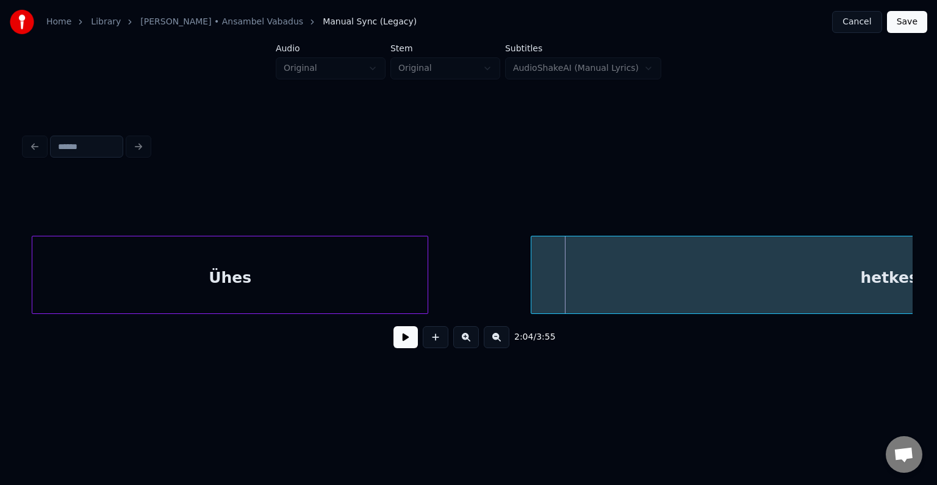
scroll to position [0, 94957]
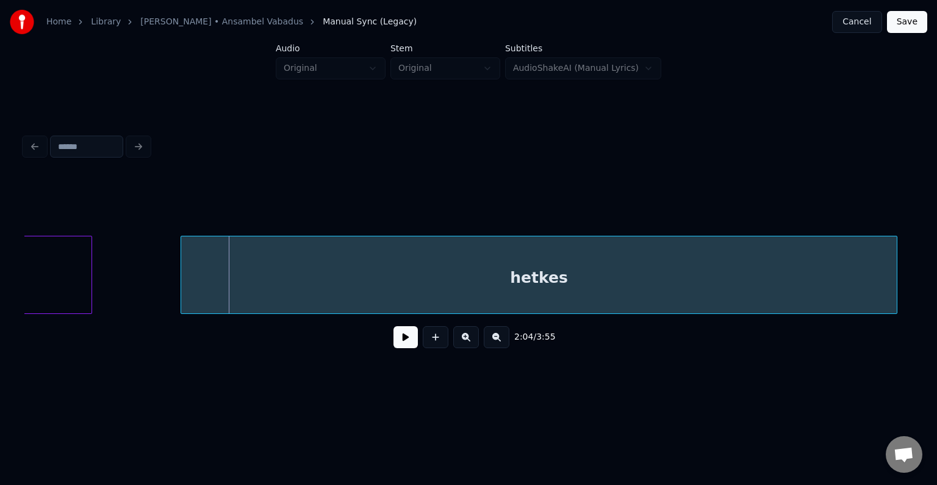
click at [578, 262] on div "hetkes" at bounding box center [539, 277] width 716 height 83
click at [498, 272] on div "hetkes" at bounding box center [537, 277] width 716 height 83
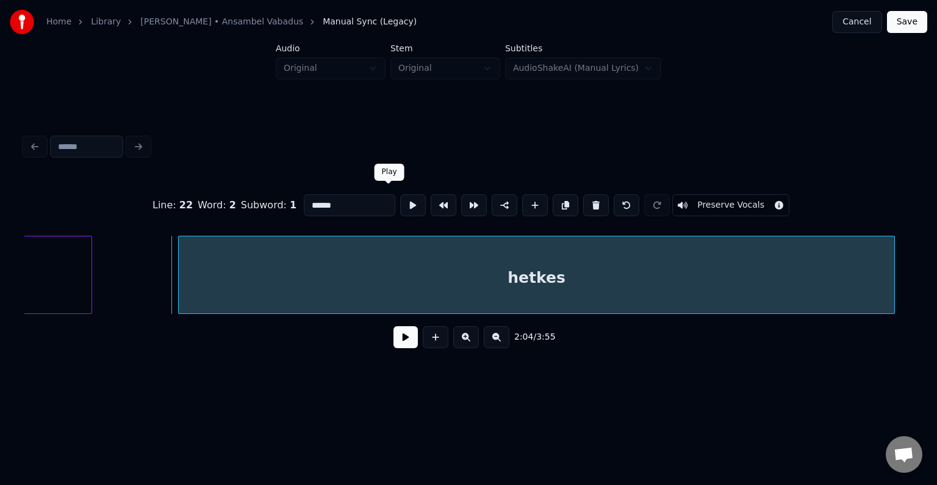
click at [400, 198] on button at bounding box center [413, 205] width 26 height 22
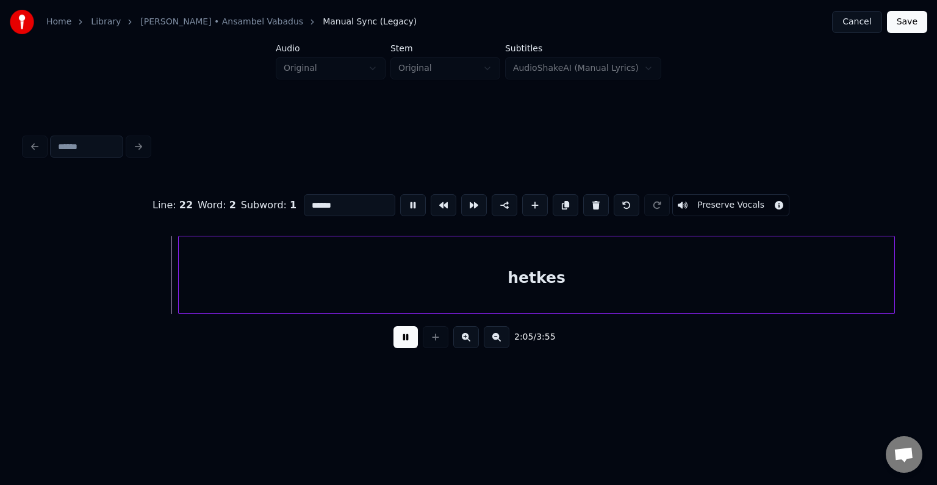
scroll to position [0, 95104]
click at [646, 281] on div "meenutas" at bounding box center [510, 277] width 975 height 83
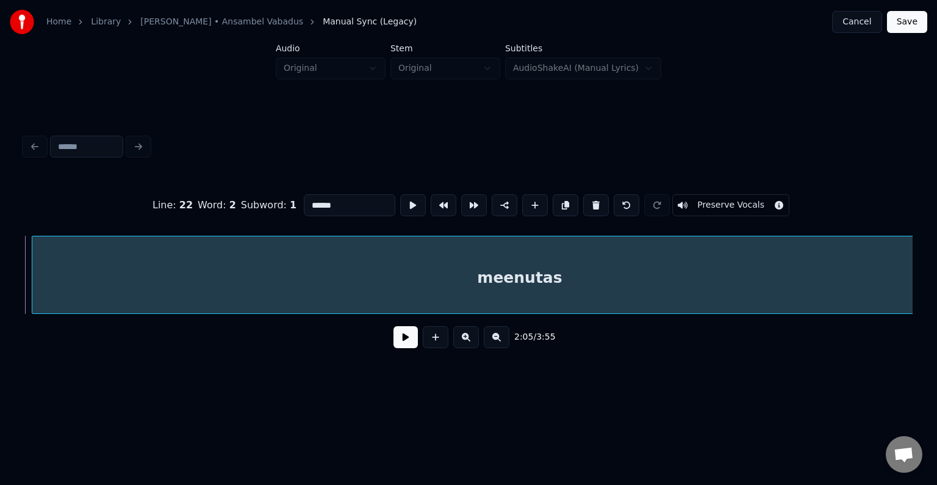
click at [561, 286] on div "meenutas" at bounding box center [519, 277] width 975 height 83
type input "********"
click at [400, 340] on button at bounding box center [406, 337] width 24 height 22
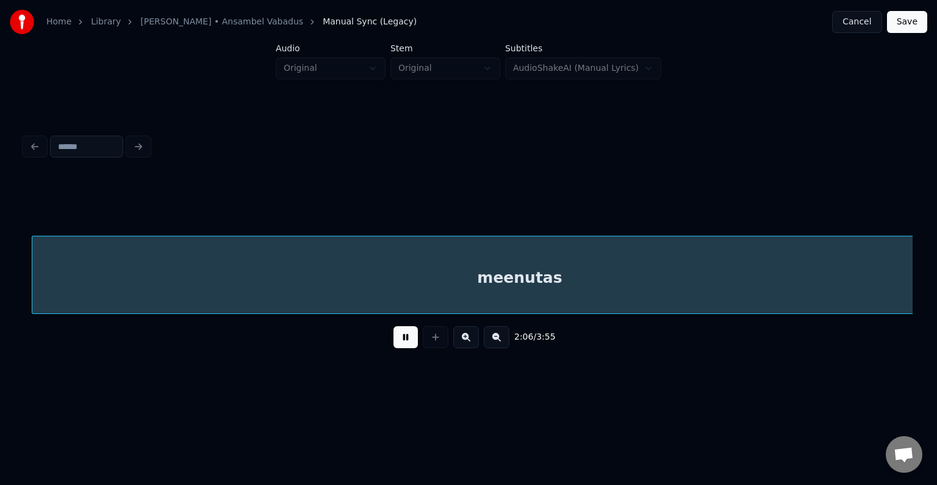
scroll to position [0, 96758]
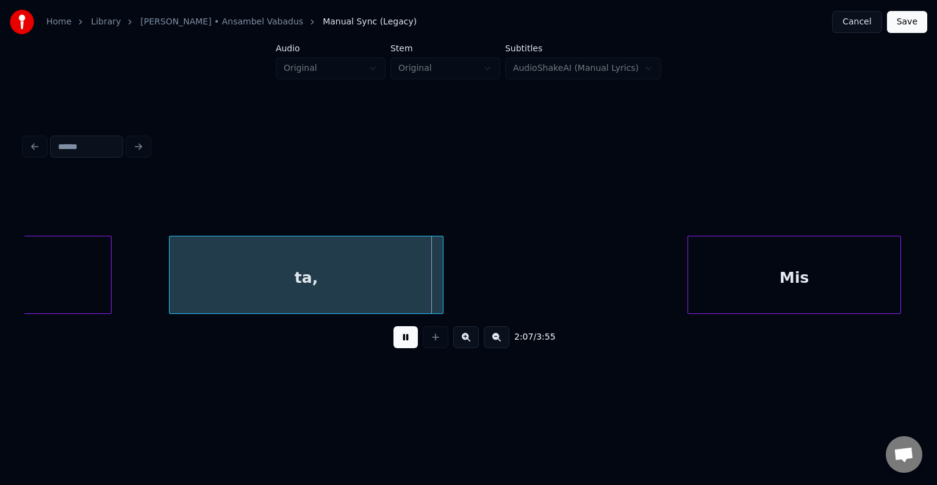
drag, startPoint x: 402, startPoint y: 339, endPoint x: 409, endPoint y: 337, distance: 7.5
click at [403, 339] on button at bounding box center [406, 337] width 24 height 22
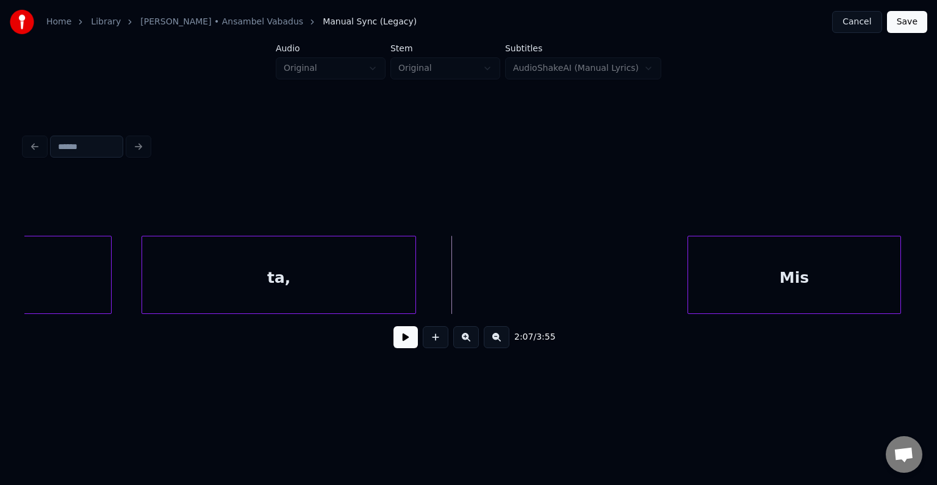
click at [318, 277] on div "ta," at bounding box center [278, 277] width 273 height 83
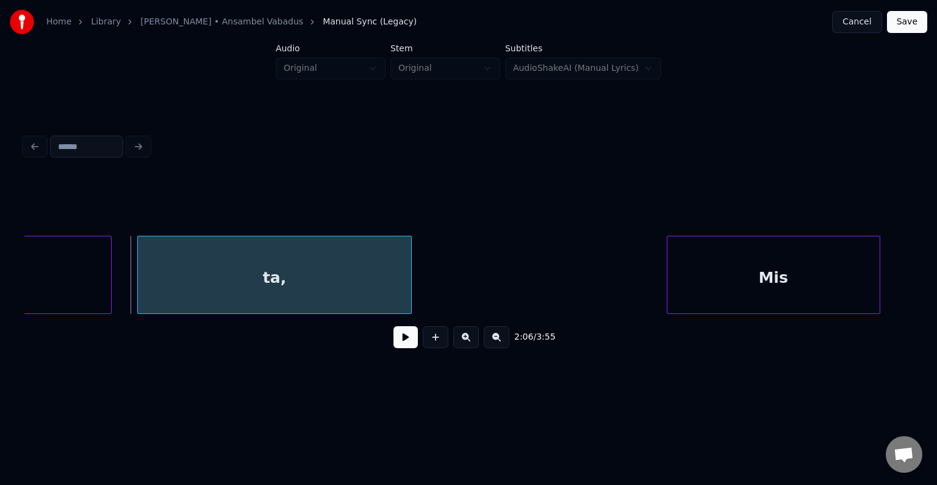
click at [762, 267] on div "Mis" at bounding box center [774, 277] width 212 height 83
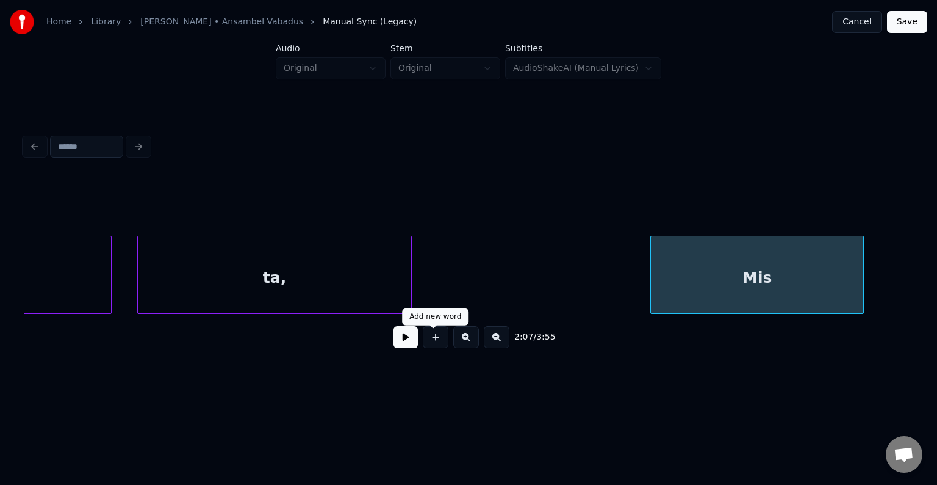
click at [413, 337] on button at bounding box center [406, 337] width 24 height 22
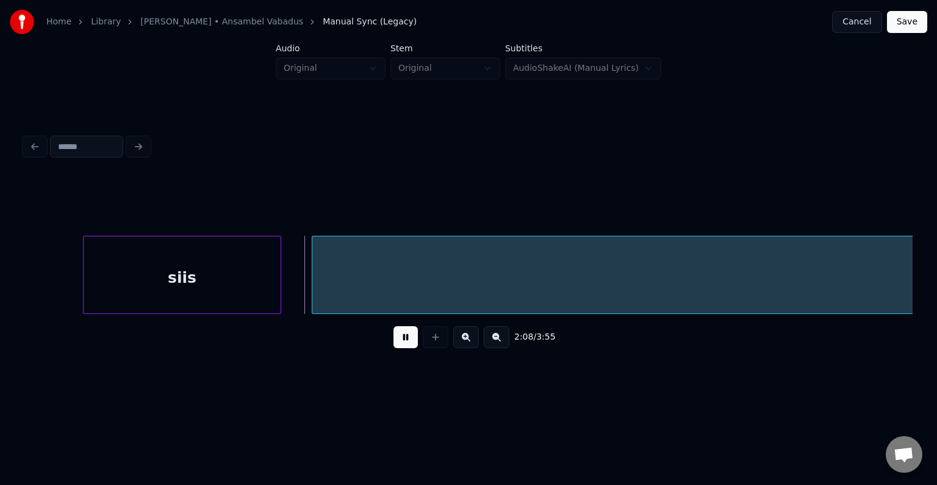
click at [412, 337] on button at bounding box center [406, 337] width 24 height 22
click at [206, 284] on div "siis" at bounding box center [173, 277] width 197 height 83
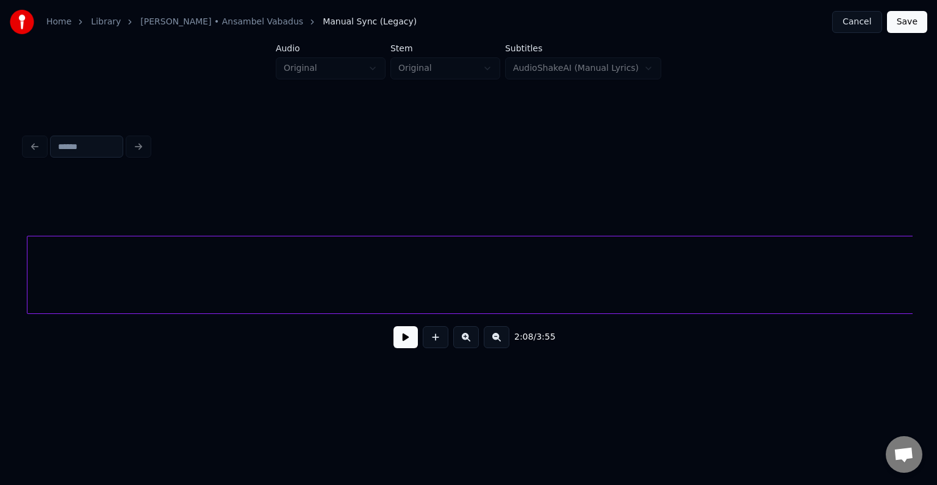
click at [401, 277] on div "toimus." at bounding box center [949, 277] width 1845 height 83
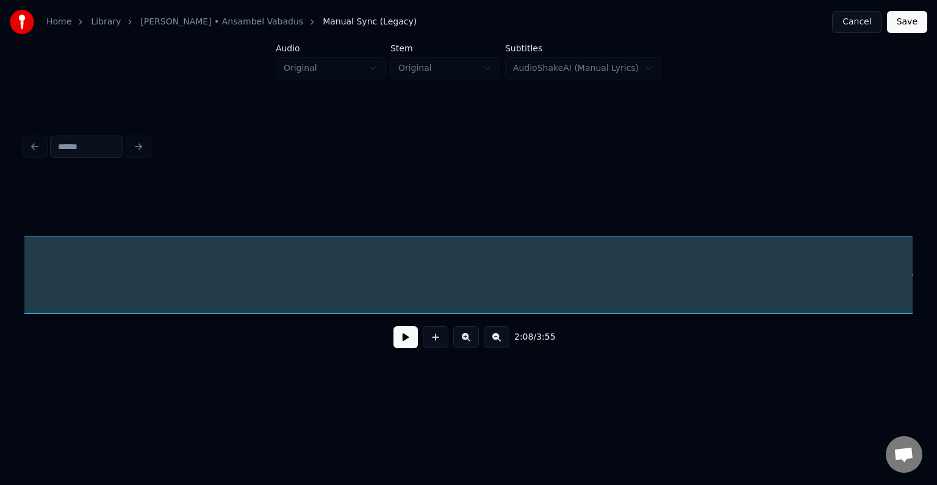
scroll to position [0, 97913]
click at [402, 337] on button at bounding box center [406, 337] width 24 height 22
click at [401, 337] on button at bounding box center [406, 337] width 24 height 22
click at [344, 276] on div "toimus." at bounding box center [64, 277] width 1845 height 83
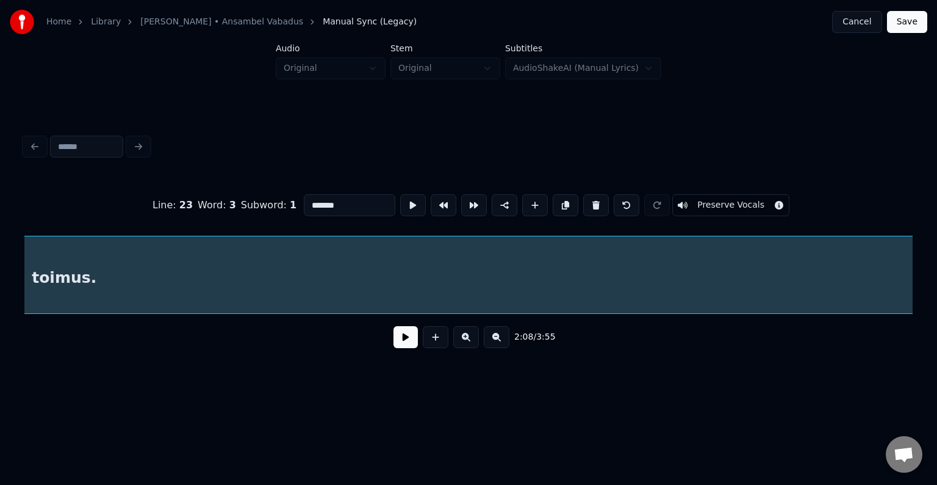
scroll to position [0, 97913]
click at [308, 200] on input "*******" at bounding box center [350, 205] width 92 height 22
type input "**********"
click at [395, 344] on button at bounding box center [406, 337] width 24 height 22
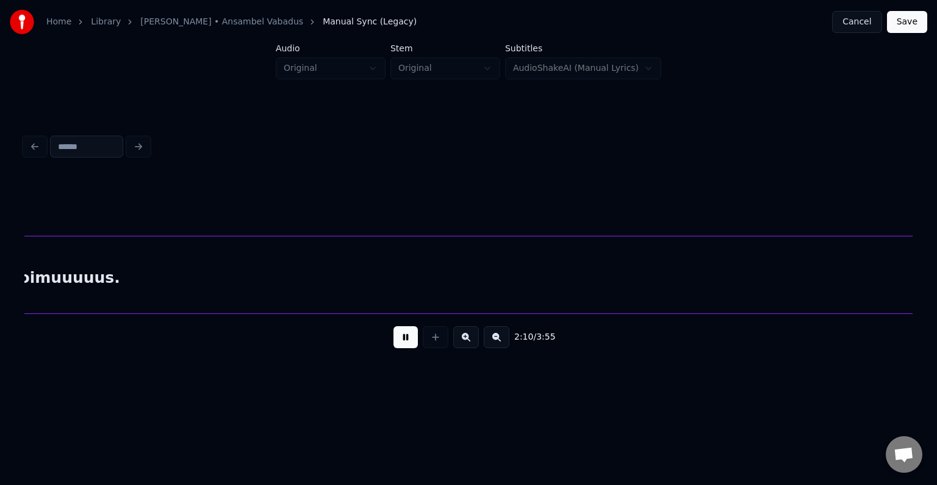
scroll to position [0, 99693]
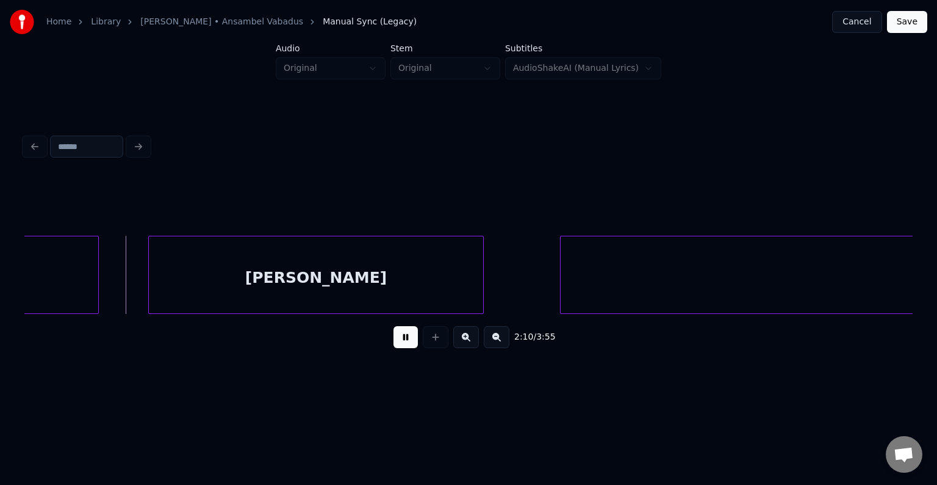
click at [404, 339] on button at bounding box center [406, 337] width 24 height 22
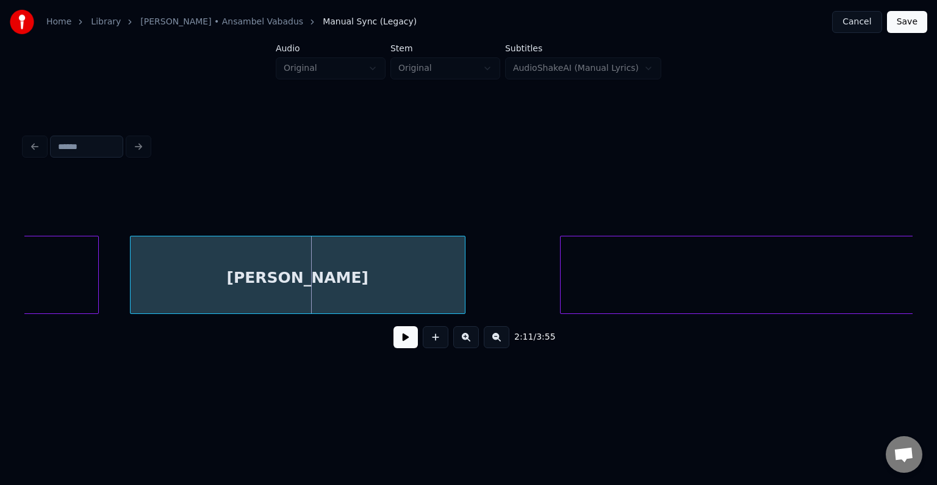
click at [326, 267] on div "[PERSON_NAME]" at bounding box center [298, 277] width 334 height 83
click at [3, 249] on div "Home Library Vana Armastus • Ansambel Vabadus Manual Sync (Legacy) Cancel Save …" at bounding box center [468, 194] width 937 height 389
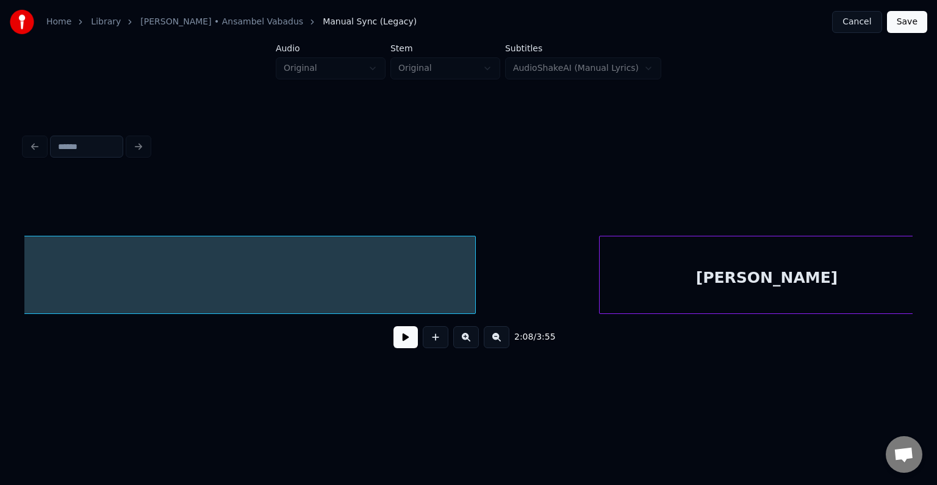
scroll to position [0, 99256]
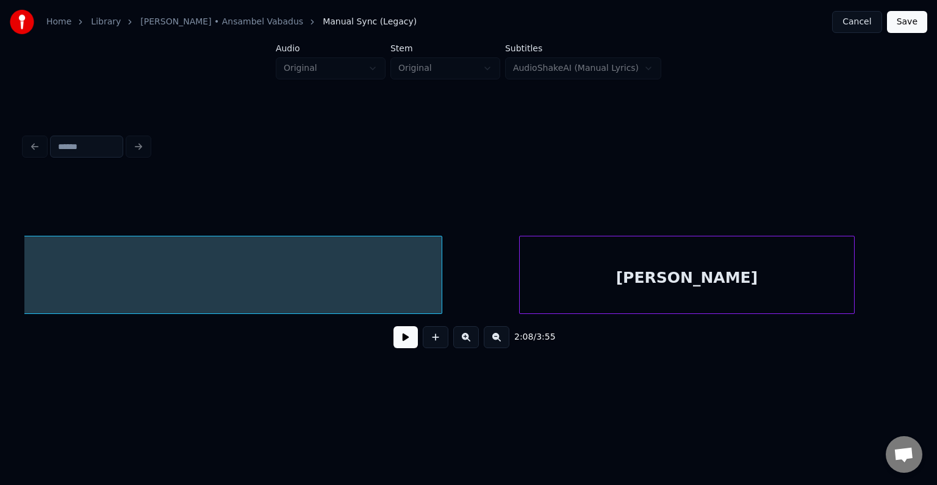
click at [725, 272] on div "[PERSON_NAME]" at bounding box center [687, 277] width 334 height 83
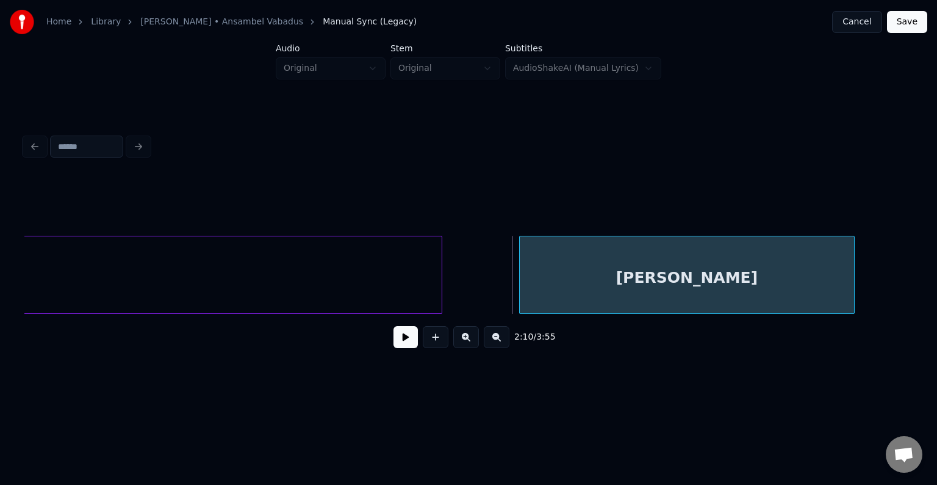
click at [730, 270] on div "[PERSON_NAME]" at bounding box center [687, 277] width 334 height 83
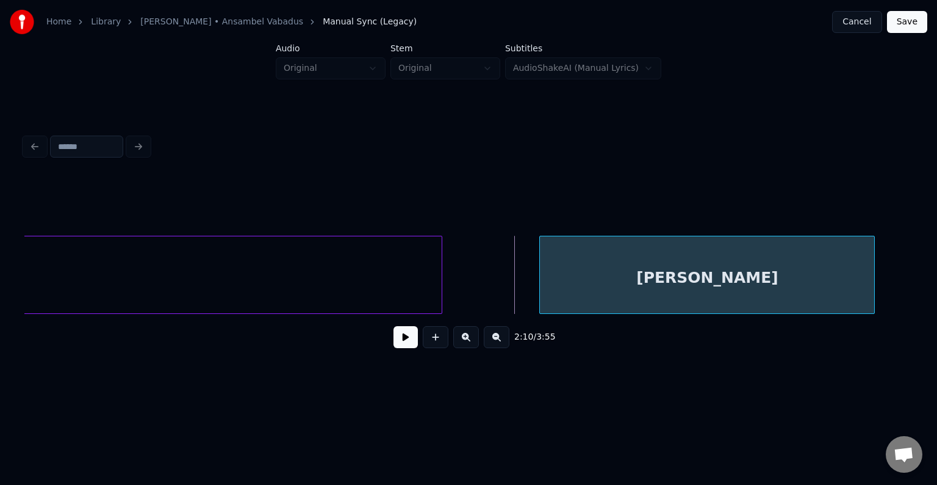
click at [750, 271] on div "[PERSON_NAME]" at bounding box center [707, 277] width 334 height 83
click at [402, 336] on button at bounding box center [406, 337] width 24 height 22
click at [600, 274] on div "[PERSON_NAME]" at bounding box center [709, 277] width 334 height 83
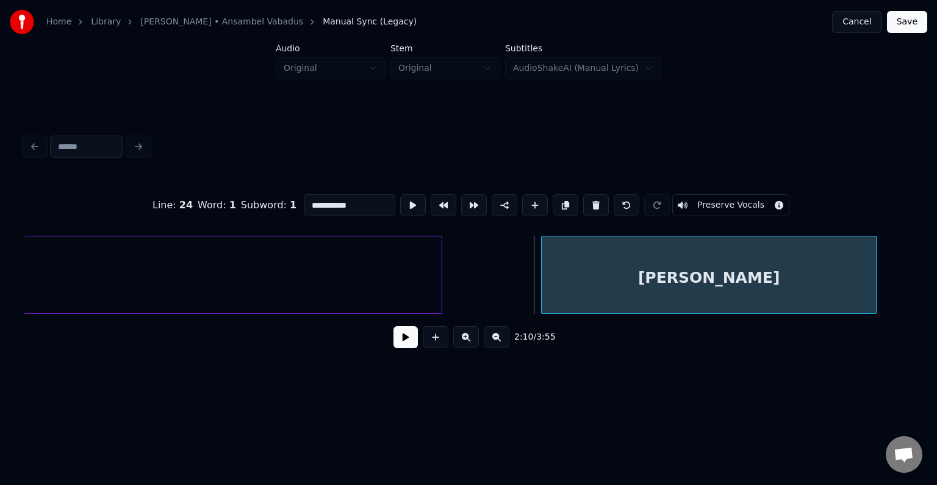
type input "****"
click at [400, 198] on button at bounding box center [413, 205] width 26 height 22
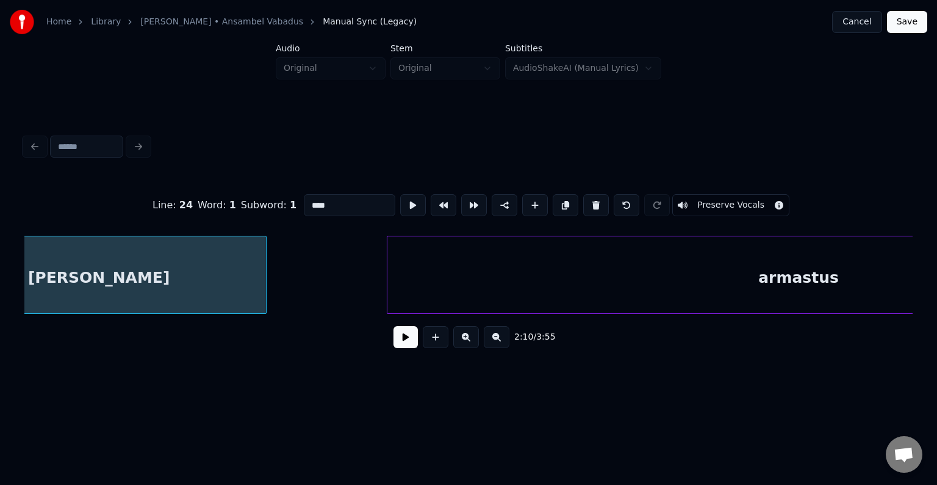
scroll to position [0, 100161]
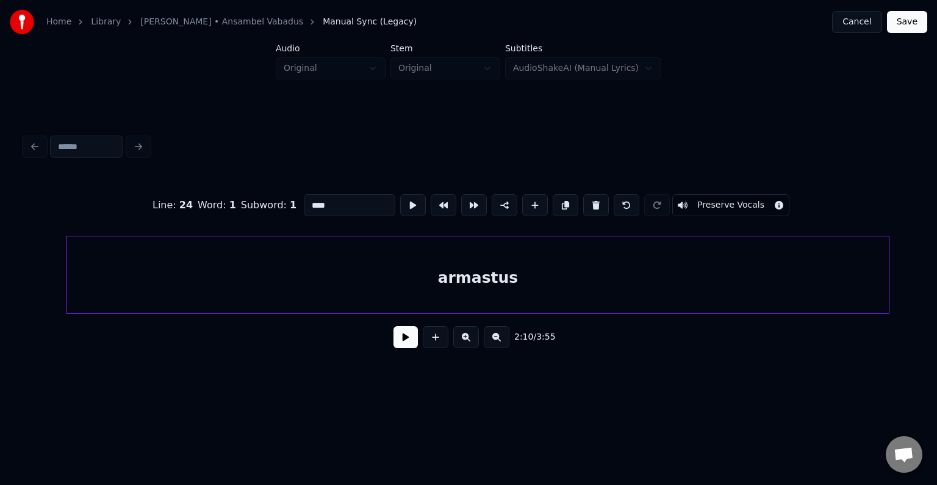
click at [781, 276] on div "armastus" at bounding box center [478, 277] width 823 height 83
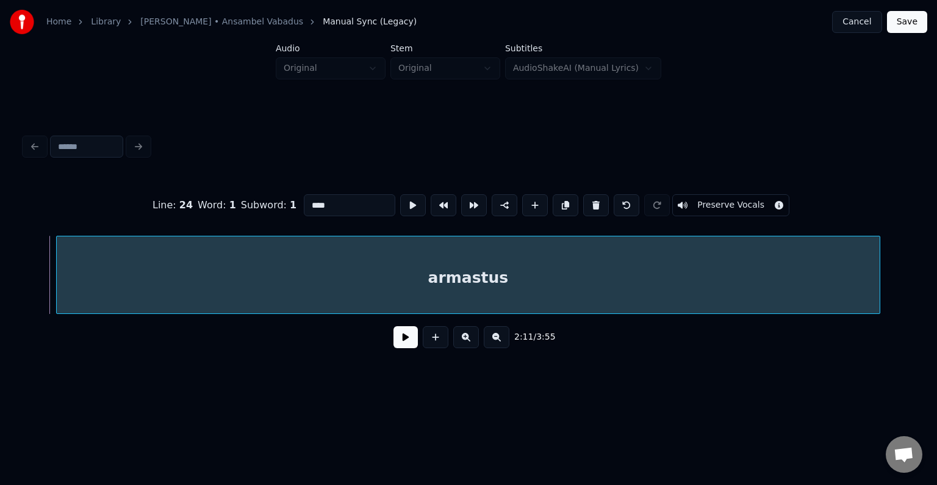
click at [400, 344] on button at bounding box center [406, 337] width 24 height 22
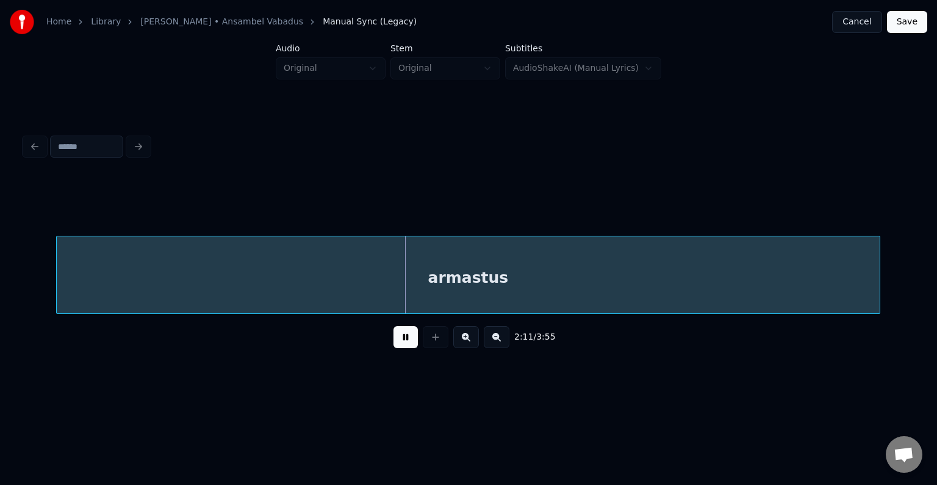
click at [400, 344] on button at bounding box center [406, 337] width 24 height 22
click at [417, 270] on div "armastus" at bounding box center [468, 277] width 823 height 83
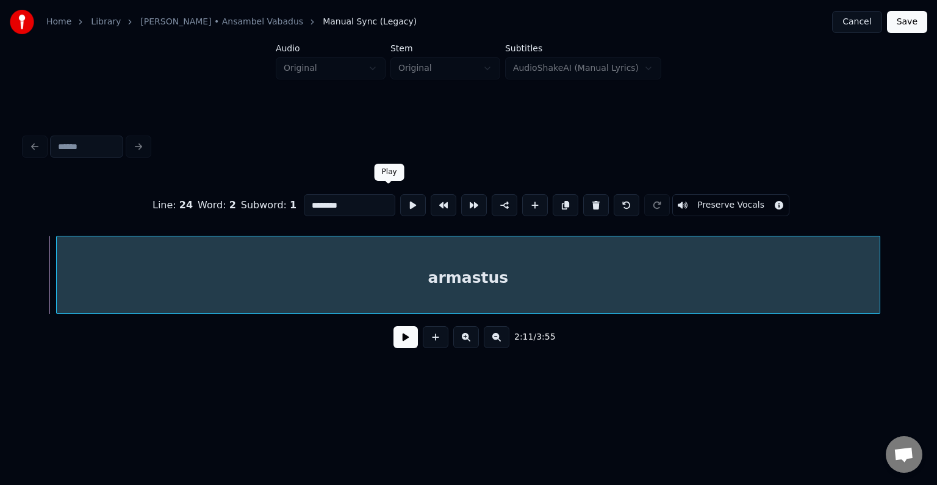
click at [400, 196] on button at bounding box center [413, 205] width 26 height 22
click at [841, 267] on div at bounding box center [842, 274] width 4 height 77
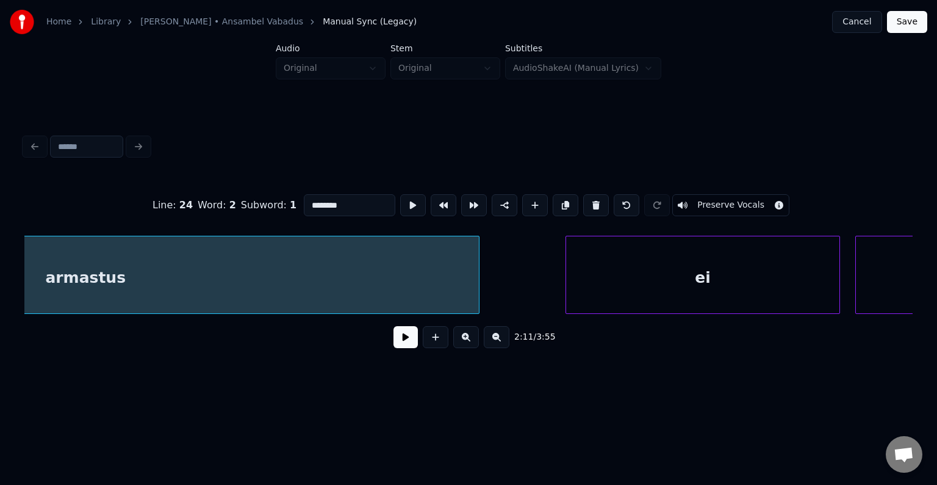
scroll to position [0, 100527]
click at [716, 269] on div "ei" at bounding box center [656, 277] width 273 height 83
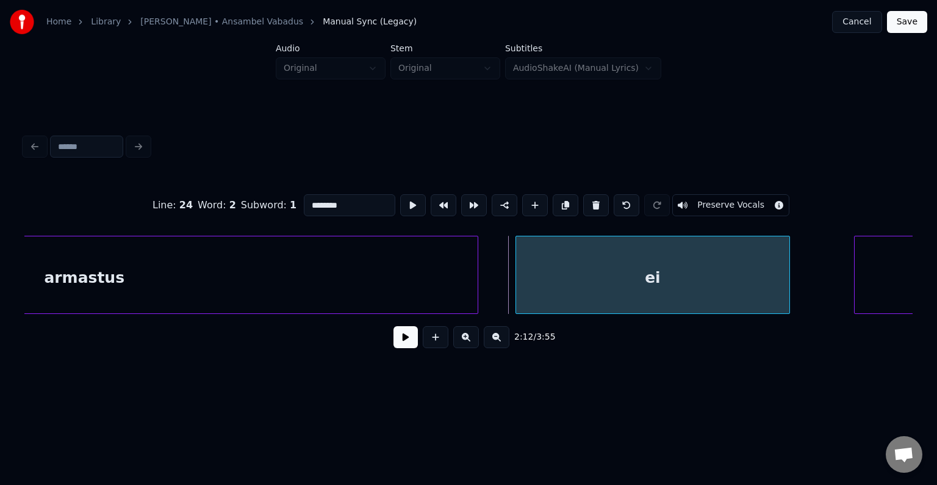
click at [408, 340] on button at bounding box center [406, 337] width 24 height 22
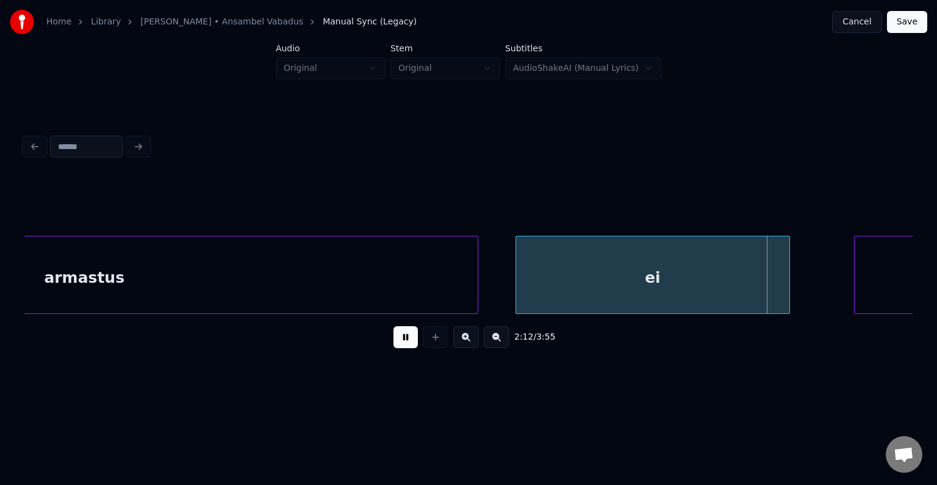
click at [410, 339] on button at bounding box center [406, 337] width 24 height 22
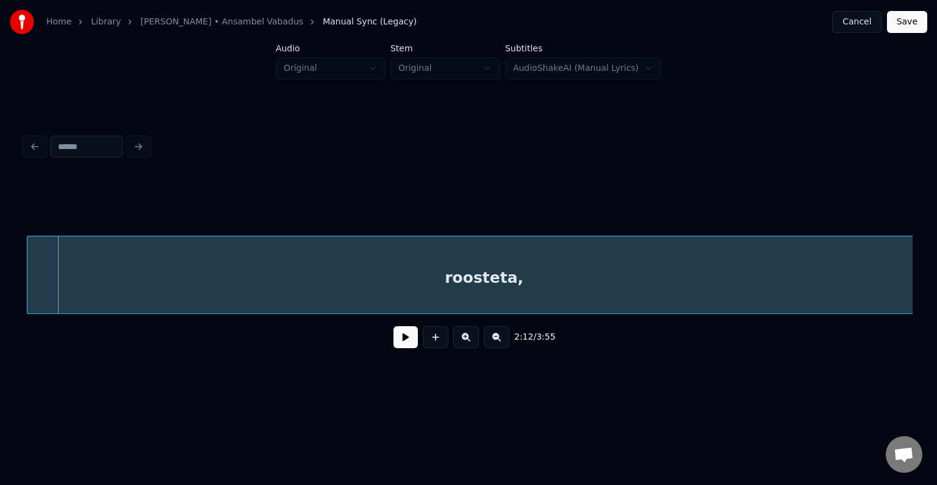
click at [748, 281] on div "roosteta," at bounding box center [484, 277] width 914 height 83
click at [370, 281] on div "roosteta," at bounding box center [489, 277] width 914 height 83
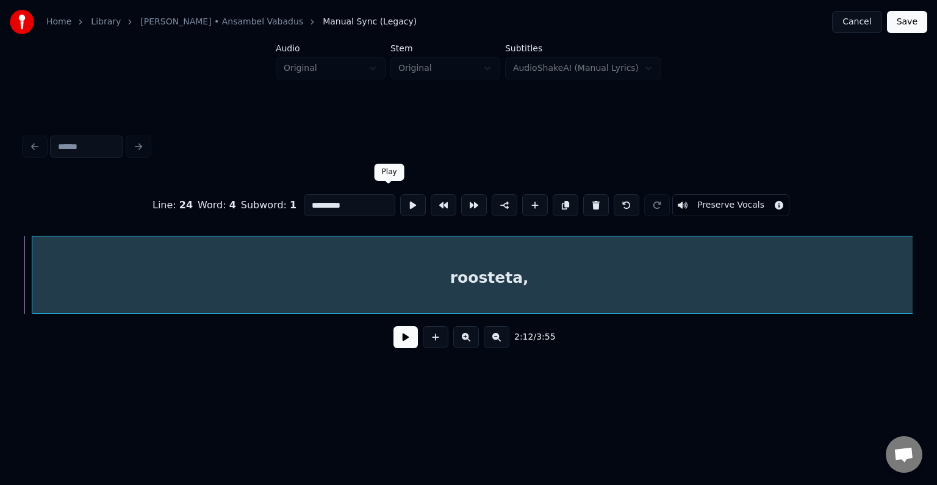
click at [400, 197] on button at bounding box center [413, 205] width 26 height 22
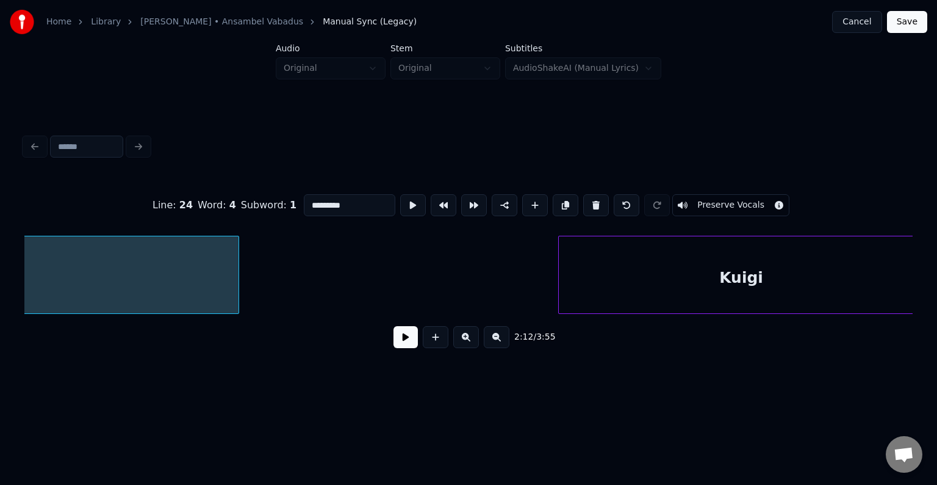
scroll to position [0, 102037]
click at [735, 279] on div "Kuigi" at bounding box center [702, 277] width 365 height 83
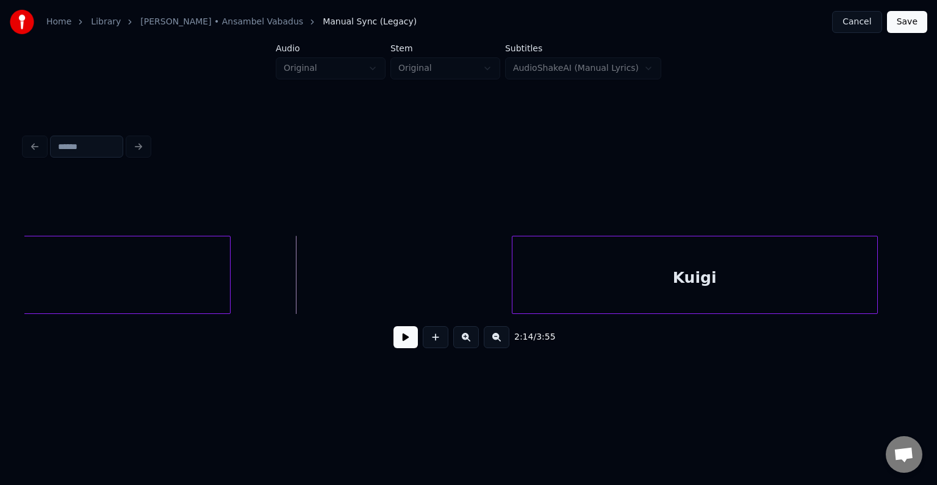
click at [394, 345] on button at bounding box center [406, 337] width 24 height 22
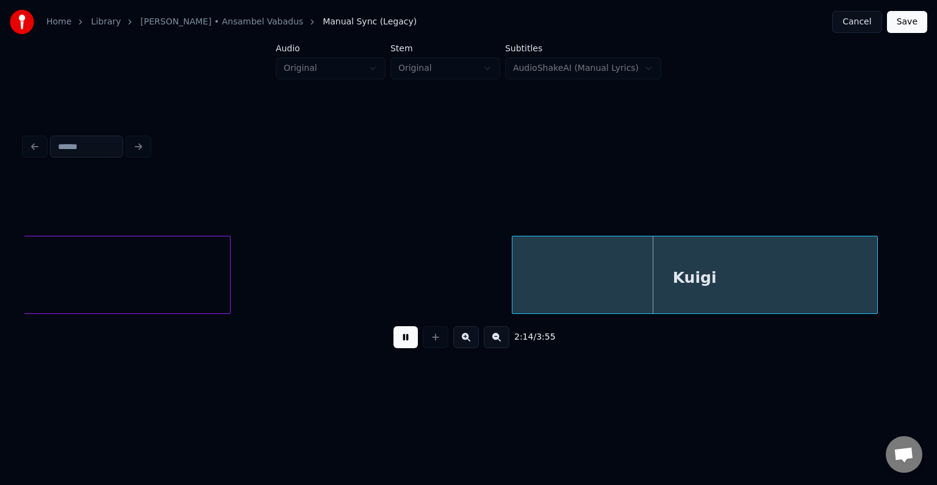
click at [394, 346] on button at bounding box center [406, 337] width 24 height 22
click at [539, 288] on div "Kuigi" at bounding box center [695, 277] width 365 height 83
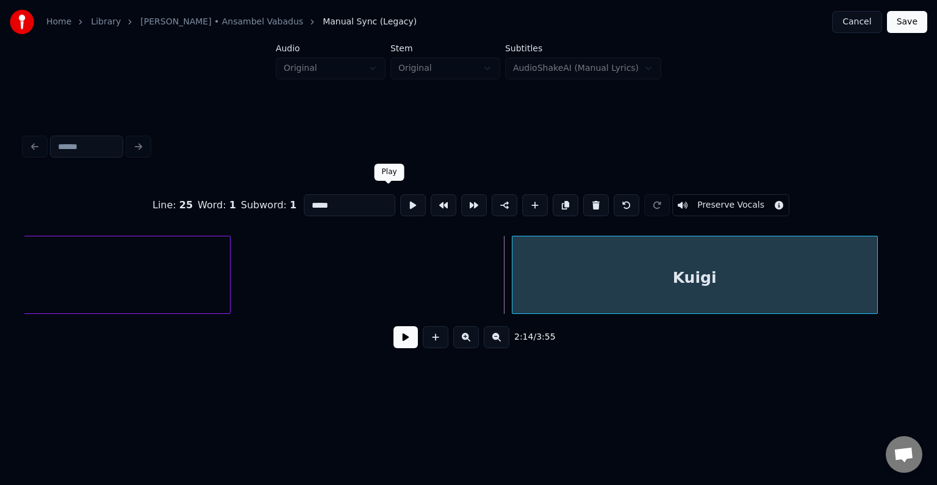
click at [400, 202] on button at bounding box center [413, 205] width 26 height 22
click at [400, 203] on button at bounding box center [413, 205] width 26 height 22
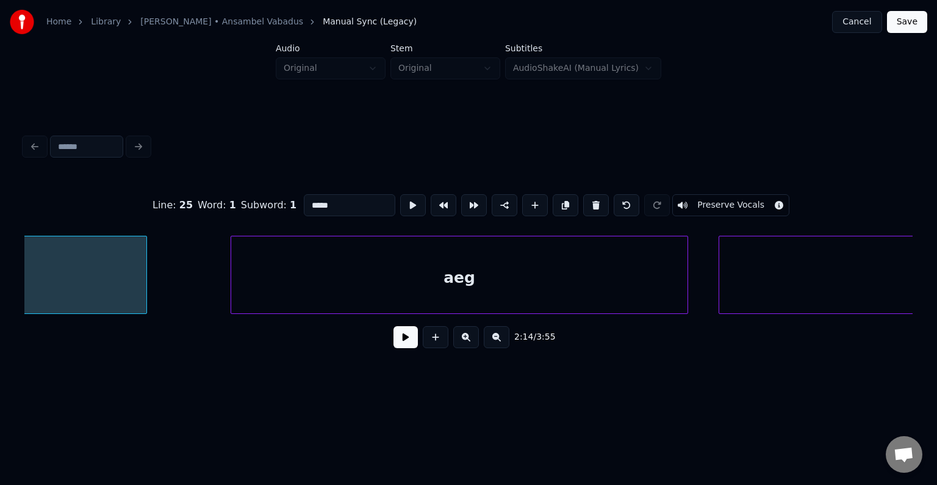
scroll to position [0, 102769]
click at [566, 258] on div "aeg" at bounding box center [431, 277] width 456 height 83
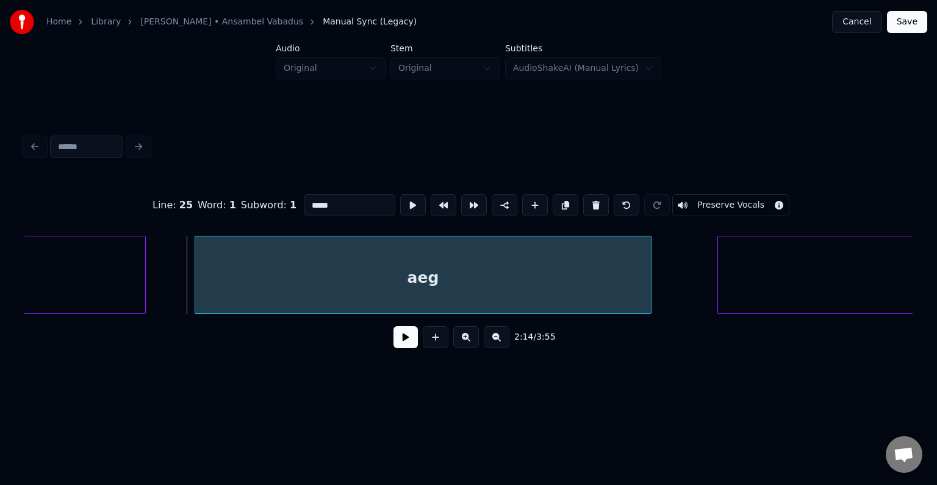
click at [394, 345] on button at bounding box center [406, 337] width 24 height 22
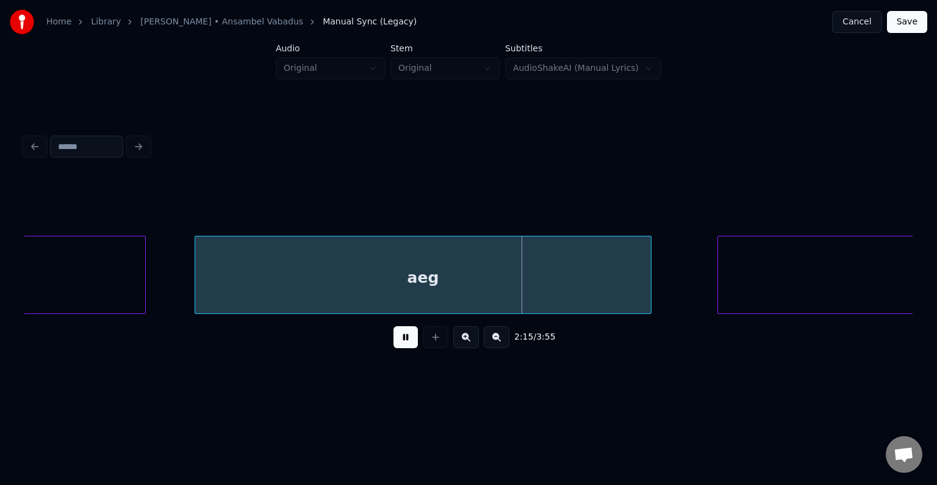
click at [394, 345] on button at bounding box center [406, 337] width 24 height 22
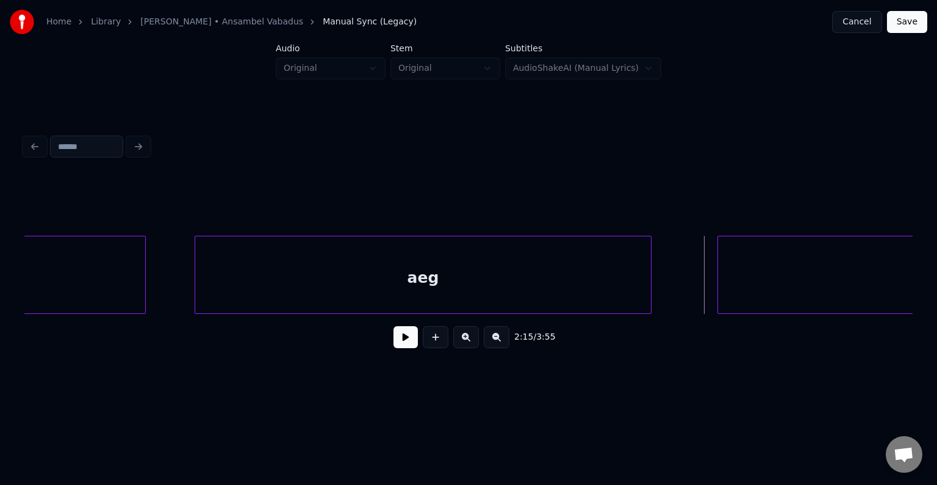
click at [403, 286] on div "aeg" at bounding box center [423, 277] width 456 height 83
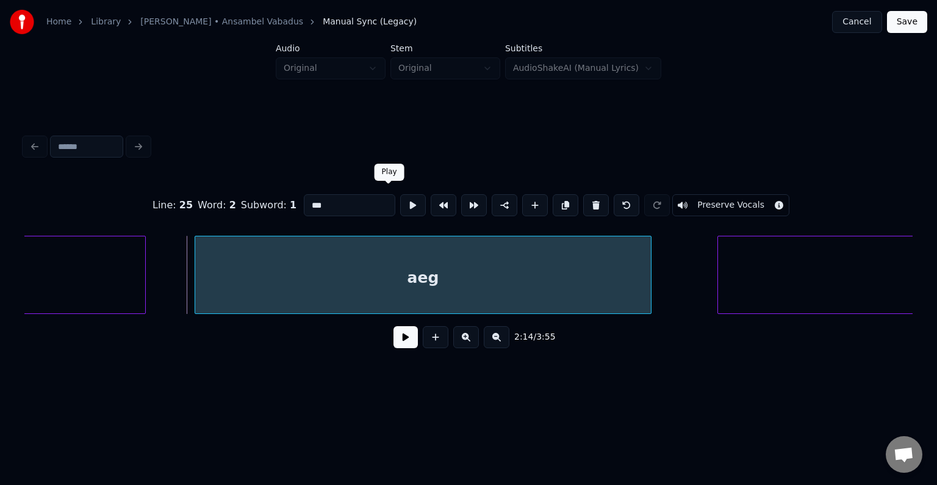
click at [400, 200] on button at bounding box center [413, 205] width 26 height 22
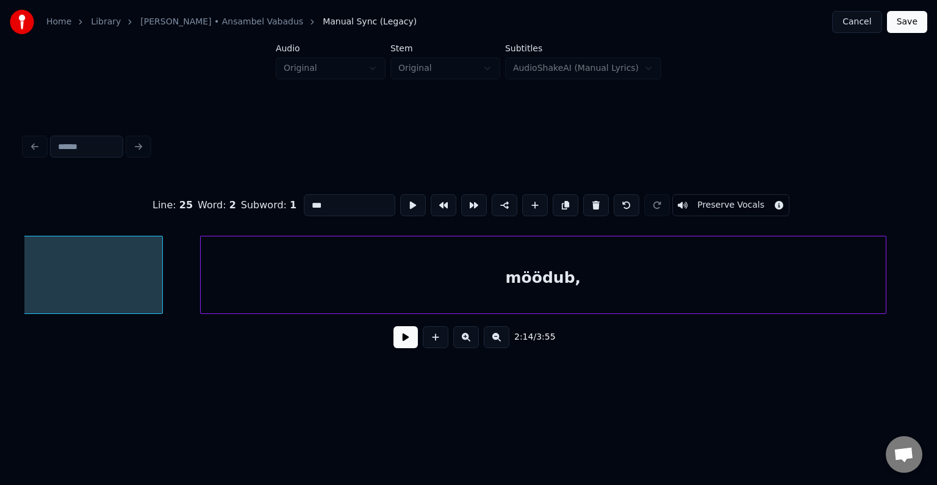
click at [747, 269] on div "möödub," at bounding box center [543, 277] width 685 height 83
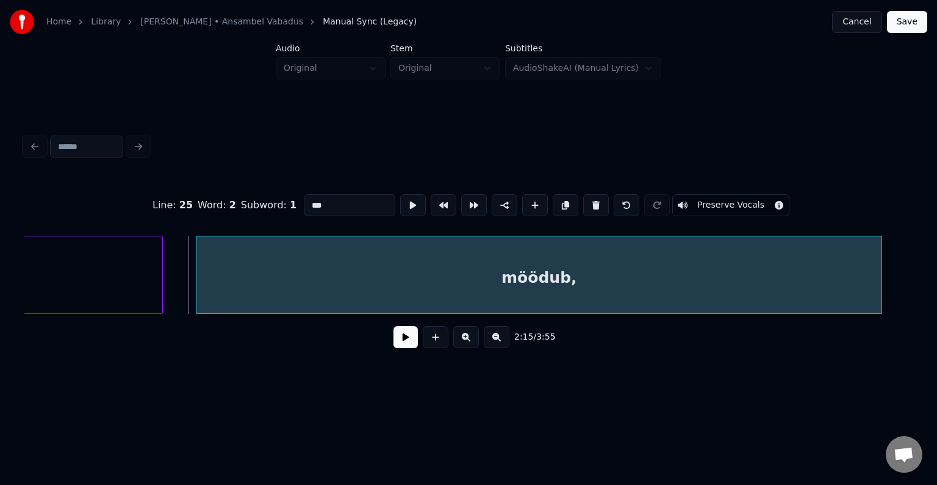
click at [394, 348] on button at bounding box center [406, 337] width 24 height 22
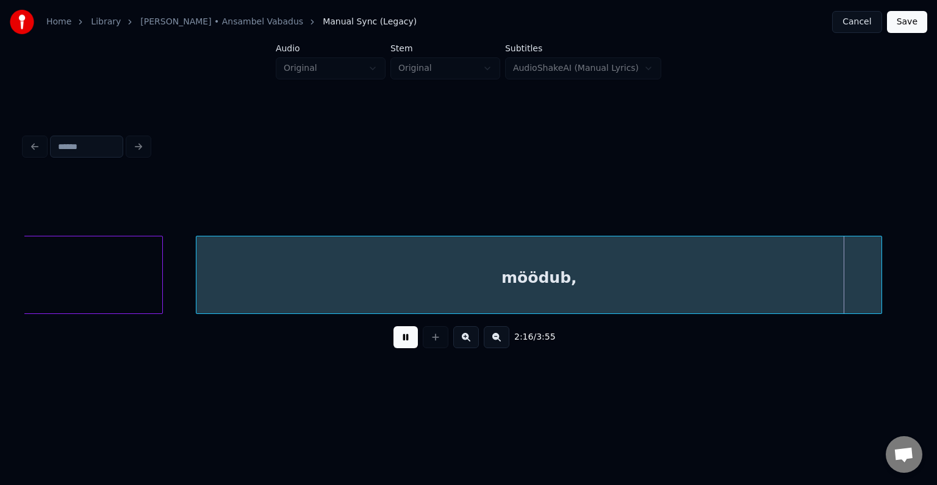
click at [400, 344] on button at bounding box center [406, 337] width 24 height 22
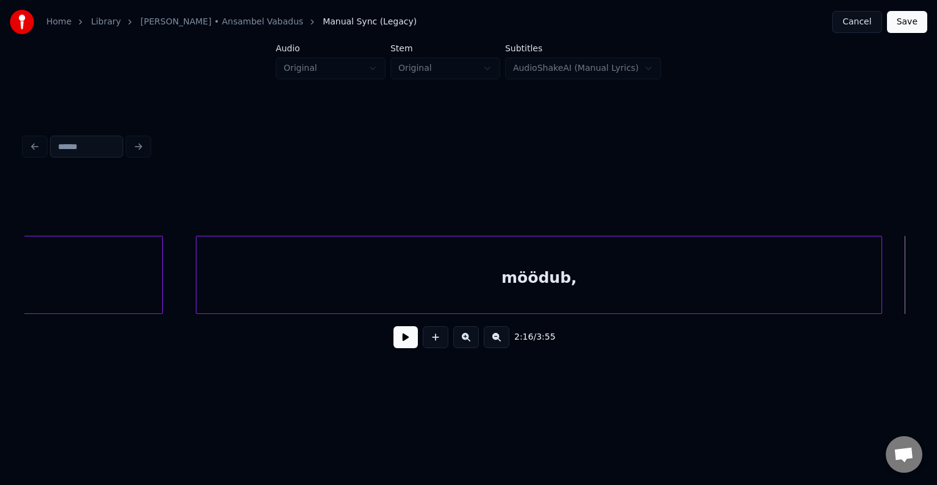
click at [431, 267] on div "möödub," at bounding box center [538, 277] width 685 height 83
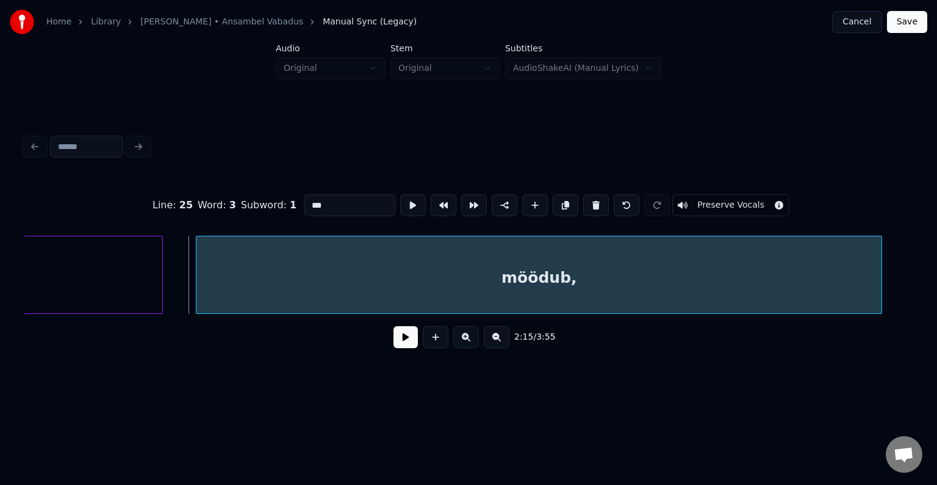
type input "*******"
click at [400, 199] on button at bounding box center [413, 205] width 26 height 22
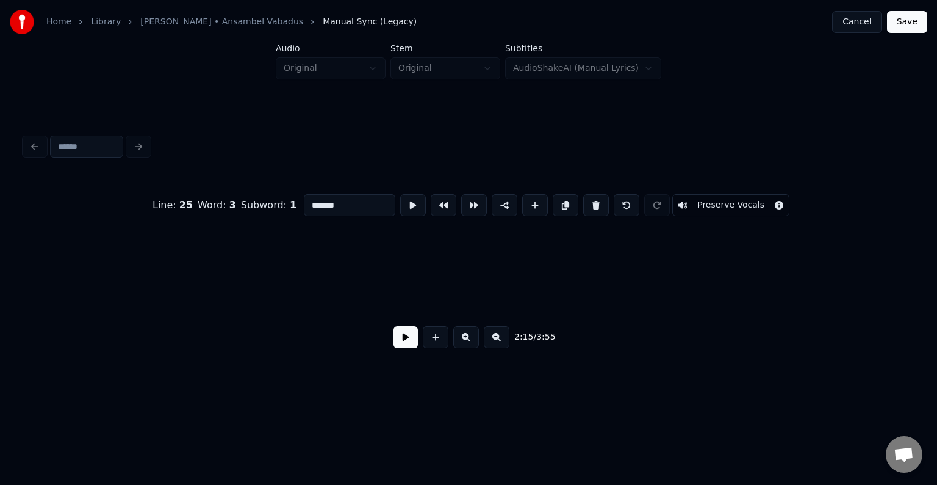
click at [394, 341] on button at bounding box center [406, 337] width 24 height 22
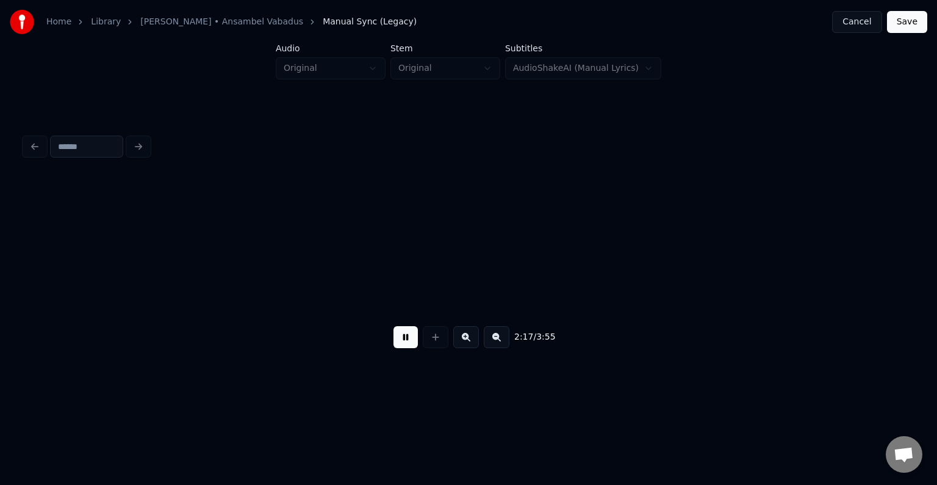
scroll to position [0, 105211]
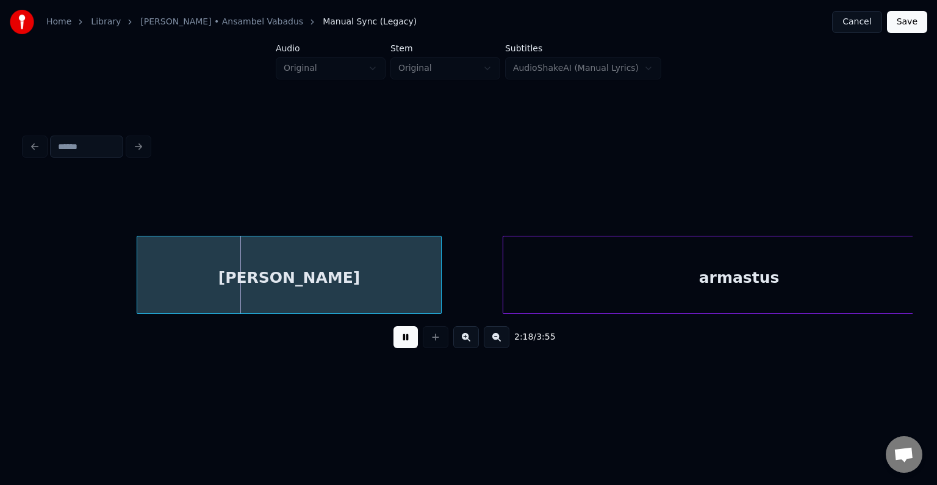
click at [402, 347] on button at bounding box center [406, 337] width 24 height 22
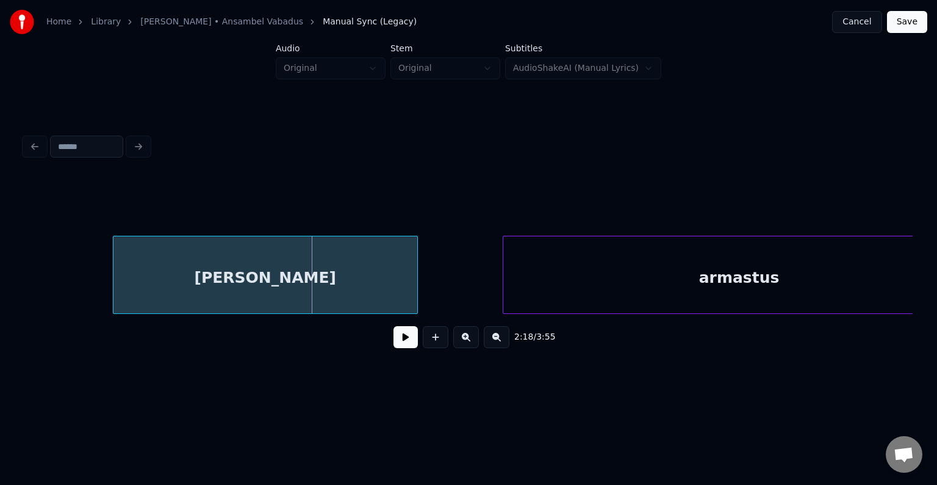
click at [273, 271] on div "[PERSON_NAME]" at bounding box center [266, 277] width 304 height 83
click at [268, 266] on div "[PERSON_NAME]" at bounding box center [253, 277] width 304 height 83
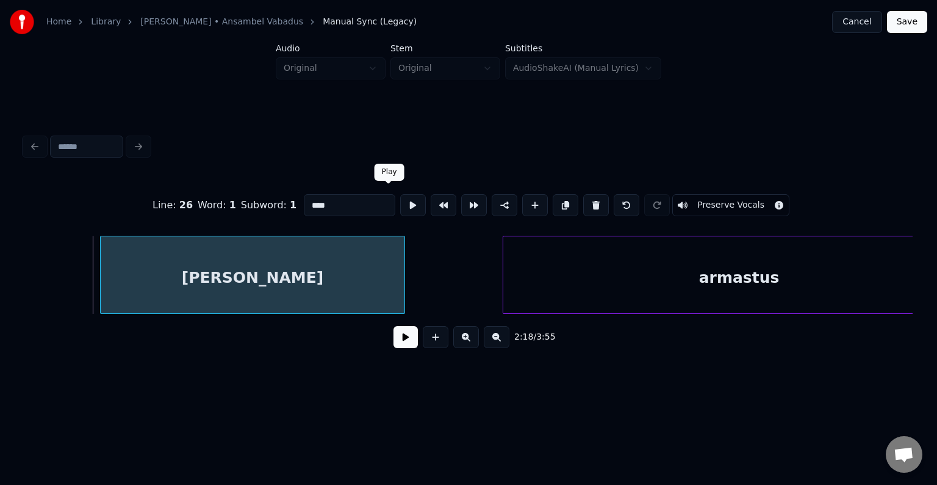
click at [400, 203] on button at bounding box center [413, 205] width 26 height 22
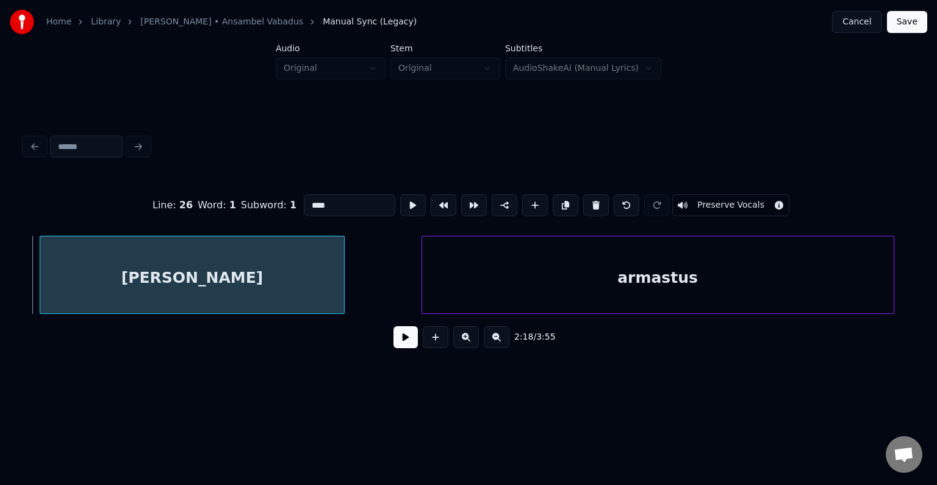
click at [577, 258] on div "armastus" at bounding box center [658, 277] width 472 height 83
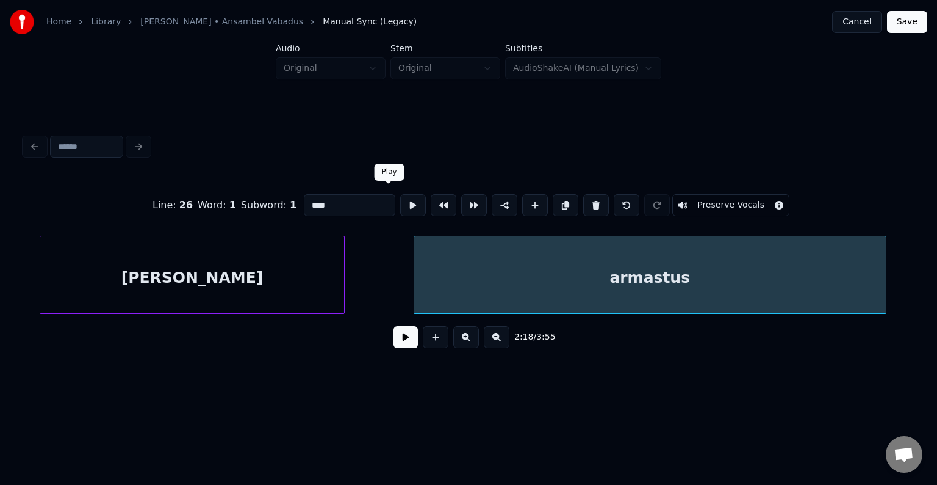
click at [400, 199] on button at bounding box center [413, 205] width 26 height 22
click at [400, 198] on button at bounding box center [413, 205] width 26 height 22
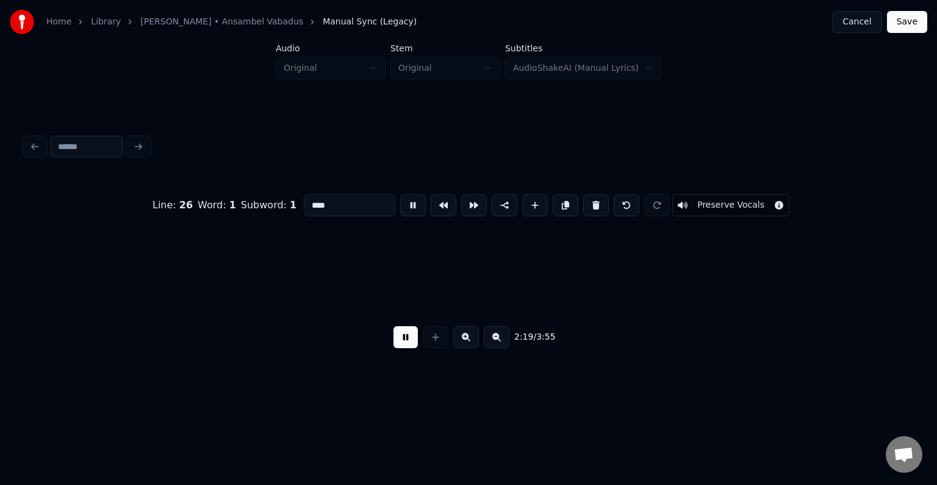
scroll to position [0, 106169]
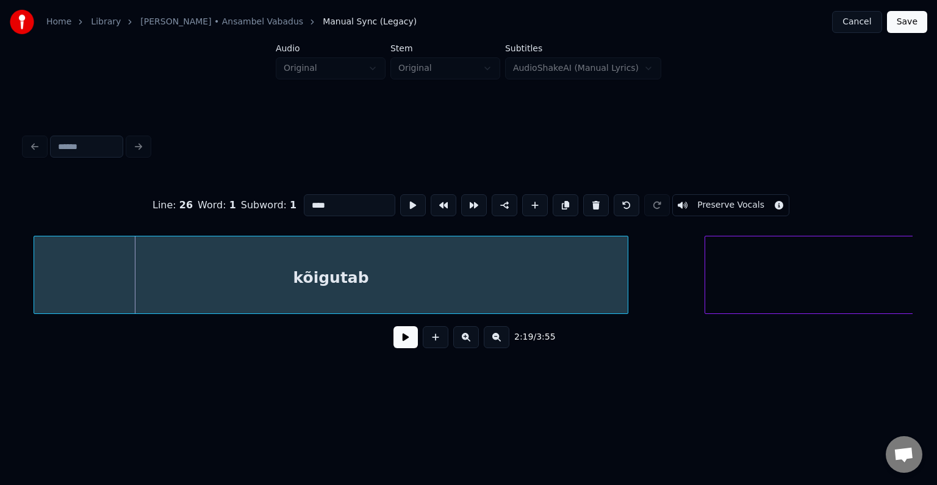
click at [395, 277] on div "kõigutab" at bounding box center [331, 277] width 594 height 83
type input "********"
click at [400, 207] on button at bounding box center [413, 205] width 26 height 22
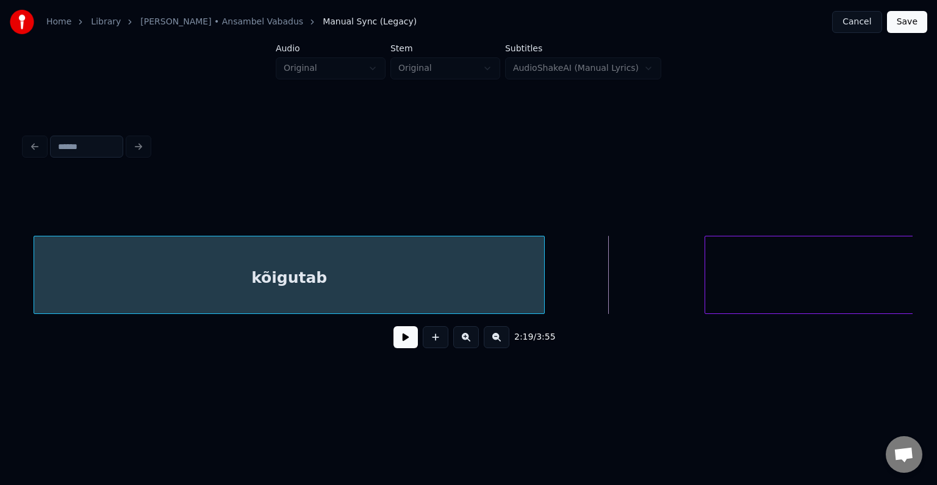
click at [541, 264] on div at bounding box center [543, 274] width 4 height 77
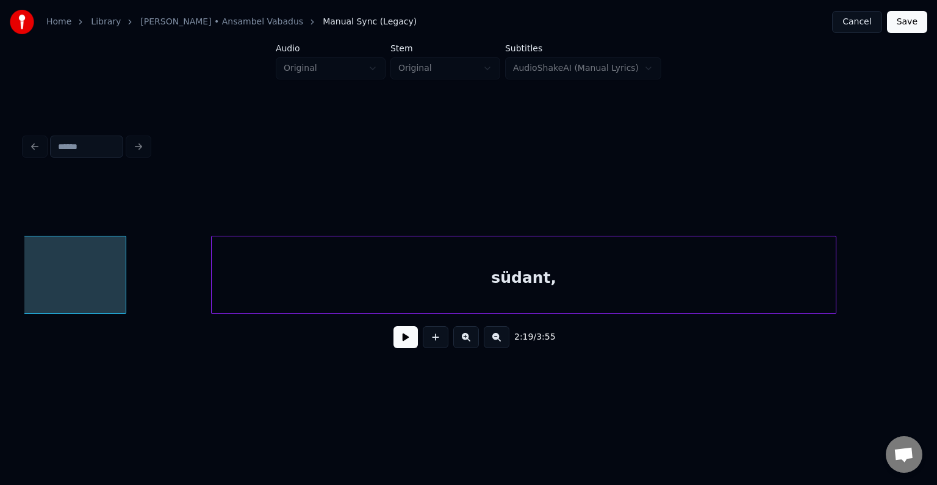
click at [695, 276] on div "südant," at bounding box center [524, 277] width 624 height 83
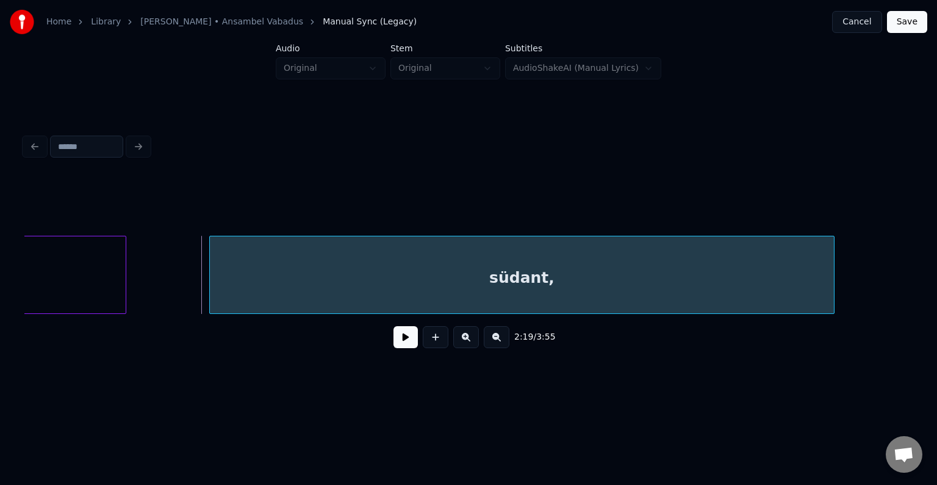
click at [402, 336] on button at bounding box center [406, 337] width 24 height 22
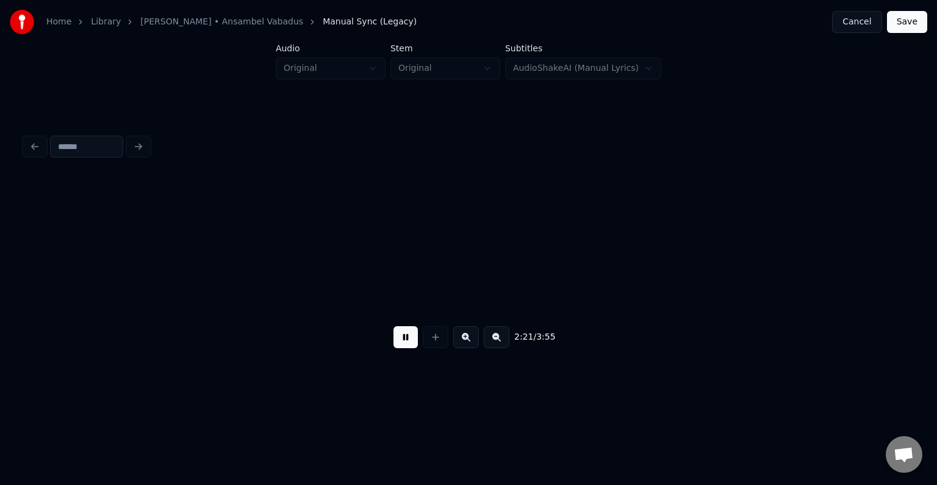
scroll to position [0, 107484]
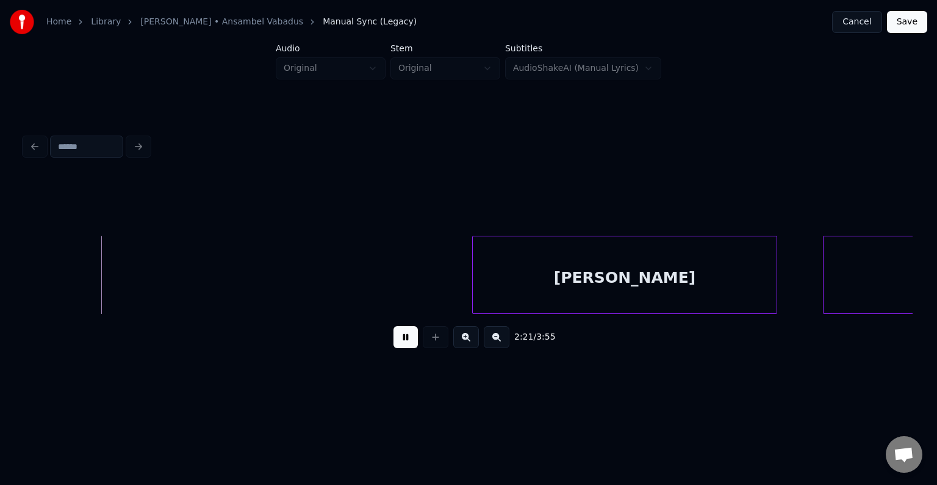
click at [402, 336] on button at bounding box center [406, 337] width 24 height 22
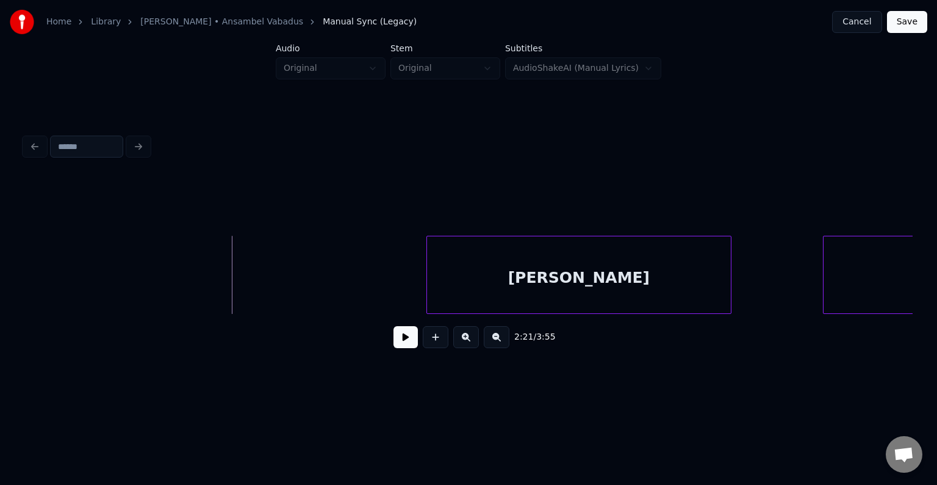
click at [478, 261] on div "[PERSON_NAME]" at bounding box center [579, 277] width 304 height 83
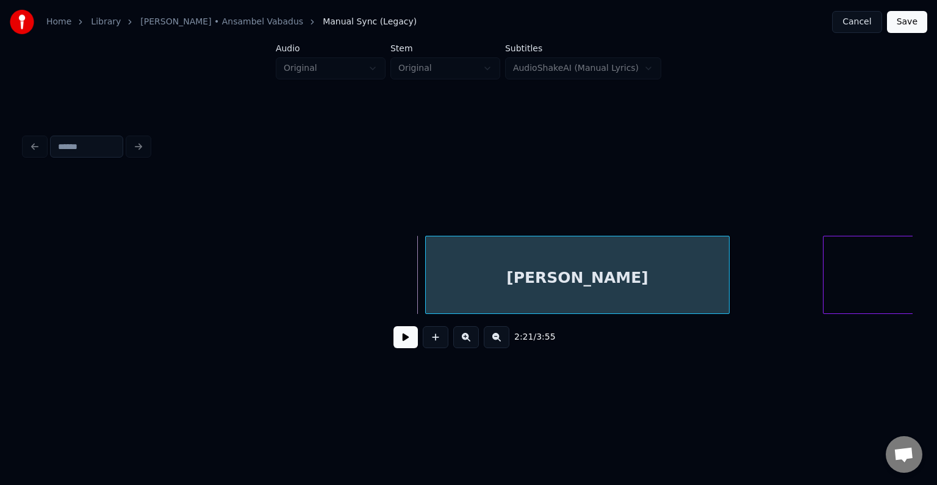
click at [478, 260] on div "[PERSON_NAME]" at bounding box center [578, 277] width 304 height 83
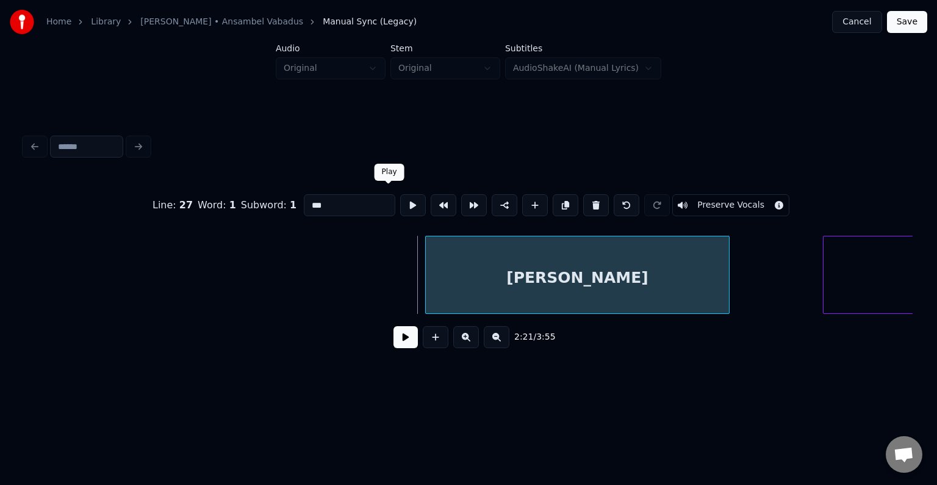
click at [400, 203] on button at bounding box center [413, 205] width 26 height 22
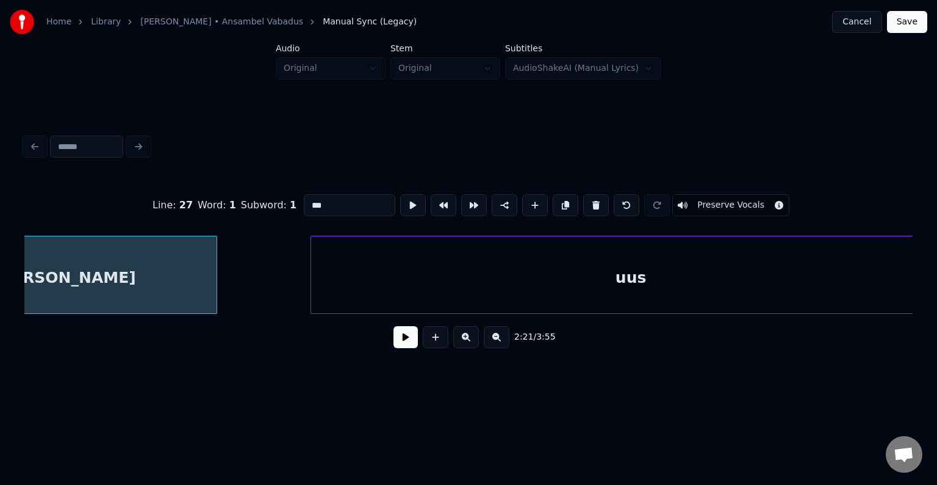
scroll to position [0, 108032]
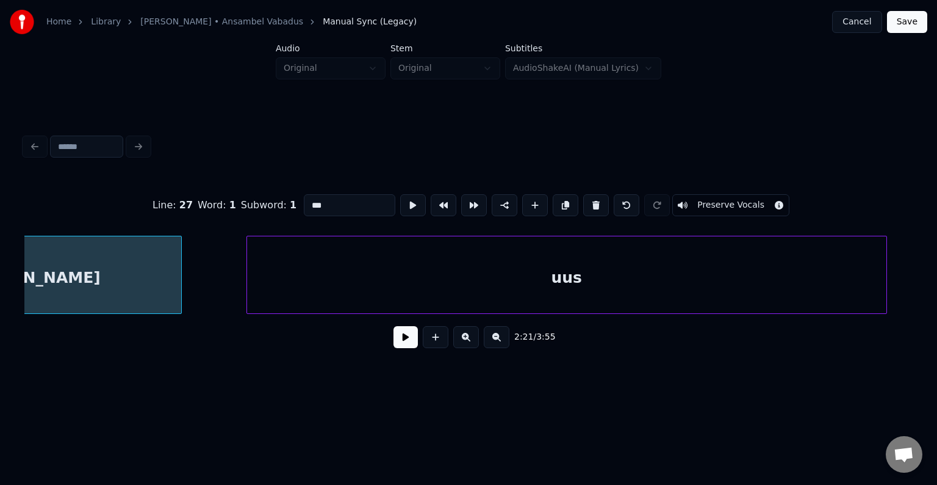
click at [647, 264] on div "uus" at bounding box center [567, 277] width 640 height 83
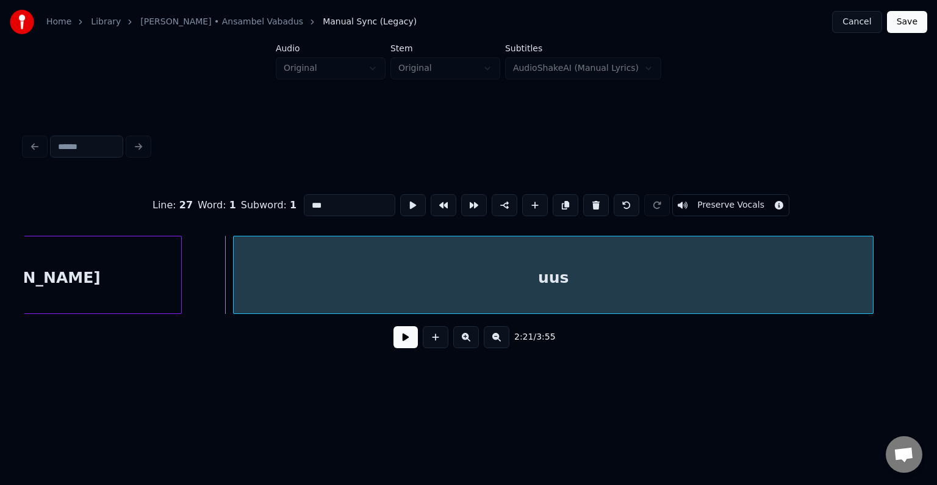
click at [395, 342] on button at bounding box center [406, 337] width 24 height 22
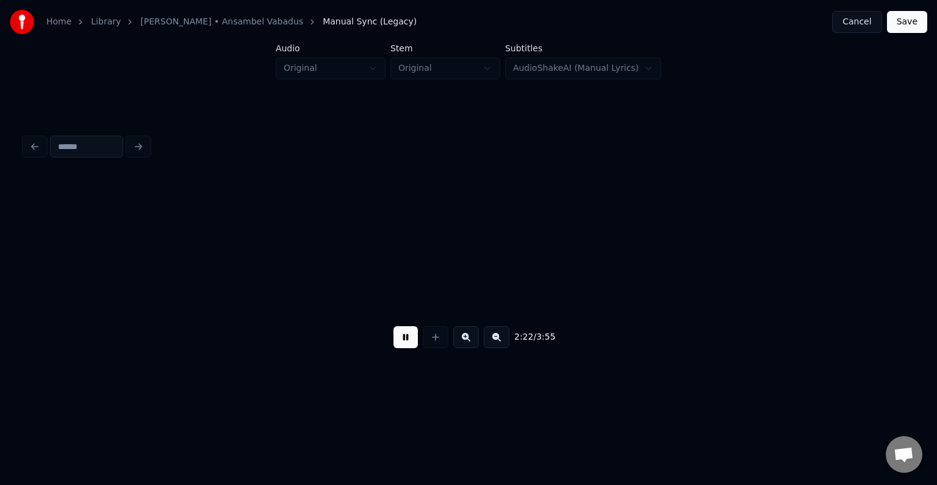
scroll to position [0, 108922]
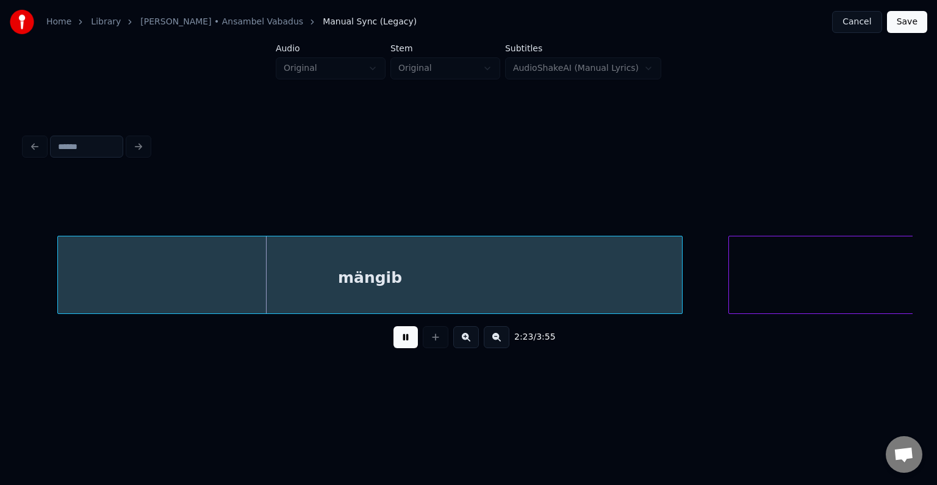
click at [395, 342] on button at bounding box center [406, 337] width 24 height 22
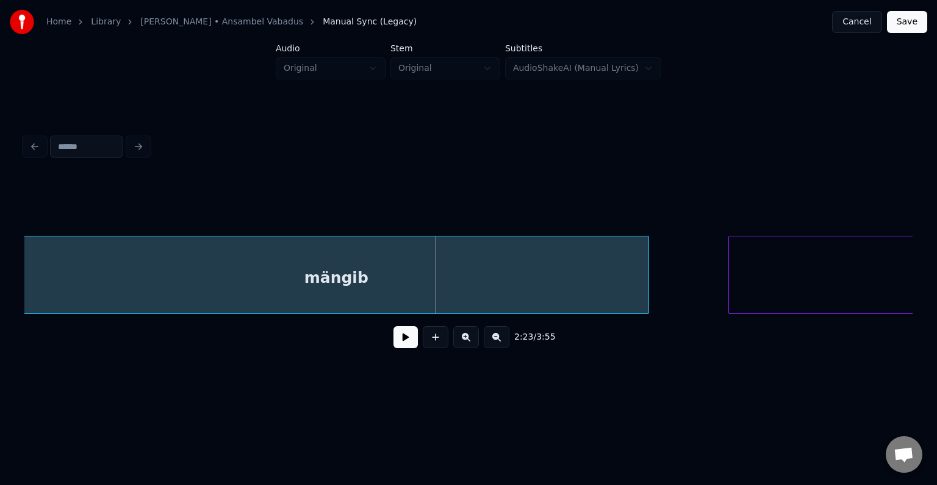
click at [370, 277] on div "mängib" at bounding box center [336, 277] width 624 height 83
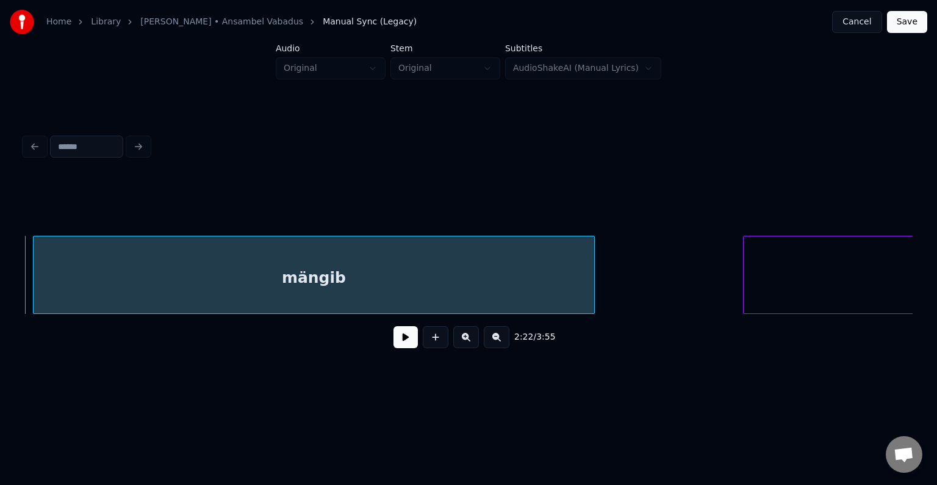
click at [593, 283] on div at bounding box center [593, 274] width 4 height 77
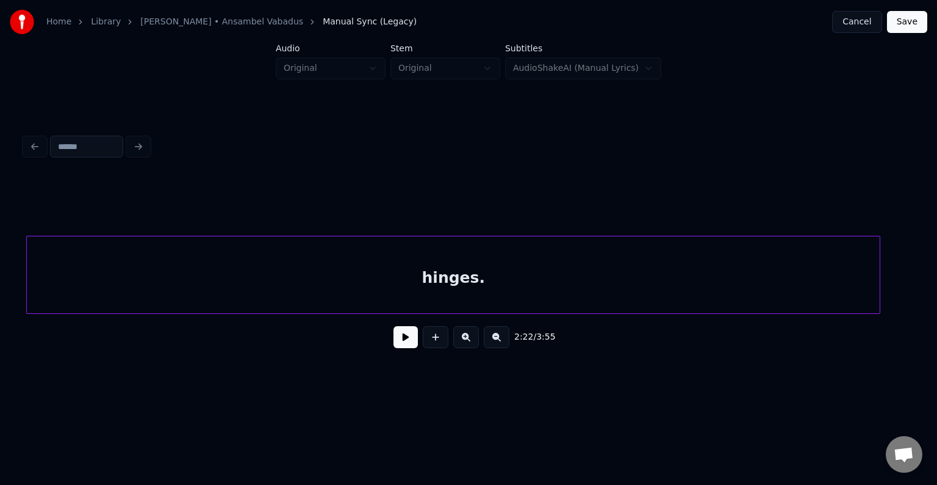
click at [784, 279] on div "hinges." at bounding box center [453, 277] width 853 height 83
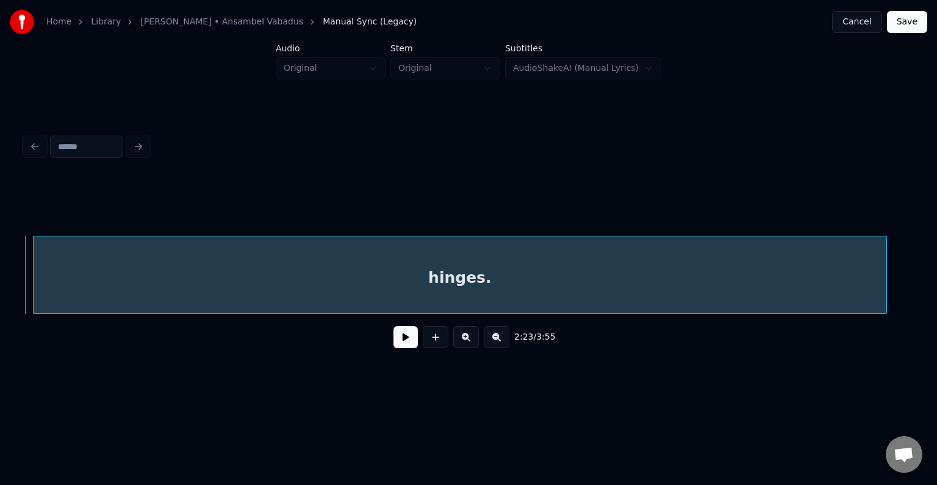
click at [528, 281] on div "hinges." at bounding box center [460, 277] width 853 height 83
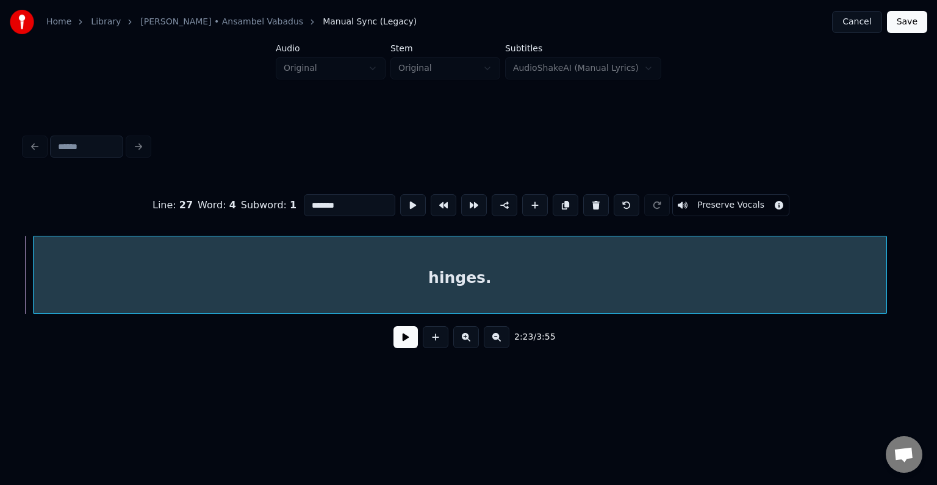
click at [394, 348] on button at bounding box center [406, 337] width 24 height 22
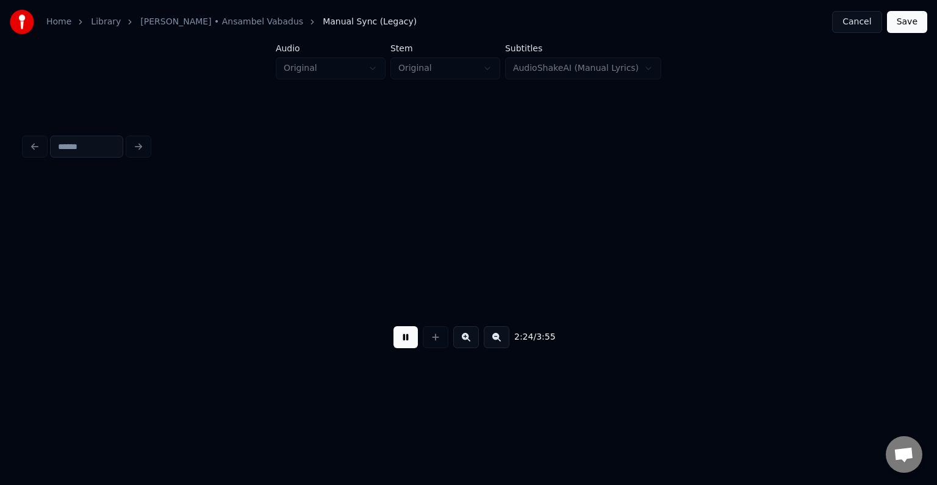
scroll to position [0, 110478]
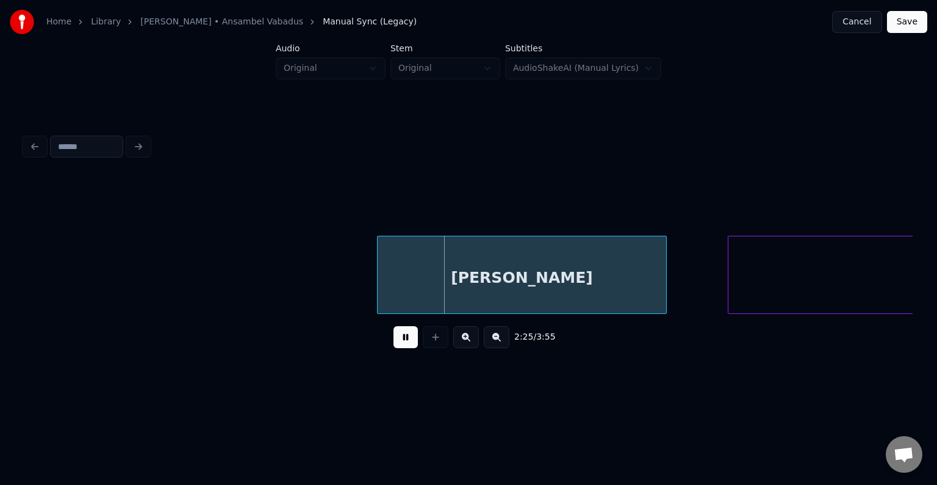
click at [395, 344] on button at bounding box center [406, 337] width 24 height 22
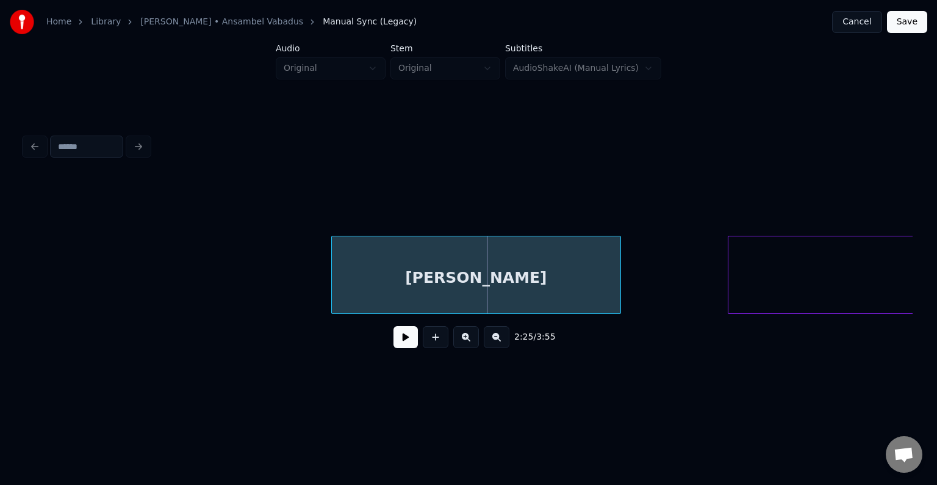
click at [414, 269] on div "[PERSON_NAME]" at bounding box center [476, 277] width 289 height 83
click at [414, 264] on div "[PERSON_NAME]" at bounding box center [464, 277] width 289 height 83
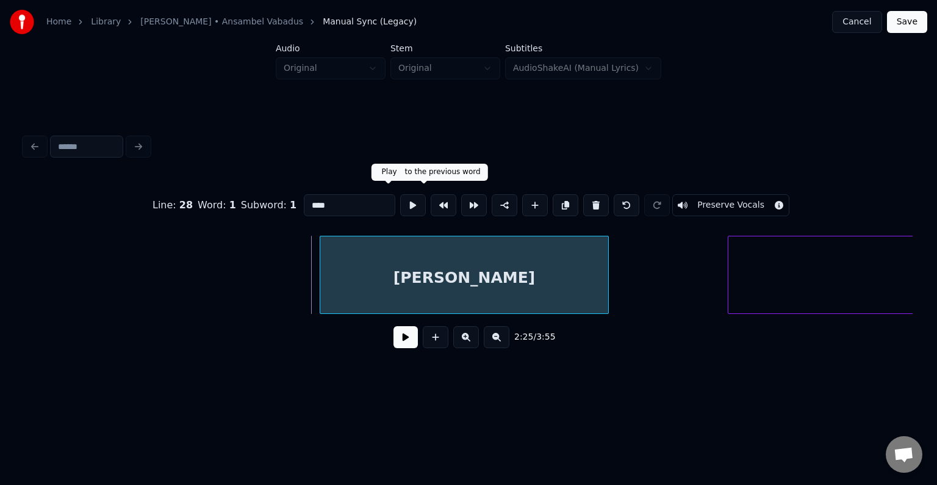
click at [400, 201] on button at bounding box center [413, 205] width 26 height 22
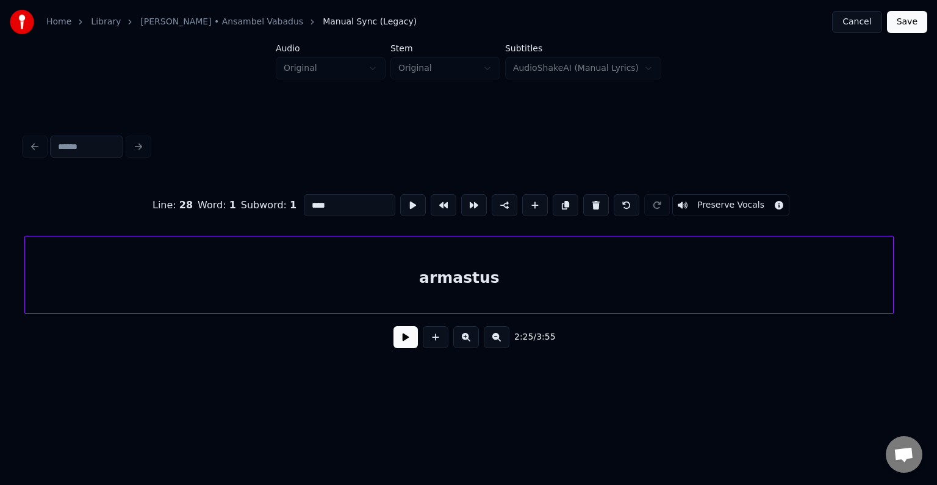
click at [793, 281] on div "armastus" at bounding box center [459, 277] width 868 height 83
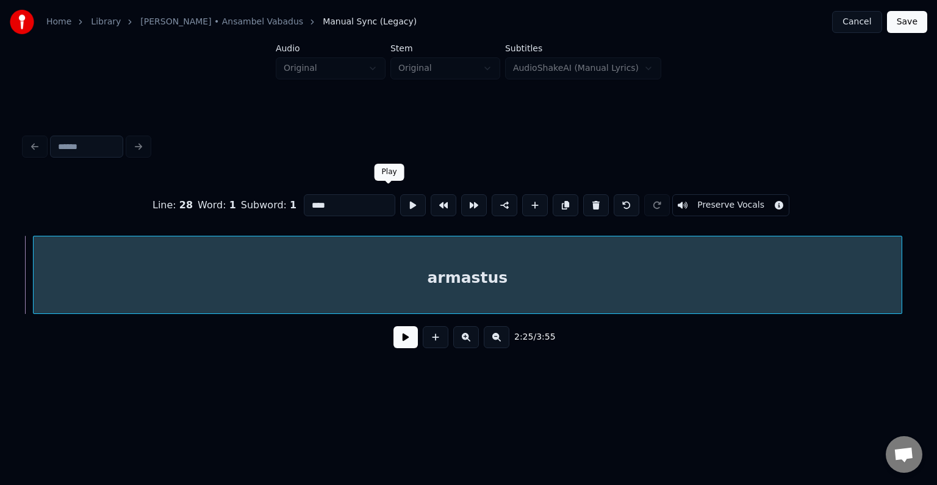
click at [400, 198] on button at bounding box center [413, 205] width 26 height 22
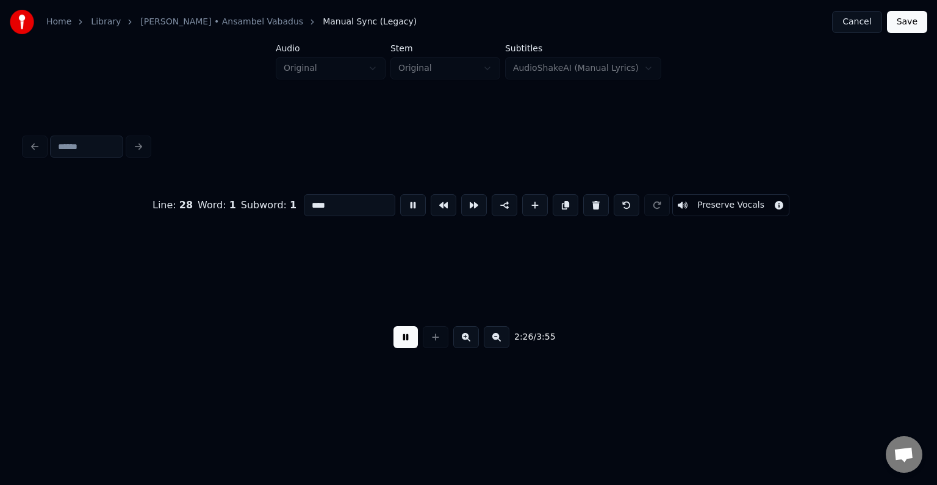
scroll to position [0, 112043]
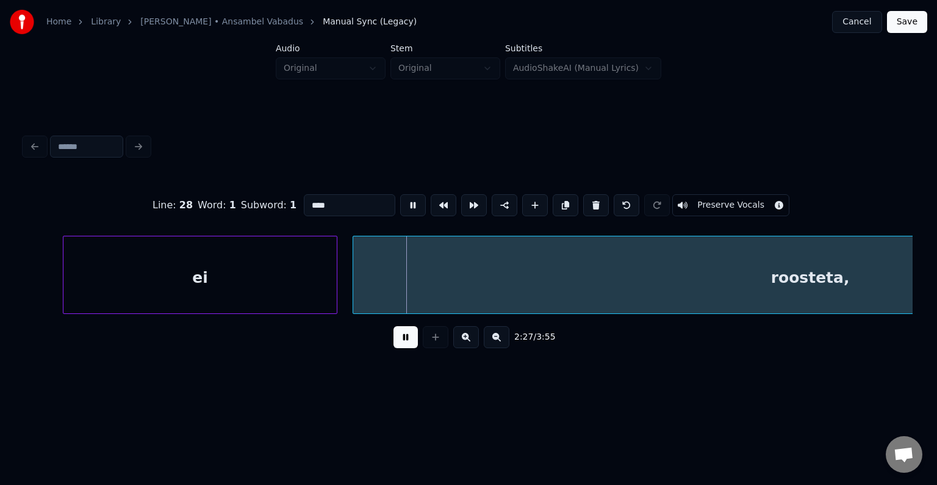
drag, startPoint x: 398, startPoint y: 195, endPoint x: 397, endPoint y: 202, distance: 7.4
click at [400, 197] on button at bounding box center [413, 205] width 26 height 22
click at [163, 288] on div "ei" at bounding box center [171, 277] width 273 height 83
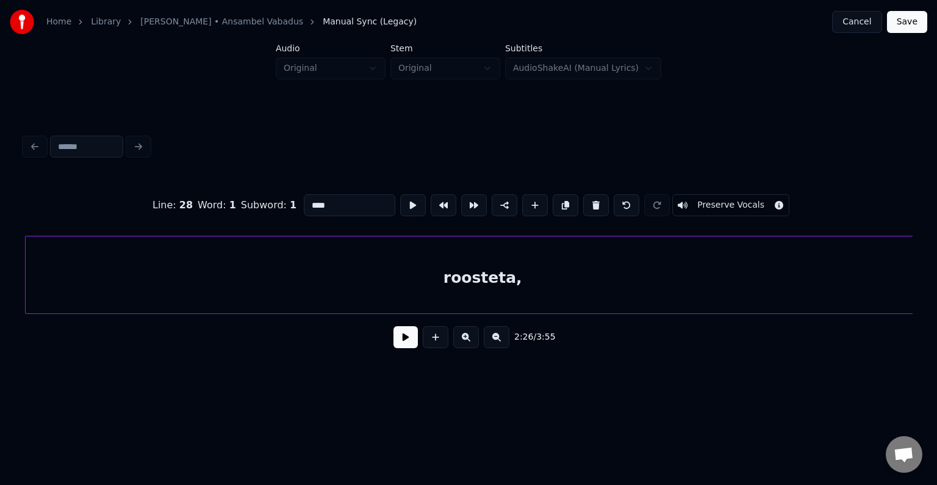
click at [450, 300] on div "roosteta," at bounding box center [483, 277] width 914 height 83
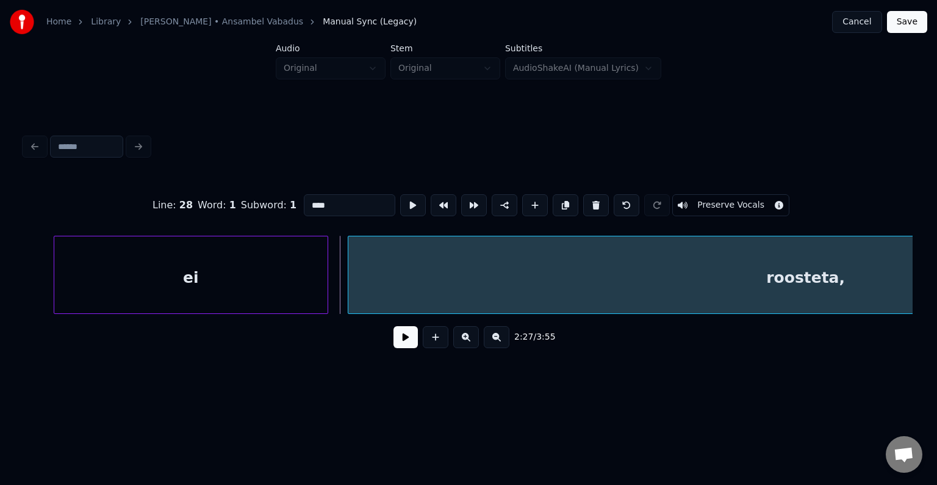
scroll to position [0, 111998]
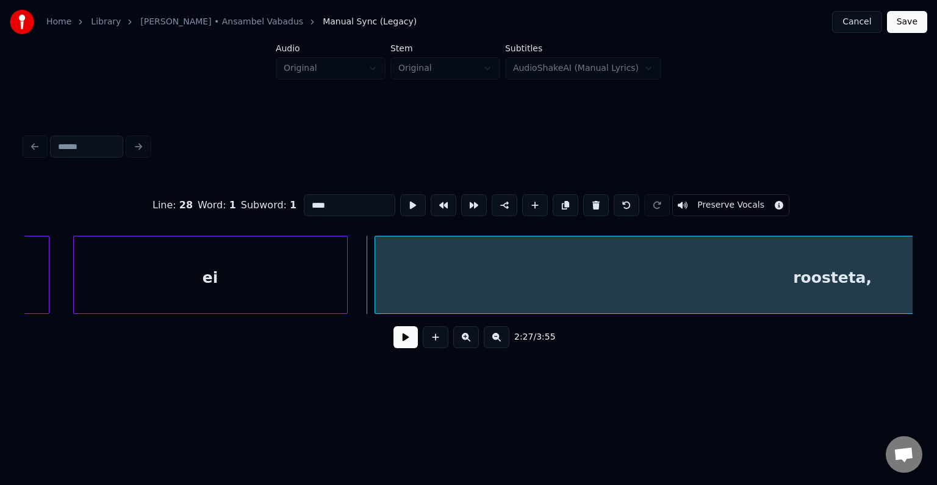
click at [162, 287] on div "ei" at bounding box center [210, 277] width 273 height 83
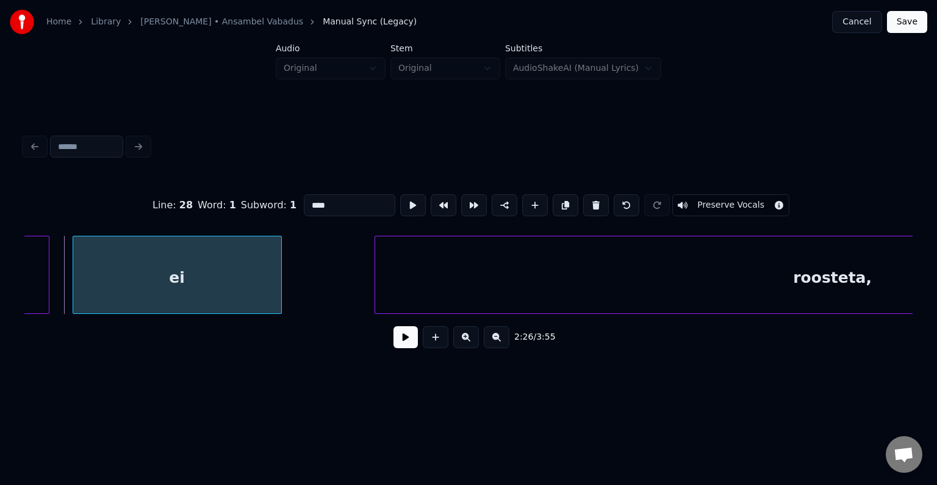
click at [278, 280] on div at bounding box center [280, 274] width 4 height 77
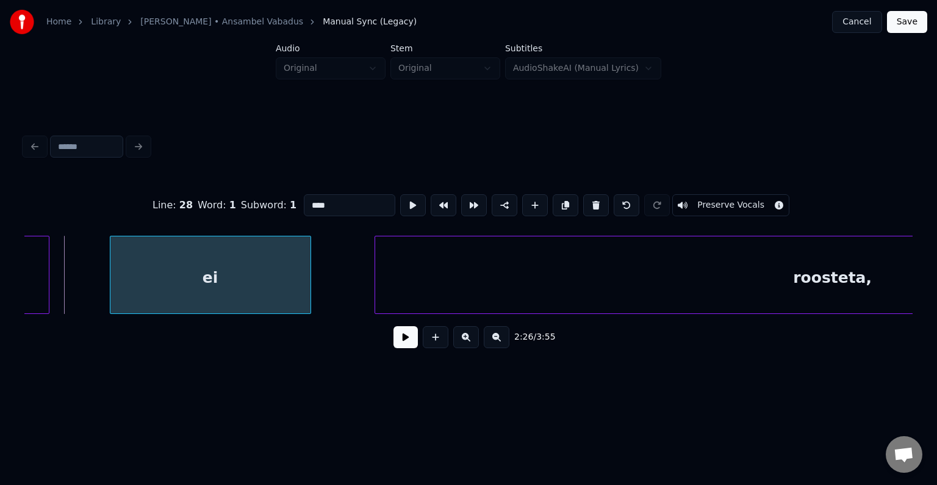
click at [258, 293] on div "ei" at bounding box center [210, 277] width 200 height 83
click at [395, 347] on button at bounding box center [406, 337] width 24 height 22
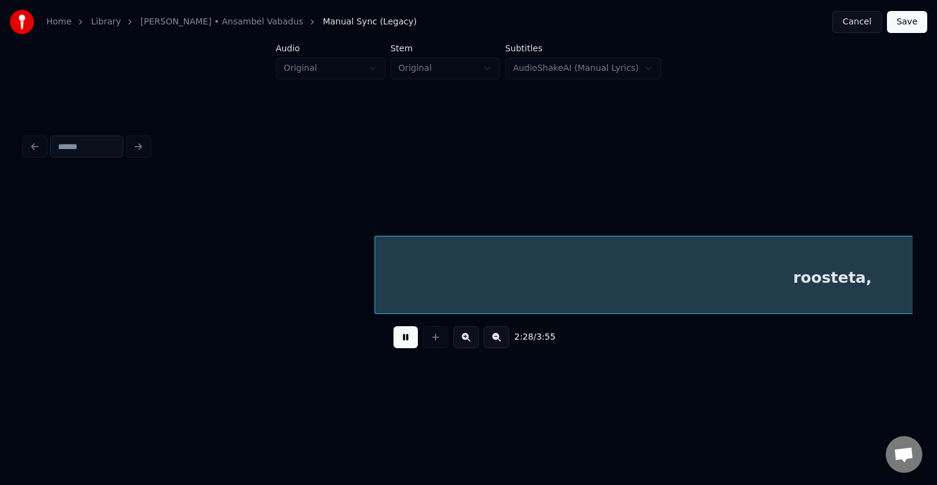
scroll to position [0, 112887]
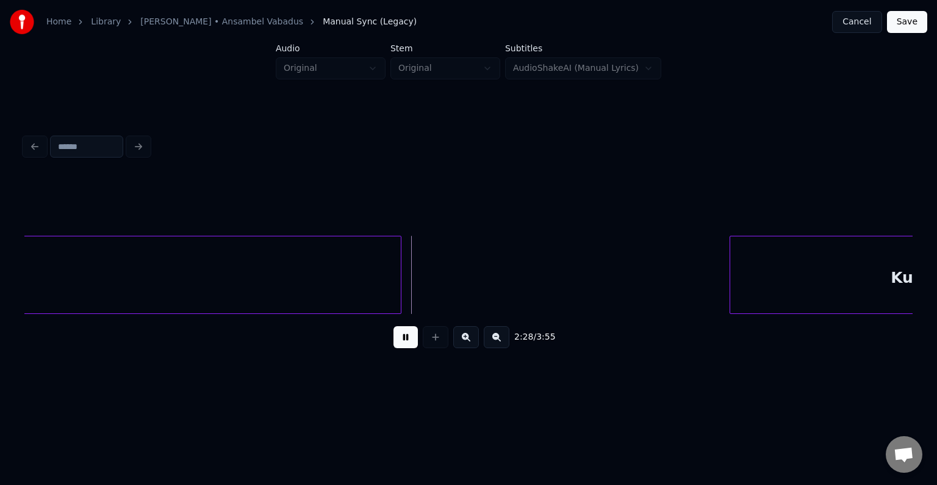
click at [395, 344] on button at bounding box center [406, 337] width 24 height 22
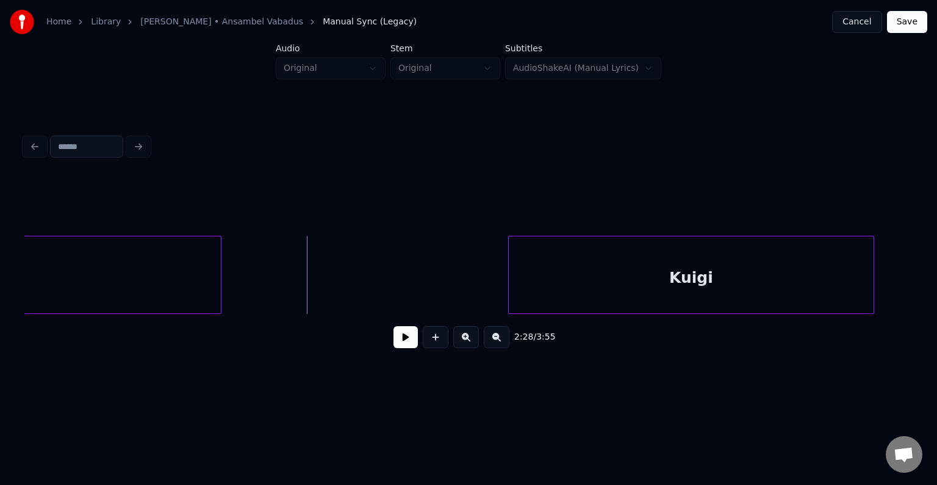
click at [783, 267] on div "Kuigi" at bounding box center [691, 277] width 365 height 83
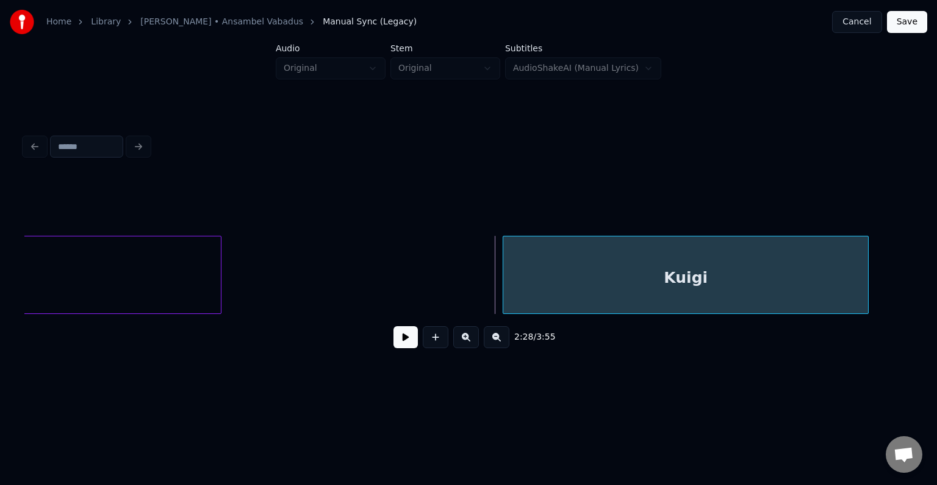
click at [403, 345] on button at bounding box center [406, 337] width 24 height 22
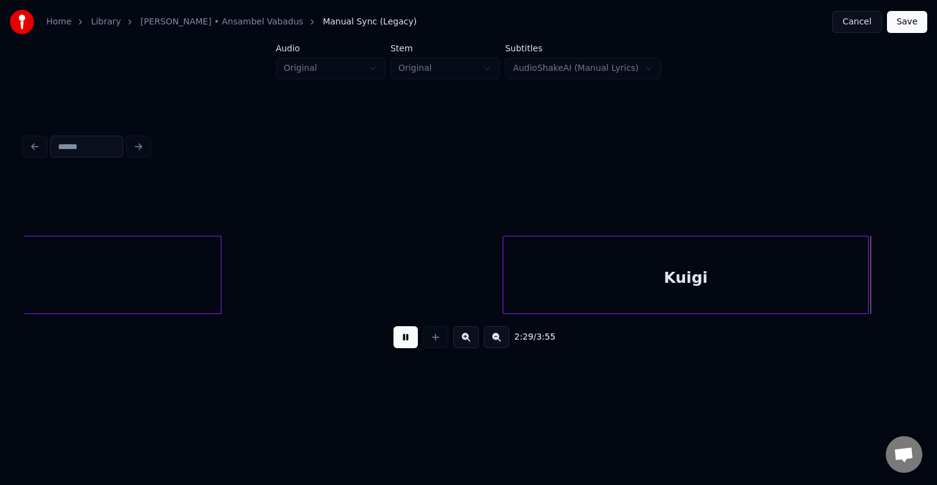
scroll to position [0, 113964]
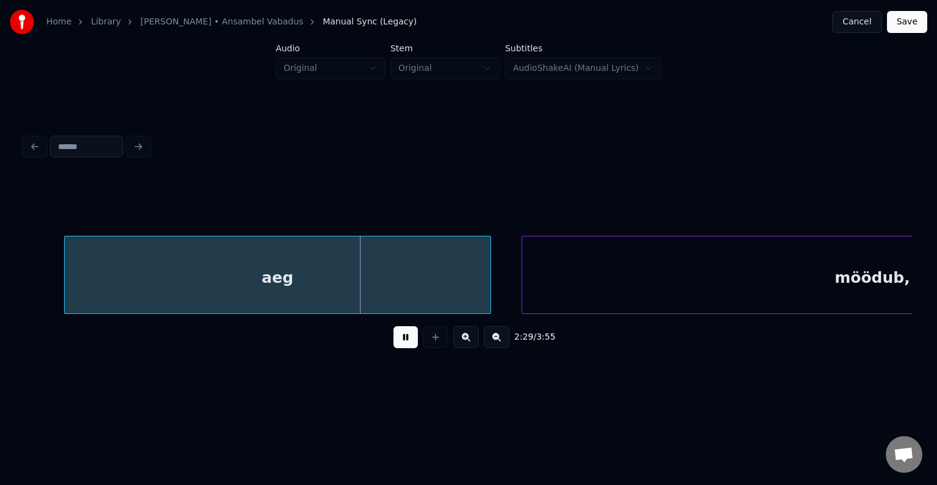
click at [401, 344] on button at bounding box center [406, 337] width 24 height 22
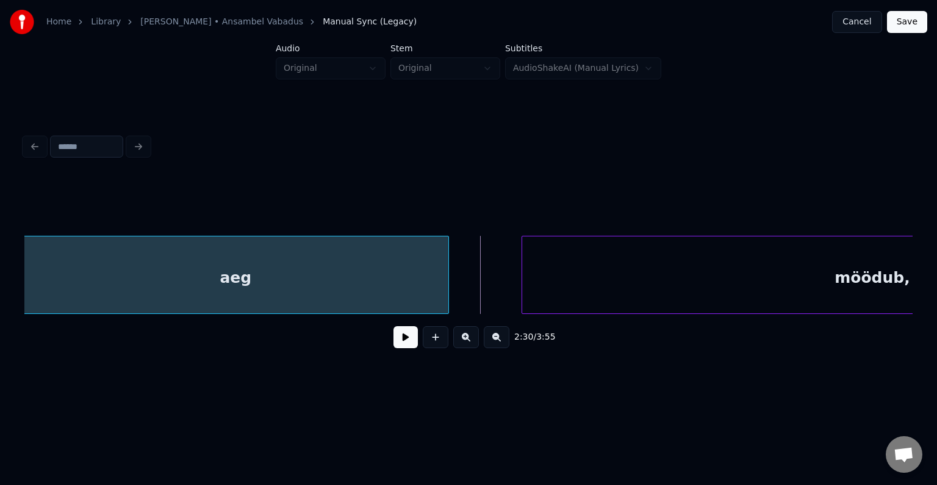
scroll to position [0, 113951]
click at [325, 281] on div "aeg" at bounding box center [247, 277] width 426 height 83
click at [318, 281] on div "aeg" at bounding box center [247, 277] width 426 height 83
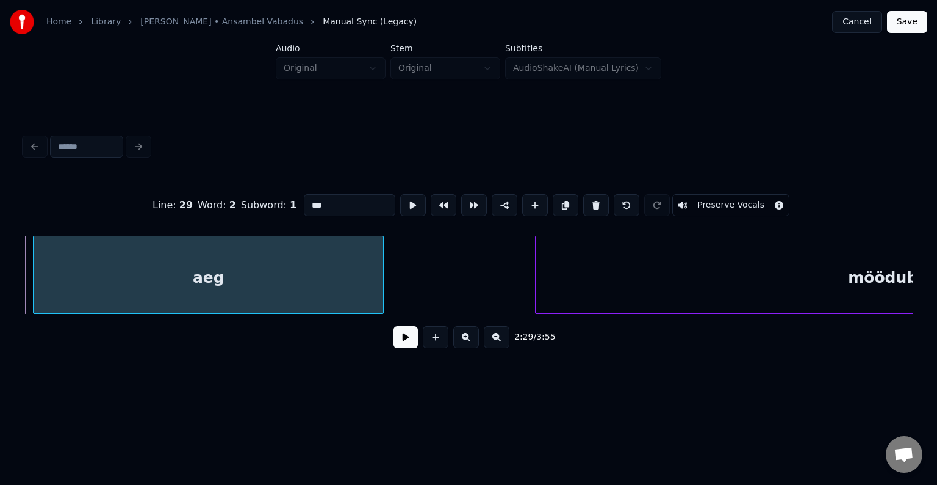
click at [380, 278] on div at bounding box center [382, 274] width 4 height 77
click at [232, 298] on div "aeg" at bounding box center [199, 277] width 331 height 83
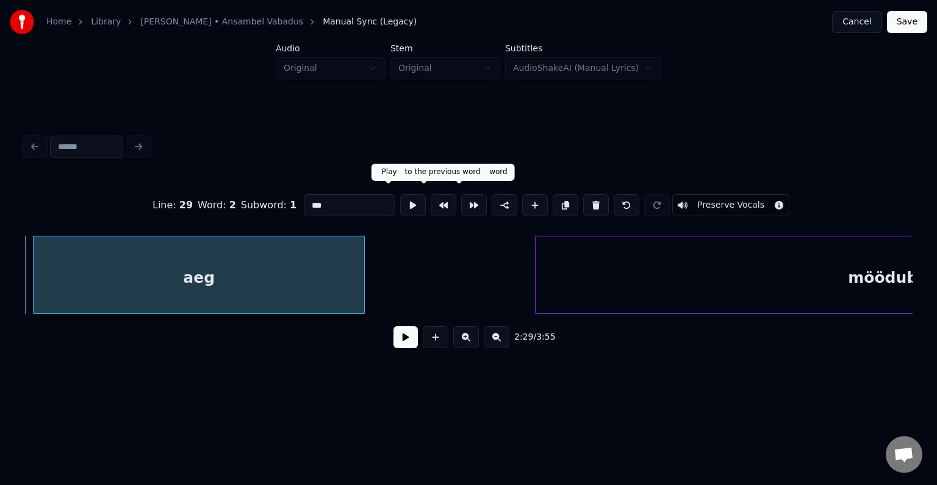
click at [400, 201] on button at bounding box center [413, 205] width 26 height 22
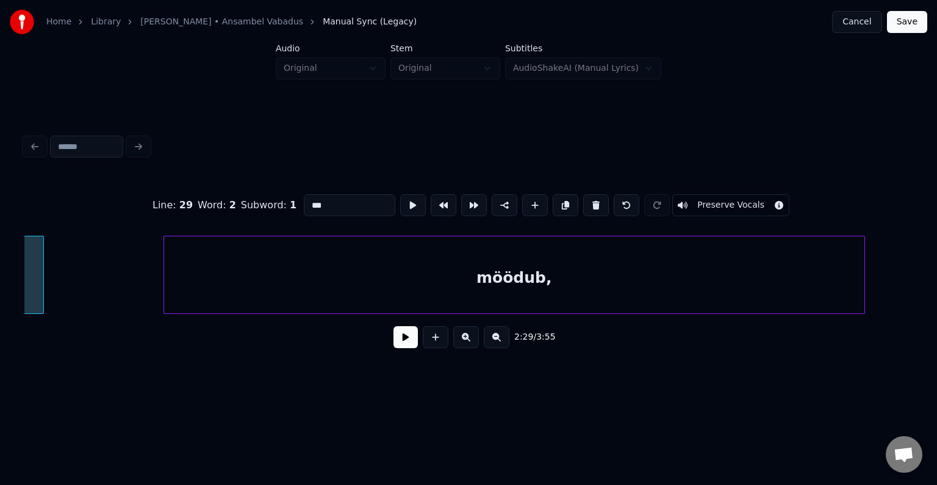
click at [576, 256] on div "möödub," at bounding box center [514, 277] width 701 height 83
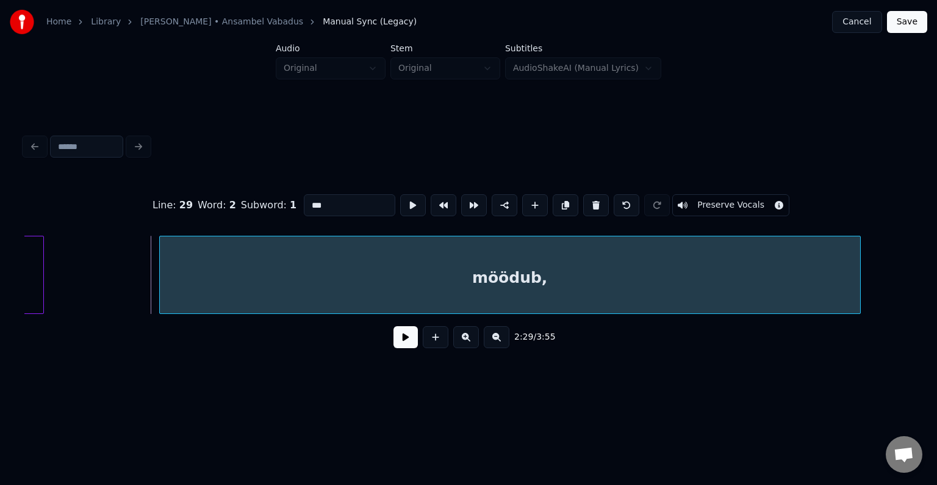
click at [367, 247] on div "möödub," at bounding box center [510, 277] width 701 height 83
type input "*******"
click at [400, 204] on button at bounding box center [413, 205] width 26 height 22
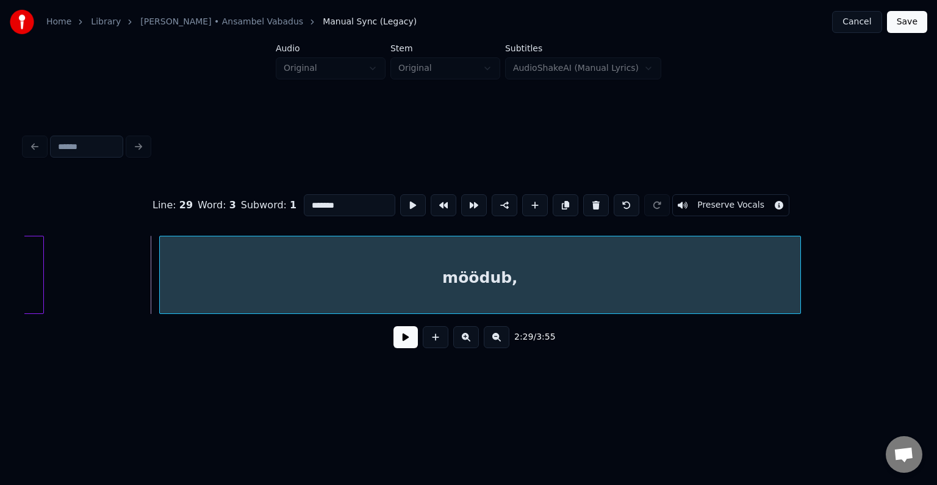
click at [799, 273] on div at bounding box center [799, 274] width 4 height 77
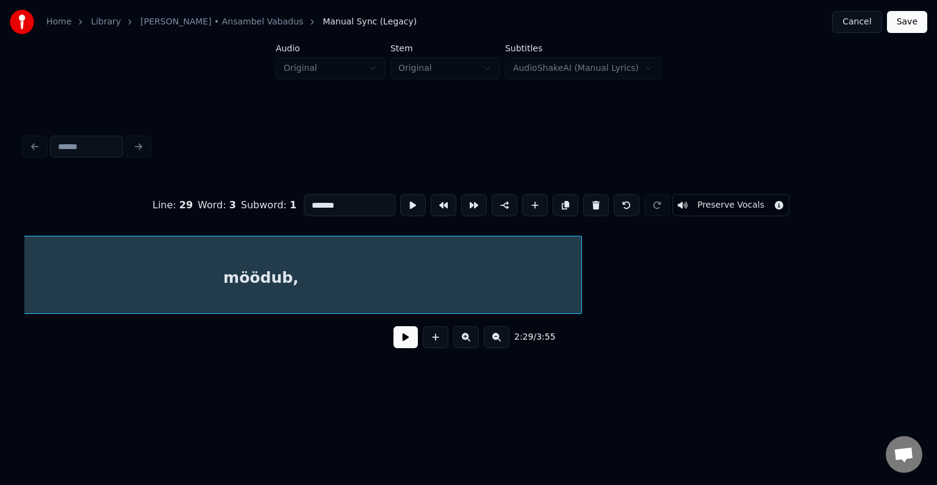
scroll to position [0, 114492]
click at [408, 340] on button at bounding box center [406, 337] width 24 height 22
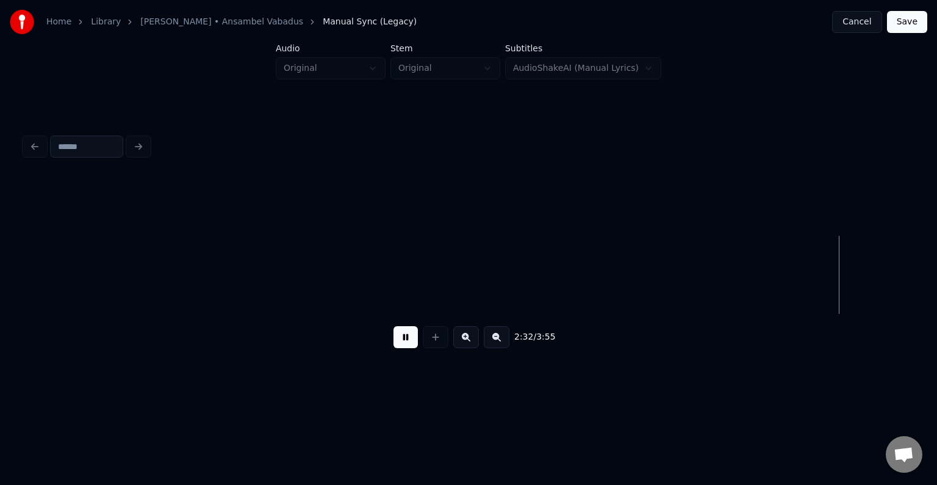
scroll to position [0, 116187]
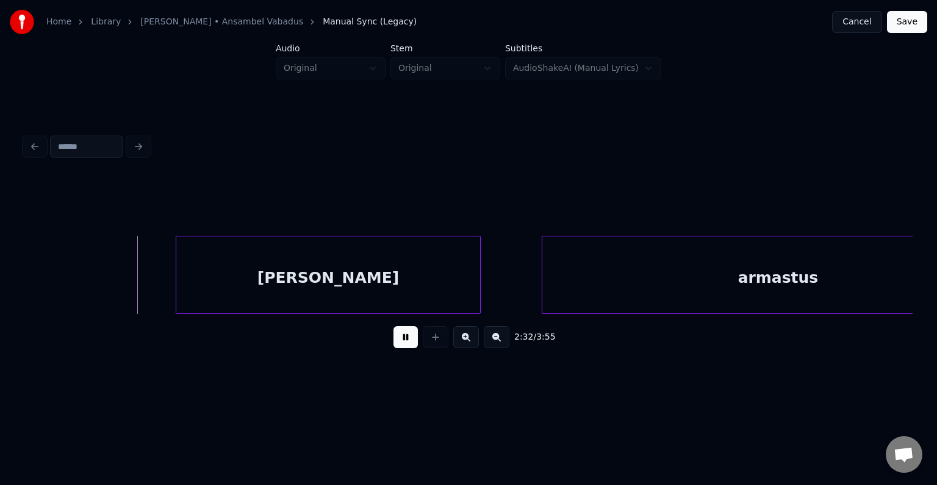
click at [403, 345] on button at bounding box center [406, 337] width 24 height 22
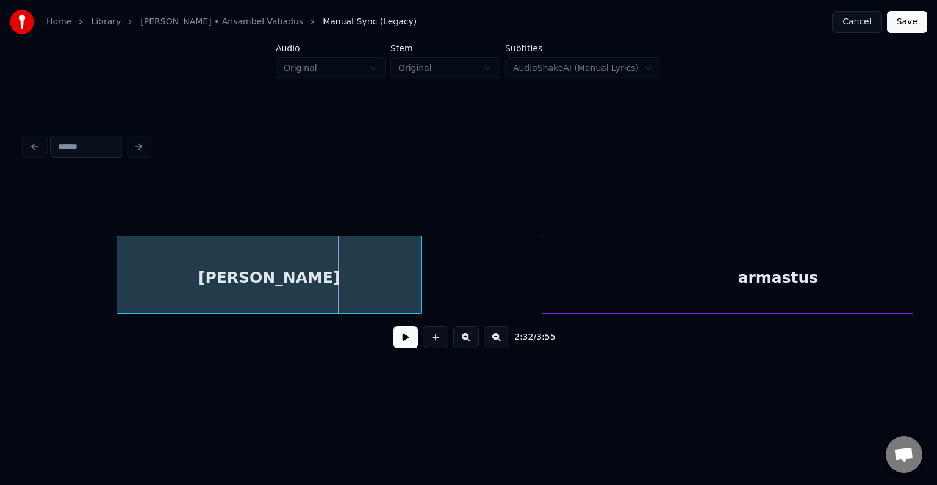
click at [306, 264] on div "[PERSON_NAME]" at bounding box center [269, 277] width 304 height 83
click at [400, 346] on button at bounding box center [406, 337] width 24 height 22
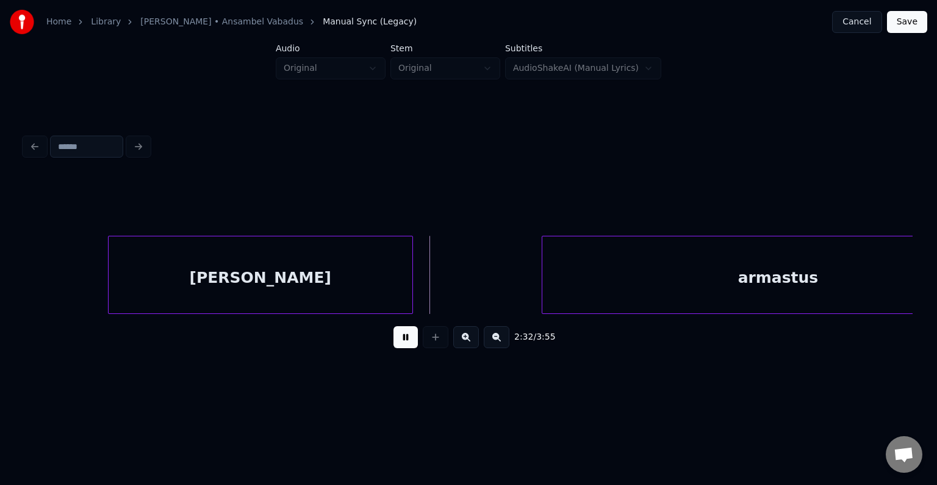
drag, startPoint x: 400, startPoint y: 346, endPoint x: 387, endPoint y: 332, distance: 19.4
click at [398, 346] on button at bounding box center [406, 337] width 24 height 22
click at [340, 271] on div "[PERSON_NAME]" at bounding box center [261, 277] width 304 height 83
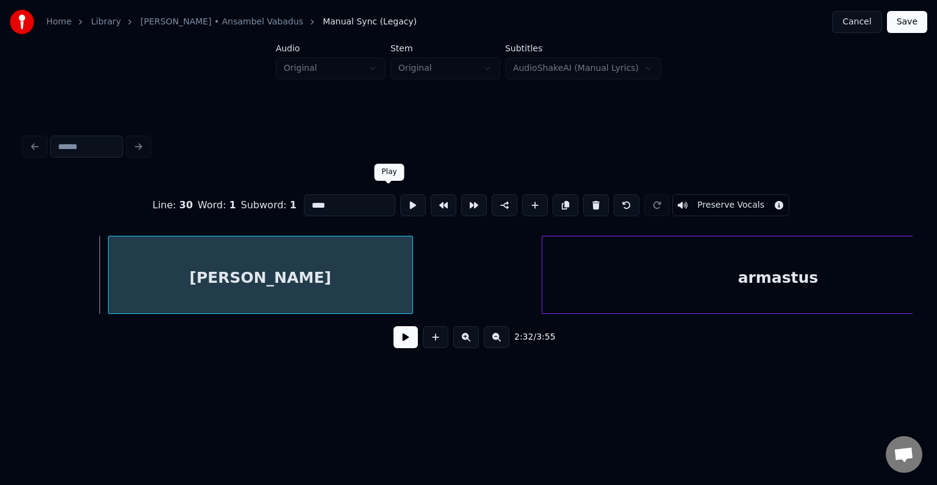
click at [400, 200] on button at bounding box center [413, 205] width 26 height 22
click at [400, 202] on button at bounding box center [413, 205] width 26 height 22
click at [314, 275] on div "[PERSON_NAME]" at bounding box center [251, 277] width 304 height 83
click at [400, 201] on button at bounding box center [413, 205] width 26 height 22
click at [400, 202] on button at bounding box center [413, 205] width 26 height 22
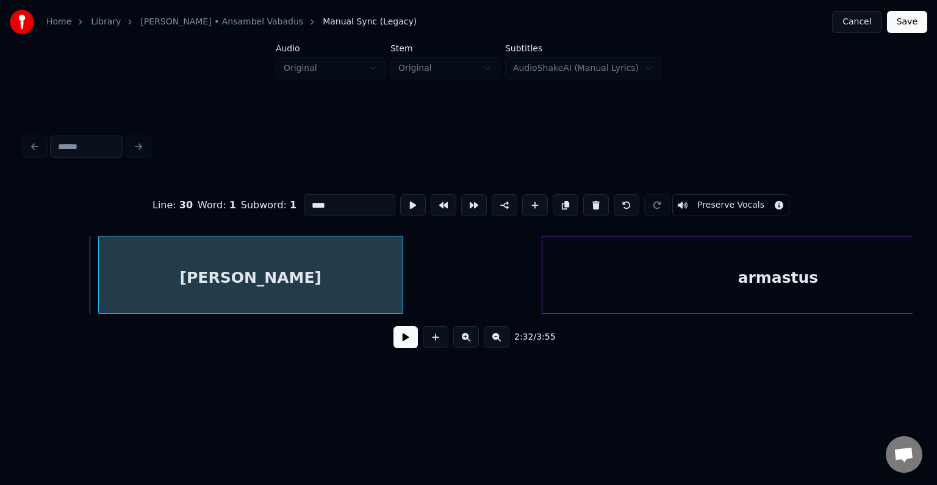
scroll to position [0, 116285]
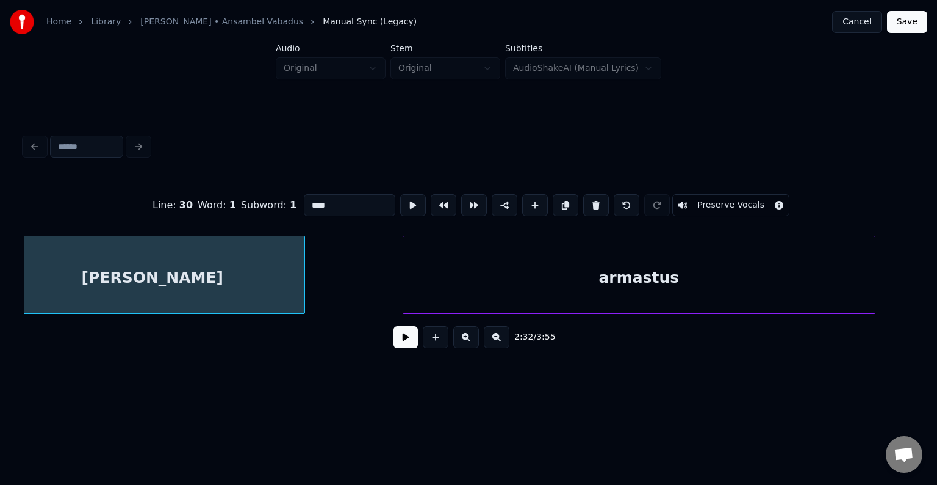
click at [622, 285] on div "armastus" at bounding box center [639, 277] width 472 height 83
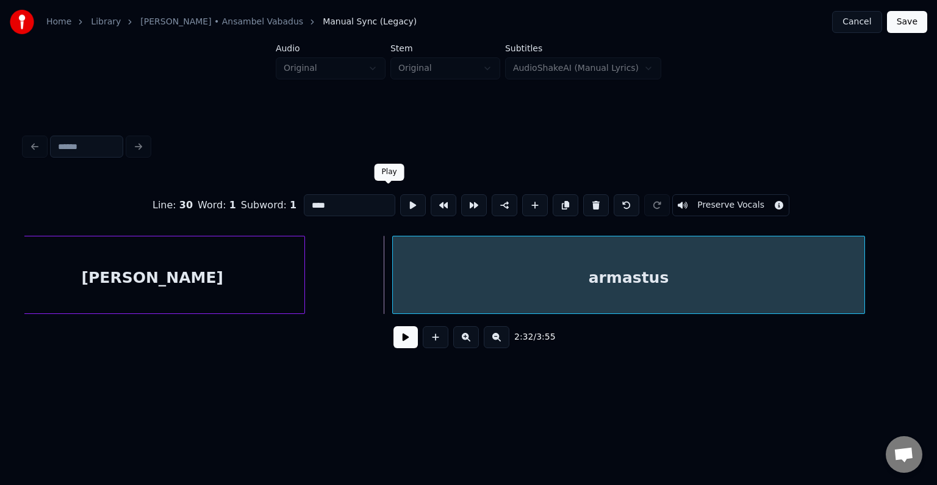
click at [439, 278] on div "armastus" at bounding box center [629, 277] width 472 height 83
type input "********"
click at [400, 204] on button at bounding box center [413, 205] width 26 height 22
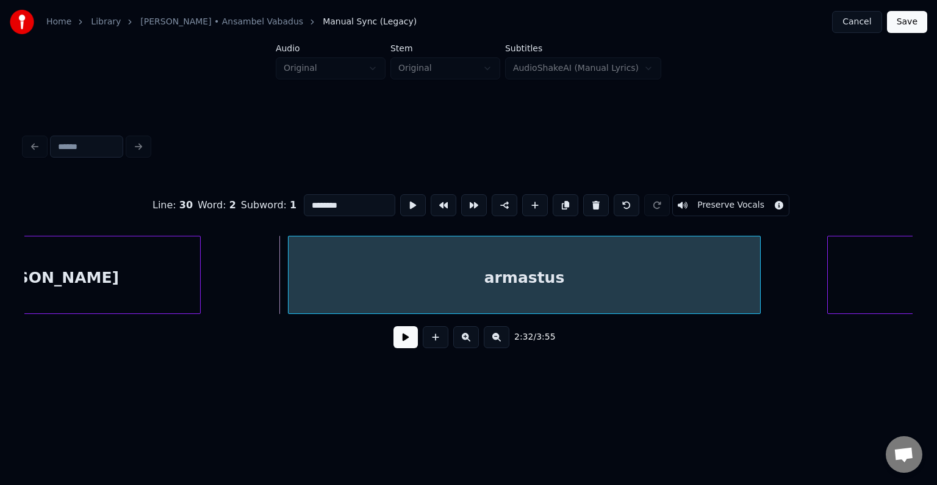
scroll to position [0, 116480]
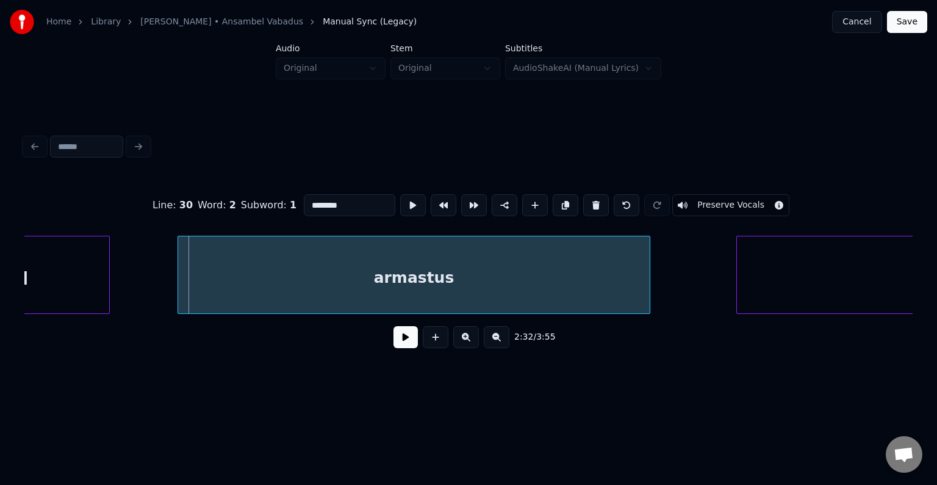
click at [570, 279] on div "armastus" at bounding box center [414, 277] width 472 height 83
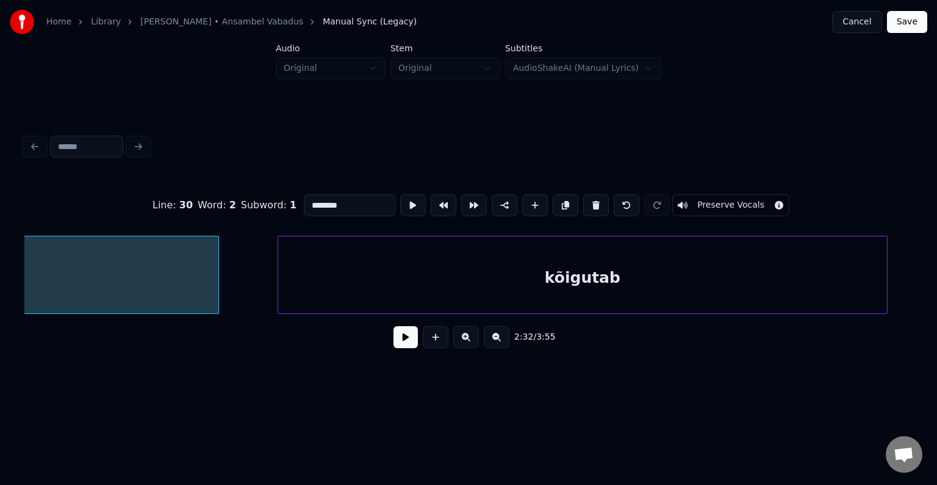
click at [788, 276] on div "kõigutab" at bounding box center [582, 277] width 609 height 83
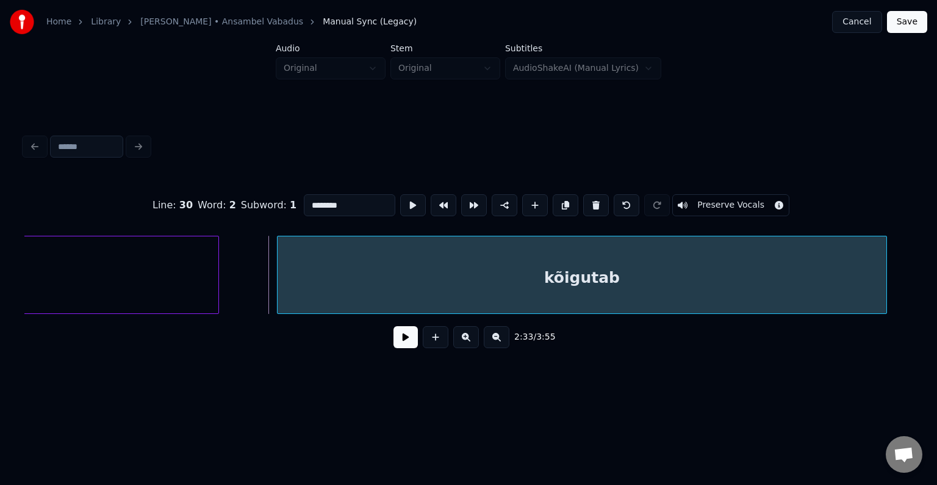
click at [402, 340] on button at bounding box center [406, 337] width 24 height 22
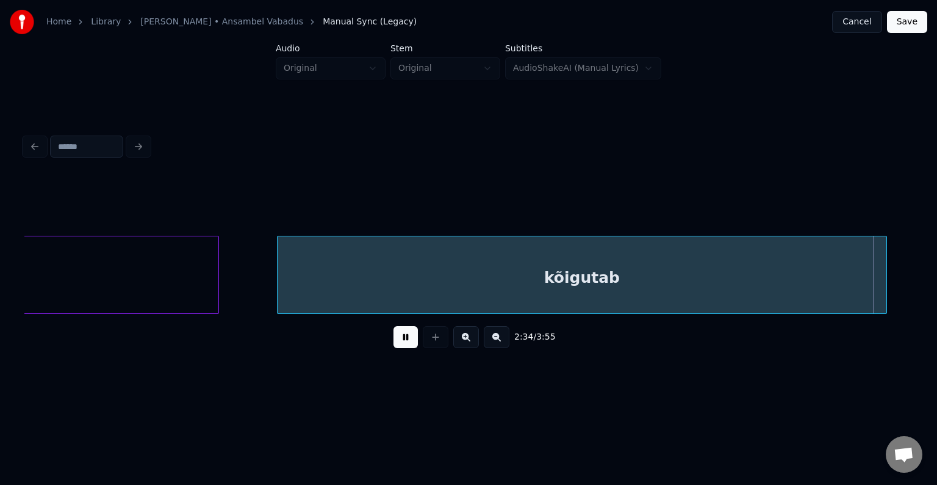
click at [410, 336] on button at bounding box center [406, 337] width 24 height 22
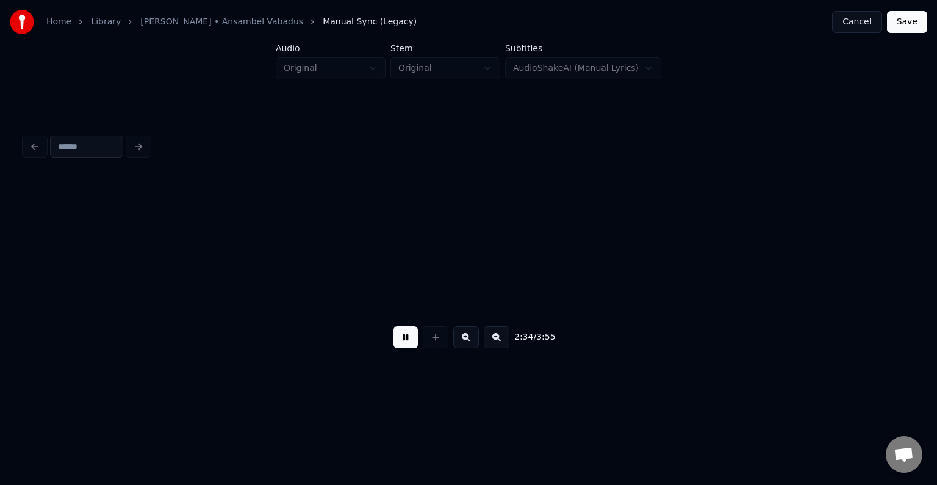
scroll to position [0, 117810]
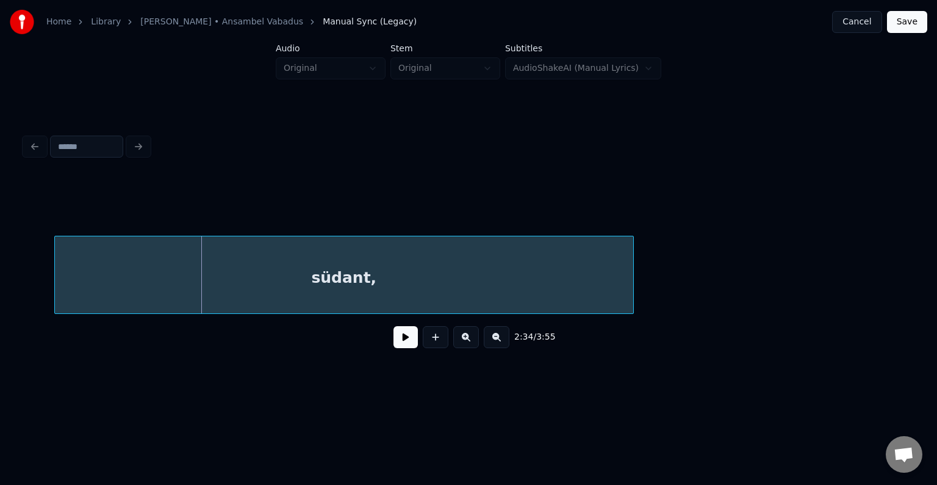
click at [366, 278] on div "südant," at bounding box center [344, 277] width 578 height 83
click at [394, 348] on button at bounding box center [406, 337] width 24 height 22
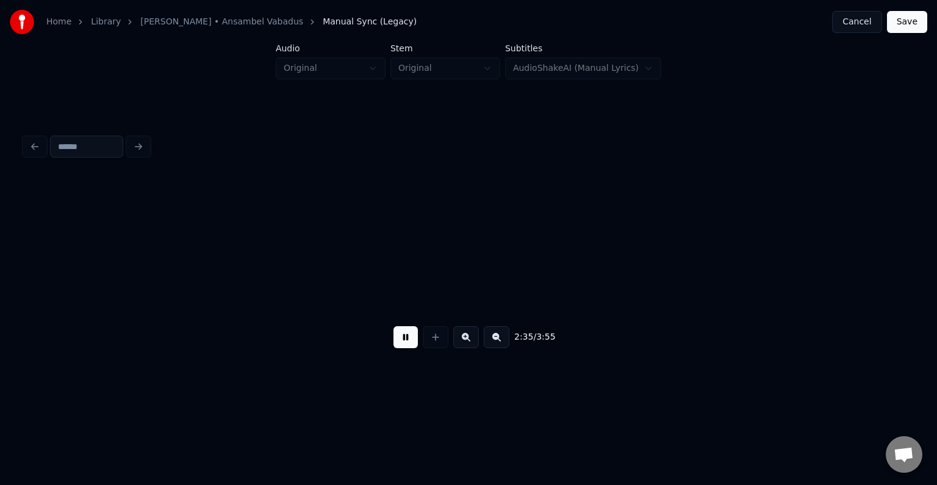
scroll to position [0, 118708]
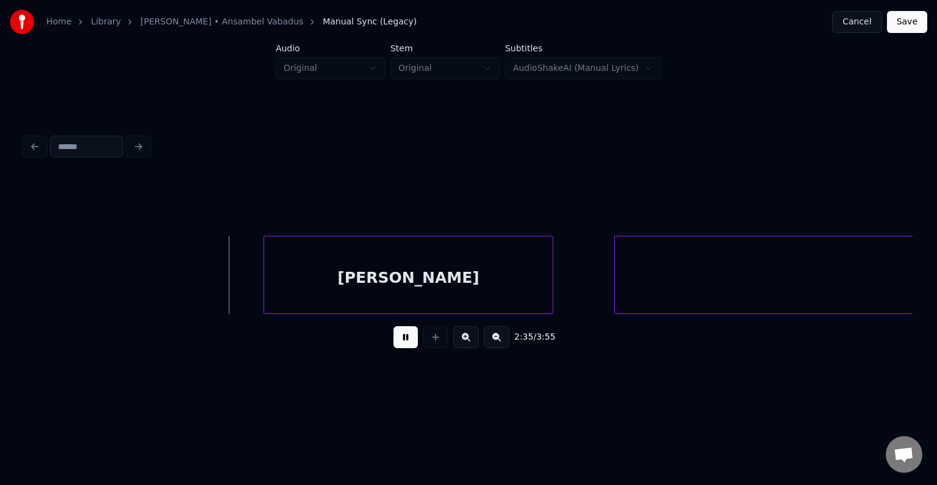
click at [394, 344] on button at bounding box center [406, 337] width 24 height 22
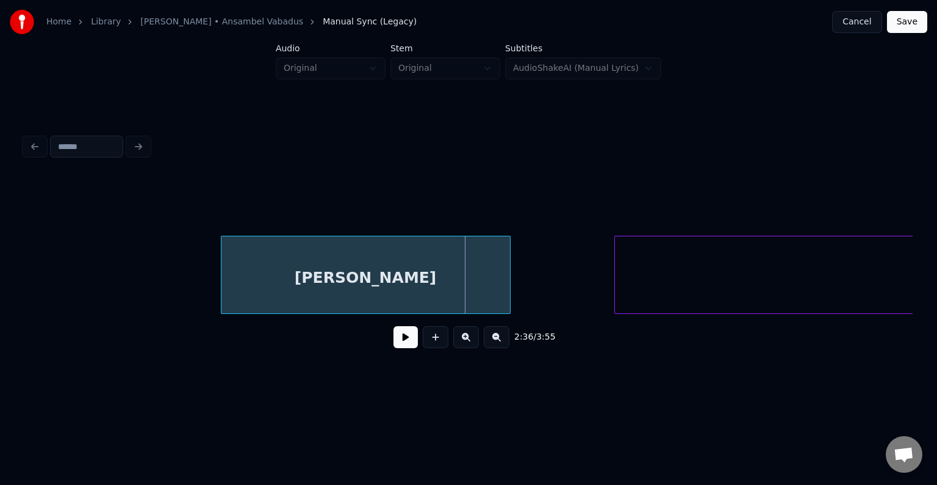
click at [378, 281] on div "[PERSON_NAME]" at bounding box center [366, 277] width 289 height 83
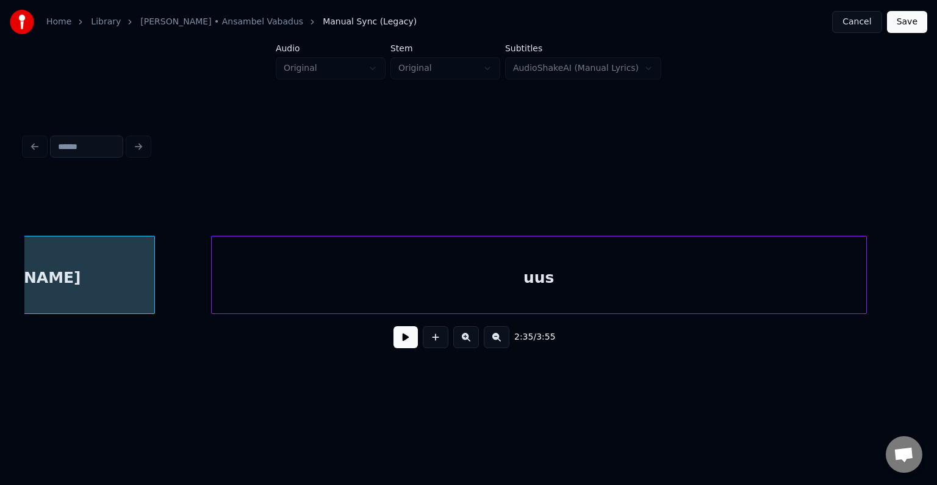
click at [627, 275] on div "uus" at bounding box center [539, 277] width 655 height 83
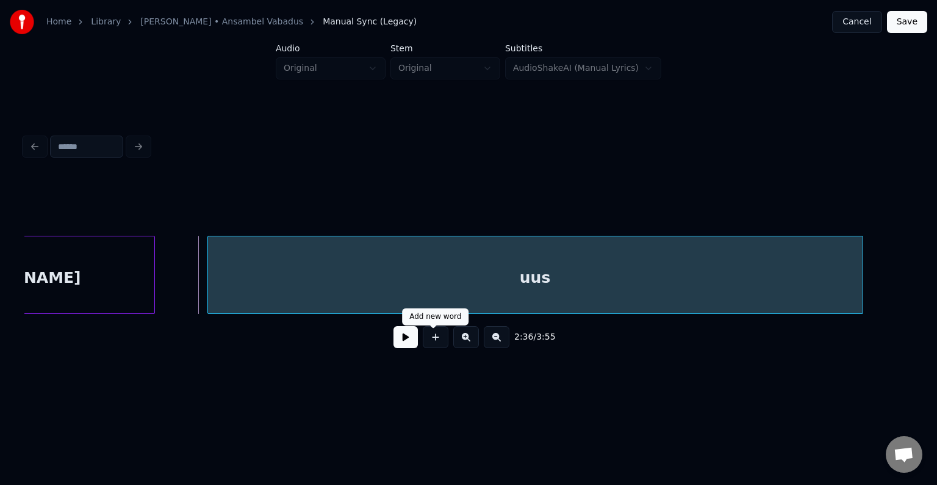
click at [403, 339] on button at bounding box center [406, 337] width 24 height 22
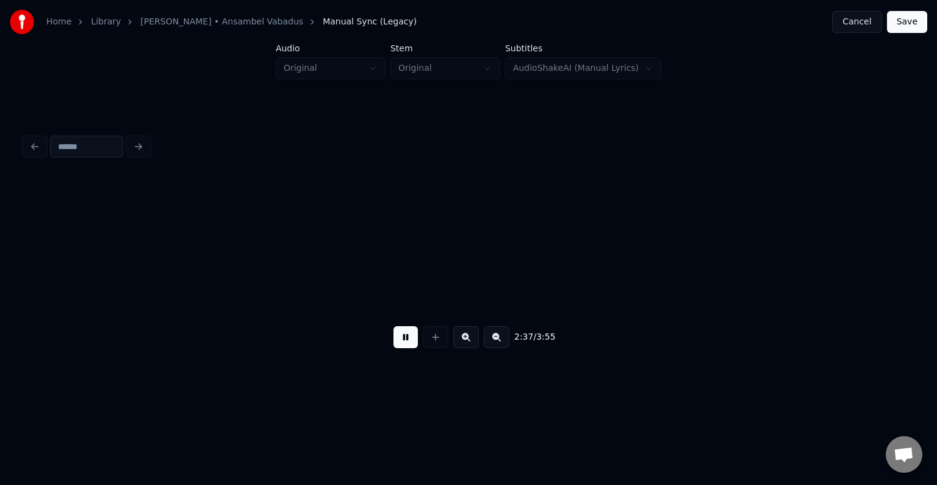
scroll to position [0, 119956]
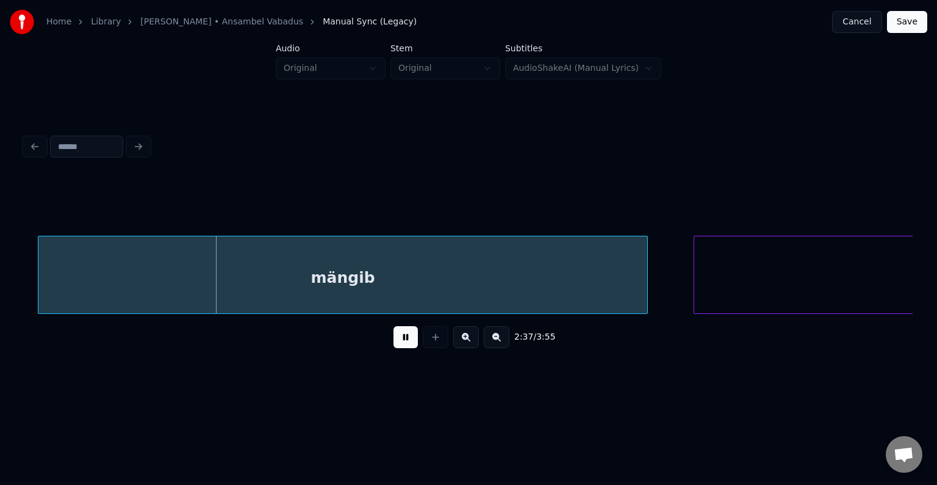
click at [405, 339] on button at bounding box center [406, 337] width 24 height 22
click at [371, 284] on div "mängib" at bounding box center [329, 277] width 609 height 83
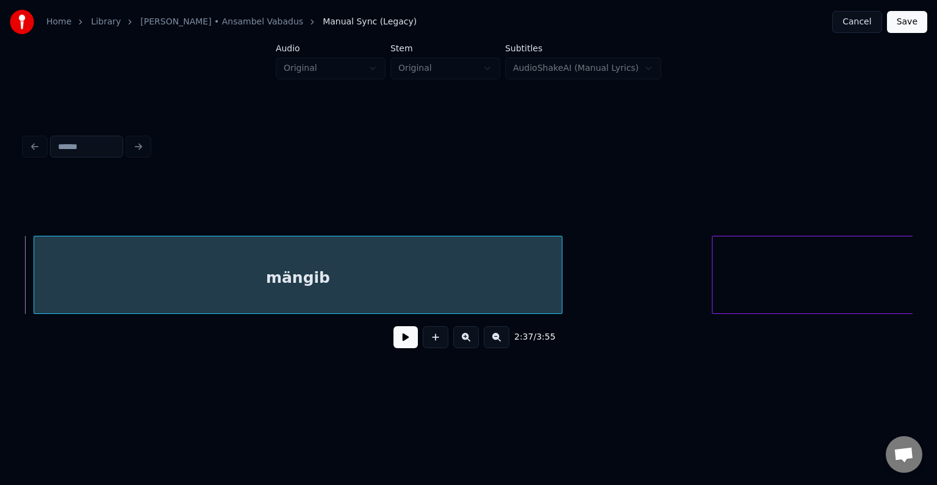
click at [558, 274] on div at bounding box center [560, 274] width 4 height 77
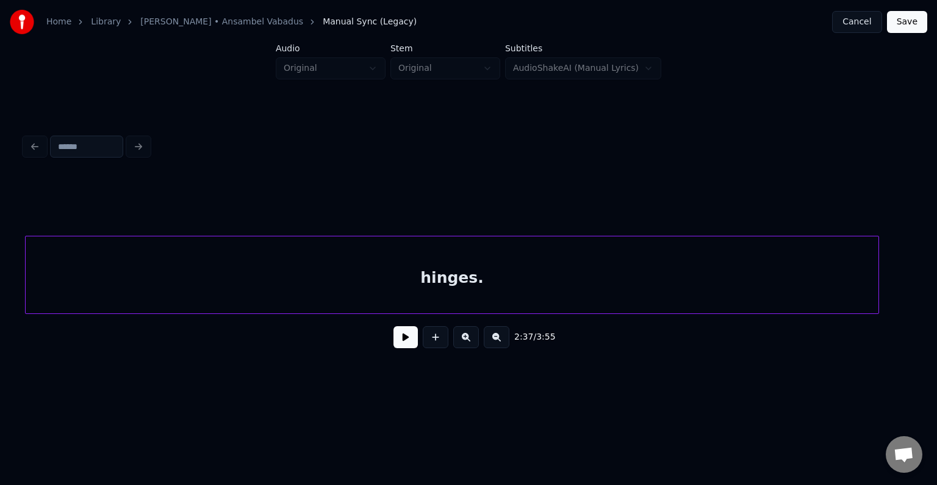
click at [715, 276] on div "hinges." at bounding box center [452, 277] width 853 height 83
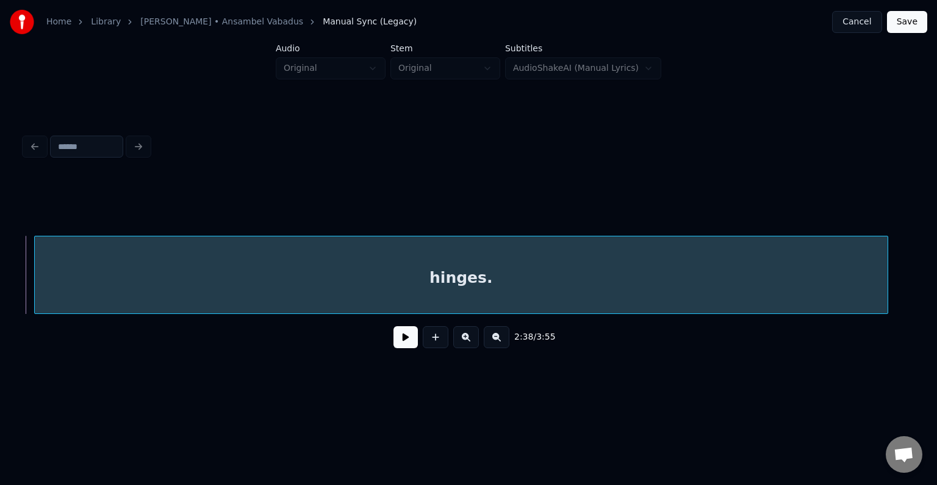
click at [394, 336] on button at bounding box center [406, 337] width 24 height 22
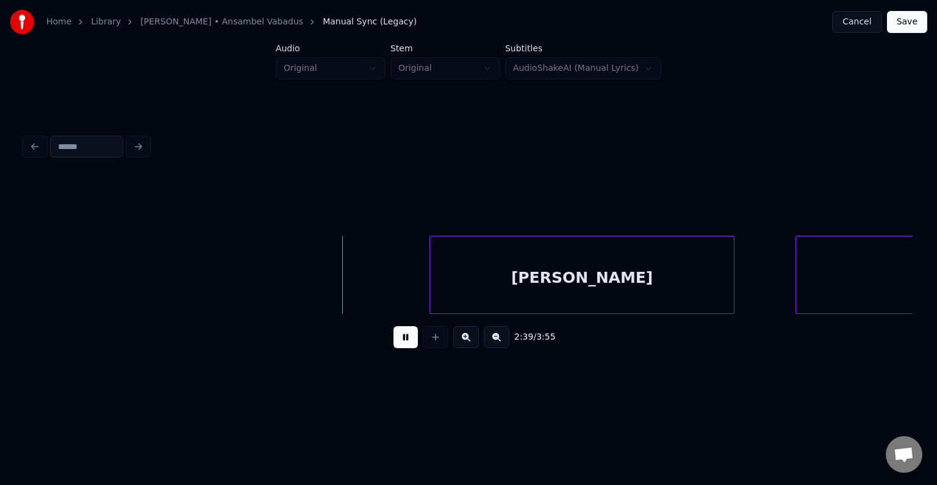
click at [401, 345] on button at bounding box center [406, 337] width 24 height 22
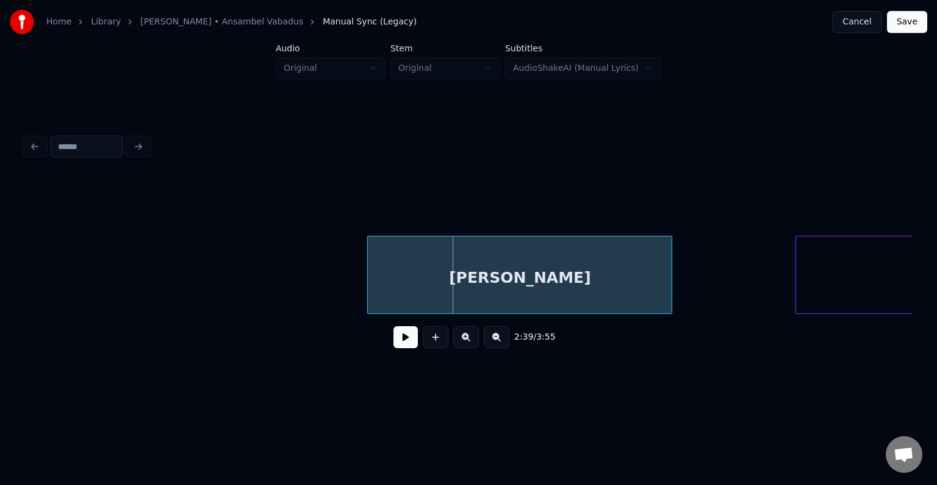
click at [486, 268] on div "[PERSON_NAME]" at bounding box center [520, 277] width 304 height 83
click at [403, 347] on button at bounding box center [406, 337] width 24 height 22
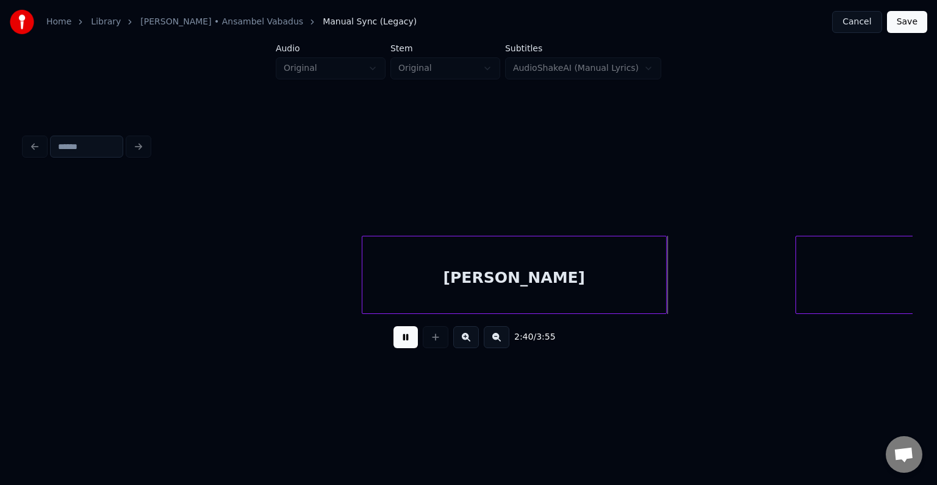
click at [405, 346] on button at bounding box center [406, 337] width 24 height 22
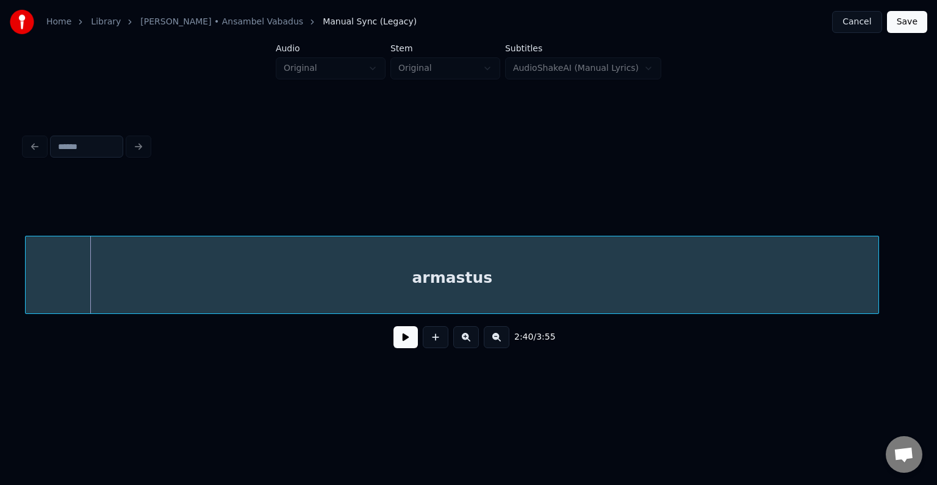
click at [817, 267] on div "armastus" at bounding box center [452, 277] width 853 height 83
click at [163, 266] on div "armastus" at bounding box center [460, 277] width 853 height 83
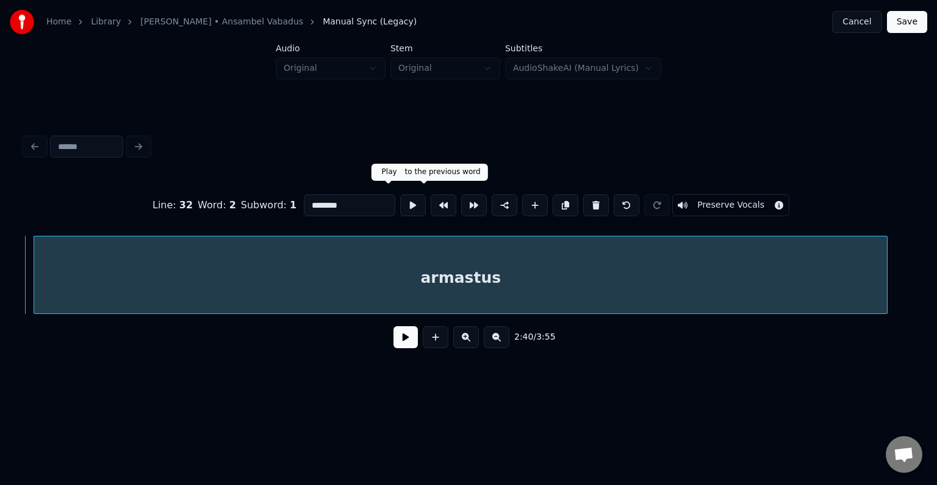
click at [400, 202] on button at bounding box center [413, 205] width 26 height 22
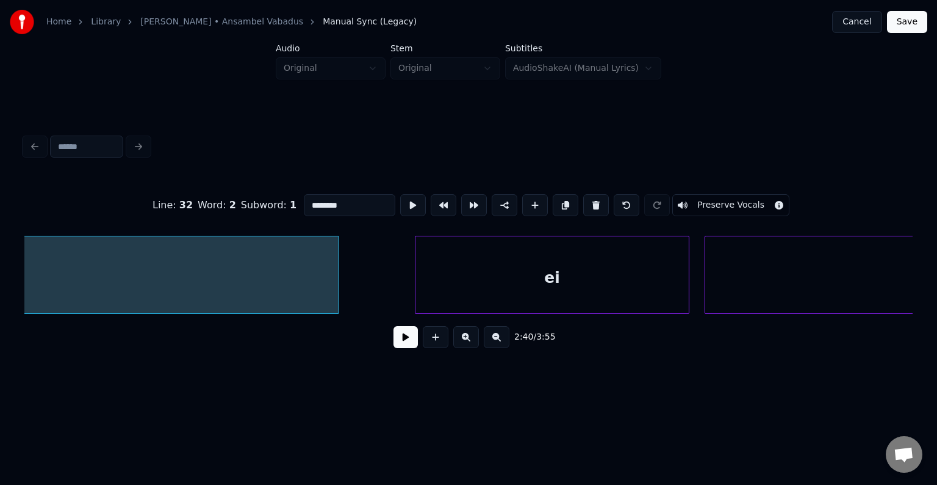
scroll to position [0, 122743]
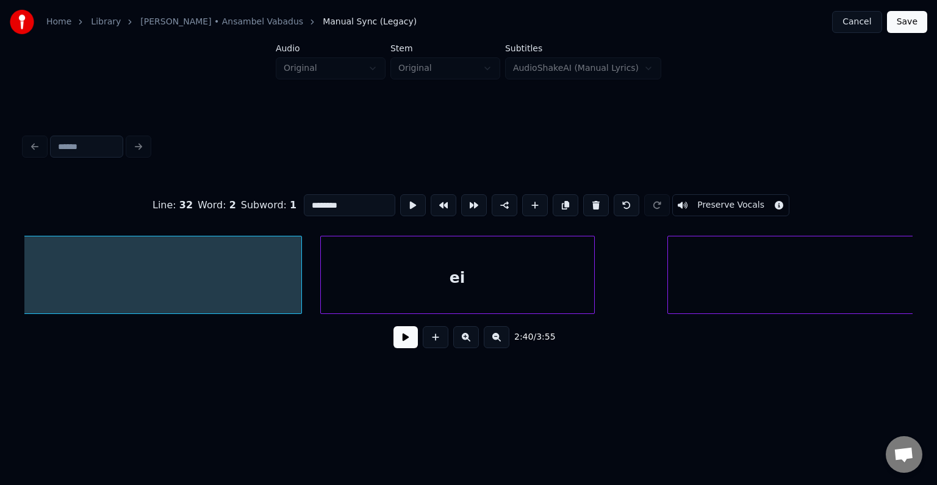
click at [503, 293] on div "ei" at bounding box center [457, 277] width 273 height 83
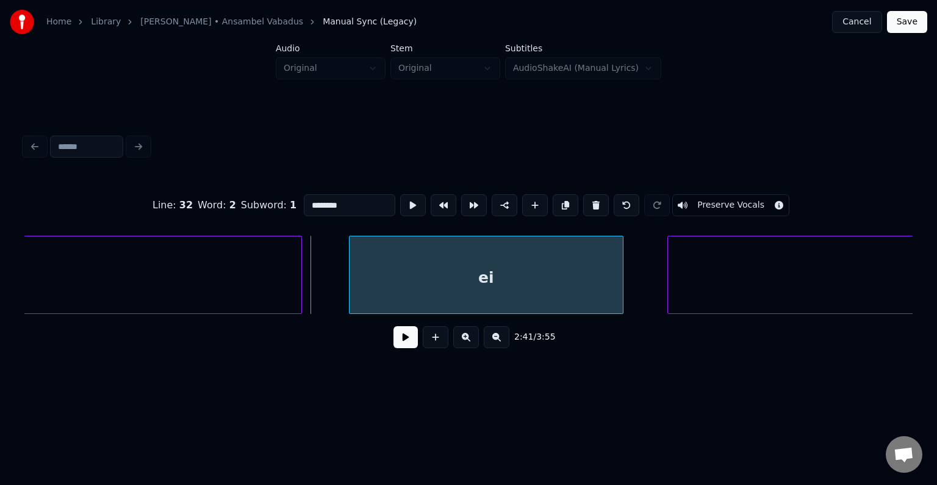
click at [546, 285] on div "ei" at bounding box center [486, 277] width 273 height 83
click at [622, 271] on div "ei" at bounding box center [486, 275] width 275 height 78
type input "**"
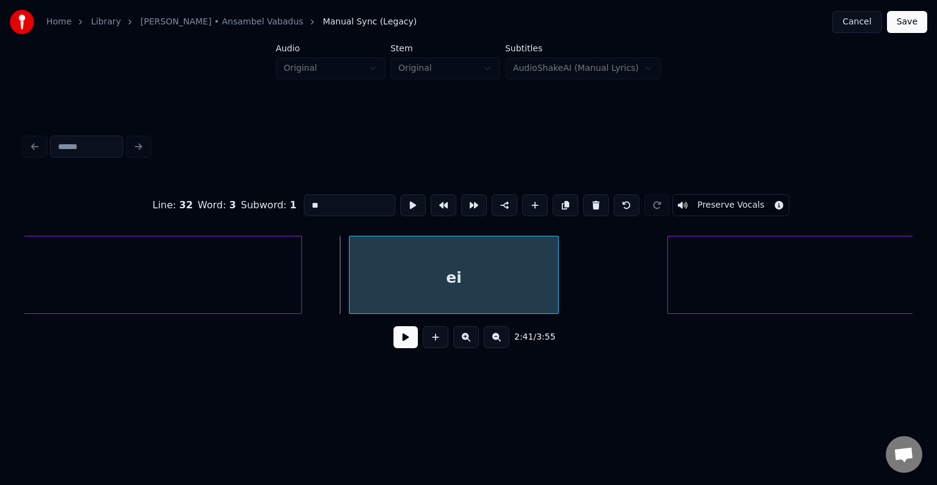
click at [555, 270] on div at bounding box center [557, 274] width 4 height 77
click at [481, 281] on div "ei" at bounding box center [470, 277] width 174 height 83
click at [403, 339] on button at bounding box center [406, 337] width 24 height 22
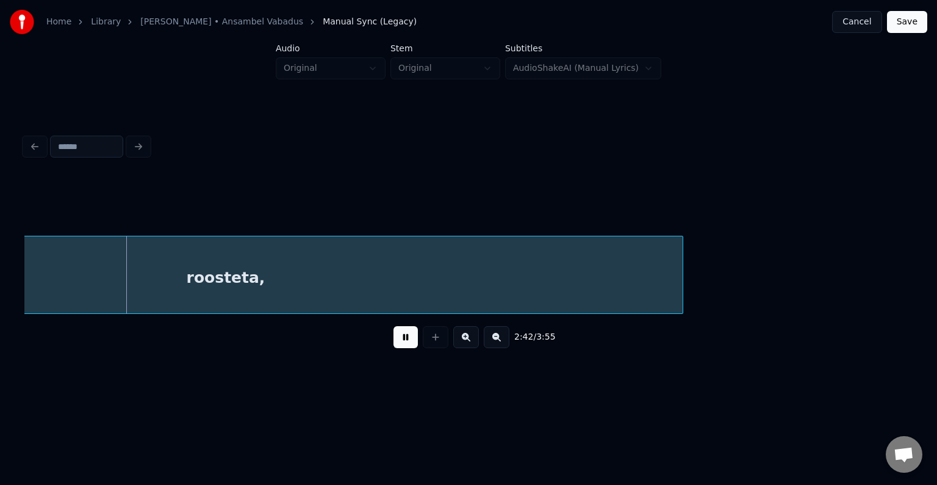
click at [405, 339] on button at bounding box center [406, 337] width 24 height 22
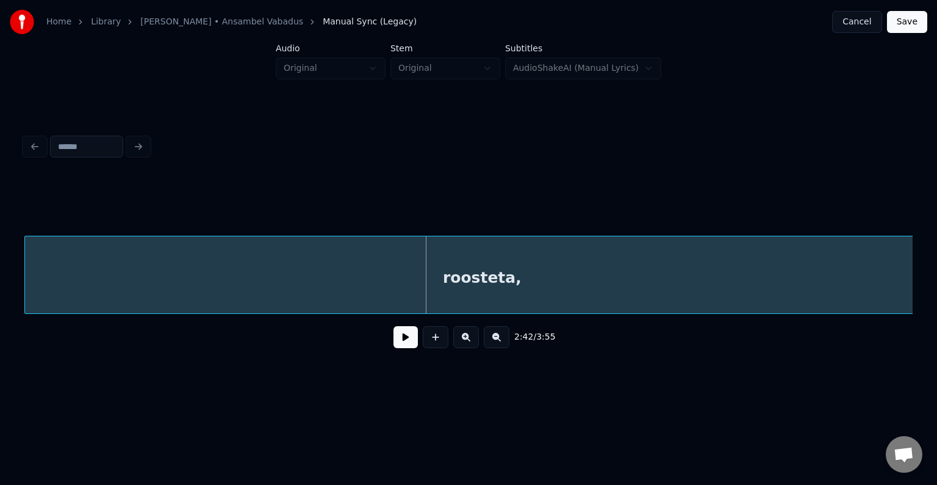
scroll to position [0, 123359]
click at [333, 281] on div "roosteta," at bounding box center [494, 277] width 914 height 83
click at [395, 344] on button at bounding box center [406, 337] width 24 height 22
click at [398, 341] on button at bounding box center [406, 337] width 24 height 22
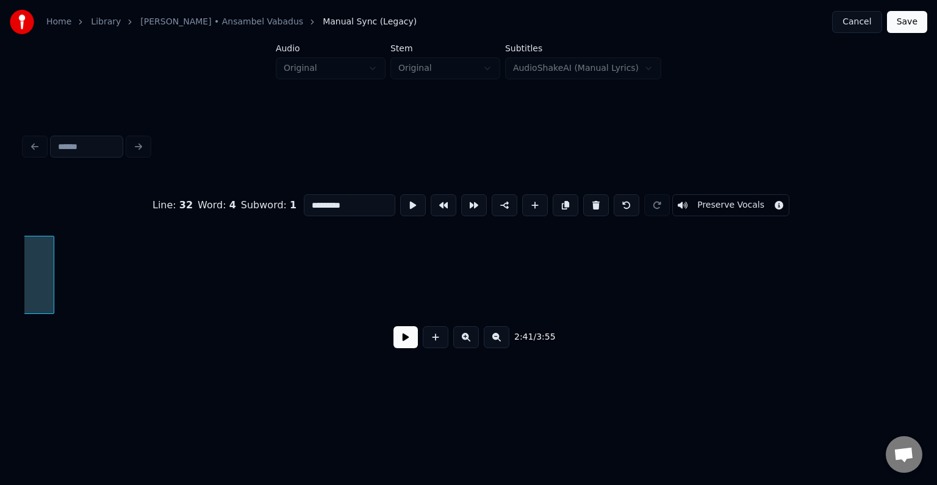
scroll to position [0, 123359]
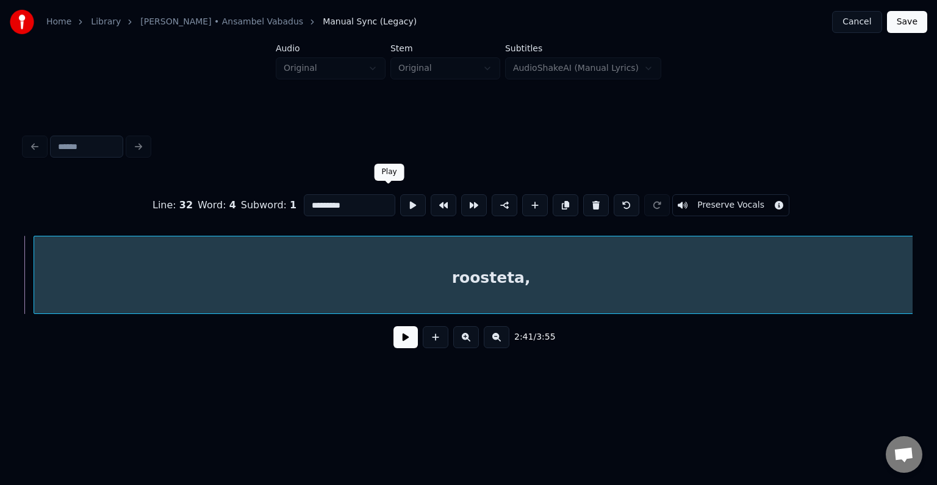
click at [400, 203] on button at bounding box center [413, 205] width 26 height 22
click at [400, 347] on button at bounding box center [406, 337] width 24 height 22
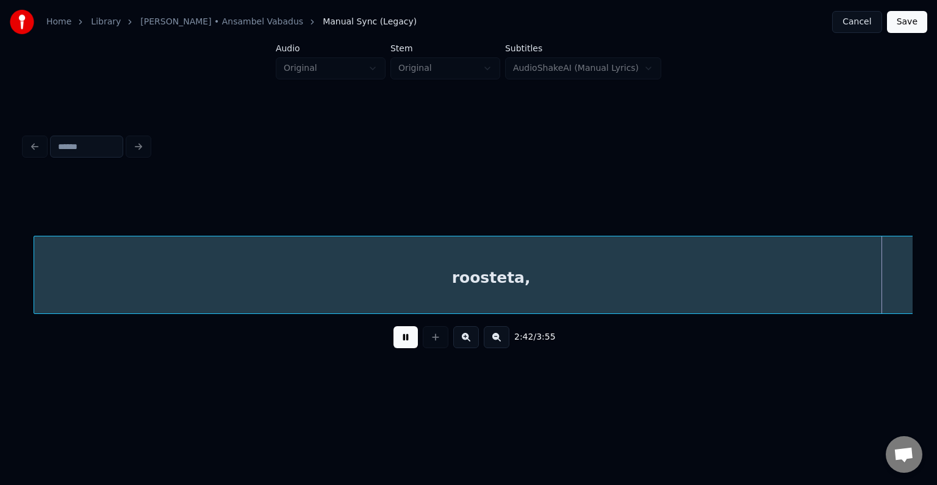
scroll to position [0, 124254]
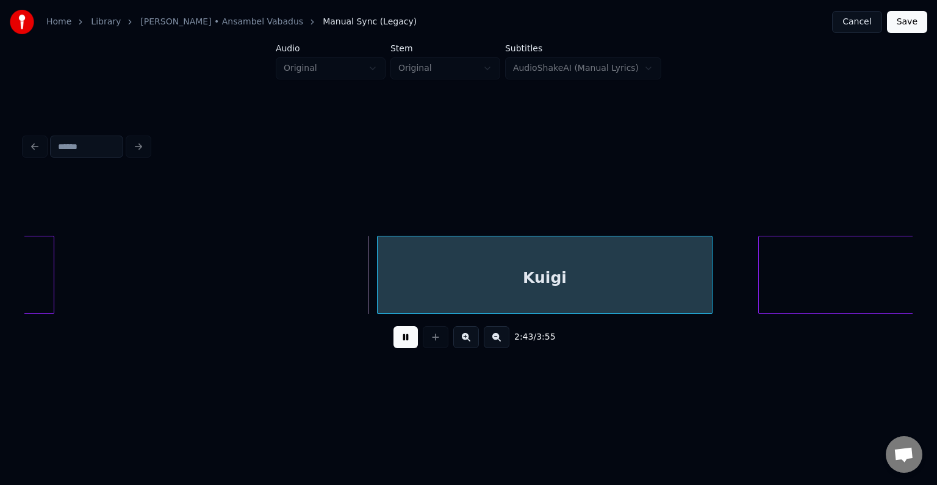
click at [406, 339] on button at bounding box center [406, 337] width 24 height 22
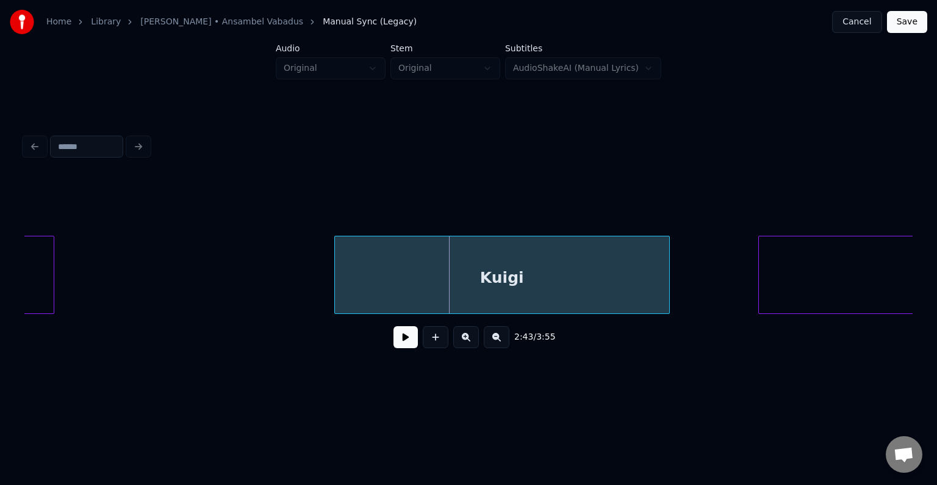
click at [494, 273] on div "Kuigi" at bounding box center [502, 277] width 334 height 83
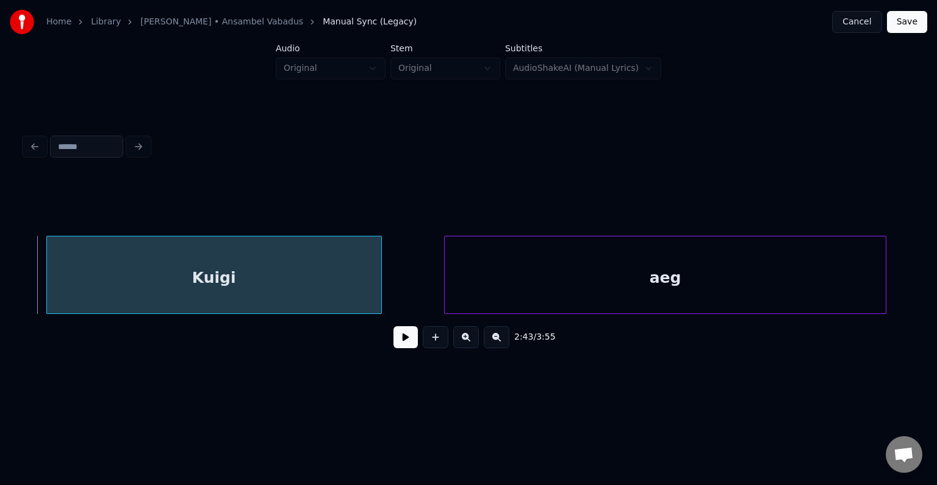
click at [802, 279] on div "aeg" at bounding box center [665, 277] width 441 height 83
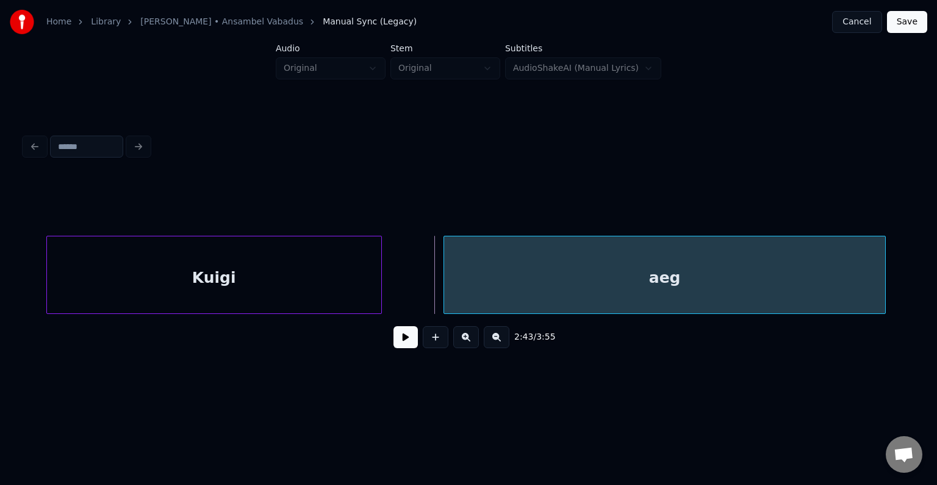
click at [400, 341] on button at bounding box center [406, 337] width 24 height 22
drag, startPoint x: 400, startPoint y: 341, endPoint x: 408, endPoint y: 335, distance: 9.2
click at [401, 341] on button at bounding box center [406, 337] width 24 height 22
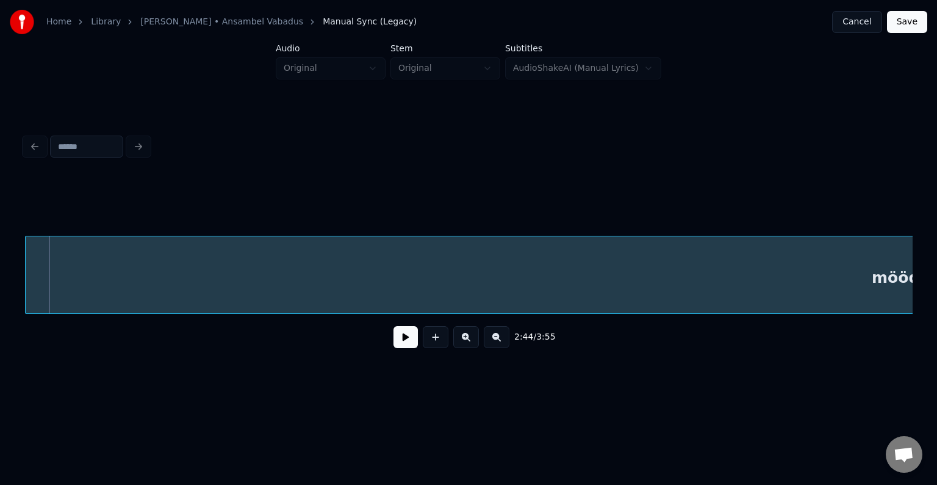
scroll to position [0, 125431]
click at [431, 281] on div "möödub," at bounding box center [922, 277] width 1768 height 83
click at [394, 344] on button at bounding box center [406, 337] width 24 height 22
click at [395, 342] on button at bounding box center [406, 337] width 24 height 22
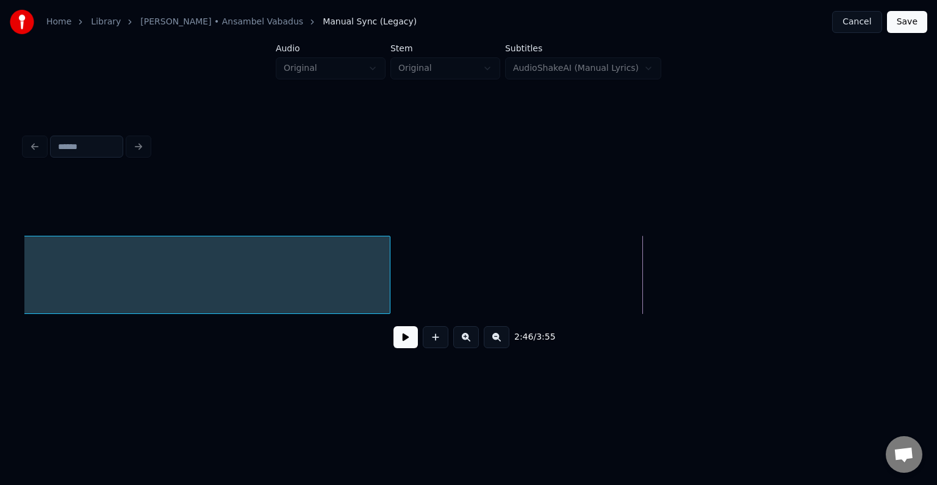
click at [389, 277] on div at bounding box center [388, 274] width 4 height 77
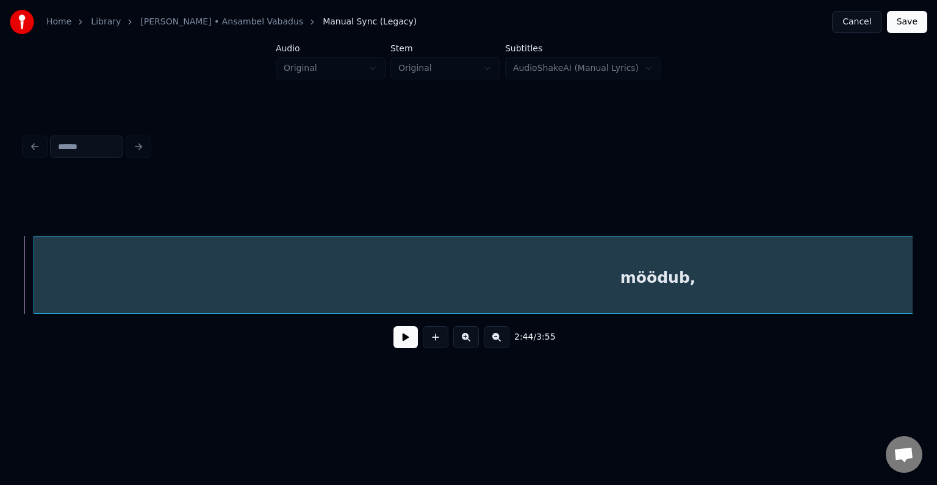
click at [394, 344] on button at bounding box center [406, 337] width 24 height 22
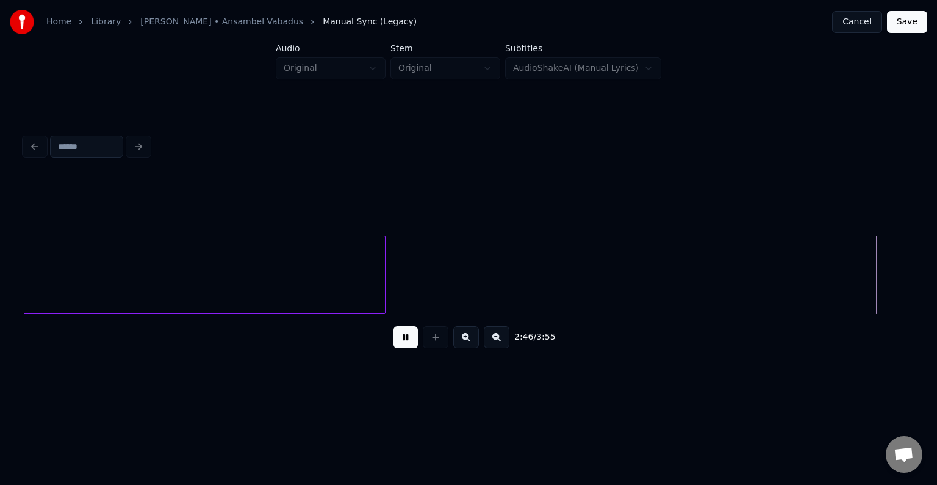
drag, startPoint x: 389, startPoint y: 344, endPoint x: 400, endPoint y: 339, distance: 11.7
click at [394, 344] on button at bounding box center [406, 337] width 24 height 22
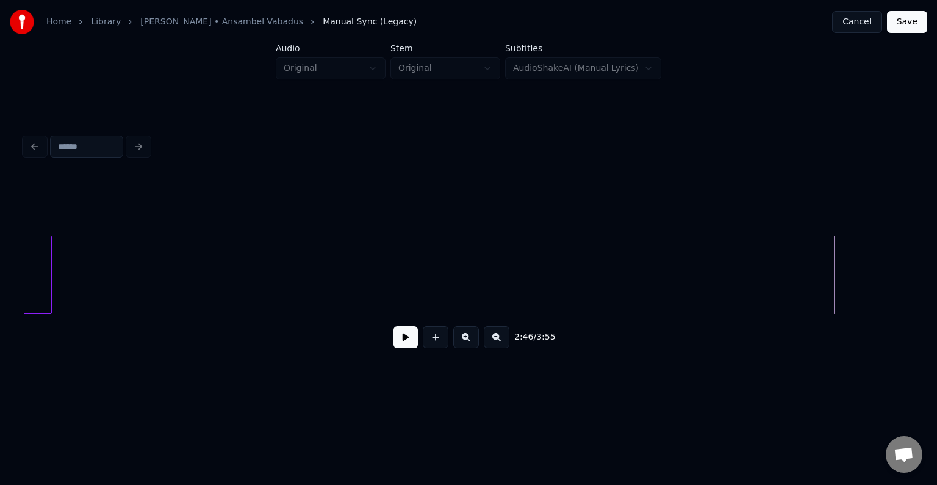
click at [48, 266] on div at bounding box center [50, 274] width 4 height 77
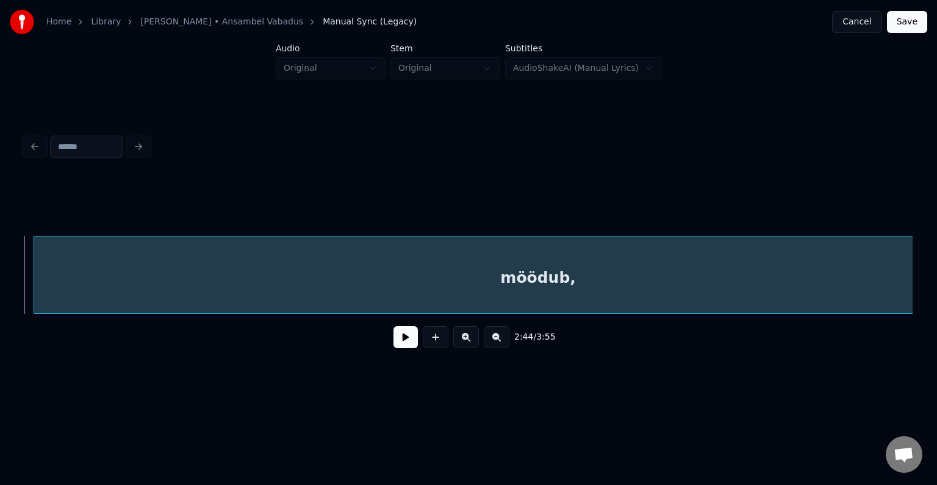
click at [394, 342] on button at bounding box center [406, 337] width 24 height 22
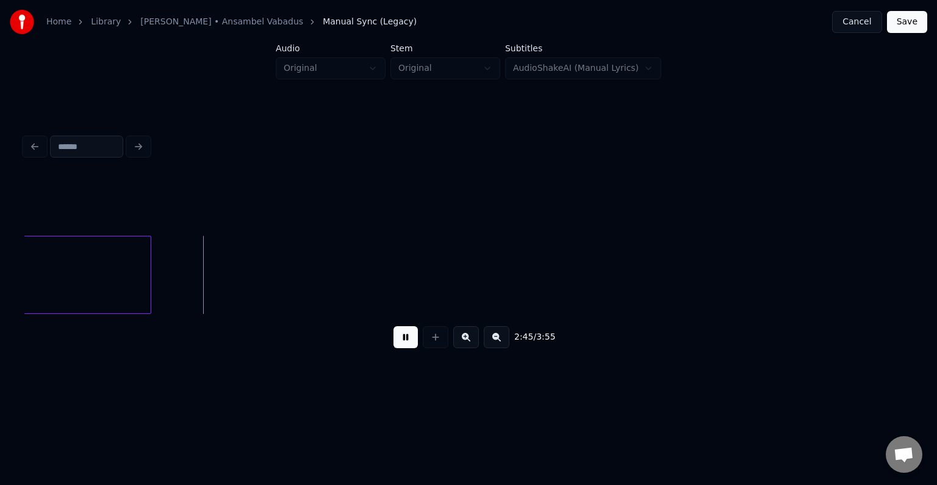
click at [394, 342] on button at bounding box center [406, 337] width 24 height 22
click at [397, 339] on button at bounding box center [406, 337] width 24 height 22
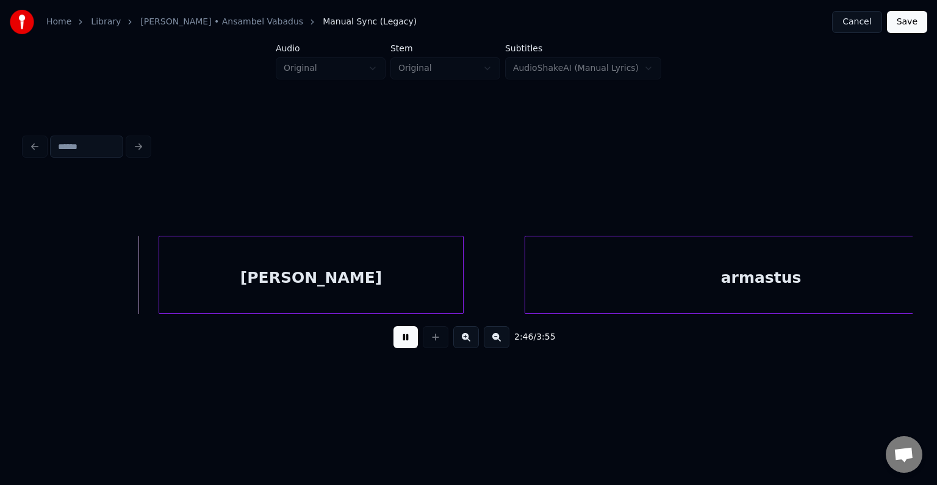
click at [397, 339] on button at bounding box center [406, 337] width 24 height 22
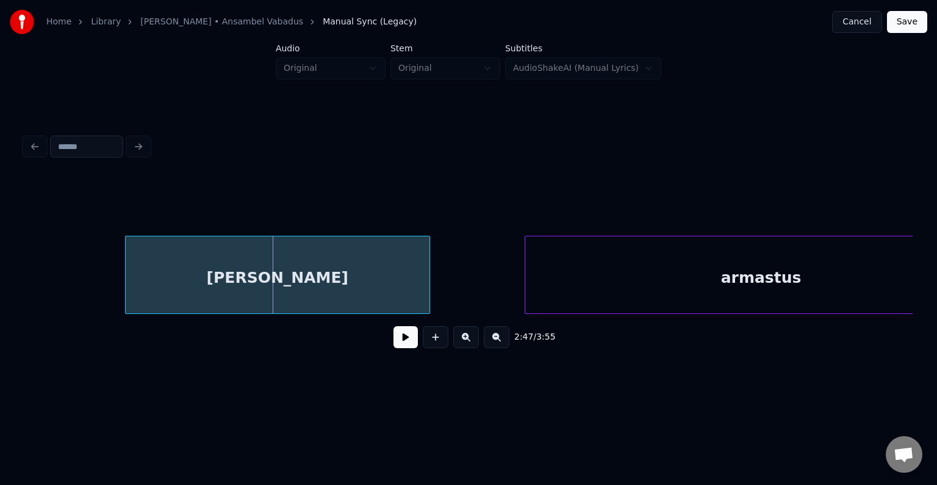
click at [363, 286] on div "[PERSON_NAME]" at bounding box center [278, 277] width 304 height 83
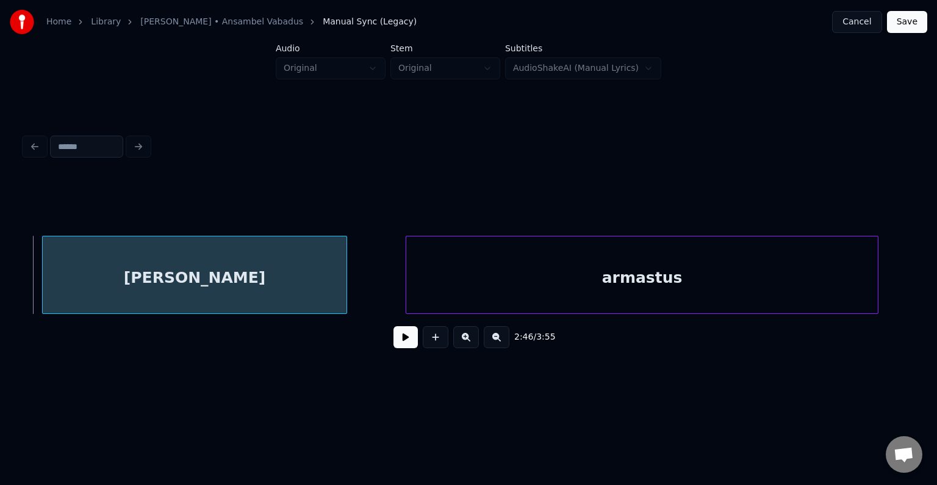
click at [630, 284] on div "armastus" at bounding box center [642, 277] width 472 height 83
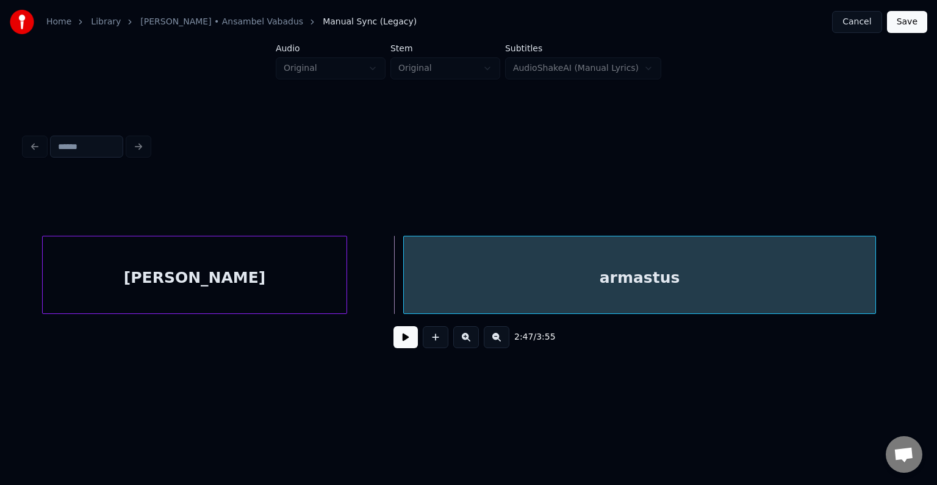
click at [403, 348] on button at bounding box center [406, 337] width 24 height 22
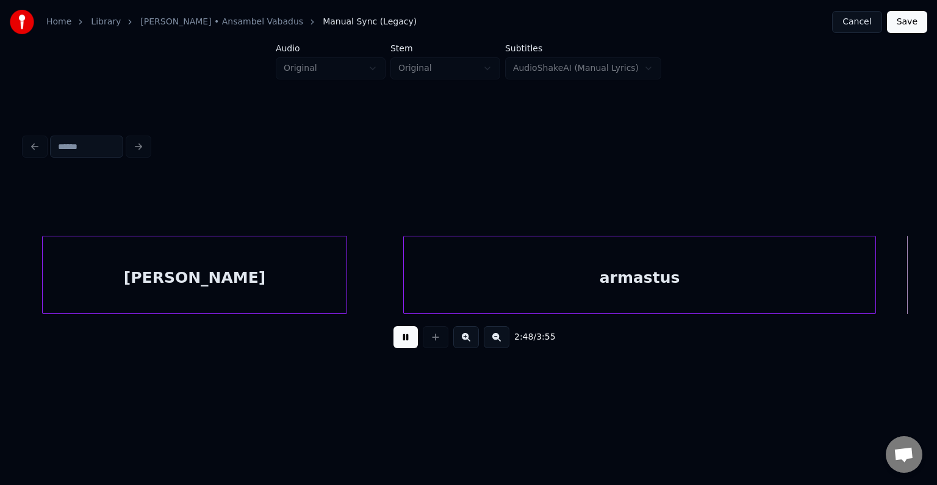
click at [403, 344] on button at bounding box center [406, 337] width 24 height 22
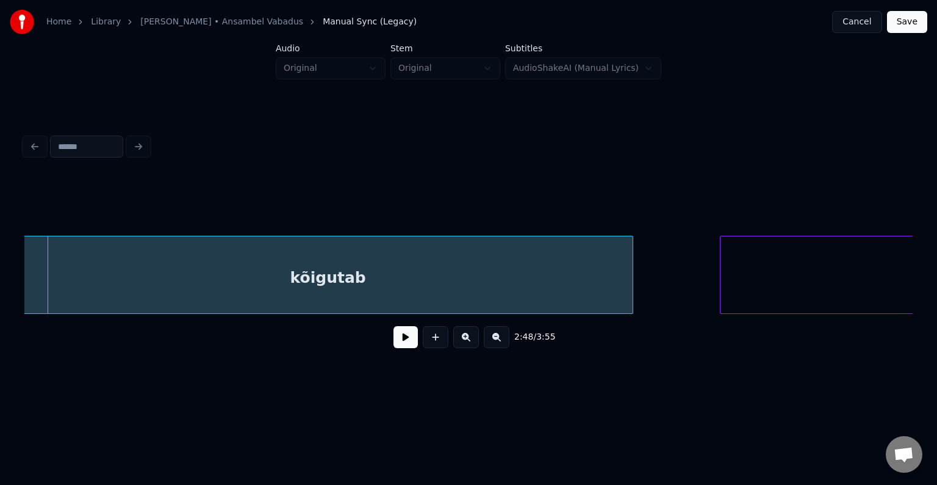
click at [275, 277] on div "kõigutab" at bounding box center [328, 277] width 609 height 83
click
drag, startPoint x: 391, startPoint y: 341, endPoint x: 381, endPoint y: 334, distance: 12.4
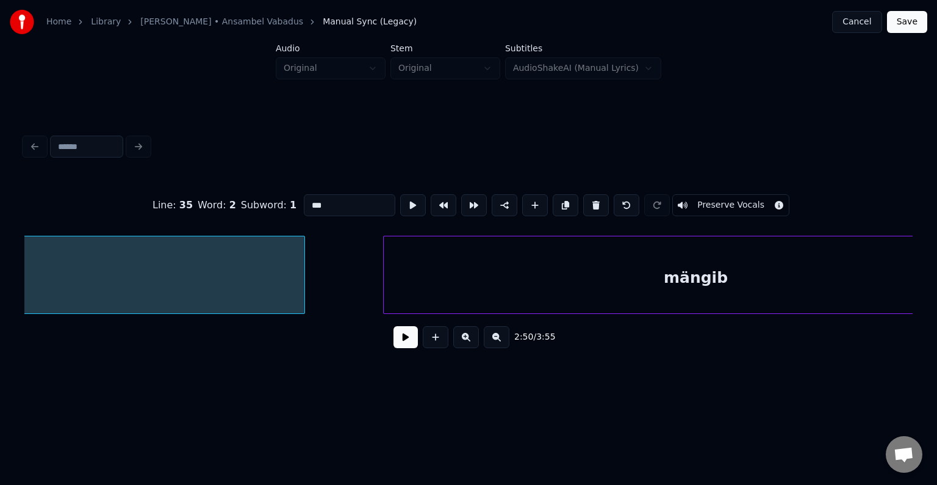
scroll to position [0, 130718]
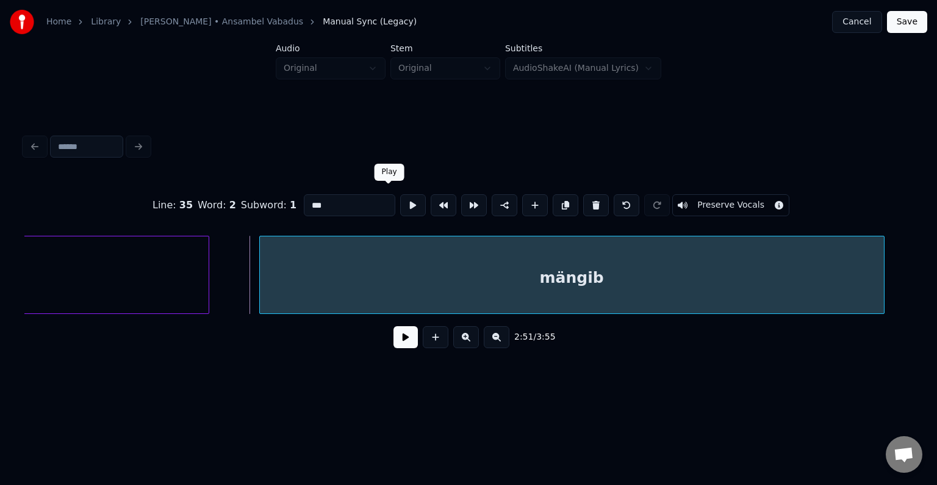
type input "******"
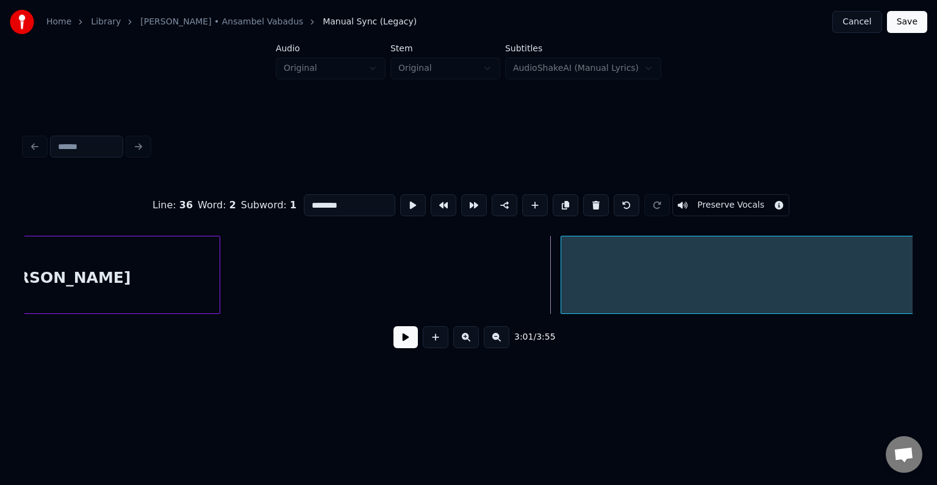
scroll to position [0, 138057]
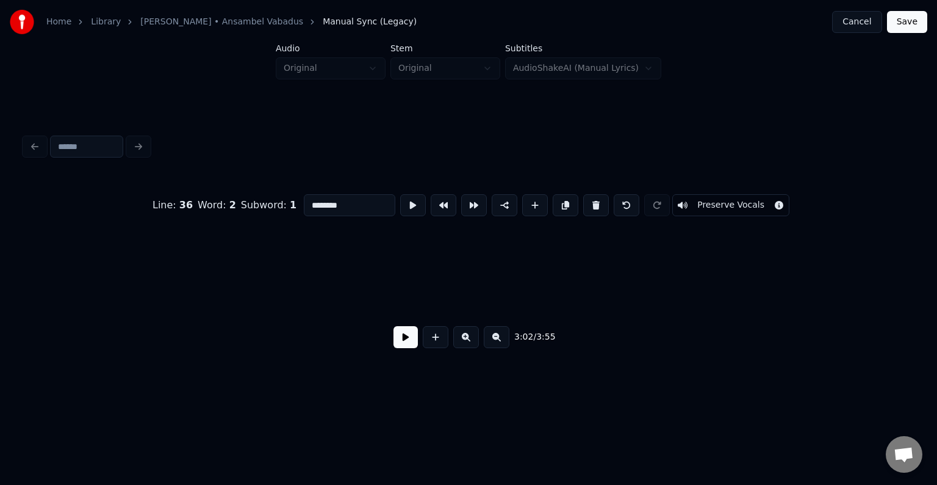
type input "********"
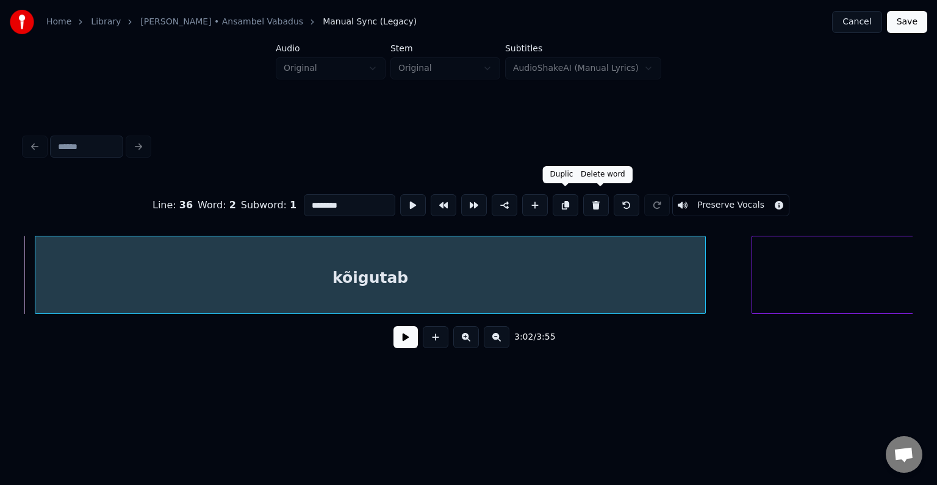
type input "*******"
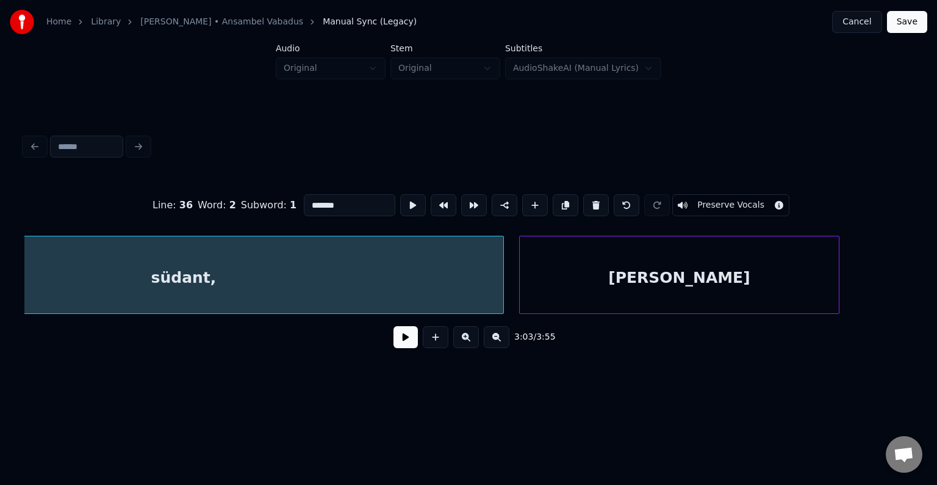
scroll to position [0, 140278]
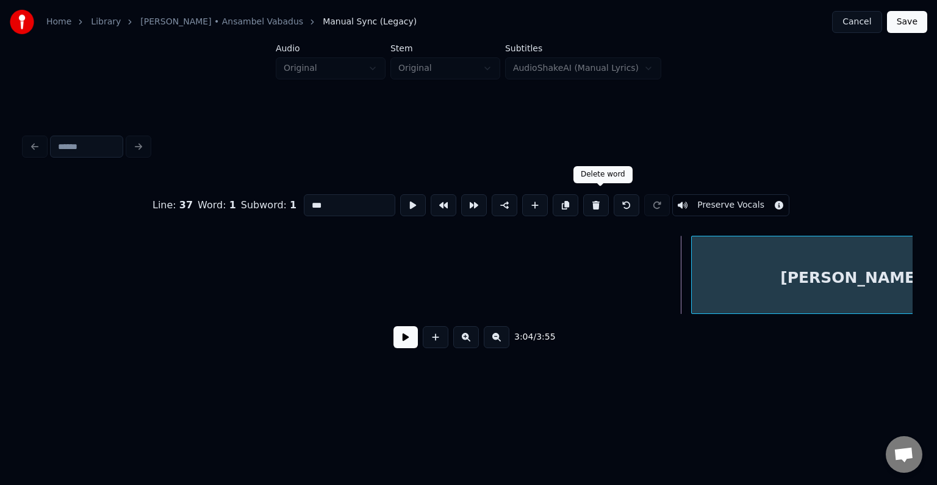
type input "***"
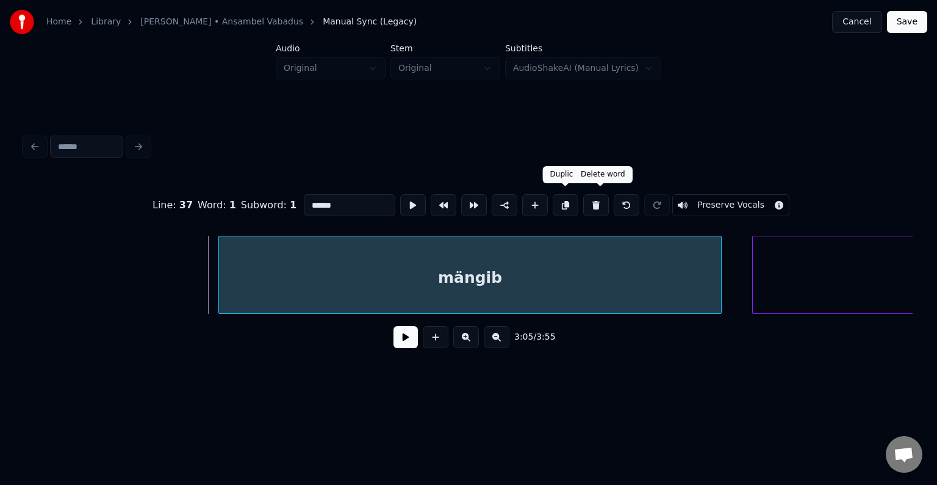
type input "*******"
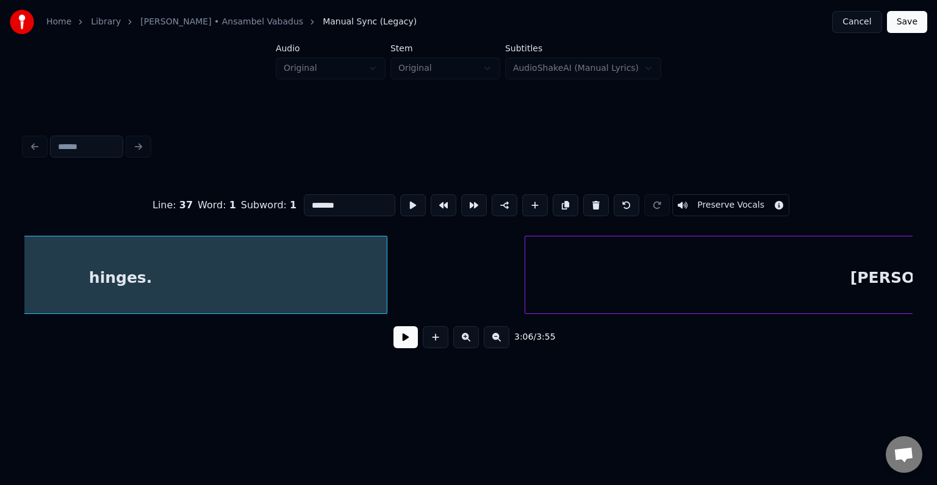
scroll to position [0, 141987]
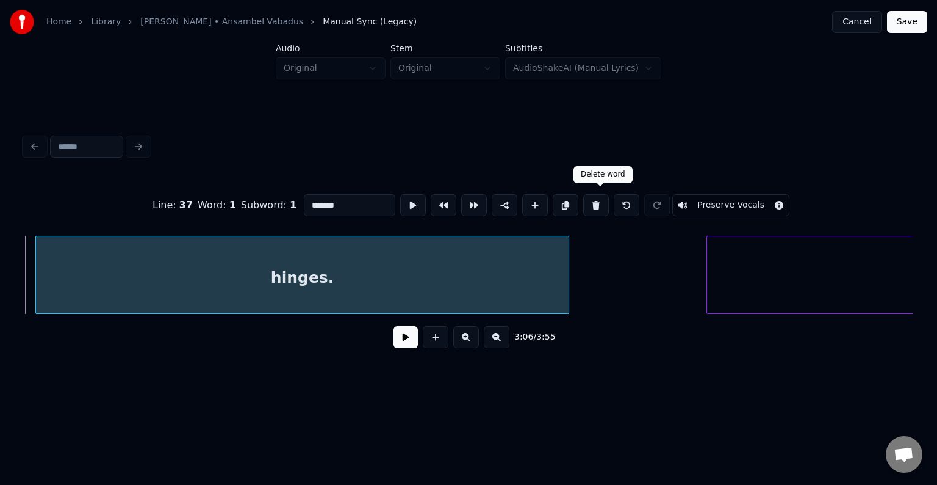
type input "****"
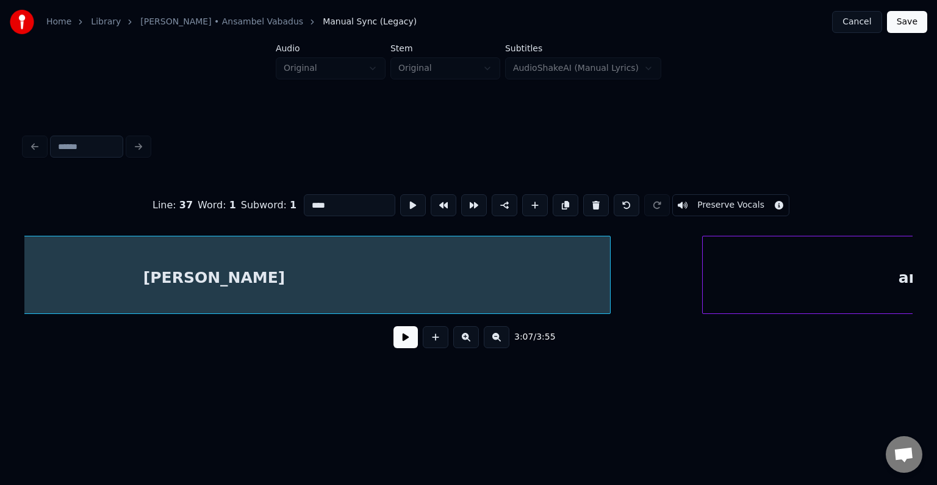
scroll to position [0, 142658]
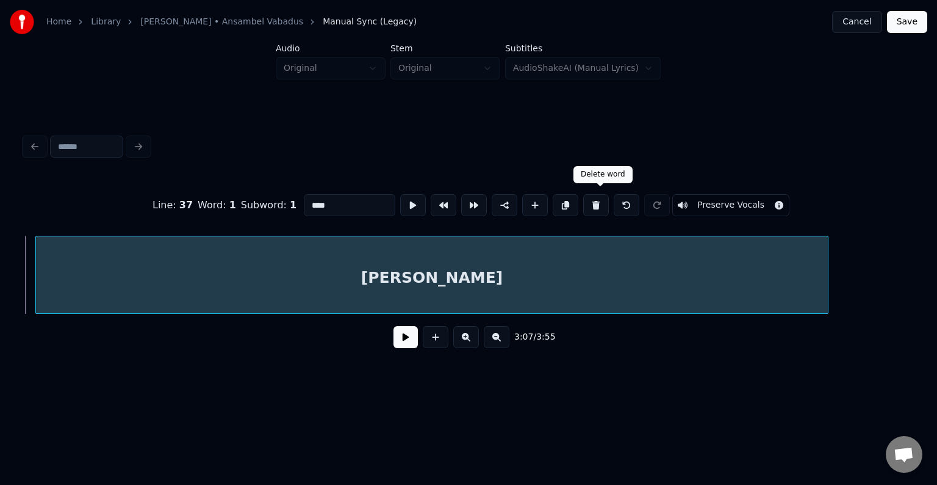
type input "********"
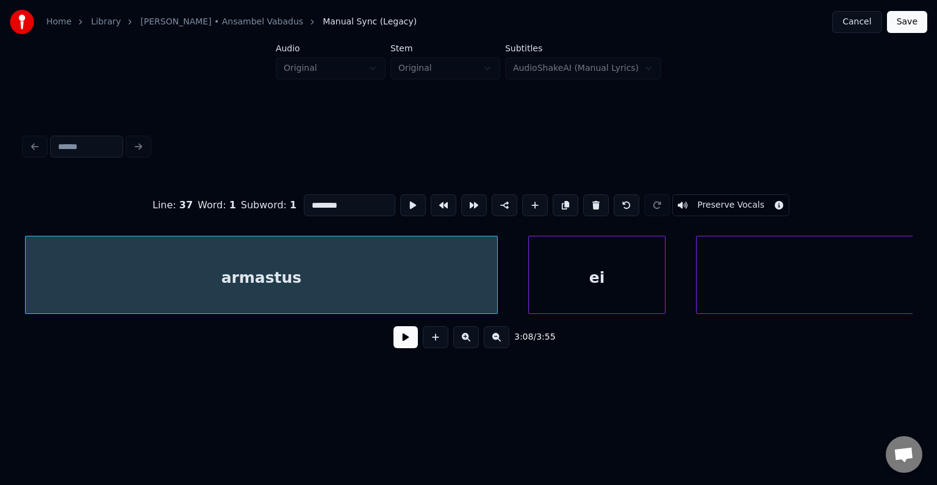
scroll to position [0, 143543]
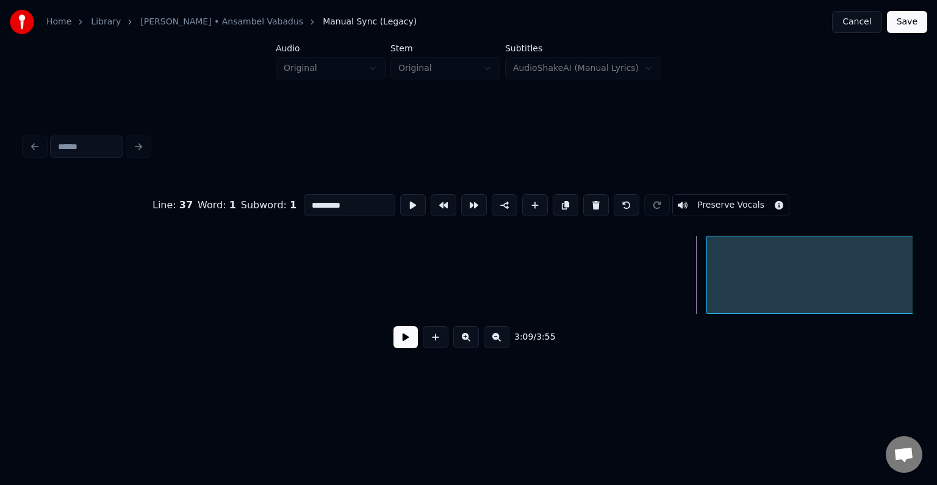
type input "*****"
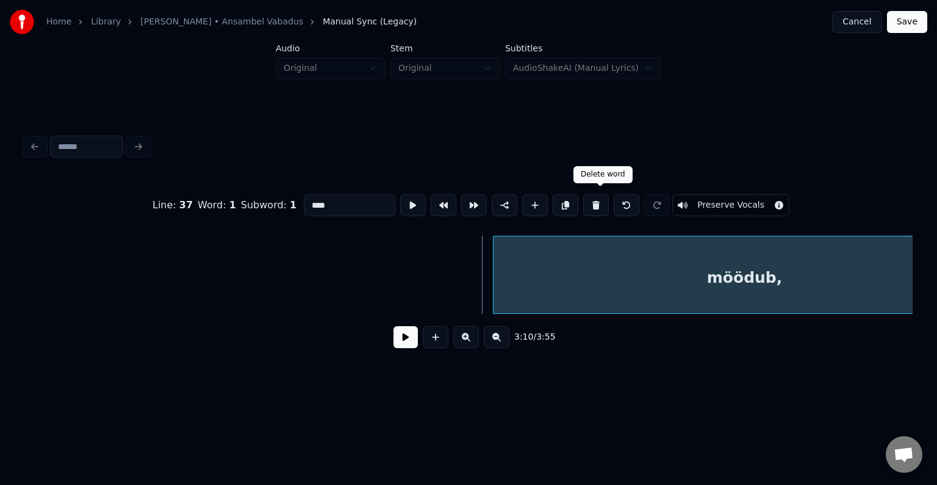
scroll to position [0, 145754]
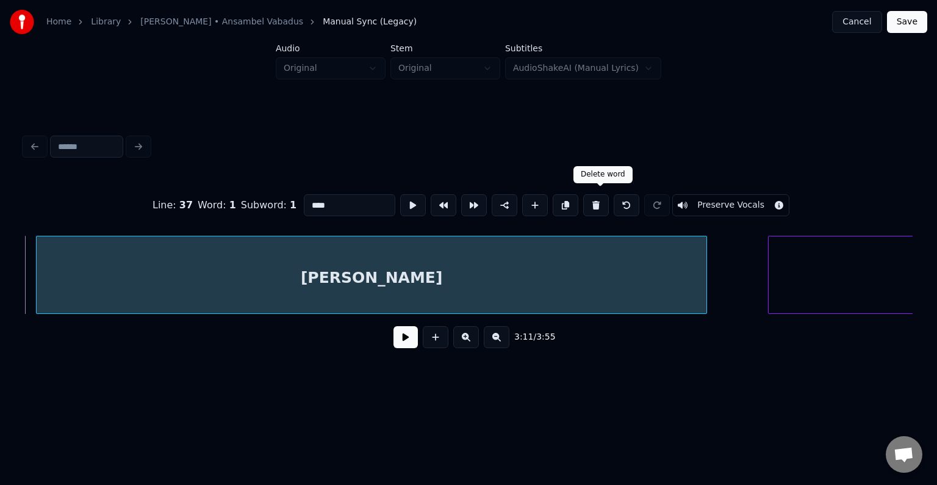
type input "********"
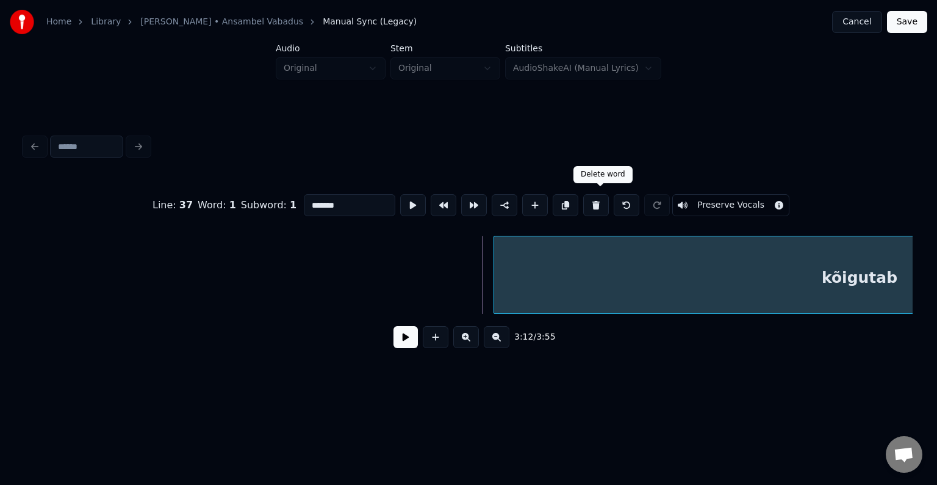
scroll to position [0, 147692]
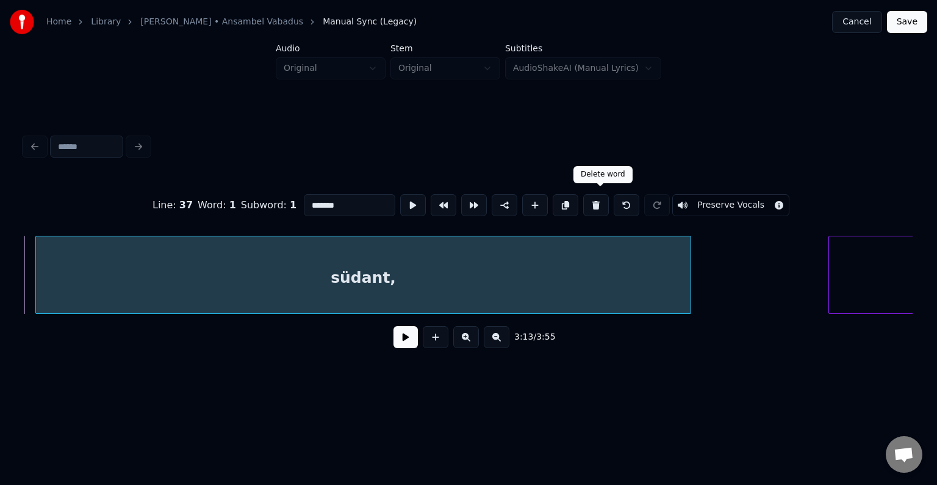
type input "***"
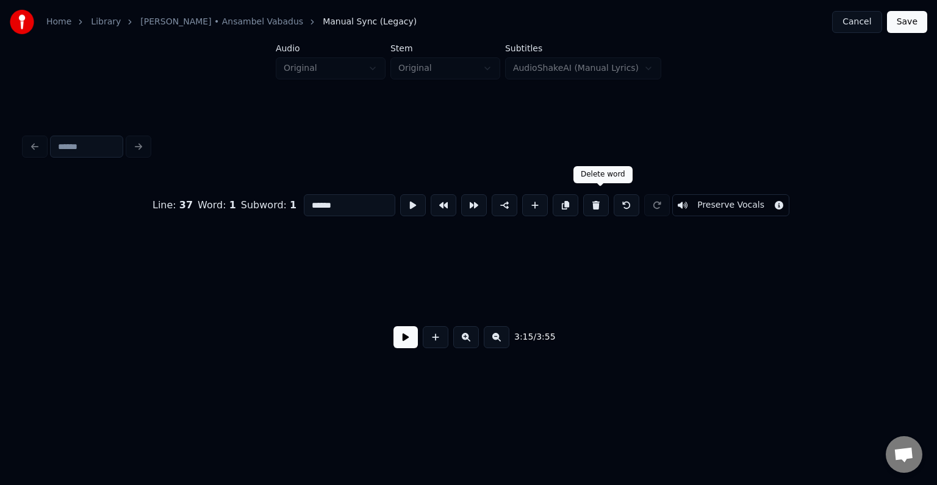
scroll to position [0, 149385]
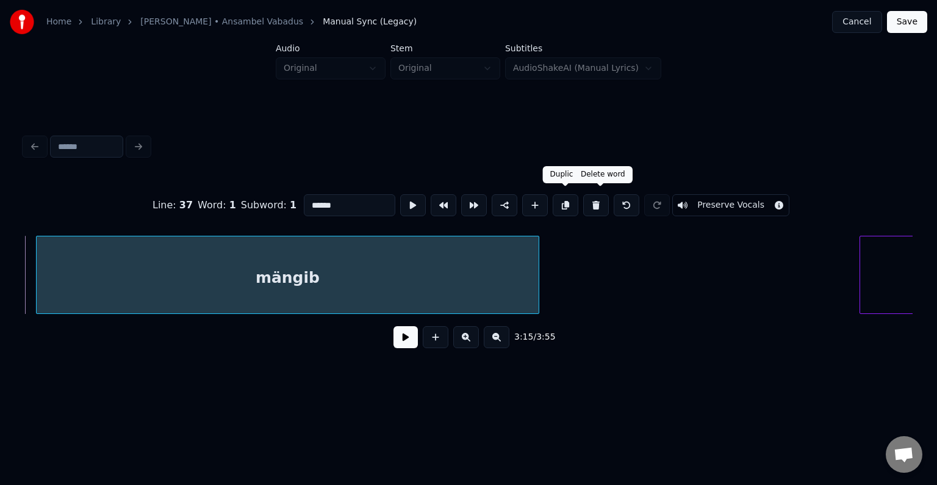
type input "*******"
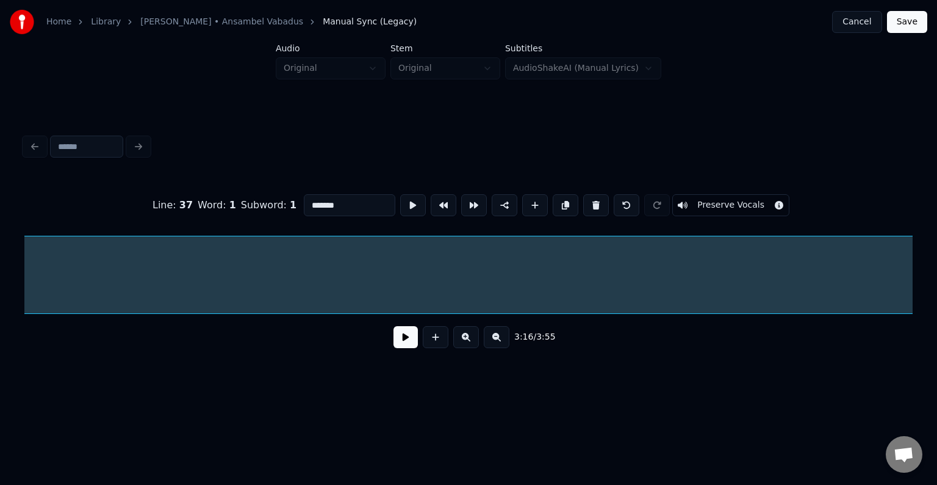
scroll to position [0, 150209]
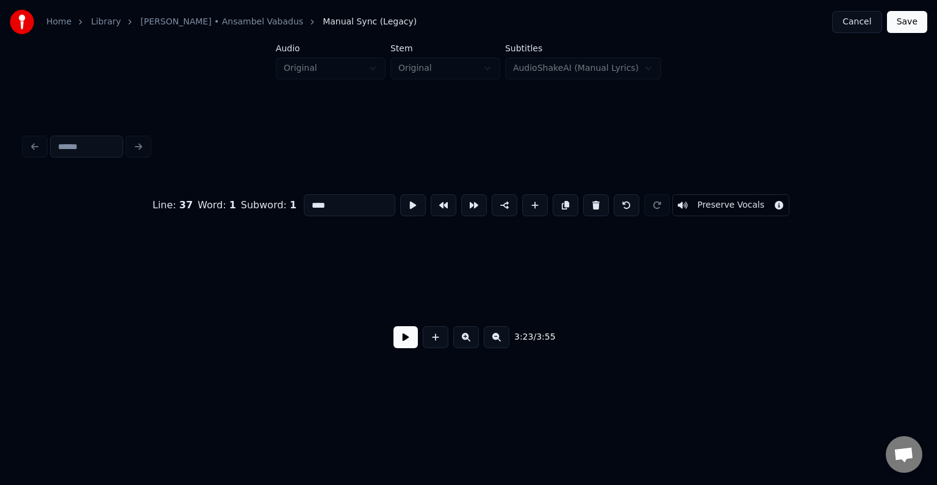
type input "****"
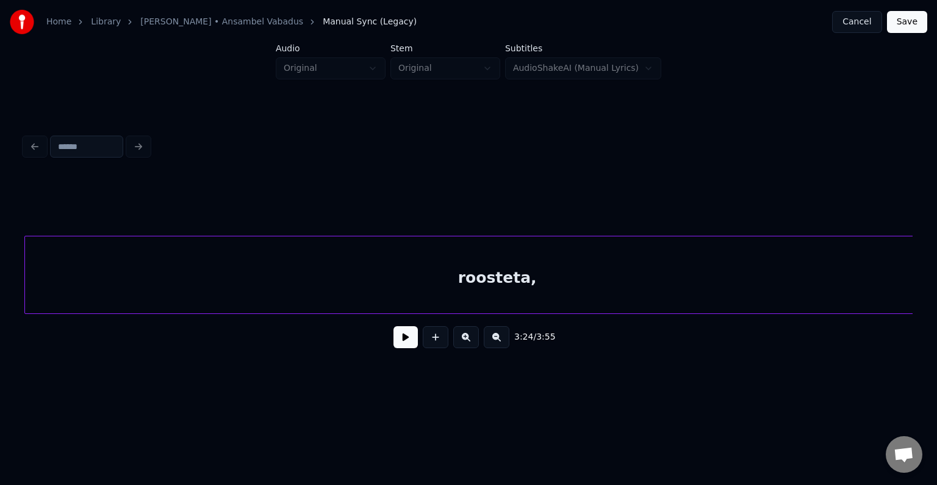
scroll to position [0, 156372]
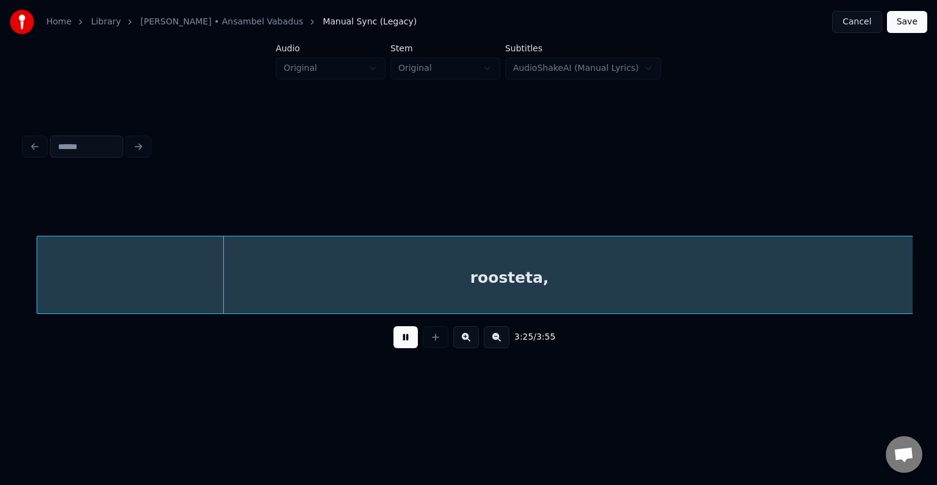
drag, startPoint x: 401, startPoint y: 345, endPoint x: 397, endPoint y: 334, distance: 11.8
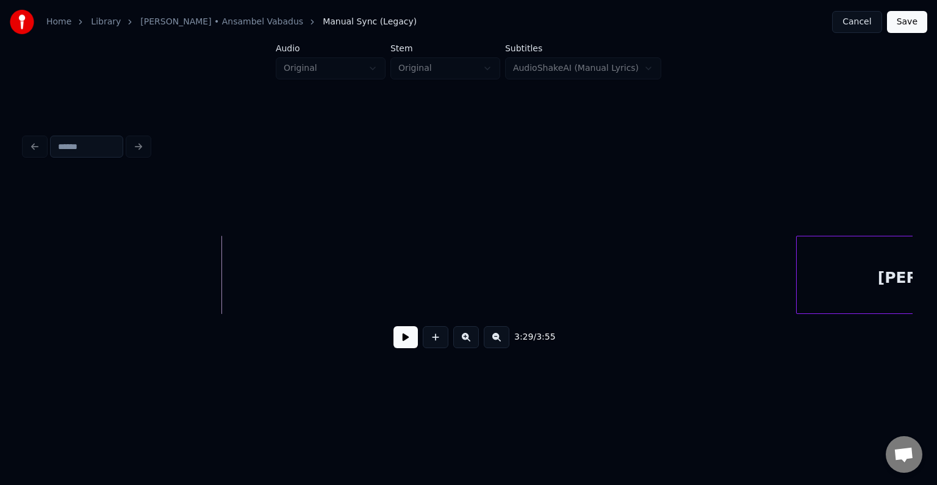
scroll to position [0, 158473]
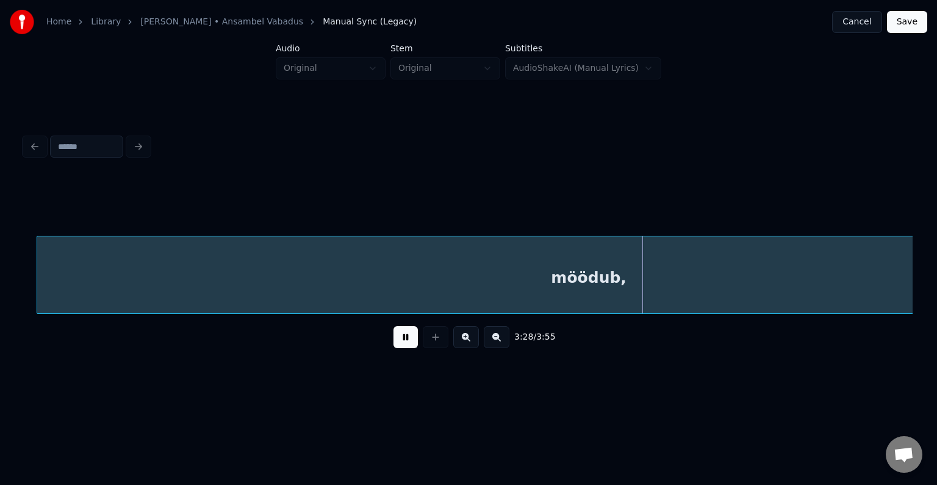
drag, startPoint x: 397, startPoint y: 345, endPoint x: 405, endPoint y: 342, distance: 8.9
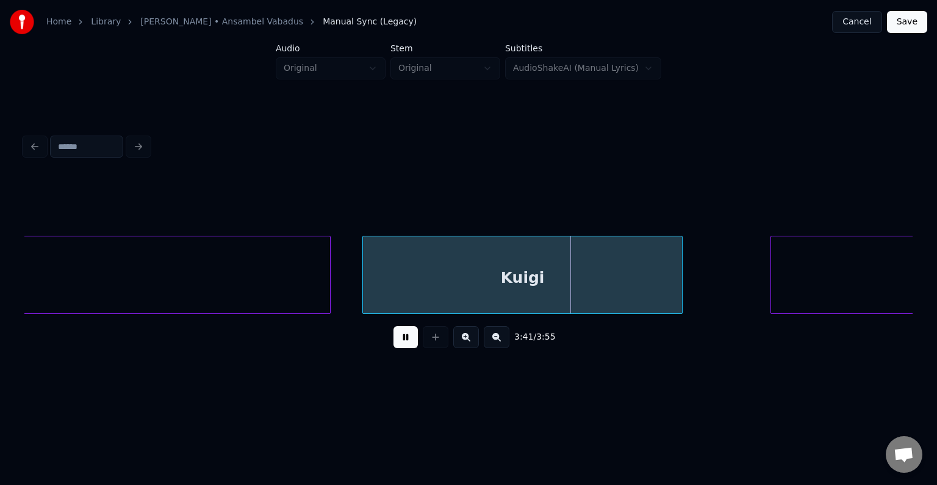
drag, startPoint x: 407, startPoint y: 344, endPoint x: 564, endPoint y: 312, distance: 160.0
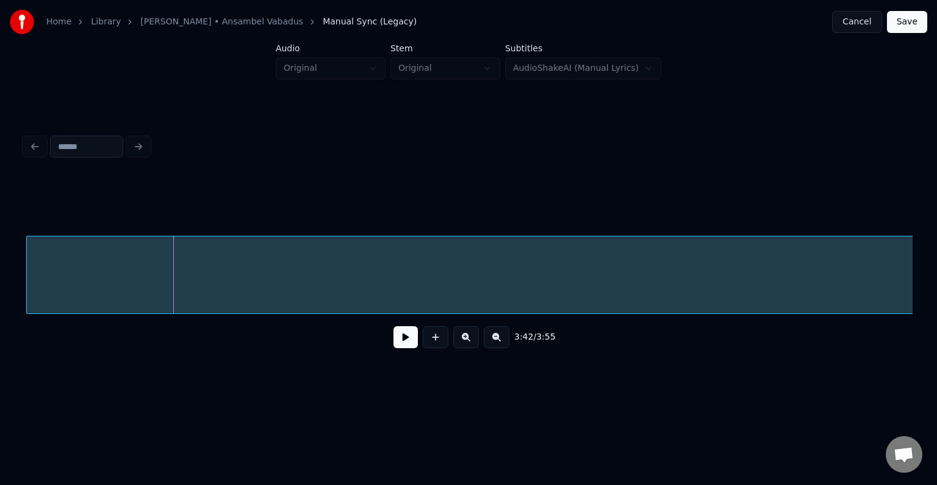
scroll to position [0, 169469]
drag, startPoint x: 397, startPoint y: 353, endPoint x: 392, endPoint y: 350, distance: 6.3
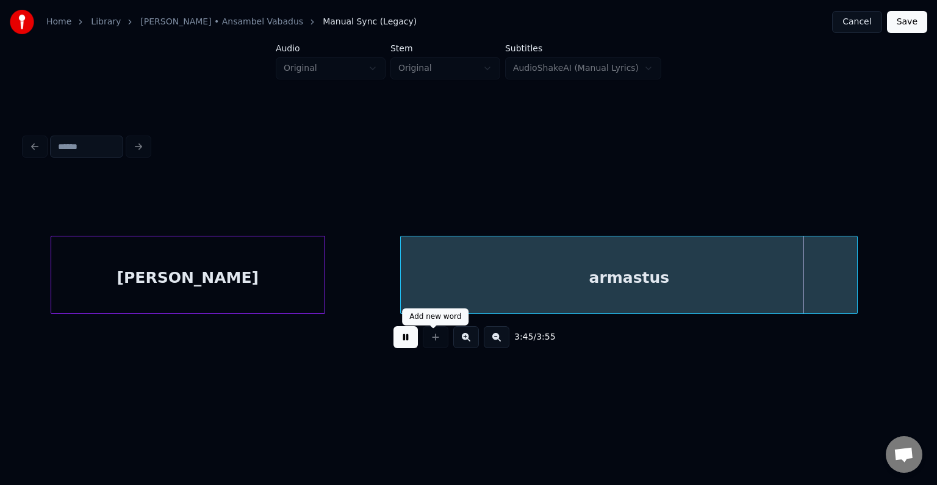
scroll to position [0, 172236]
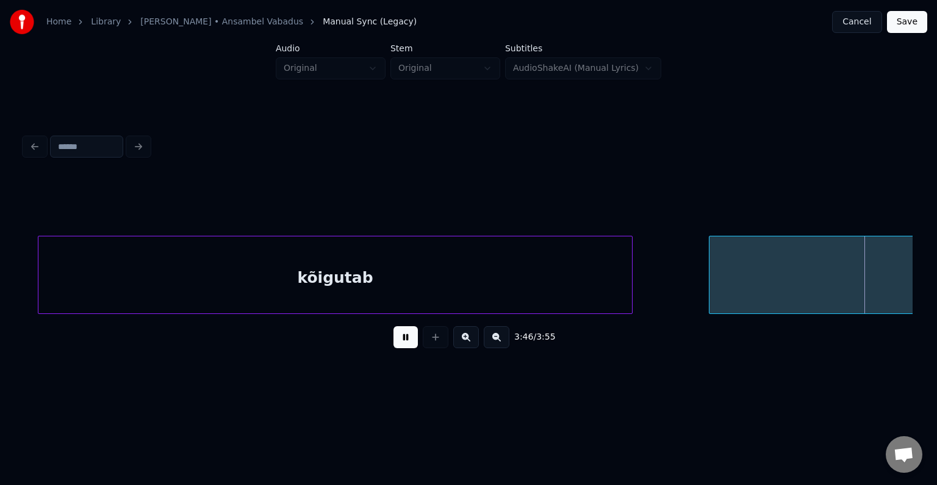
drag, startPoint x: 395, startPoint y: 349, endPoint x: 394, endPoint y: 342, distance: 7.4
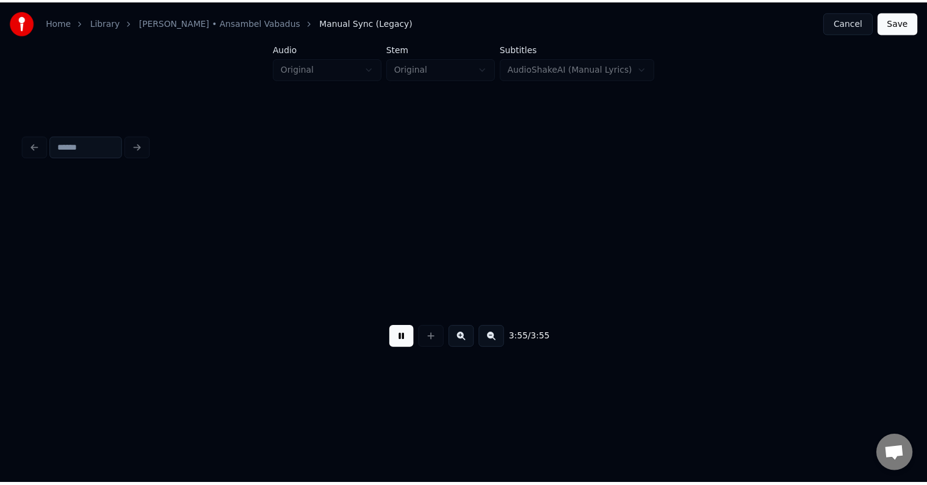
scroll to position [0, 178973]
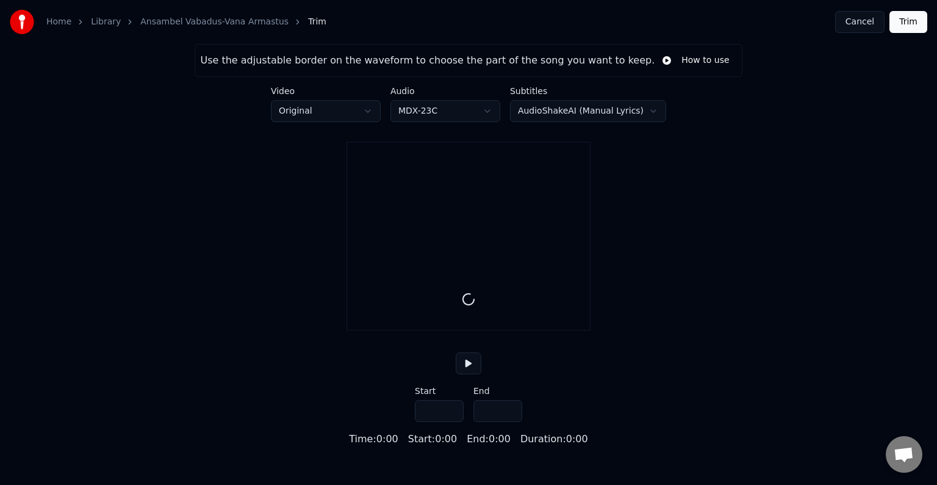
type input "*****"
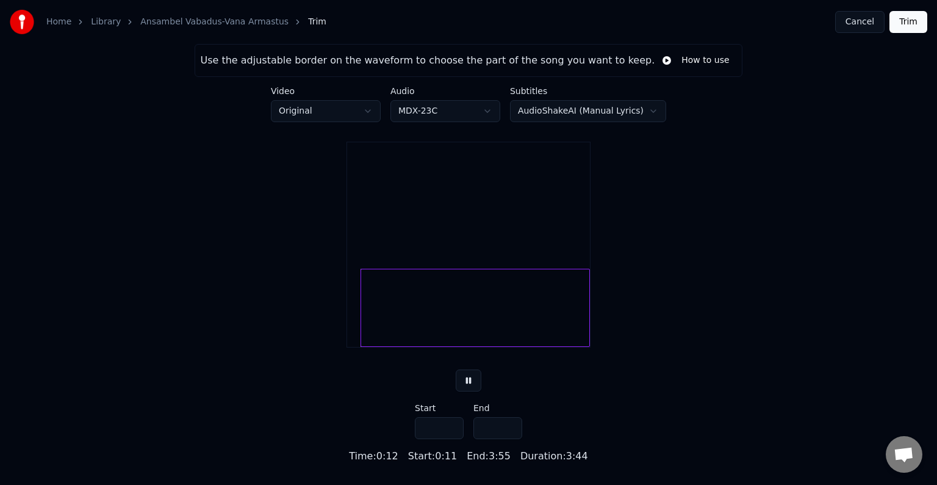
type input "****"
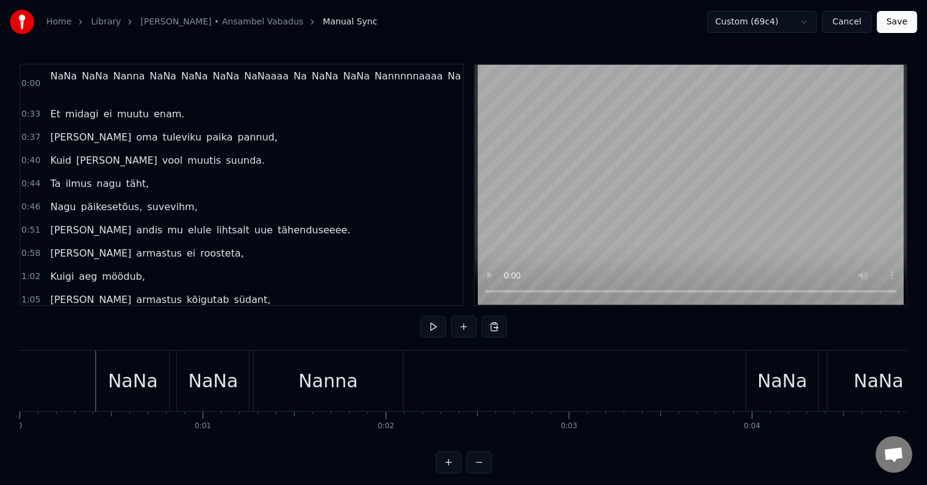
drag, startPoint x: 110, startPoint y: 373, endPoint x: 146, endPoint y: 370, distance: 36.1
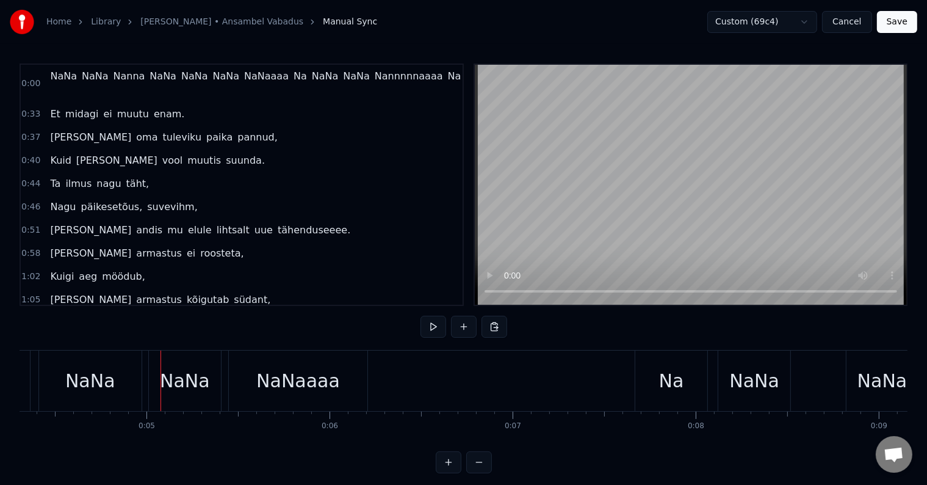
click at [812, 17] on html "Home Library Vana Armastus • Ansambel Vabadus Manual Sync Custom (69c4) Cancel …" at bounding box center [463, 246] width 927 height 492
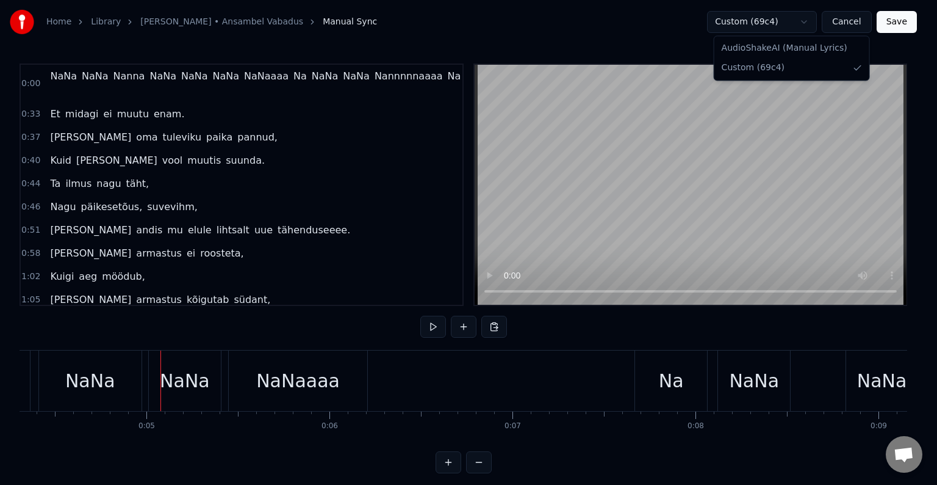
click at [812, 18] on html "Home Library Vana Armastus • Ansambel Vabadus Manual Sync Custom (69c4) Cancel …" at bounding box center [468, 246] width 937 height 492
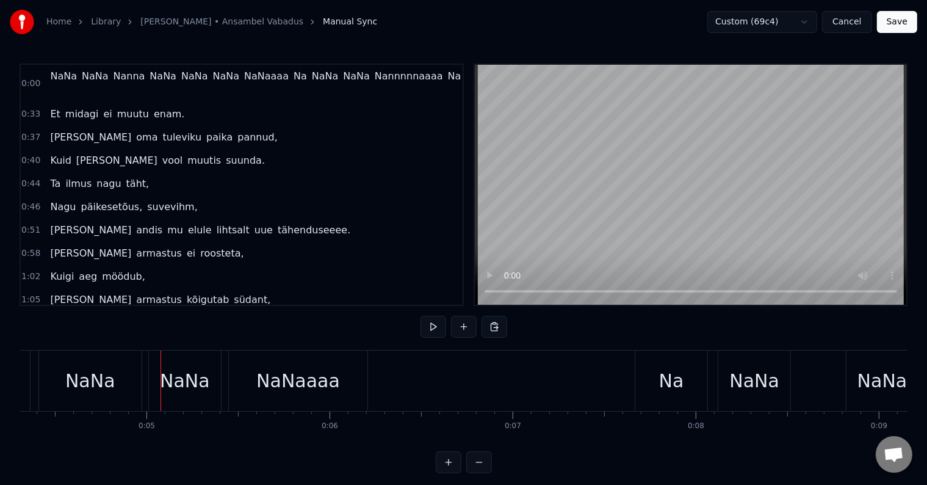
scroll to position [18, 0]
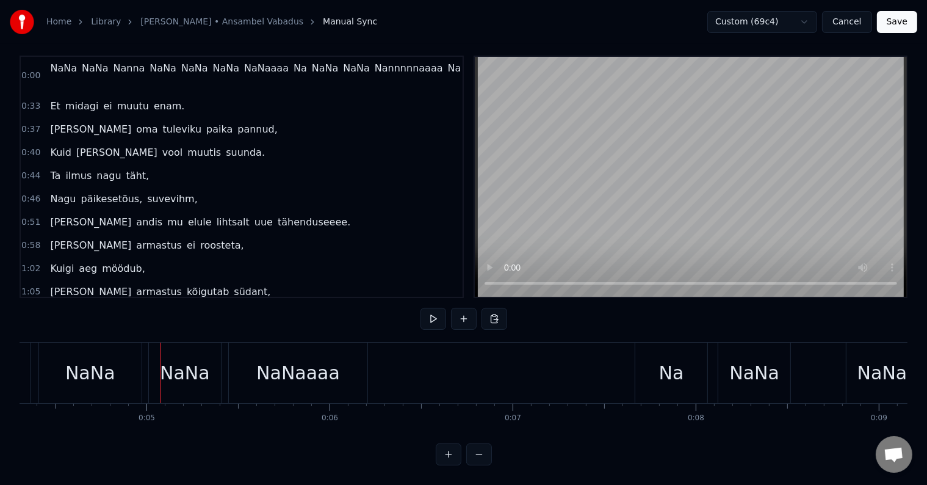
click at [447, 452] on button at bounding box center [449, 454] width 26 height 22
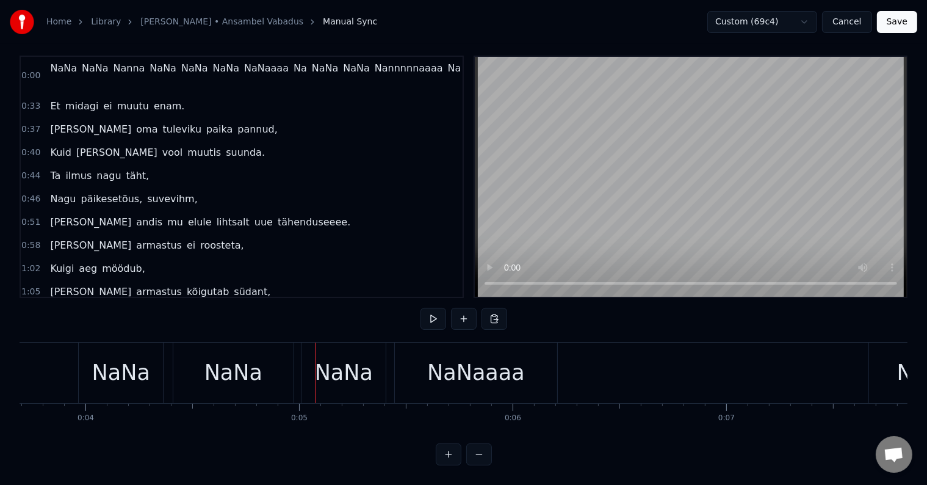
click at [481, 448] on button at bounding box center [479, 454] width 26 height 22
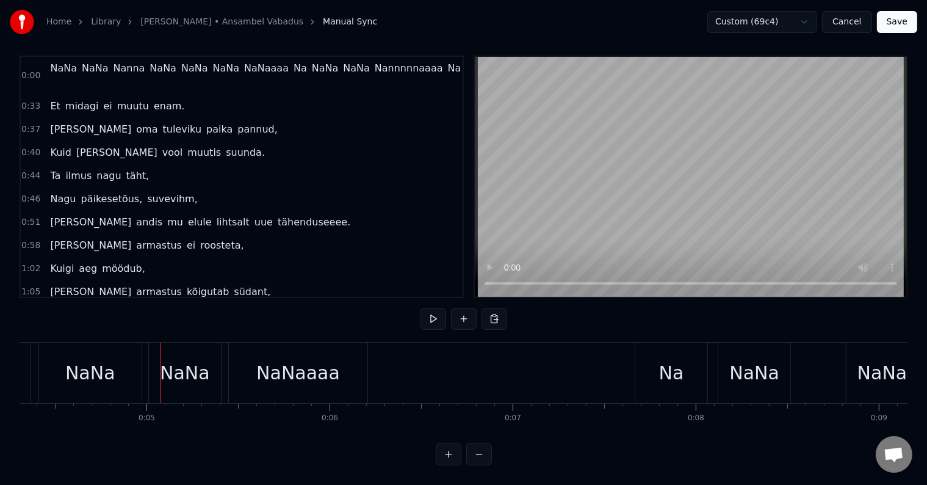
click at [481, 448] on button at bounding box center [479, 454] width 26 height 22
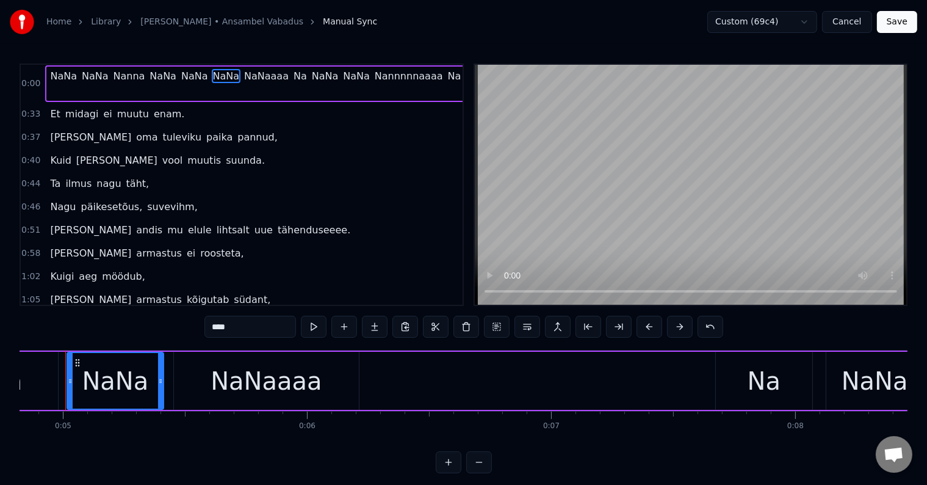
scroll to position [0, 1161]
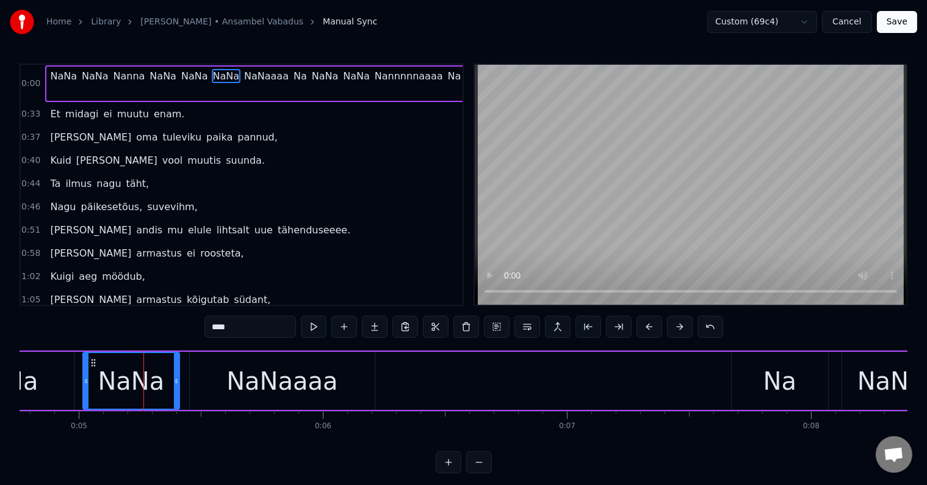
click at [198, 366] on div "NaNaaaa" at bounding box center [282, 380] width 185 height 58
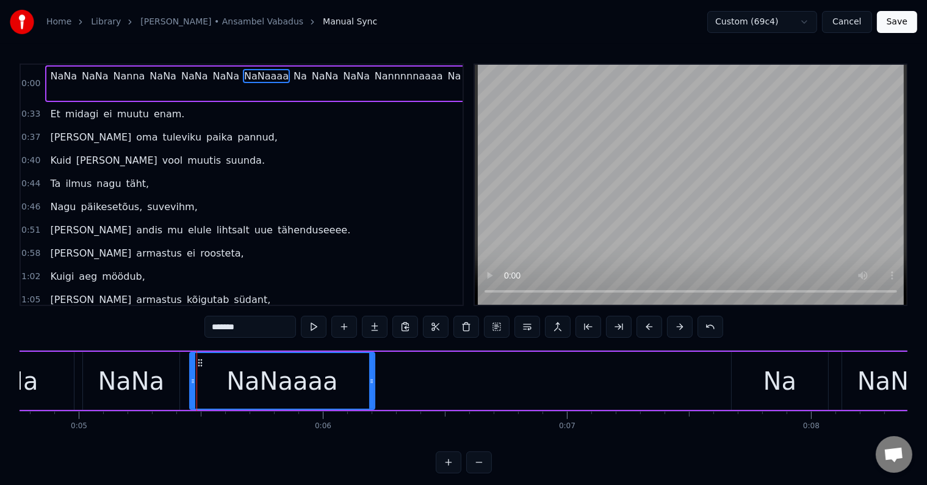
click at [200, 359] on icon at bounding box center [200, 363] width 10 height 10
click at [144, 370] on div "NaNa" at bounding box center [131, 380] width 67 height 37
type input "****"
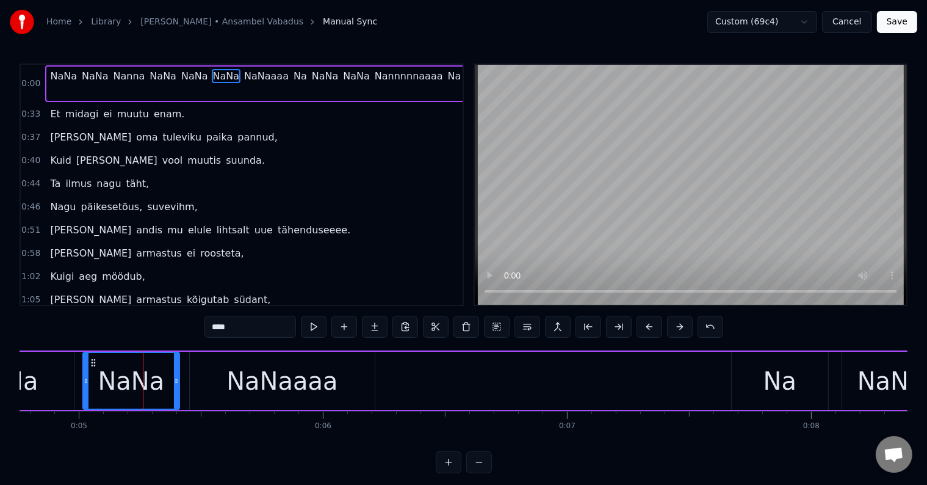
click at [848, 20] on button "Cancel" at bounding box center [846, 22] width 49 height 22
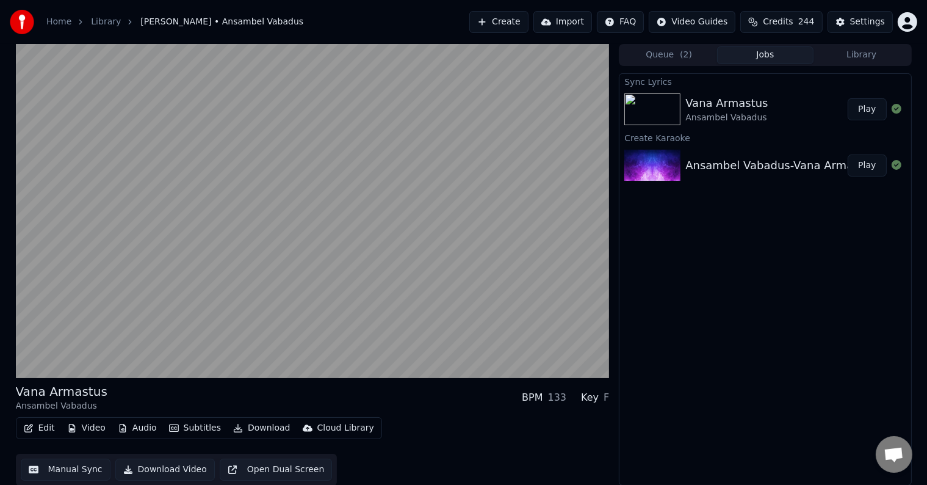
click at [147, 427] on button "Audio" at bounding box center [137, 427] width 49 height 17
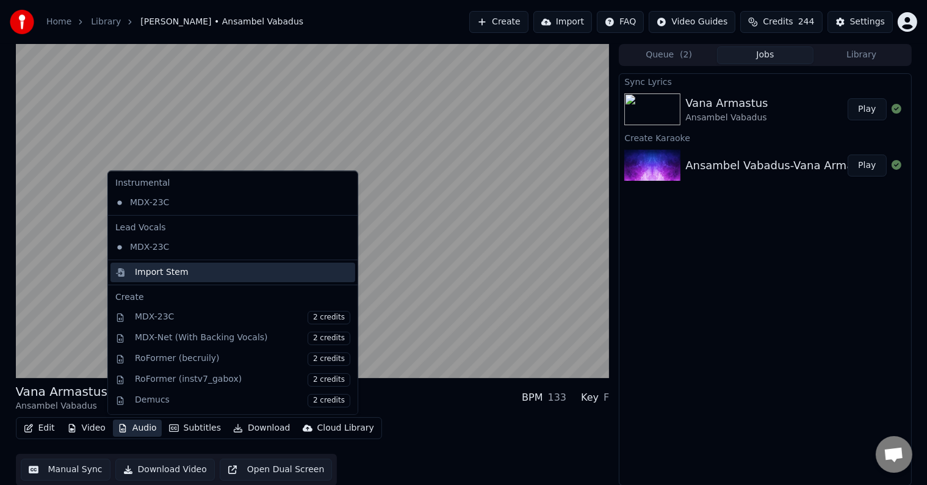
click at [181, 271] on div "Import Stem" at bounding box center [162, 272] width 54 height 12
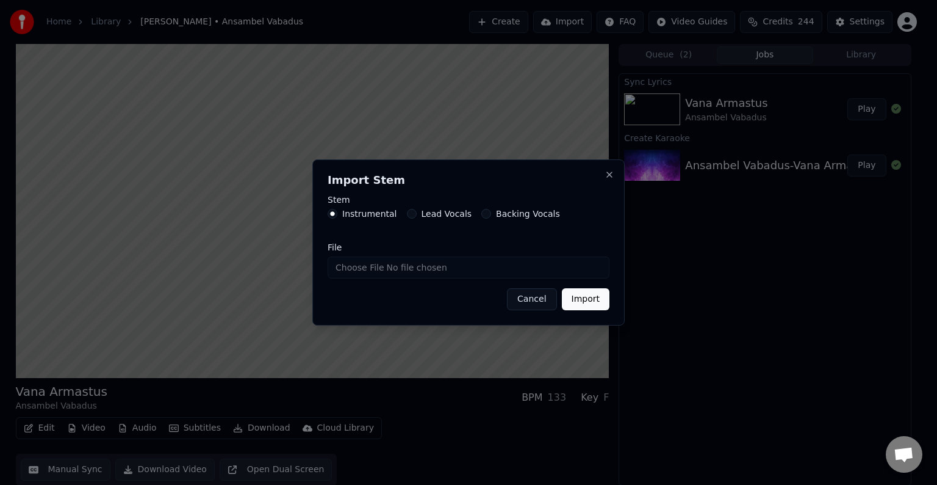
click at [540, 295] on button "Cancel" at bounding box center [531, 299] width 49 height 22
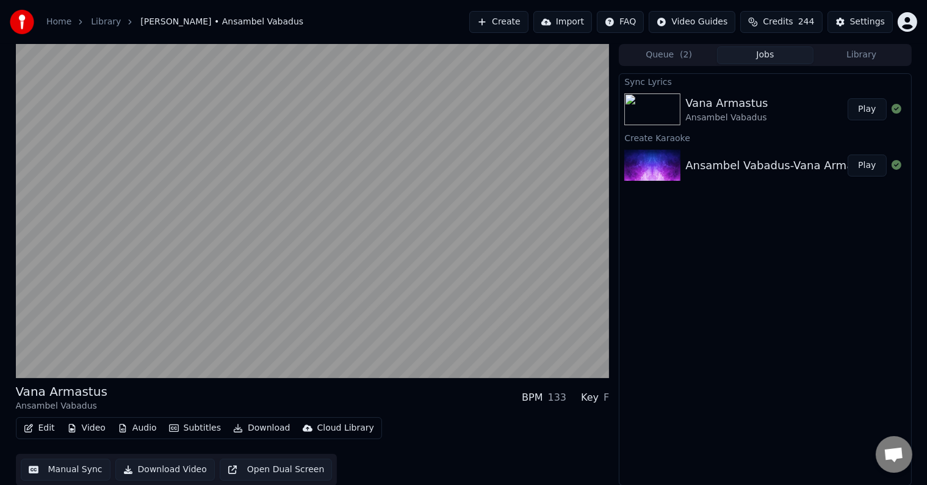
click at [148, 427] on button "Audio" at bounding box center [137, 427] width 49 height 17
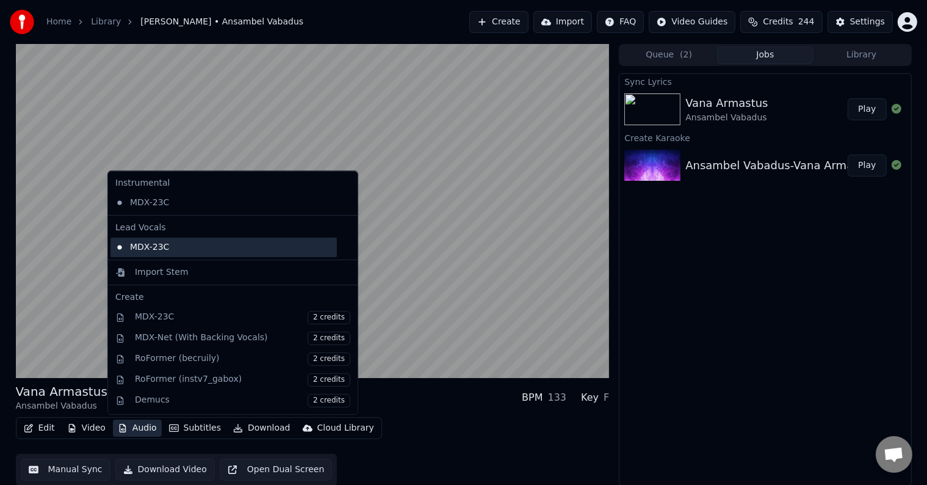
click at [152, 250] on div "MDX-23C" at bounding box center [223, 247] width 226 height 20
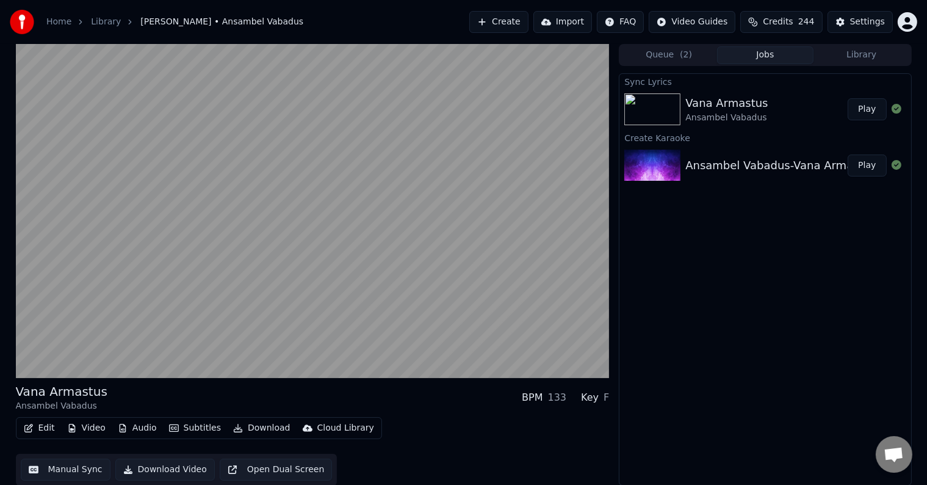
click at [139, 427] on button "Audio" at bounding box center [137, 427] width 49 height 17
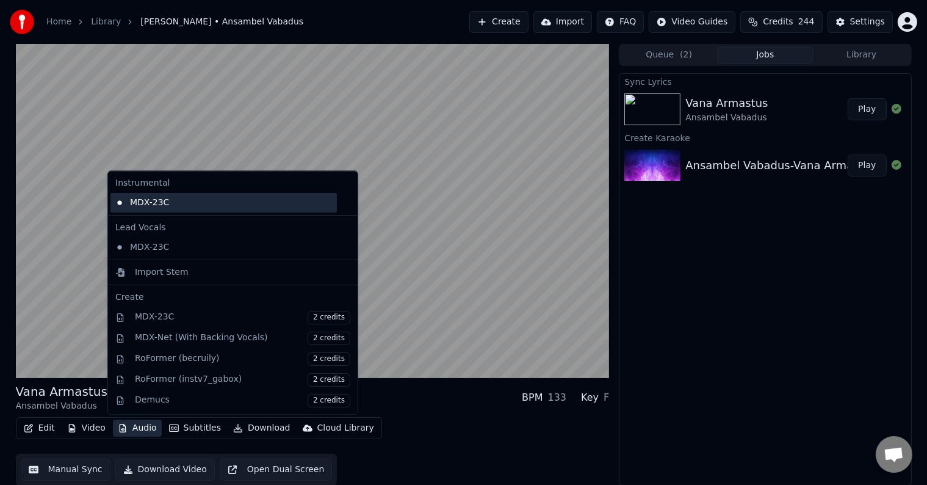
click at [151, 203] on div "MDX-23C" at bounding box center [223, 203] width 226 height 20
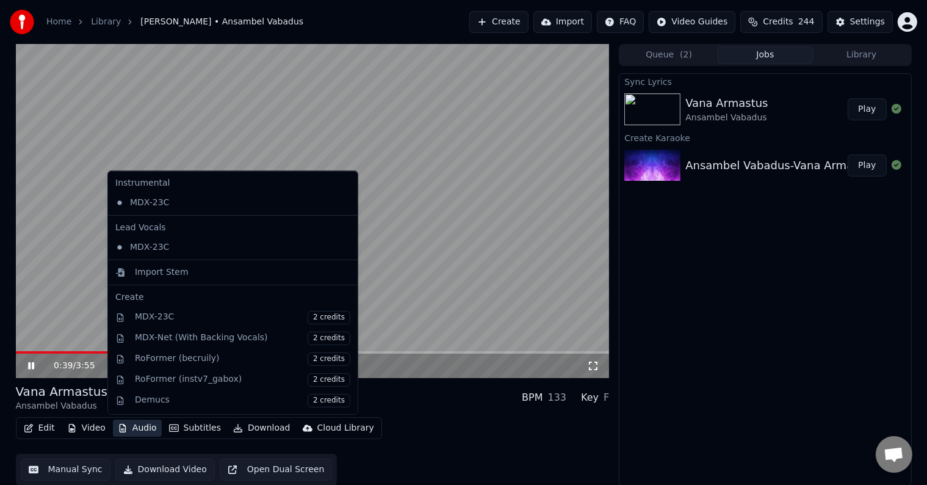
click at [132, 427] on button "Audio" at bounding box center [137, 427] width 49 height 17
click at [150, 200] on div "MDX-23C" at bounding box center [223, 203] width 226 height 20
click at [138, 426] on button "Audio" at bounding box center [137, 427] width 49 height 17
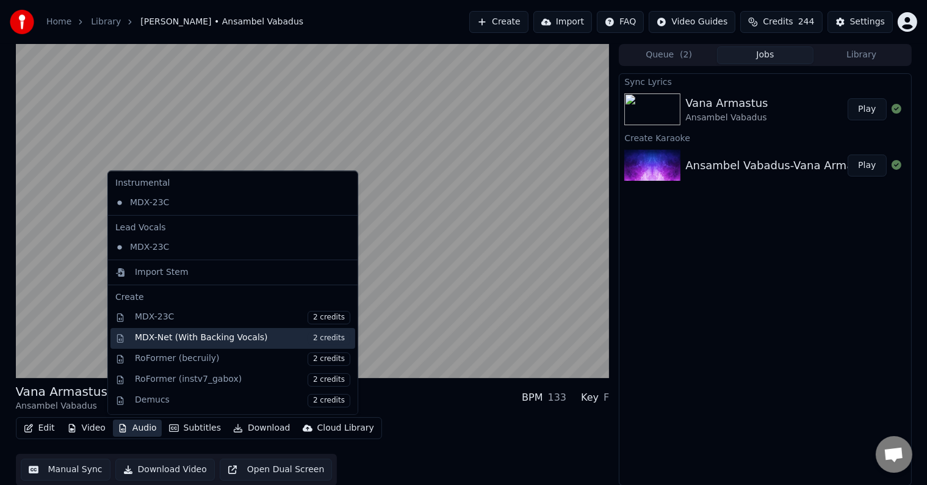
click at [318, 337] on span "2 credits" at bounding box center [329, 337] width 43 height 13
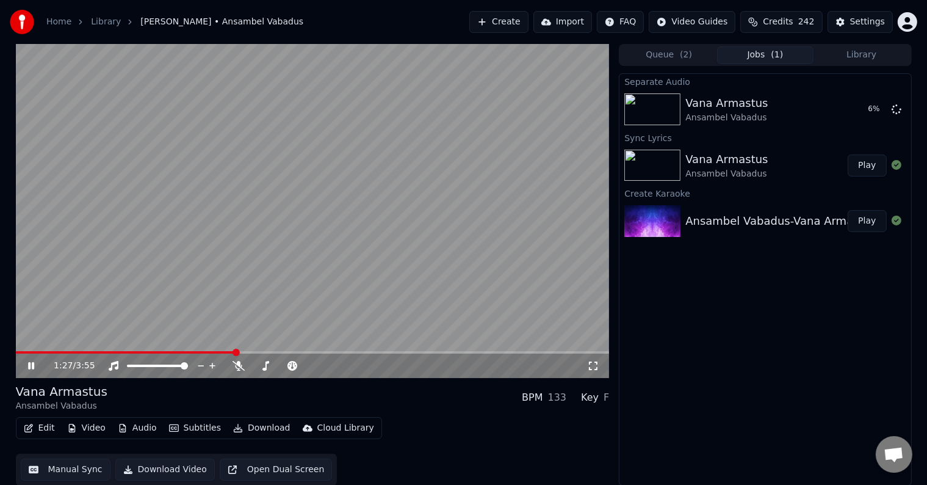
click at [326, 287] on video at bounding box center [313, 211] width 594 height 334
drag, startPoint x: 322, startPoint y: 287, endPoint x: 313, endPoint y: 275, distance: 14.8
click at [879, 164] on button "Play" at bounding box center [867, 165] width 38 height 22
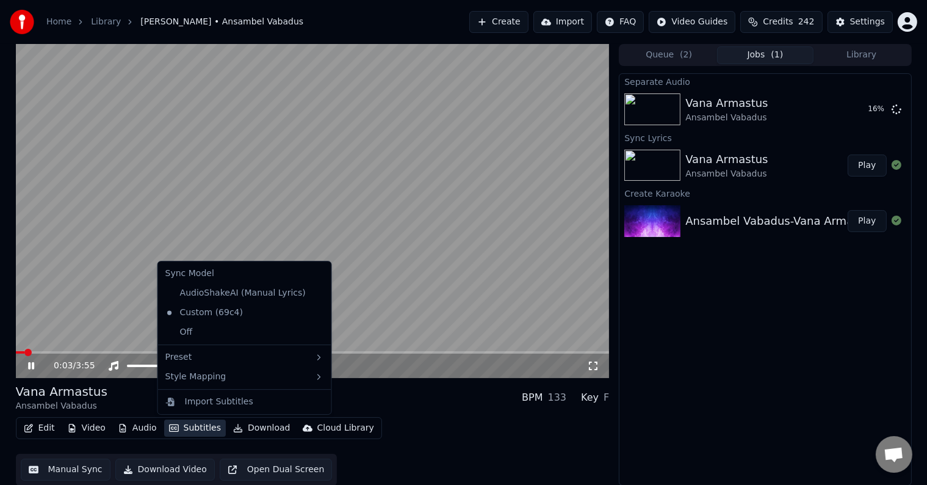
click at [185, 425] on button "Subtitles" at bounding box center [195, 427] width 62 height 17
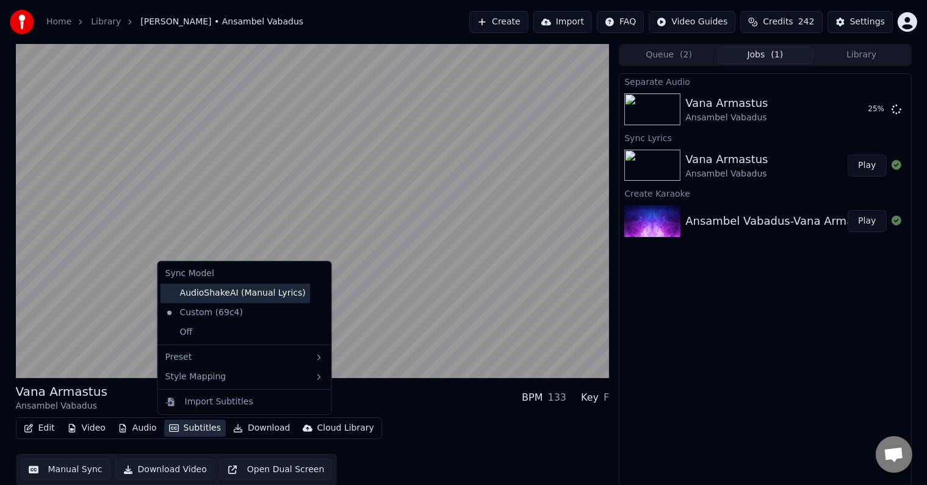
click at [218, 293] on div "AudioShakeAI (Manual Lyrics)" at bounding box center [235, 293] width 150 height 20
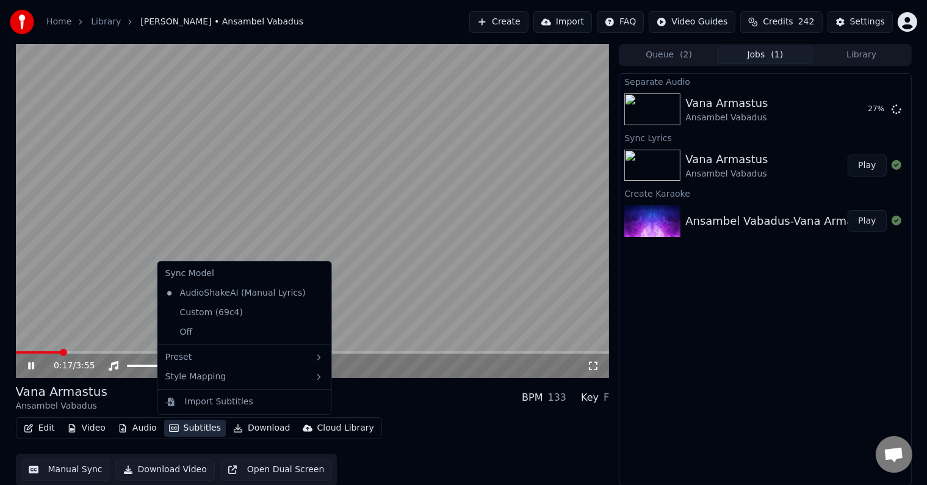
click at [200, 428] on button "Subtitles" at bounding box center [195, 427] width 62 height 17
click at [211, 320] on div "Custom (69c4)" at bounding box center [203, 313] width 87 height 20
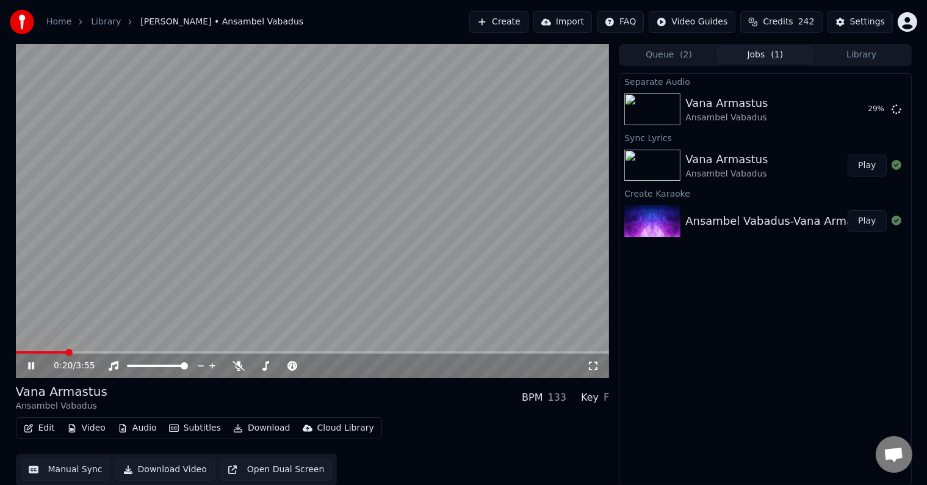
drag, startPoint x: 205, startPoint y: 322, endPoint x: 354, endPoint y: 256, distance: 162.8
click at [324, 258] on video at bounding box center [313, 211] width 594 height 334
click at [29, 359] on div "0:20 / 3:55" at bounding box center [313, 365] width 594 height 24
click at [27, 364] on icon at bounding box center [30, 365] width 7 height 9
click at [868, 106] on button "Play" at bounding box center [867, 109] width 38 height 22
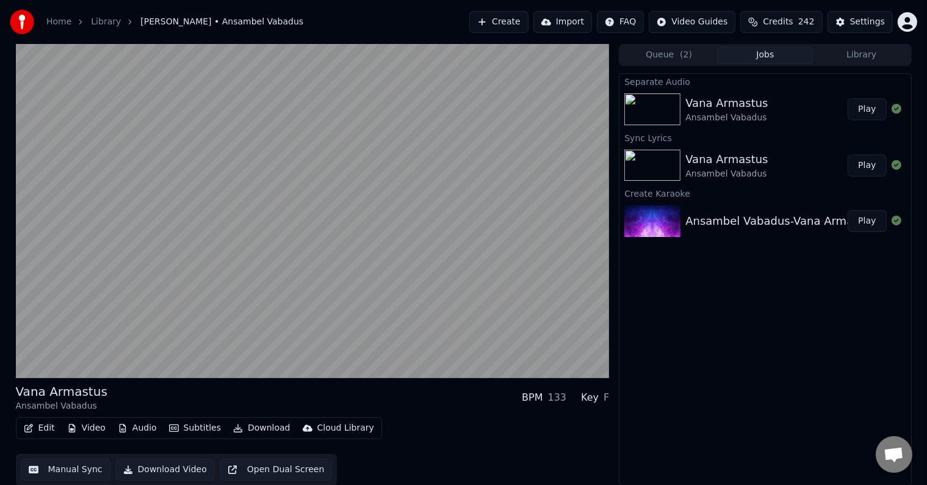
click at [871, 104] on button "Play" at bounding box center [867, 109] width 38 height 22
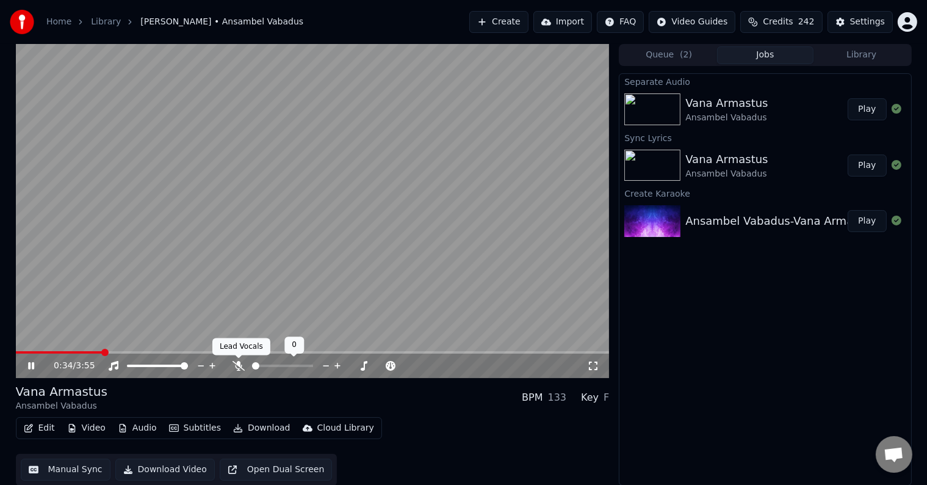
click at [236, 361] on body "Home Library Vana Armastus • Ansambel Vabadus Create Import FAQ Video Guides Cr…" at bounding box center [463, 242] width 927 height 485
click at [237, 366] on icon at bounding box center [238, 366] width 12 height 10
click at [852, 160] on button "Play" at bounding box center [867, 165] width 38 height 22
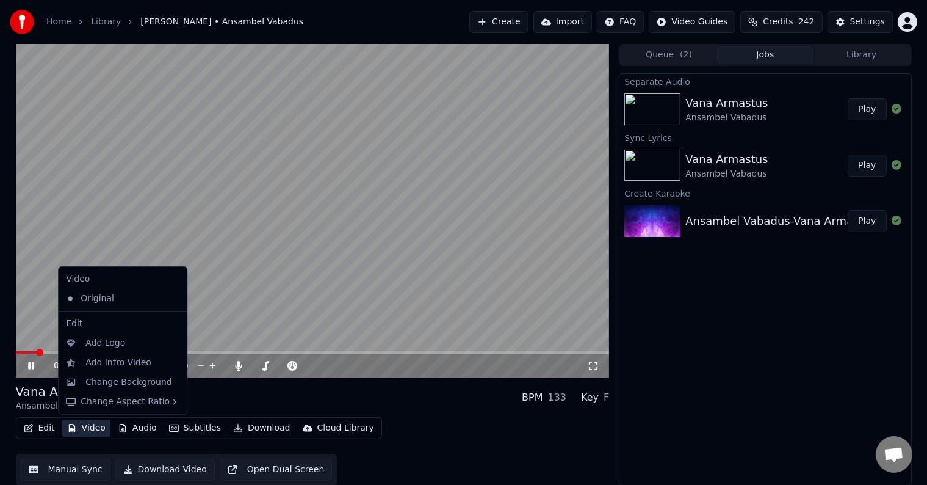
click at [88, 428] on button "Video" at bounding box center [86, 427] width 48 height 17
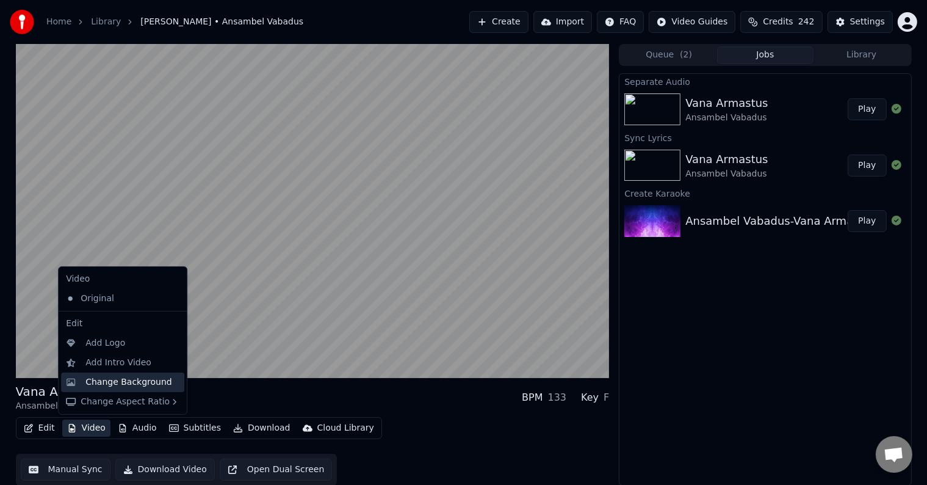
click at [115, 383] on div "Change Background" at bounding box center [128, 382] width 87 height 12
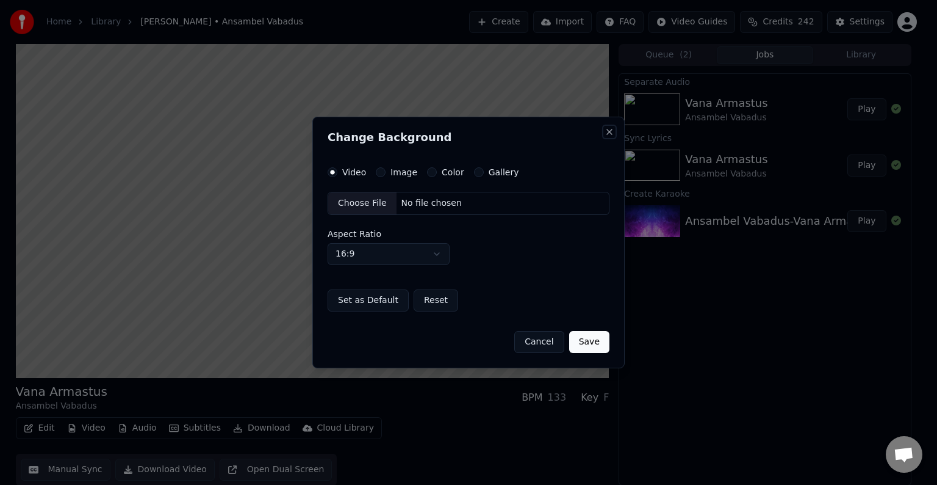
click at [612, 129] on button "Close" at bounding box center [610, 132] width 10 height 10
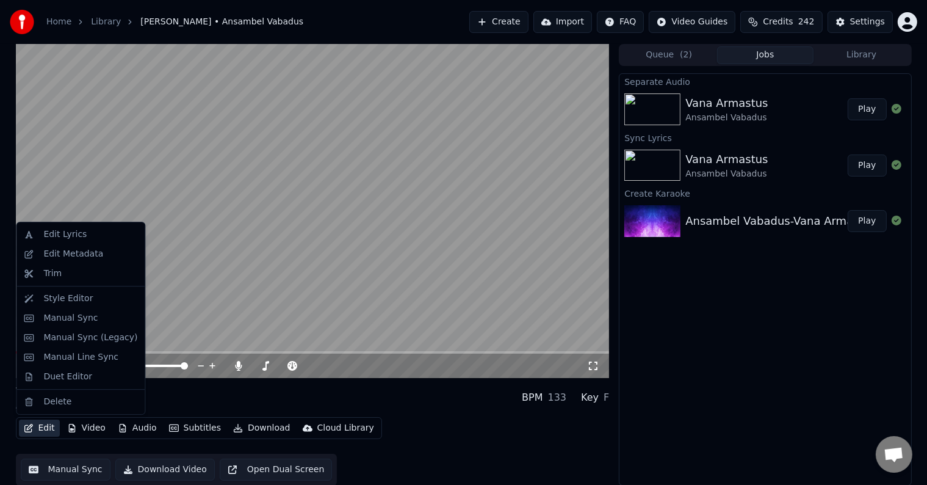
click at [54, 423] on button "Edit" at bounding box center [39, 427] width 41 height 17
click at [234, 361] on icon at bounding box center [238, 366] width 12 height 10
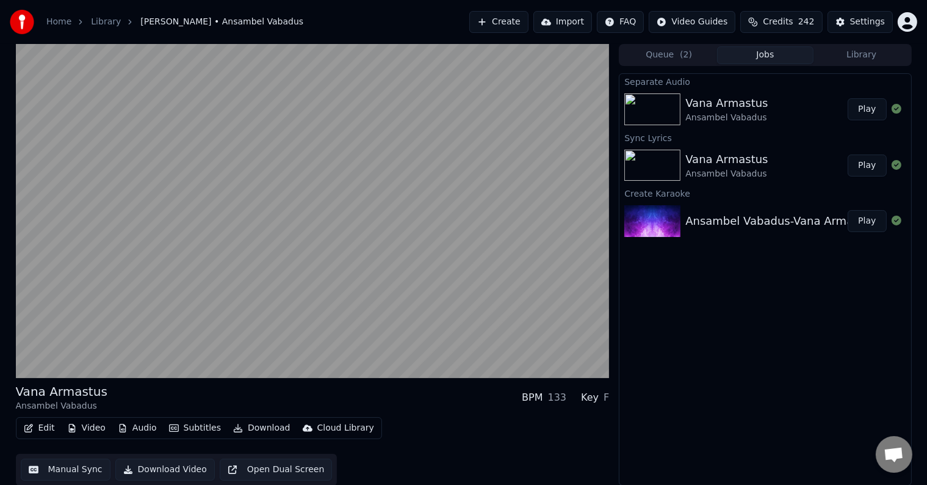
click at [658, 295] on div "Separate Audio Vana Armastus Ansambel Vabadus Play Sync Lyrics Vana Armastus An…" at bounding box center [765, 279] width 292 height 412
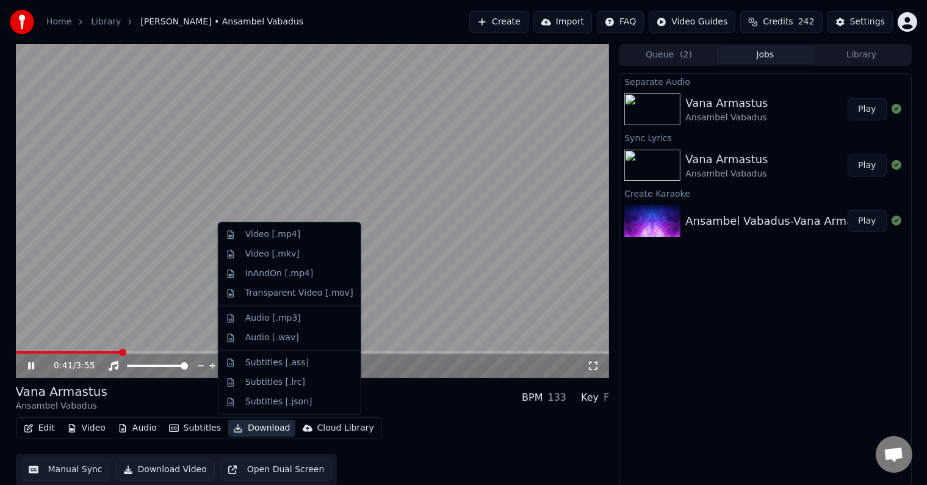
click at [258, 431] on button "Download" at bounding box center [261, 427] width 67 height 17
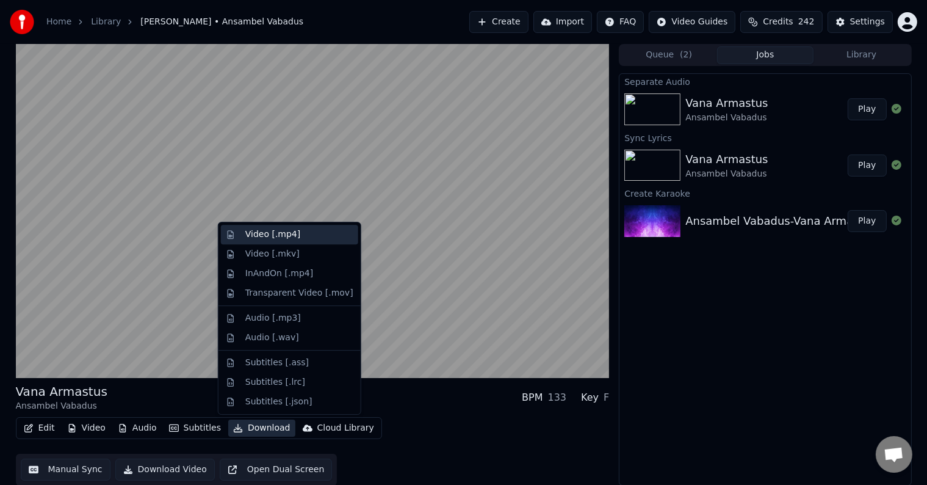
click at [289, 237] on div "Video [.mp4]" at bounding box center [272, 234] width 55 height 12
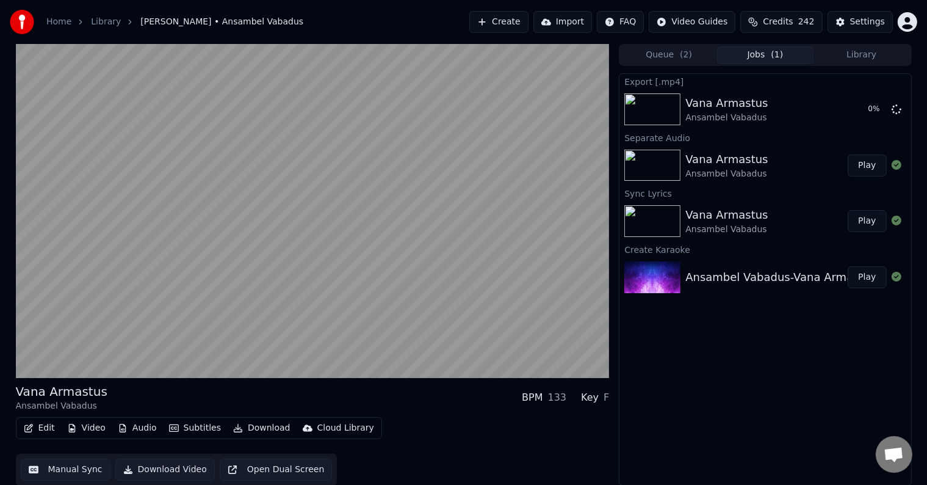
click at [140, 427] on button "Audio" at bounding box center [137, 427] width 49 height 17
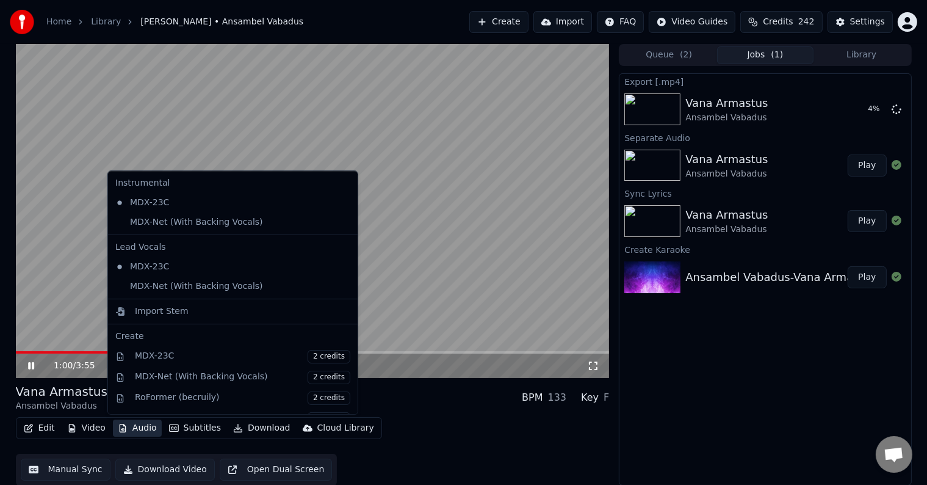
click at [744, 369] on div "Export [.mp4] Vana Armastus Ansambel Vabadus 4 % Separate Audio Vana Armastus A…" at bounding box center [765, 279] width 292 height 412
